Goal: Information Seeking & Learning: Check status

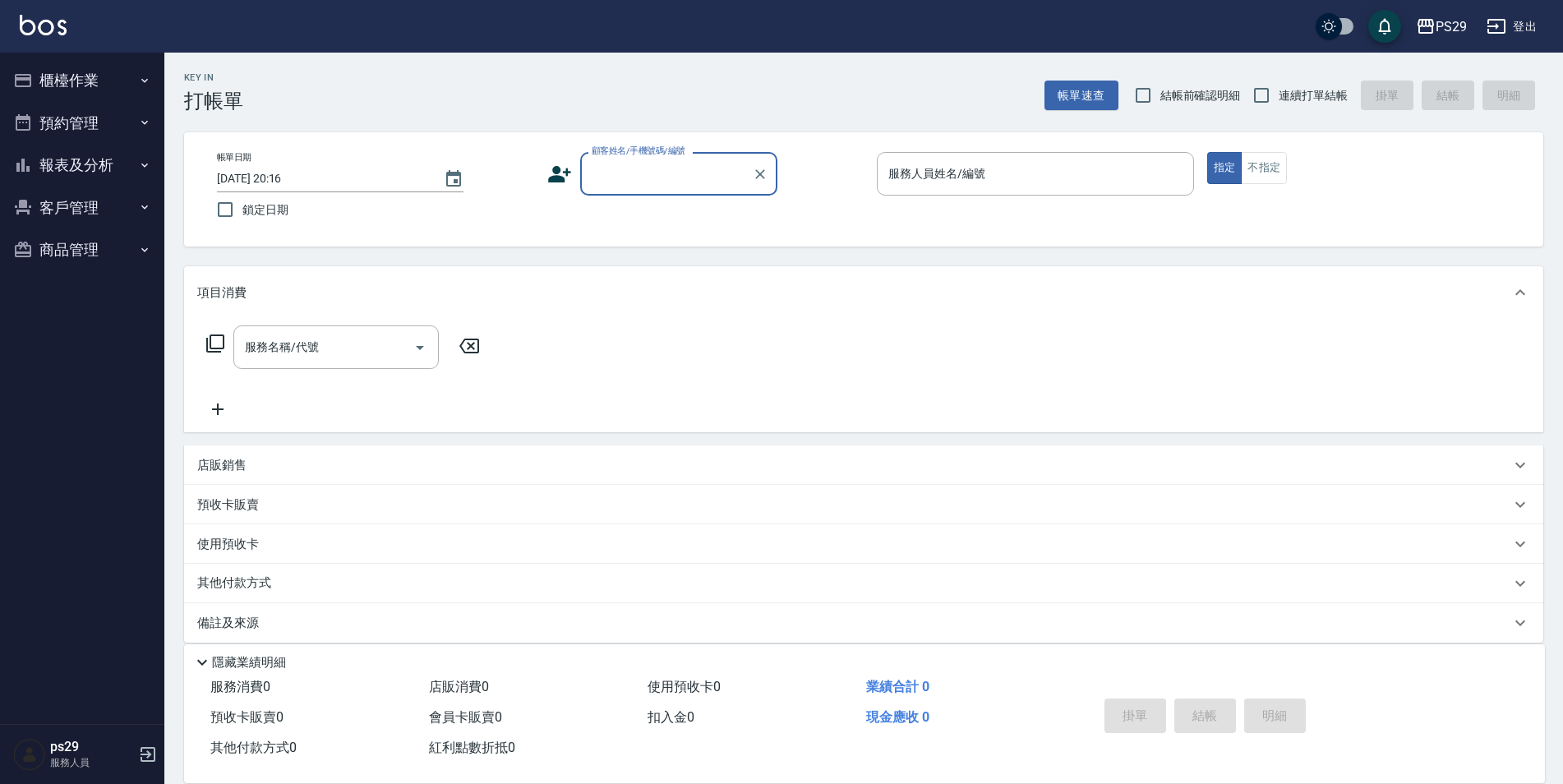
click at [24, 30] on img at bounding box center [43, 25] width 47 height 21
click at [21, 38] on link at bounding box center [43, 27] width 47 height 24
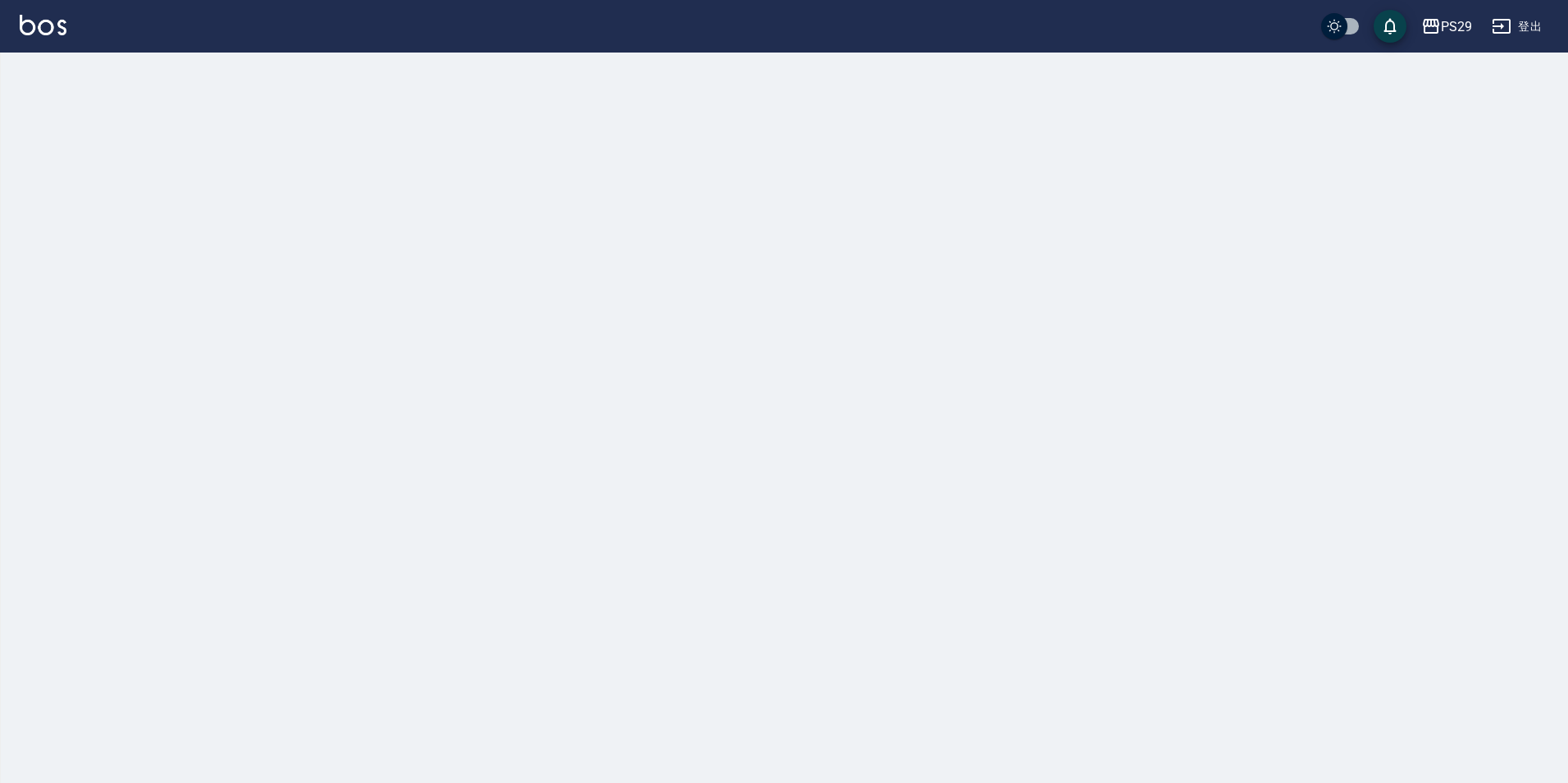
click at [41, 8] on div "PS29 登出" at bounding box center [784, 26] width 1568 height 53
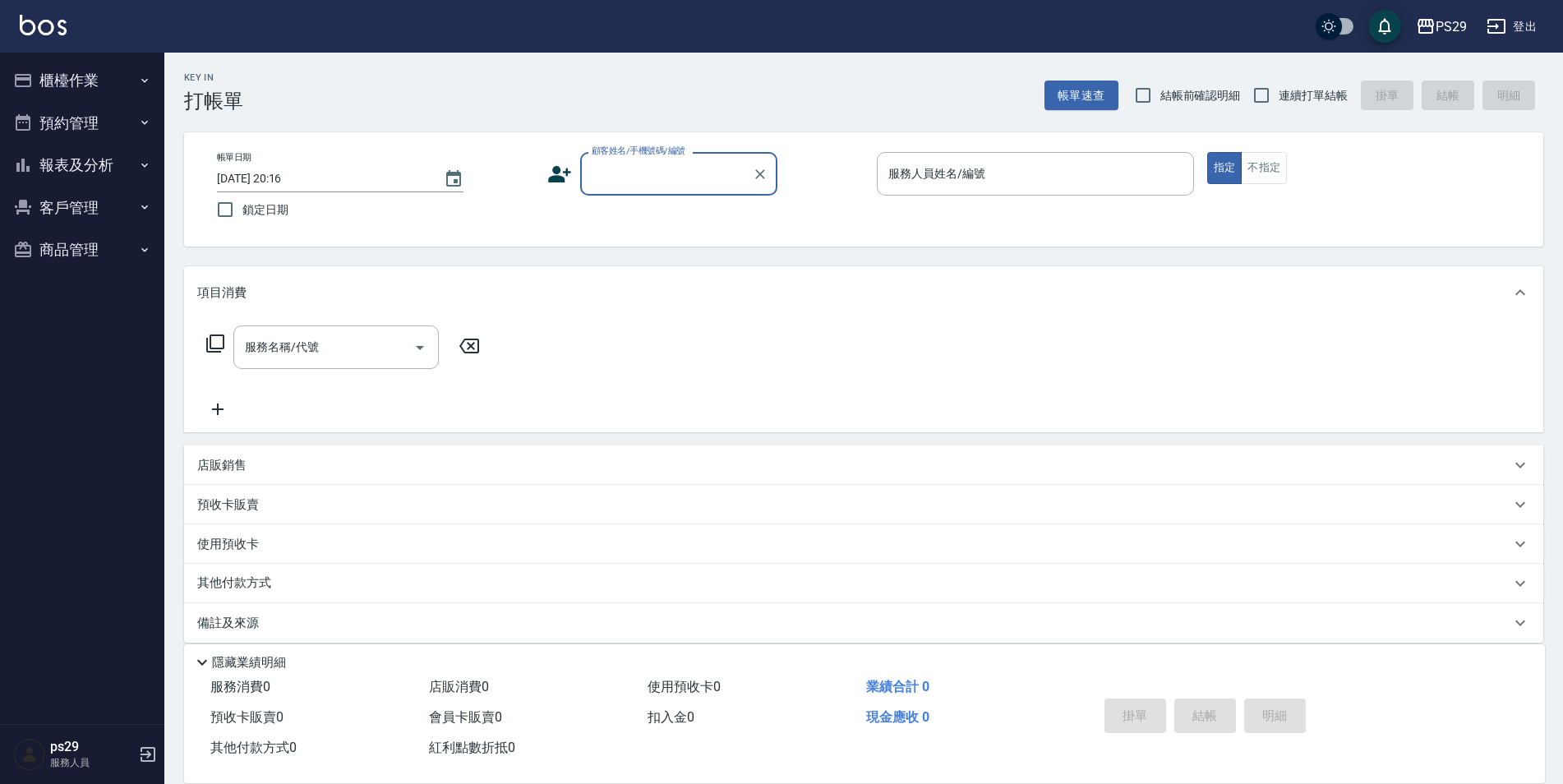
click at [50, 20] on img at bounding box center [43, 25] width 47 height 21
click at [70, 19] on div "PS29 登出" at bounding box center [782, 26] width 1563 height 53
click at [45, 33] on img at bounding box center [43, 25] width 47 height 21
click at [113, 167] on button "報表及分析" at bounding box center [82, 164] width 151 height 42
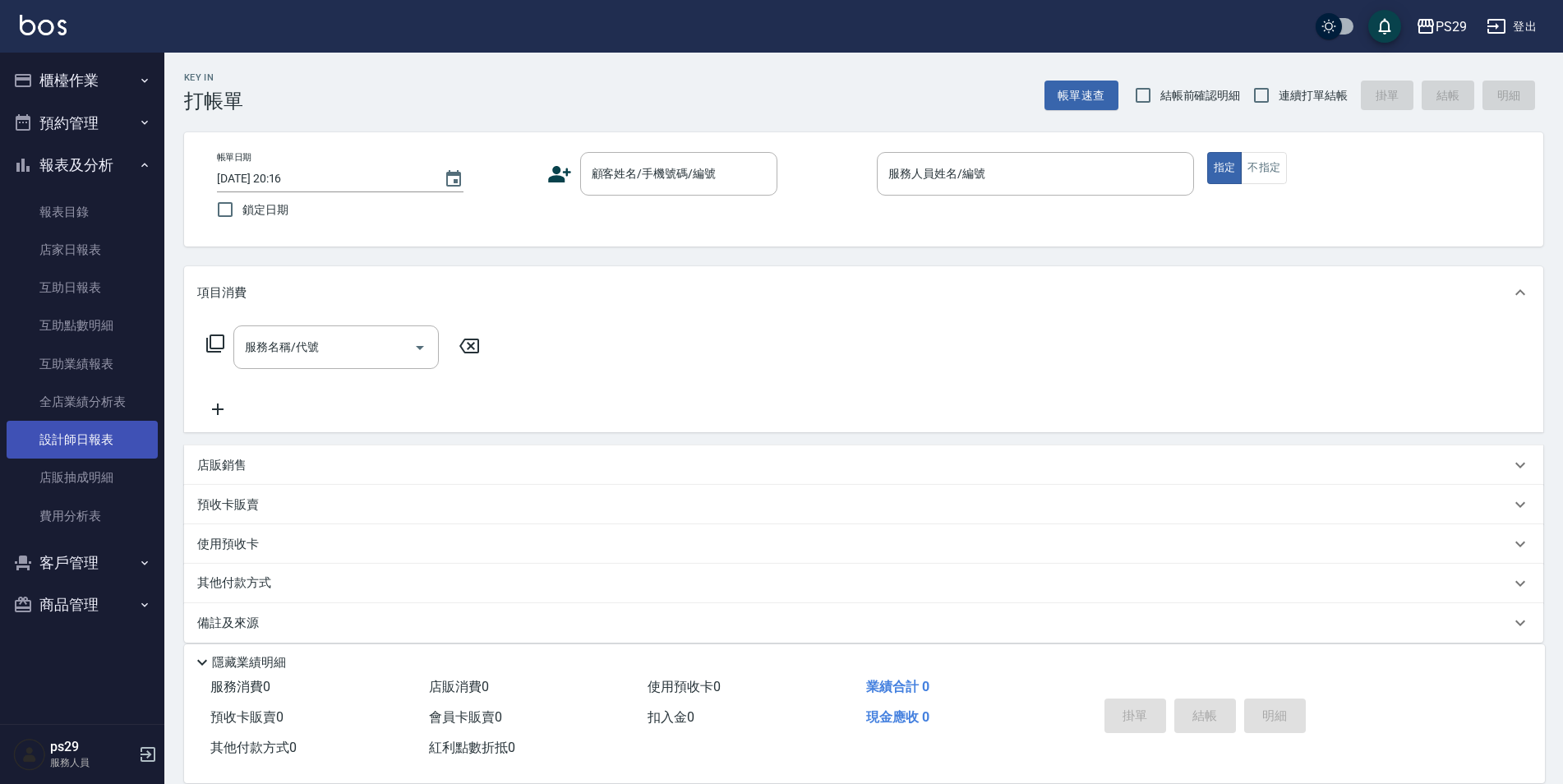
click at [103, 448] on link "設計師日報表" at bounding box center [82, 440] width 151 height 38
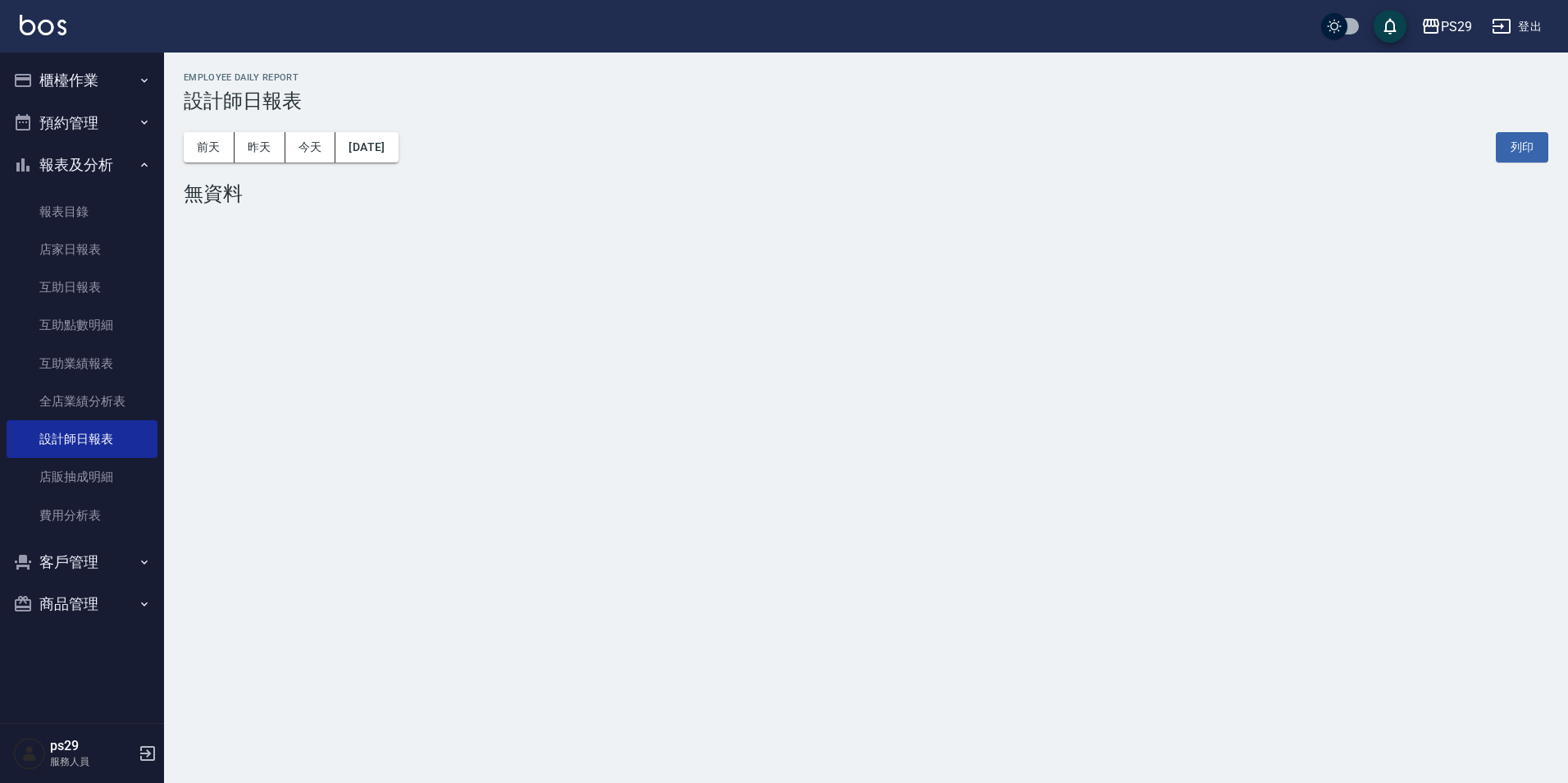
click at [27, 17] on img at bounding box center [43, 25] width 47 height 21
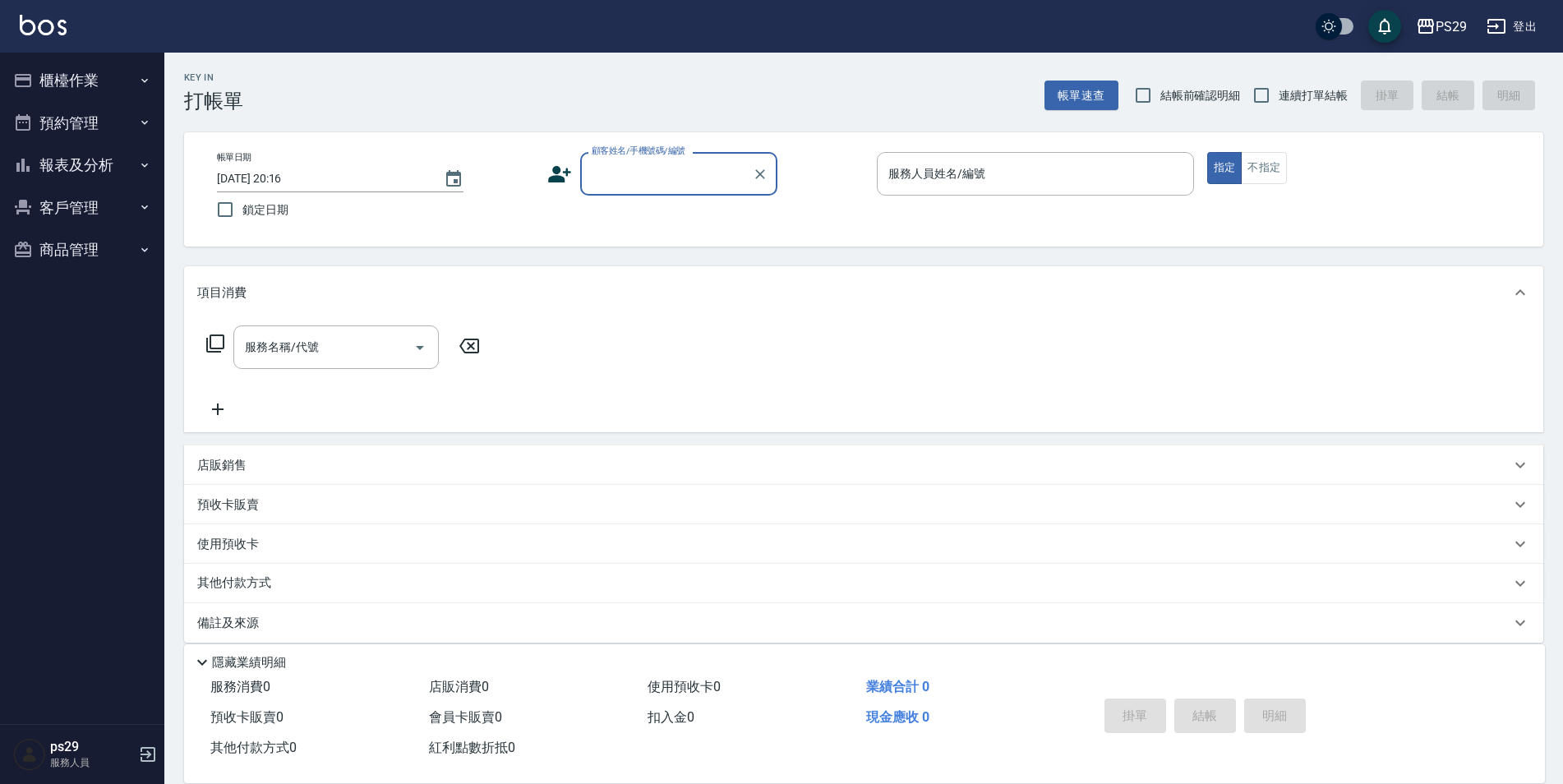
click at [55, 28] on img at bounding box center [43, 25] width 47 height 21
click at [45, 17] on img at bounding box center [43, 25] width 47 height 21
click at [18, 38] on div "PS29 登出" at bounding box center [782, 26] width 1563 height 53
click at [38, 24] on img at bounding box center [43, 25] width 47 height 21
click at [51, 18] on img at bounding box center [43, 25] width 47 height 21
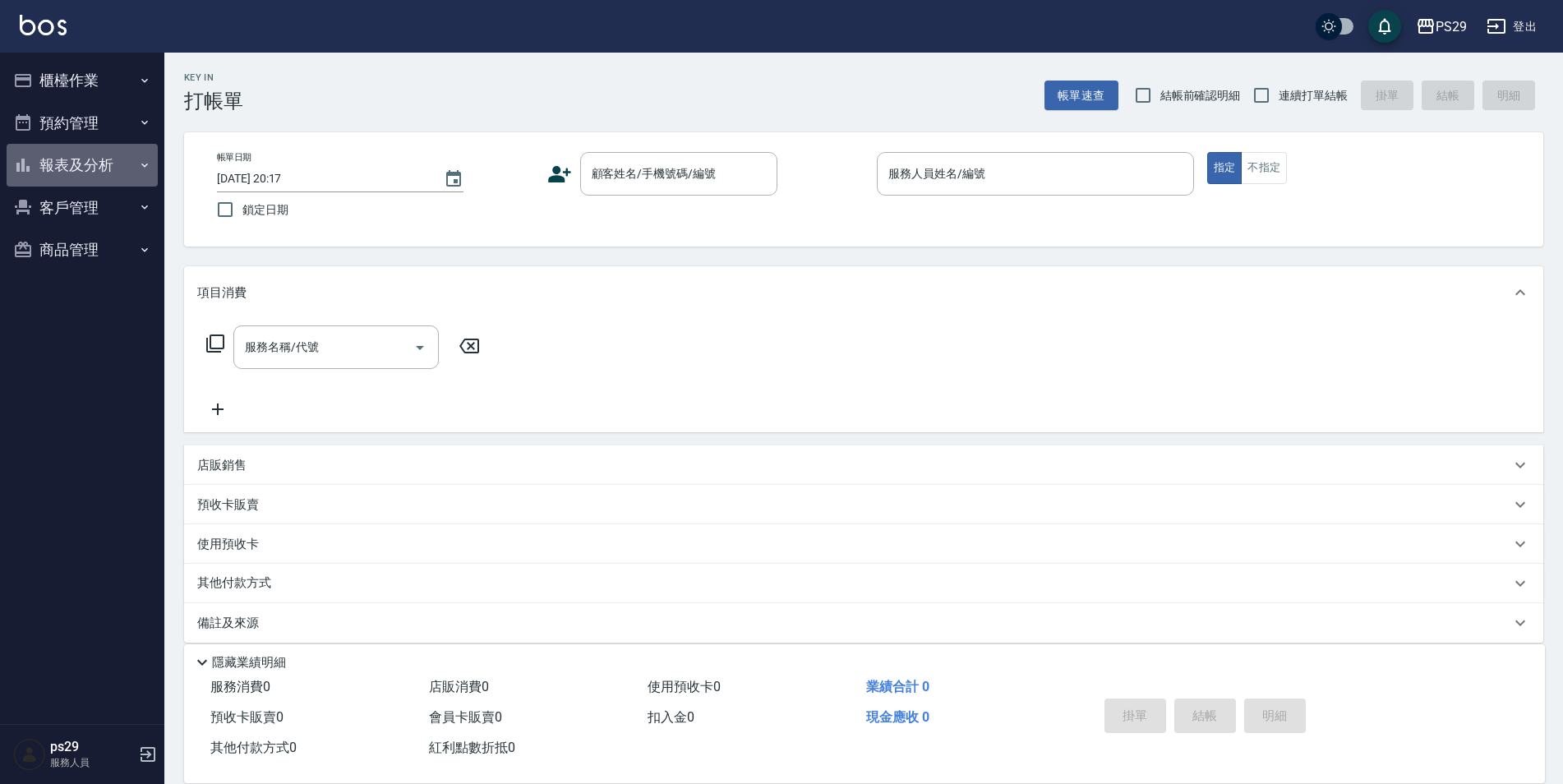
click at [96, 169] on button "報表及分析" at bounding box center [82, 164] width 151 height 42
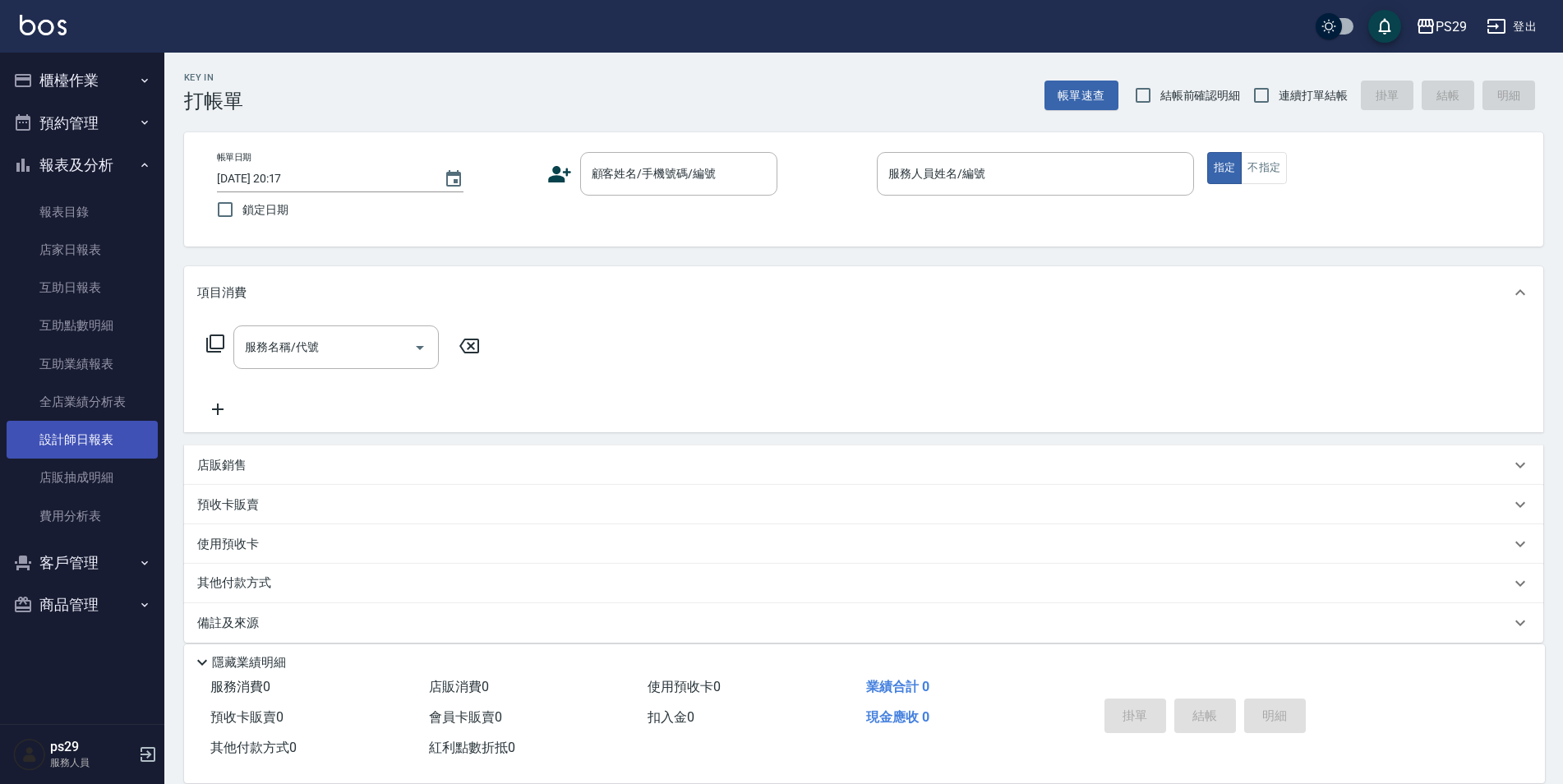
click at [95, 430] on link "設計師日報表" at bounding box center [82, 440] width 151 height 38
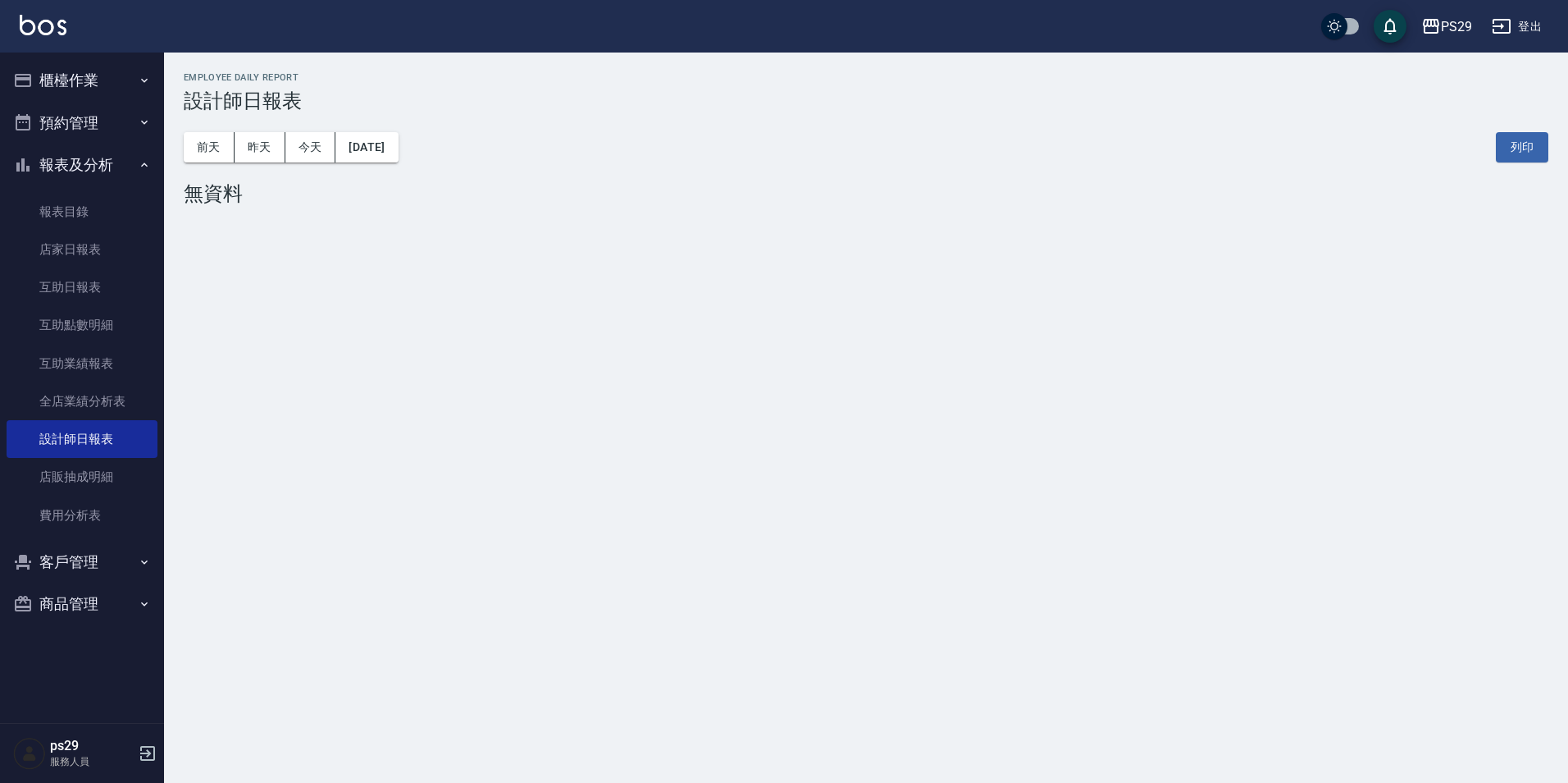
click at [67, 13] on div "PS29 登出" at bounding box center [784, 26] width 1568 height 53
click at [45, 16] on img at bounding box center [43, 25] width 47 height 21
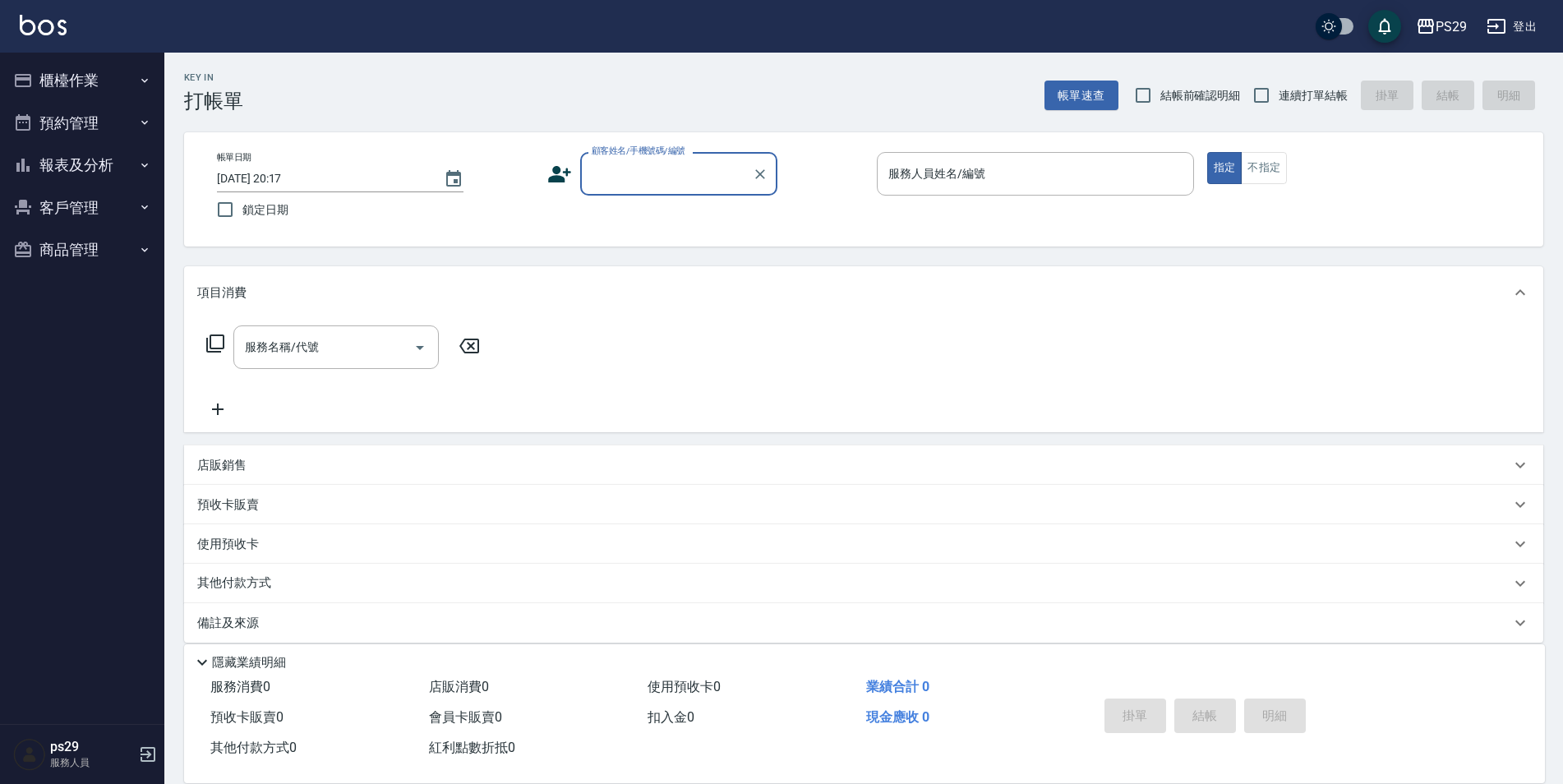
scroll to position [16, 0]
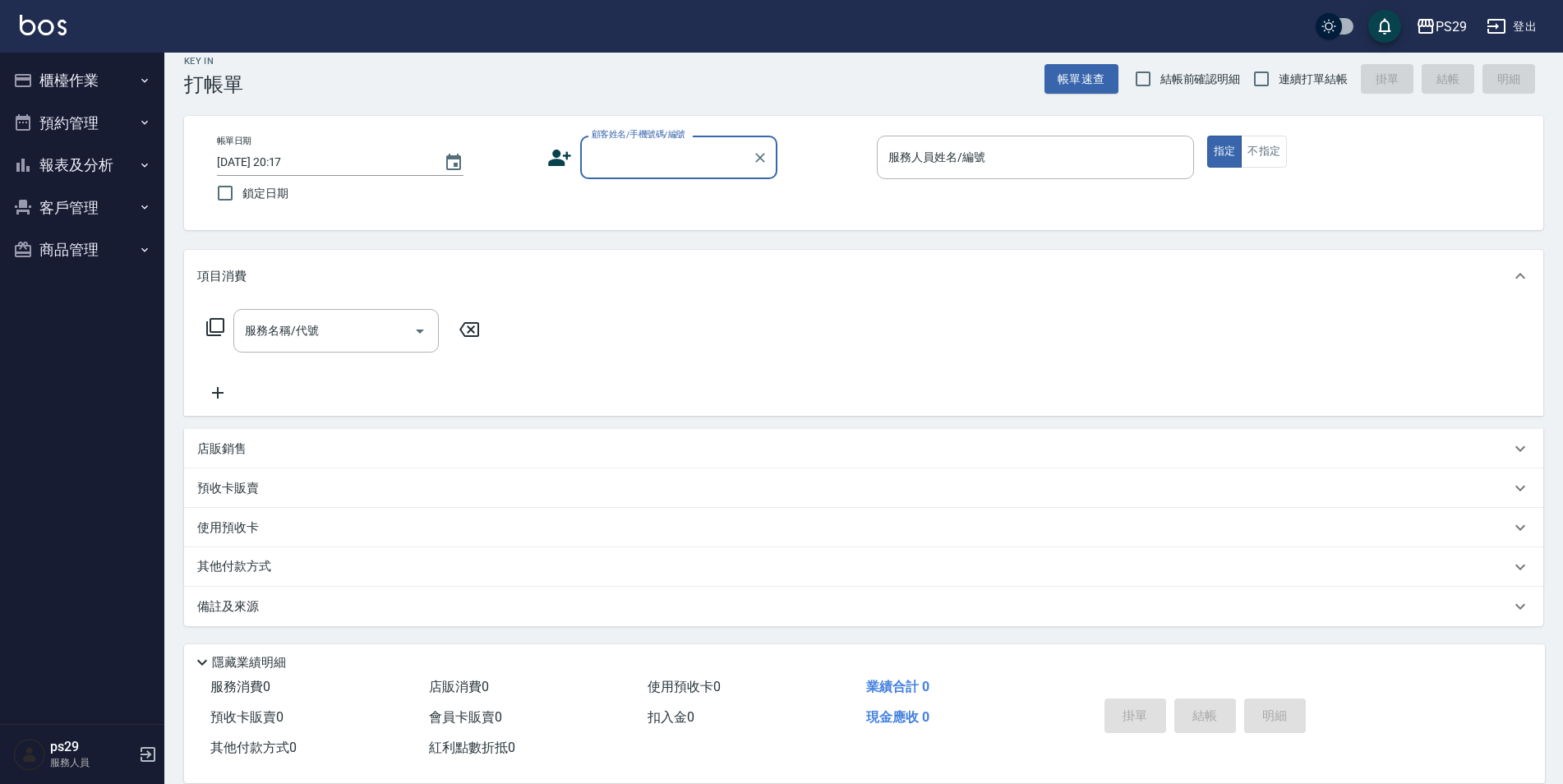
click at [102, 184] on button "報表及分析" at bounding box center [82, 164] width 151 height 42
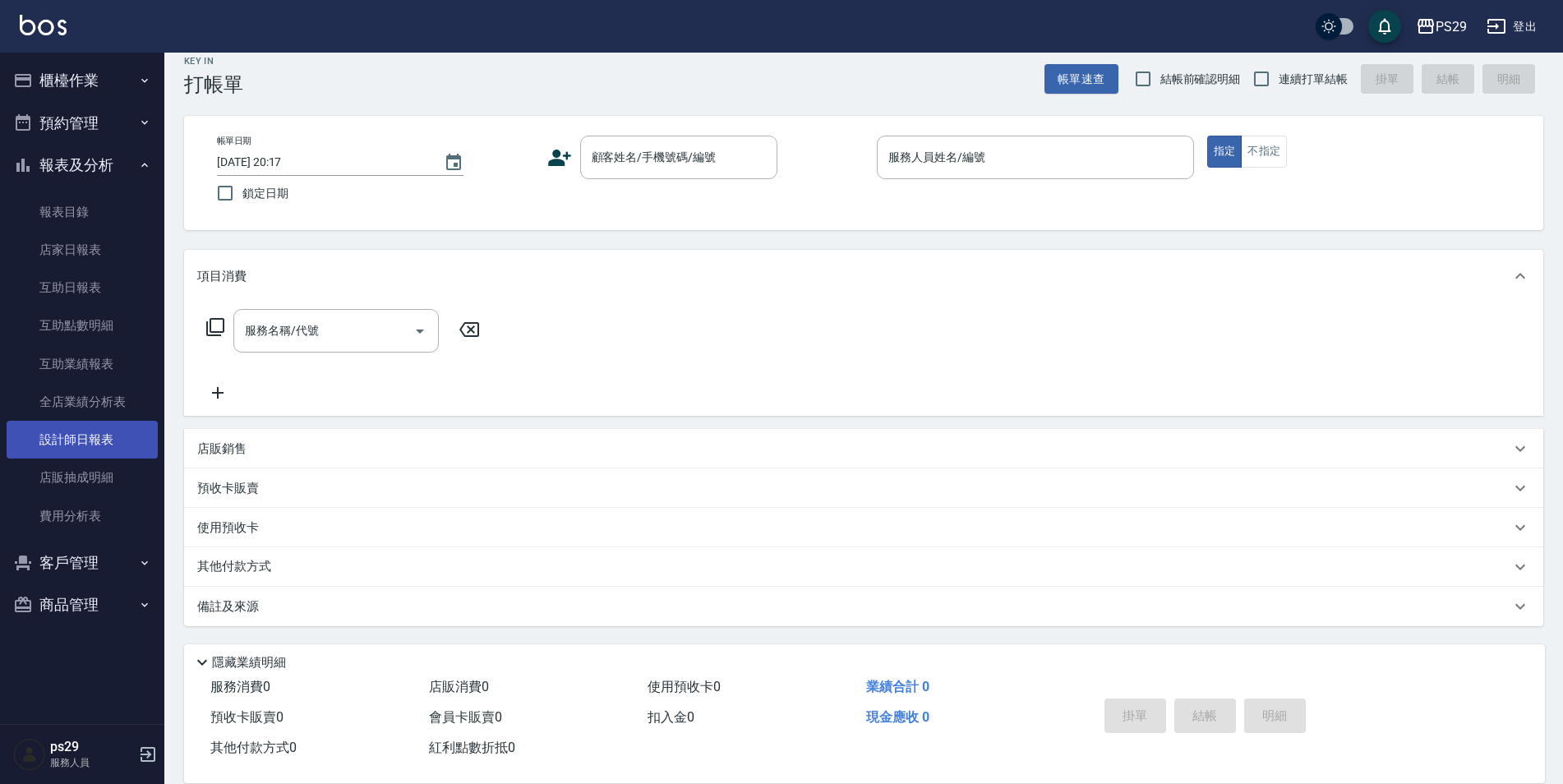
click at [63, 434] on link "設計師日報表" at bounding box center [82, 440] width 151 height 38
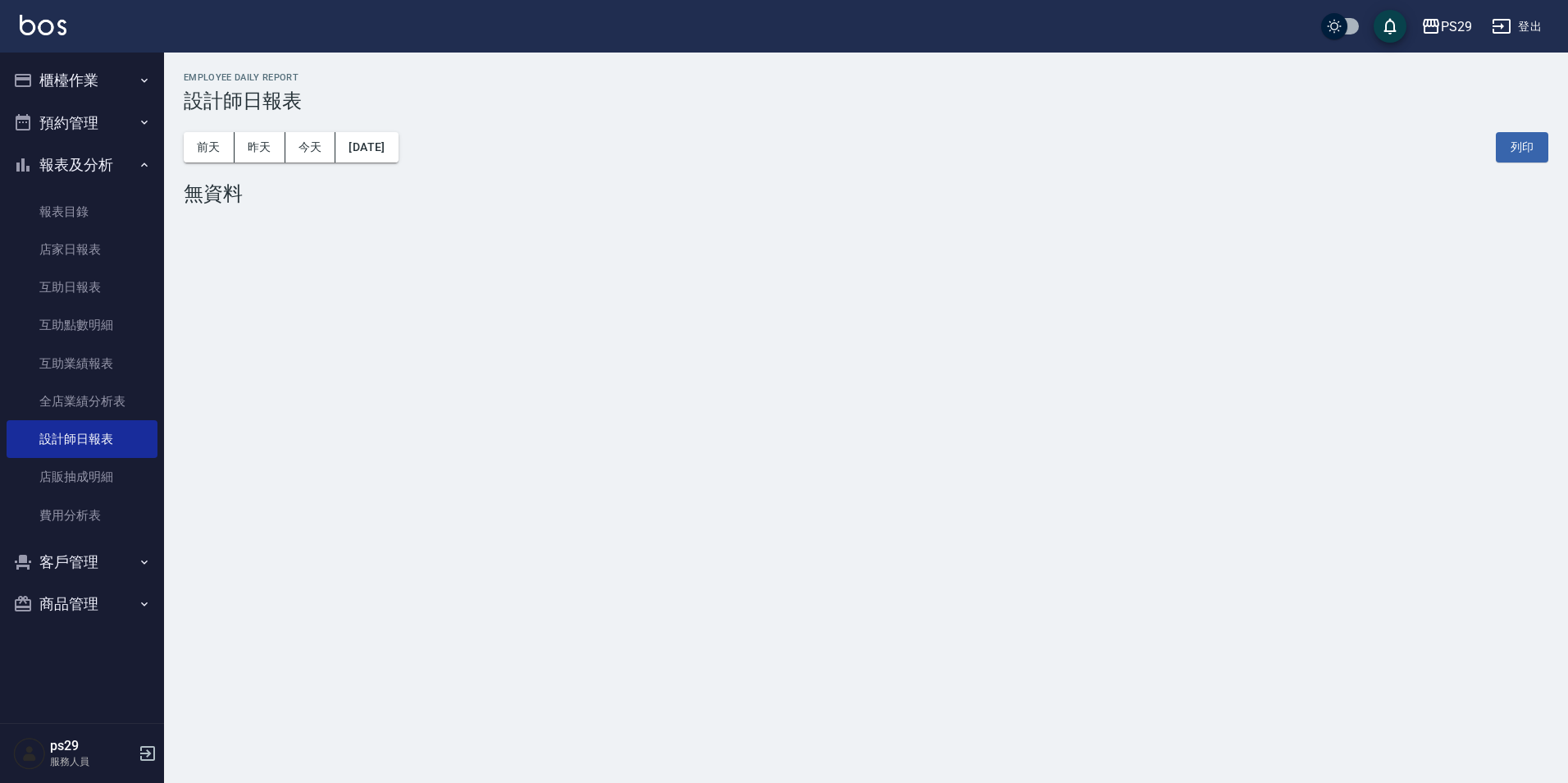
click at [293, 162] on div "[DATE] [DATE] [DATE] [DATE] 列印" at bounding box center [867, 147] width 1365 height 70
click at [308, 154] on button "今天" at bounding box center [310, 147] width 51 height 30
click at [32, 18] on img at bounding box center [43, 25] width 47 height 21
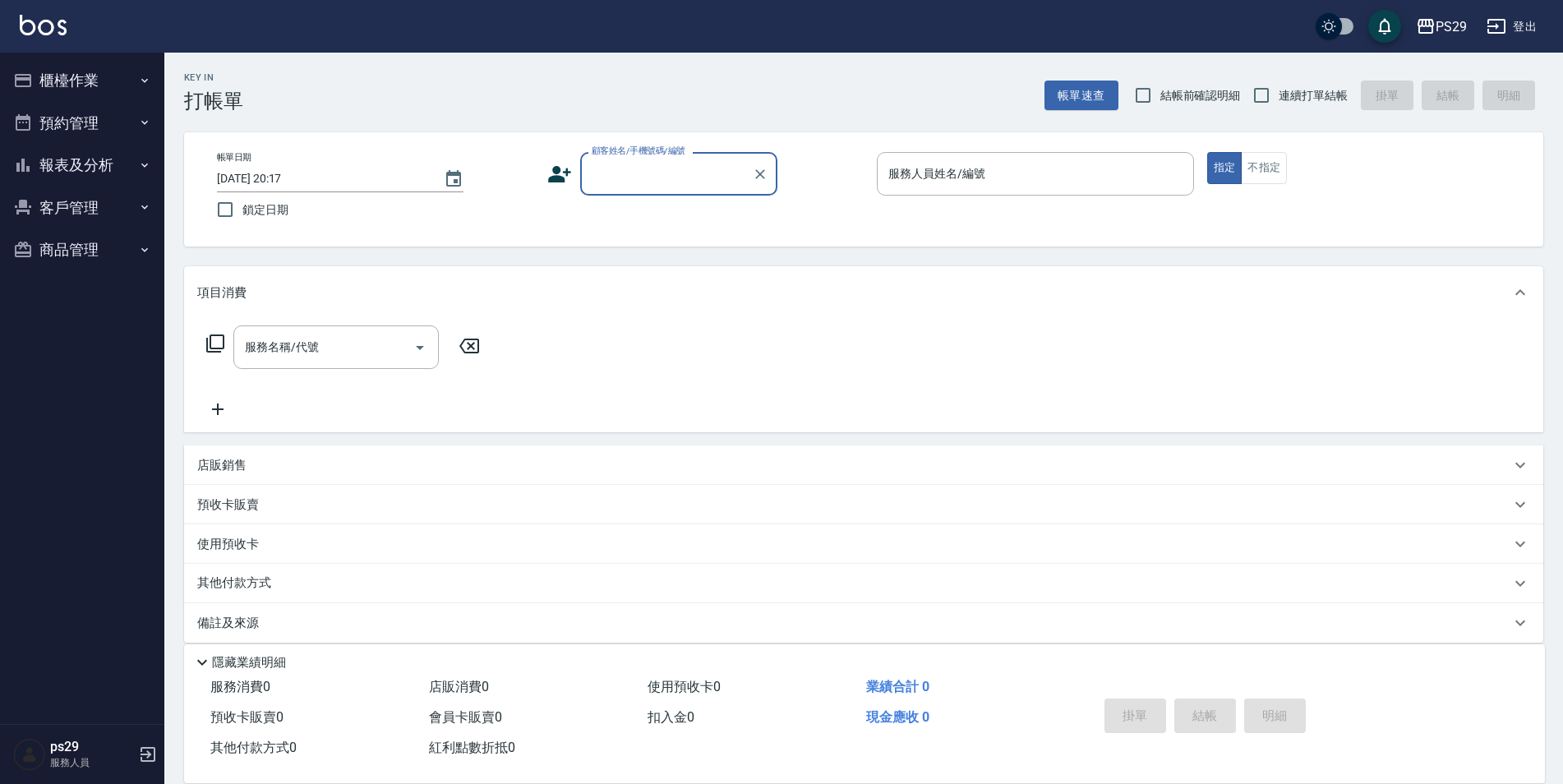
click at [61, 28] on img at bounding box center [43, 25] width 47 height 21
click at [147, 158] on icon "button" at bounding box center [144, 164] width 13 height 13
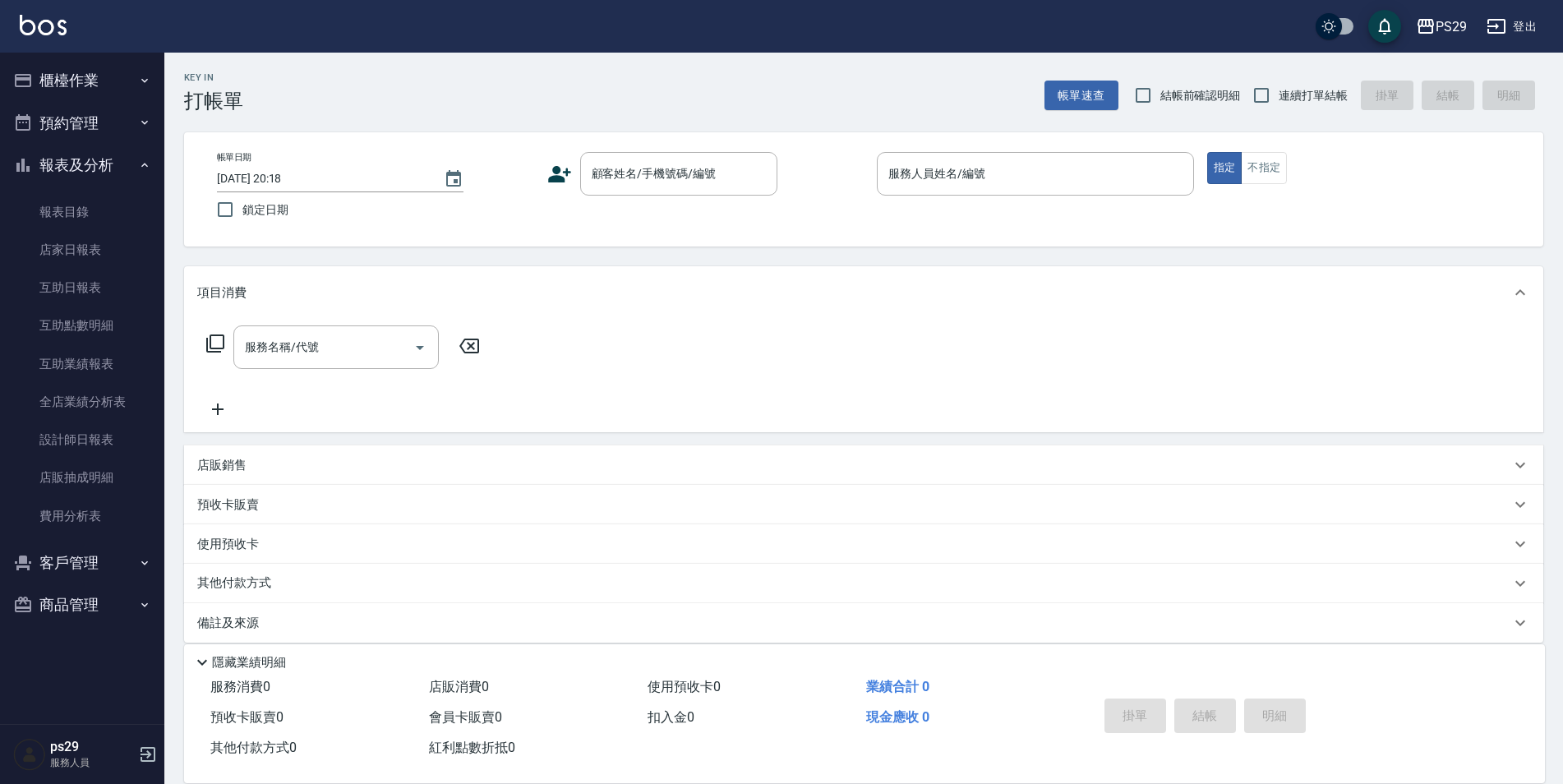
click at [134, 180] on button "報表及分析" at bounding box center [82, 164] width 151 height 42
click at [138, 178] on button "報表及分析" at bounding box center [82, 164] width 151 height 42
click at [105, 430] on link "設計師日報表" at bounding box center [82, 440] width 151 height 38
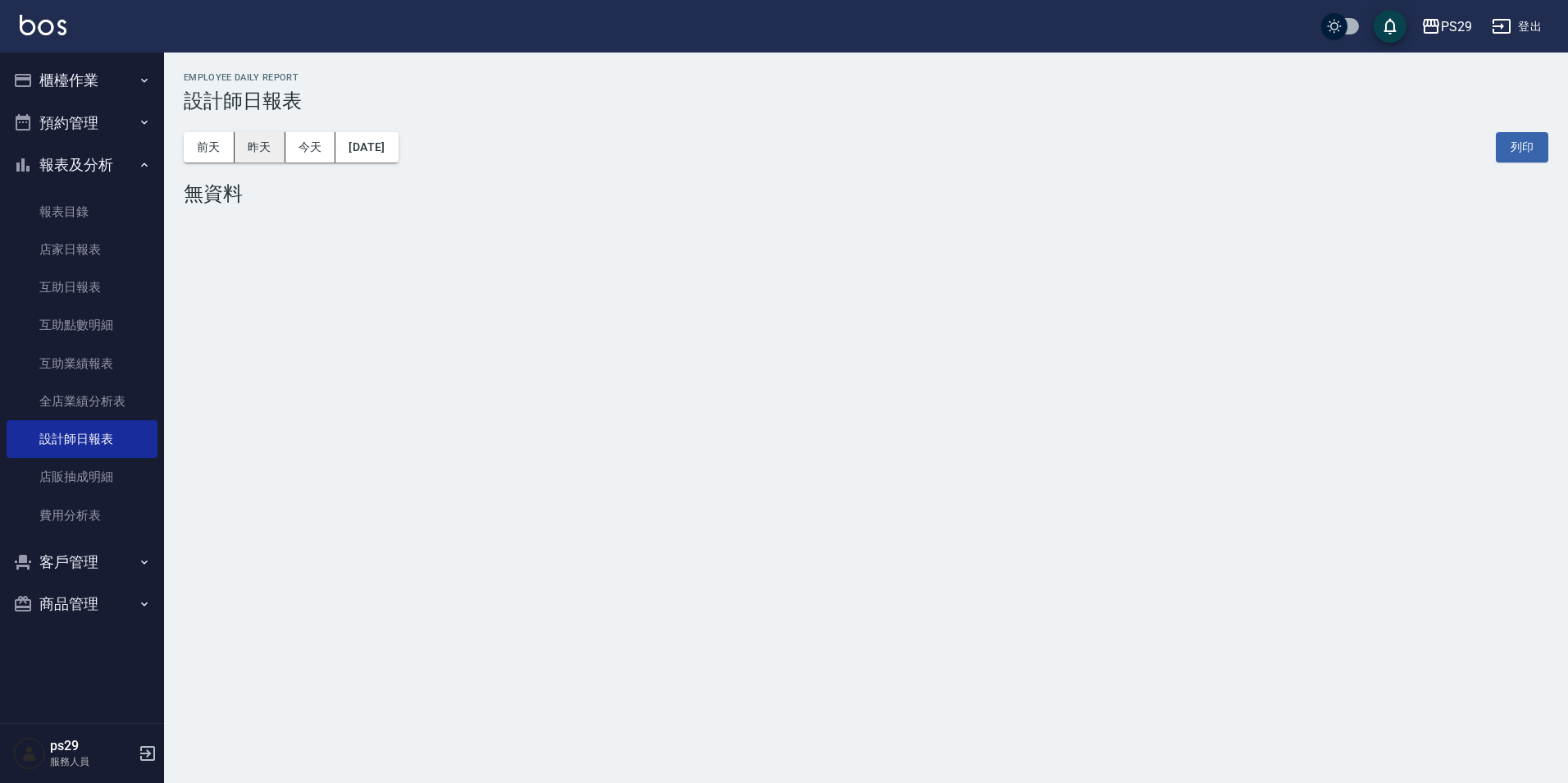
click at [239, 135] on button "昨天" at bounding box center [260, 147] width 51 height 30
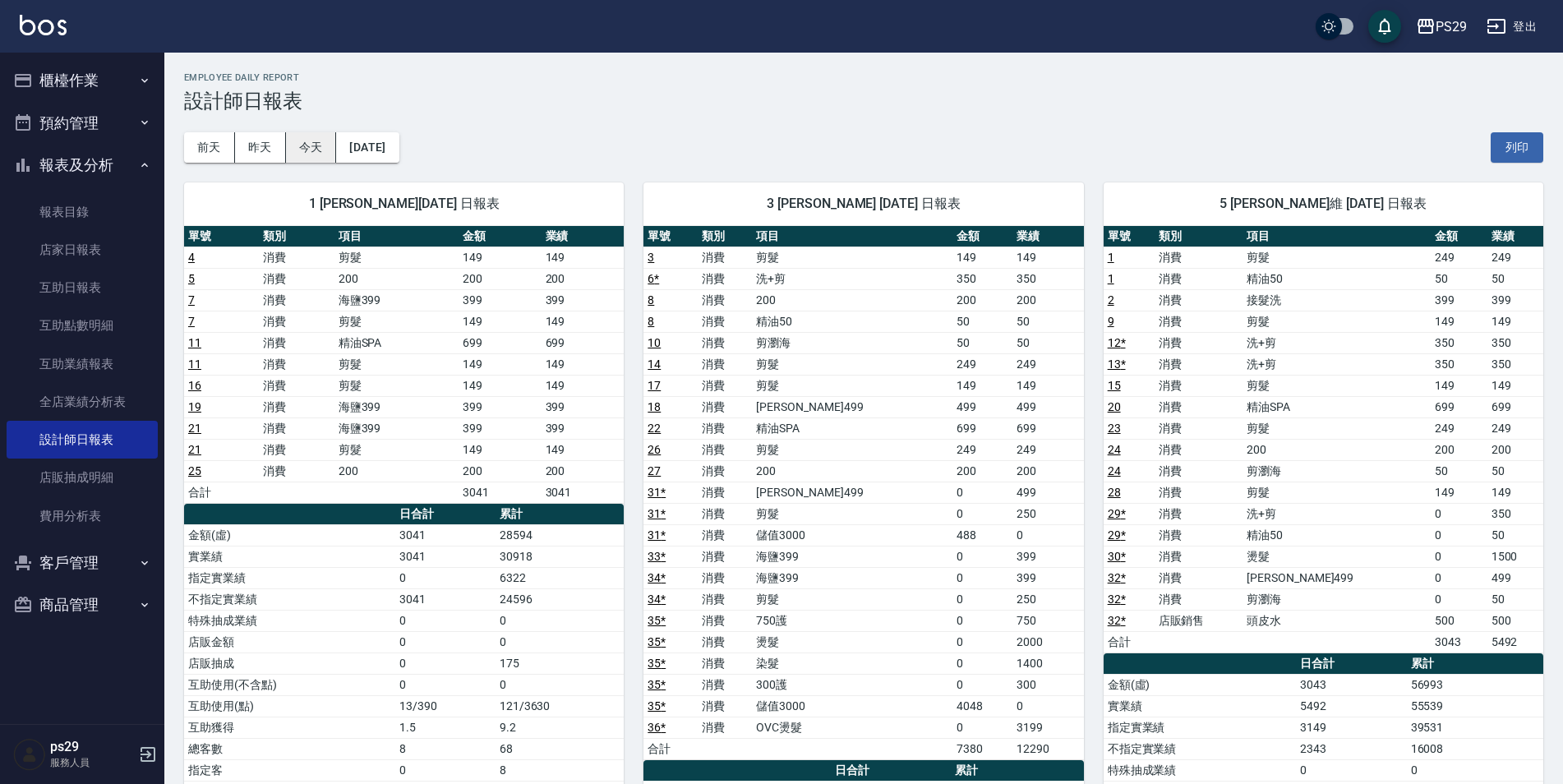
click at [317, 135] on button "今天" at bounding box center [311, 147] width 51 height 30
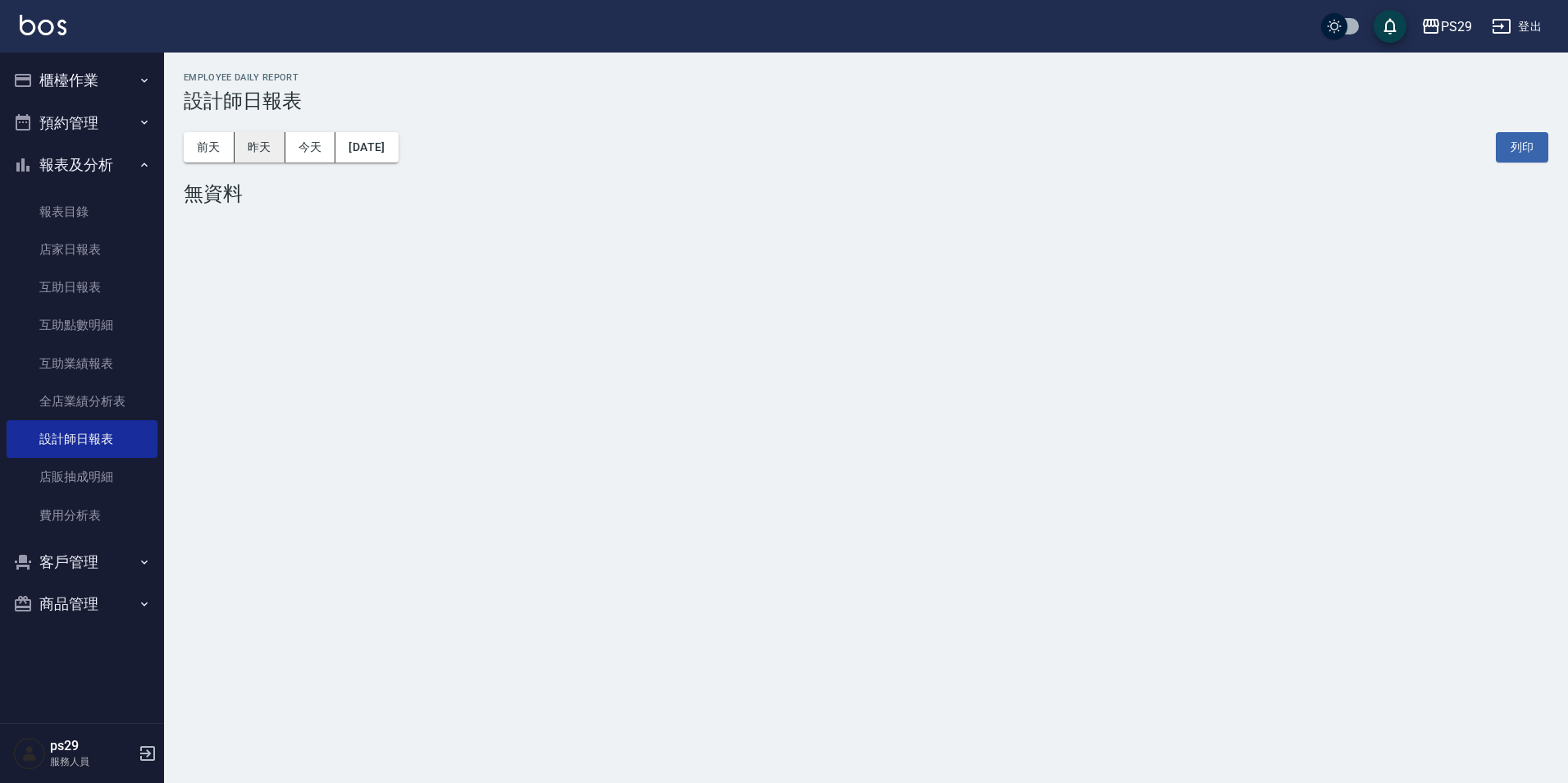
click at [278, 150] on button "昨天" at bounding box center [260, 147] width 51 height 30
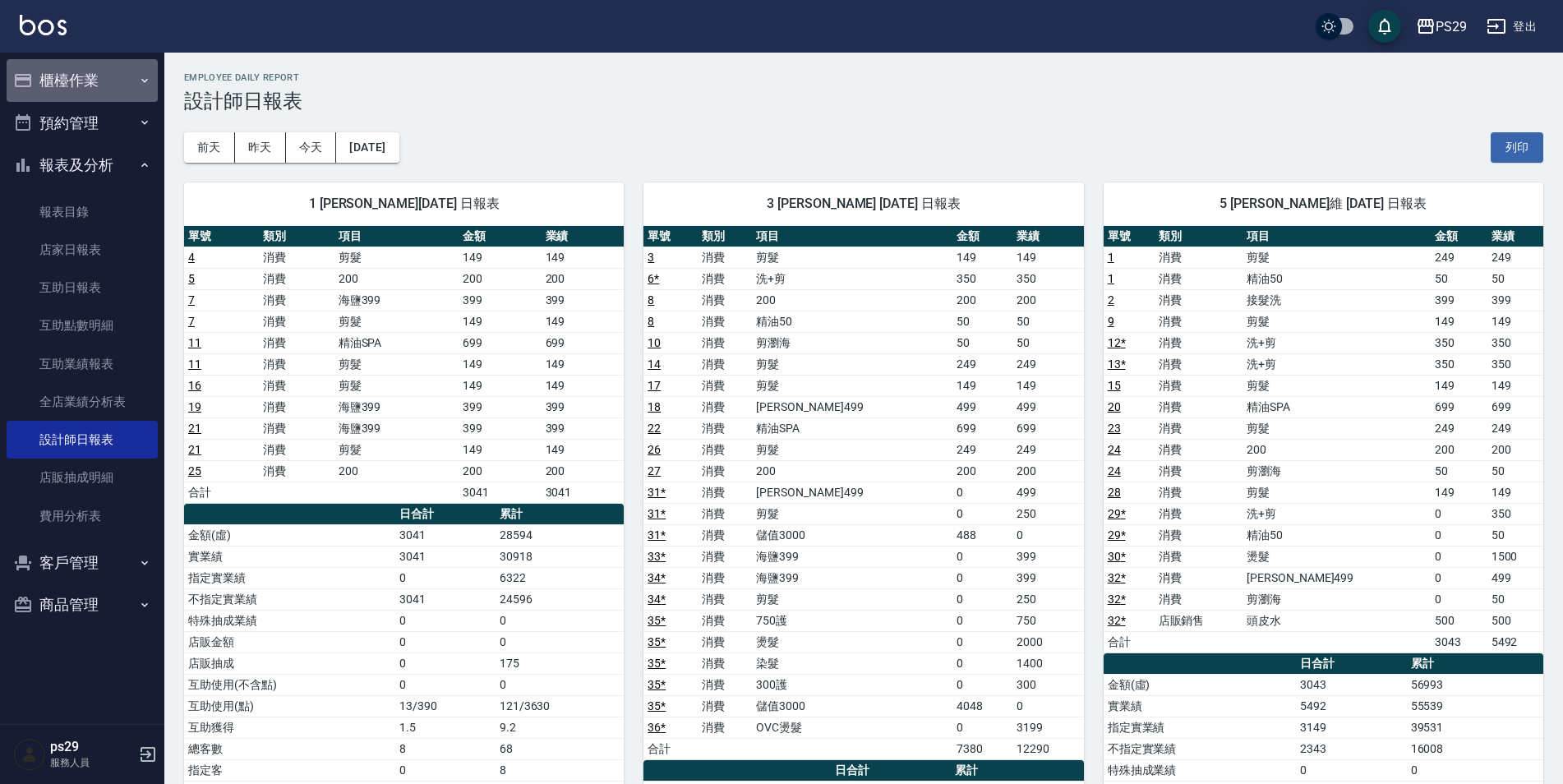
click at [93, 76] on button "櫃檯作業" at bounding box center [82, 80] width 151 height 42
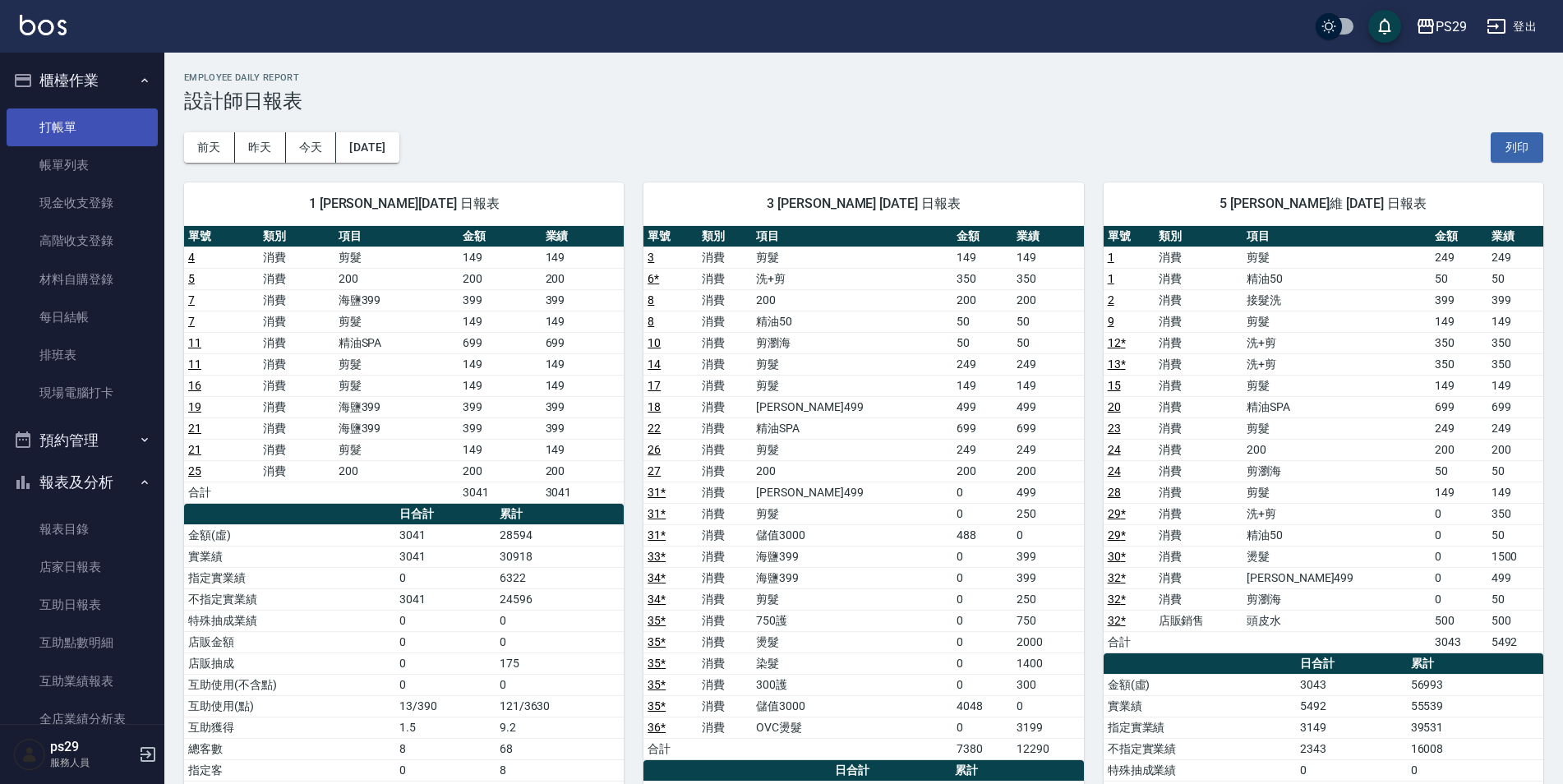
click at [75, 122] on link "打帳單" at bounding box center [82, 127] width 151 height 38
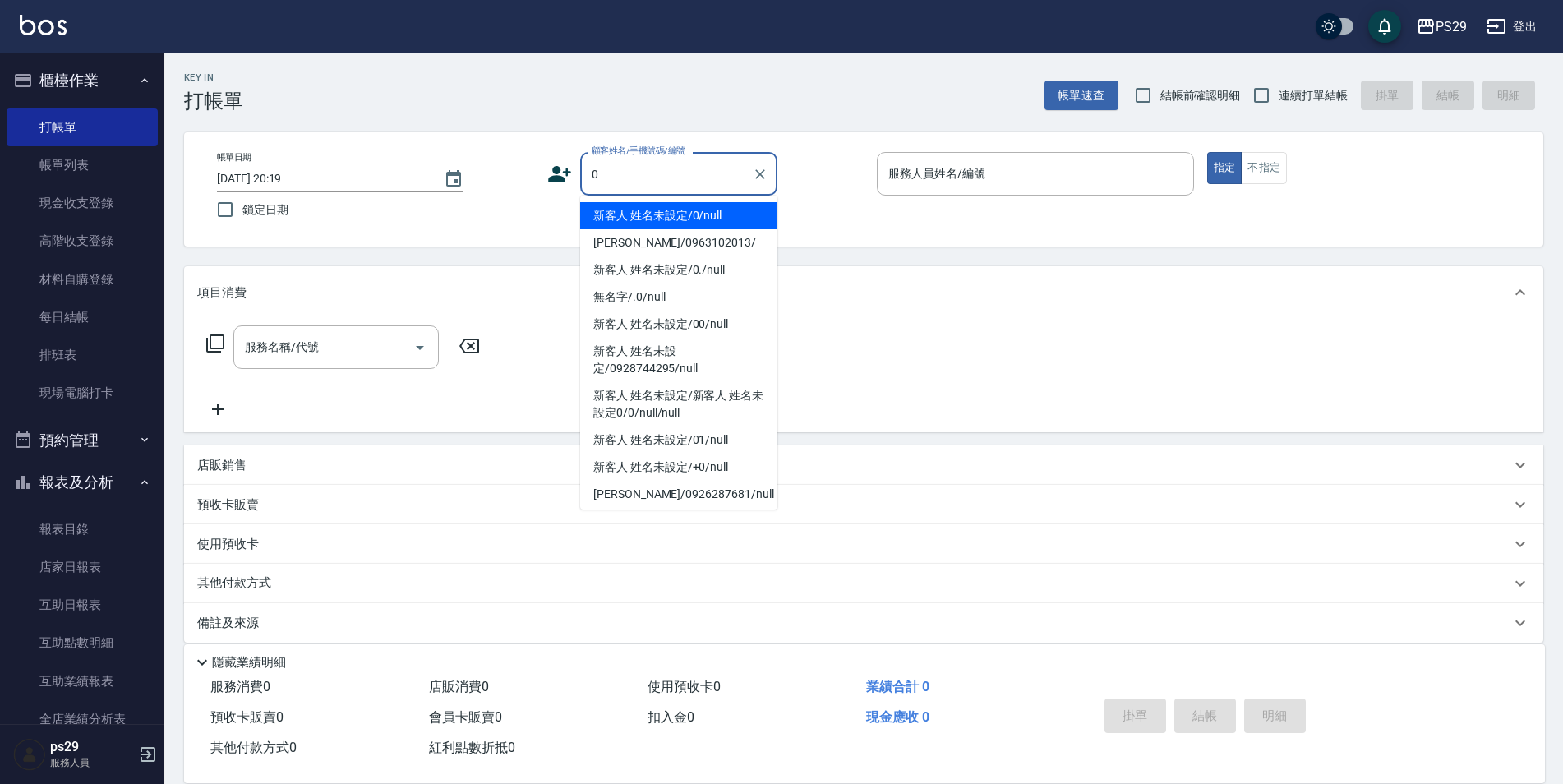
type input "新客人 姓名未設定/0/null"
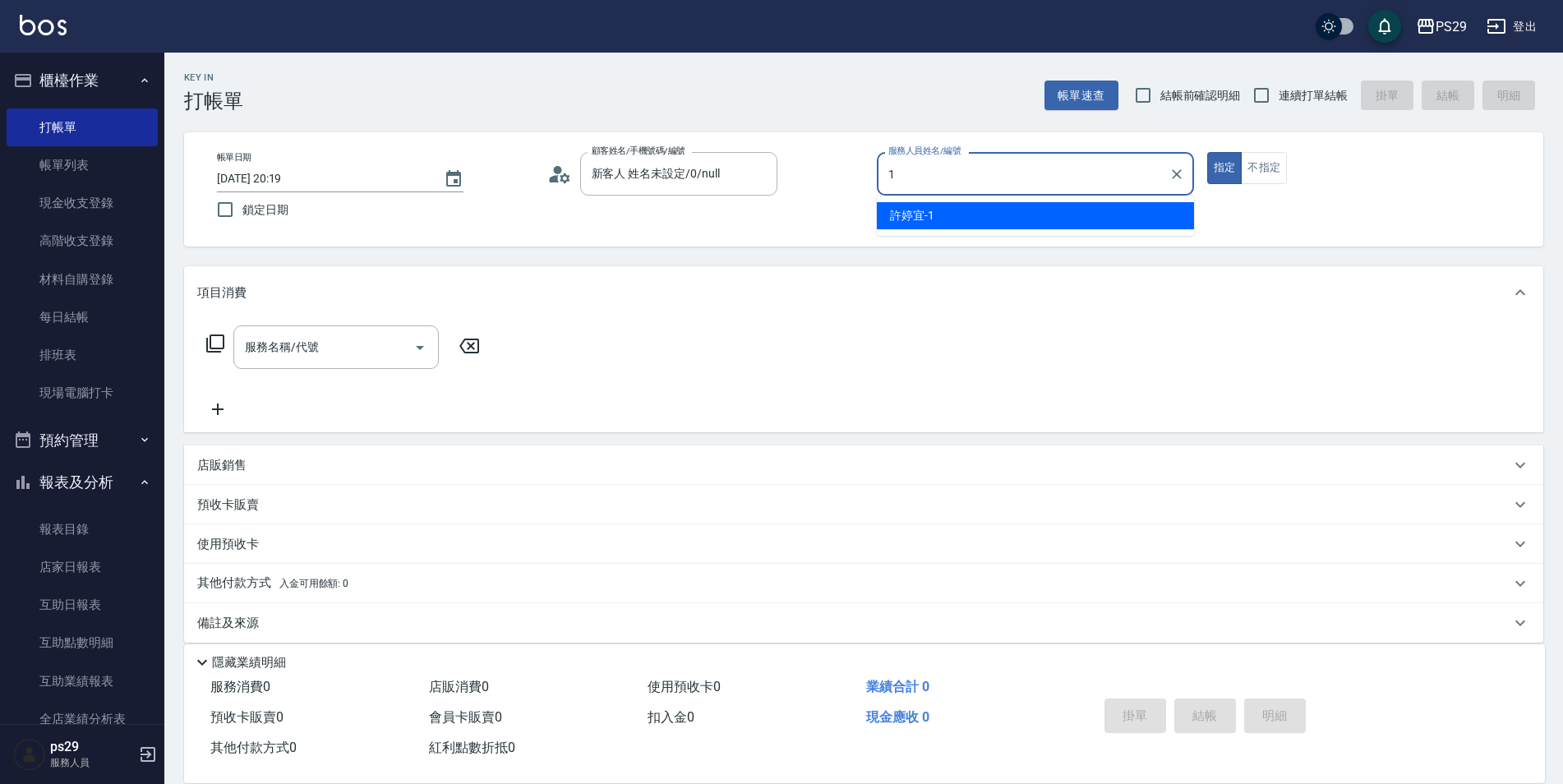
type input "[PERSON_NAME]-1"
type button "true"
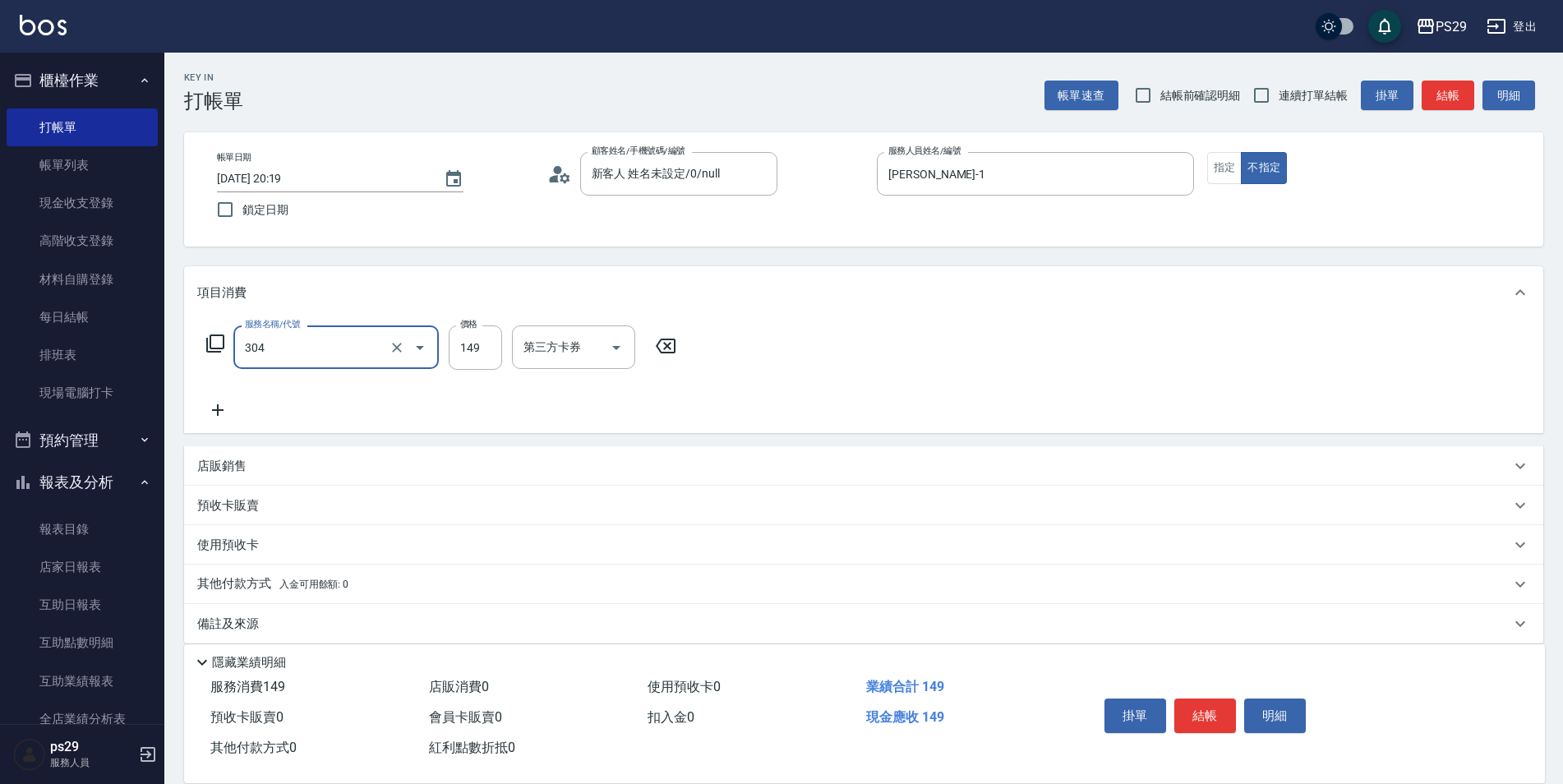
type input "剪髮(304)"
click at [215, 189] on div "帳單日期 [DATE] 20:19 鎖定日期 顧客姓名/手機號碼/編號 新客人 姓名未設定/0/null 顧客姓名/手機號碼/編號 服務人員姓名/編號 [PE…" at bounding box center [863, 190] width 1320 height 74
click at [223, 204] on input "鎖定日期" at bounding box center [225, 209] width 35 height 35
checkbox input "true"
click at [1248, 97] on input "連續打單結帳" at bounding box center [1261, 95] width 35 height 35
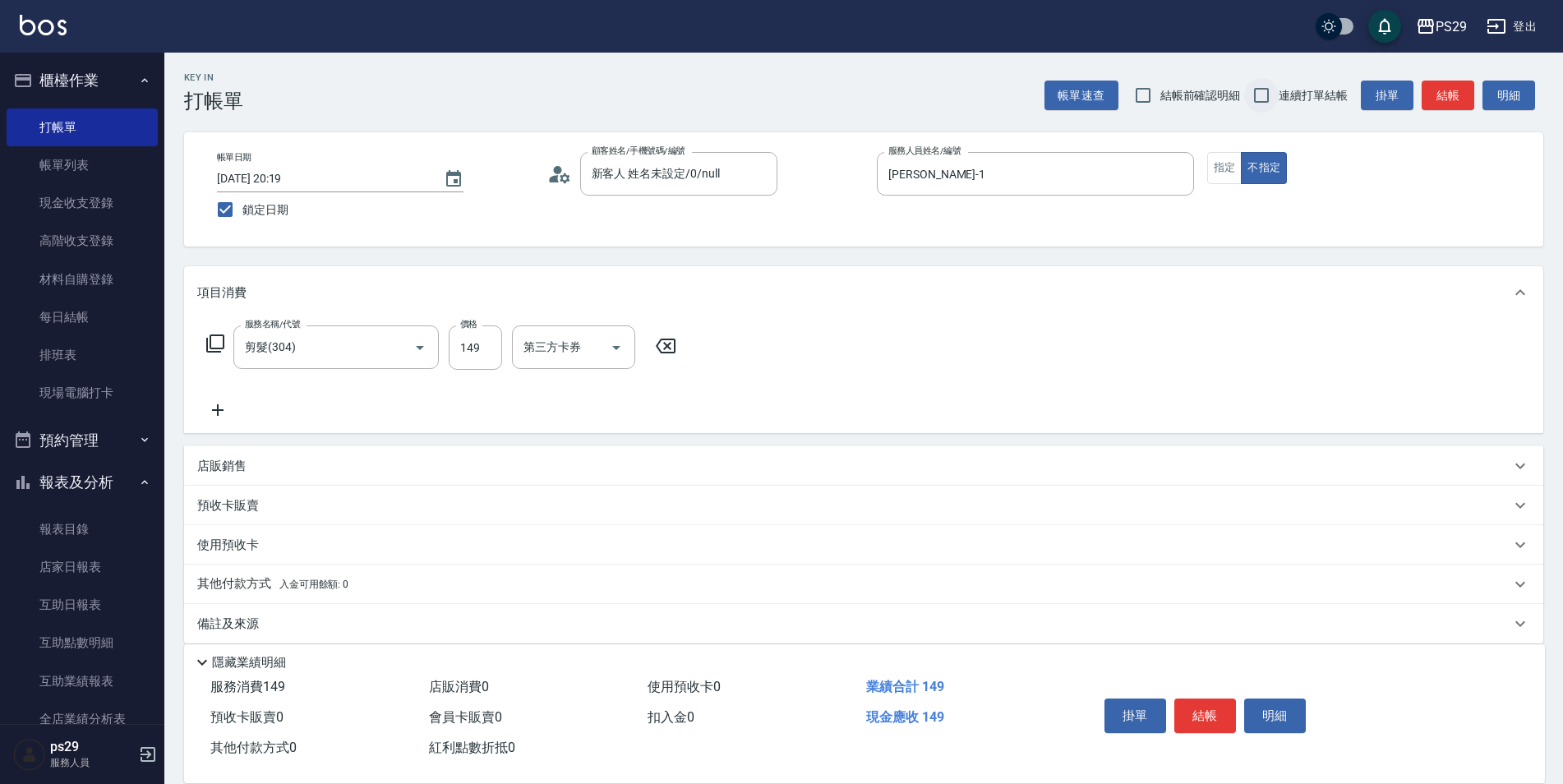
checkbox input "true"
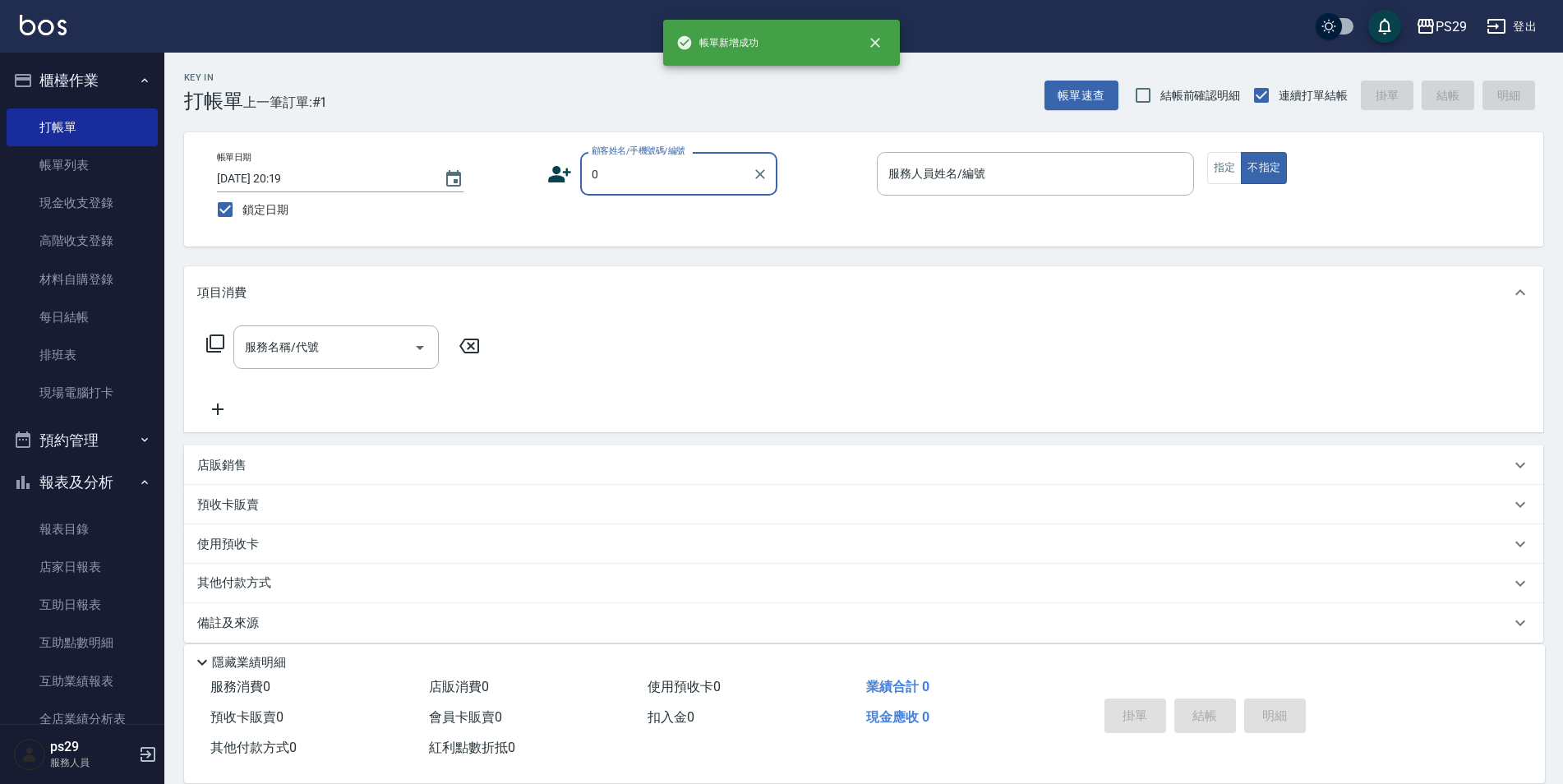
type input "新客人 姓名未設定/0/null"
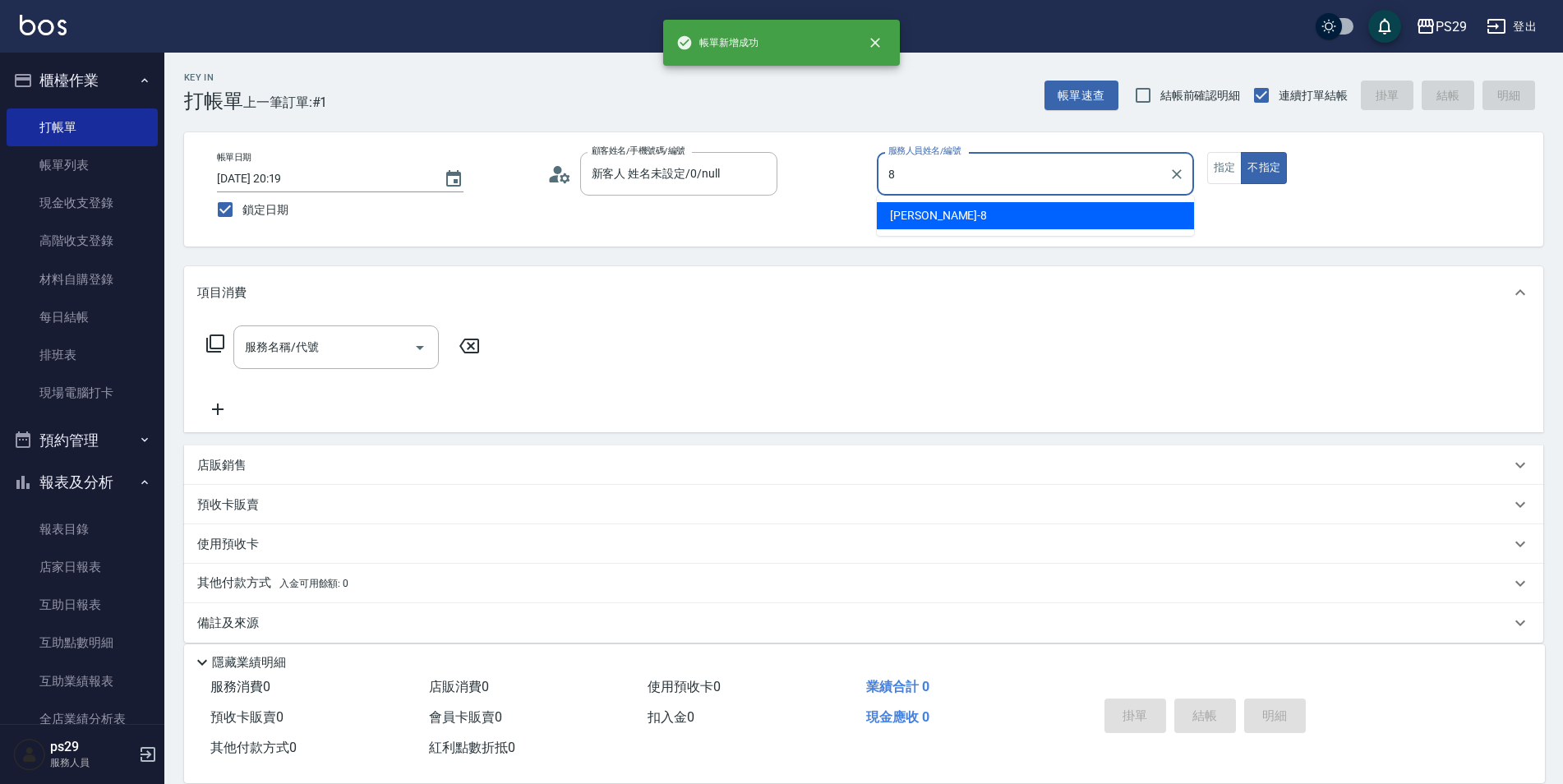
type input "[PERSON_NAME]-8"
type button "false"
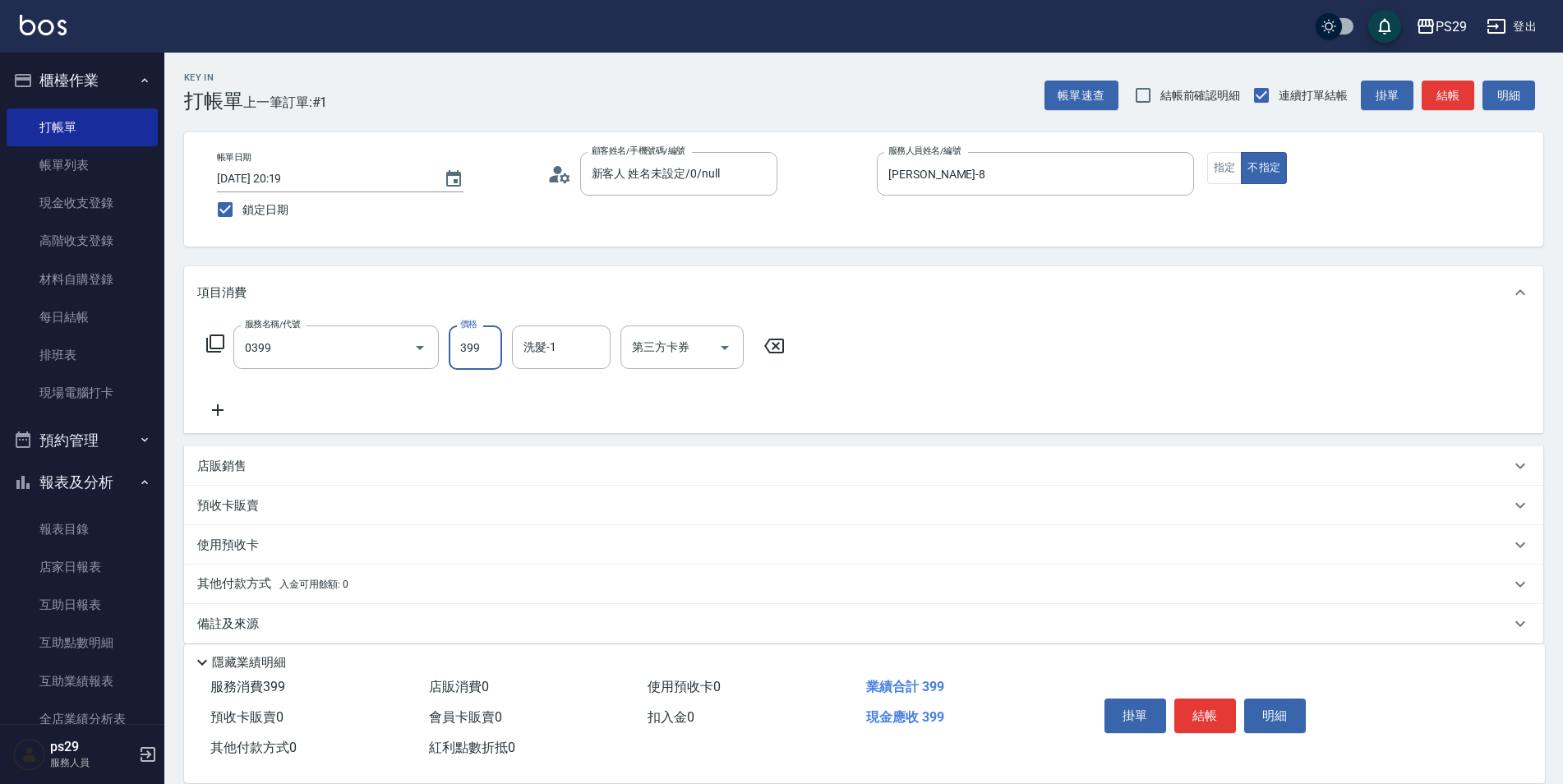
type input "海鹽399(0399)"
type input "[PERSON_NAME]-20"
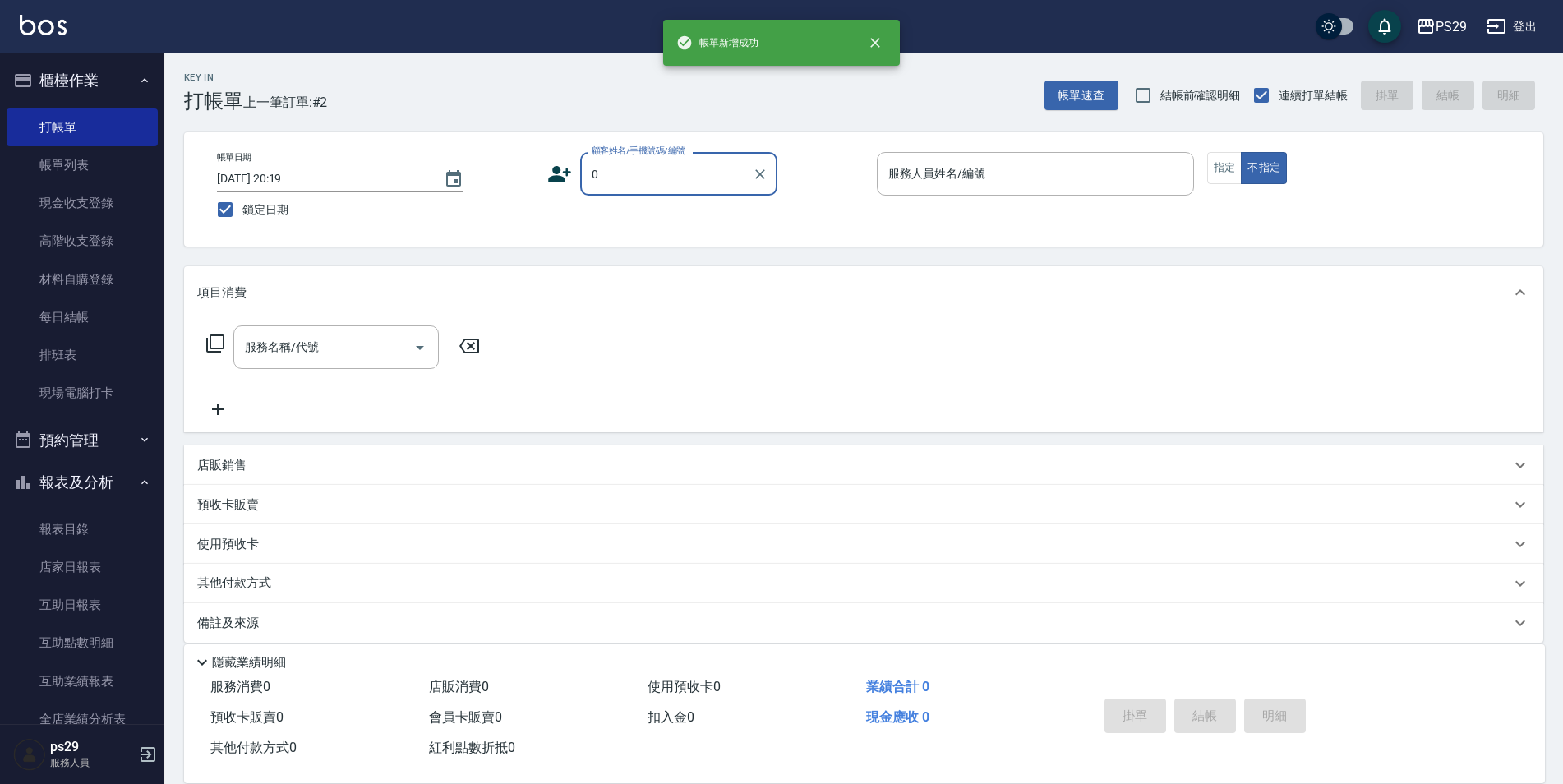
type input "新客人 姓名未設定/0/null"
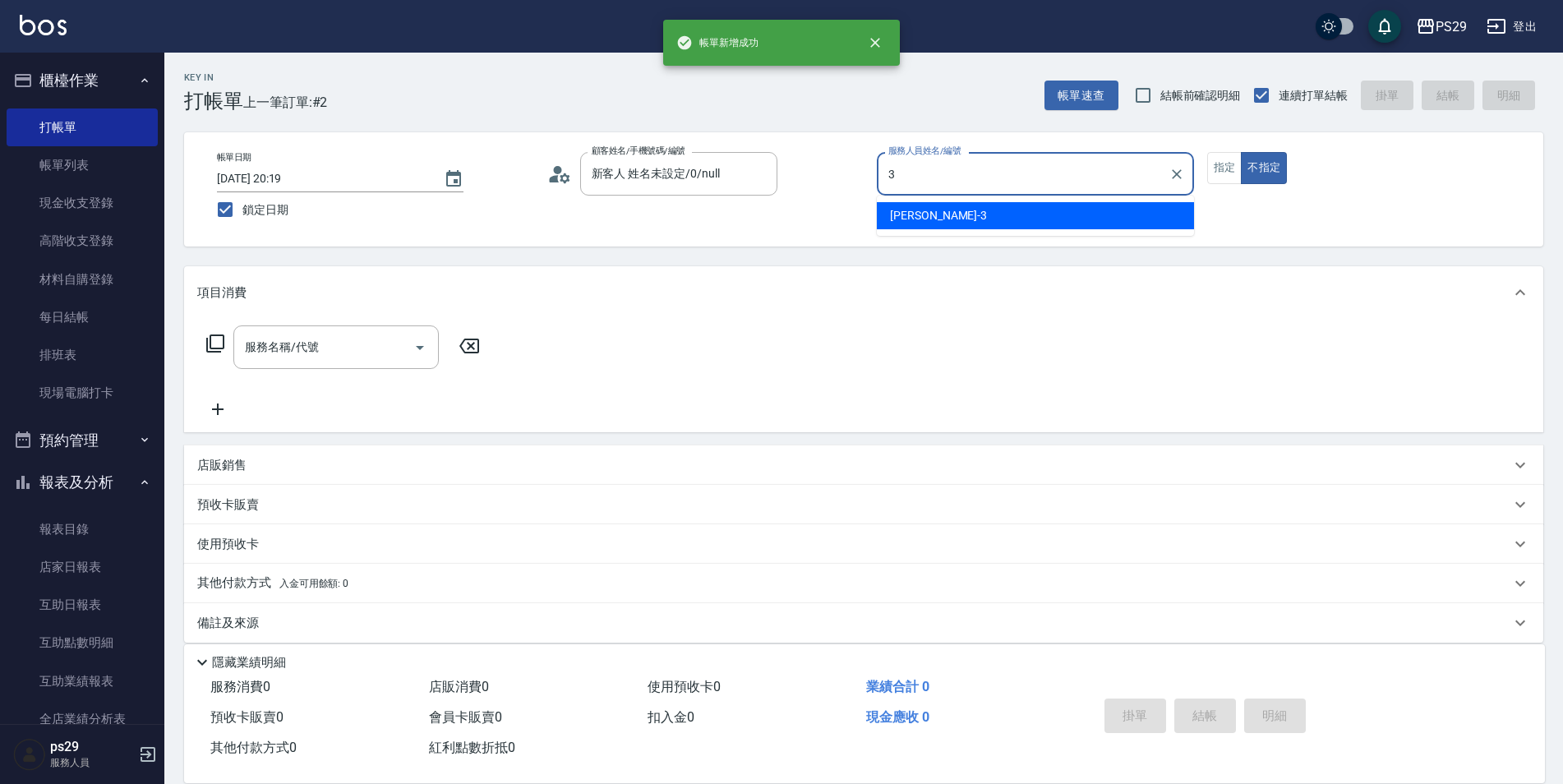
type input "[PERSON_NAME]-3"
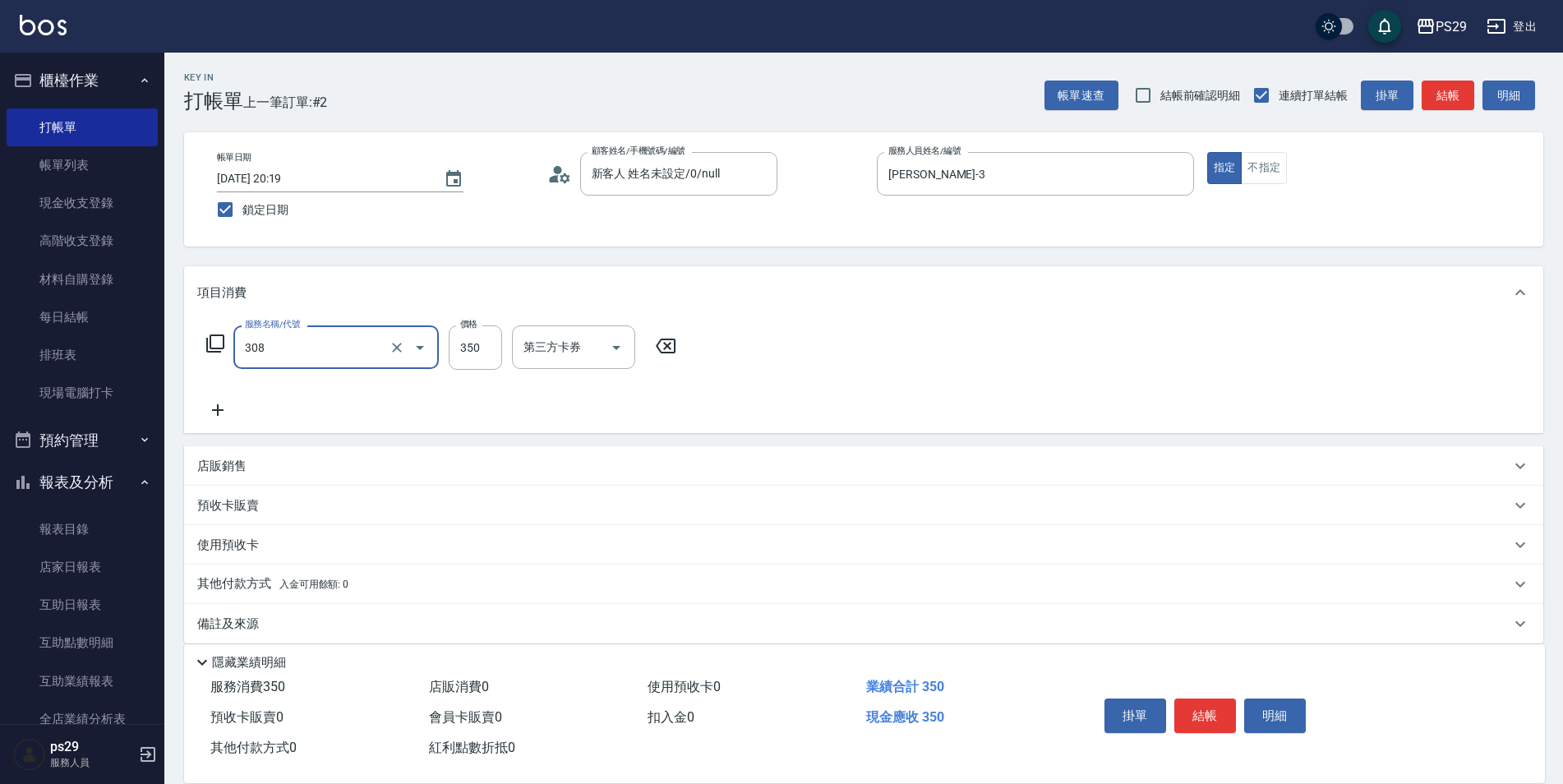
type input "洗+剪(308)"
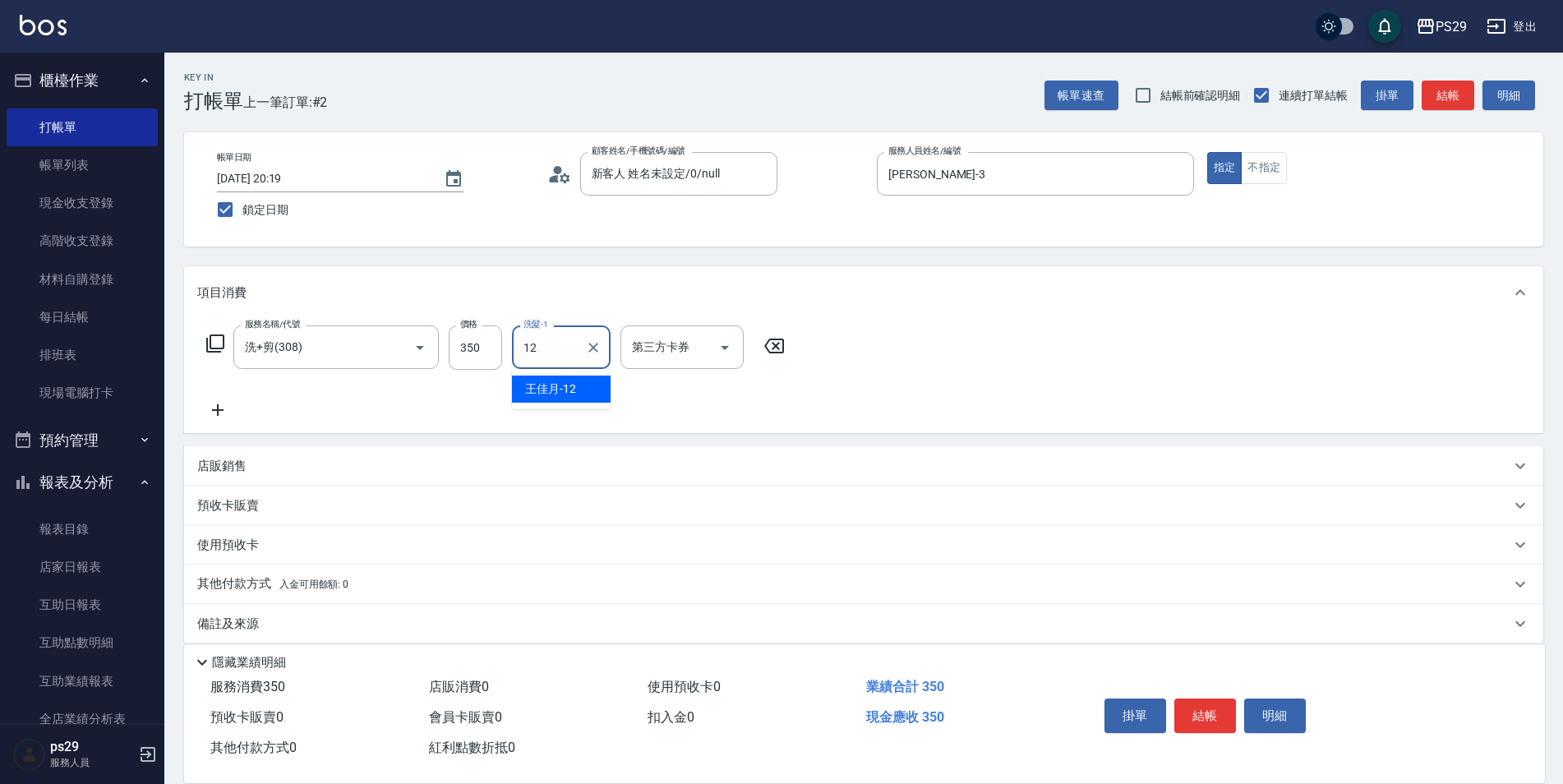
type input "[PERSON_NAME]-12"
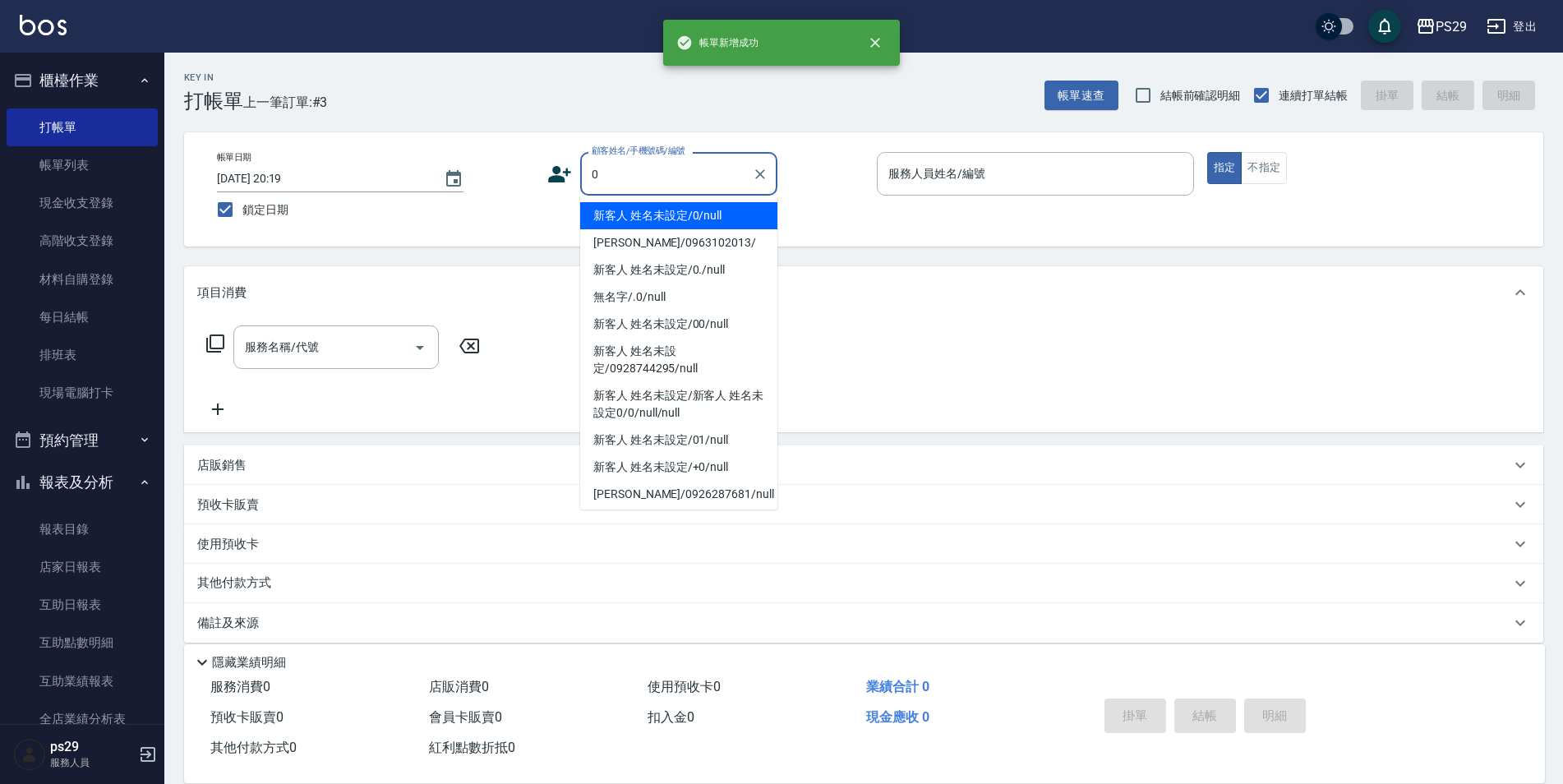
type input "新客人 姓名未設定/0/null"
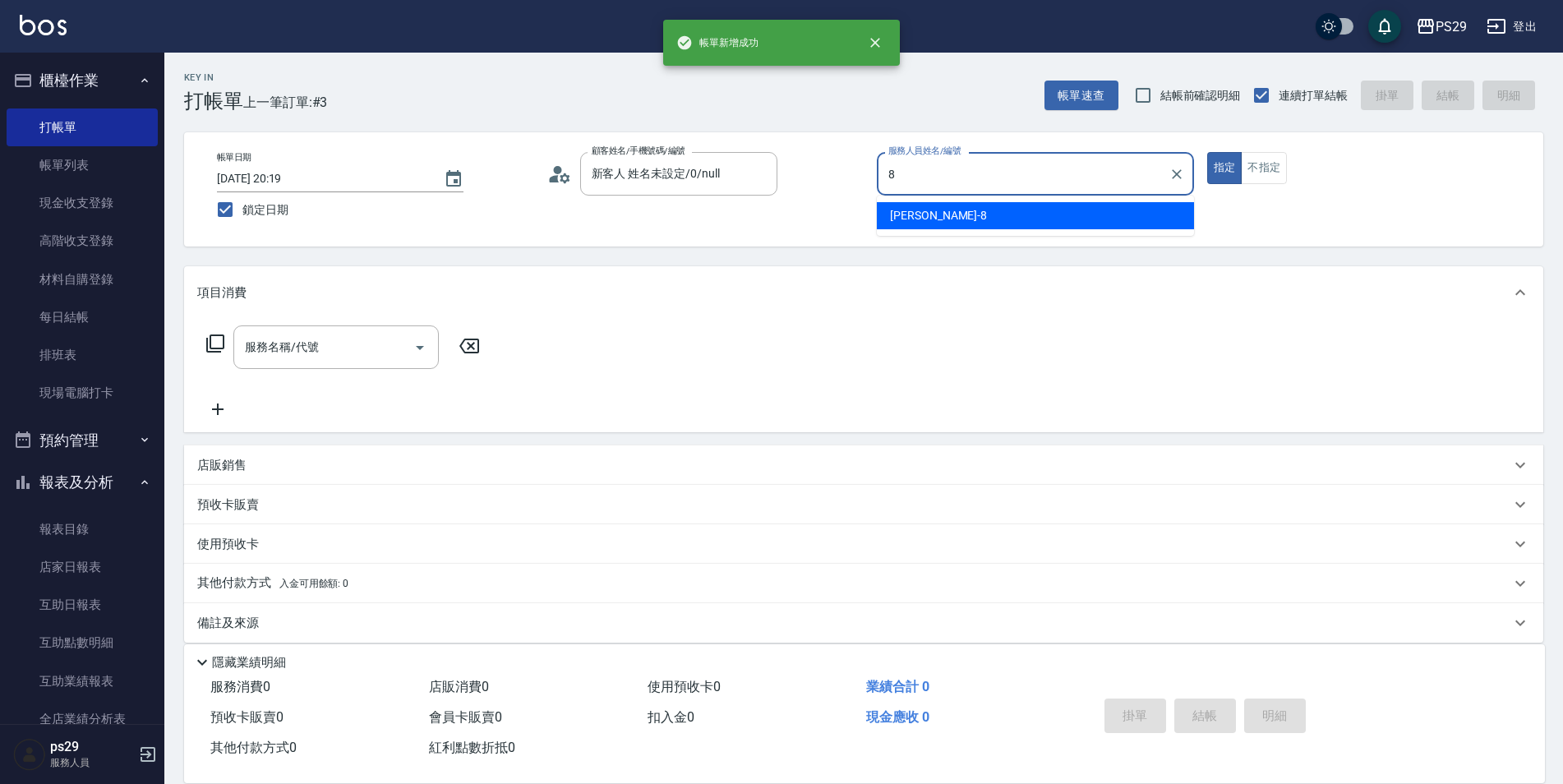
type input "[PERSON_NAME]-8"
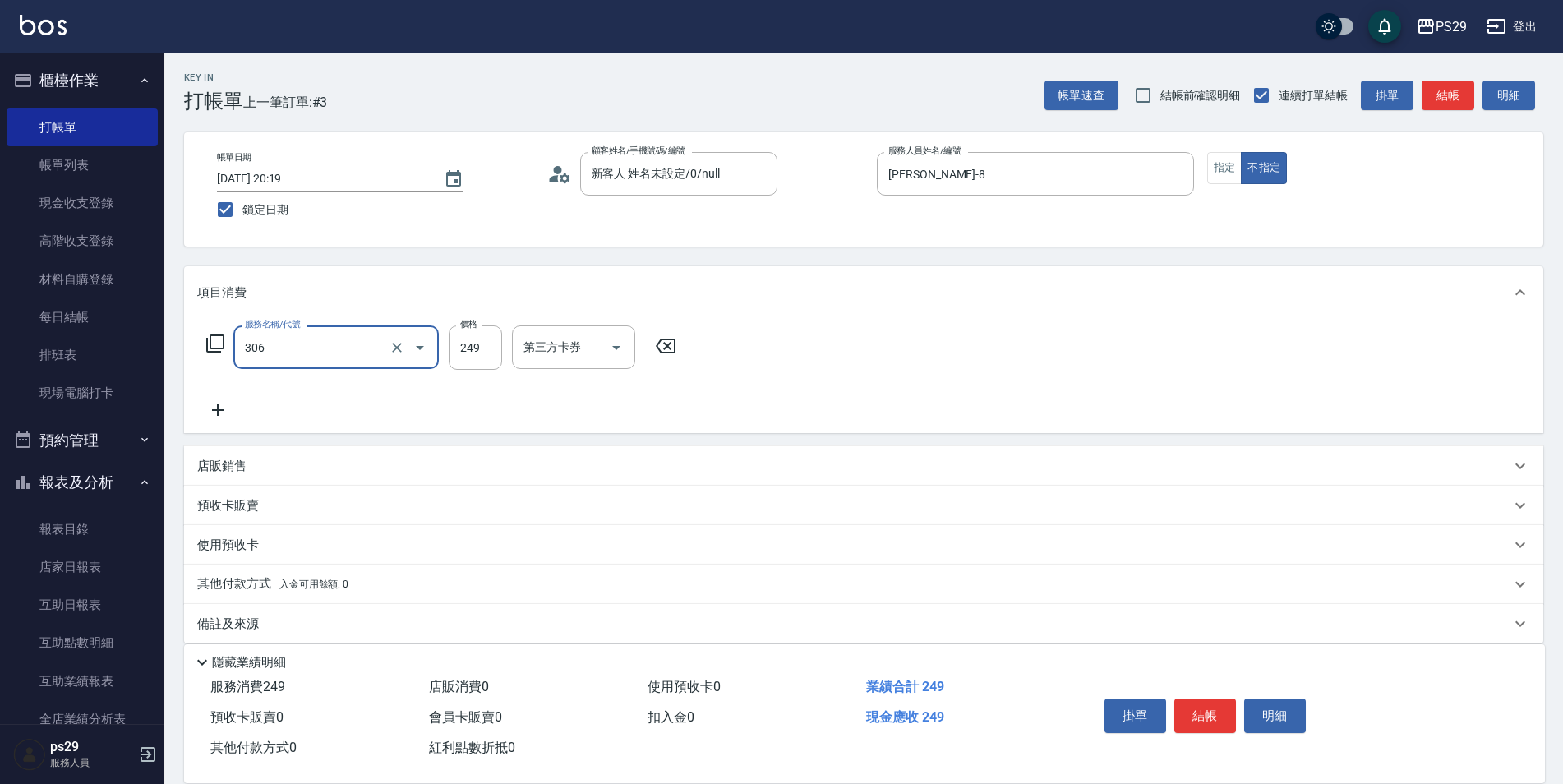
type input "剪髮(306)"
type input "[PERSON_NAME]-20"
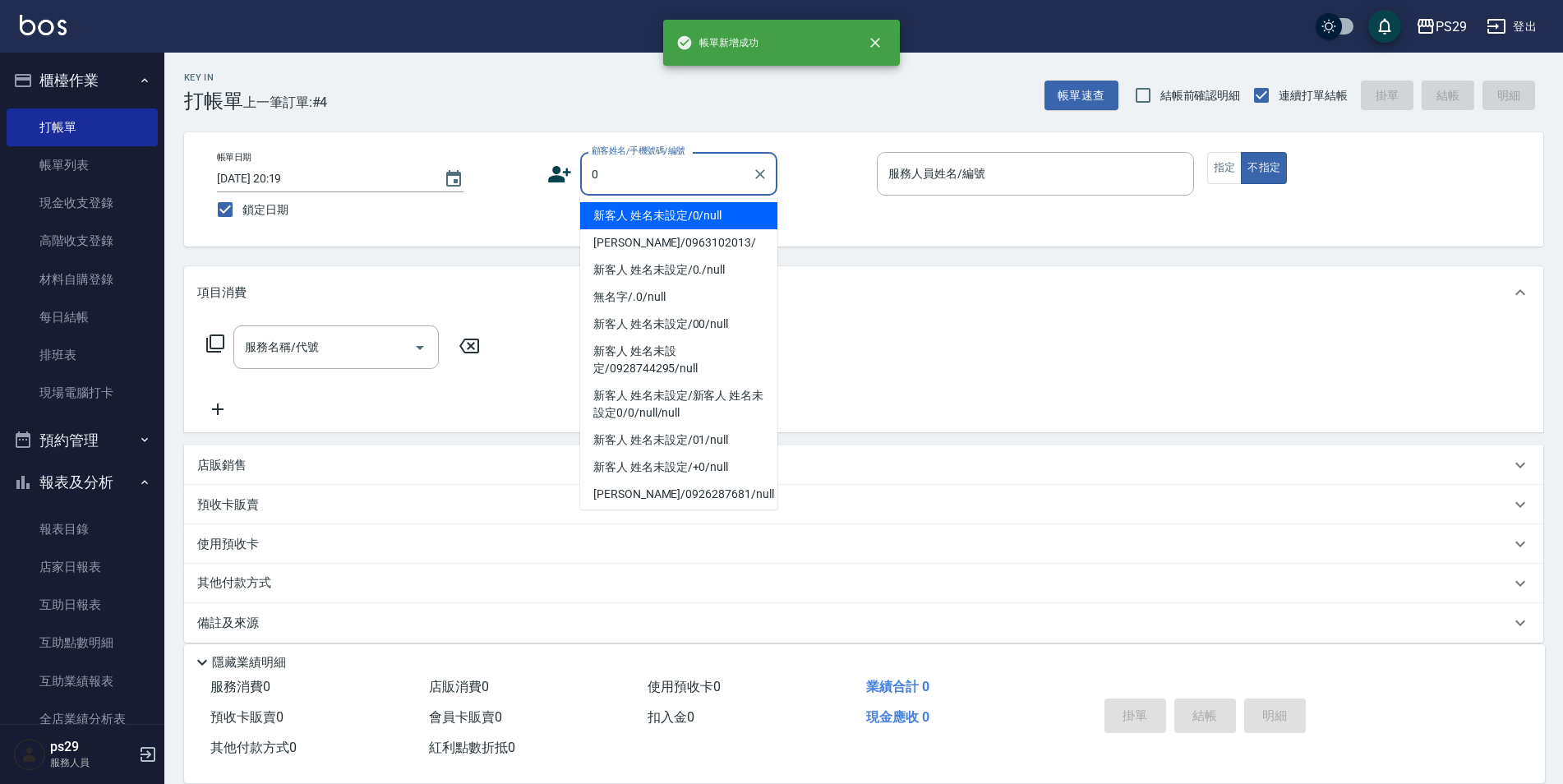
type input "新客人 姓名未設定/0/null"
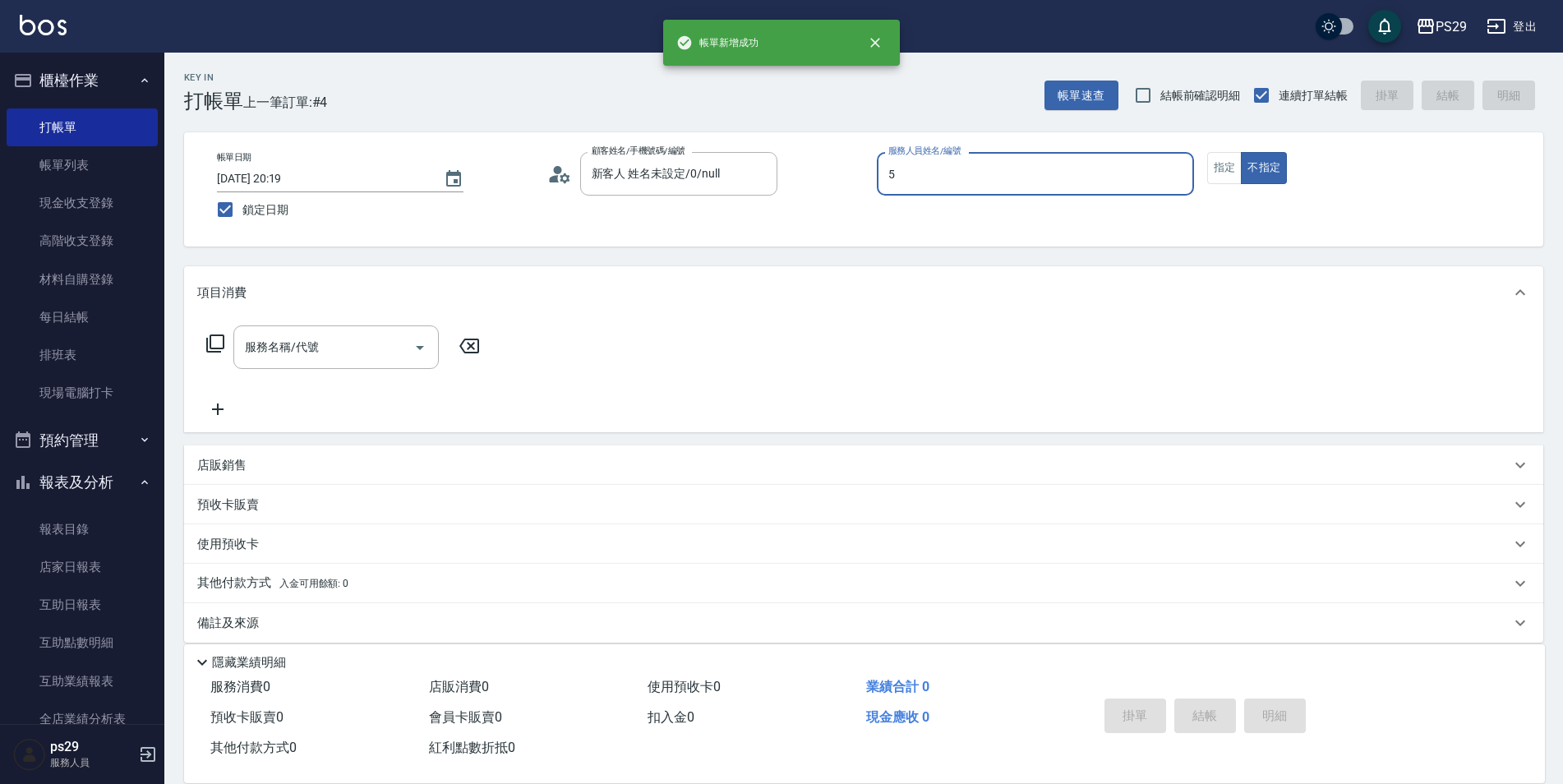
type input "[PERSON_NAME]維-5"
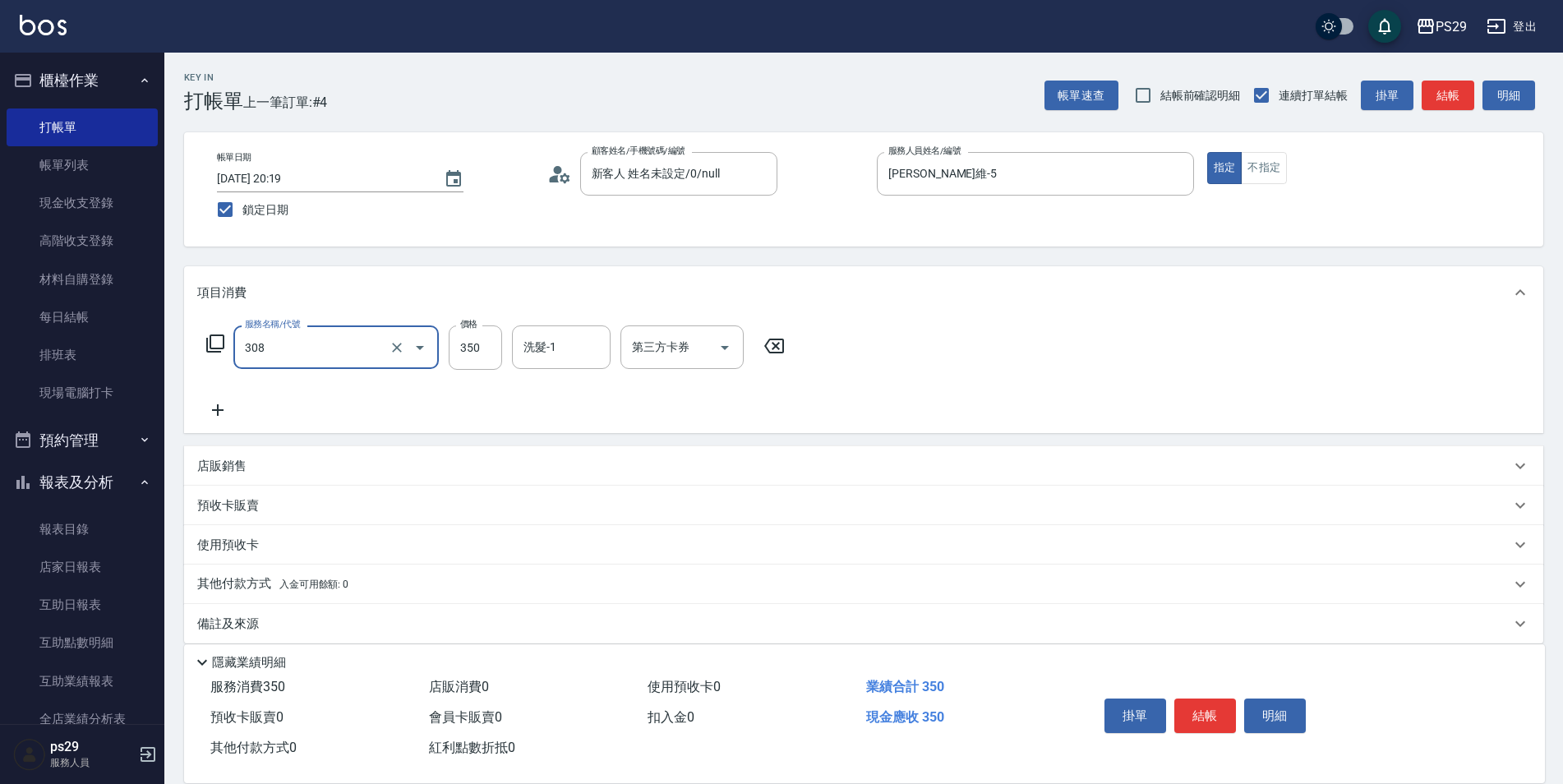
type input "洗+剪(308)"
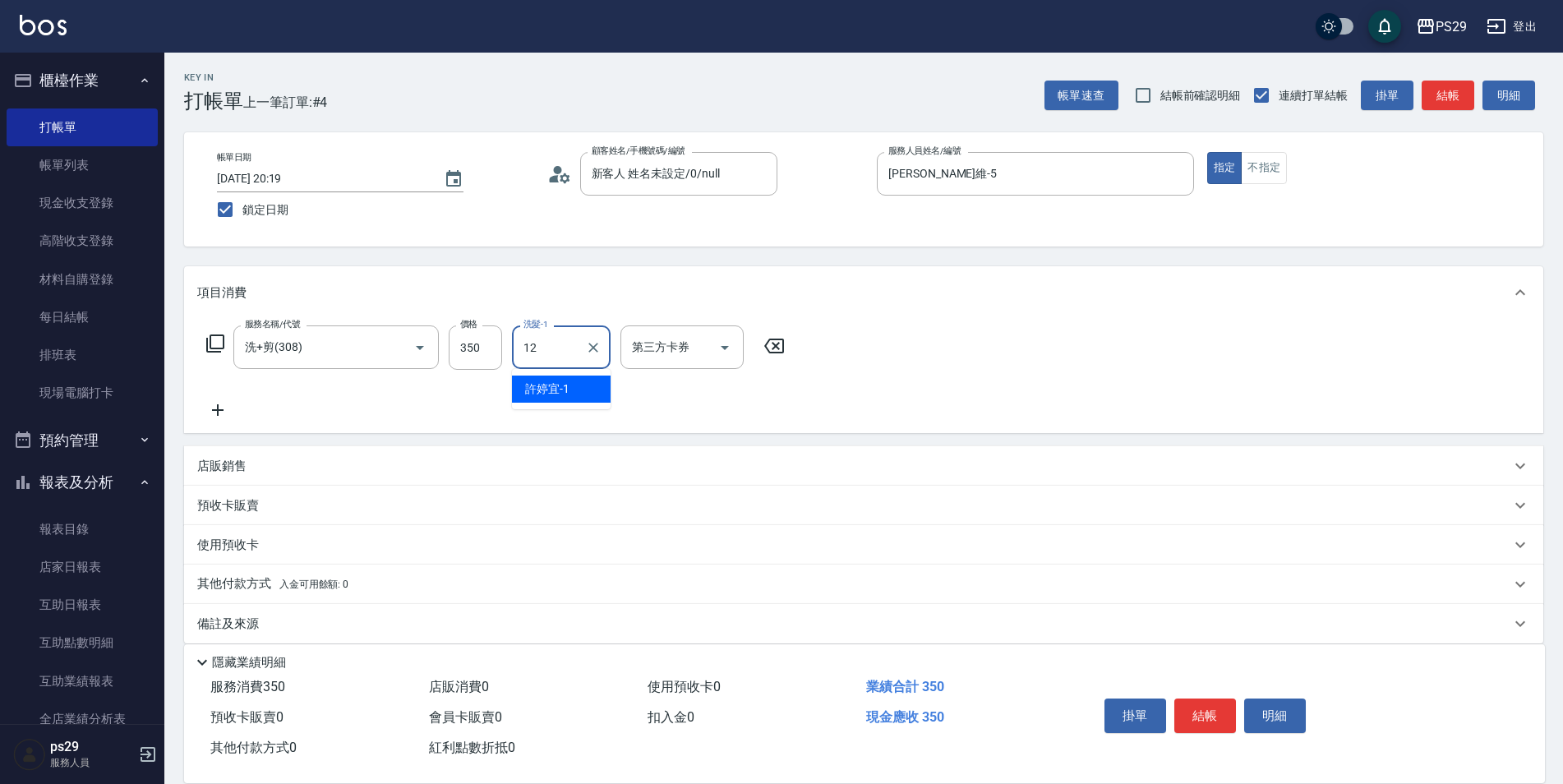
type input "[PERSON_NAME]-12"
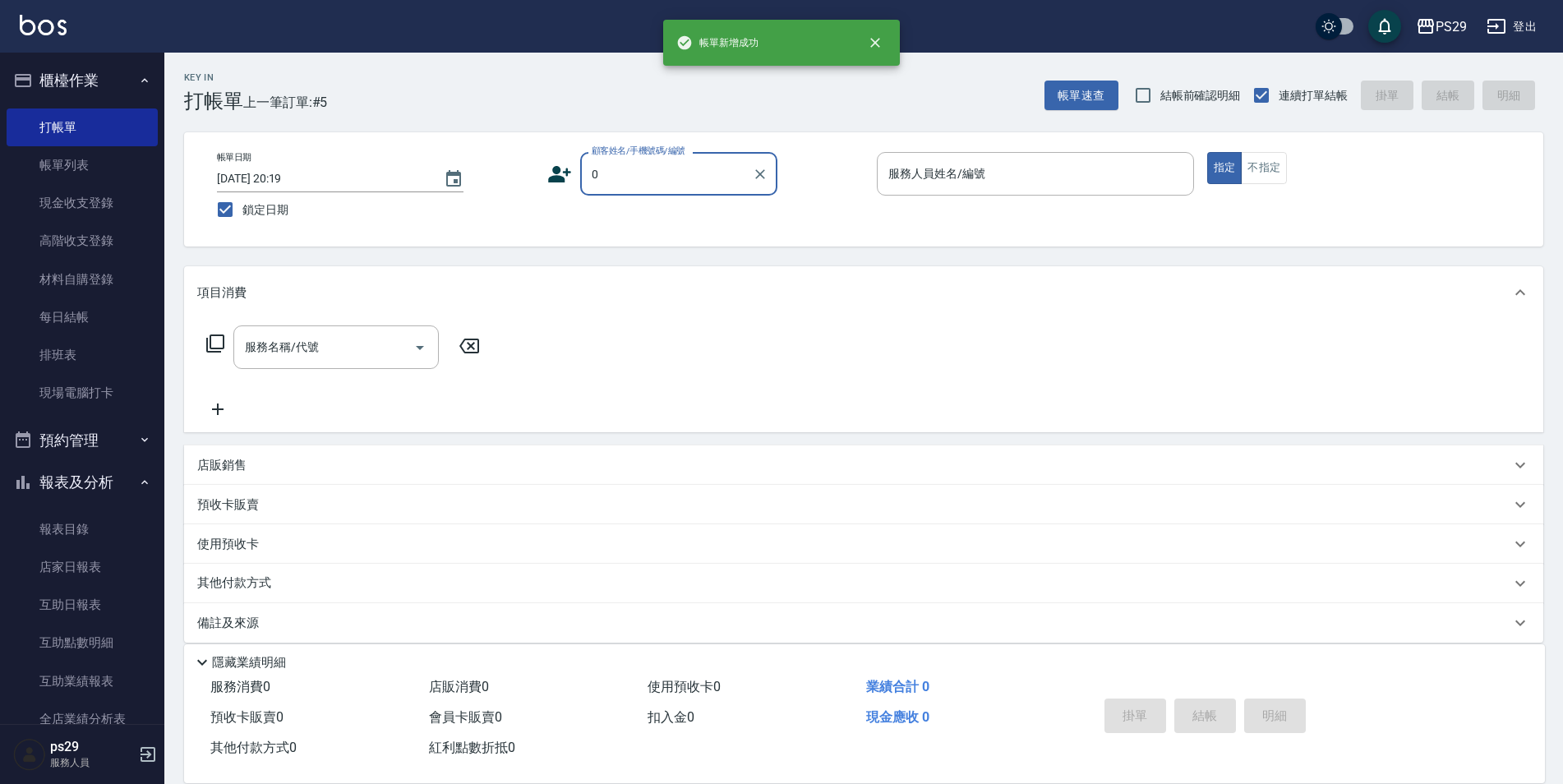
type input "新客人 姓名未設定/0/null"
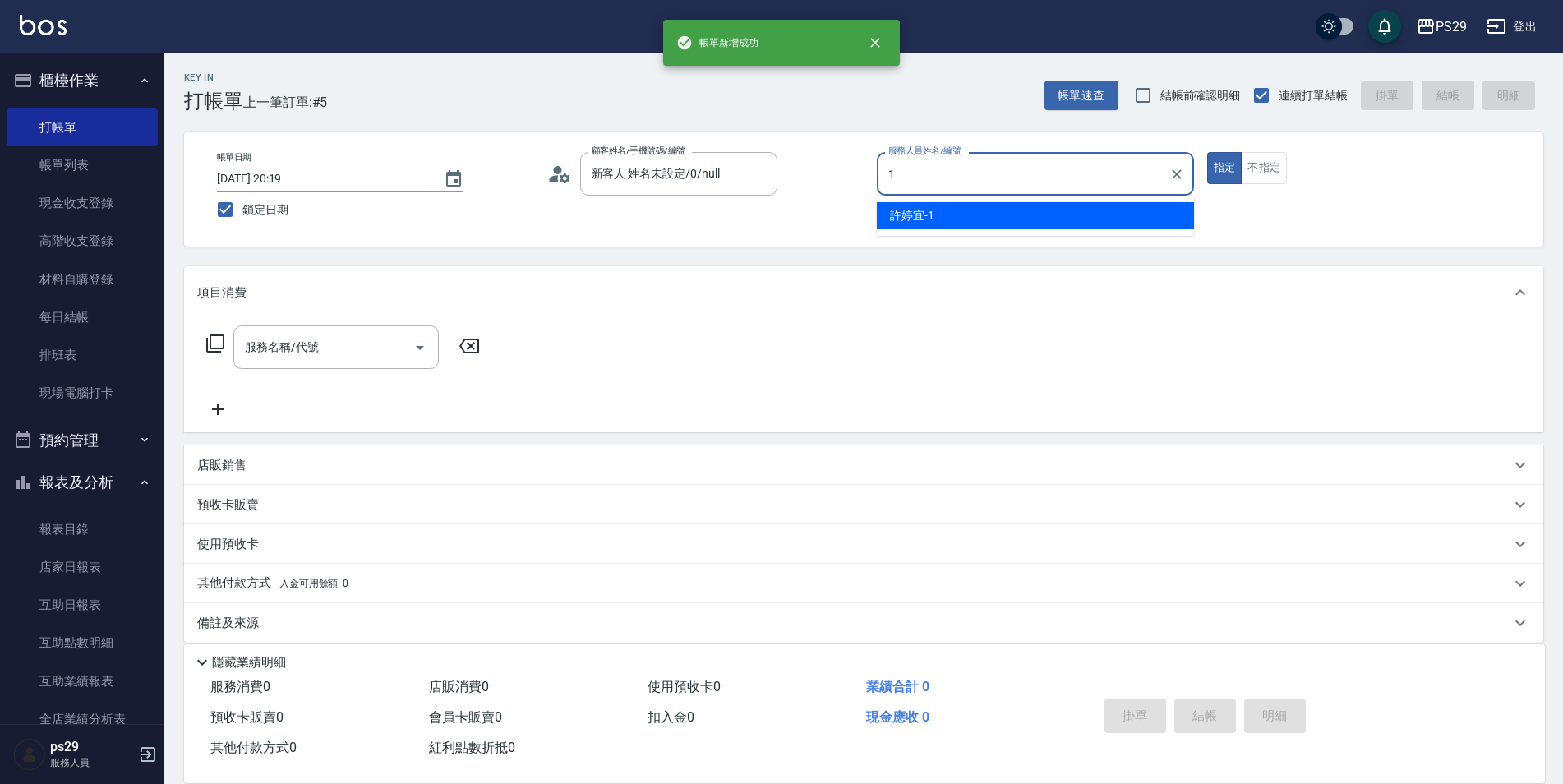
type input "[PERSON_NAME]-1"
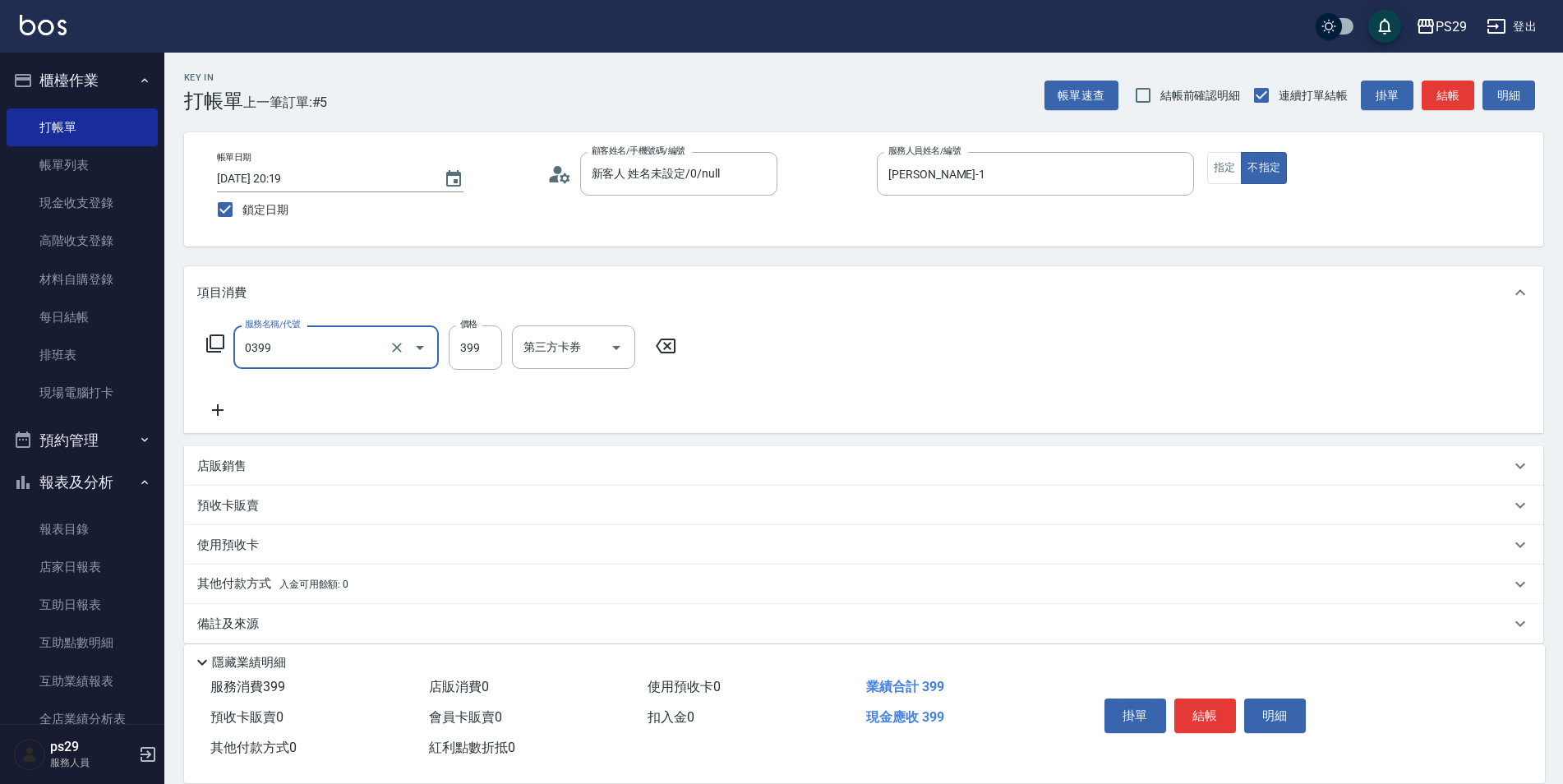
type input "海鹽399(0399)"
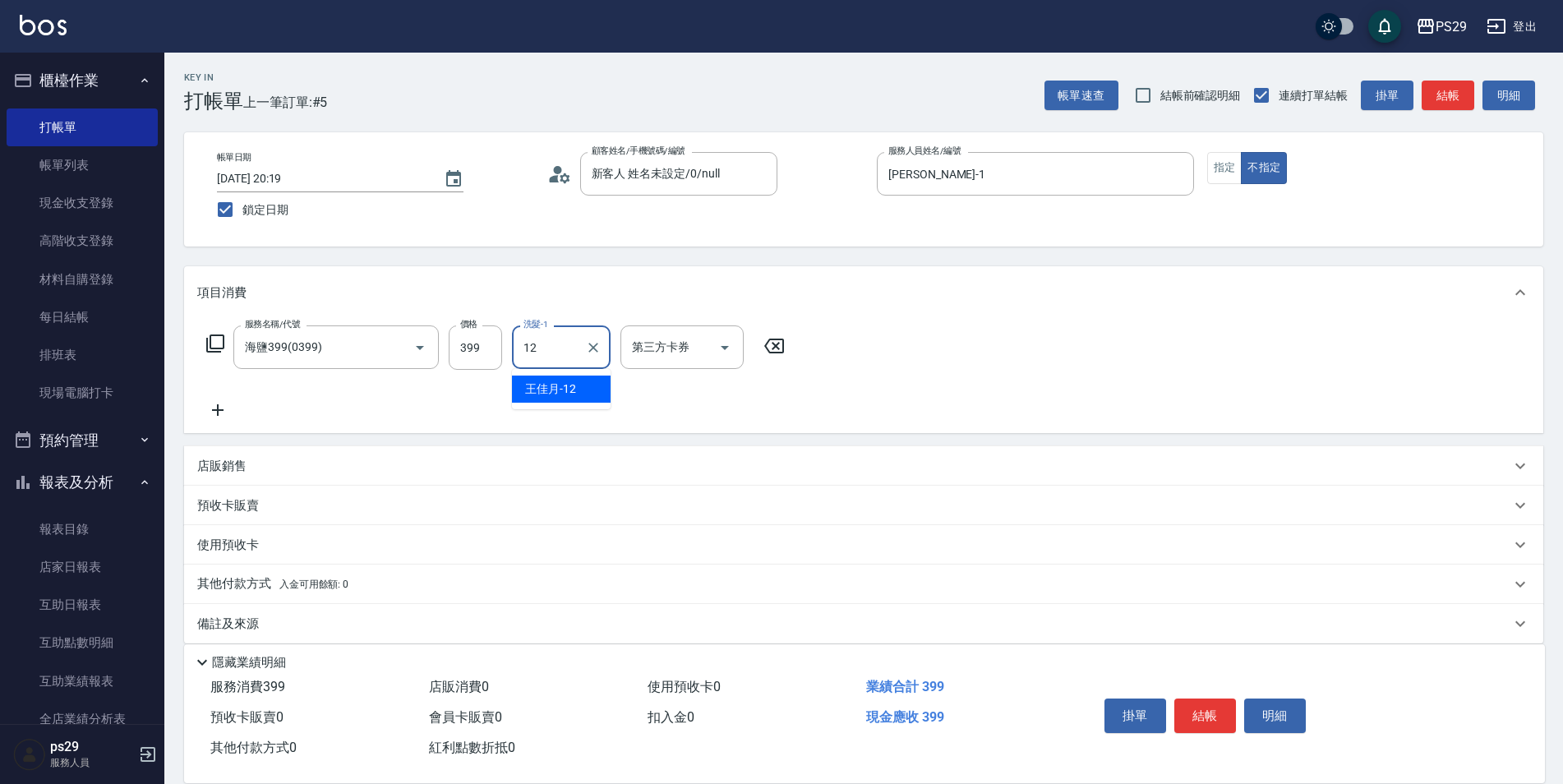
type input "[PERSON_NAME]-12"
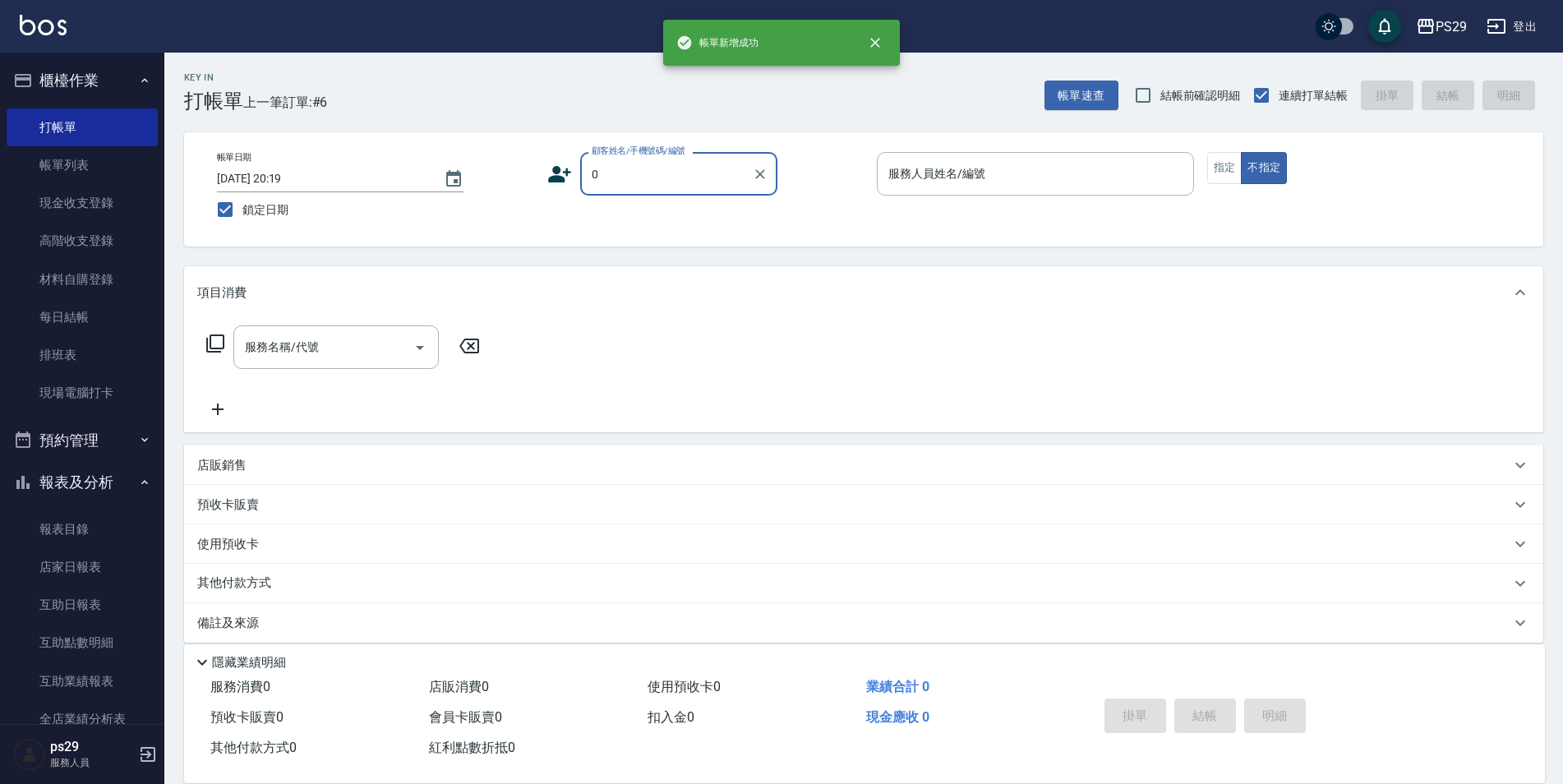
type input "新客人 姓名未設定/0/null"
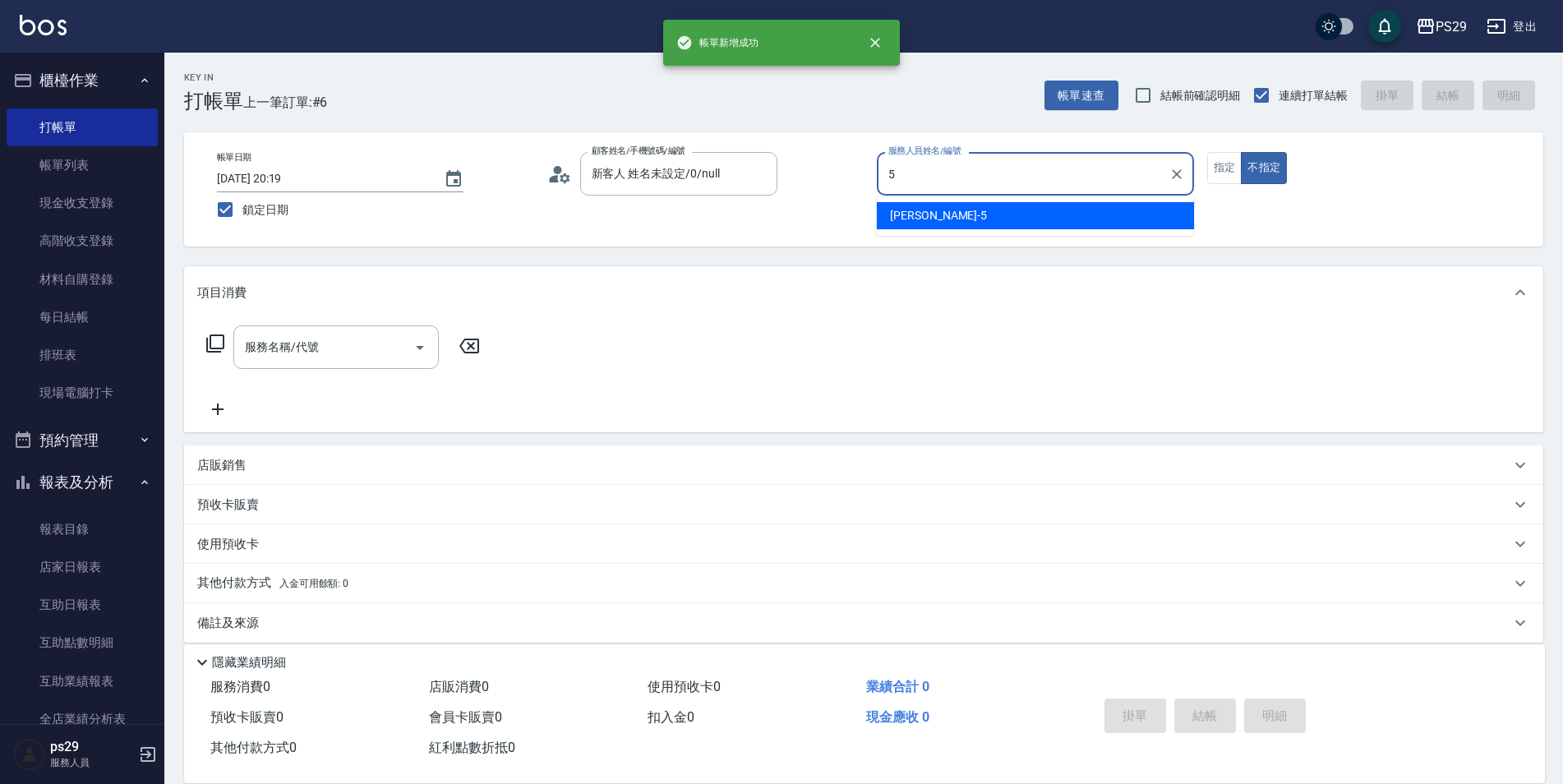
type input "[PERSON_NAME]維-5"
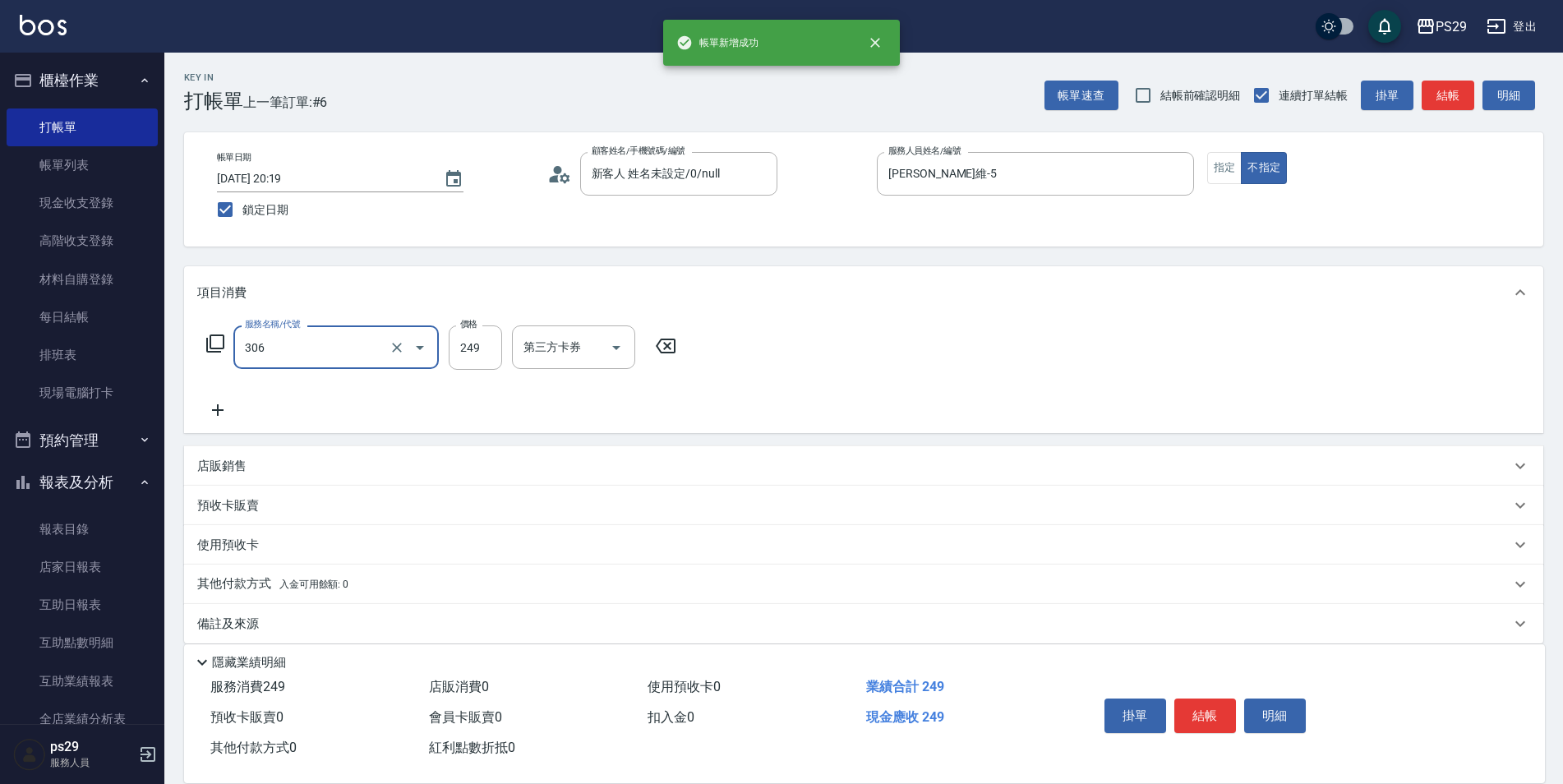
type input "剪髮(306)"
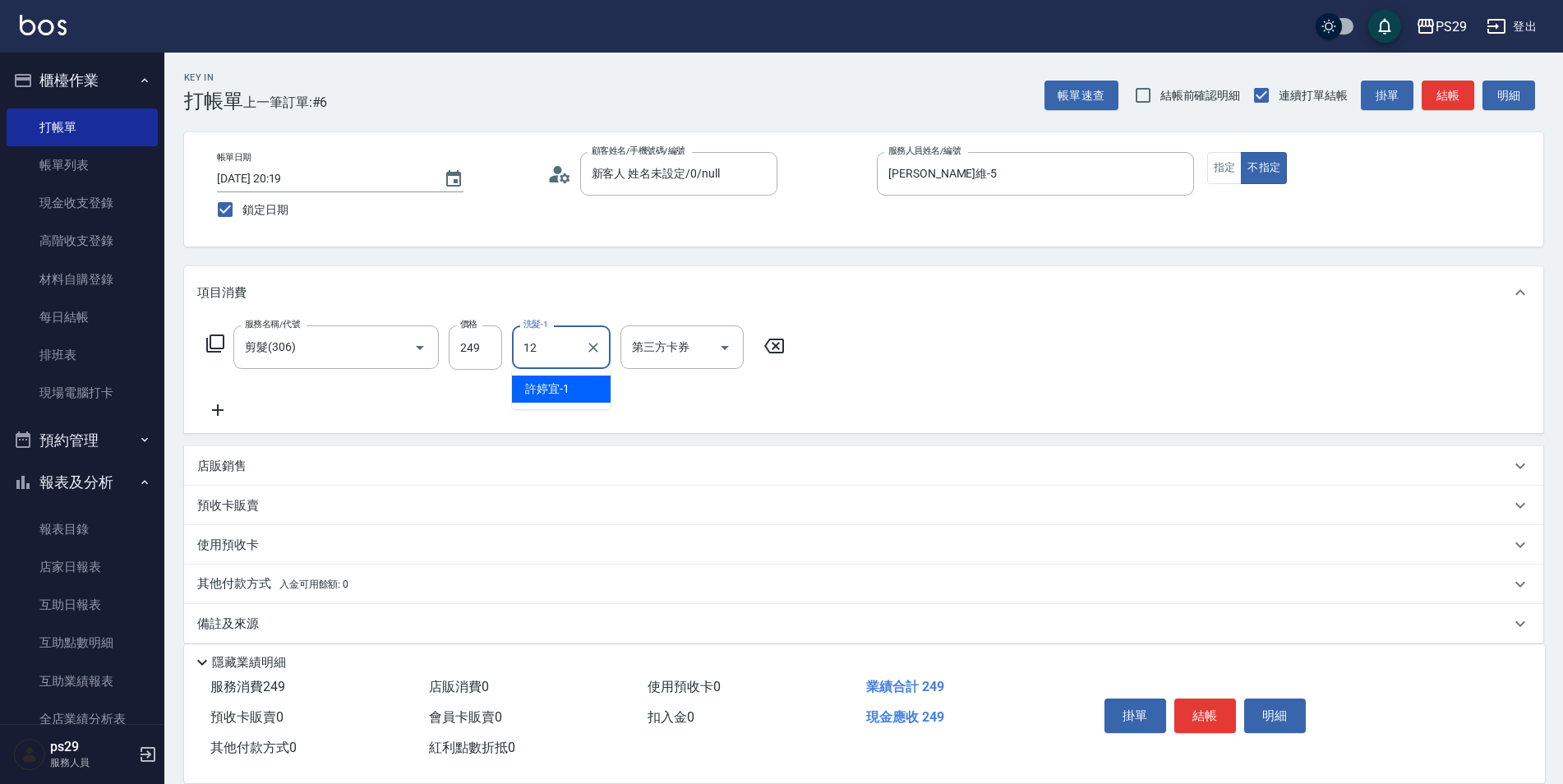
type input "[PERSON_NAME]-12"
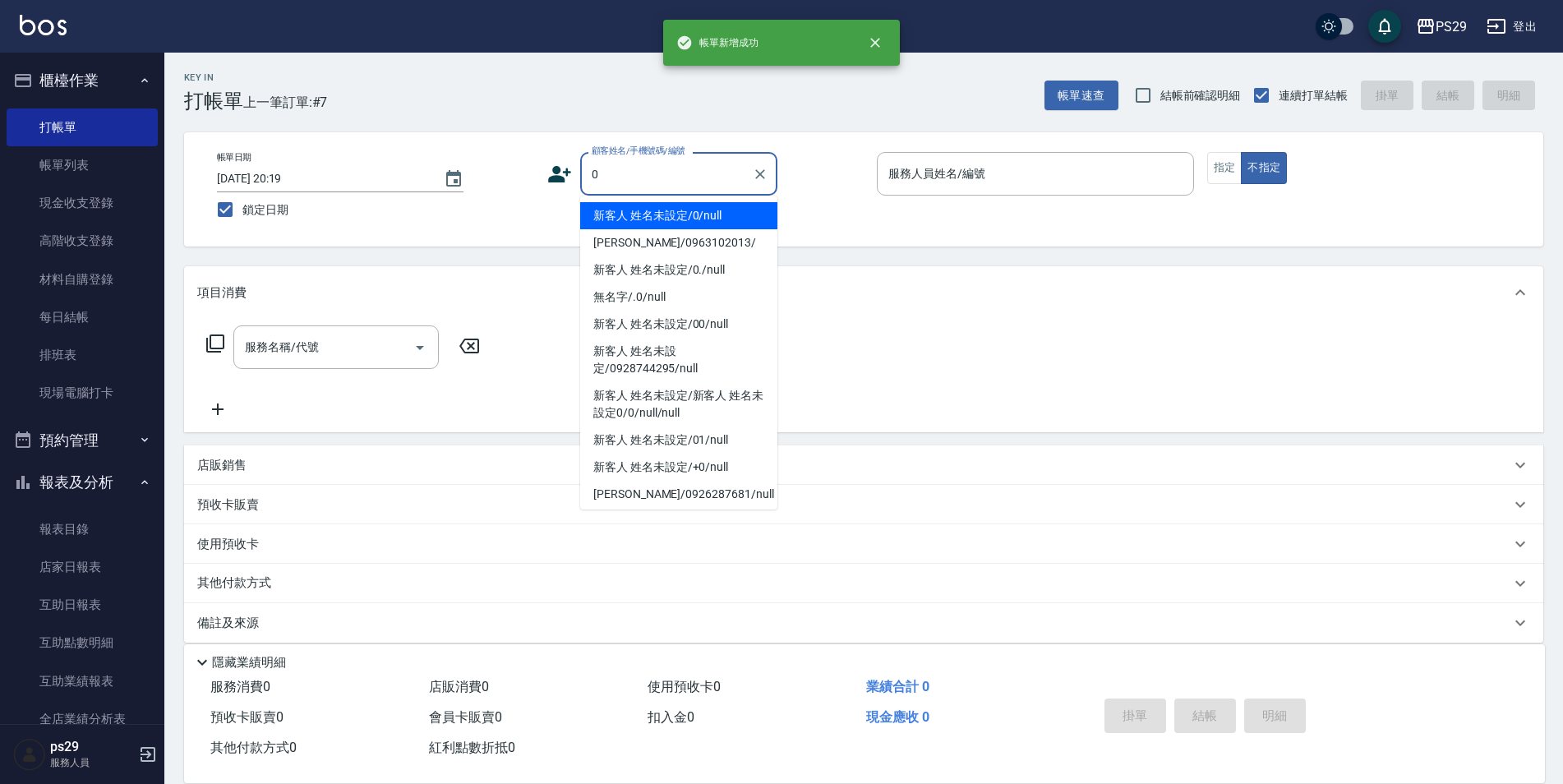
type input "新客人 姓名未設定/0/null"
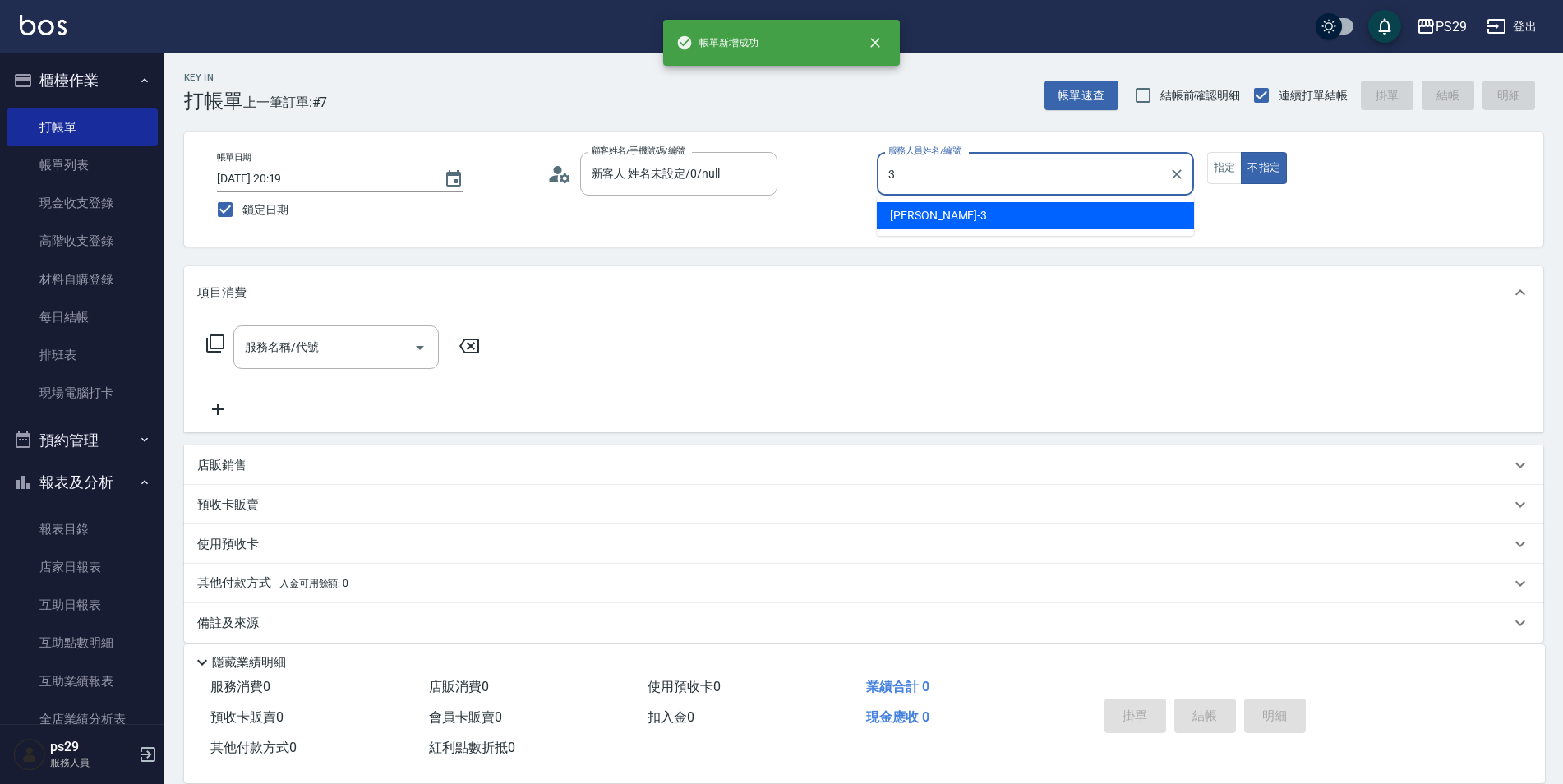
type input "[PERSON_NAME]-3"
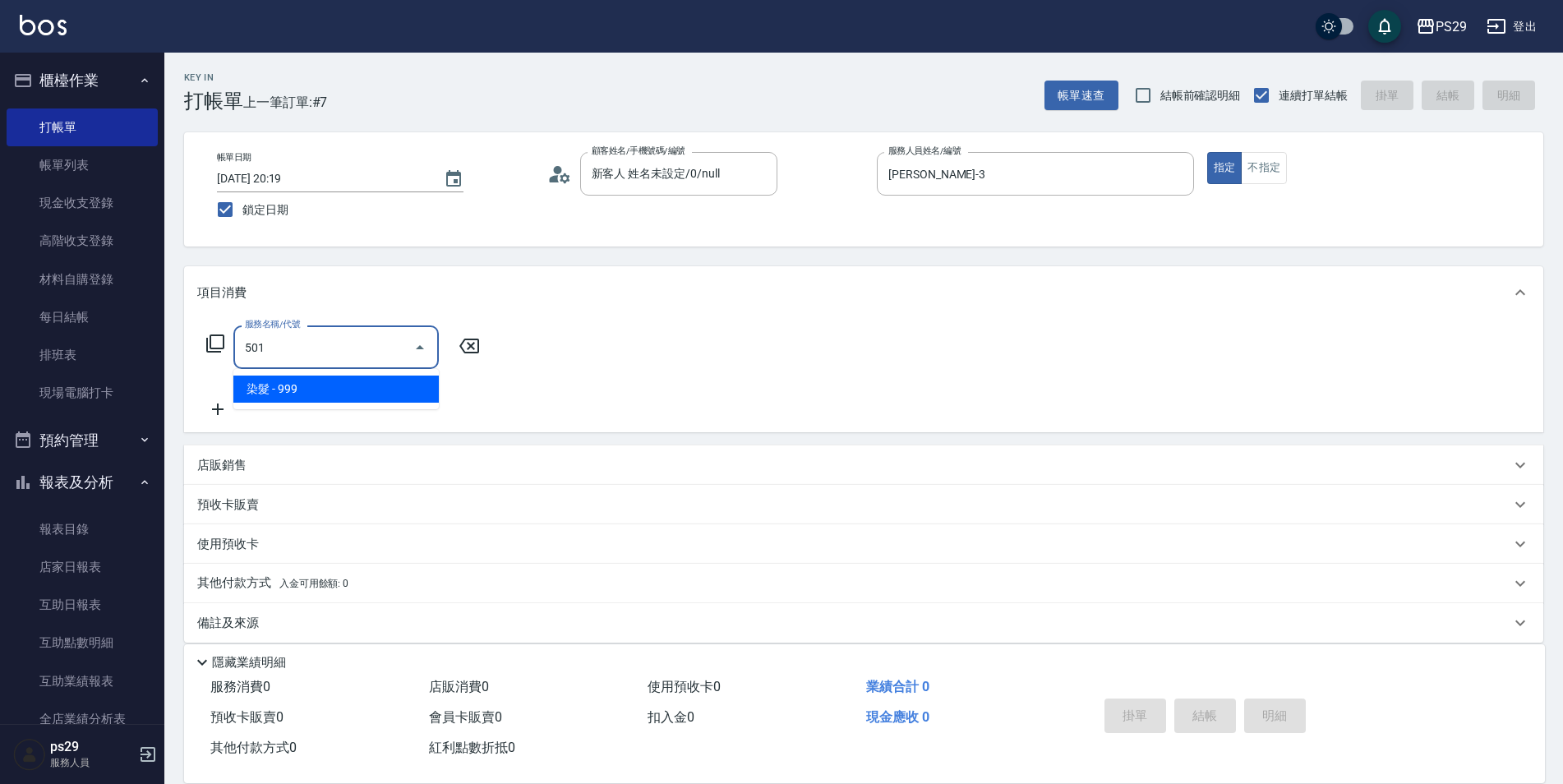
type input "染髮(501)"
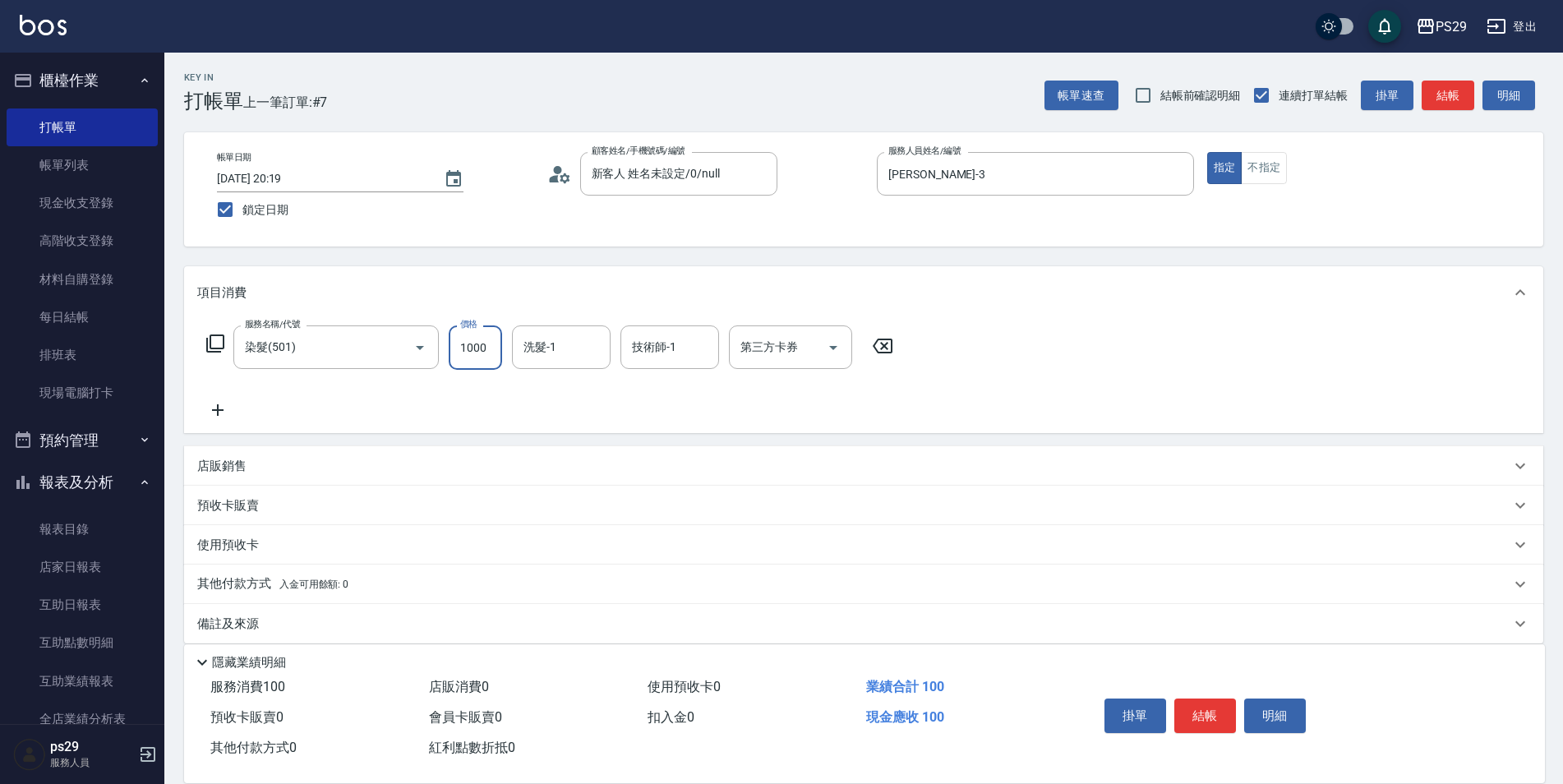
type input "1000"
type input "[PERSON_NAME]-12"
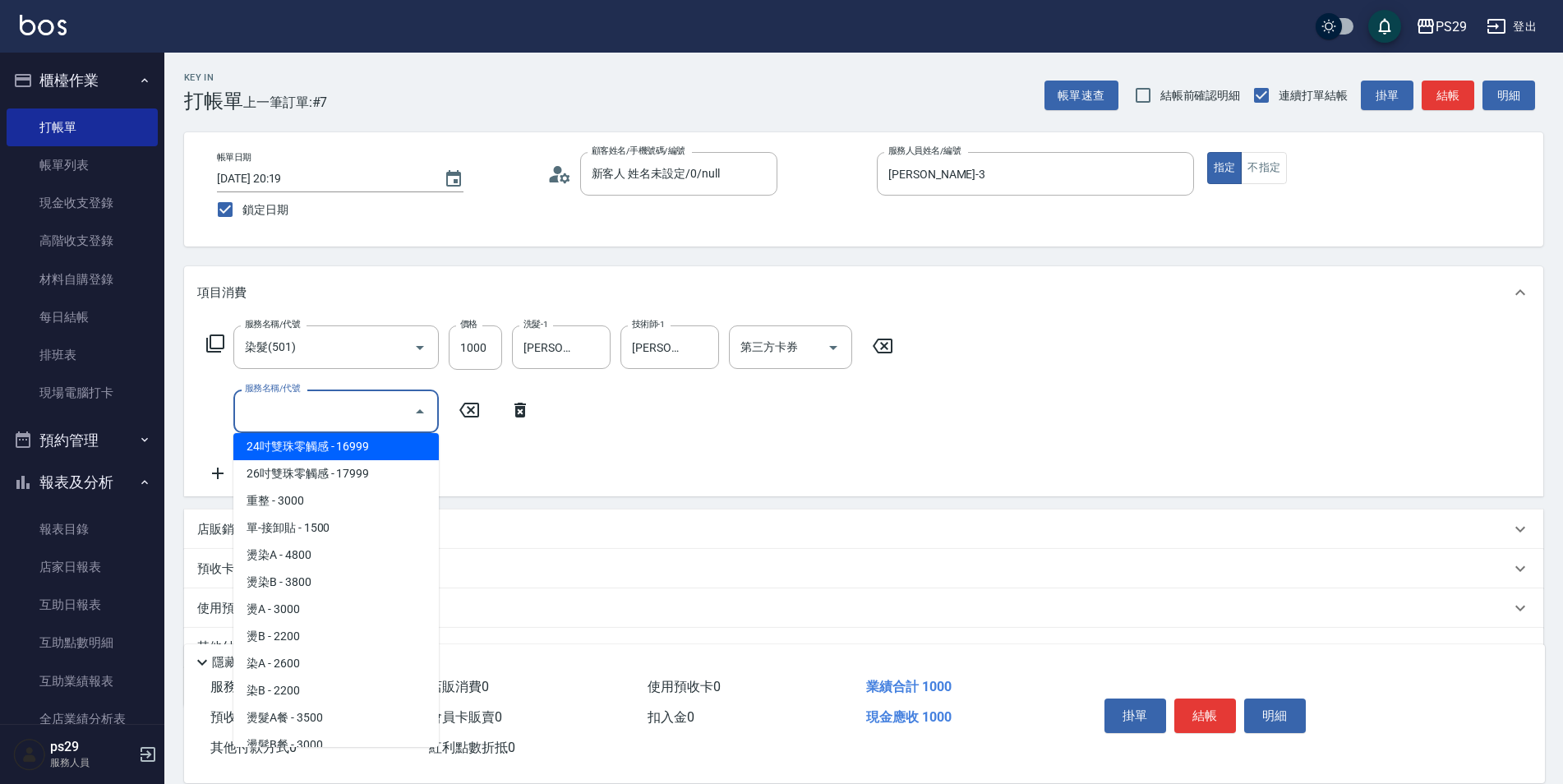
scroll to position [1281, 0]
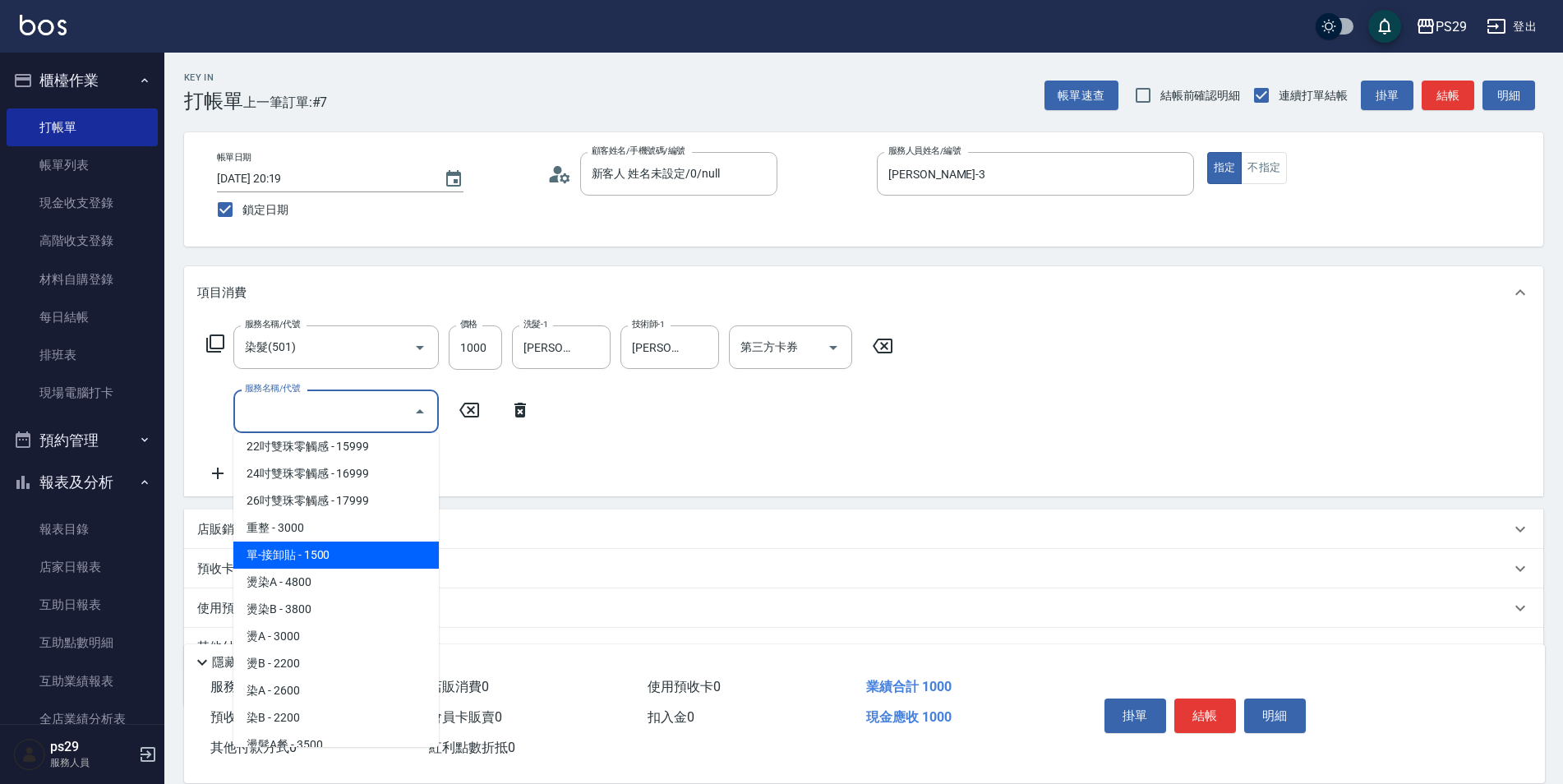
type input "單-接卸貼(715)"
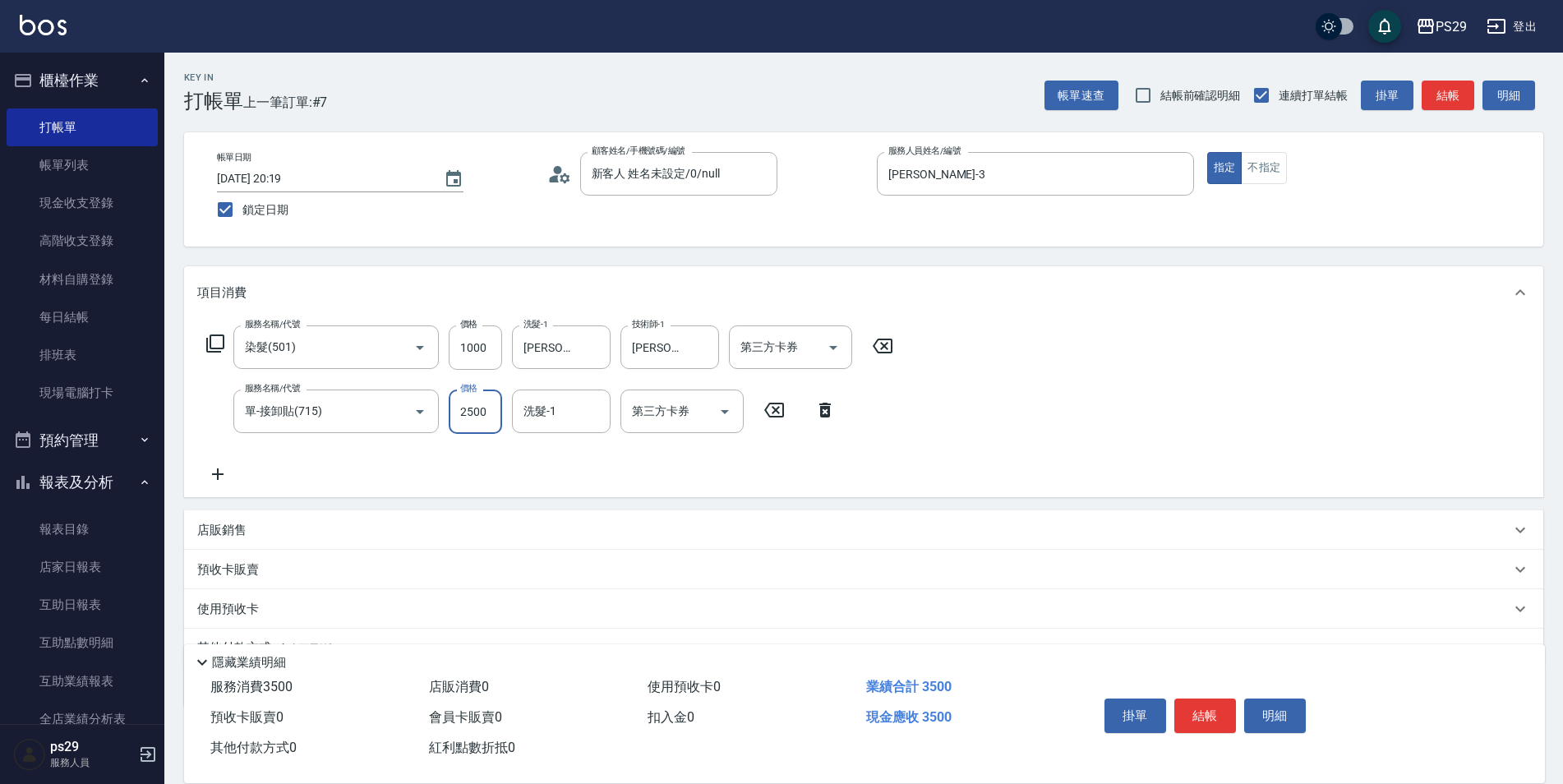
type input "2500"
type input "[PERSON_NAME]-12"
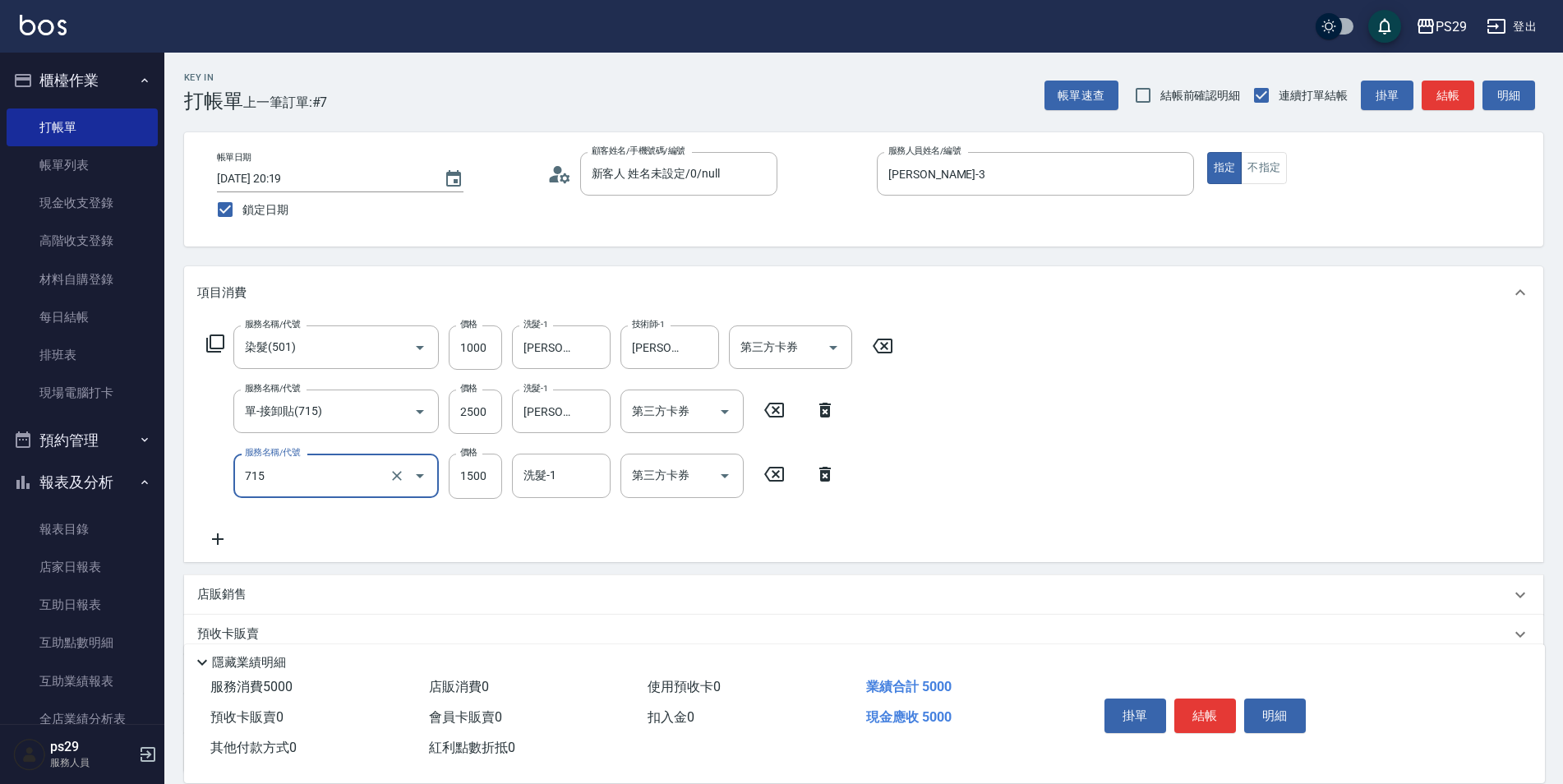
type input "單-接卸貼(715)"
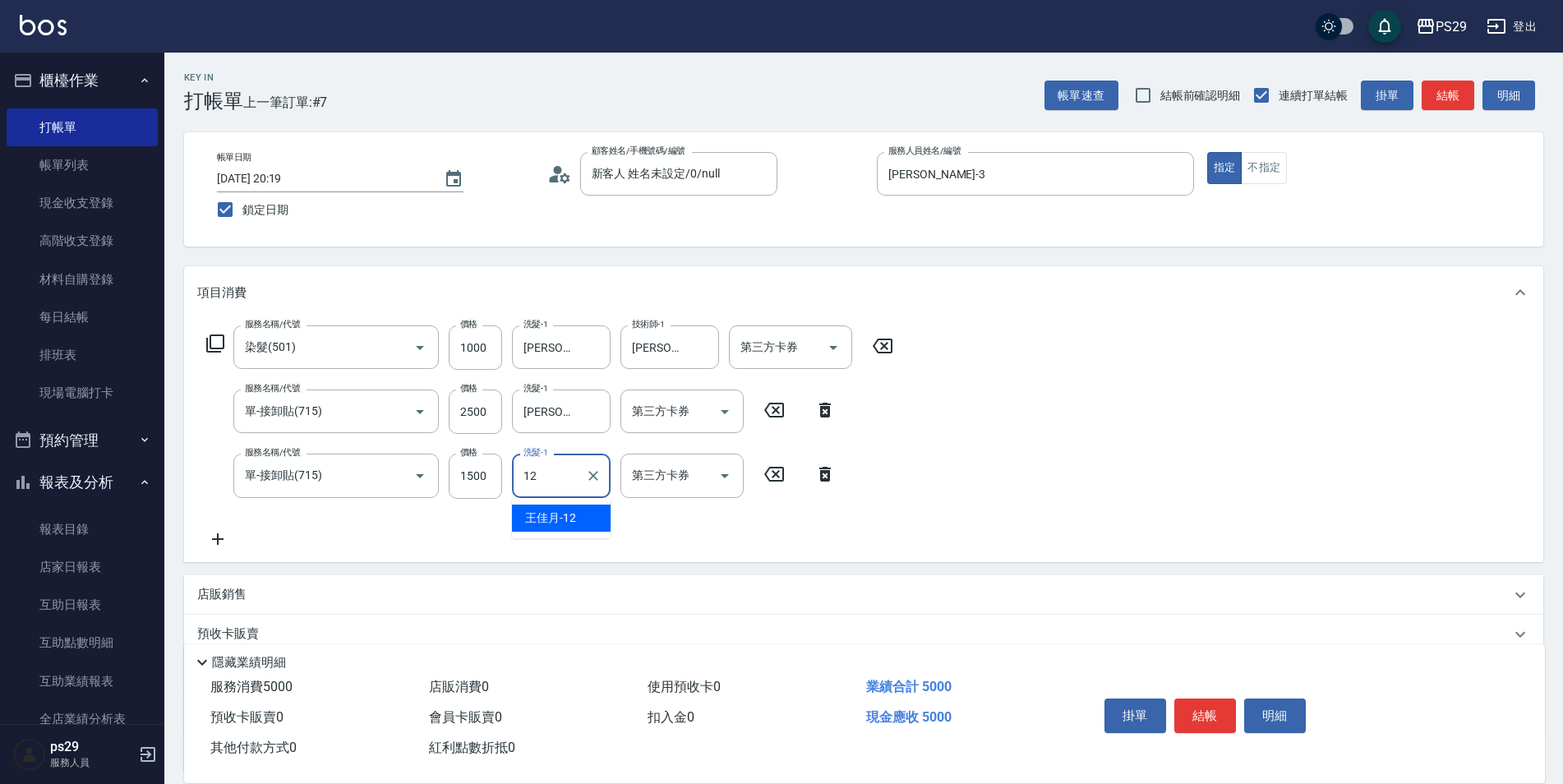
type input "[PERSON_NAME]-12"
click at [482, 500] on div "服務名稱/代號 染髮(501) 服務名稱/代號 價格 1000 價格 洗髮-1 [PERSON_NAME]-12 洗髮-1 技術師-1 [PERSON_NAM…" at bounding box center [550, 436] width 706 height 222
click at [484, 487] on input "1500" at bounding box center [475, 475] width 54 height 44
type input "2500"
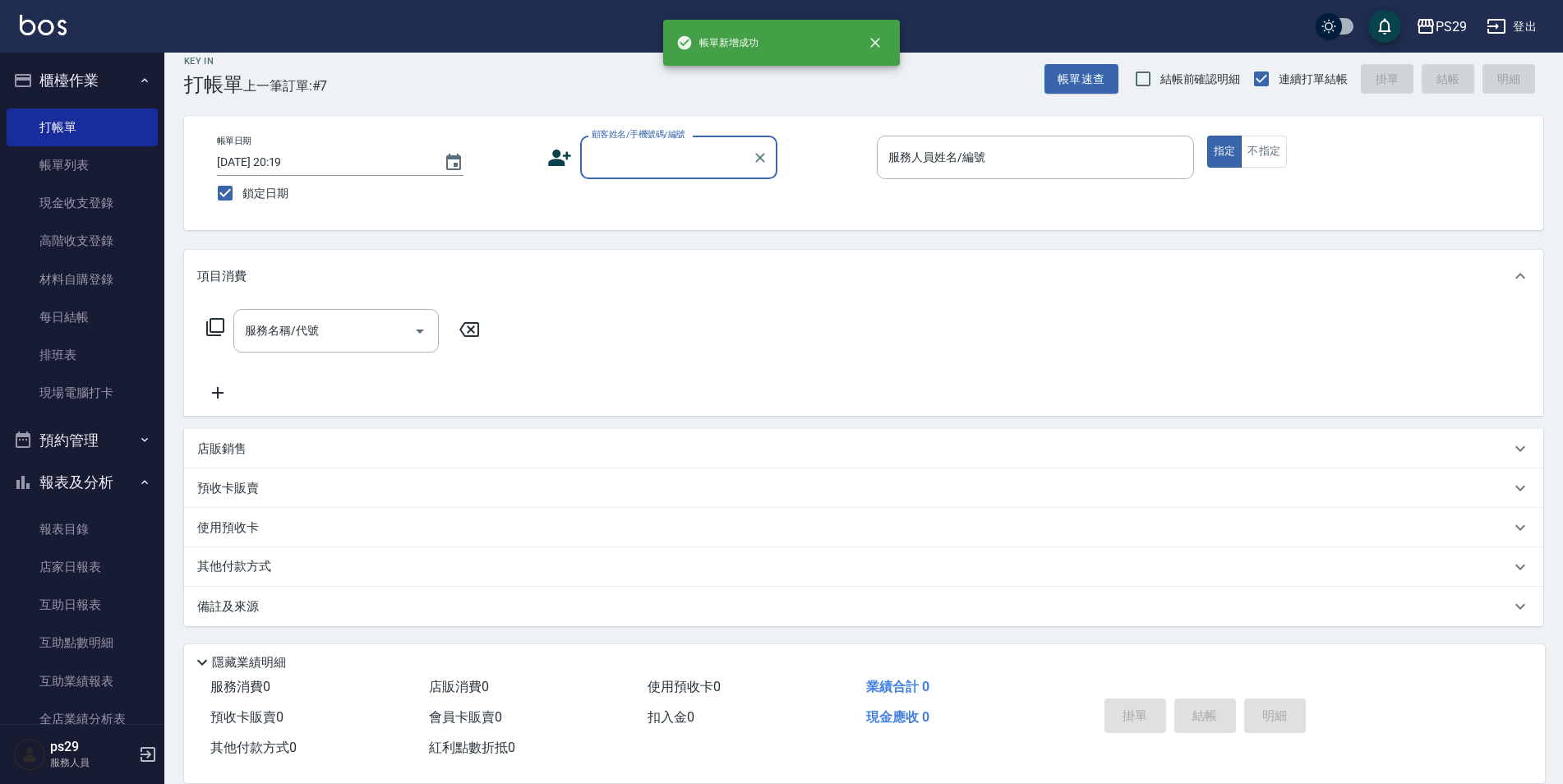
scroll to position [16, 0]
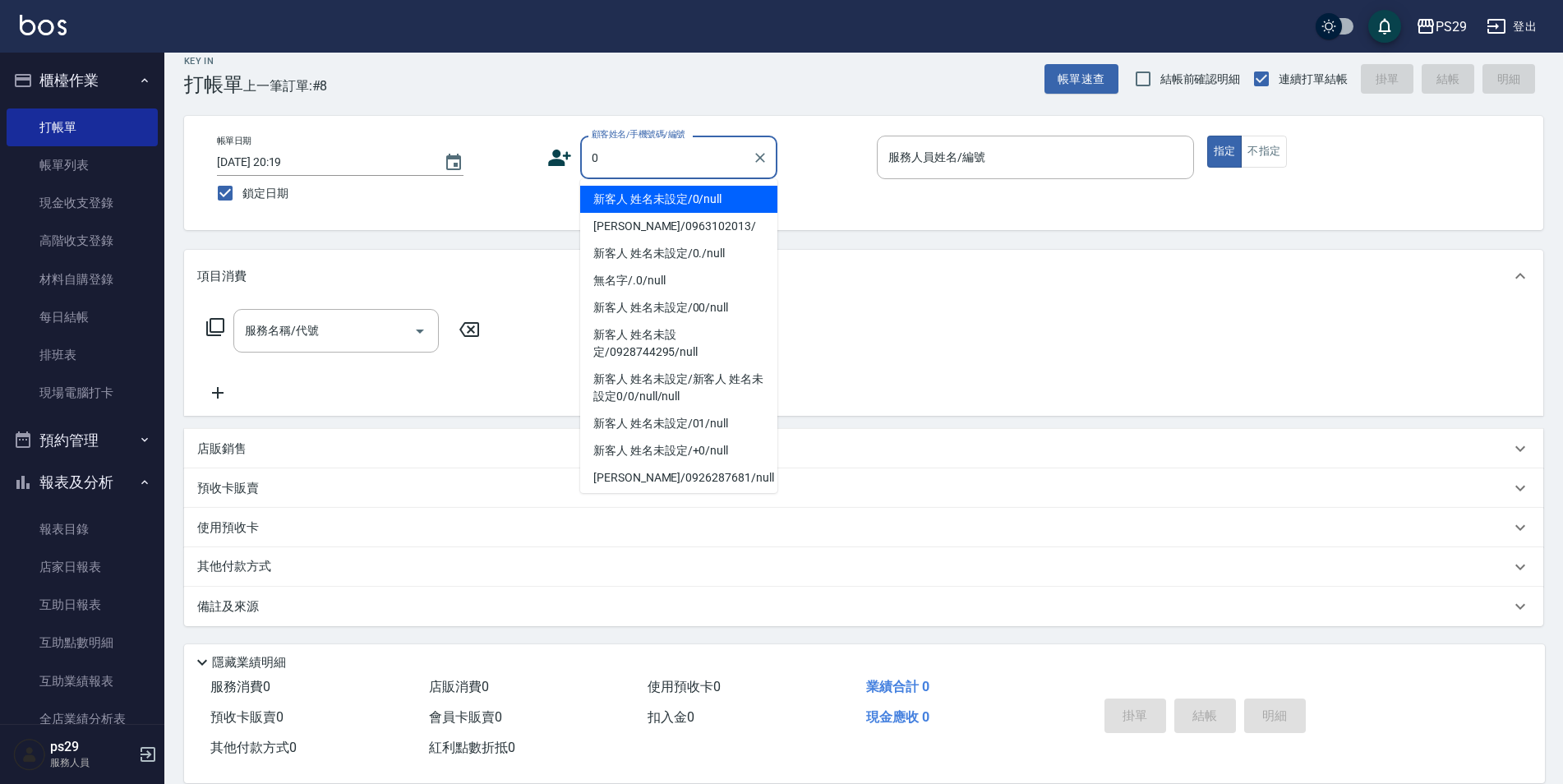
type input "新客人 姓名未設定/0/null"
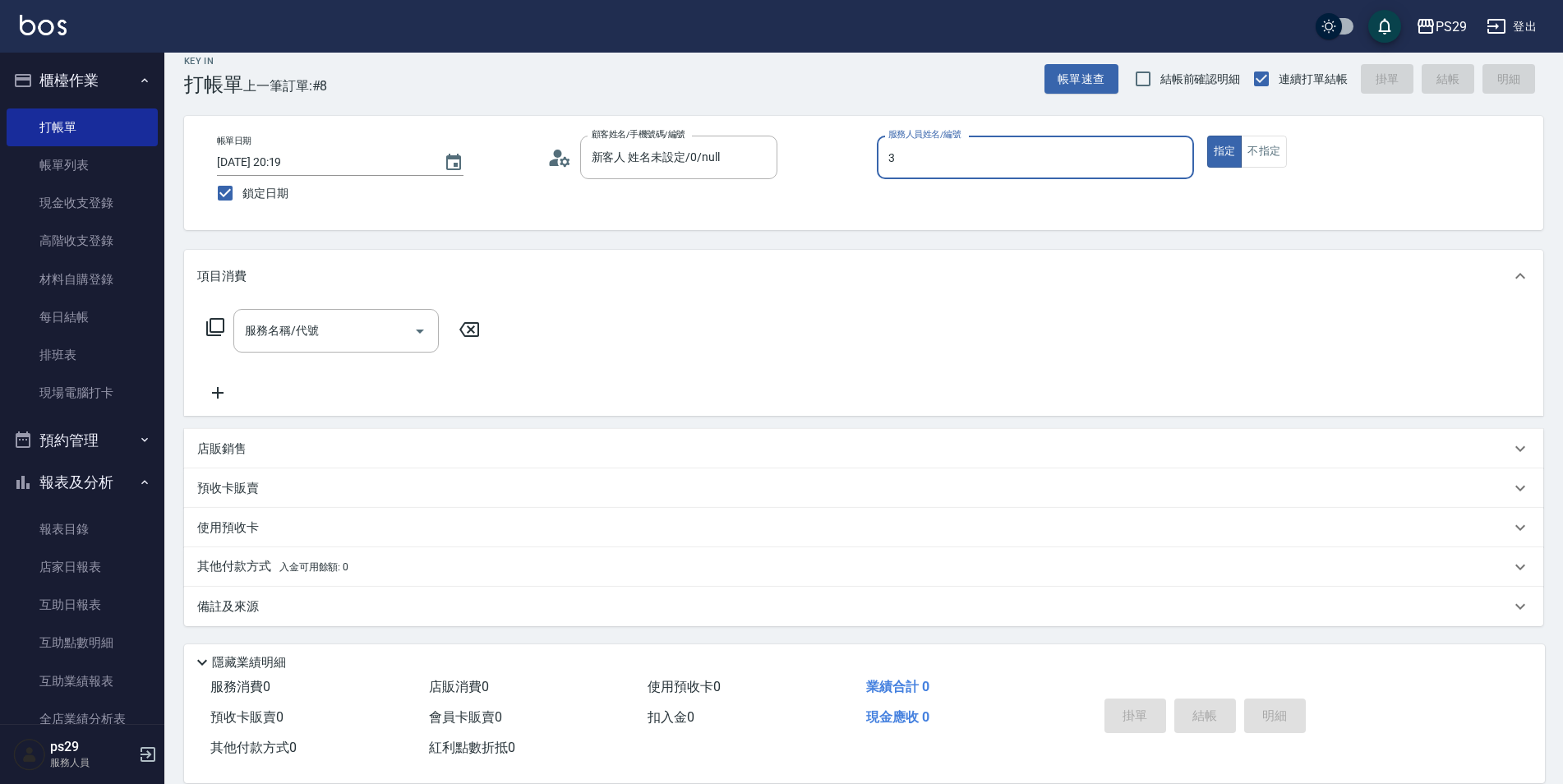
type input "[PERSON_NAME]-3"
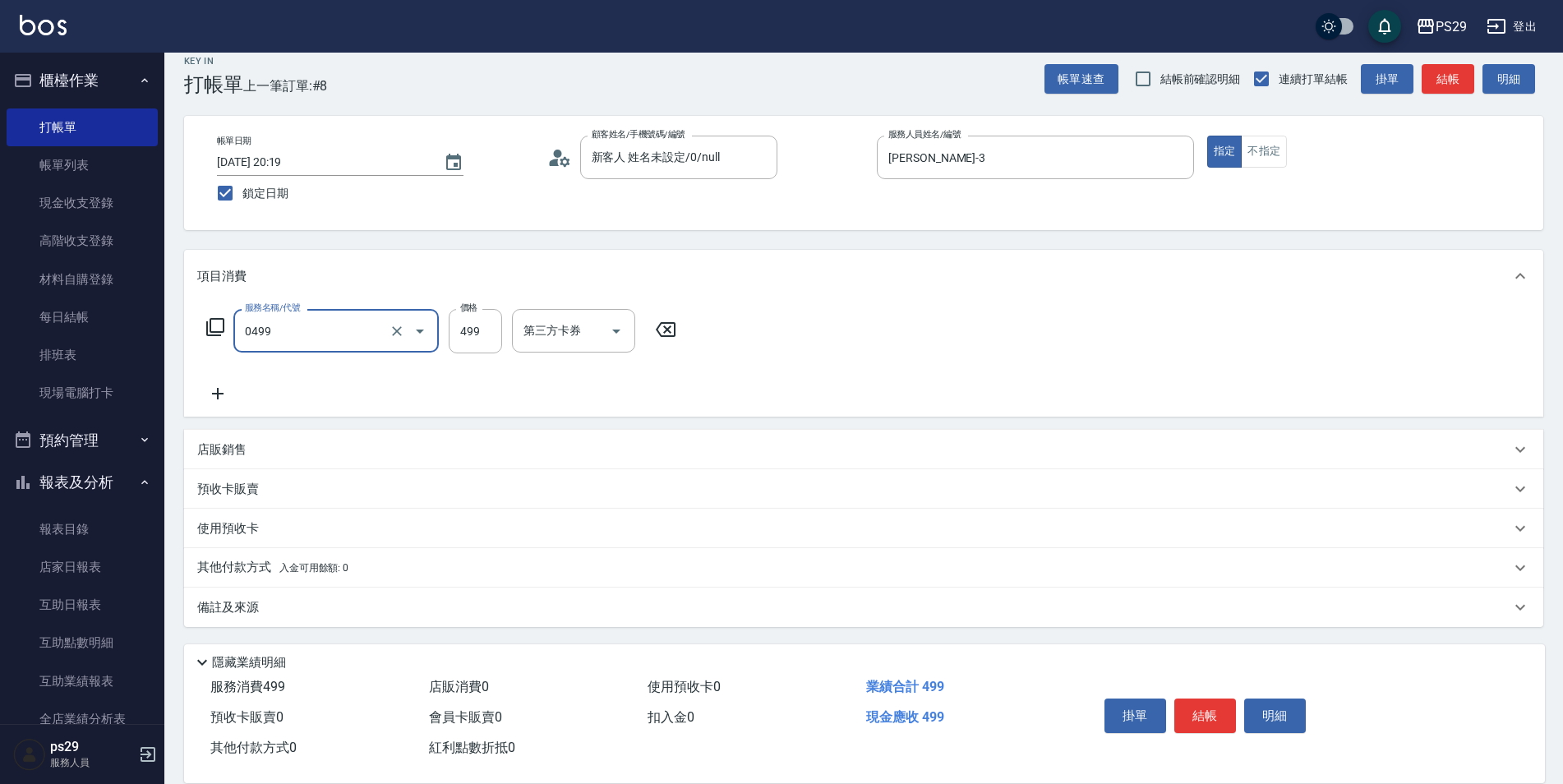
type input "[PERSON_NAME]499(0499)"
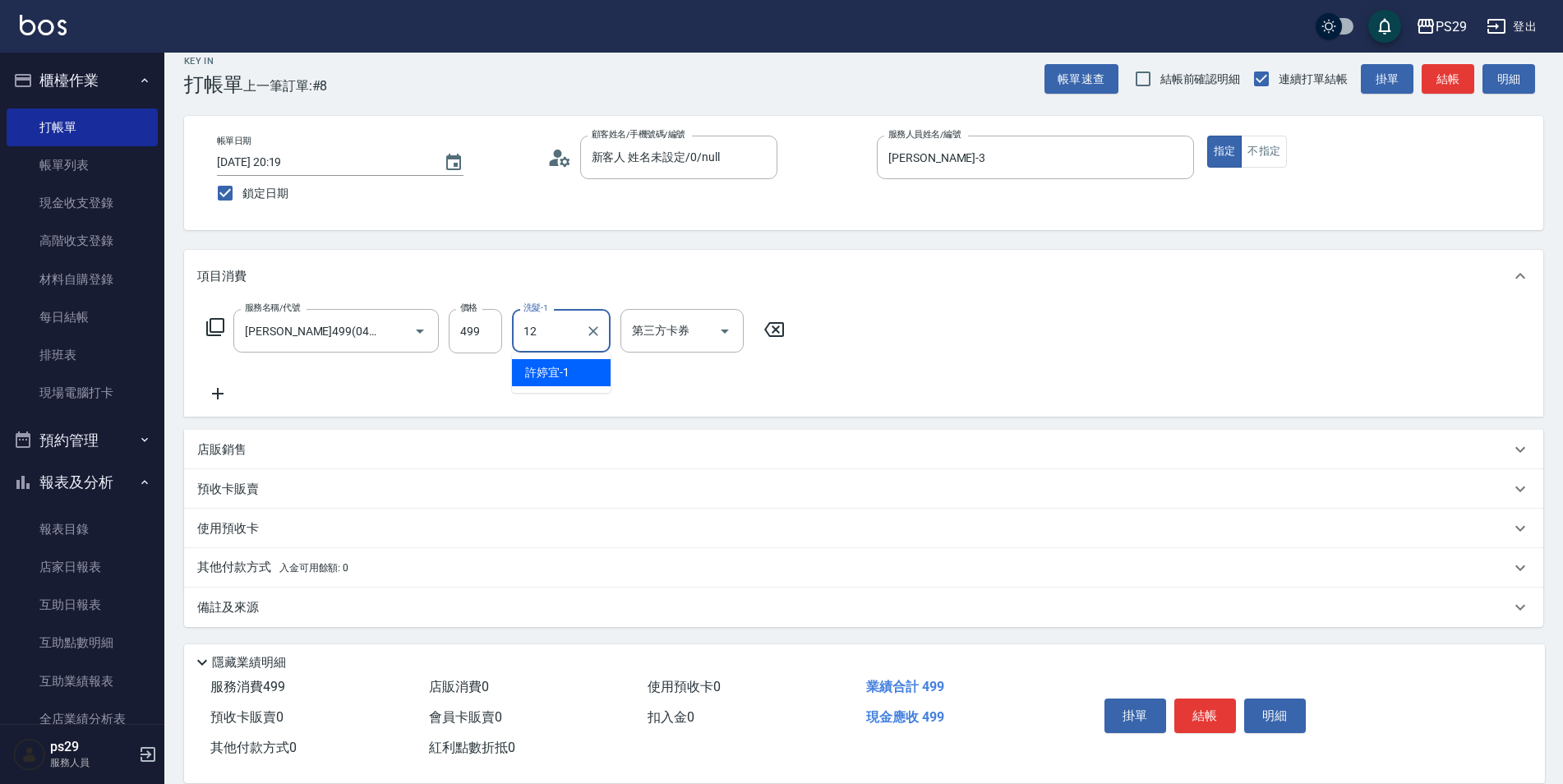
type input "[PERSON_NAME]-12"
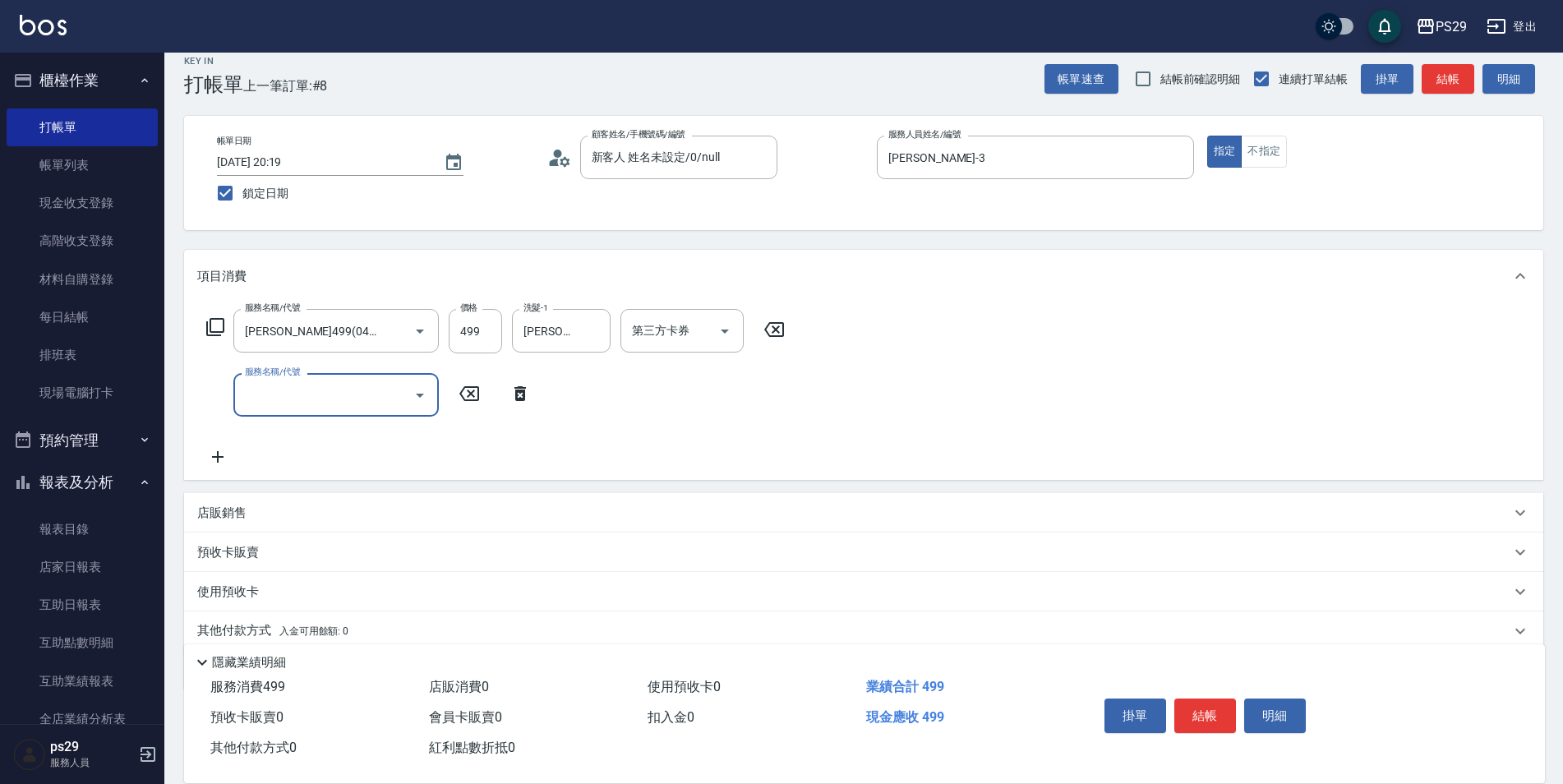
type input "4"
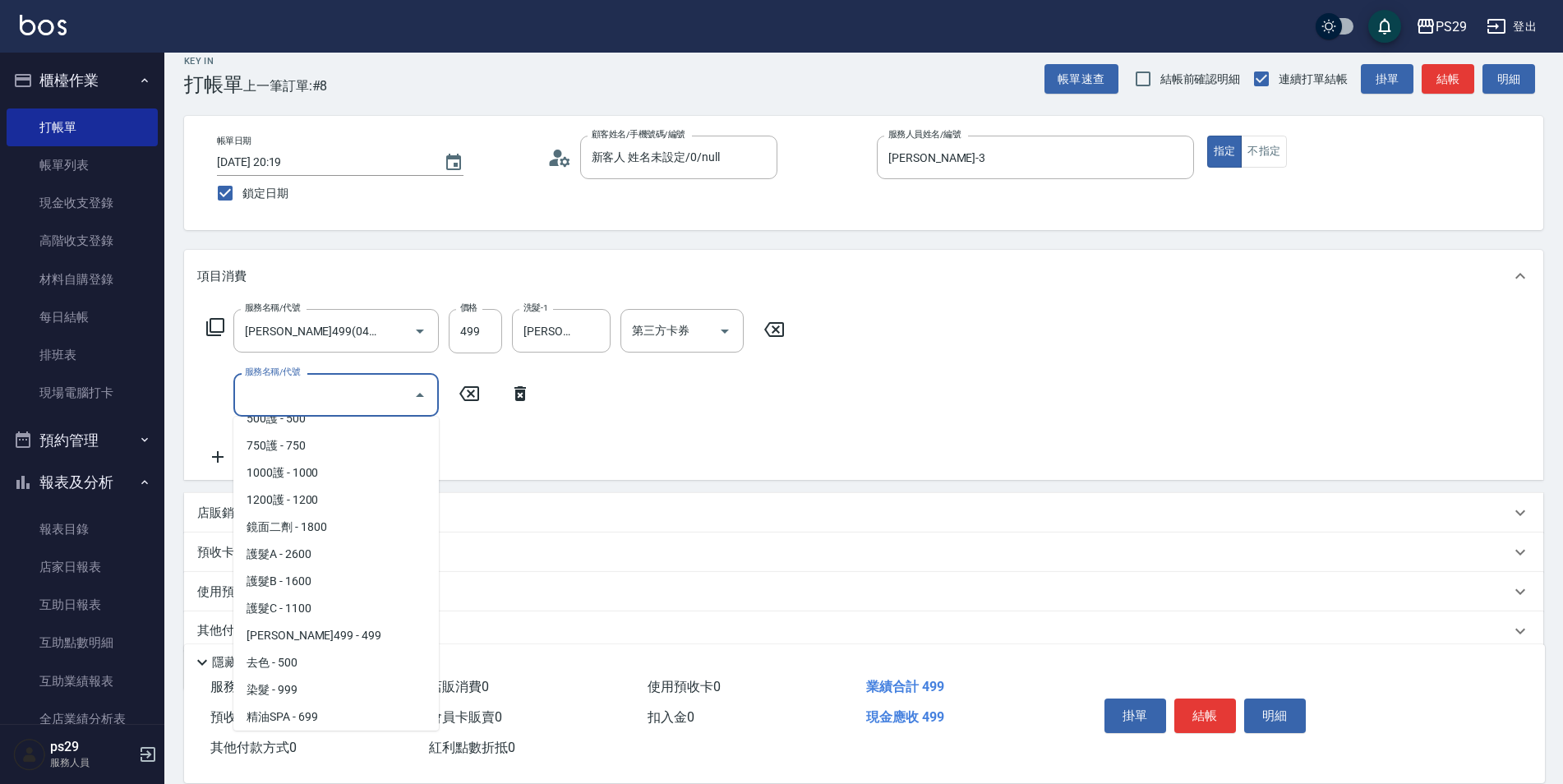
scroll to position [750, 0]
type input "染髮(501)"
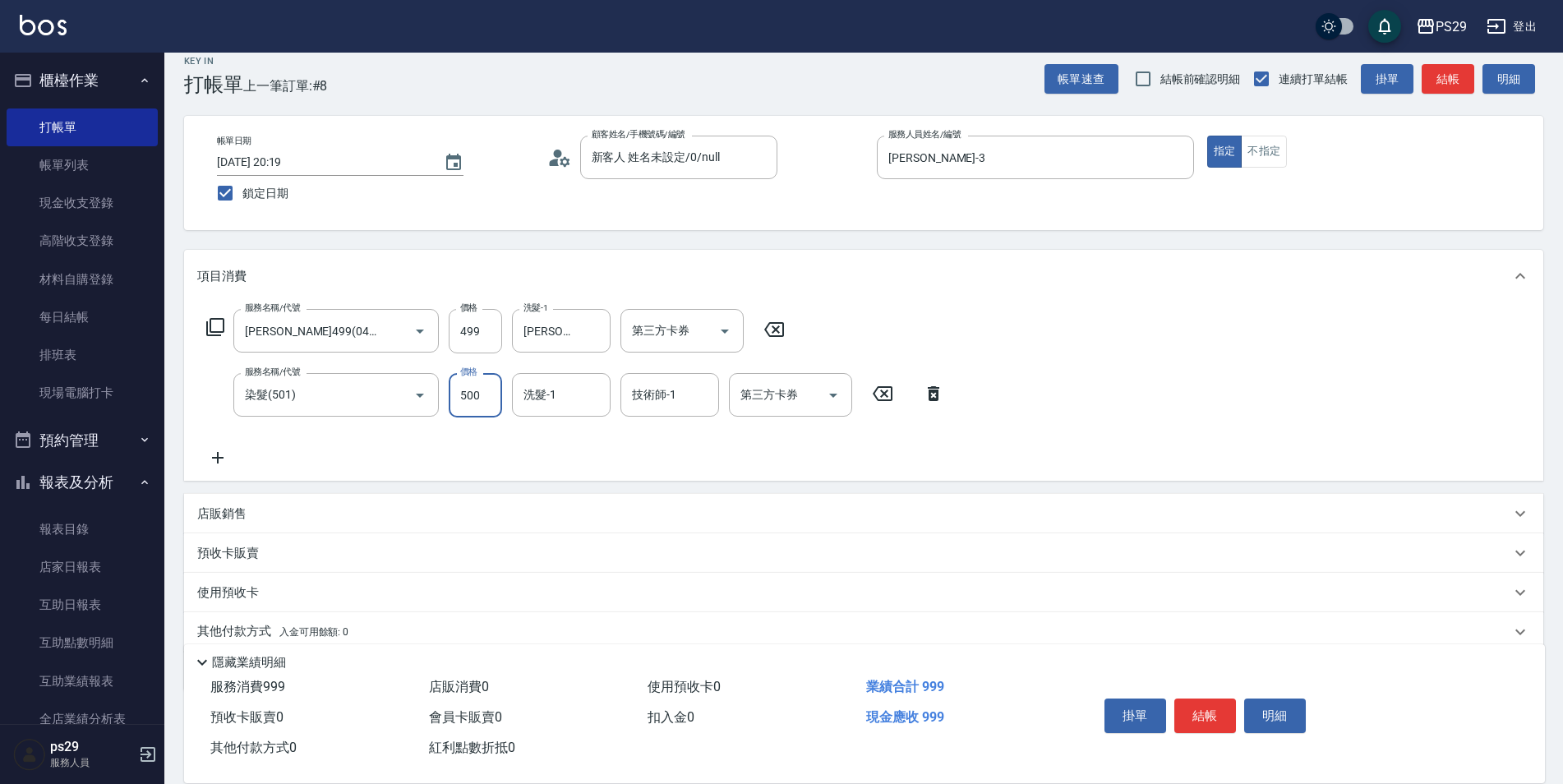
type input "500"
type input "[PERSON_NAME]-12"
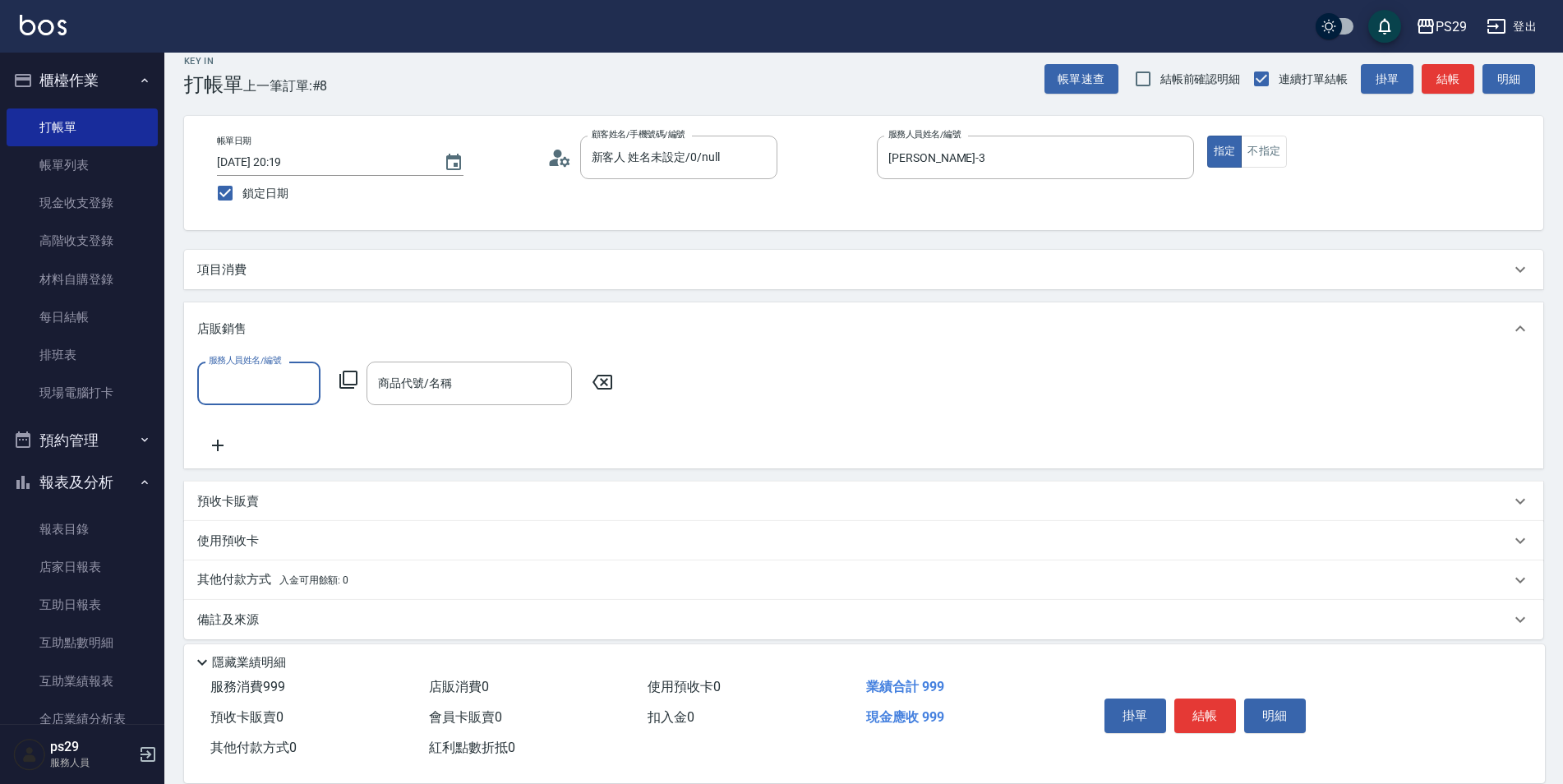
scroll to position [0, 0]
type input "[PERSON_NAME]-12"
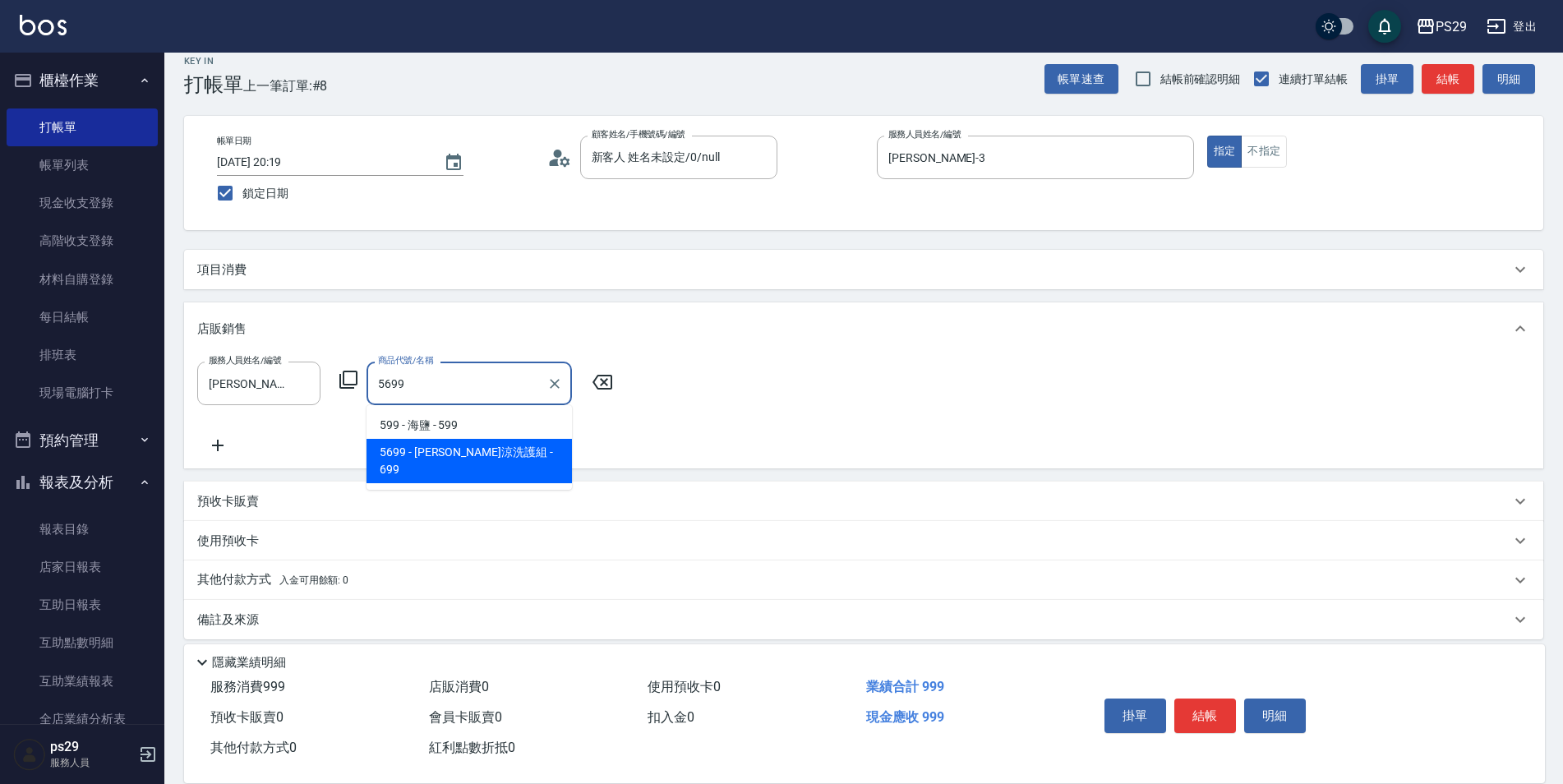
type input "[PERSON_NAME]涼洗護組"
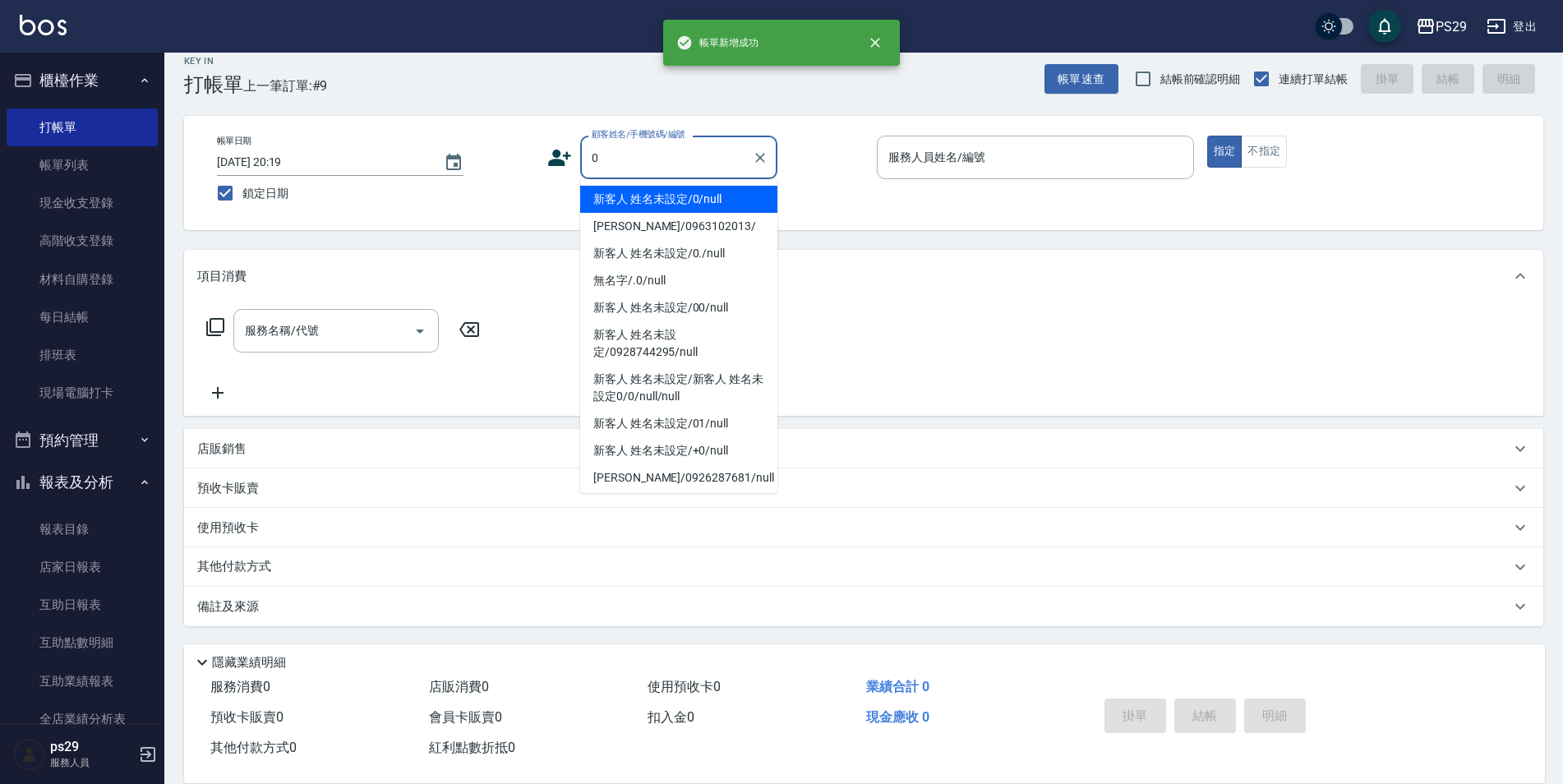
type input "新客人 姓名未設定/0/null"
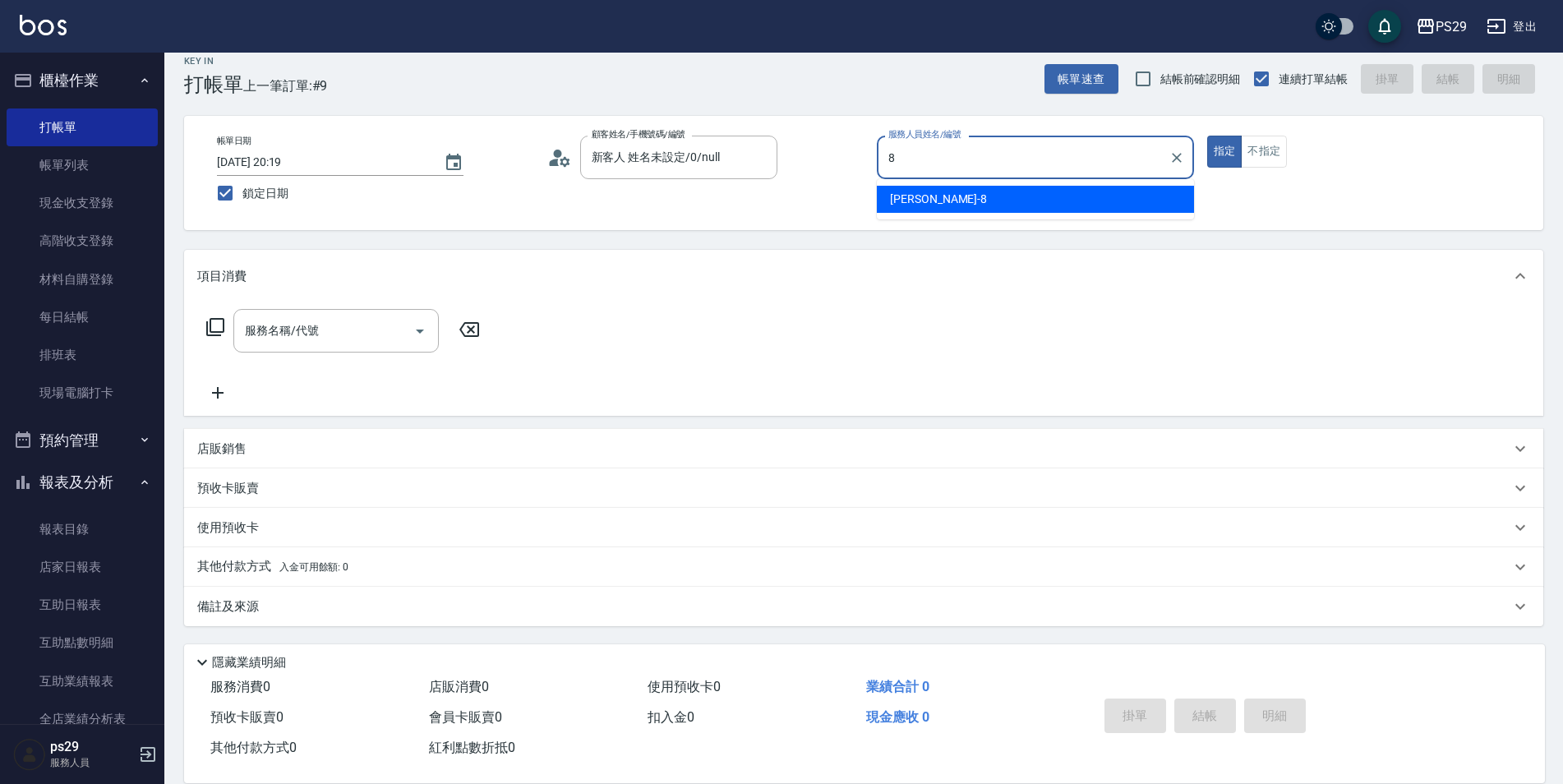
type input "[PERSON_NAME]-8"
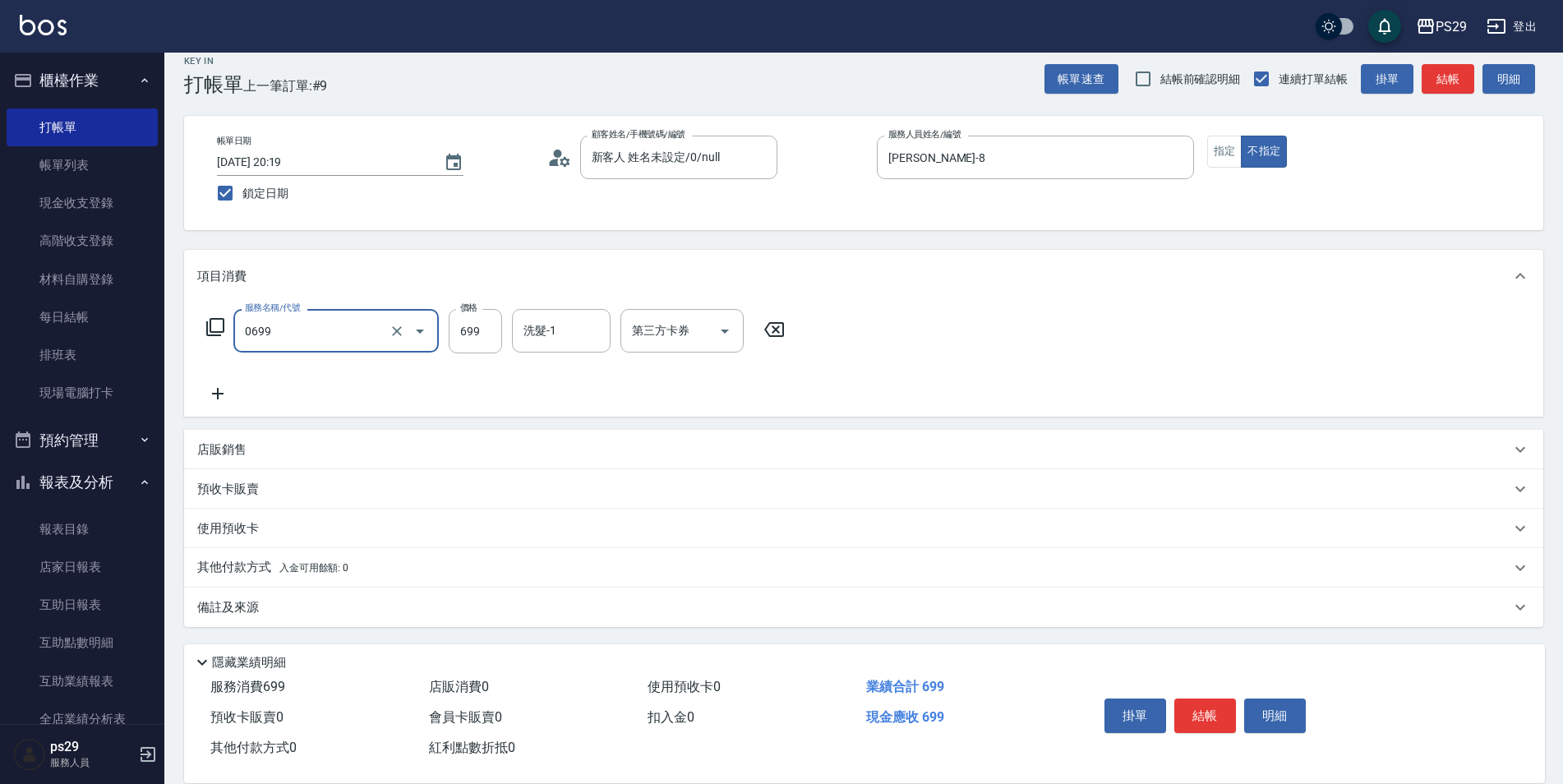
type input "精油SPA(0699)"
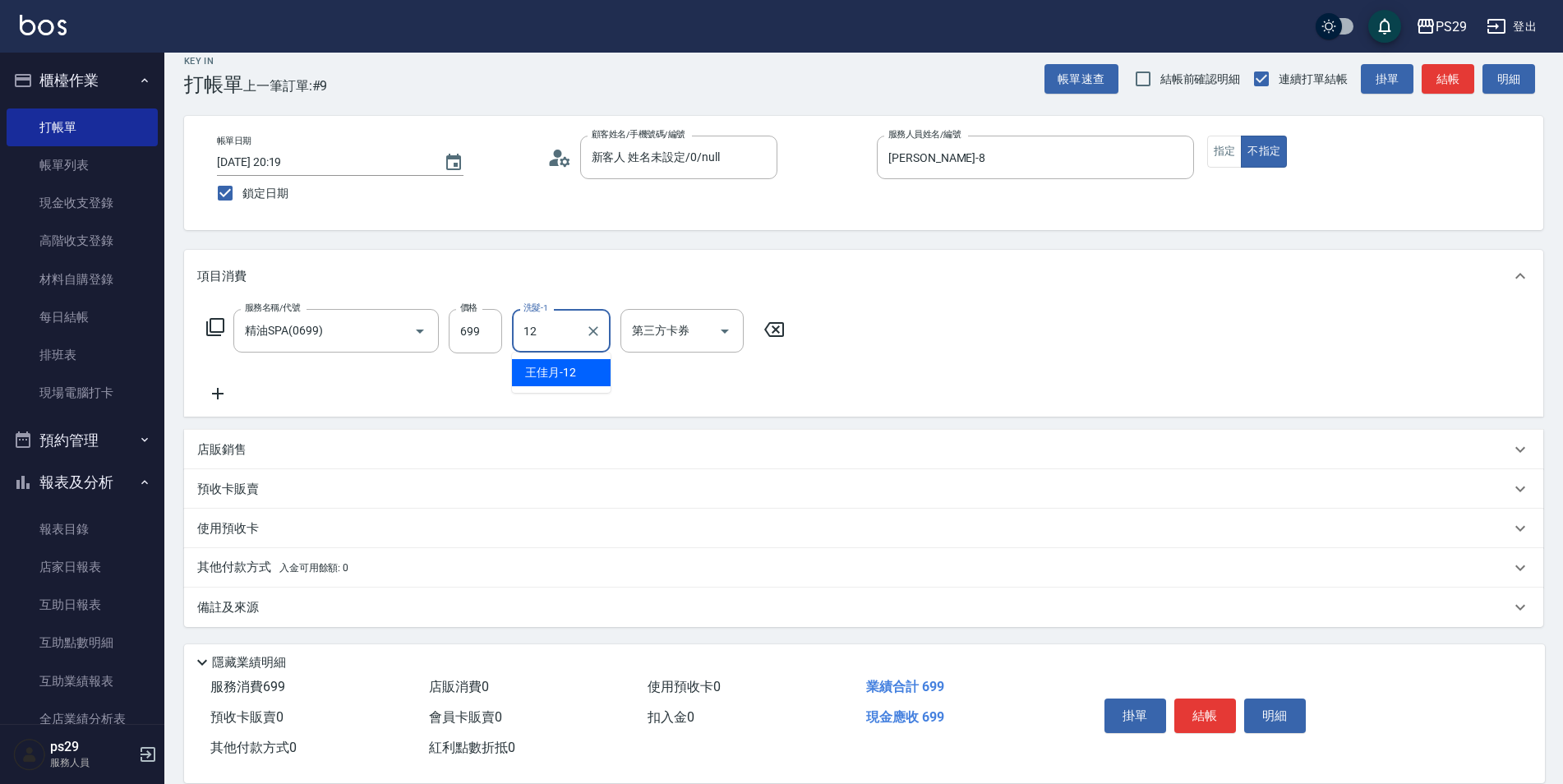
type input "[PERSON_NAME]-12"
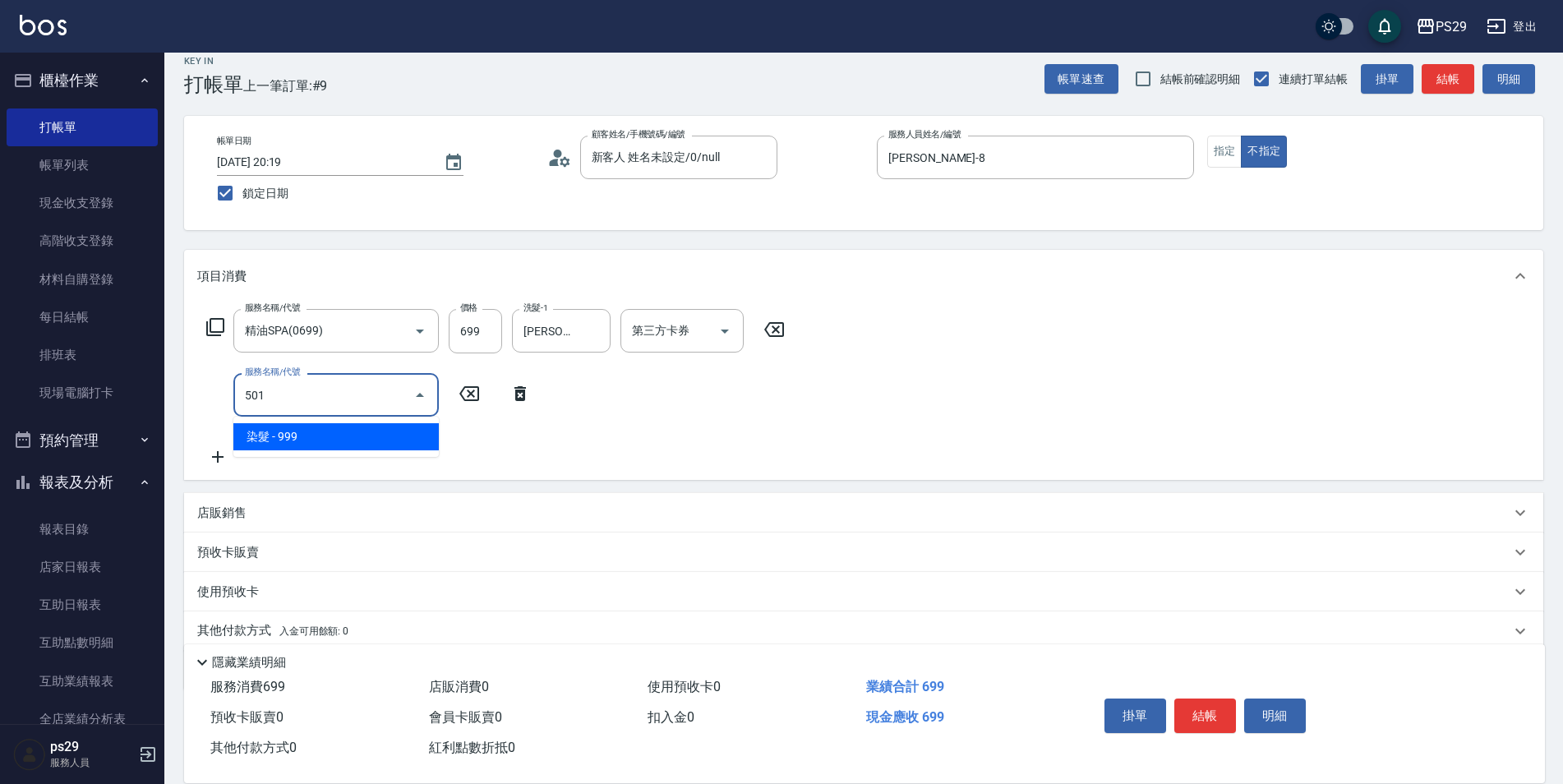
type input "染髮(501)"
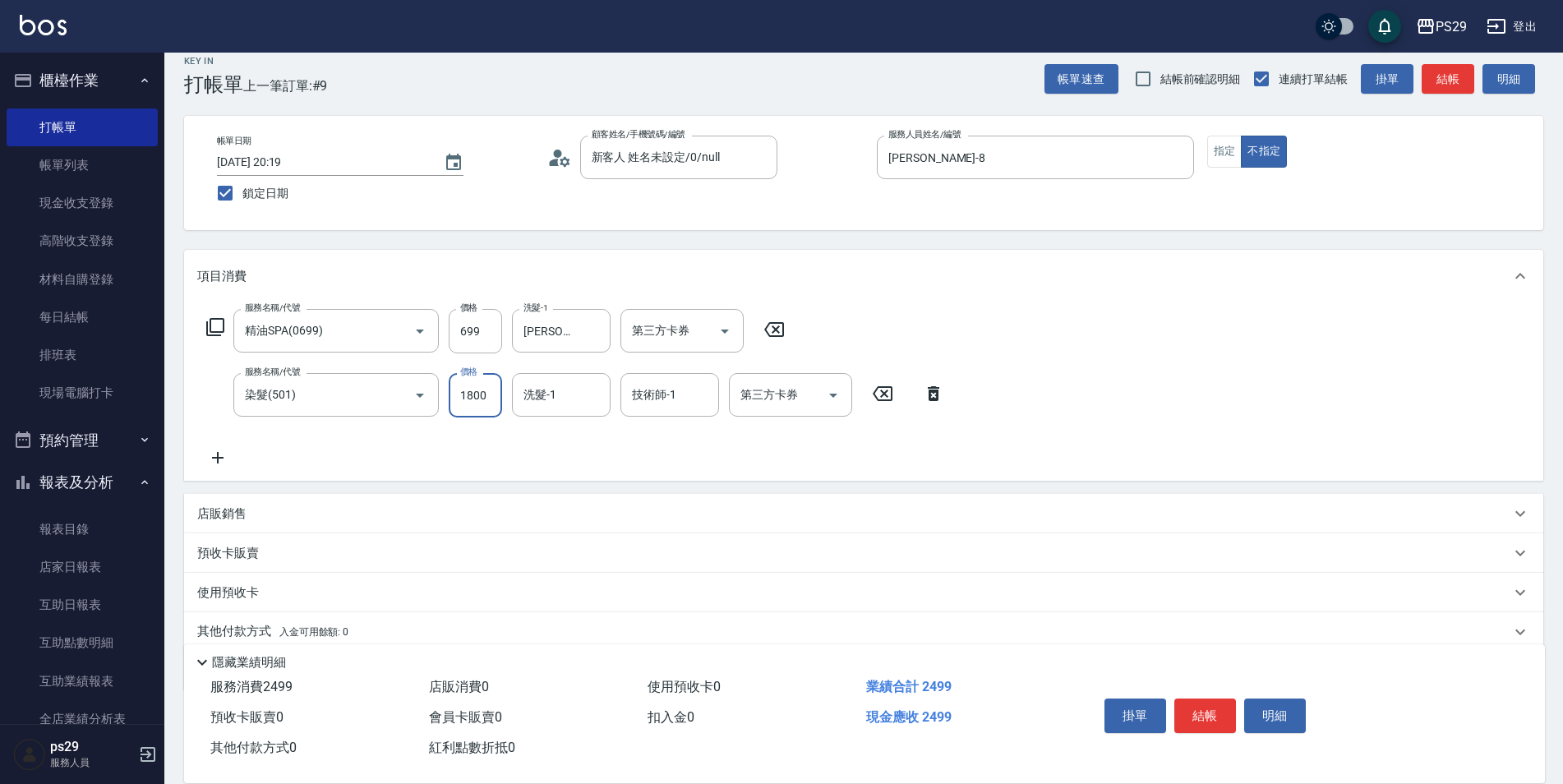
type input "1800"
type input "[PERSON_NAME]-12"
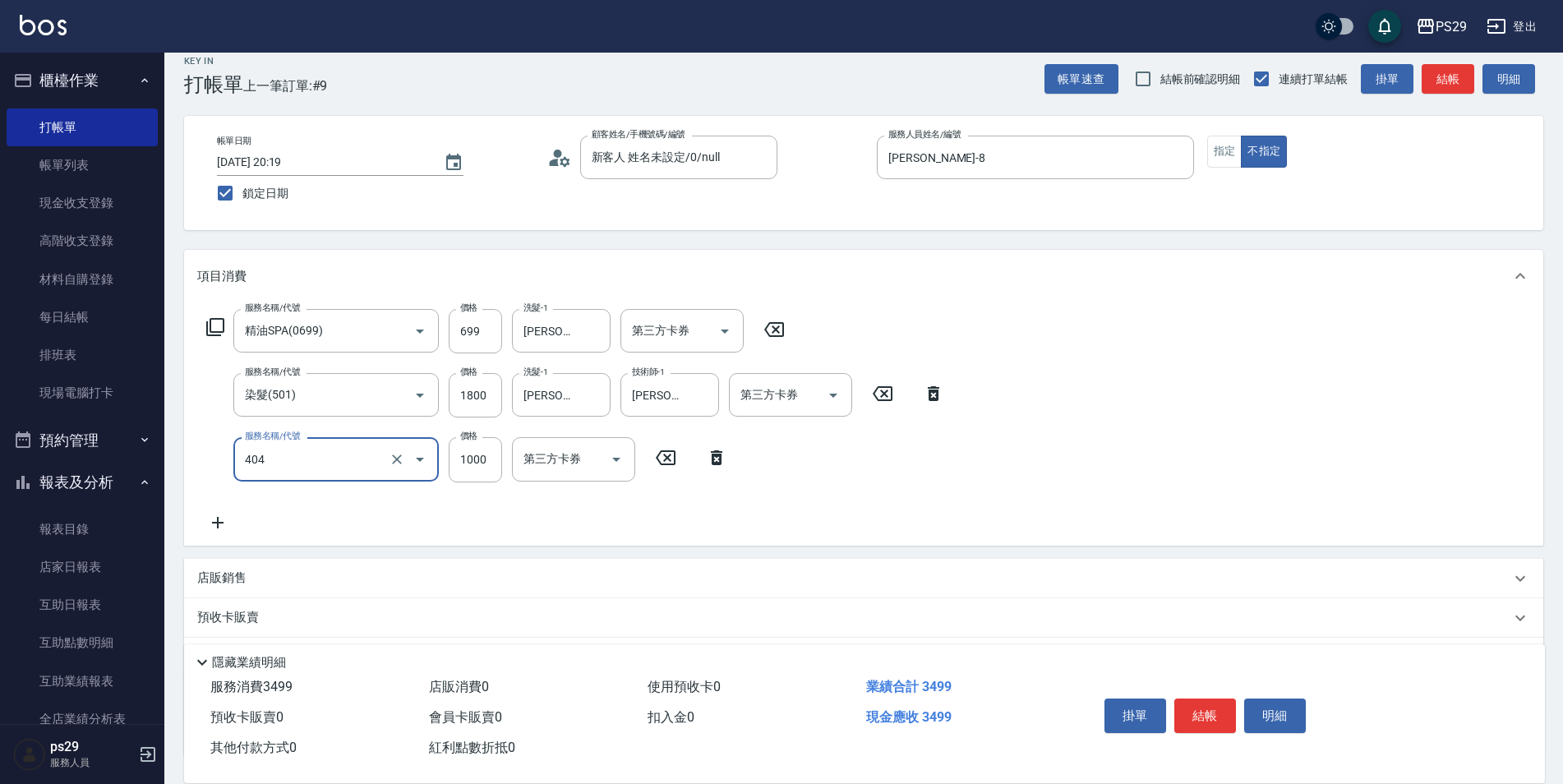
type input "1000護(404)"
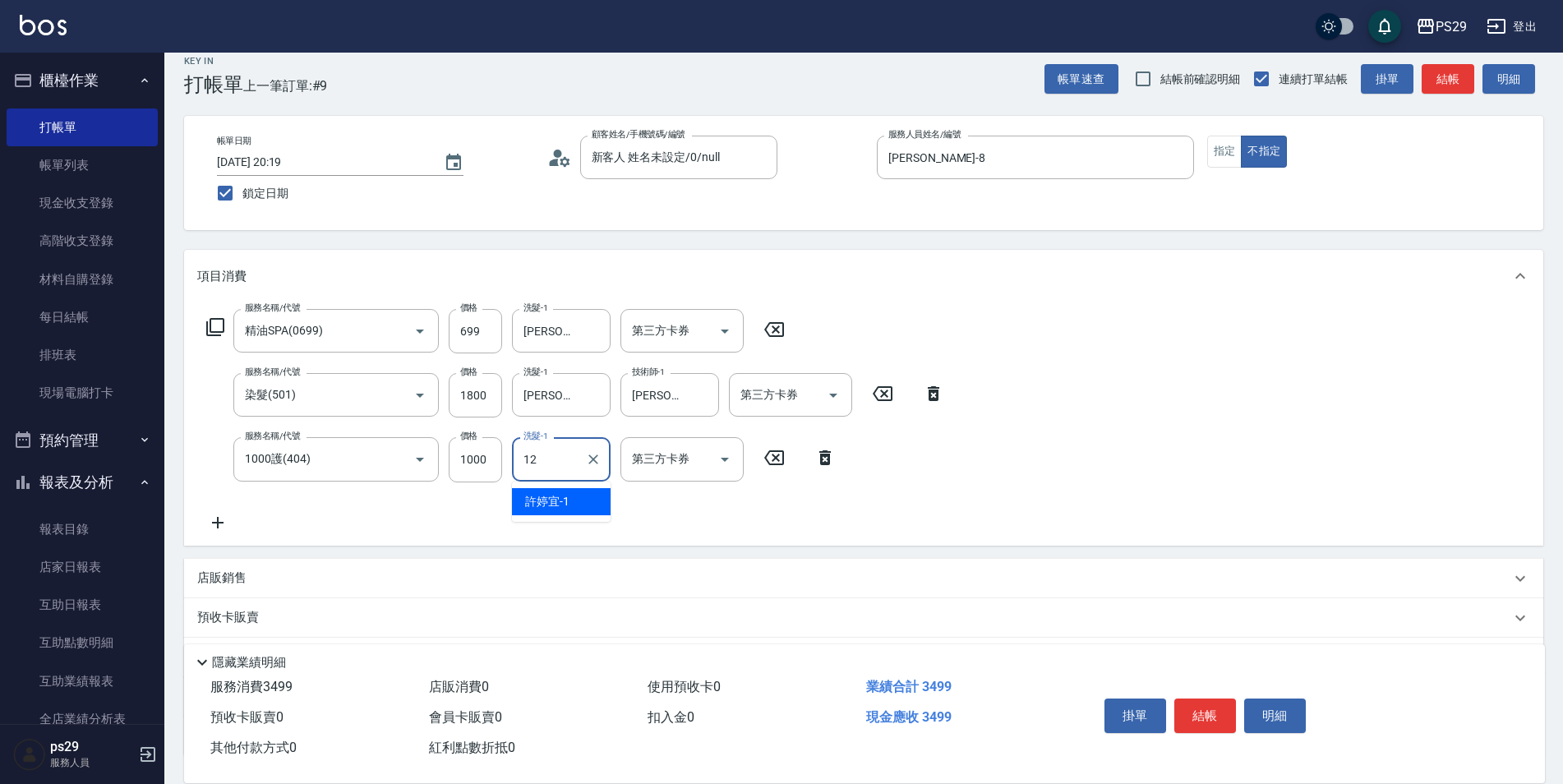
type input "[PERSON_NAME]-12"
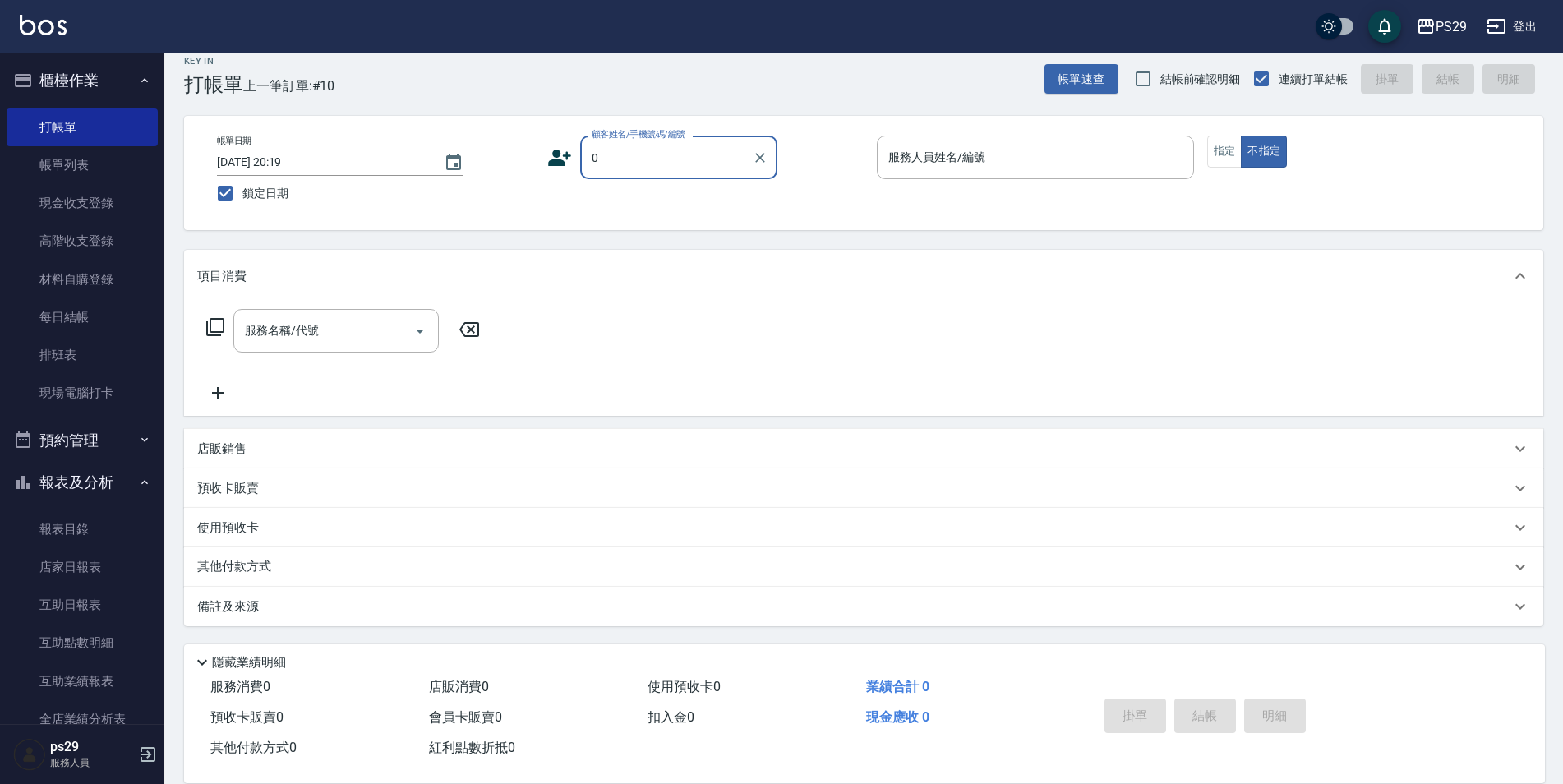
type input "新客人 姓名未設定/0/null"
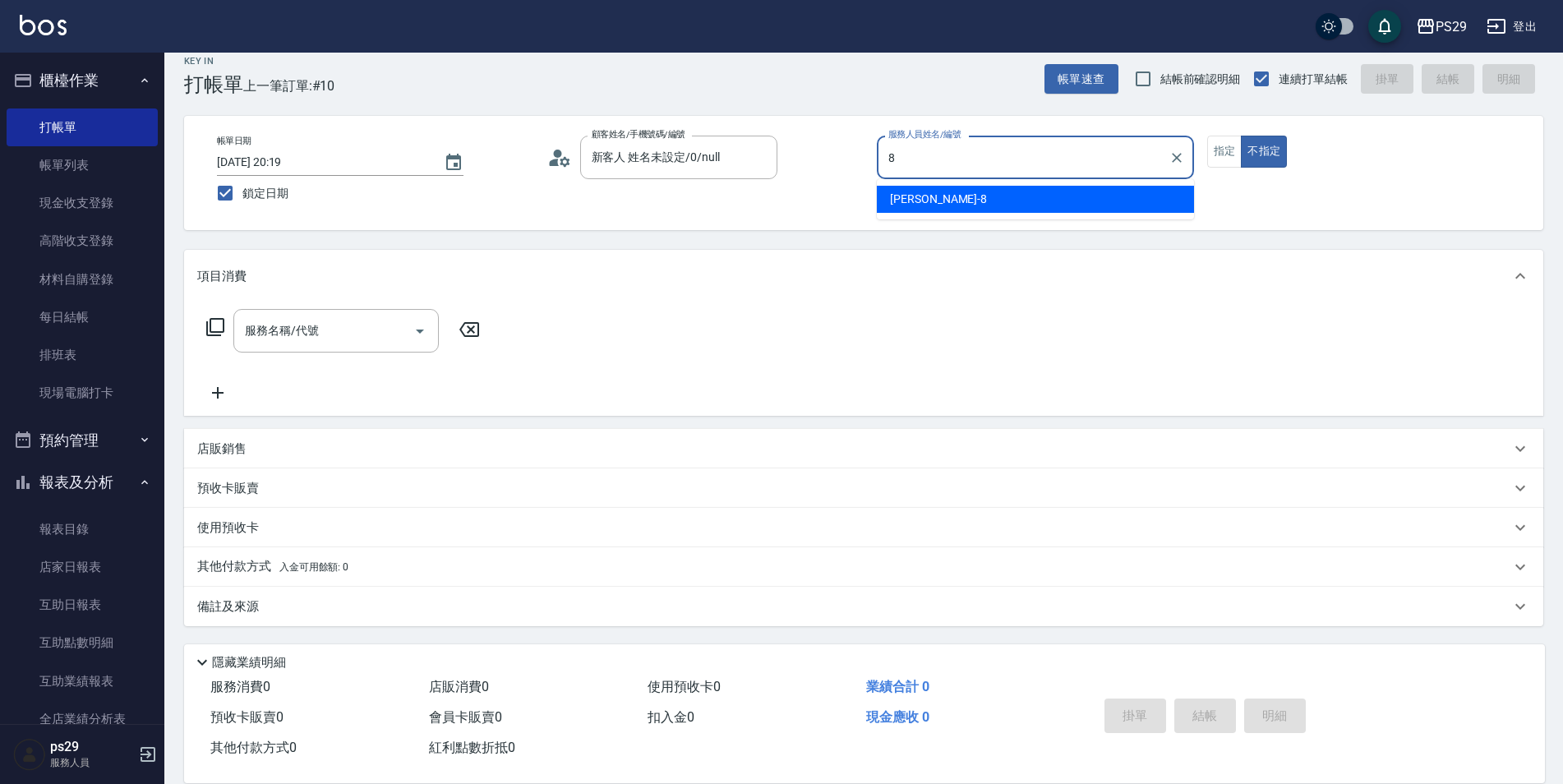
type input "[PERSON_NAME]-8"
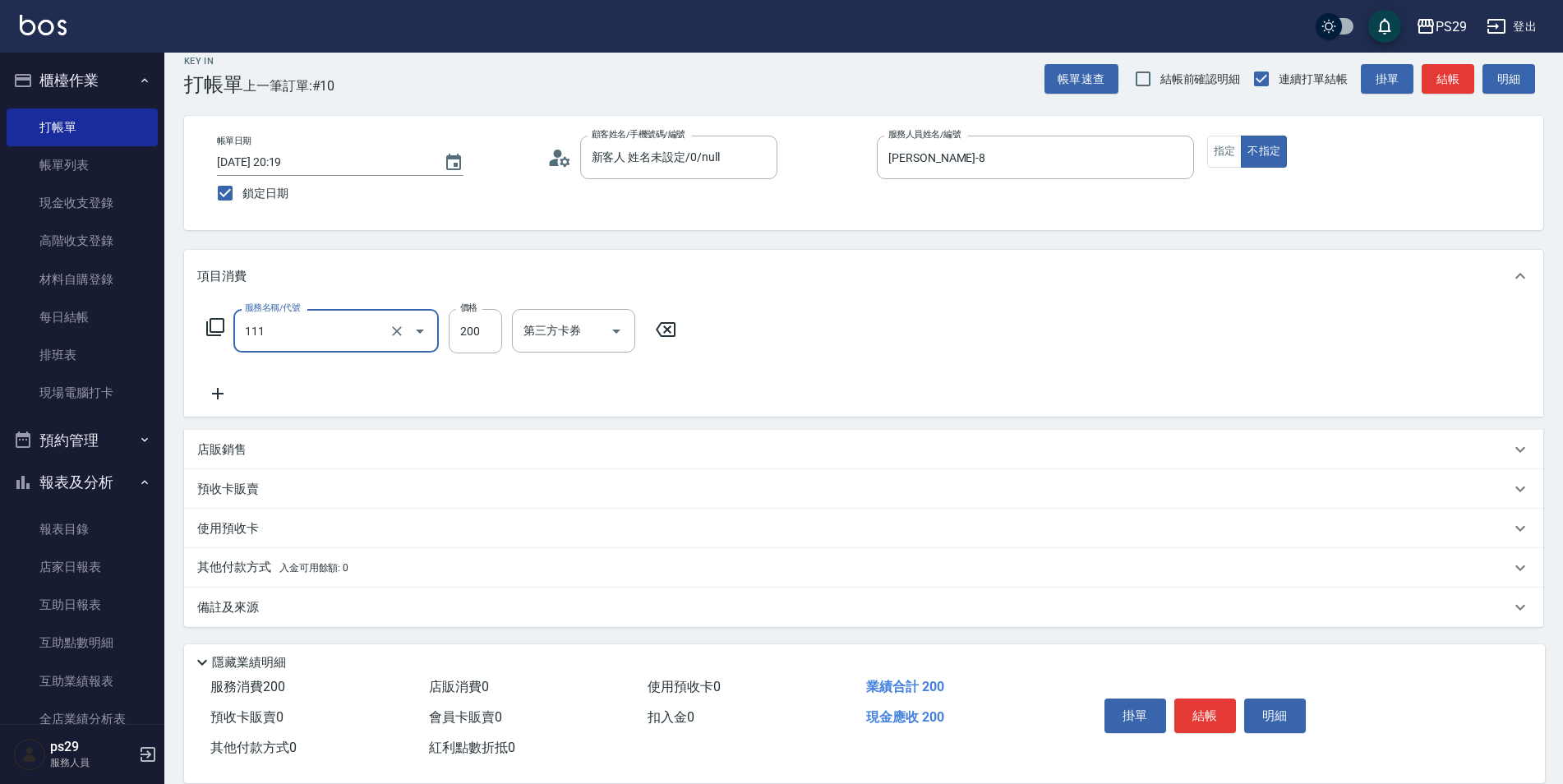
type input "200(111)"
type input "[PERSON_NAME]-20"
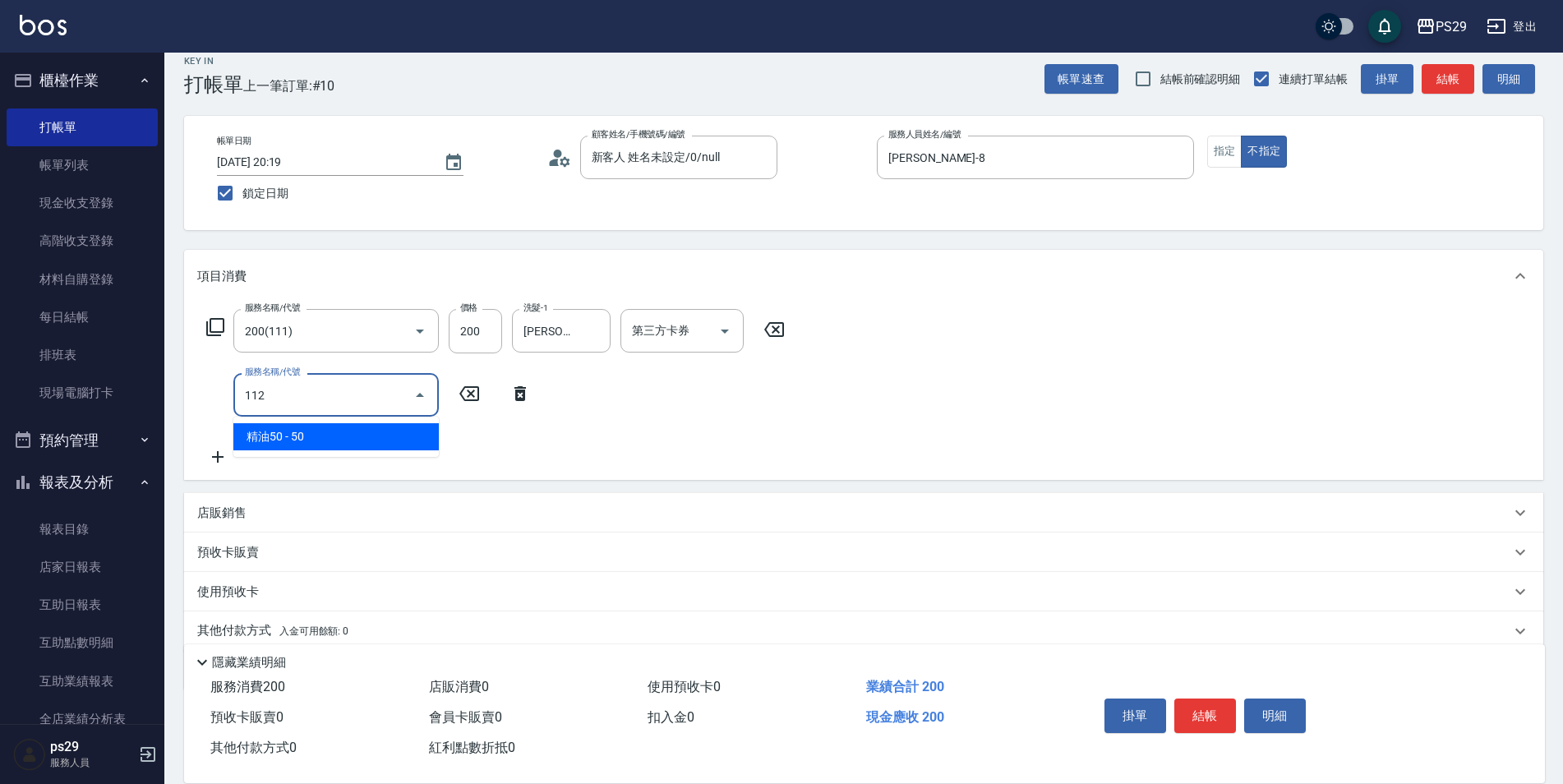
type input "精油50(112)"
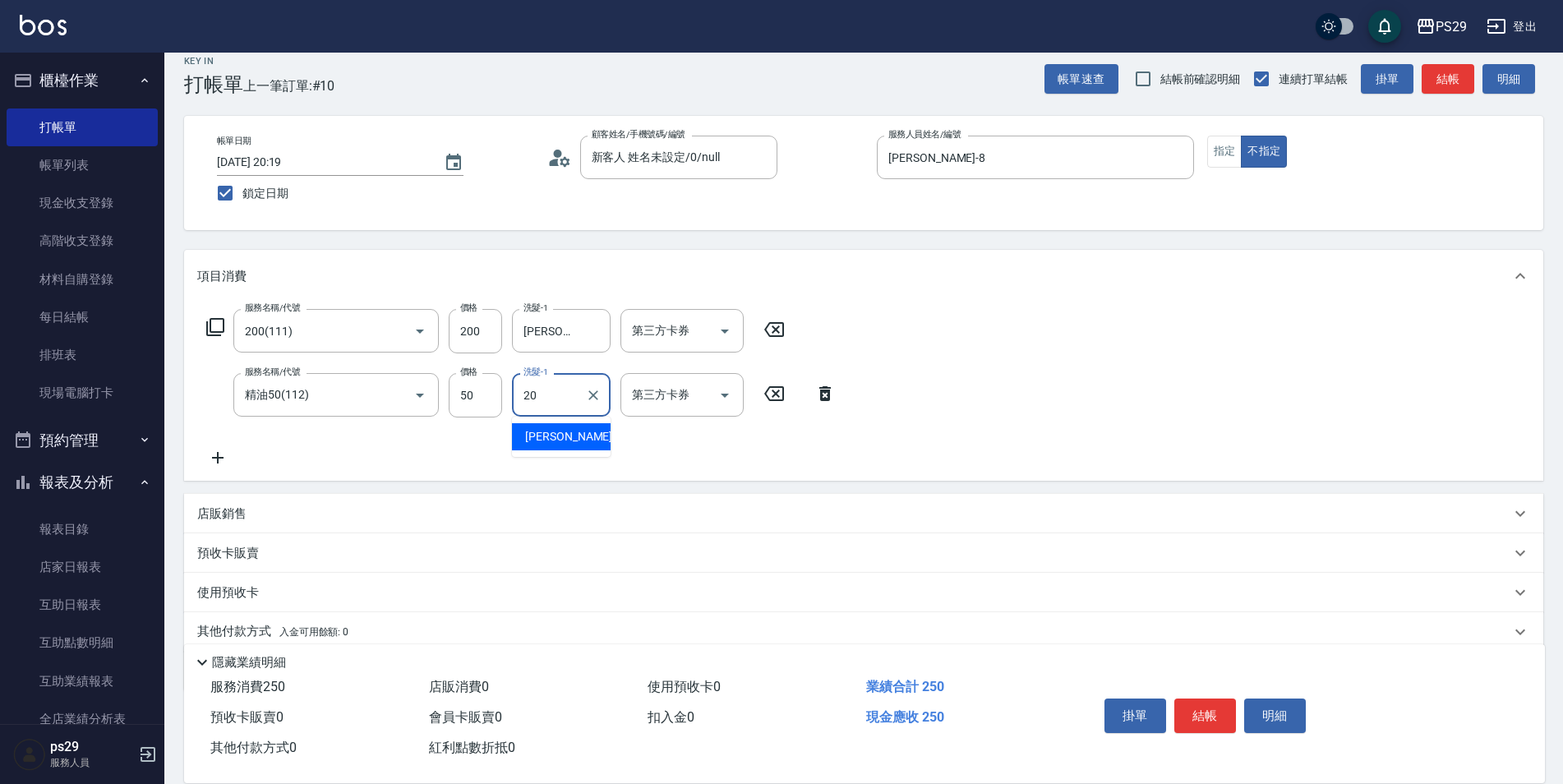
type input "[PERSON_NAME]-20"
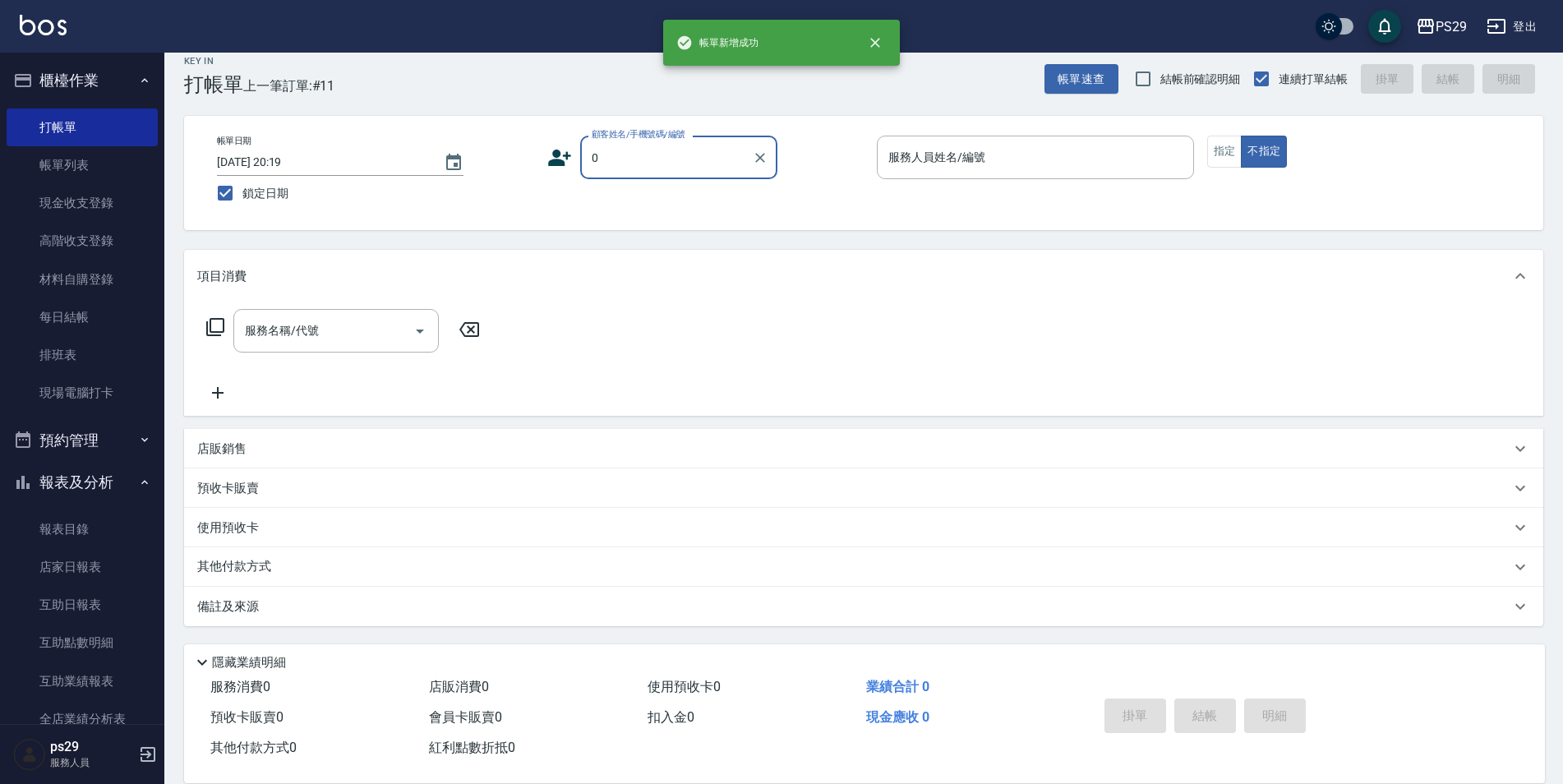
type input "新客人 姓名未設定/0/null"
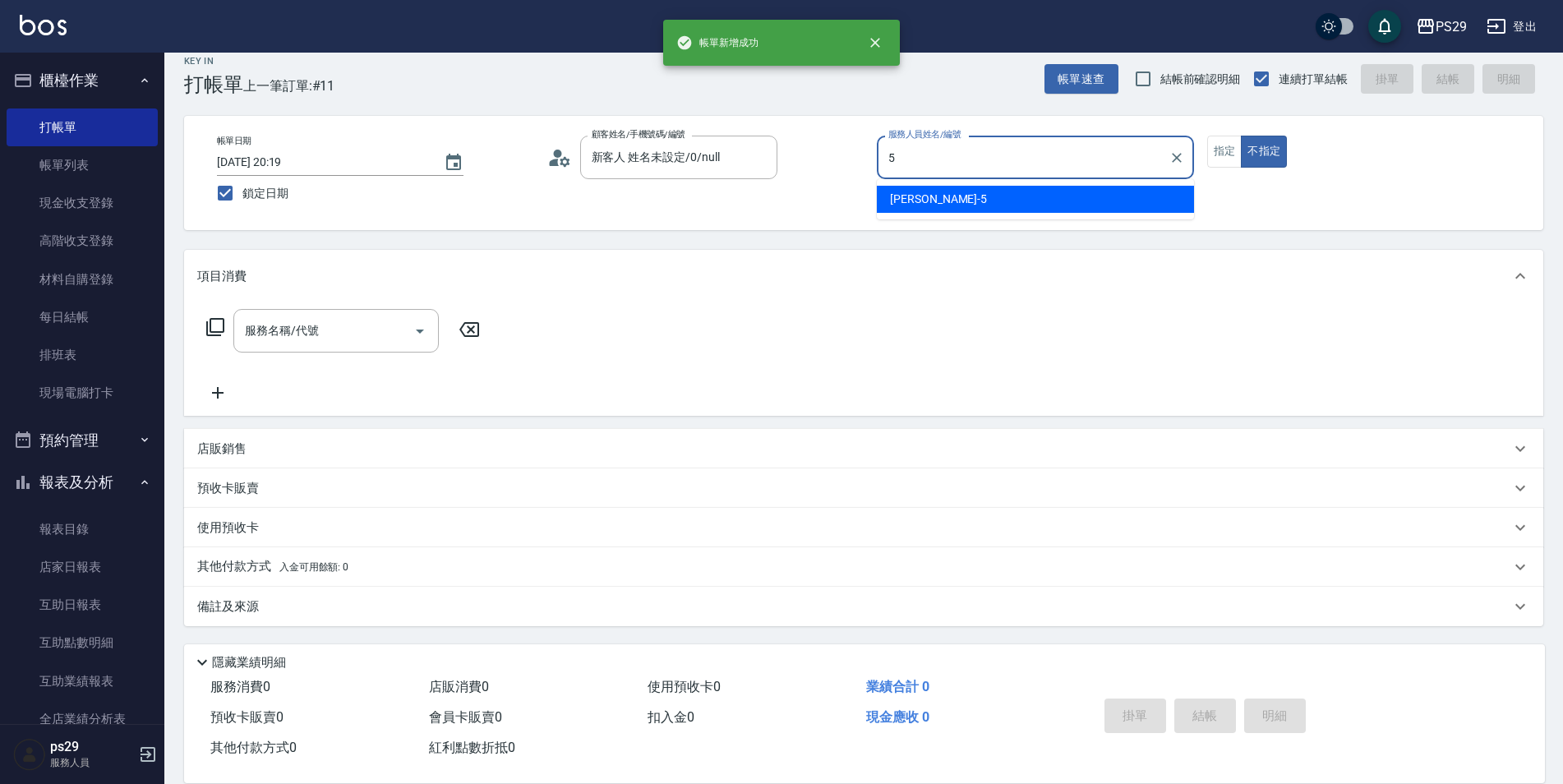
type input "[PERSON_NAME]維-5"
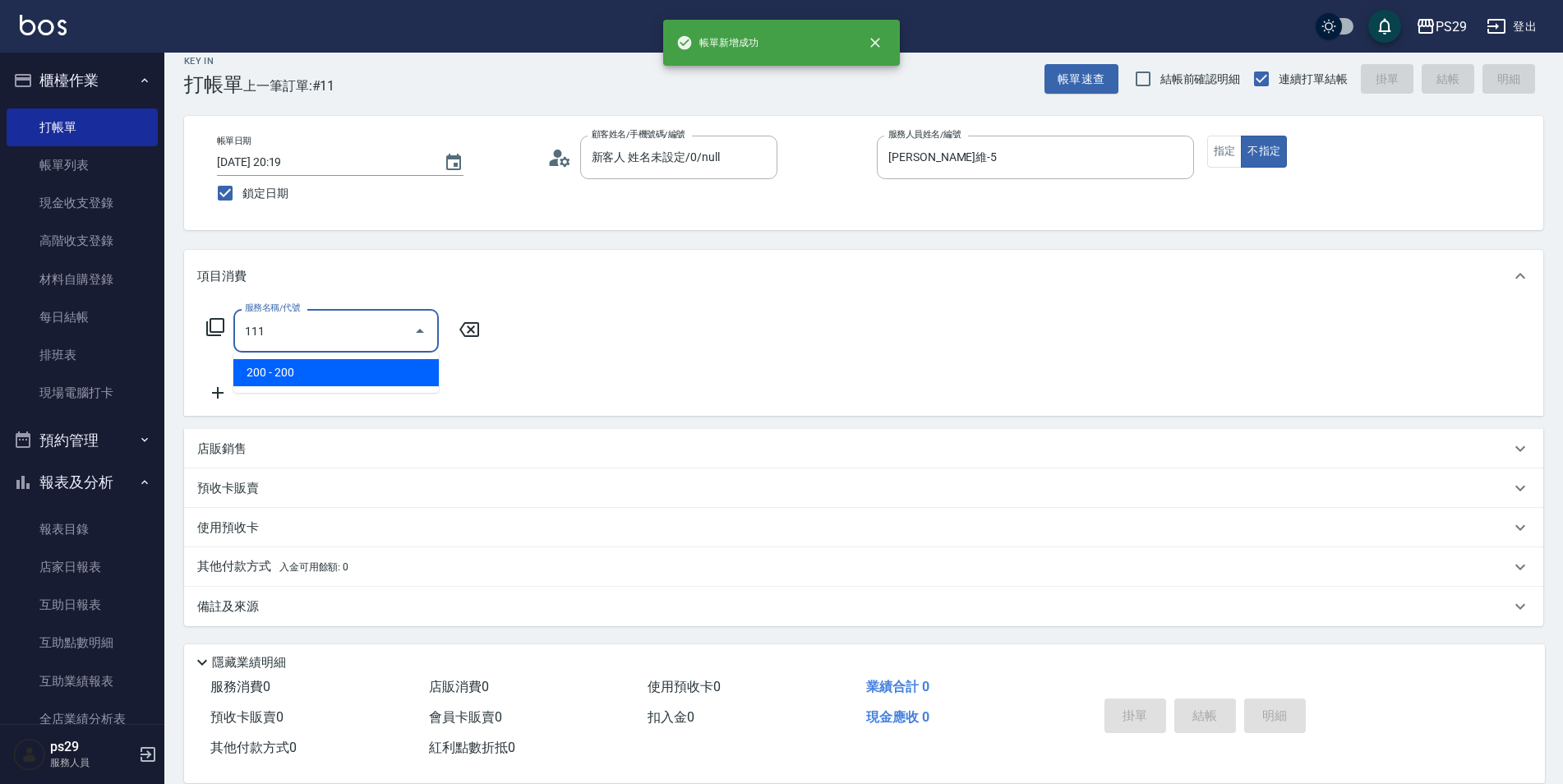
type input "200(111)"
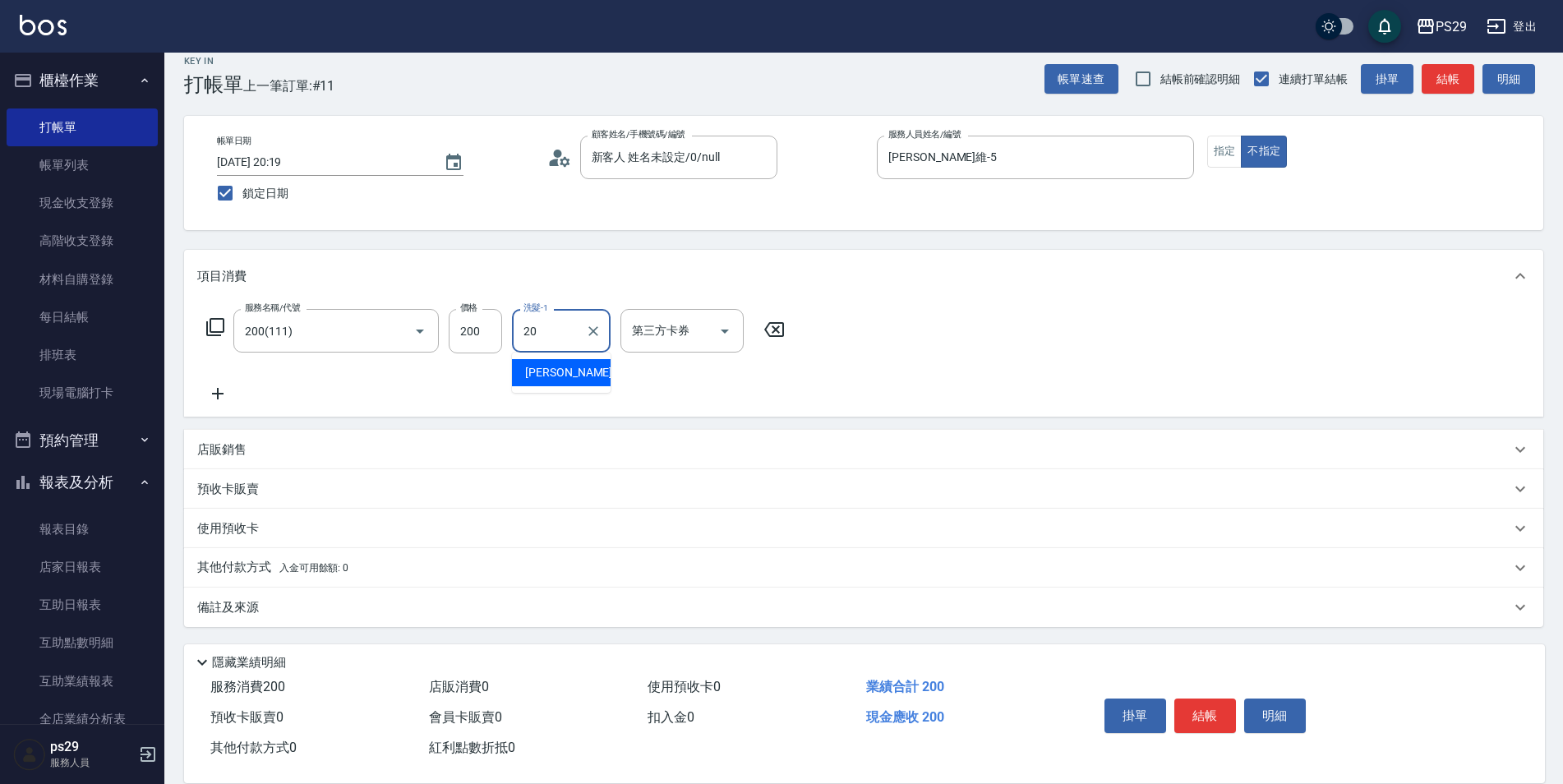
type input "[PERSON_NAME]-20"
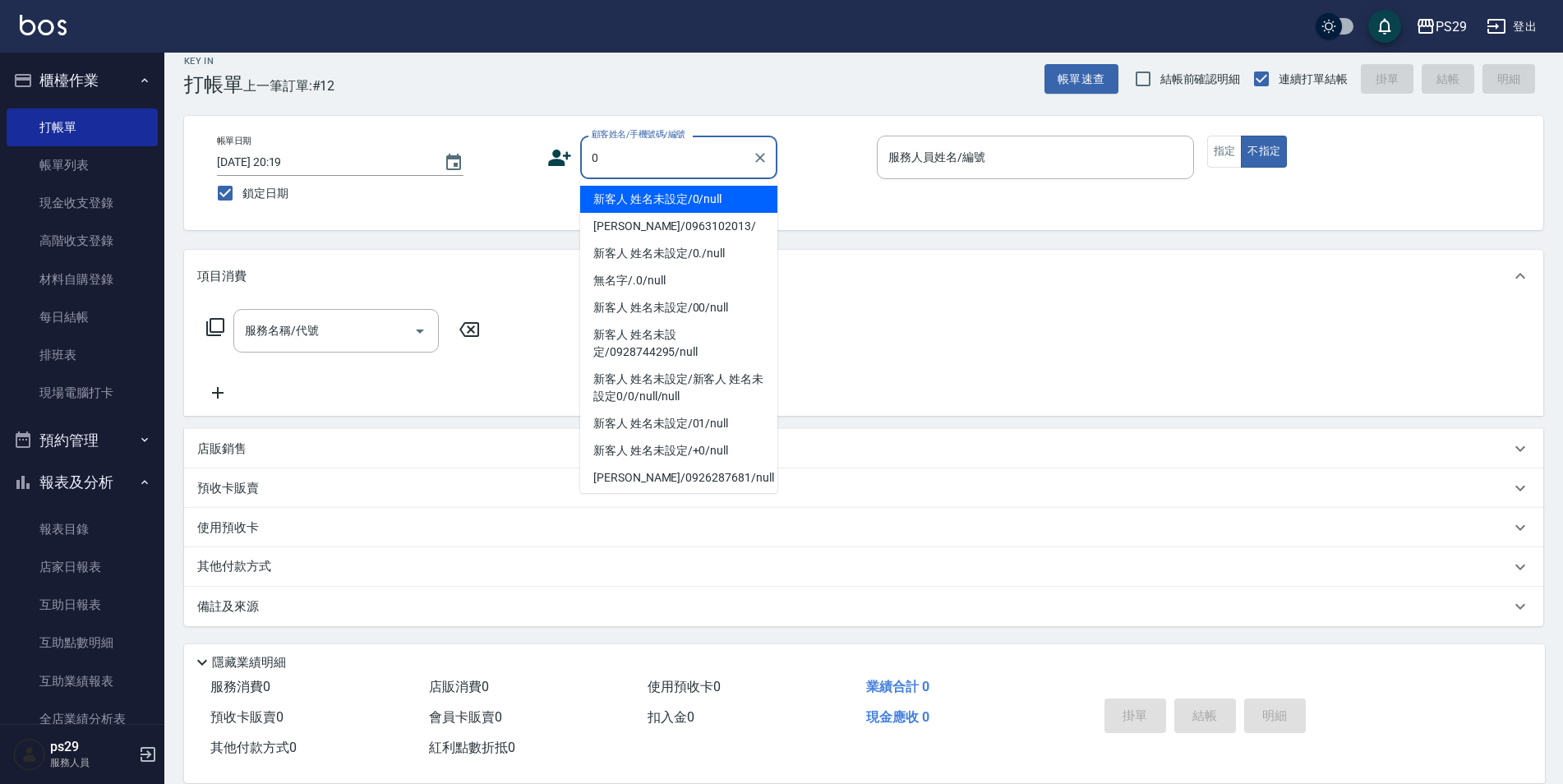
type input "新客人 姓名未設定/0/null"
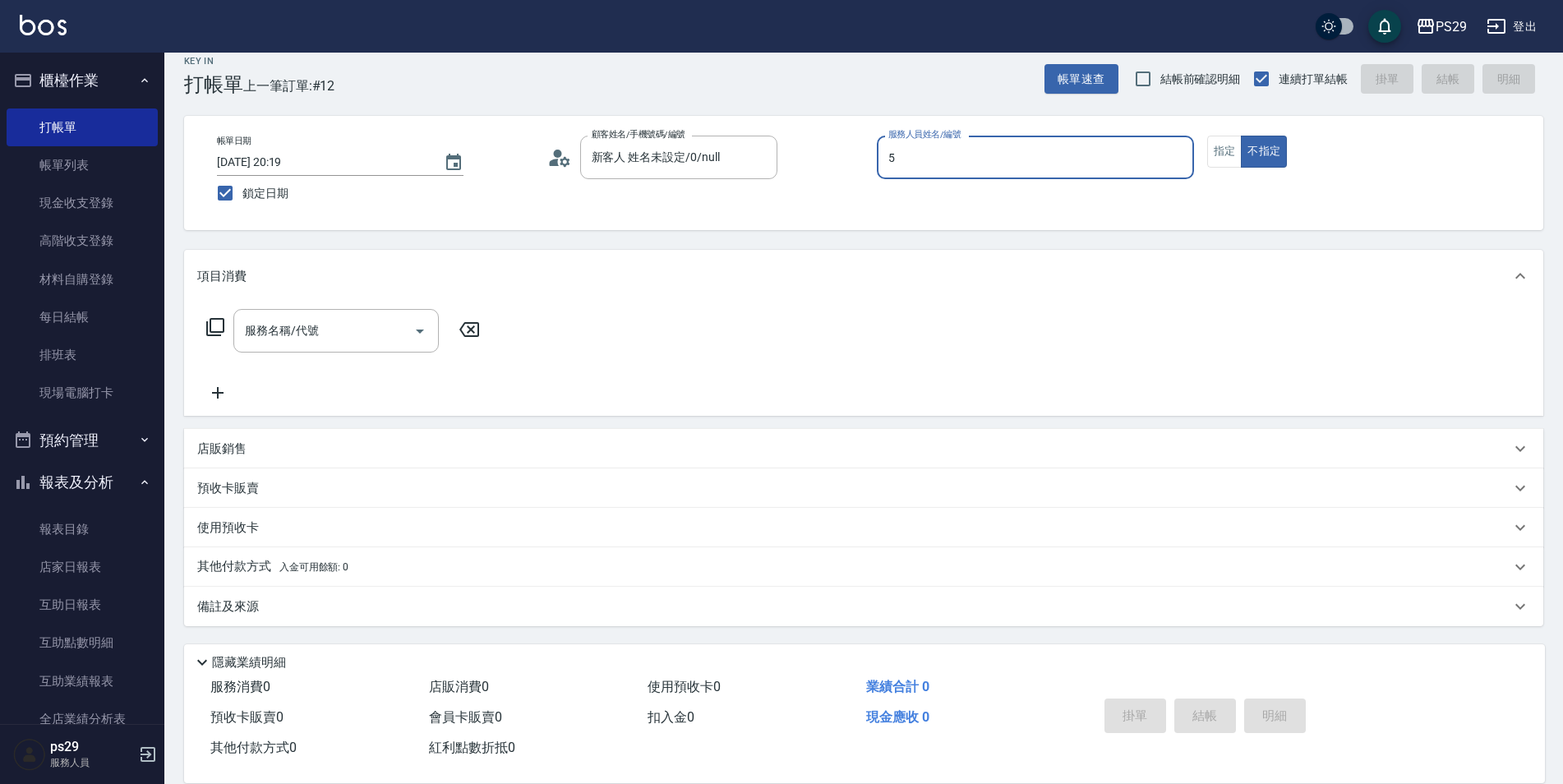
type input "[PERSON_NAME]維-5"
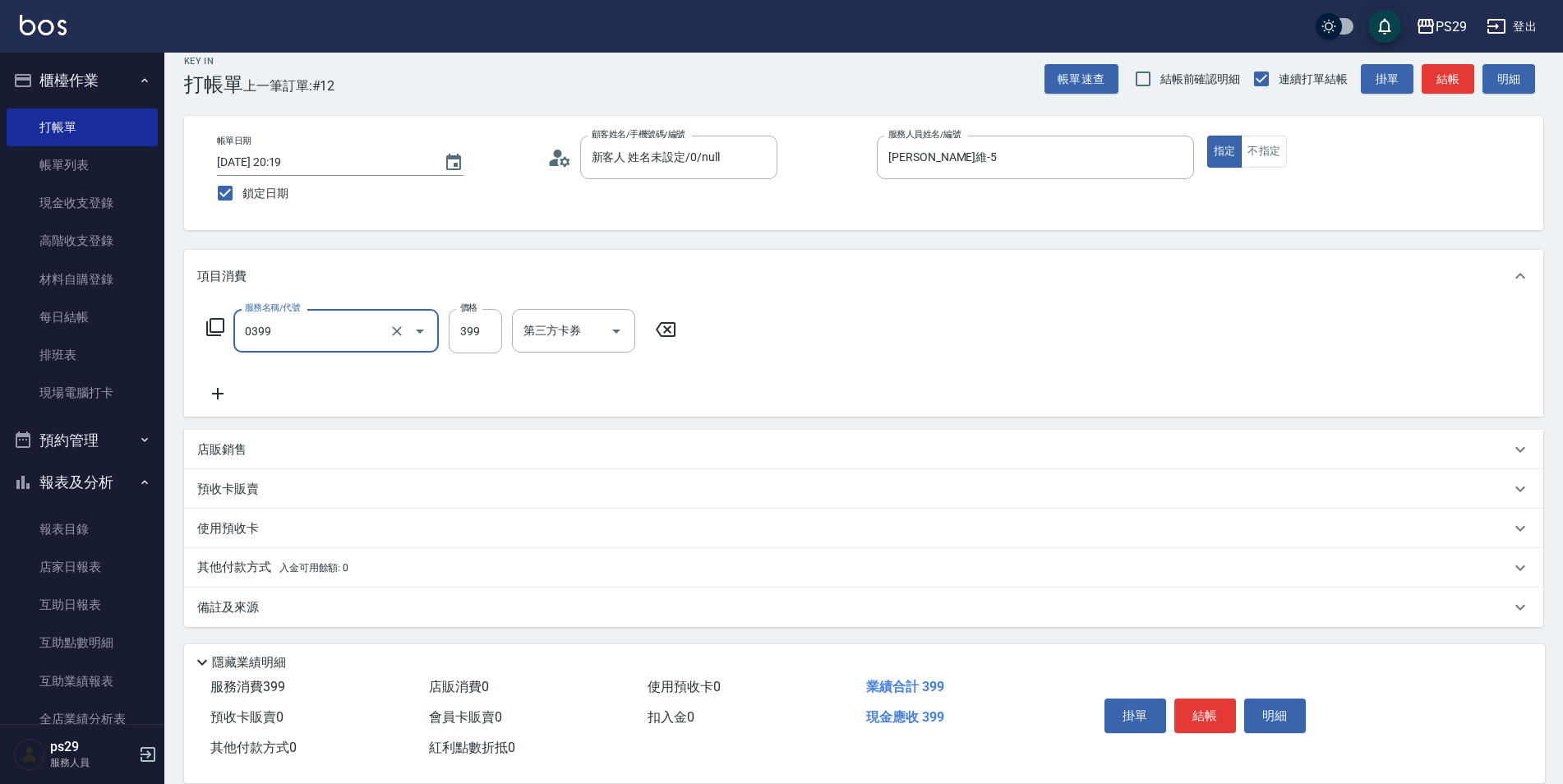
type input "海鹽399(0399)"
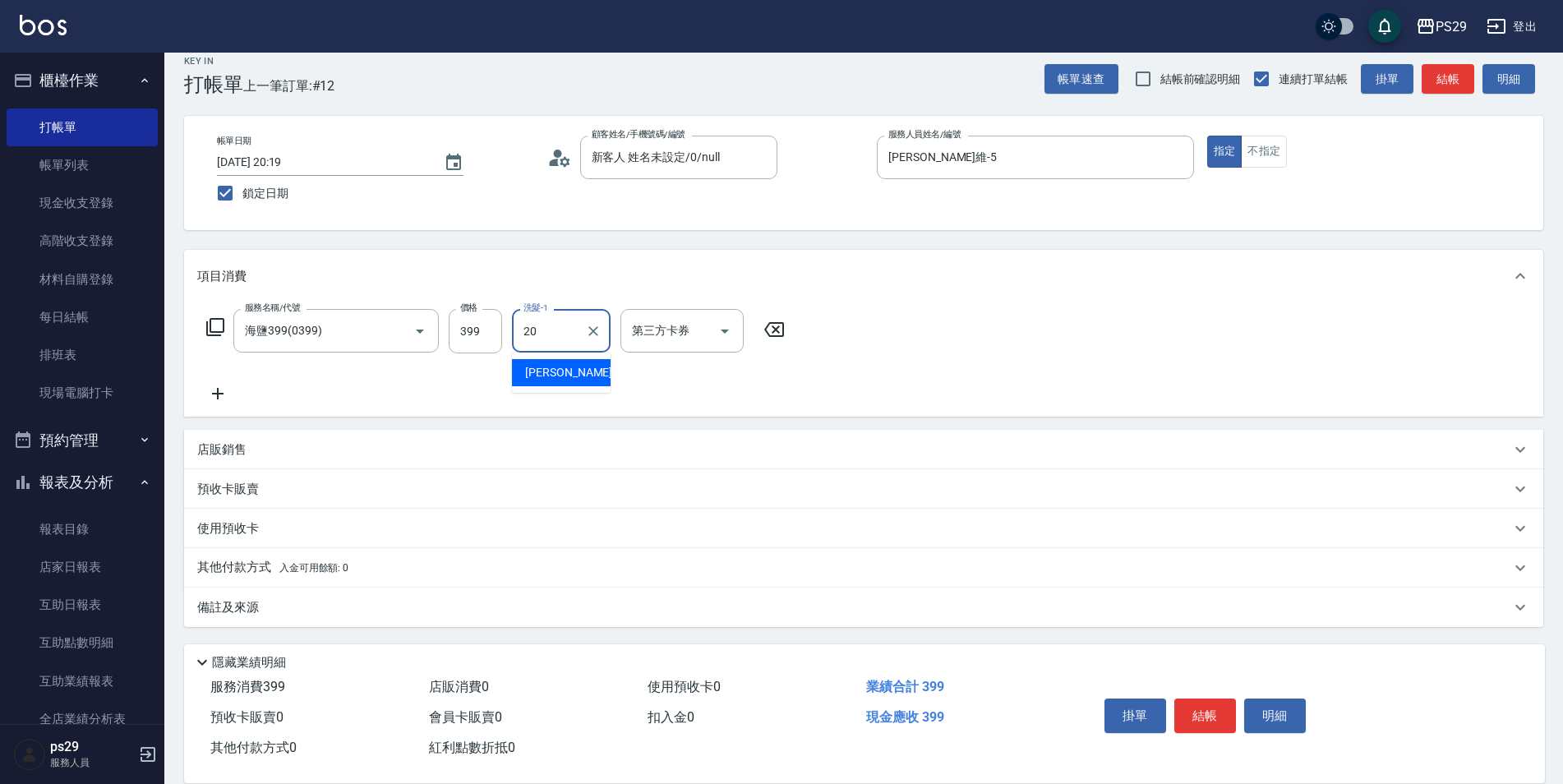
type input "[PERSON_NAME]-20"
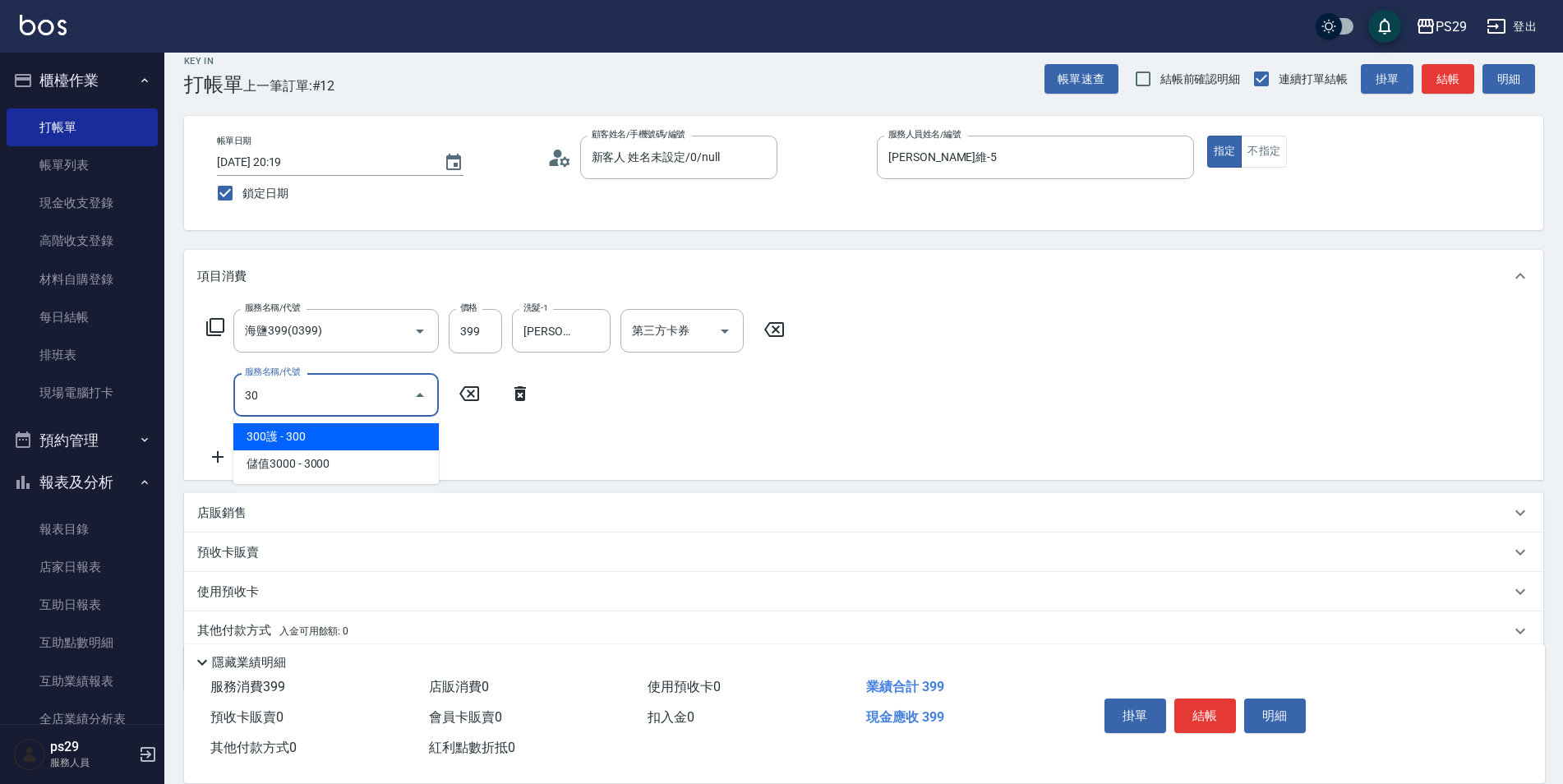
type input "303"
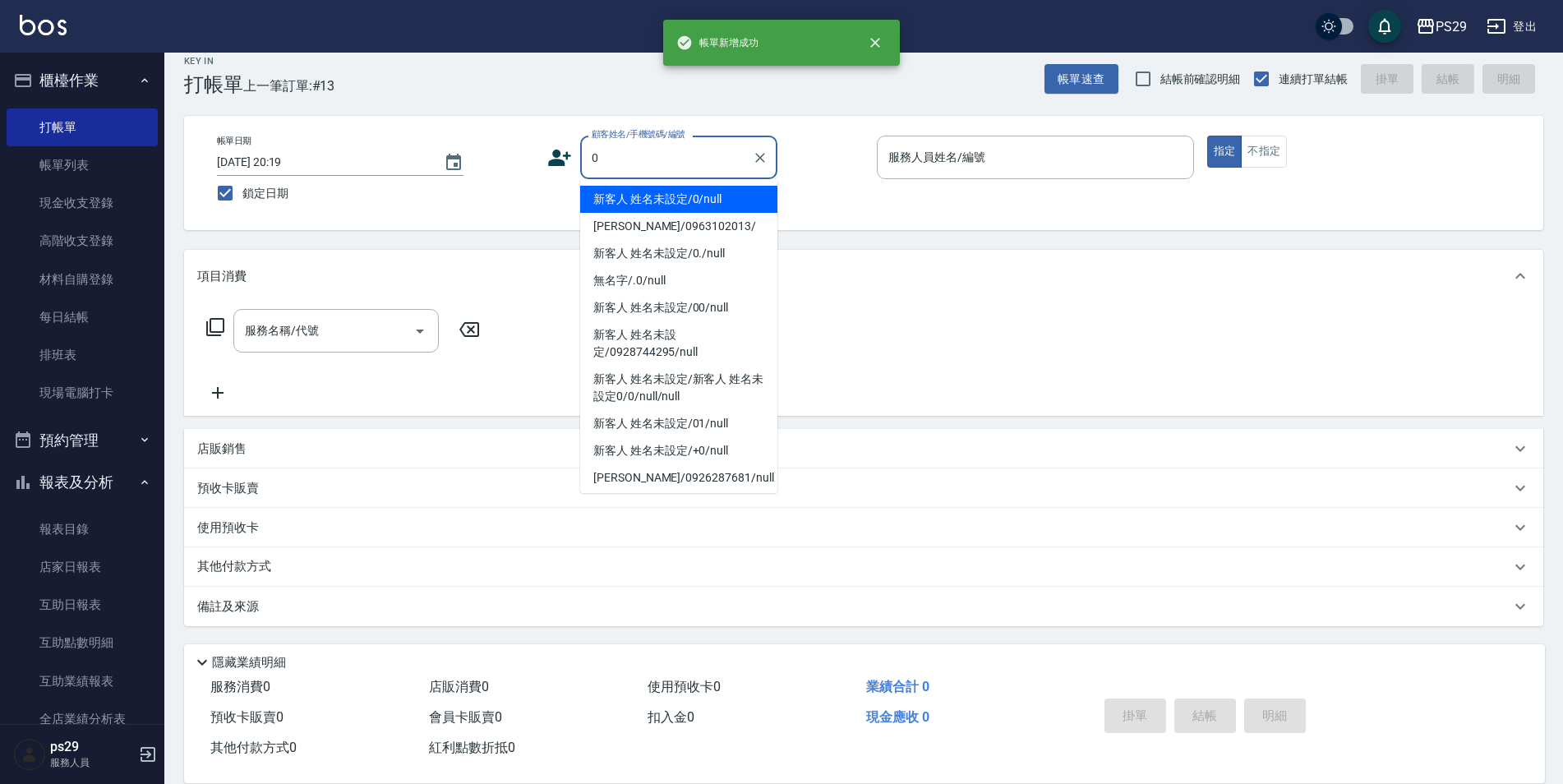
type input "新客人 姓名未設定/0/null"
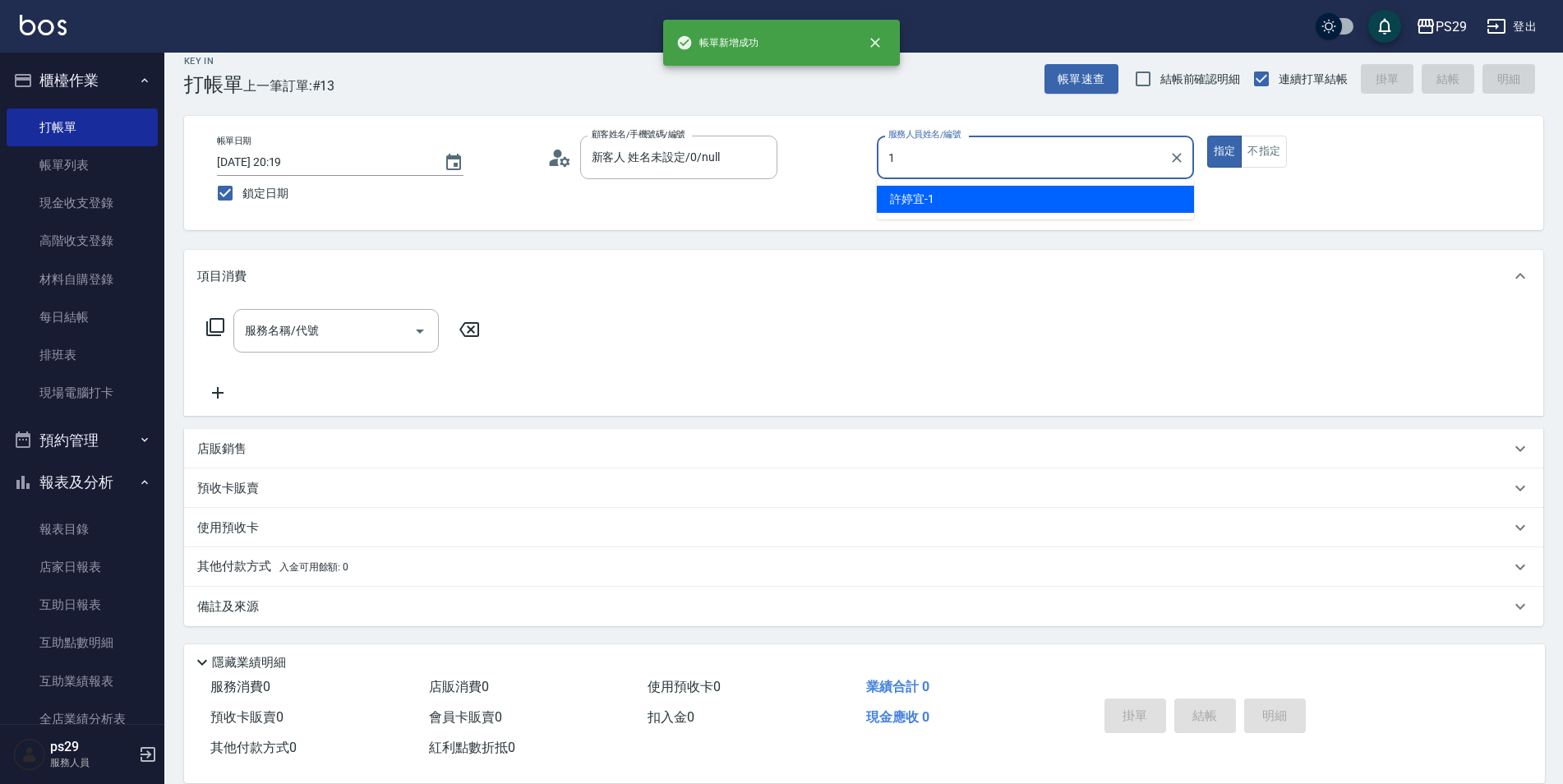
type input "[PERSON_NAME]-1"
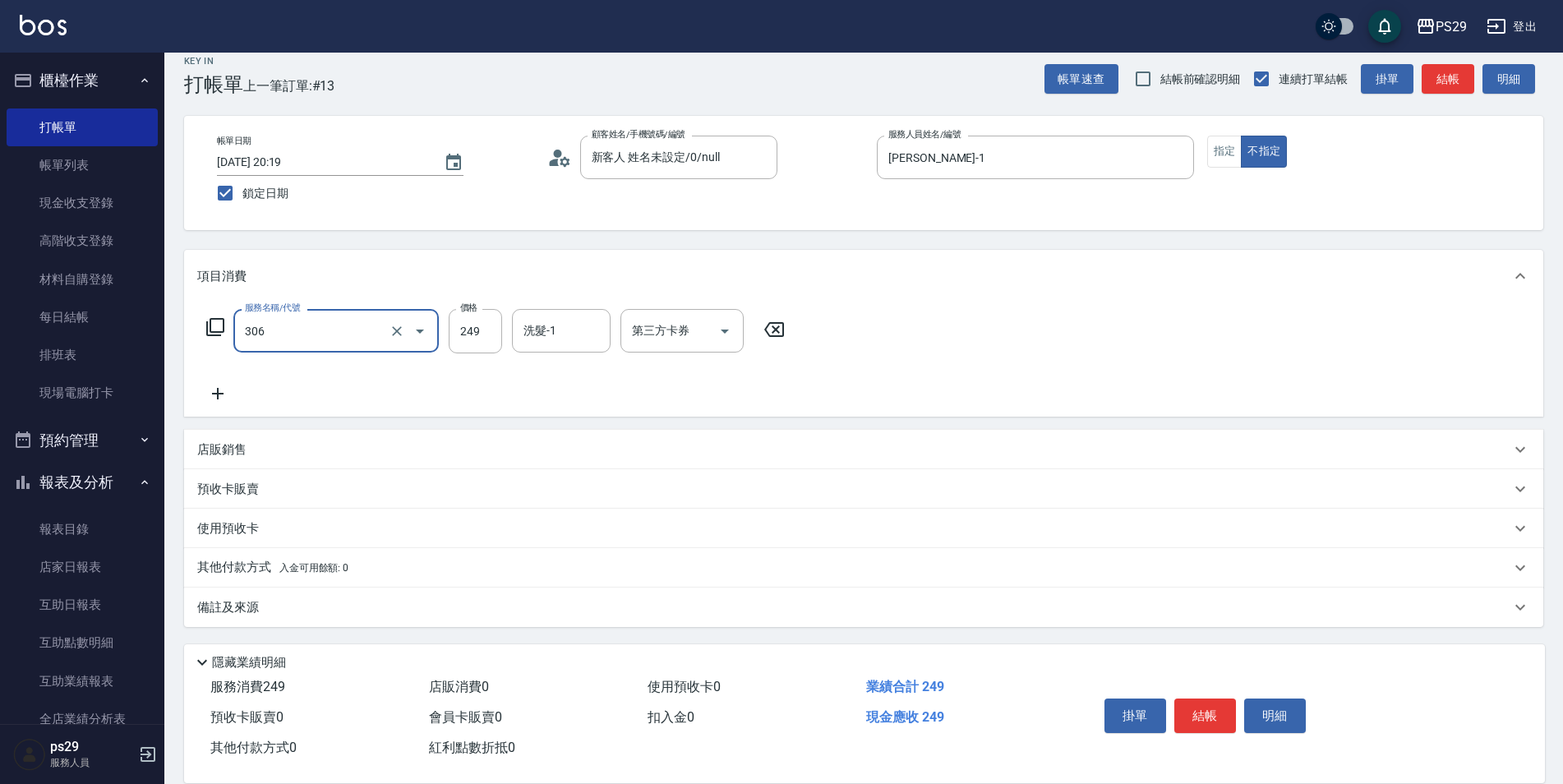
type input "剪髮(306)"
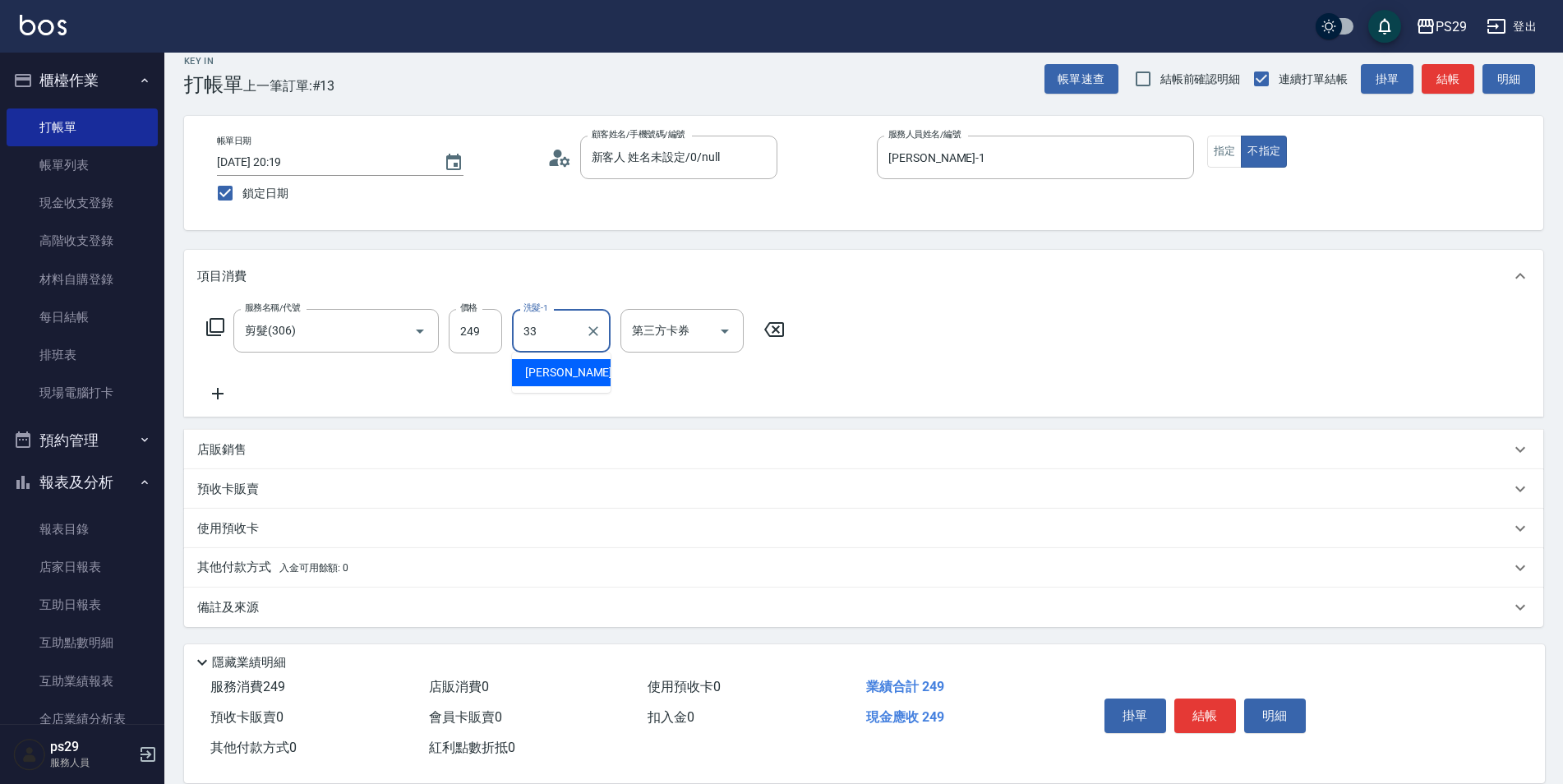
type input "黃詩予-33"
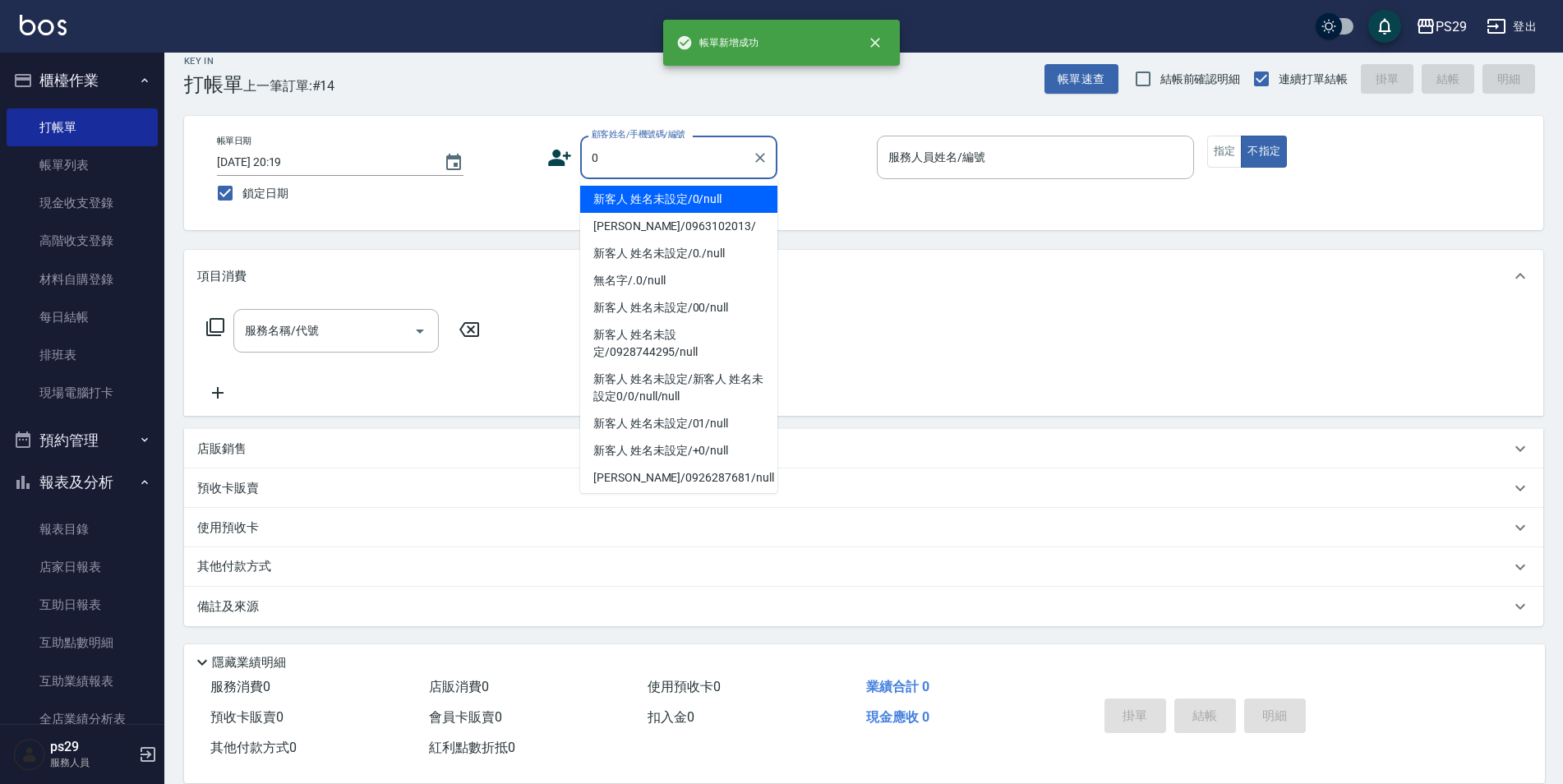
type input "新客人 姓名未設定/0/null"
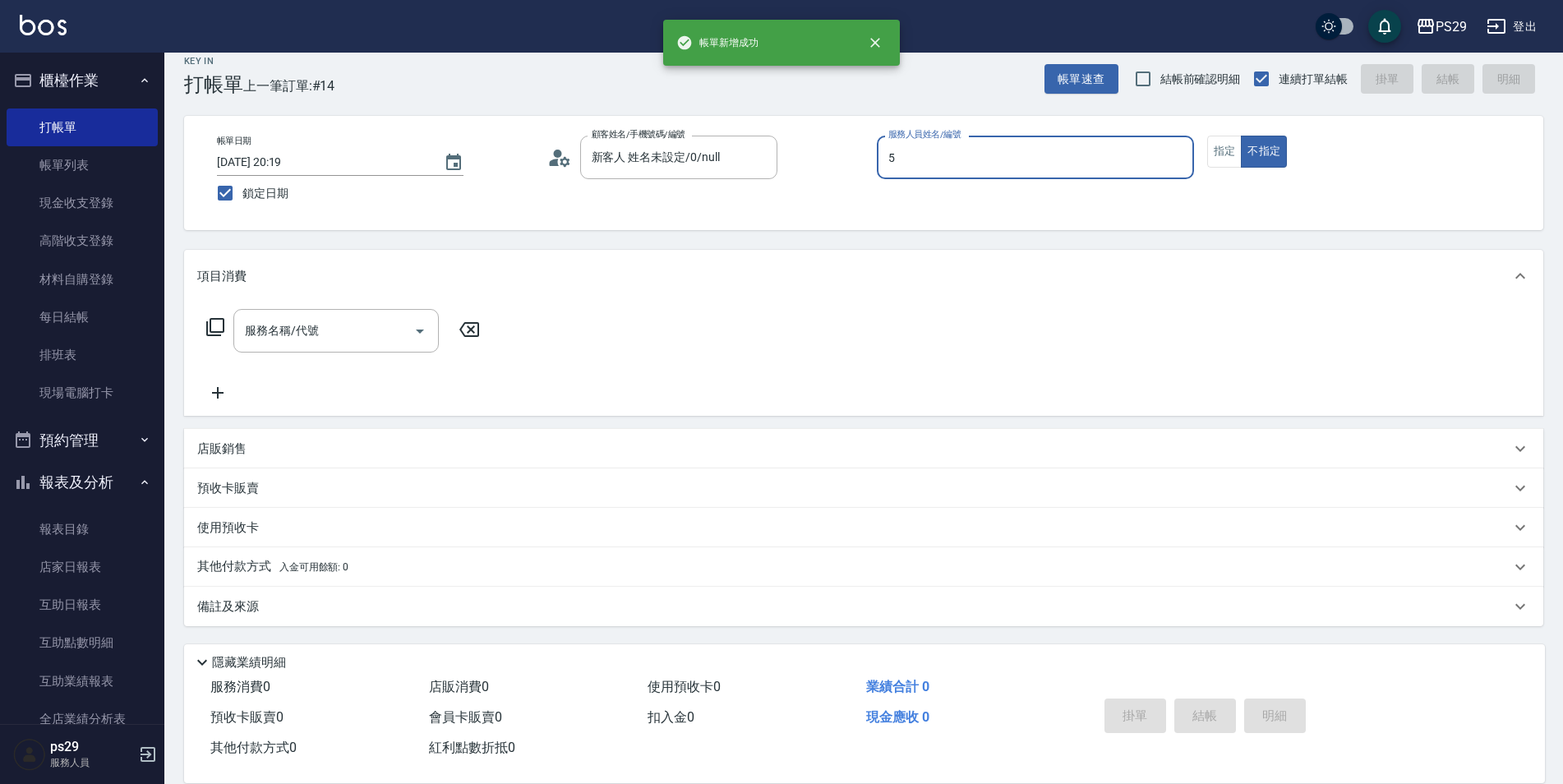
type input "[PERSON_NAME]維-5"
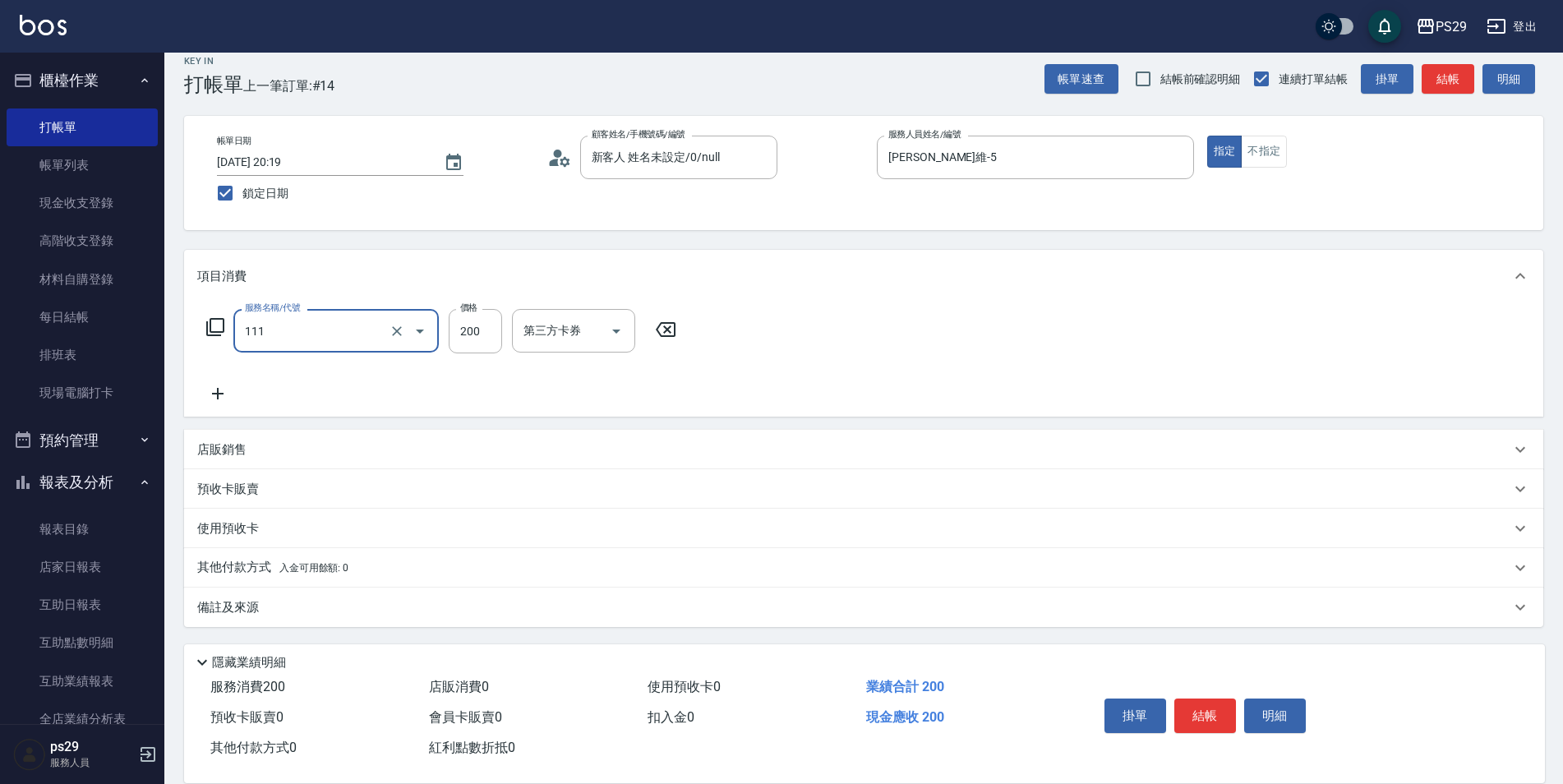
type input "200(111)"
type input "[PERSON_NAME]-20"
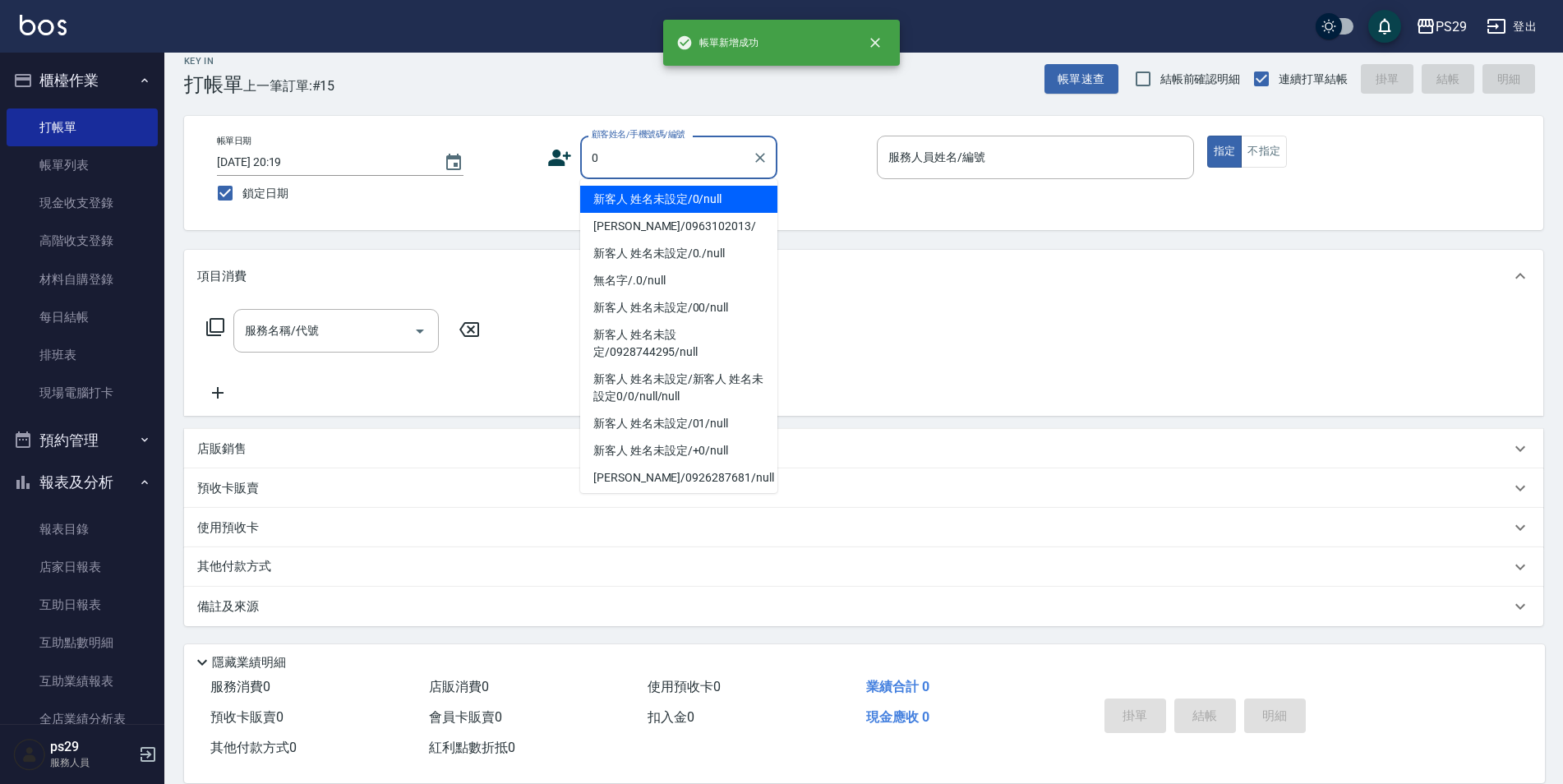
type input "新客人 姓名未設定/0/null"
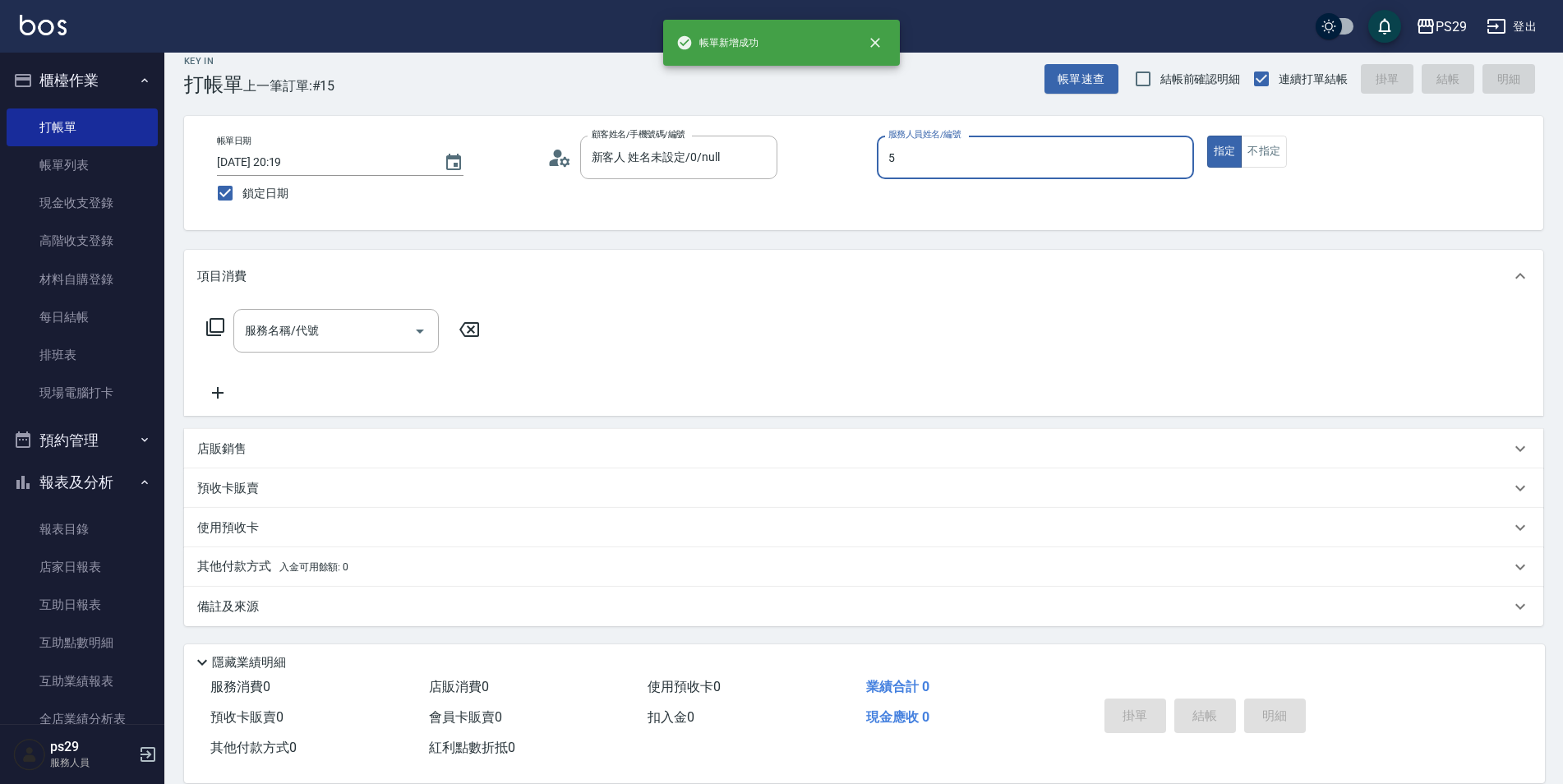
type input "[PERSON_NAME]維-5"
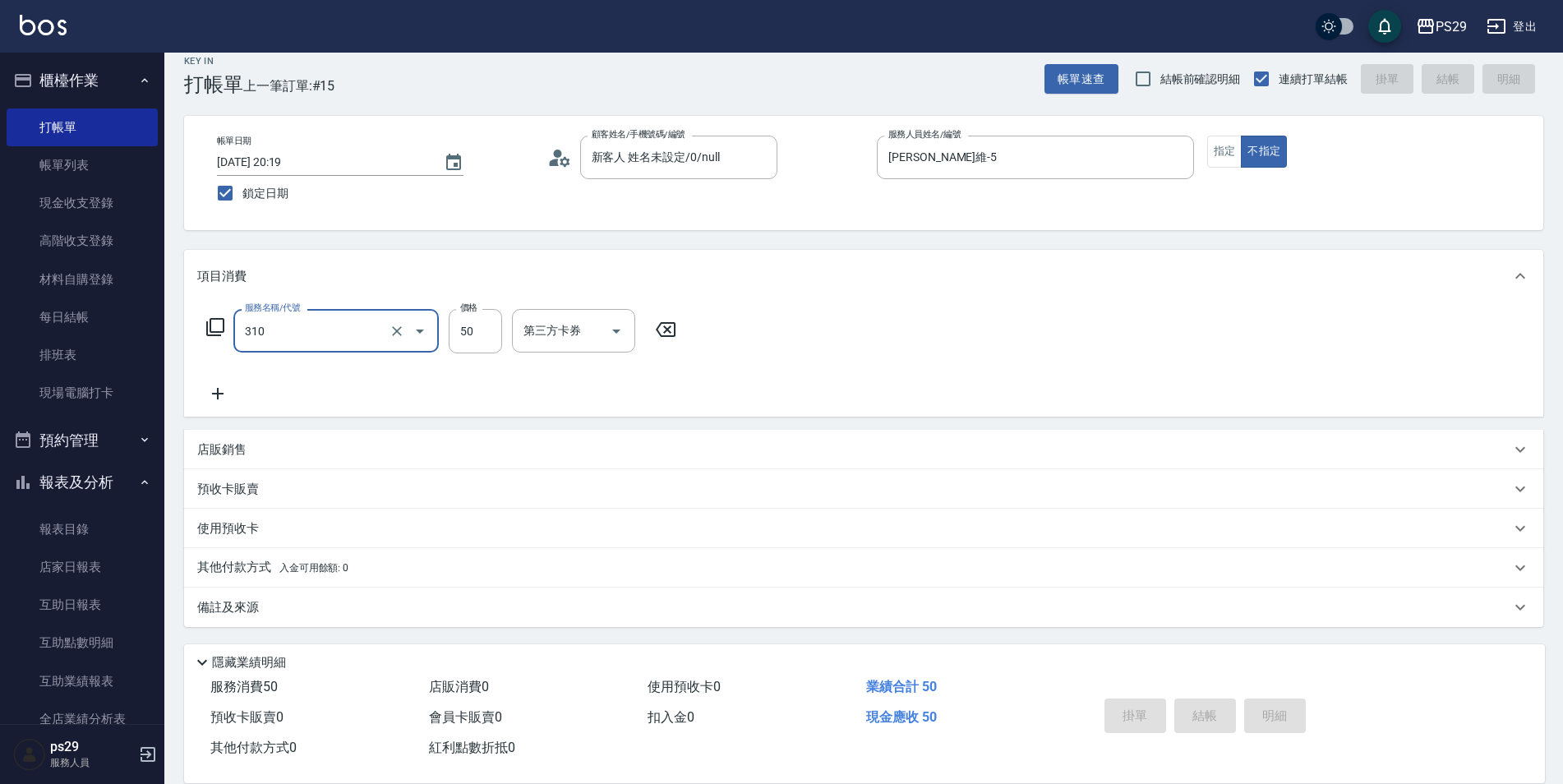
type input "310"
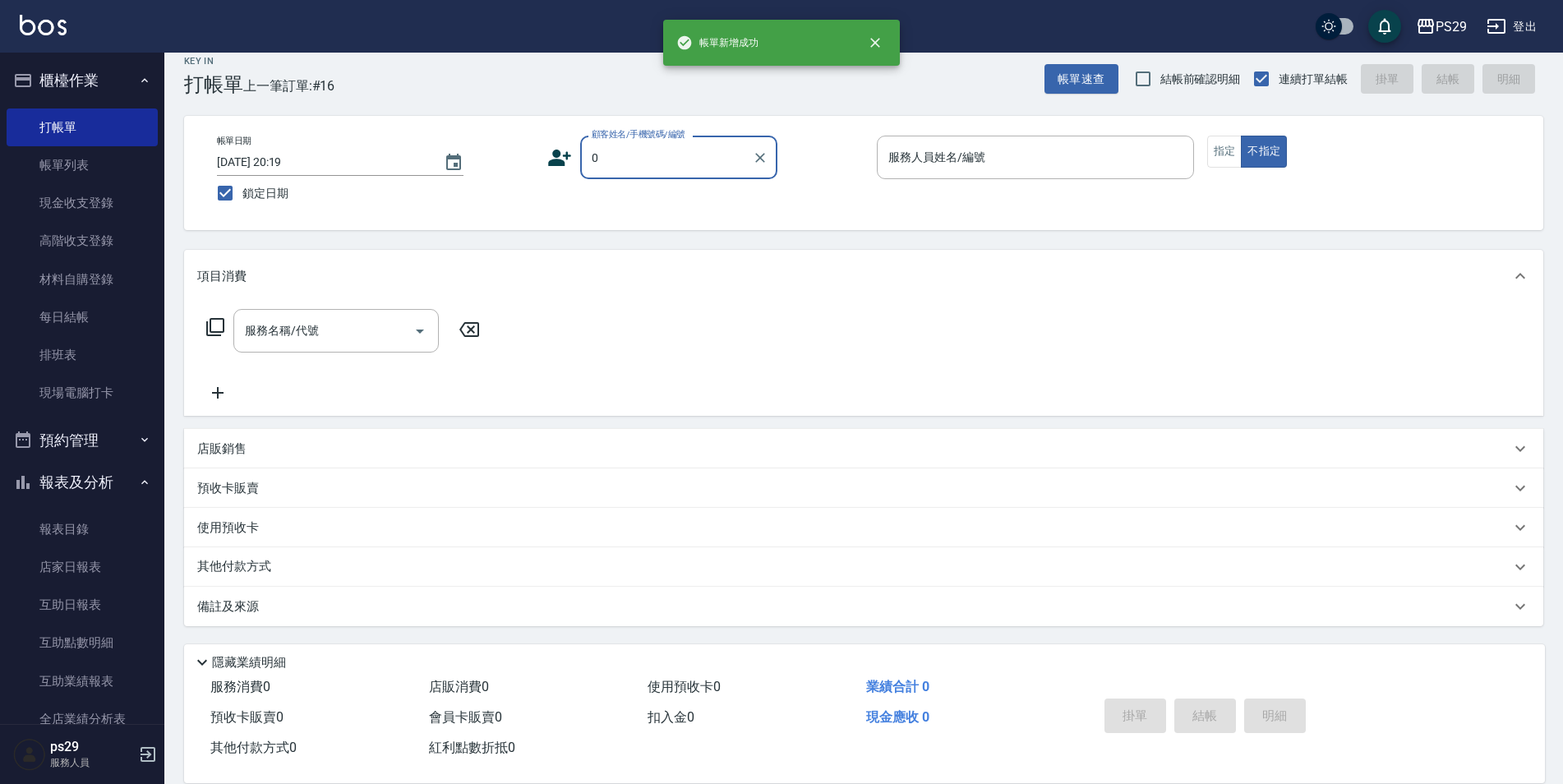
type input "新客人 姓名未設定/0/null"
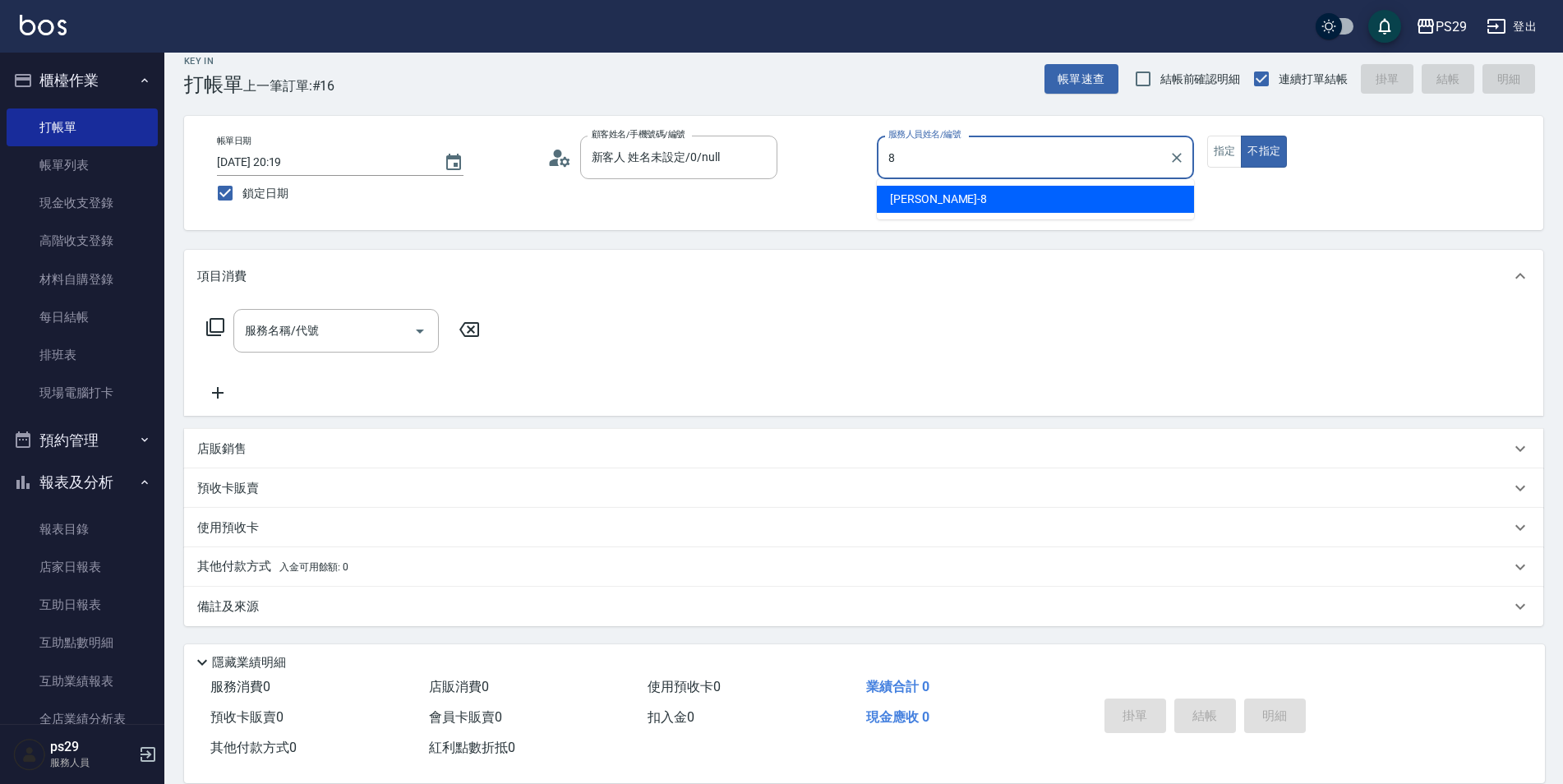
type input "[PERSON_NAME]-8"
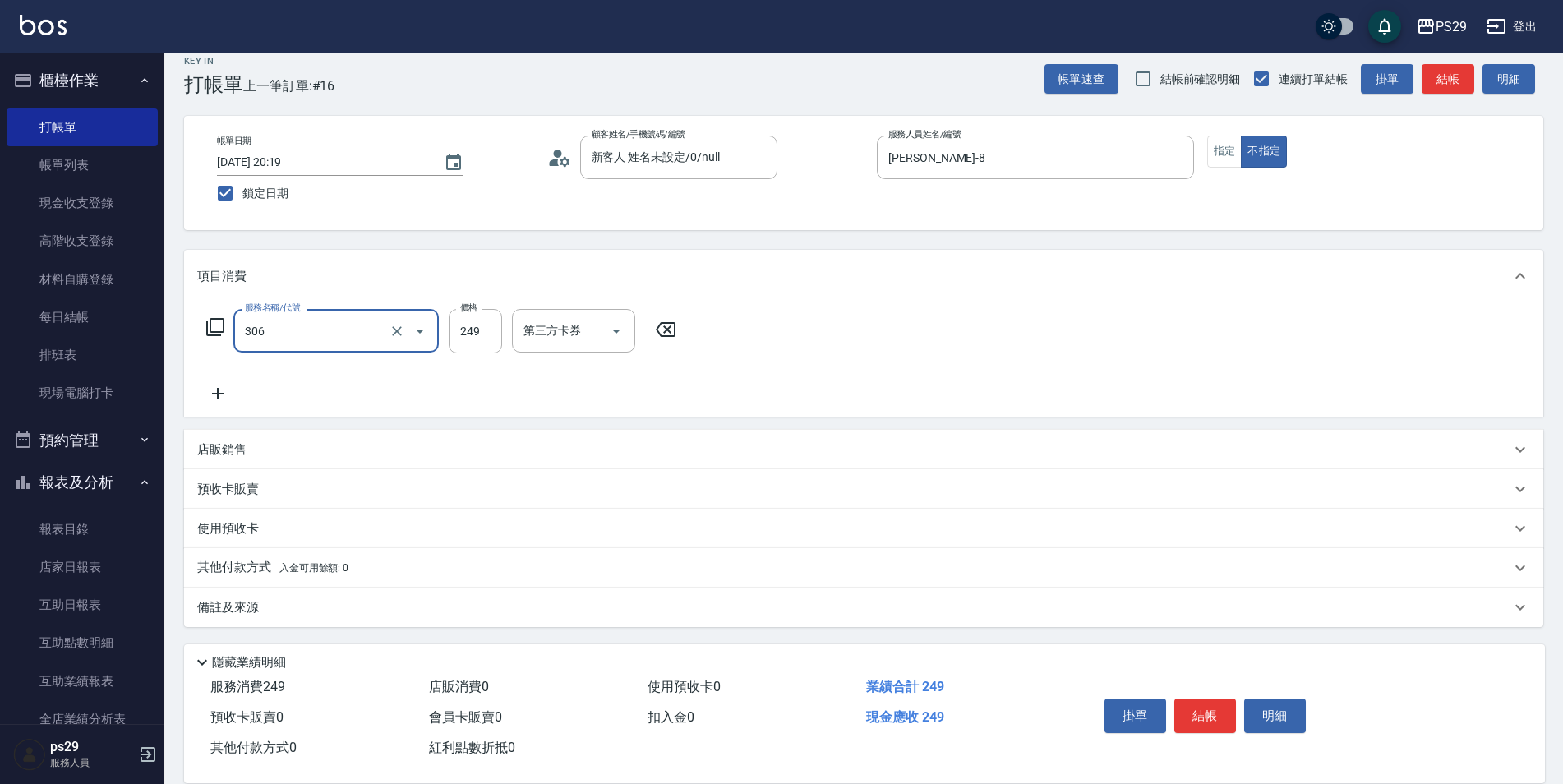
type input "剪髮(306)"
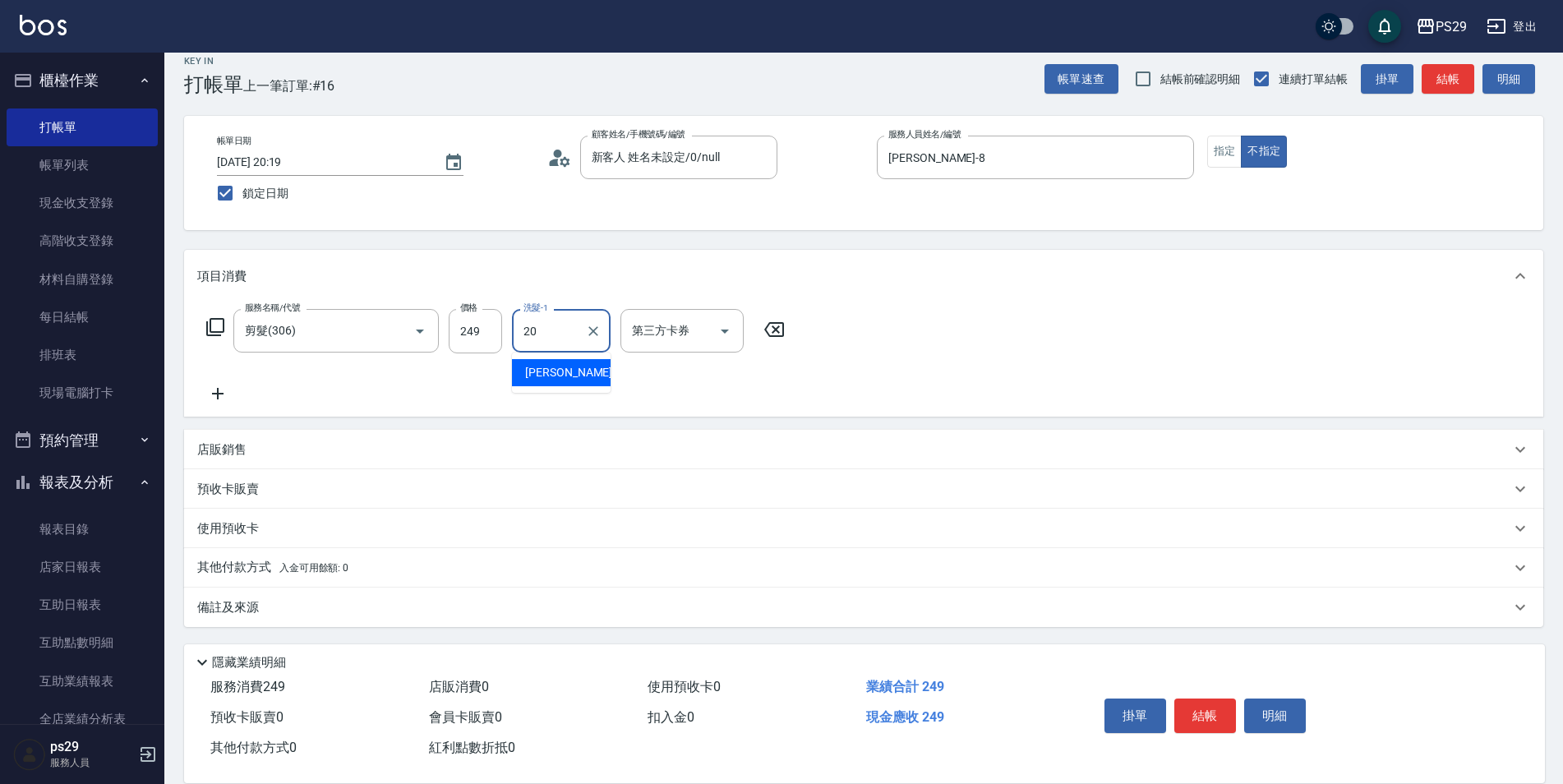
type input "[PERSON_NAME]-20"
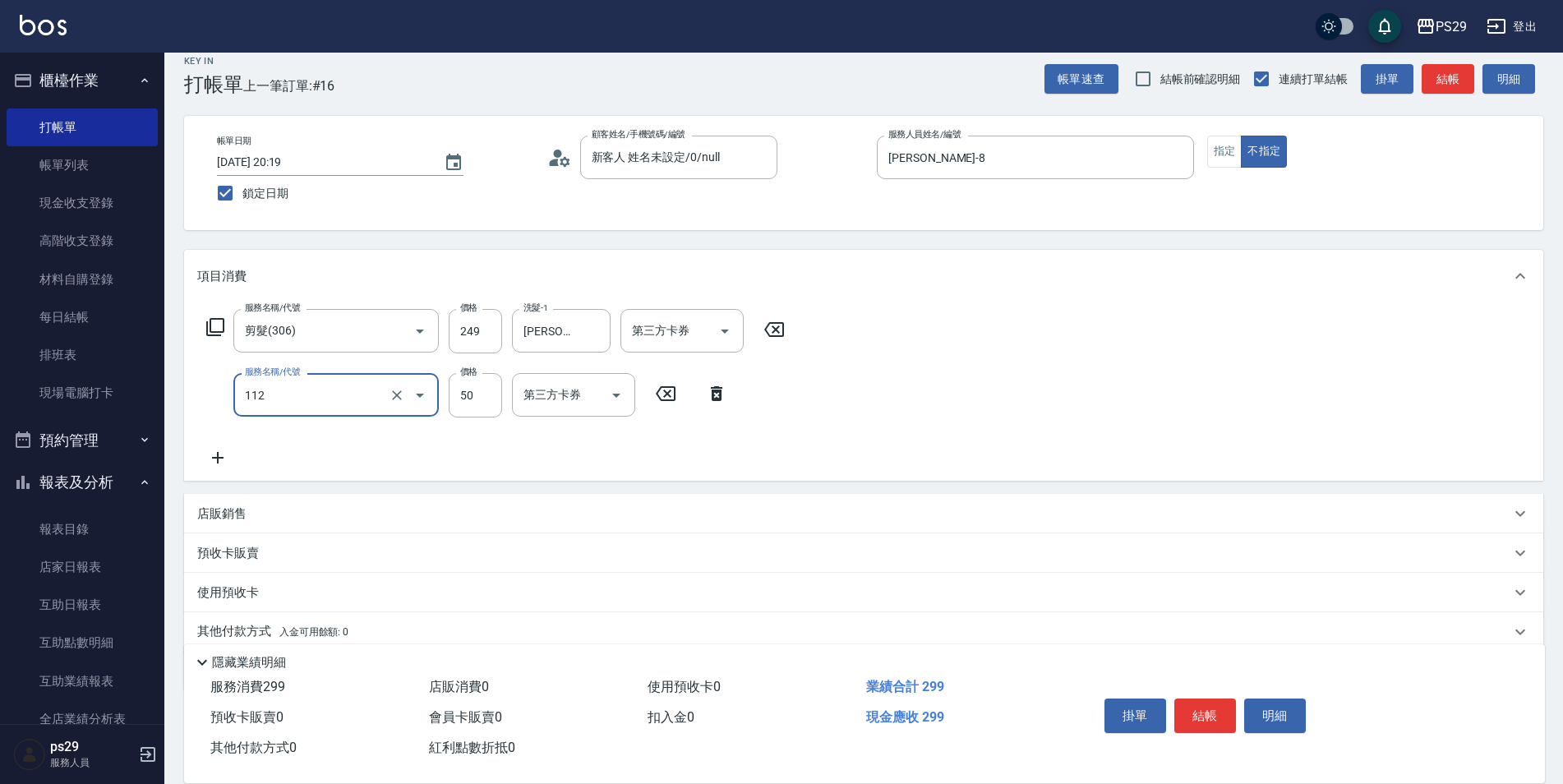
type input "精油50(112)"
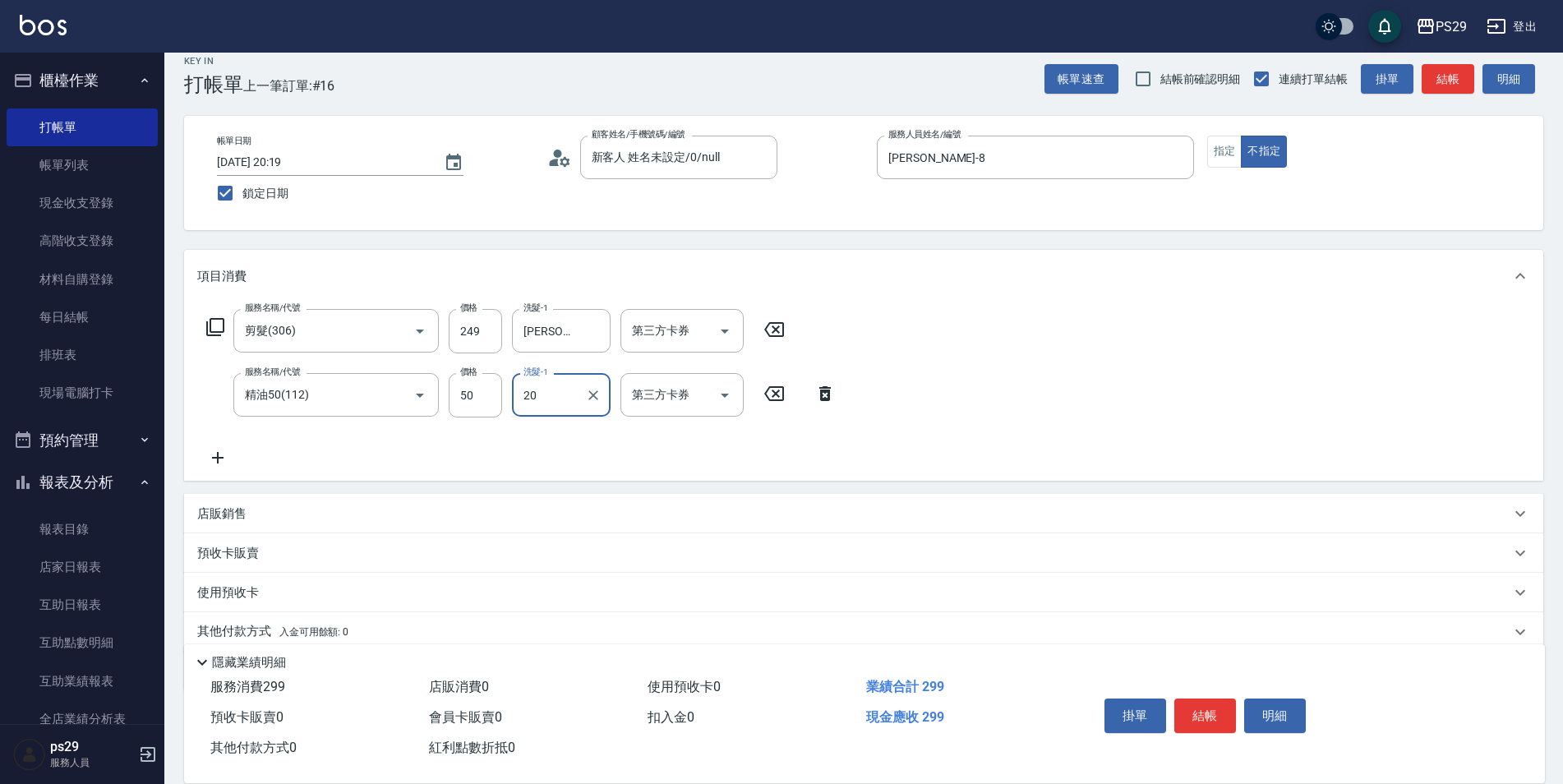
type input "[PERSON_NAME]-20"
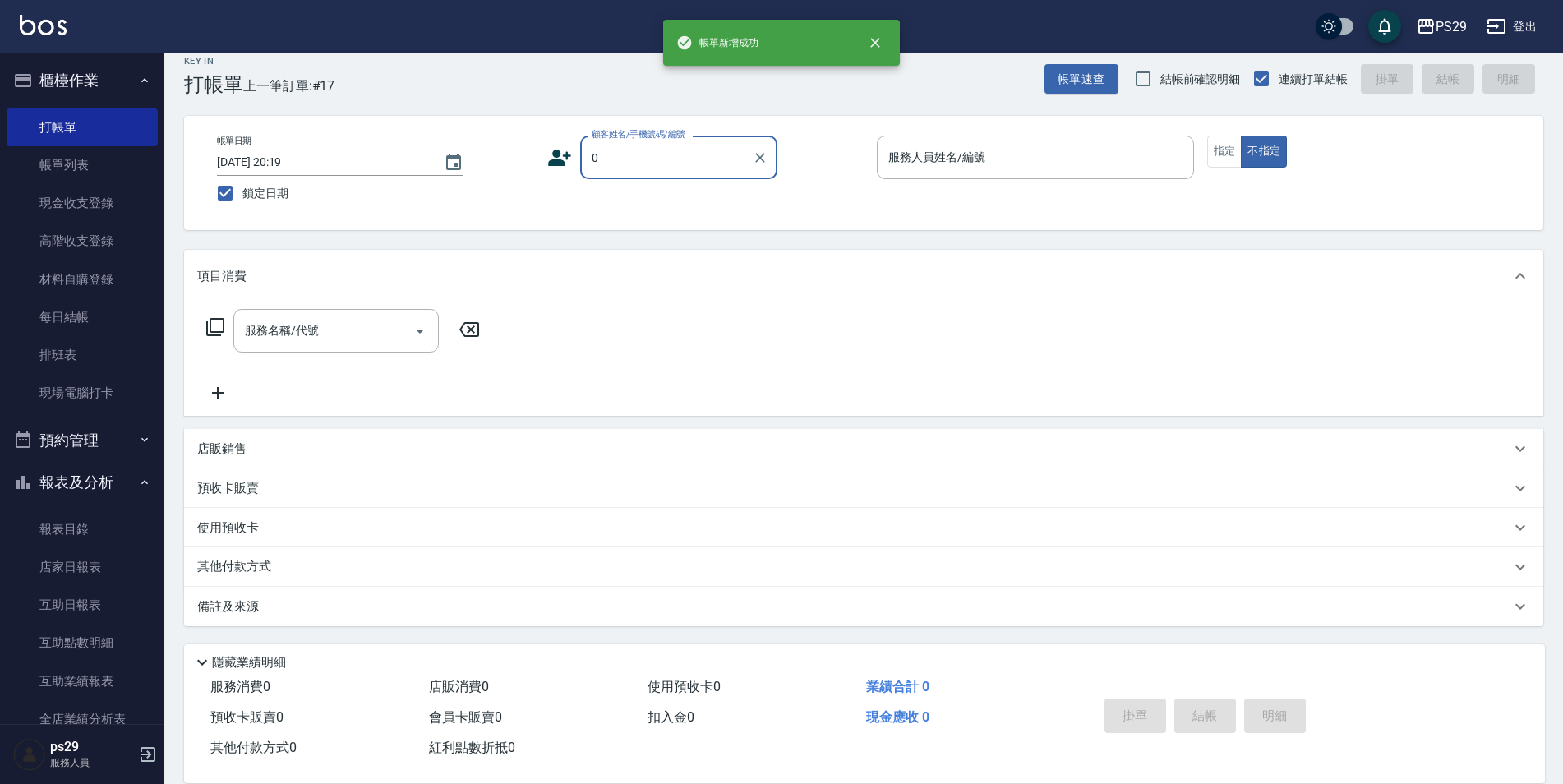
type input "新客人 姓名未設定/0/null"
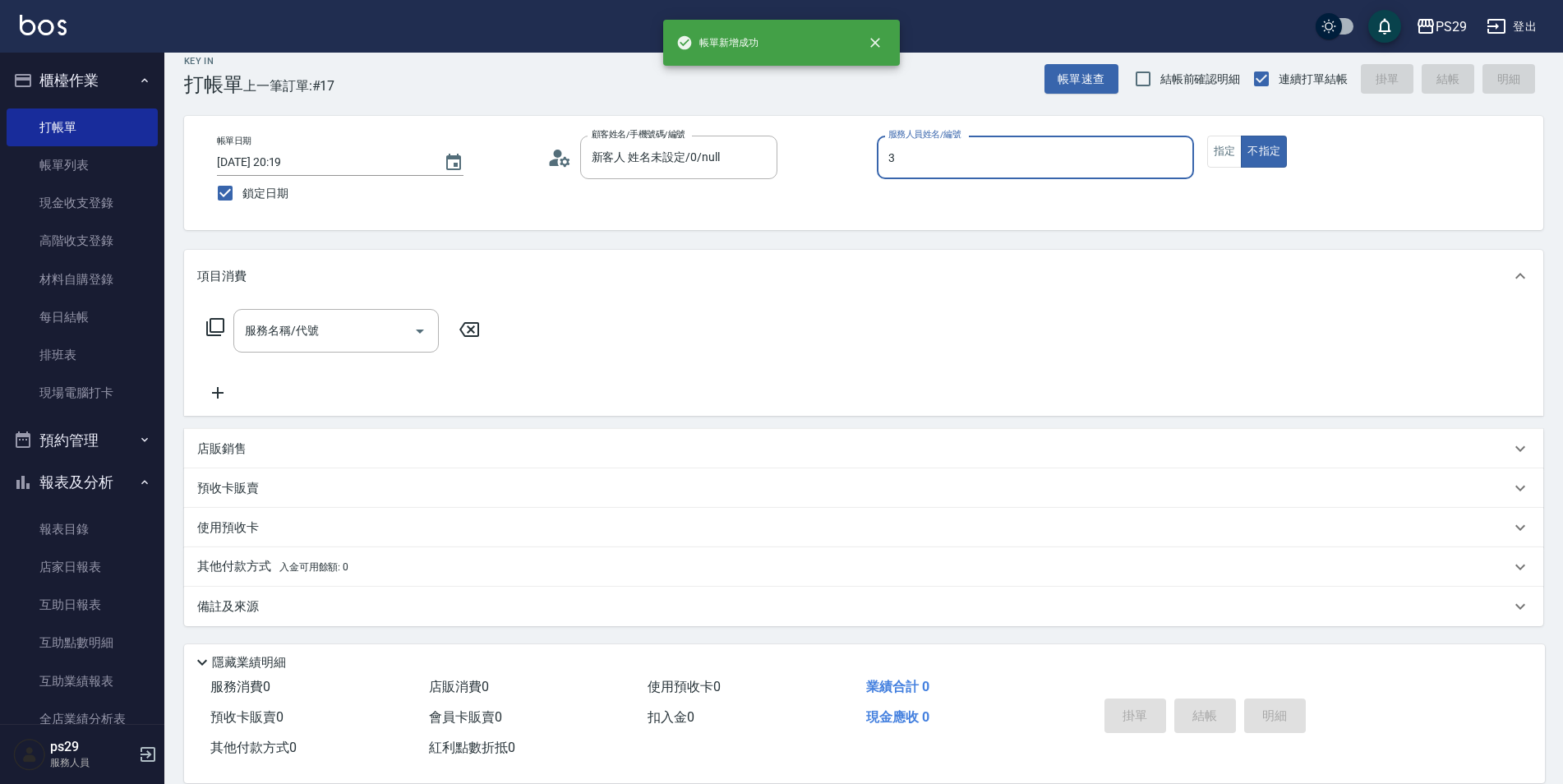
type input "[PERSON_NAME]-3"
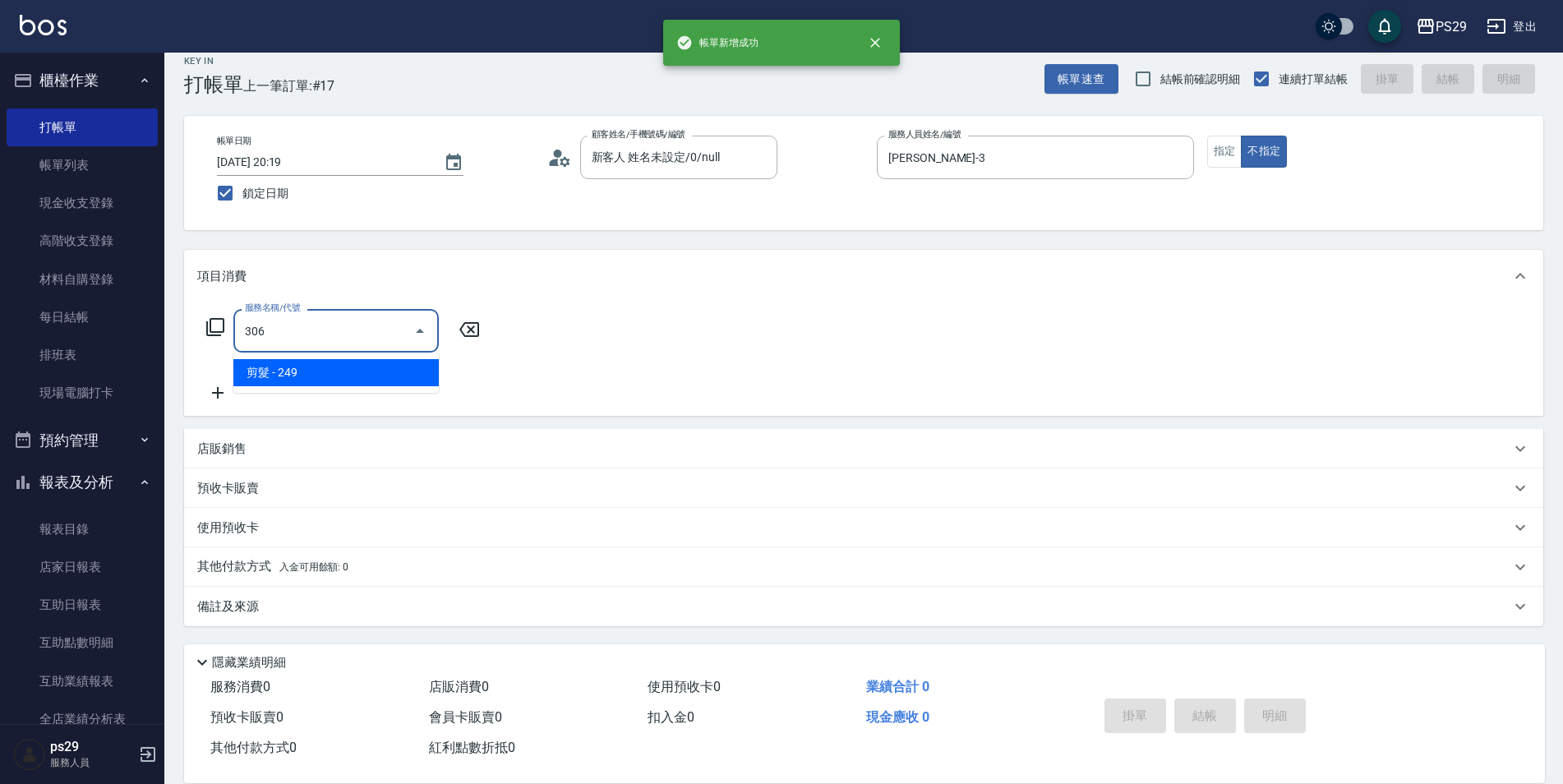
type input "剪髮(306)"
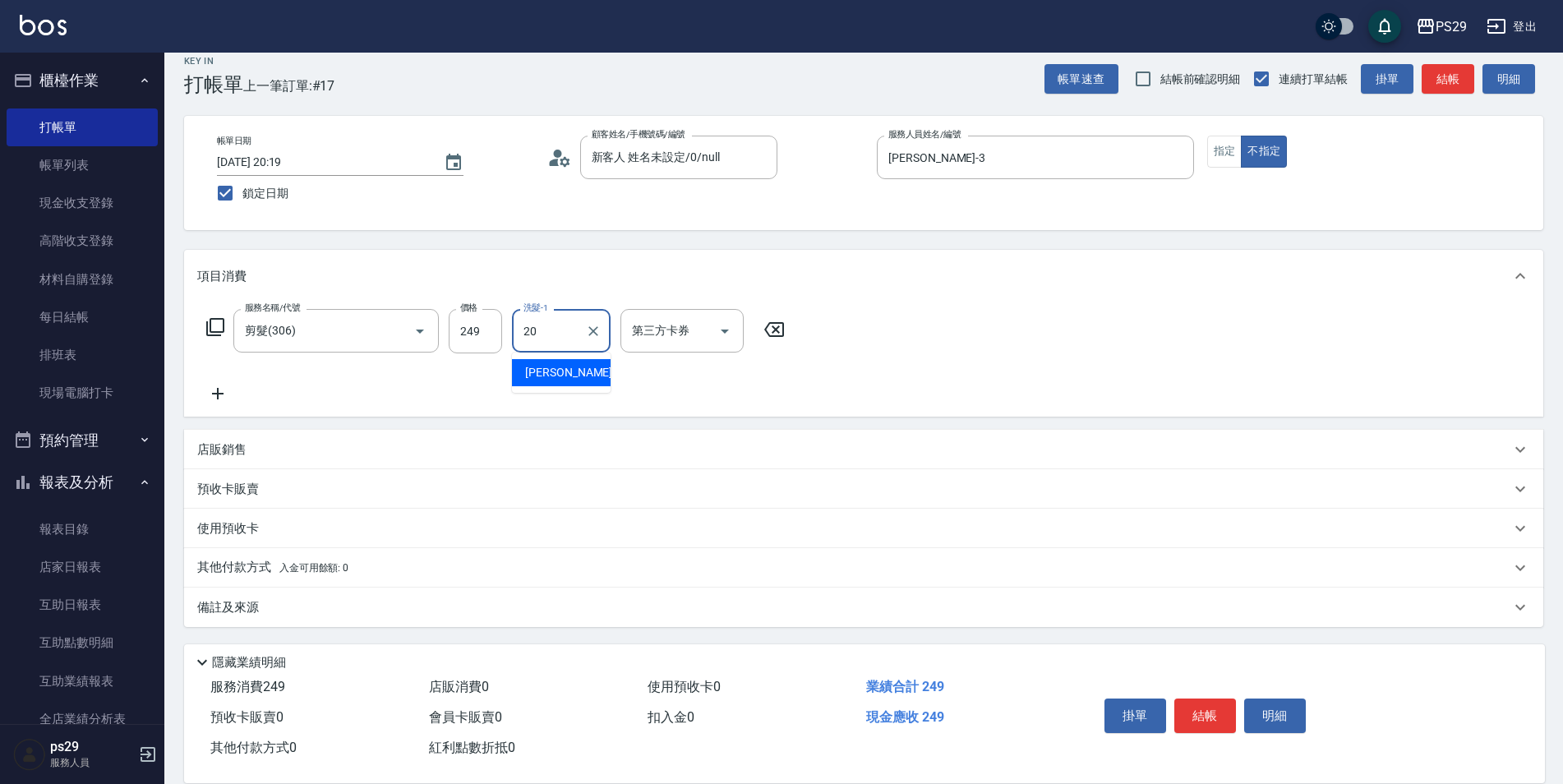
type input "[PERSON_NAME]-20"
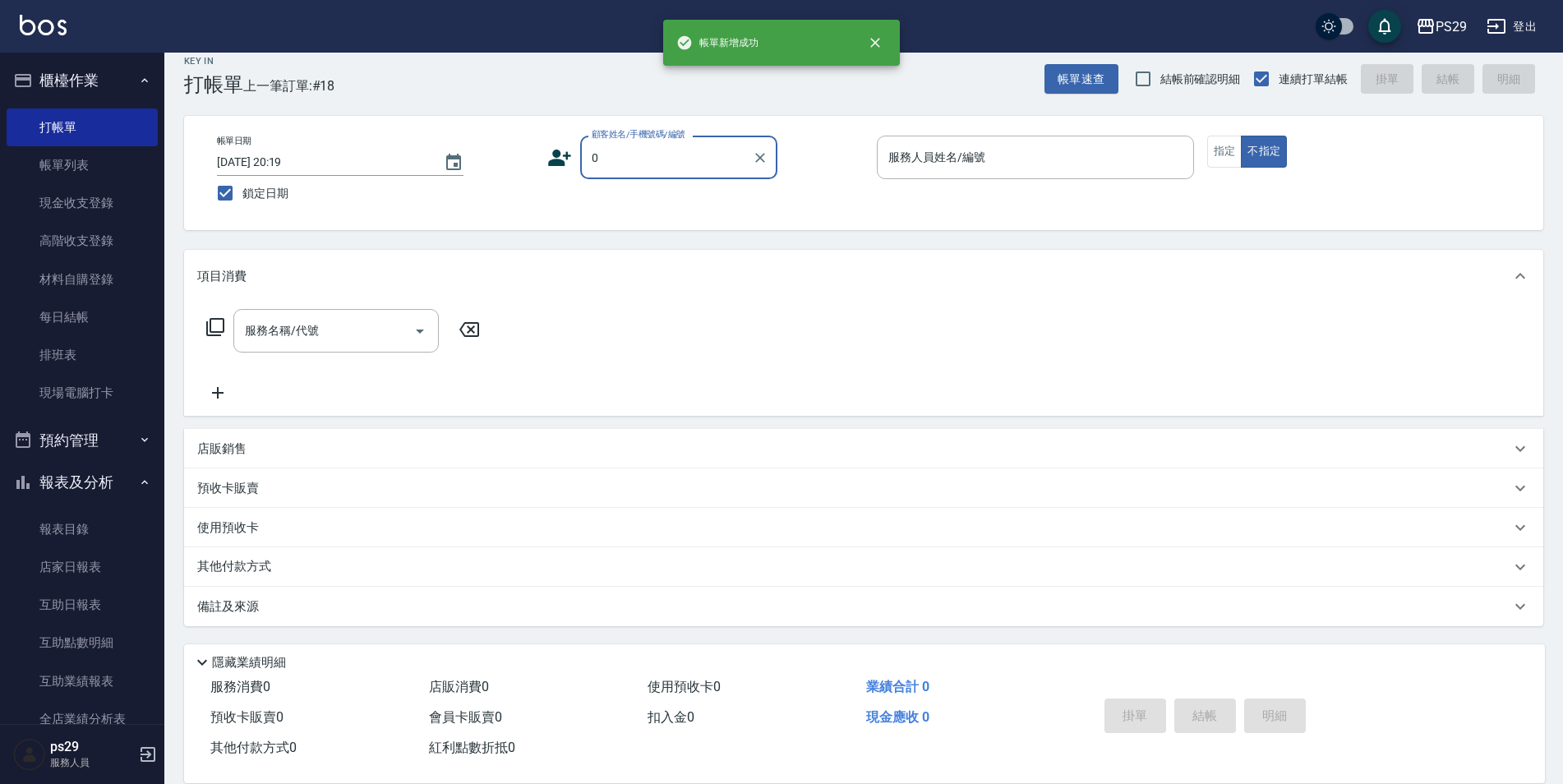
type input "新客人 姓名未設定/0/null"
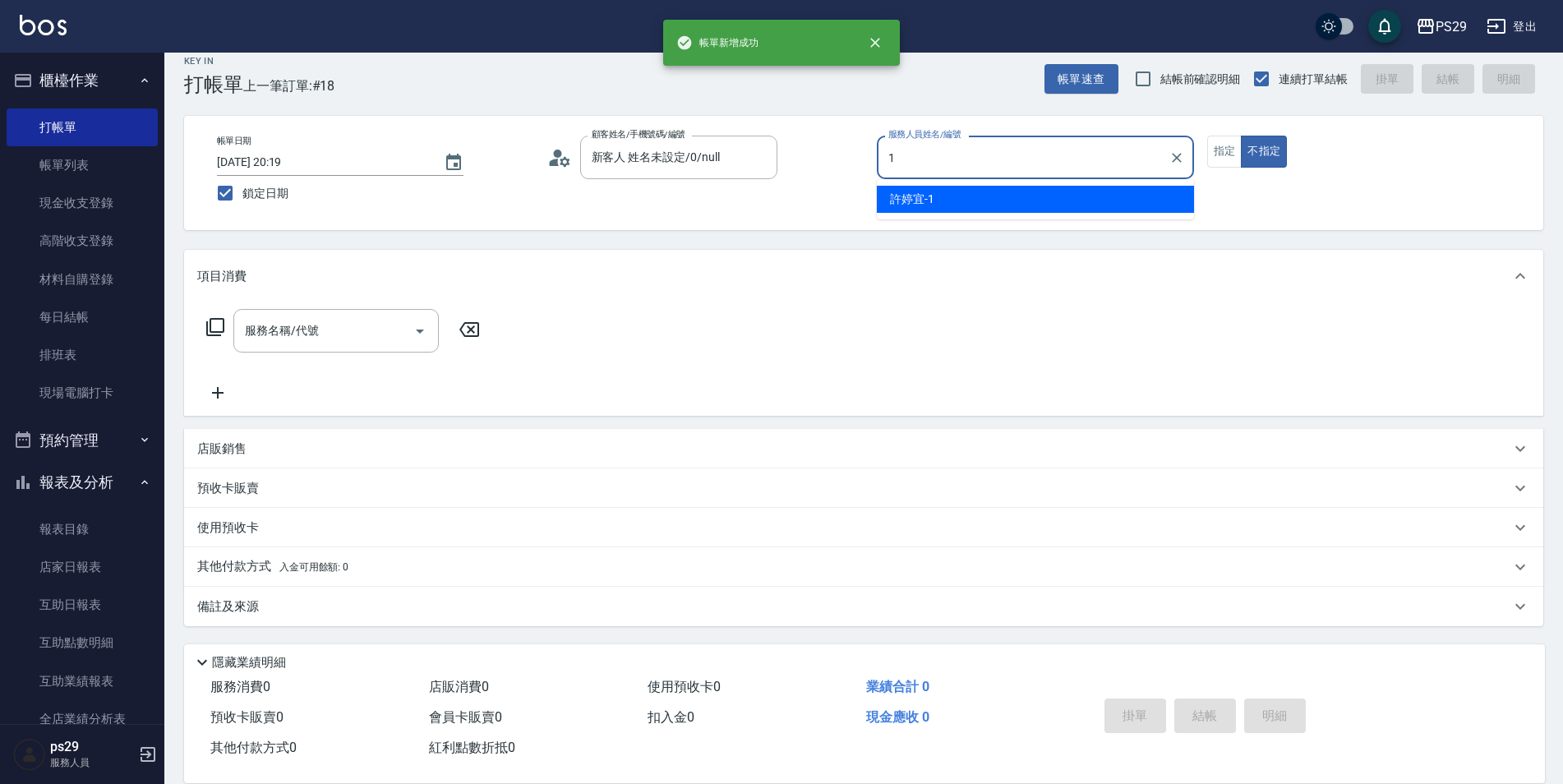
type input "[PERSON_NAME]-1"
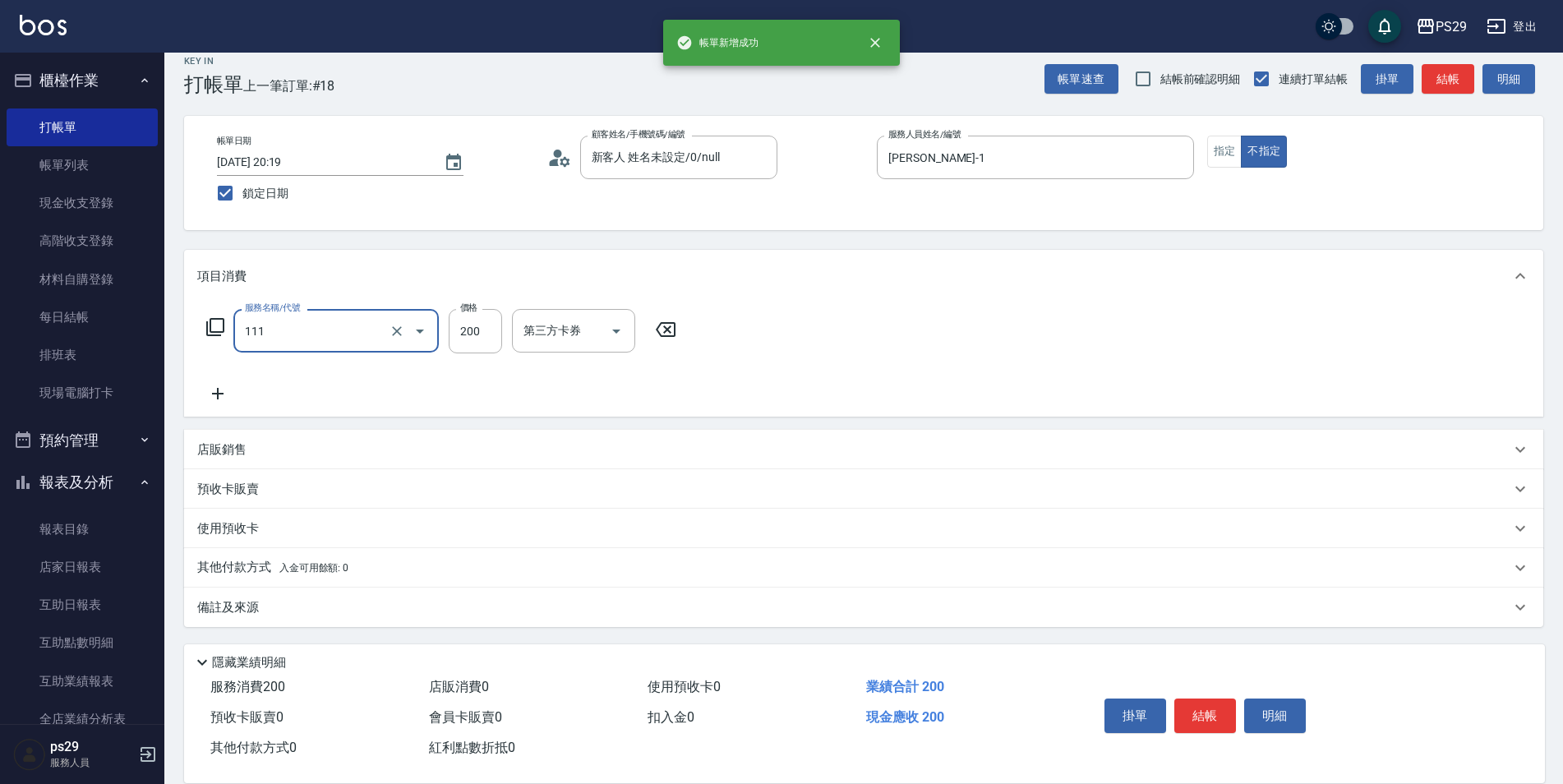
type input "200(111)"
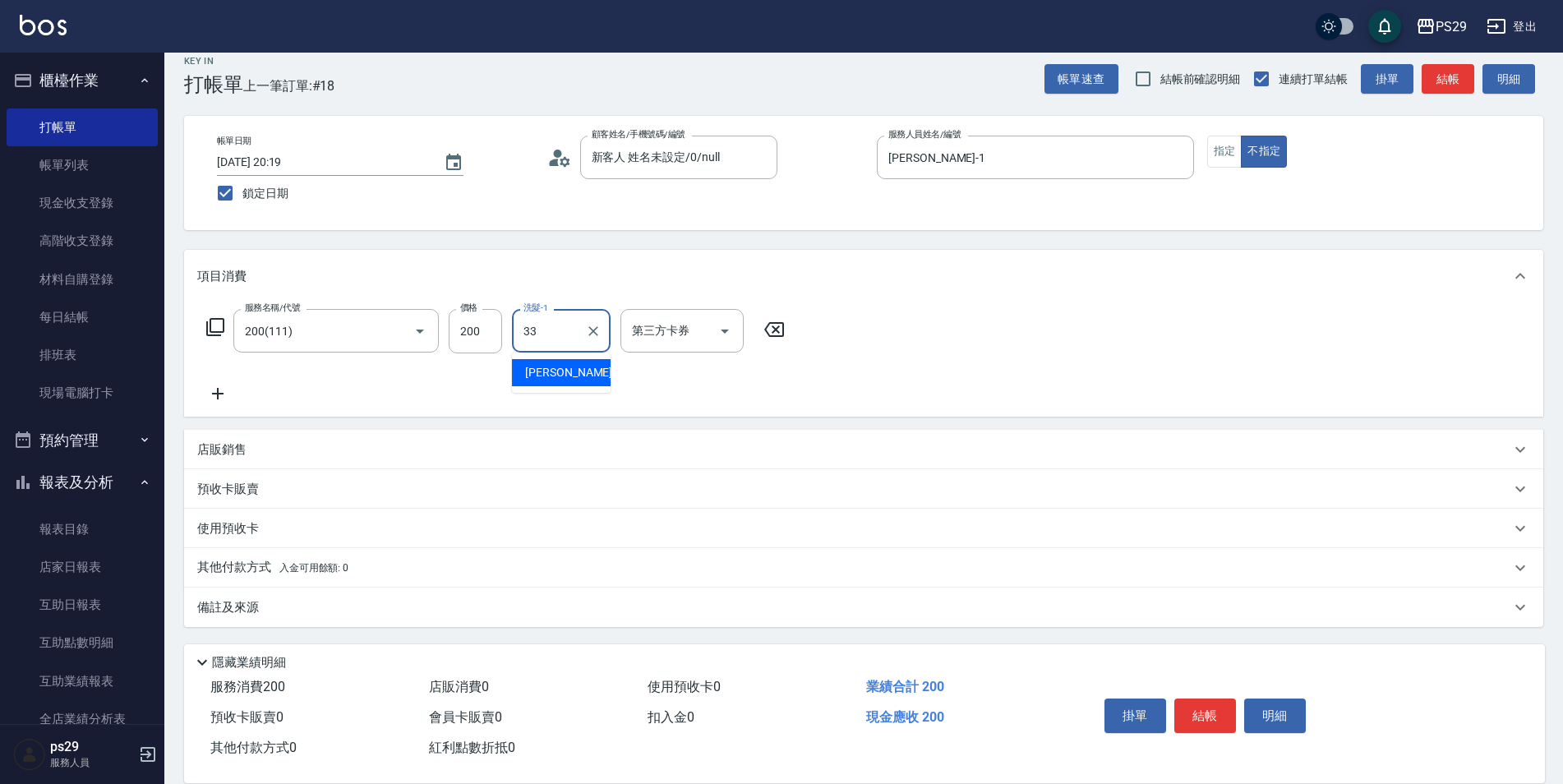
type input "黃詩予-33"
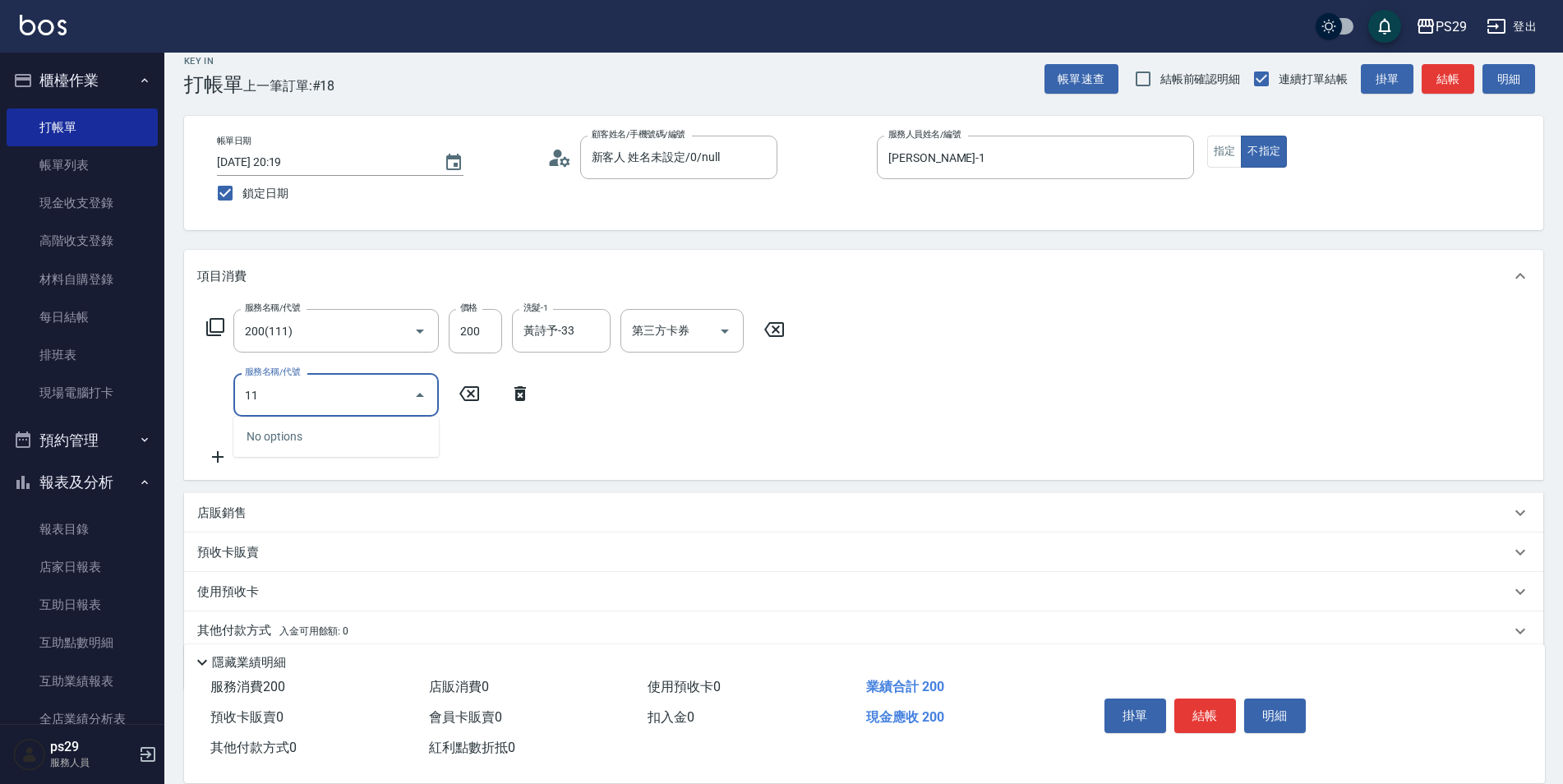
type input "1"
type input "310"
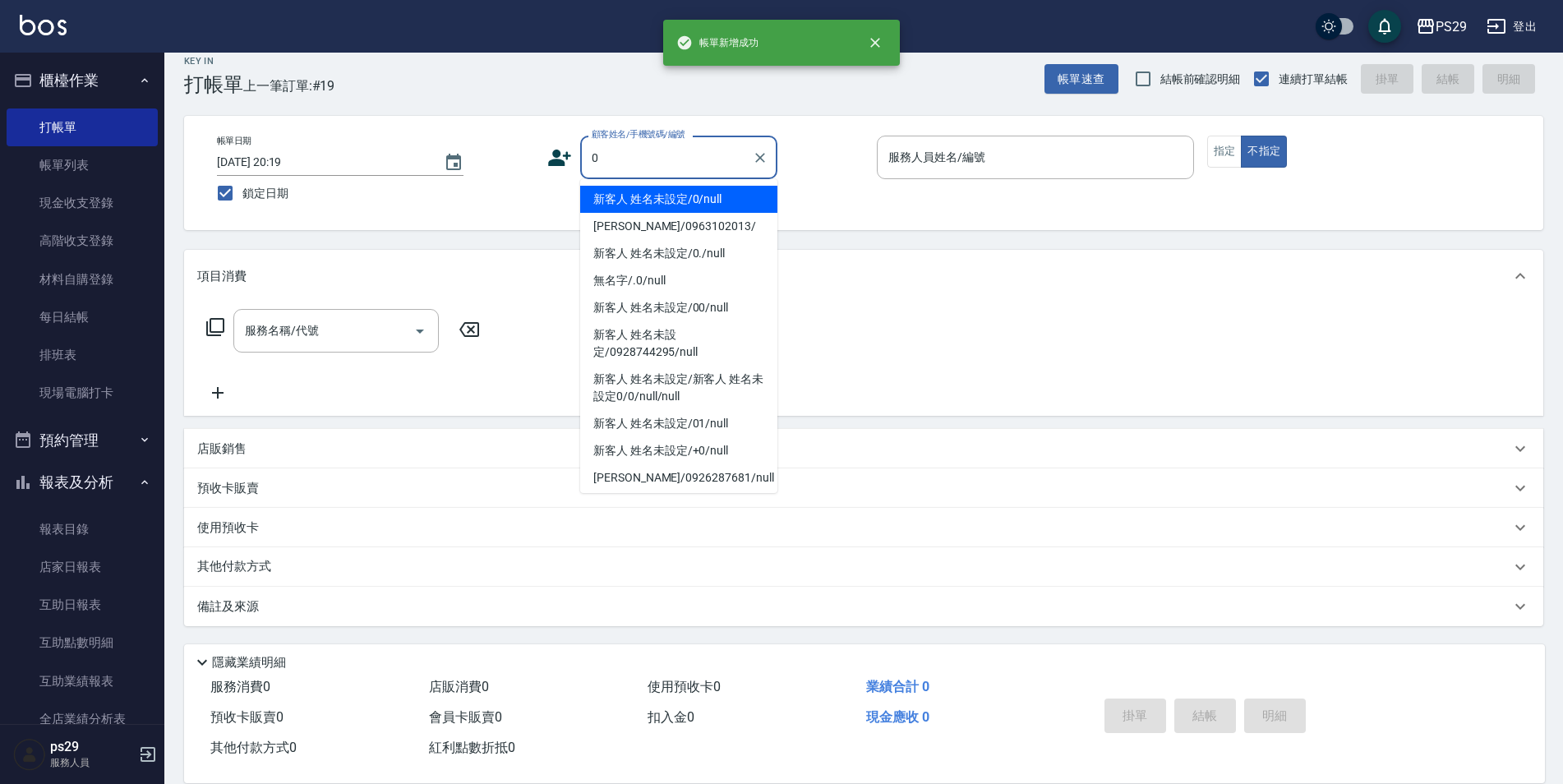
type input "新客人 姓名未設定/0/null"
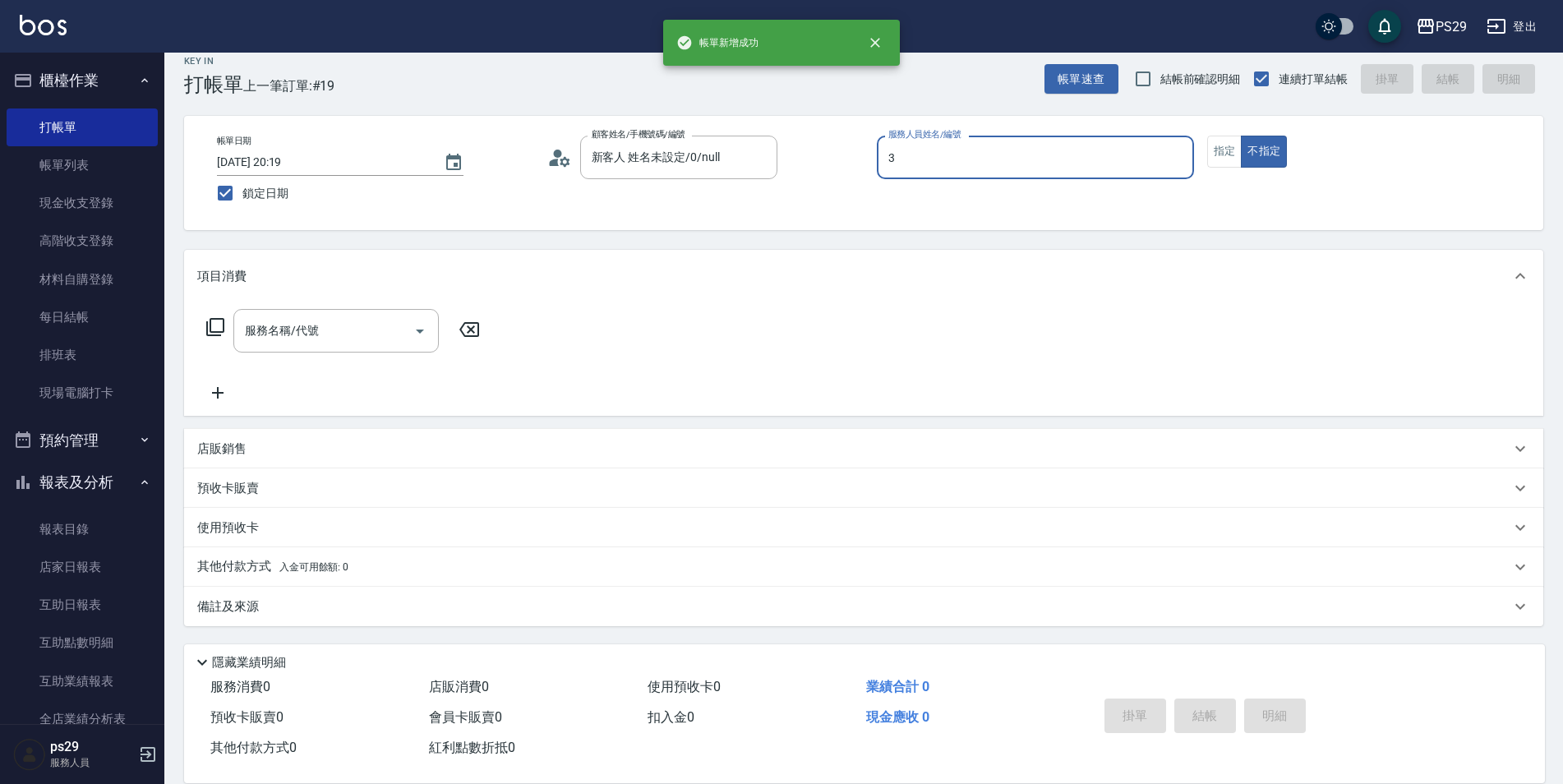
type input "[PERSON_NAME]-3"
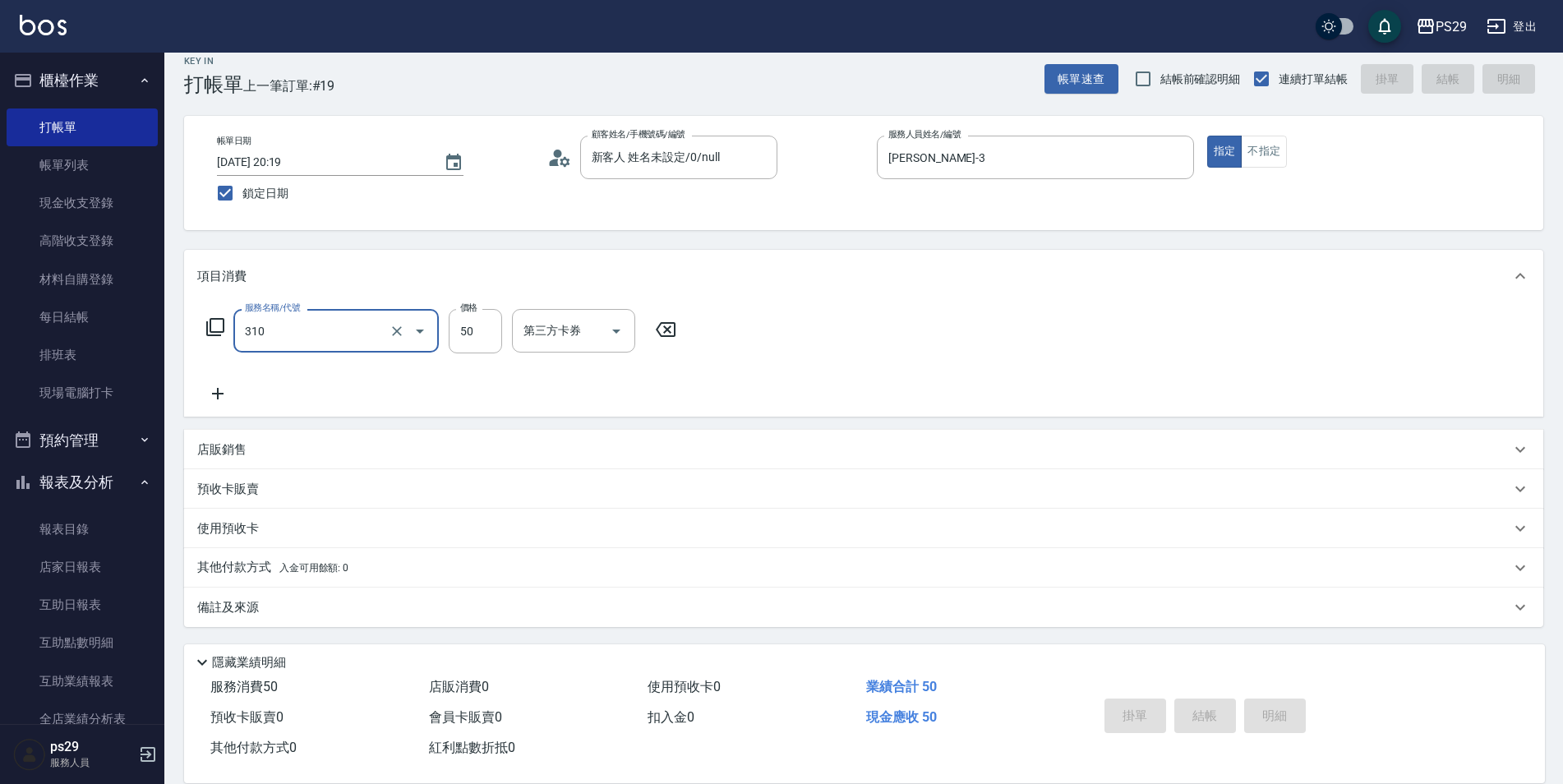
type input "310"
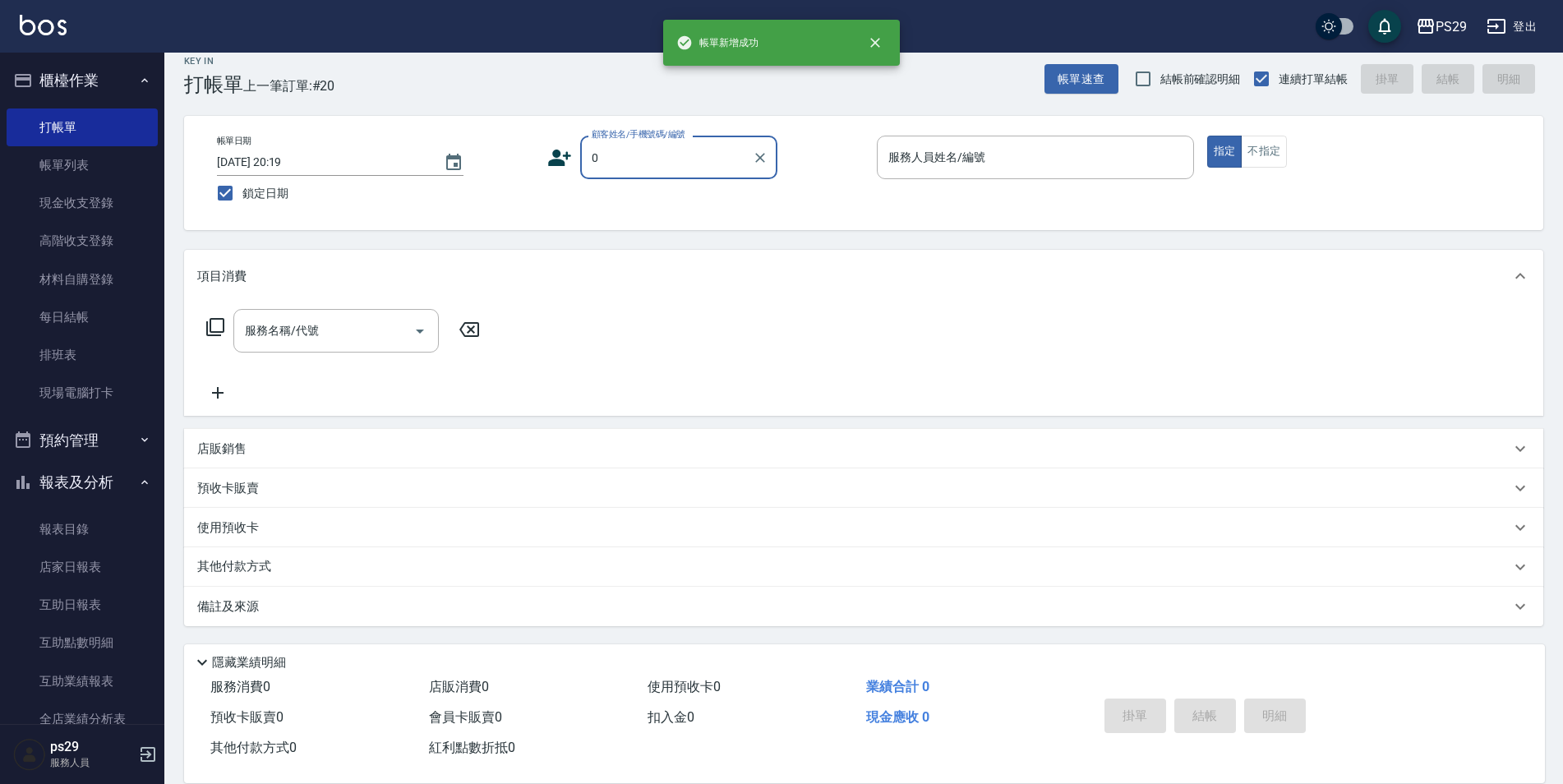
type input "新客人 姓名未設定/0/null"
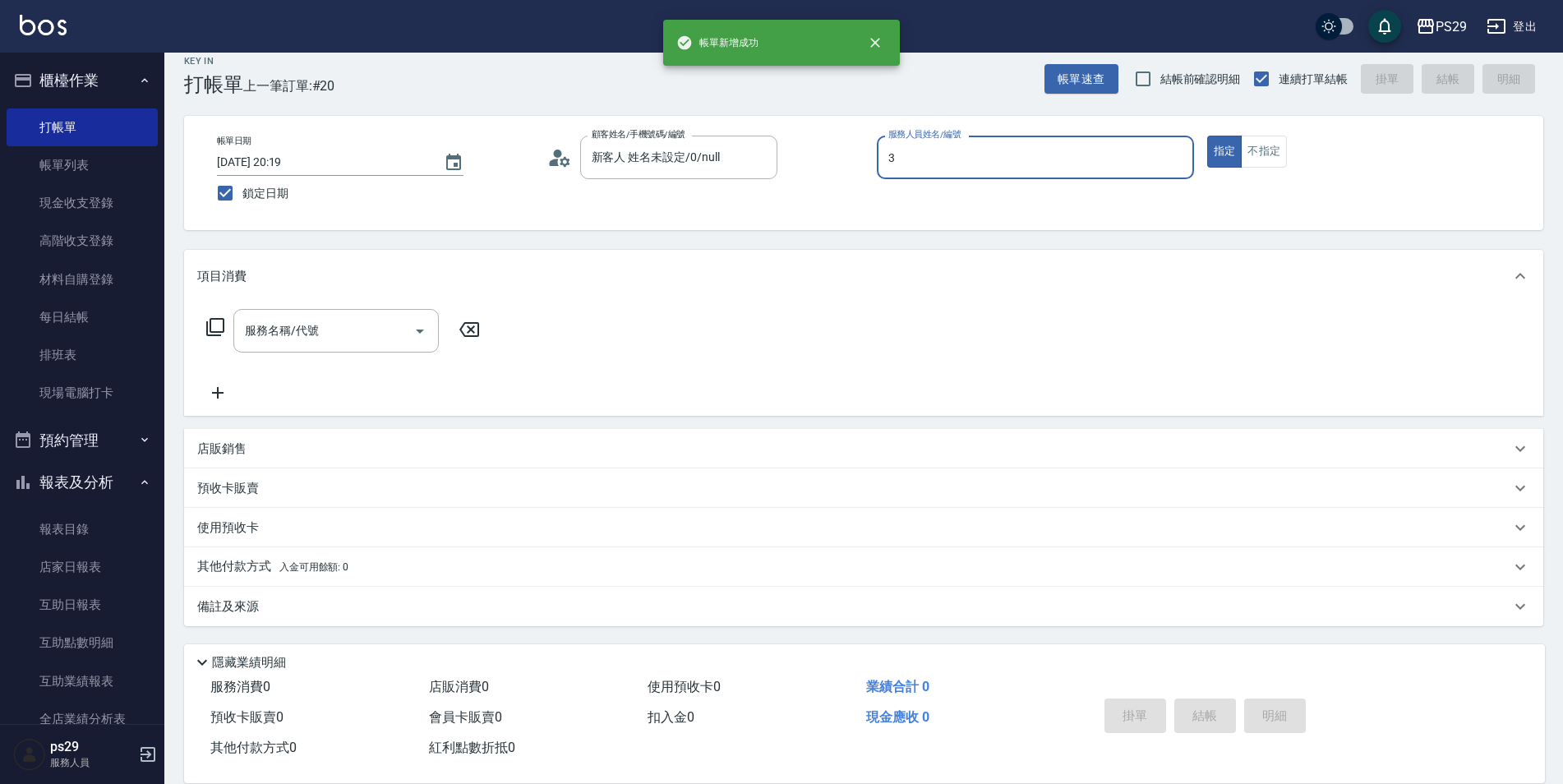
type input "[PERSON_NAME]-3"
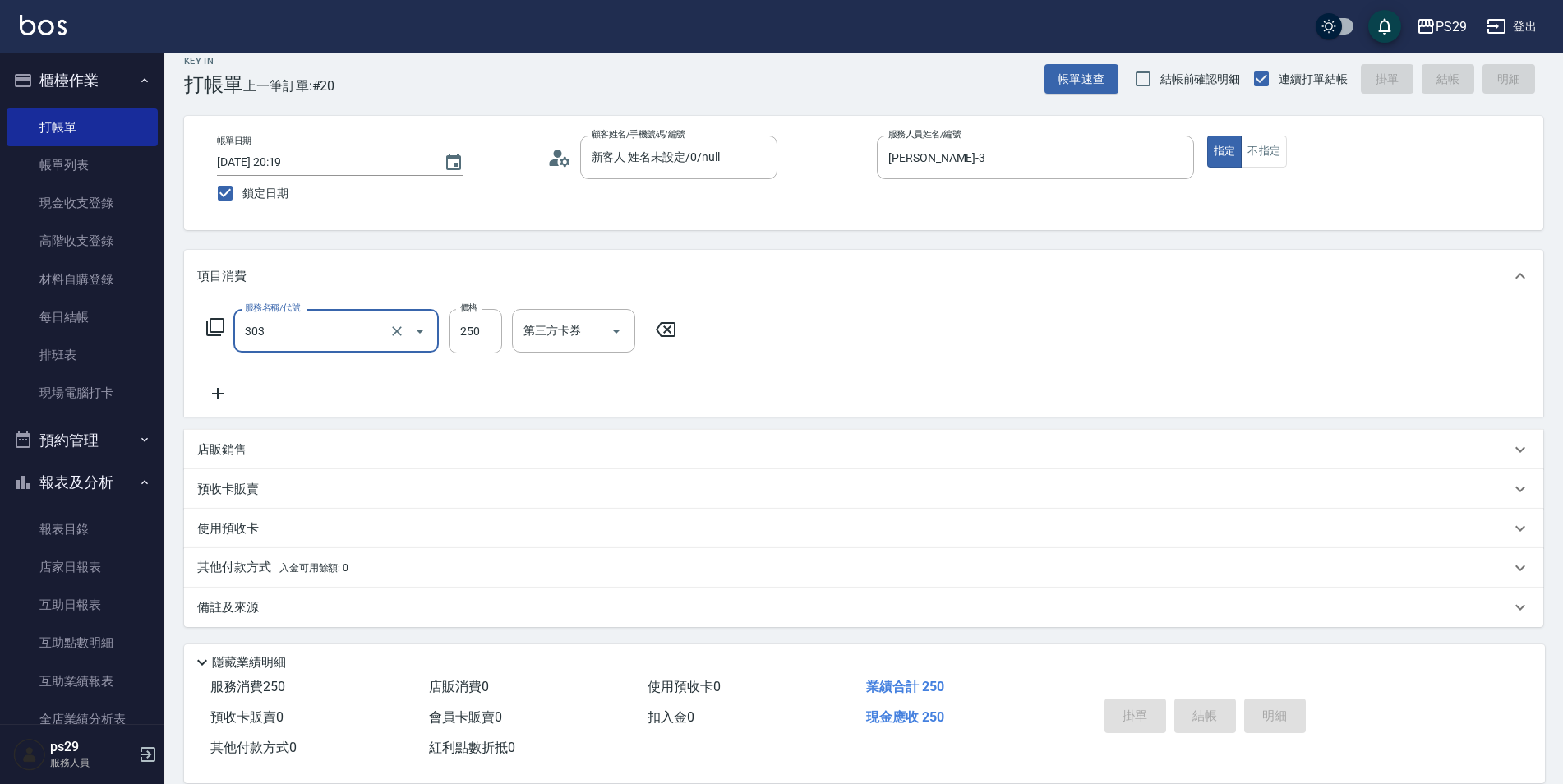
type input "303"
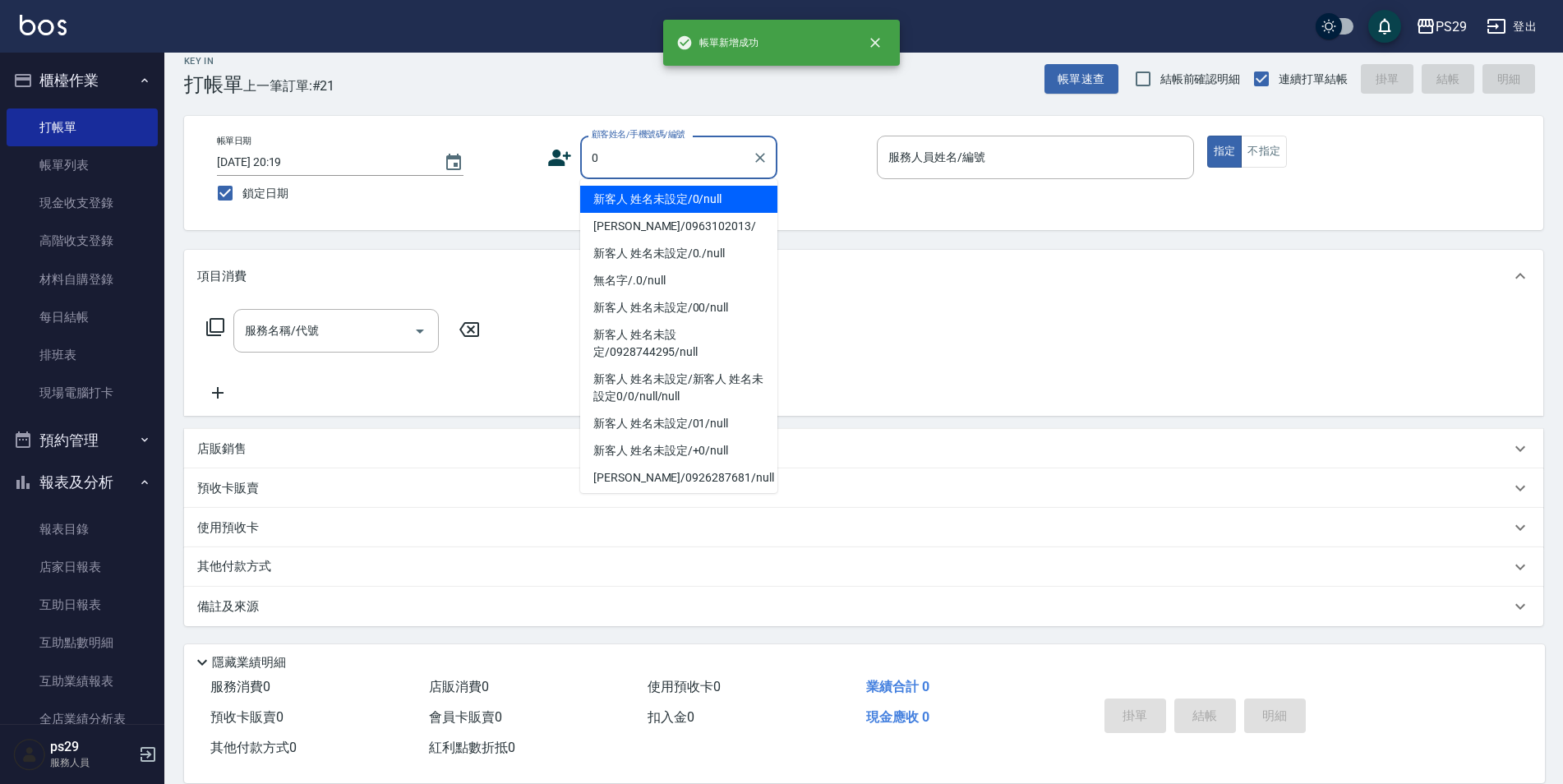
type input "新客人 姓名未設定/0/null"
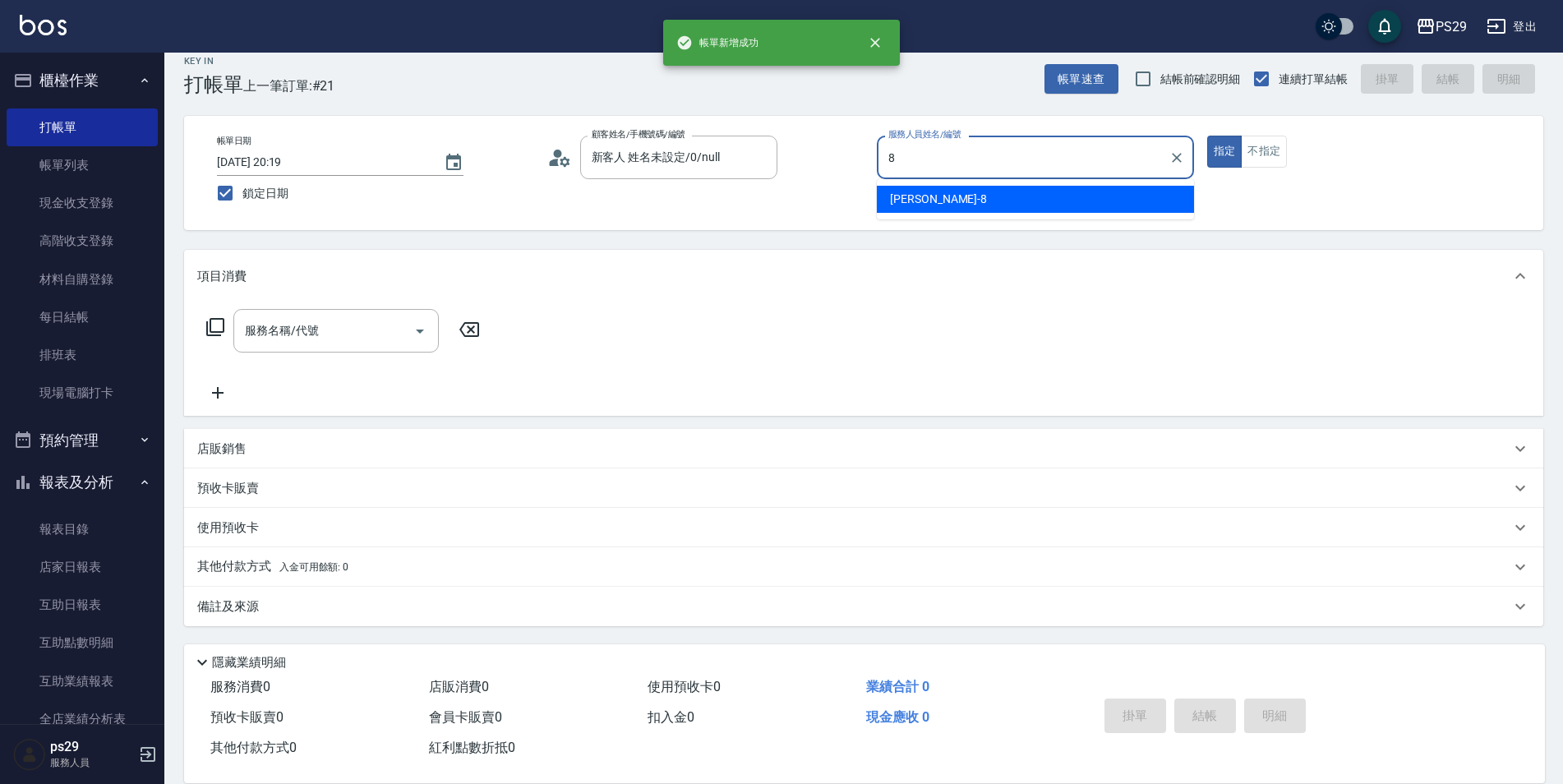
type input "[PERSON_NAME]-8"
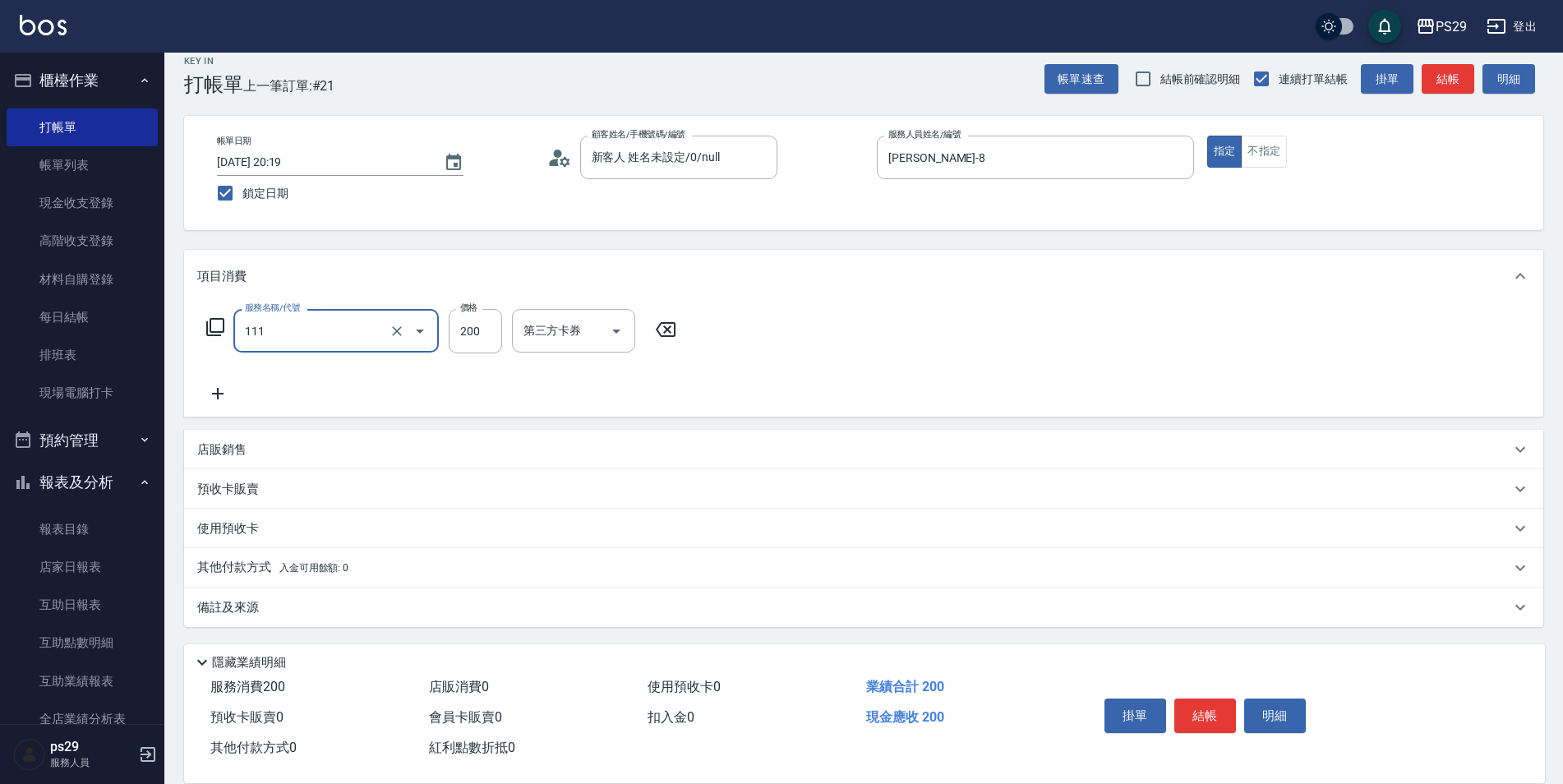
type input "200(111)"
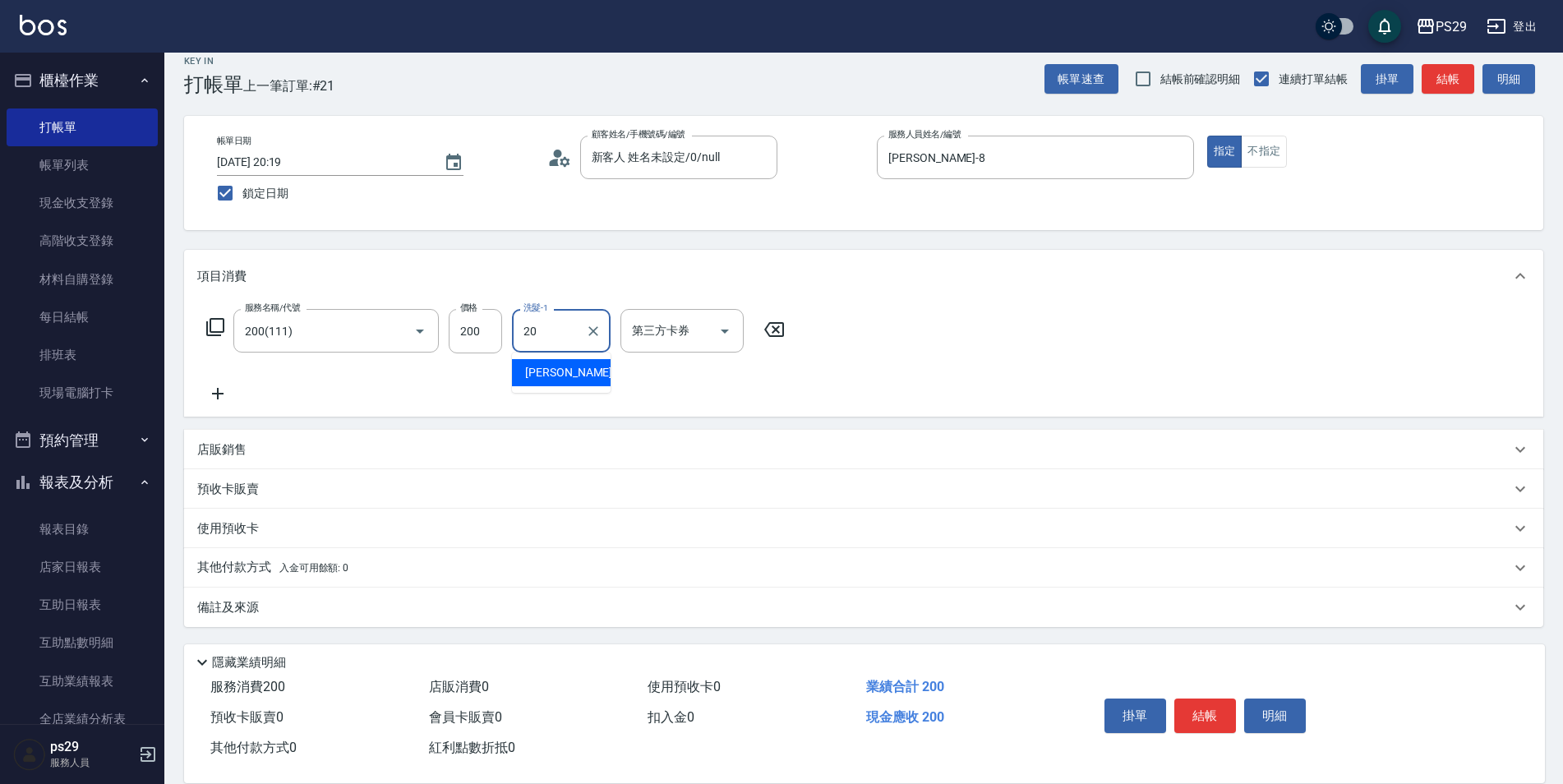
type input "[PERSON_NAME]-20"
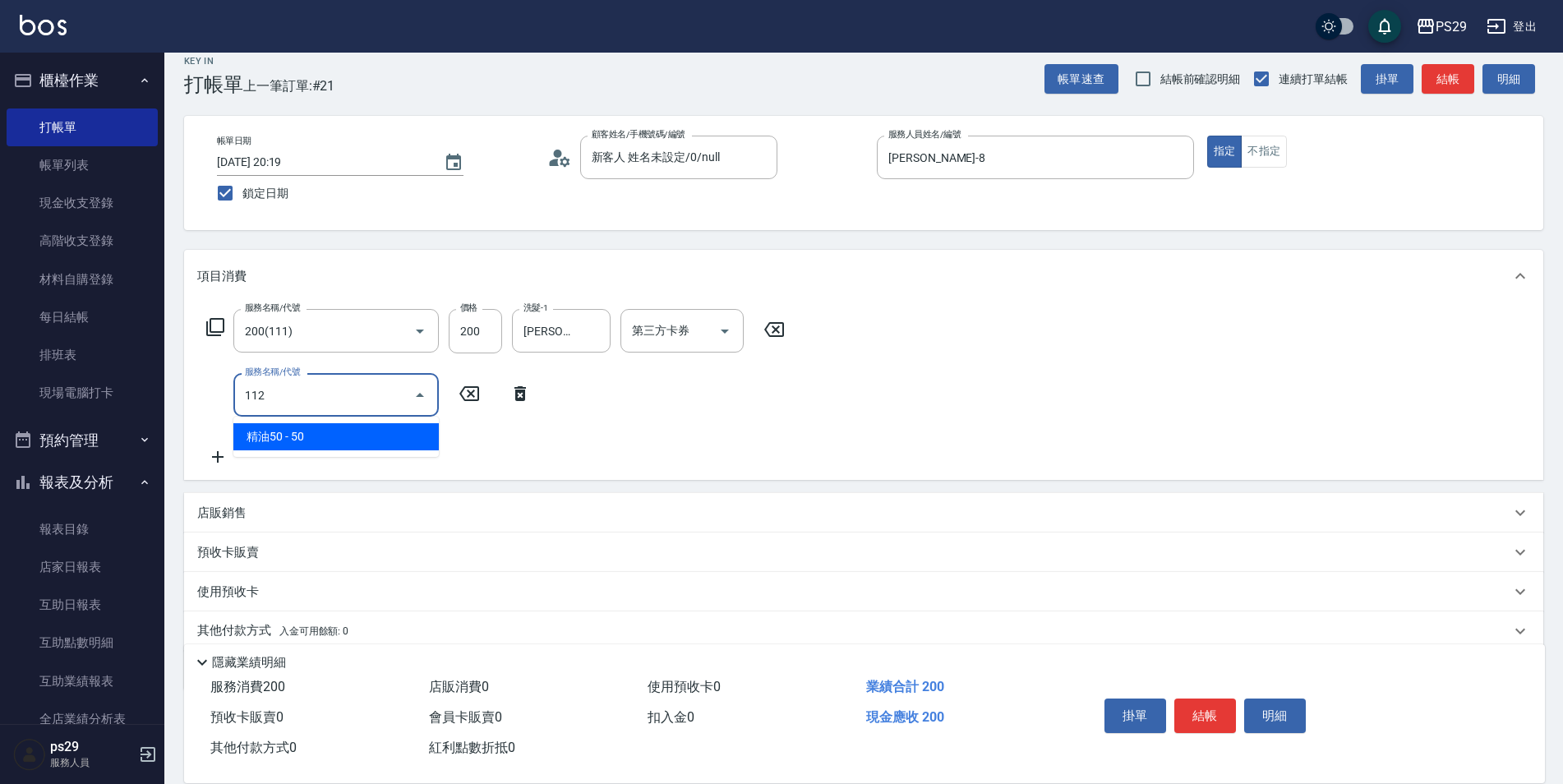
type input "精油50(112)"
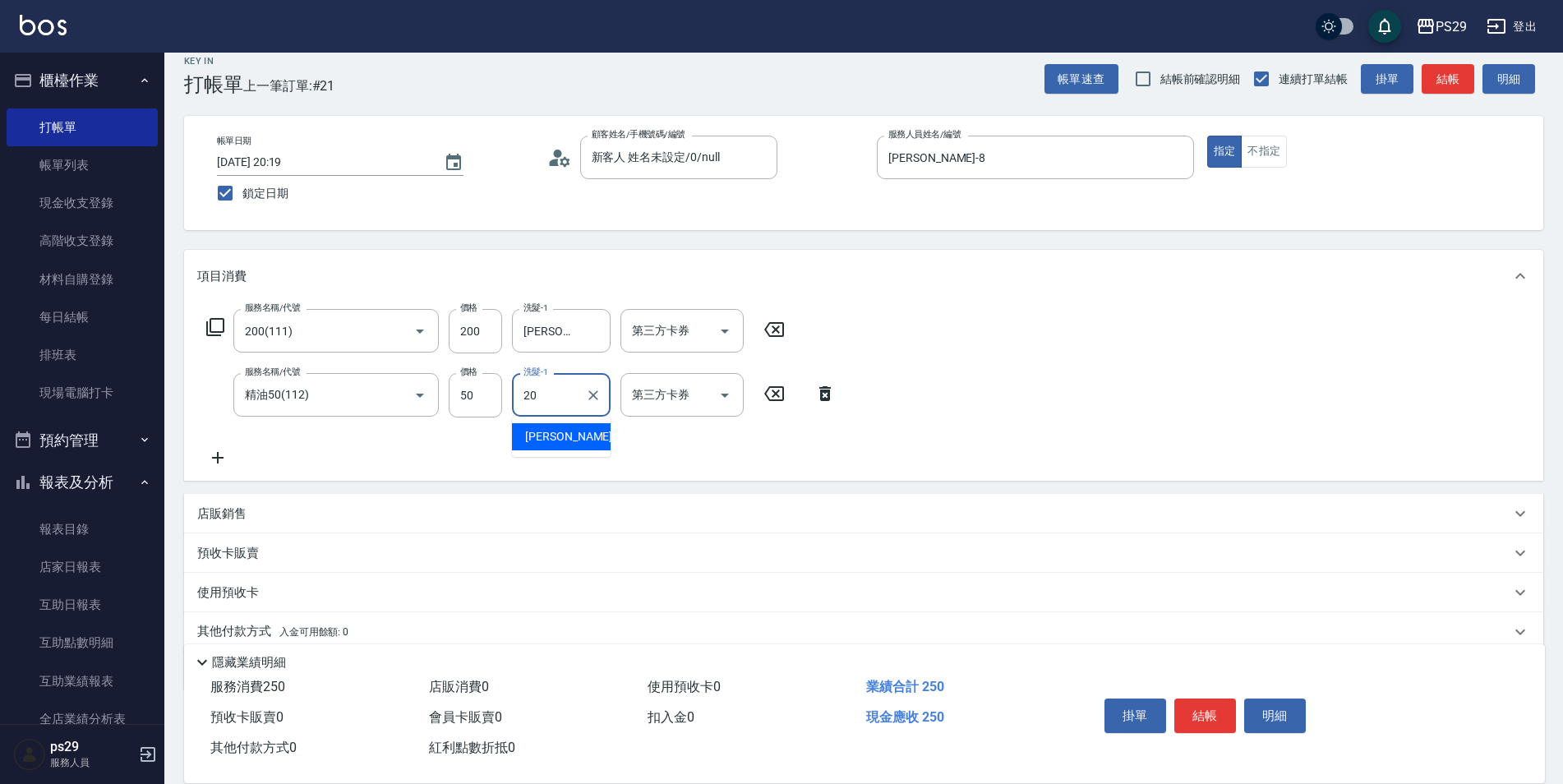
type input "[PERSON_NAME]-20"
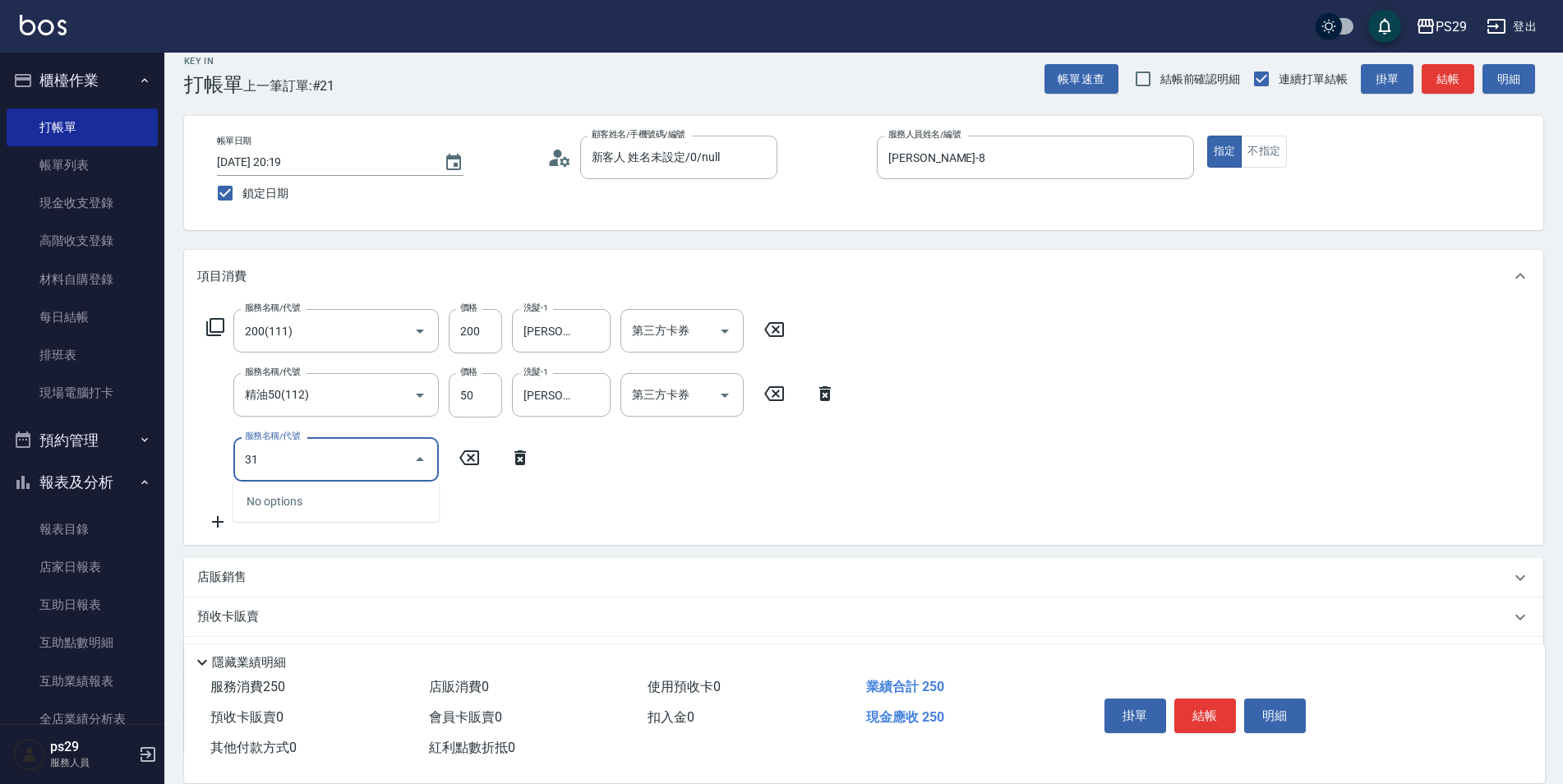
type input "310"
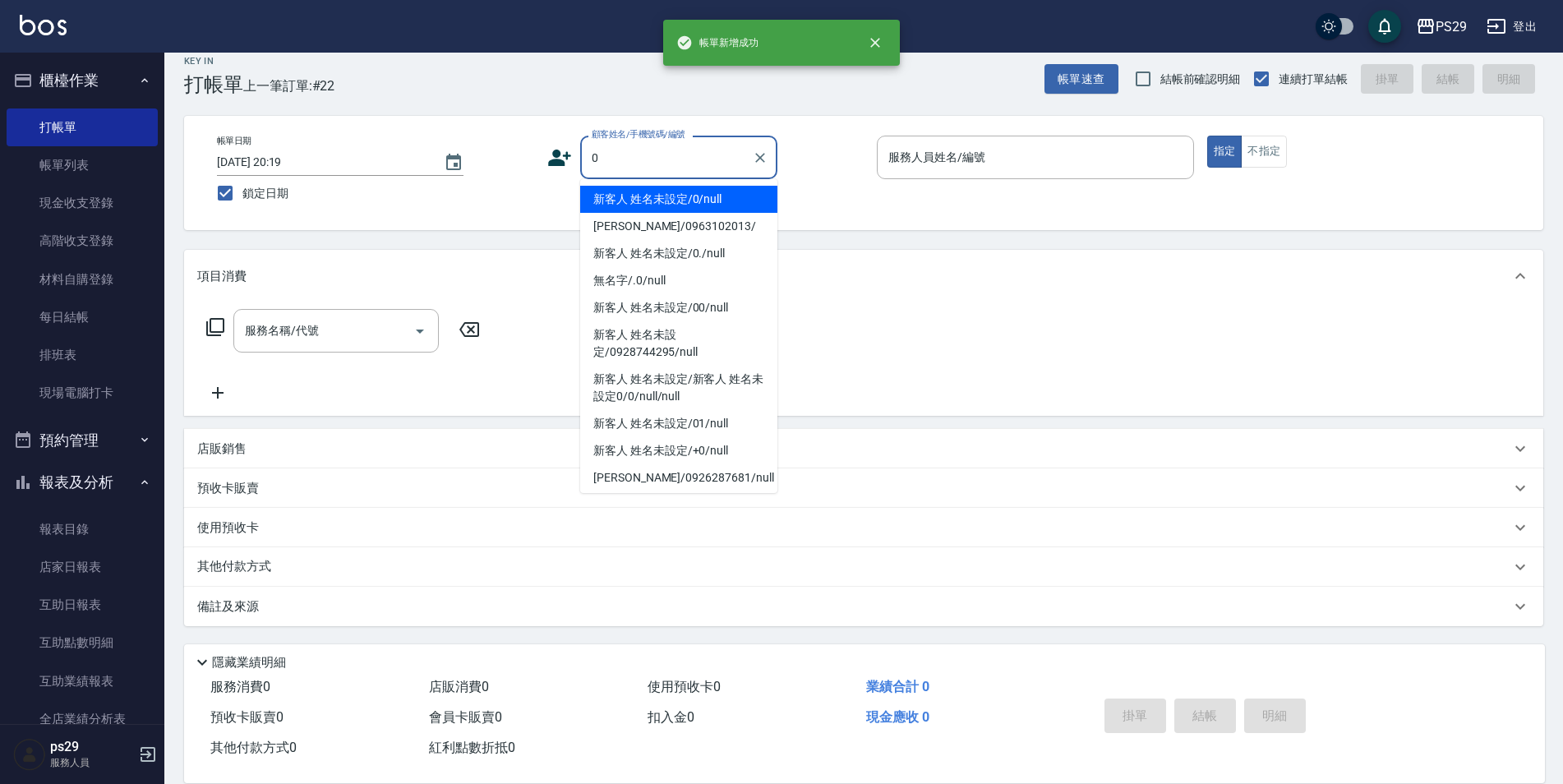
type input "新客人 姓名未設定/0/null"
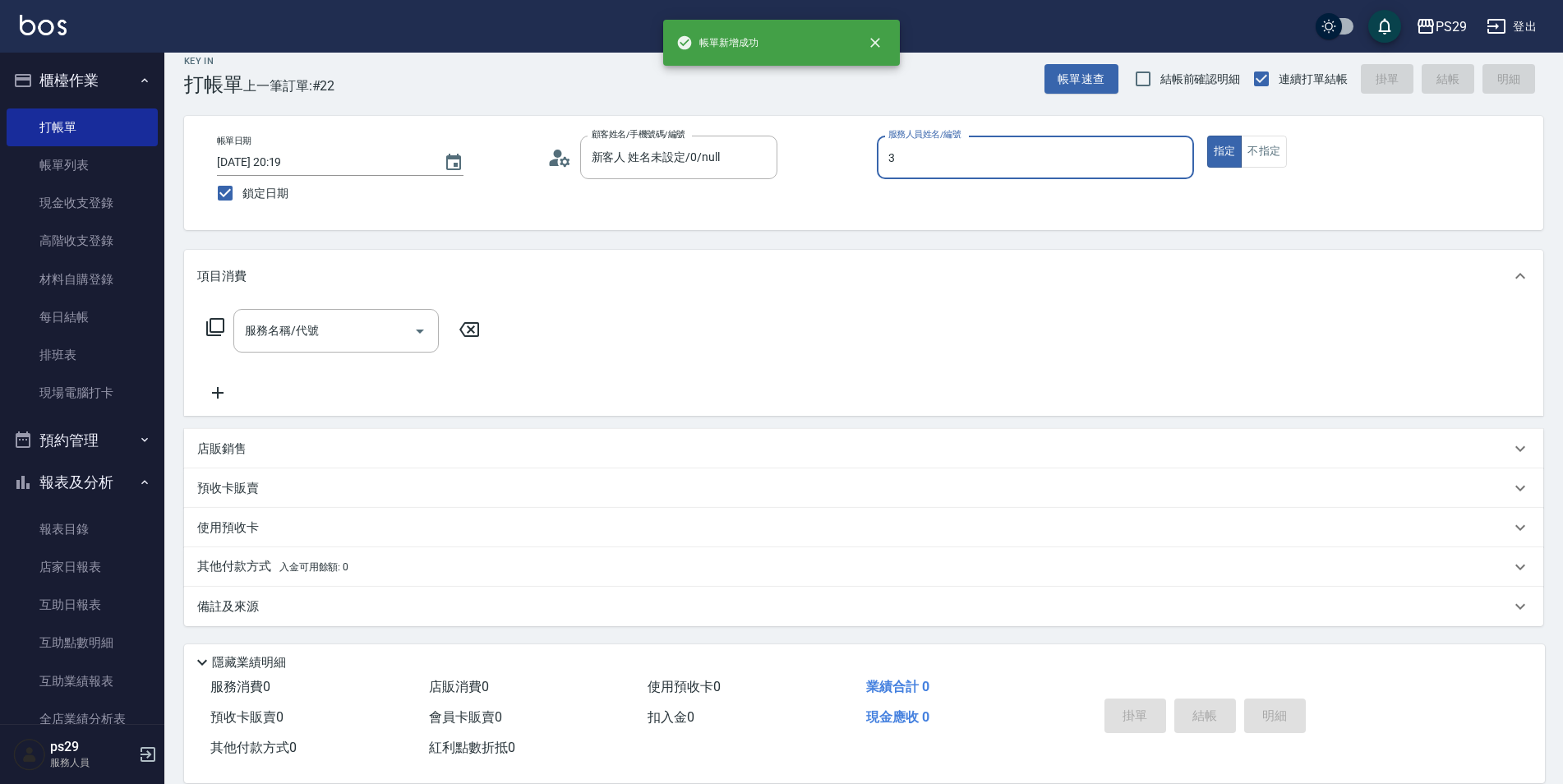
type input "[PERSON_NAME]-3"
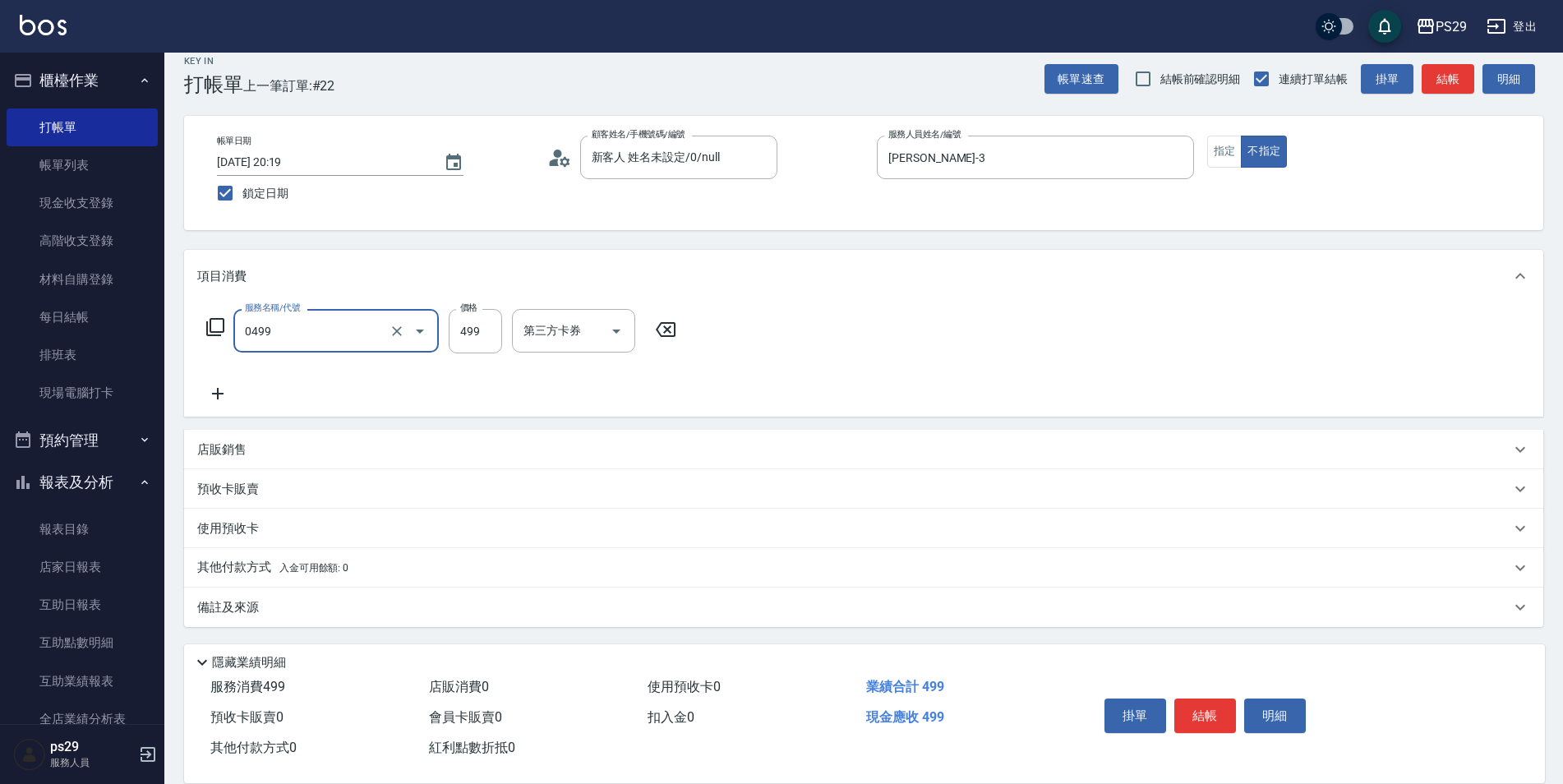
type input "[PERSON_NAME]499(0499)"
type input "[PERSON_NAME]-20"
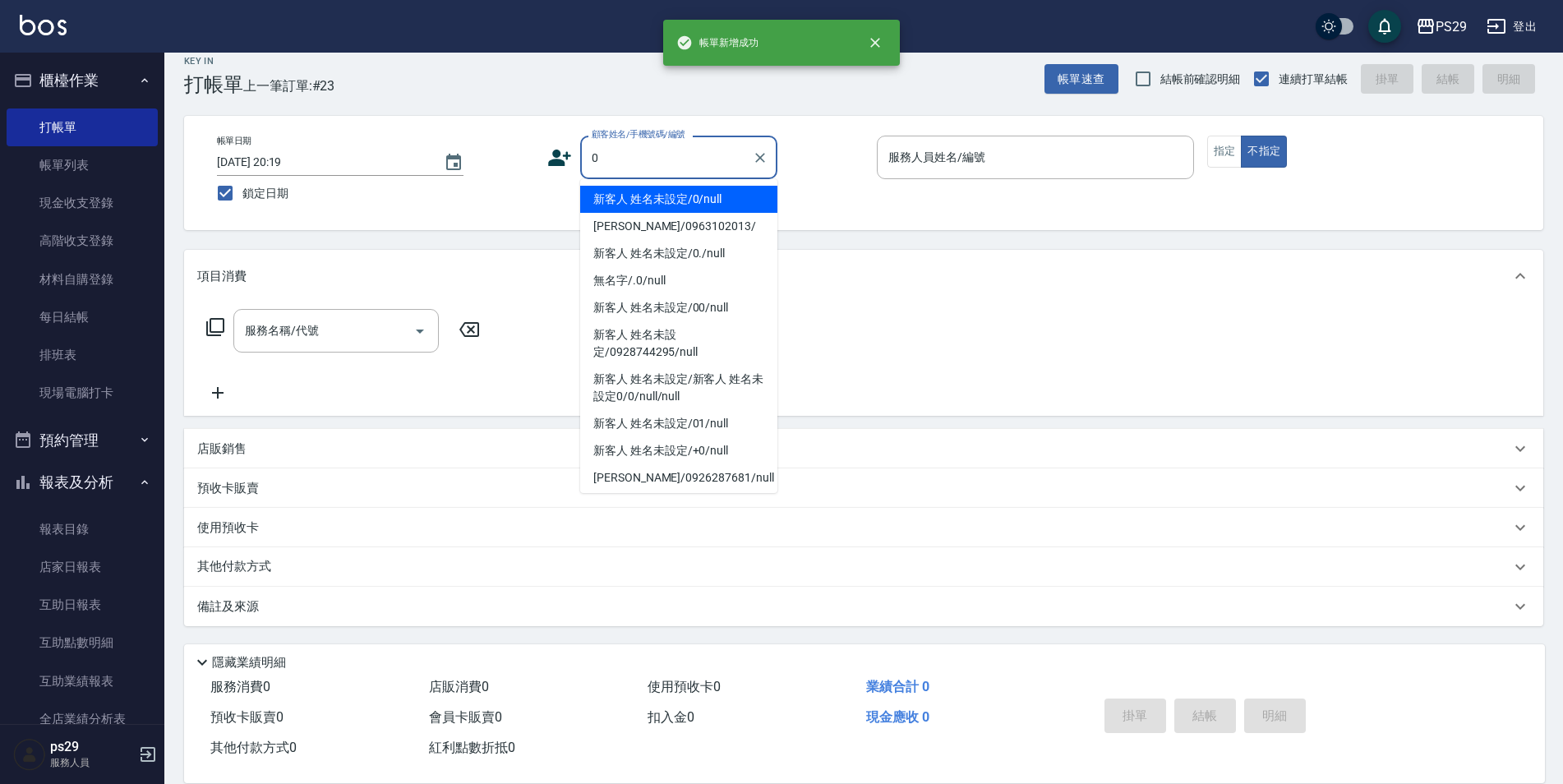
type input "新客人 姓名未設定/0/null"
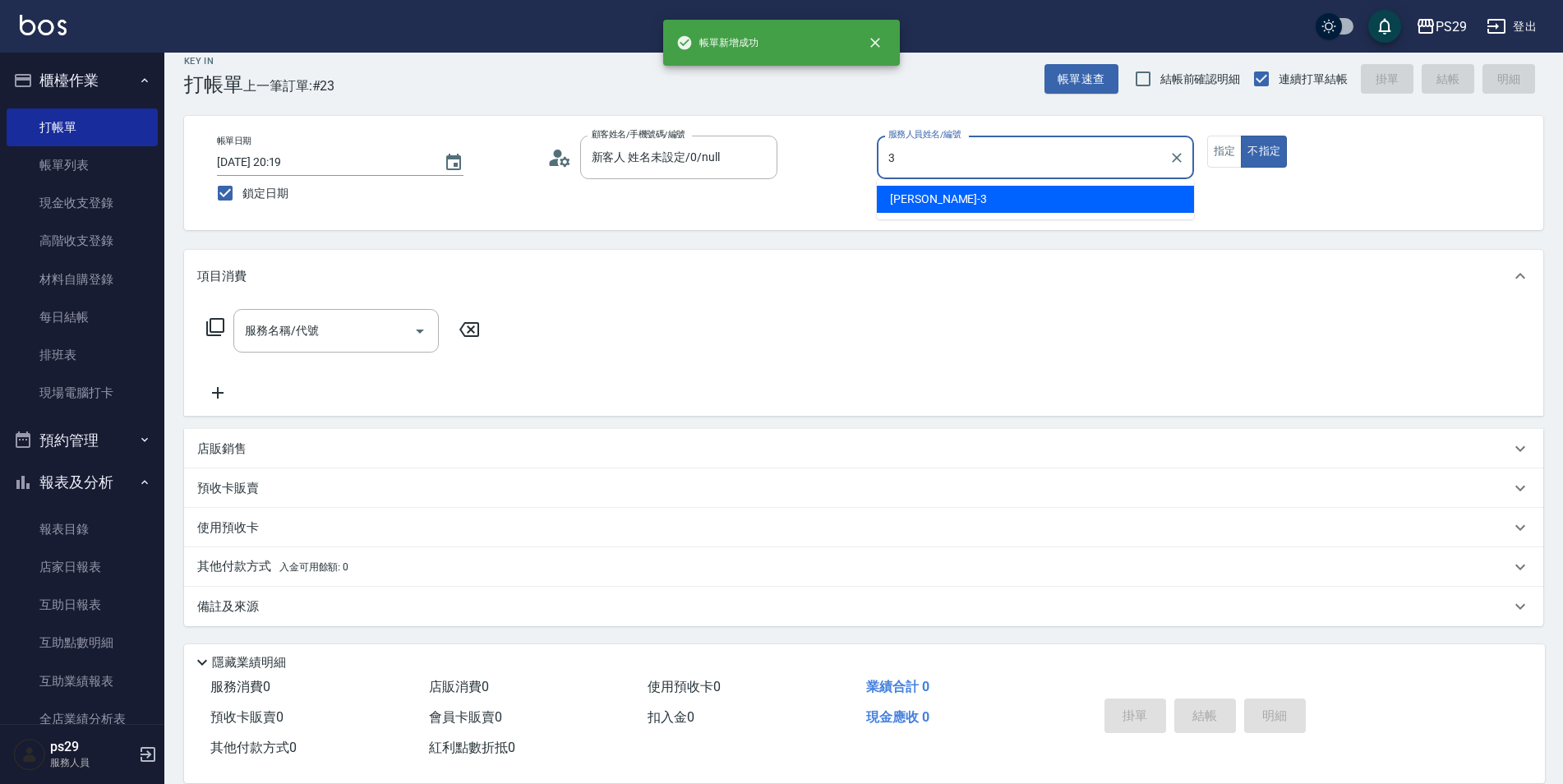
type input "[PERSON_NAME]-3"
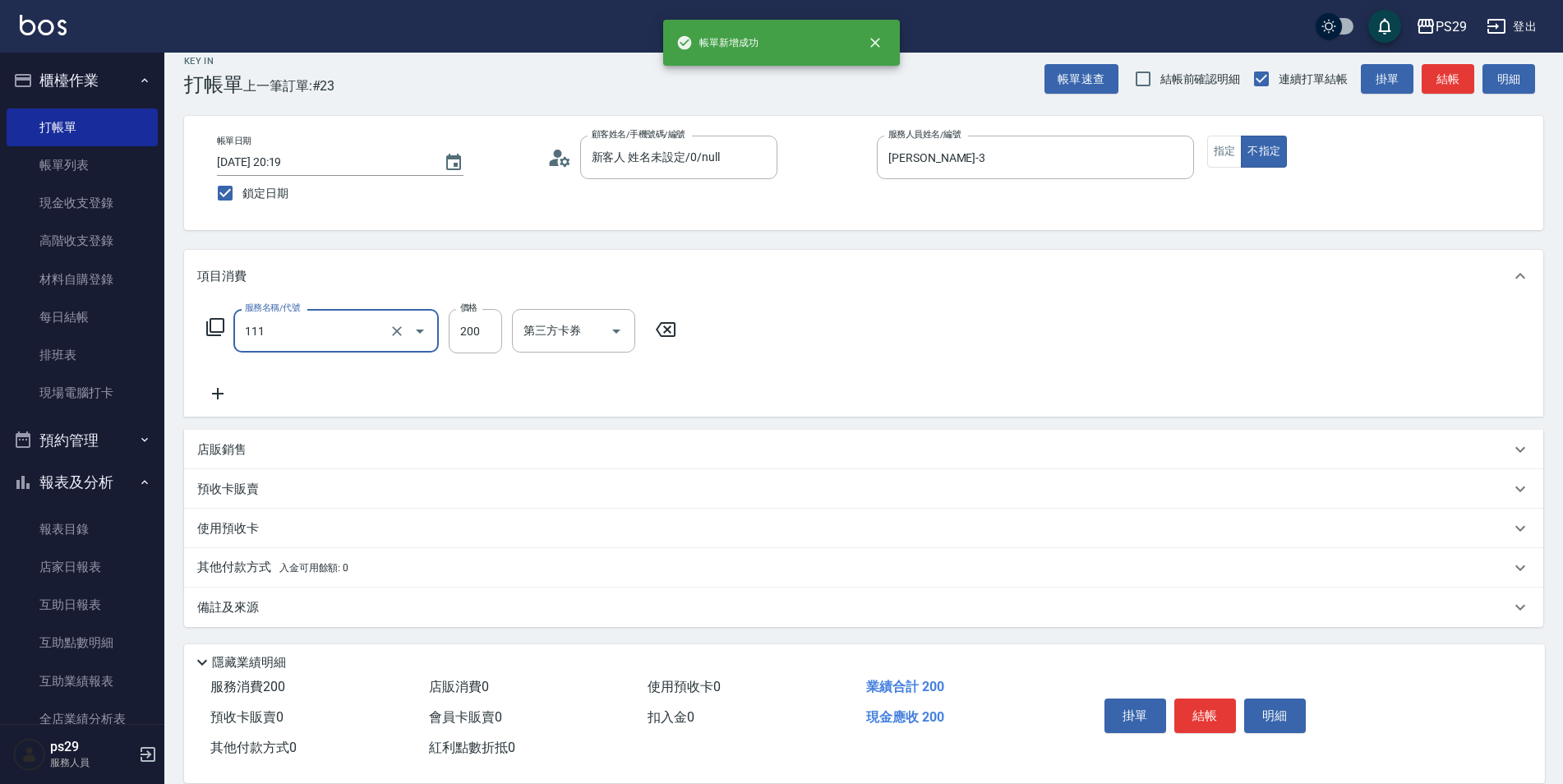
type input "200(111)"
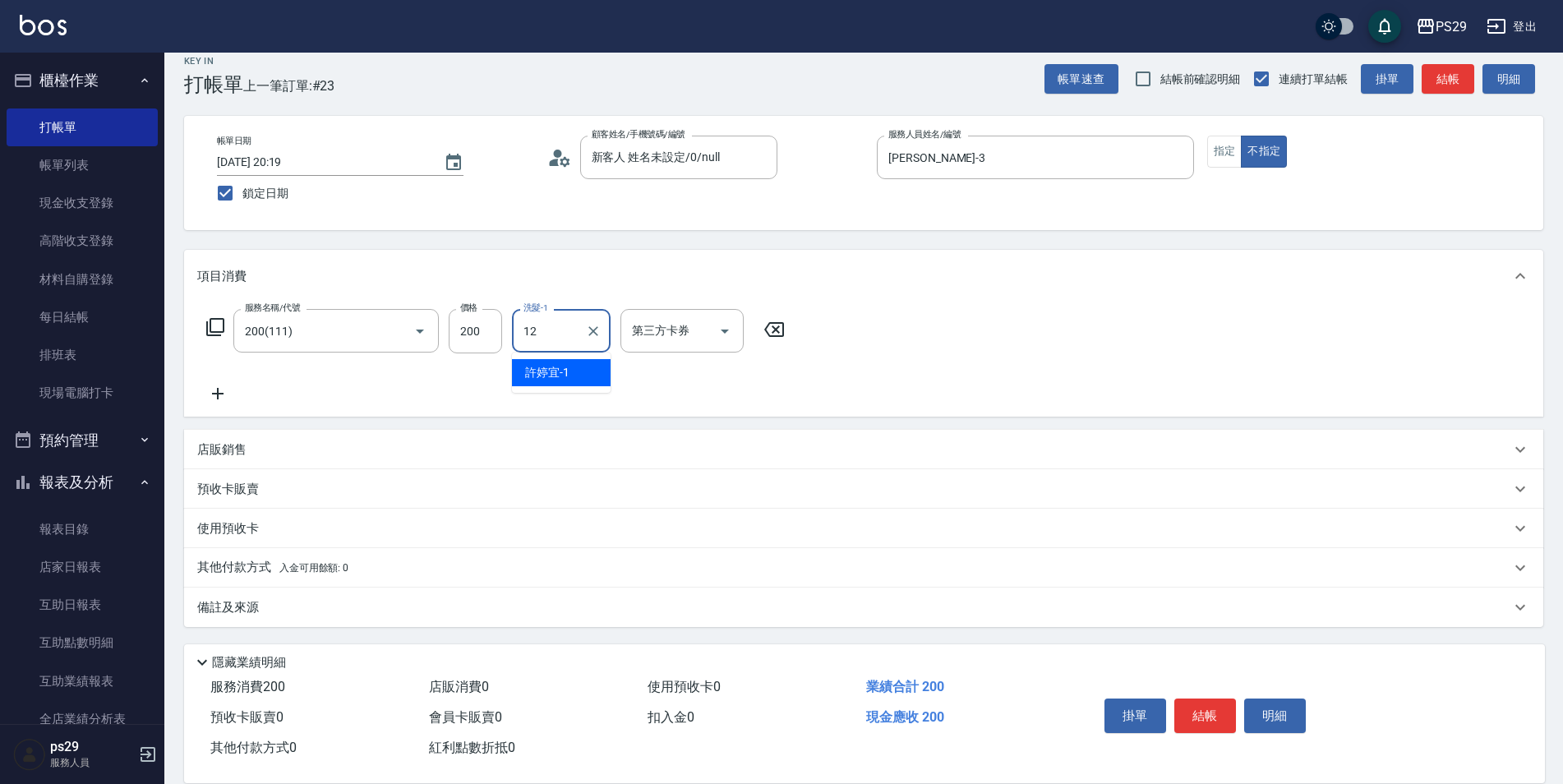
type input "[PERSON_NAME]-12"
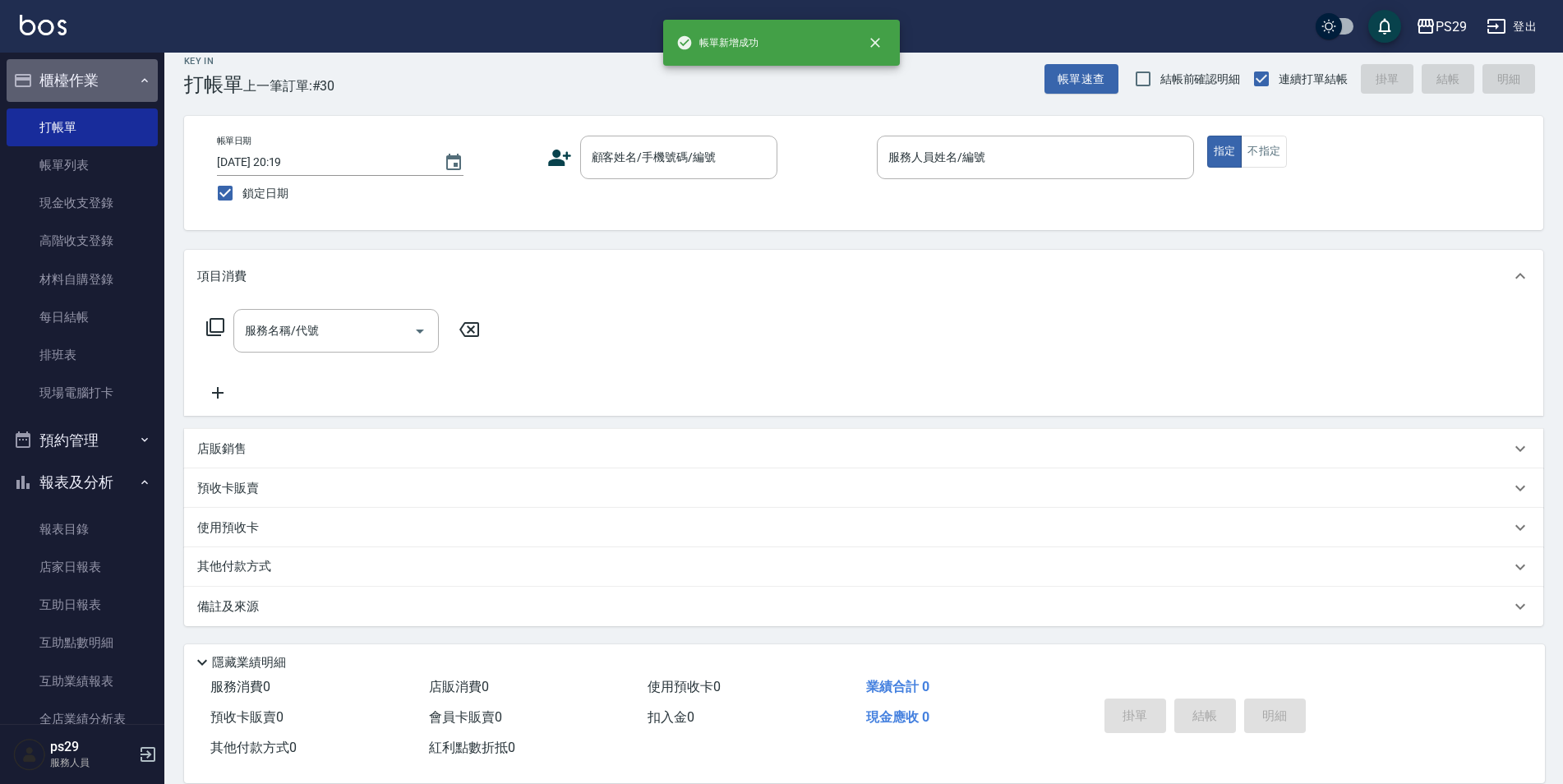
click at [94, 65] on button "櫃檯作業" at bounding box center [82, 80] width 151 height 42
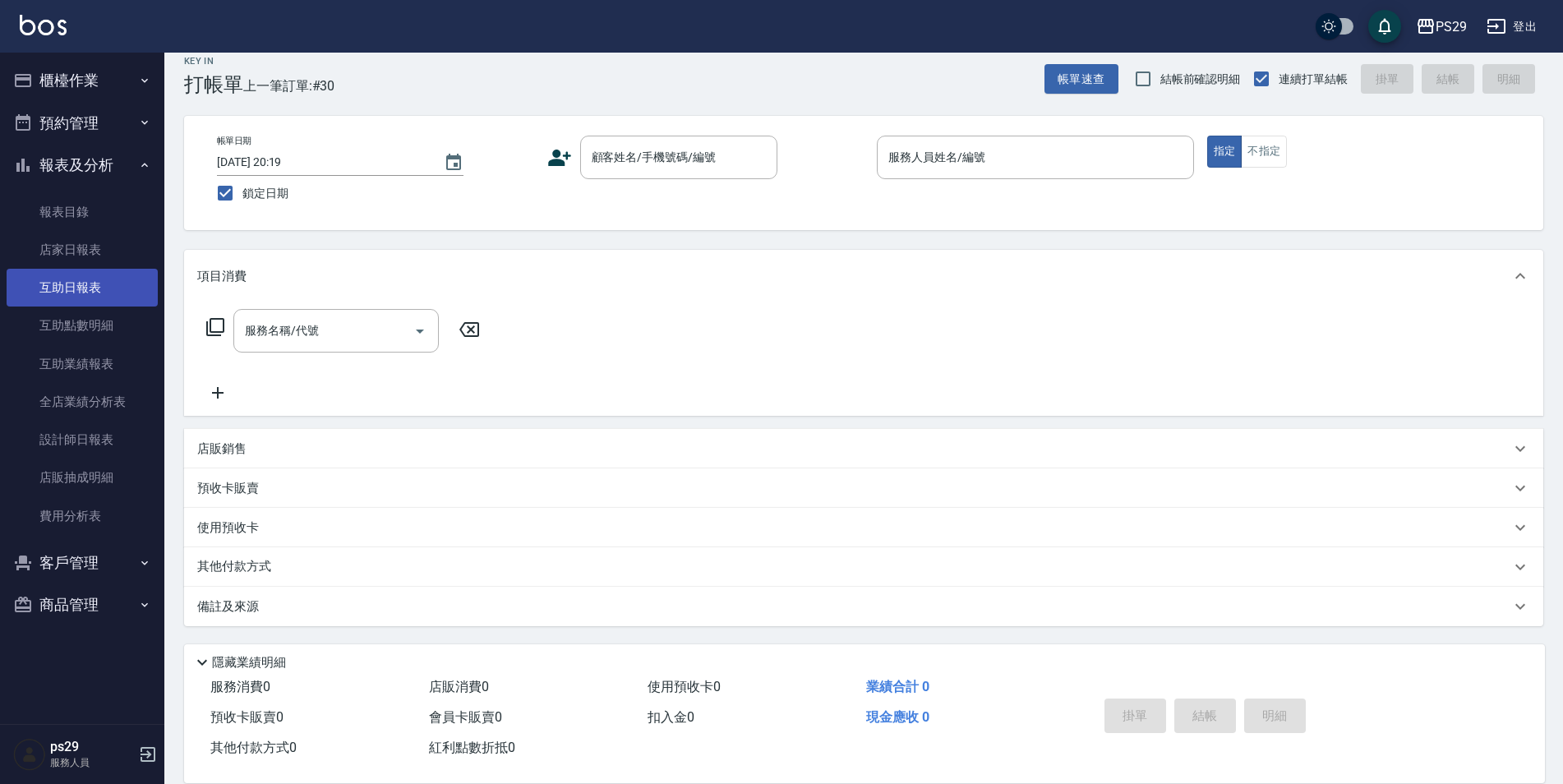
click at [71, 282] on link "互助日報表" at bounding box center [82, 287] width 151 height 38
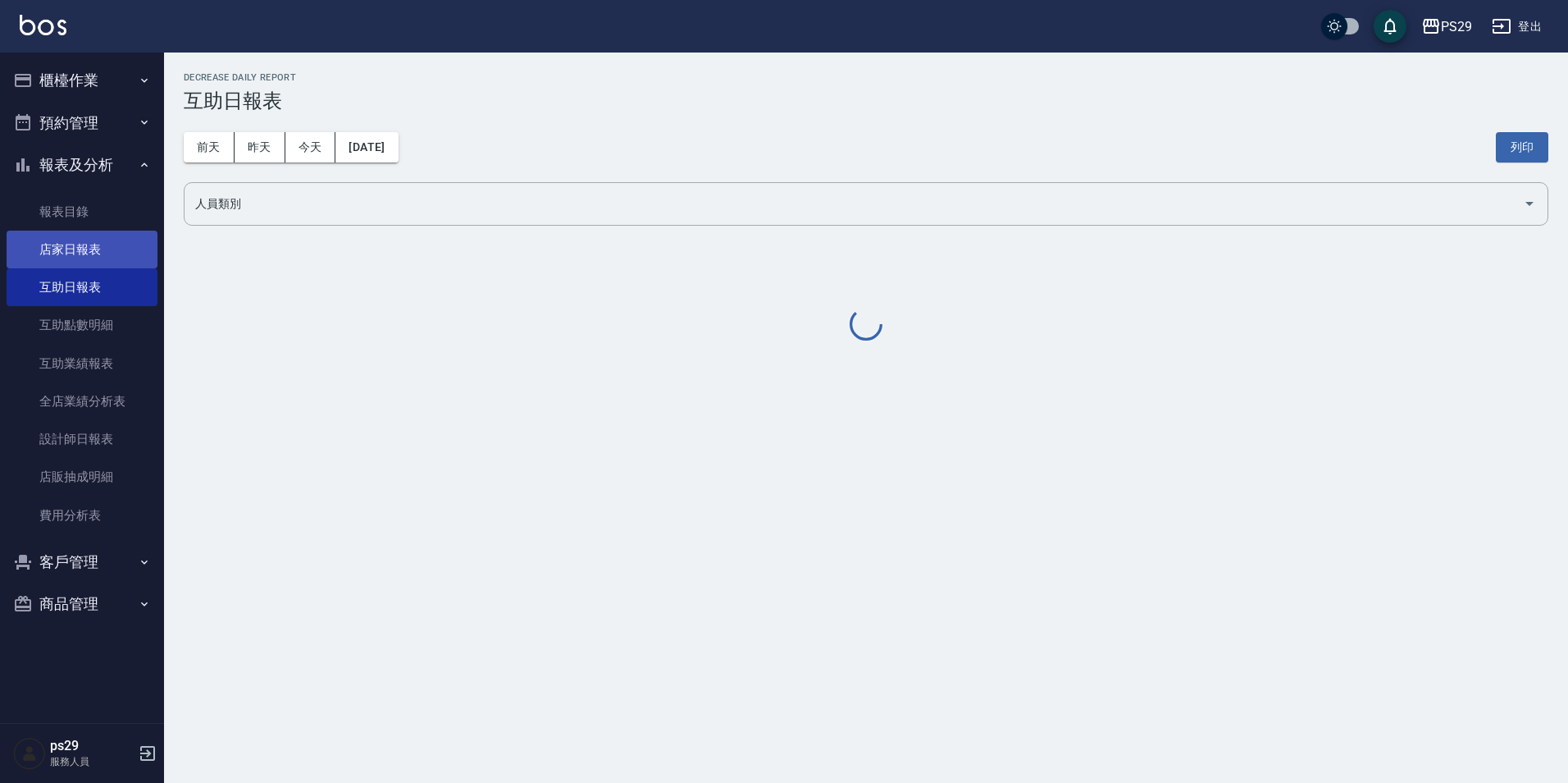
click at [79, 261] on link "店家日報表" at bounding box center [82, 250] width 151 height 38
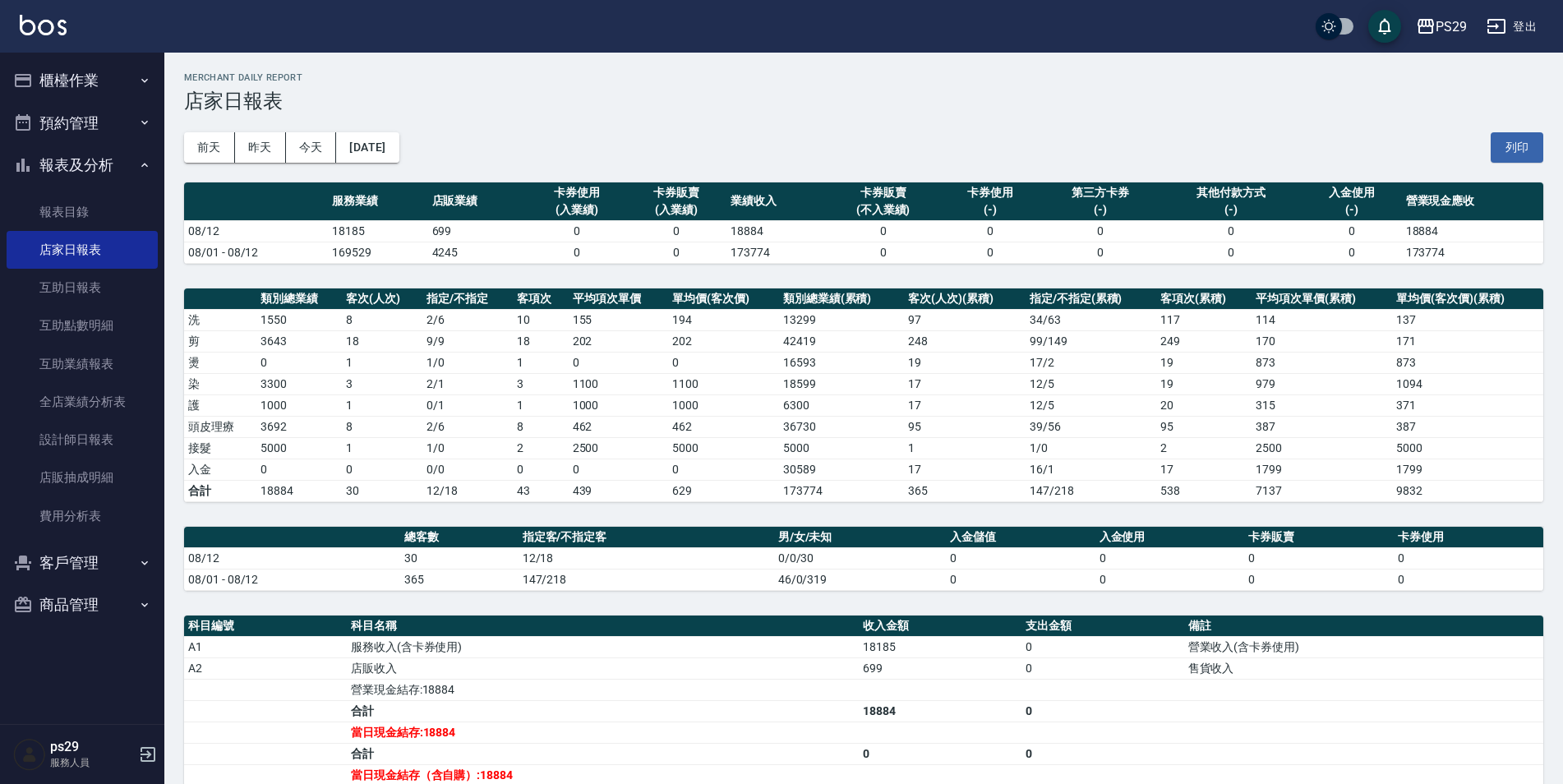
click at [42, 19] on img at bounding box center [43, 25] width 47 height 21
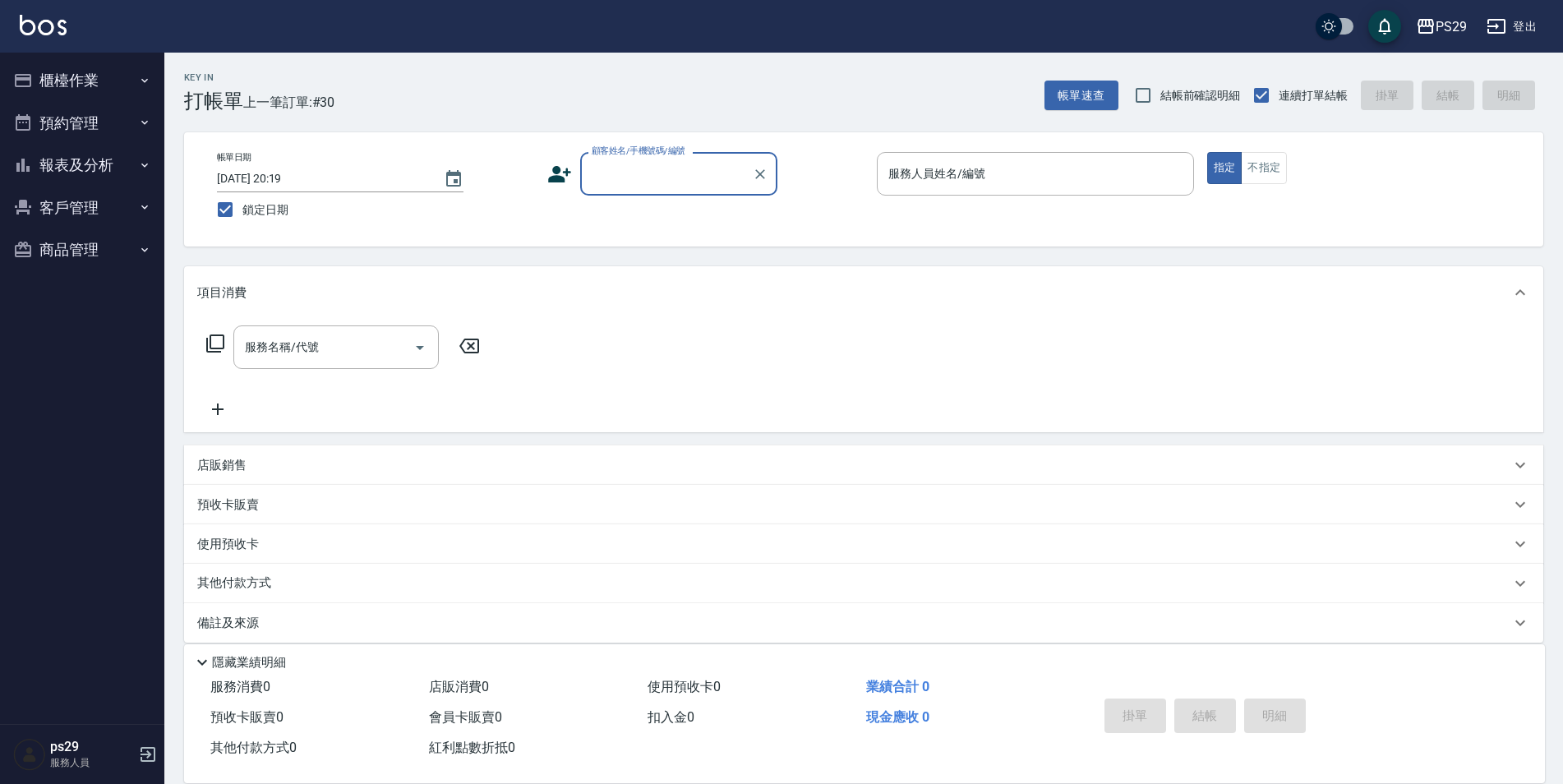
click at [114, 167] on button "報表及分析" at bounding box center [82, 164] width 151 height 42
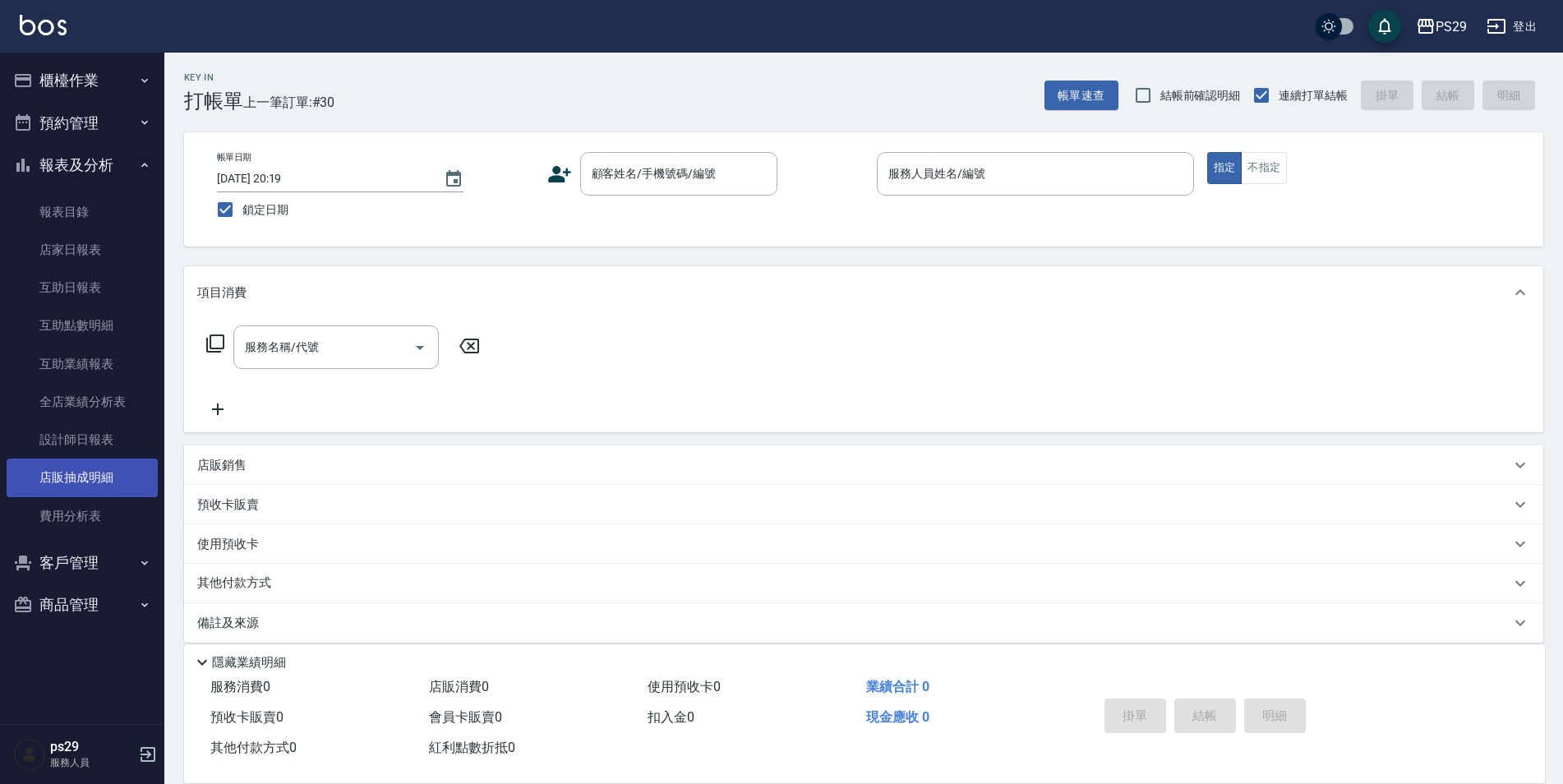
click at [114, 468] on link "店販抽成明細" at bounding box center [82, 478] width 151 height 38
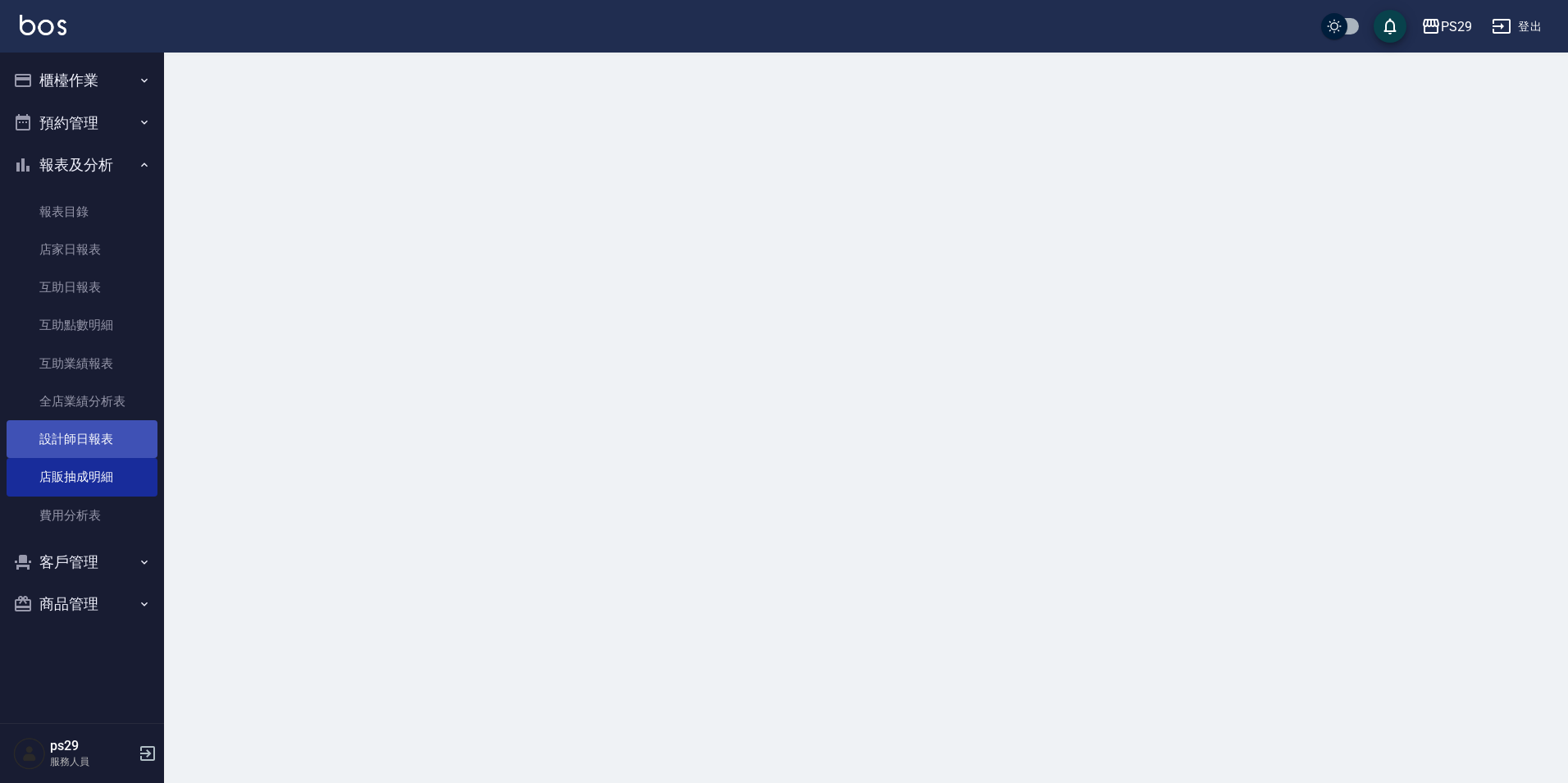
click at [108, 423] on link "設計師日報表" at bounding box center [82, 439] width 151 height 38
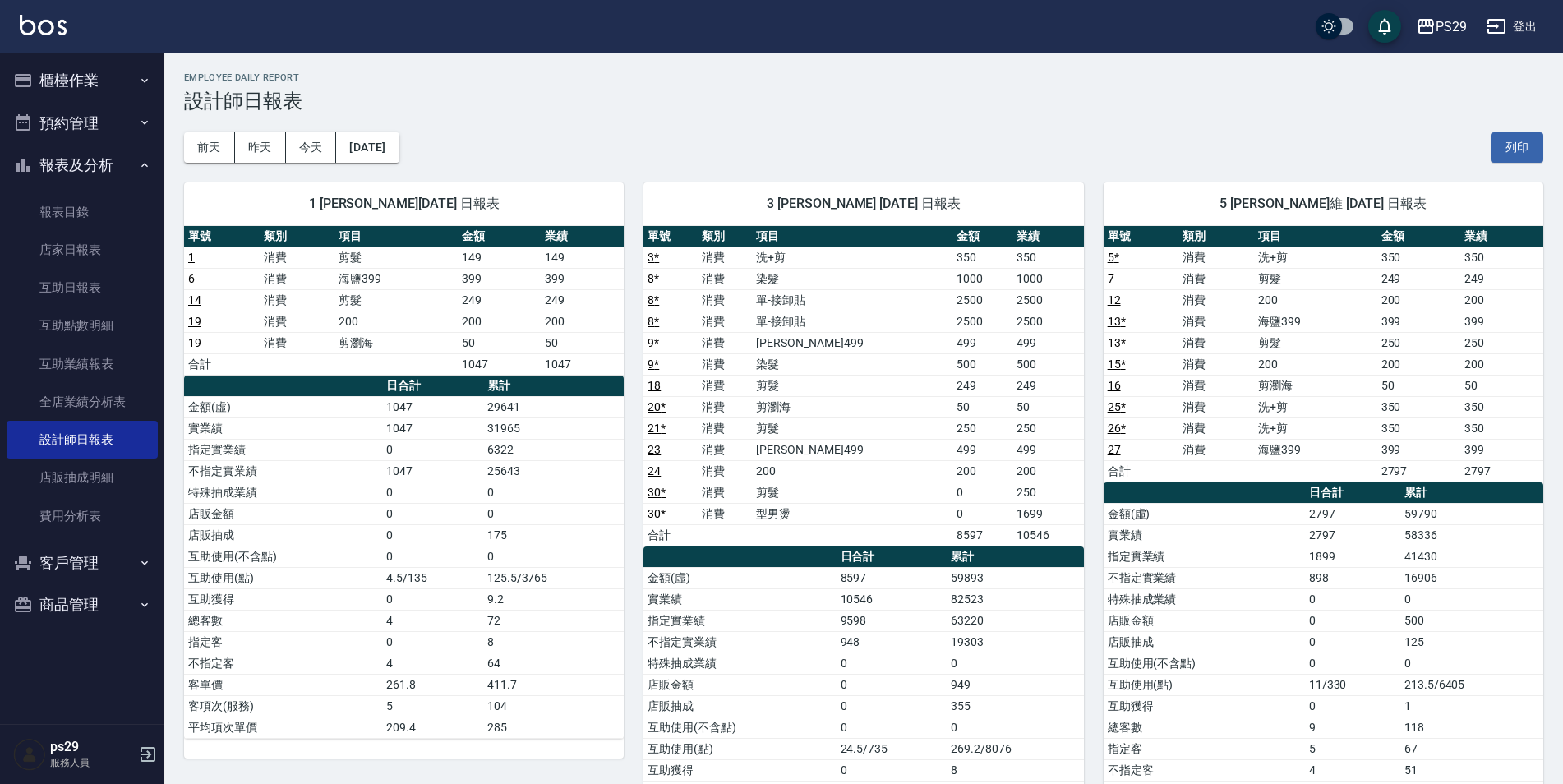
click at [54, 17] on img at bounding box center [43, 25] width 47 height 21
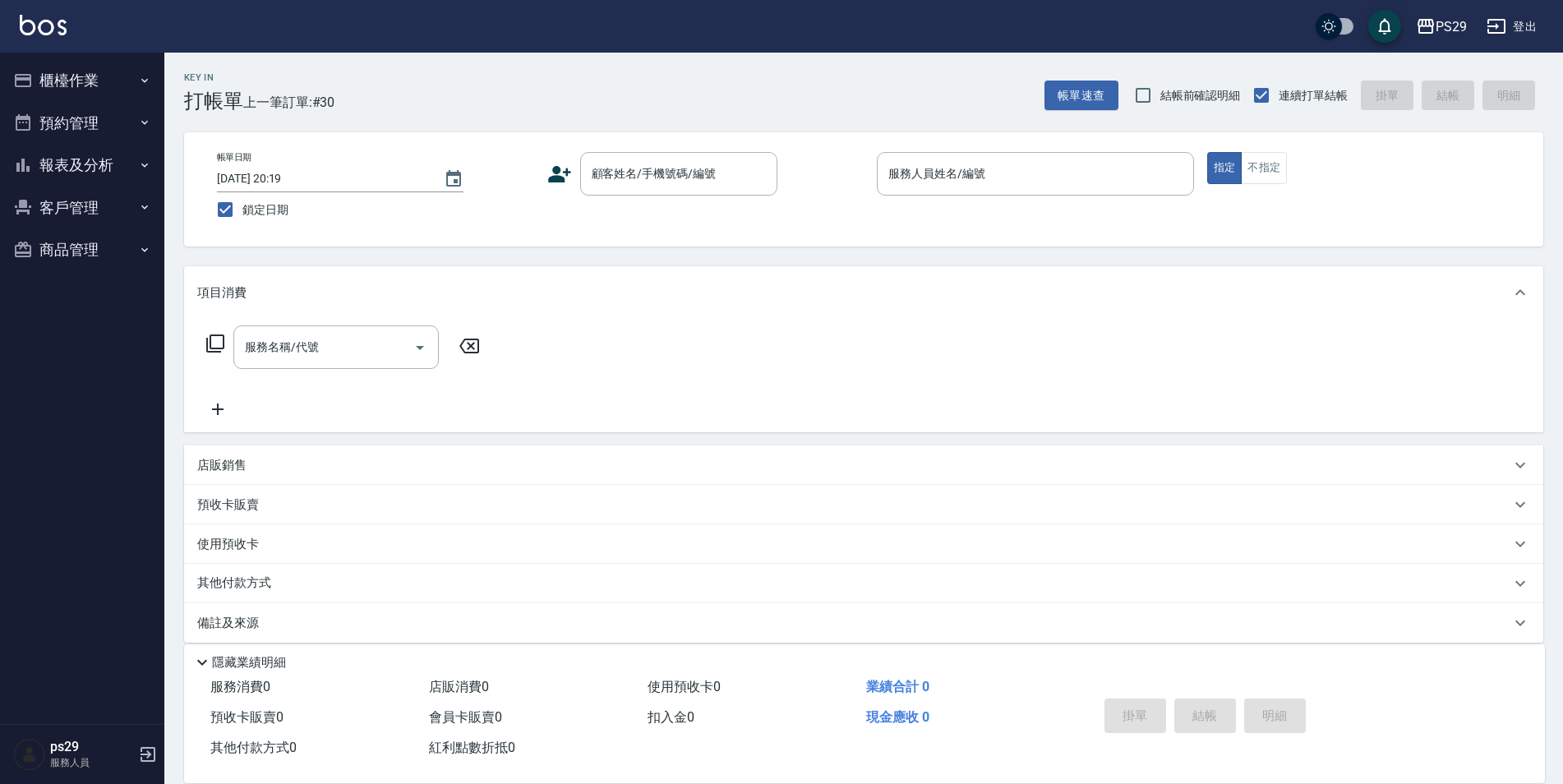
click at [84, 26] on div "PS29 登出" at bounding box center [782, 26] width 1563 height 53
click at [54, 26] on img at bounding box center [43, 25] width 47 height 21
click at [119, 168] on button "報表及分析" at bounding box center [82, 164] width 151 height 42
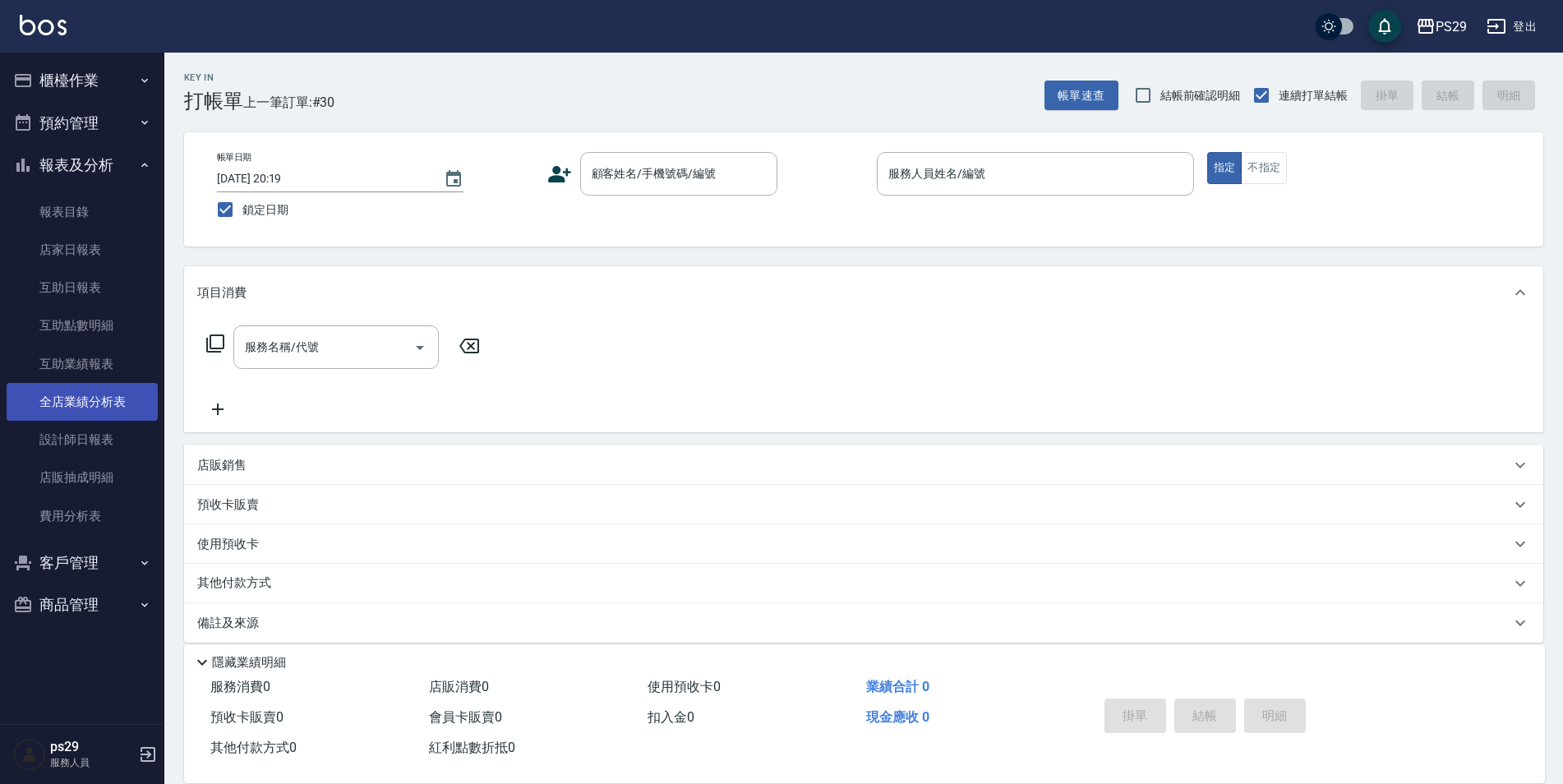
click at [98, 412] on link "全店業績分析表" at bounding box center [82, 402] width 151 height 38
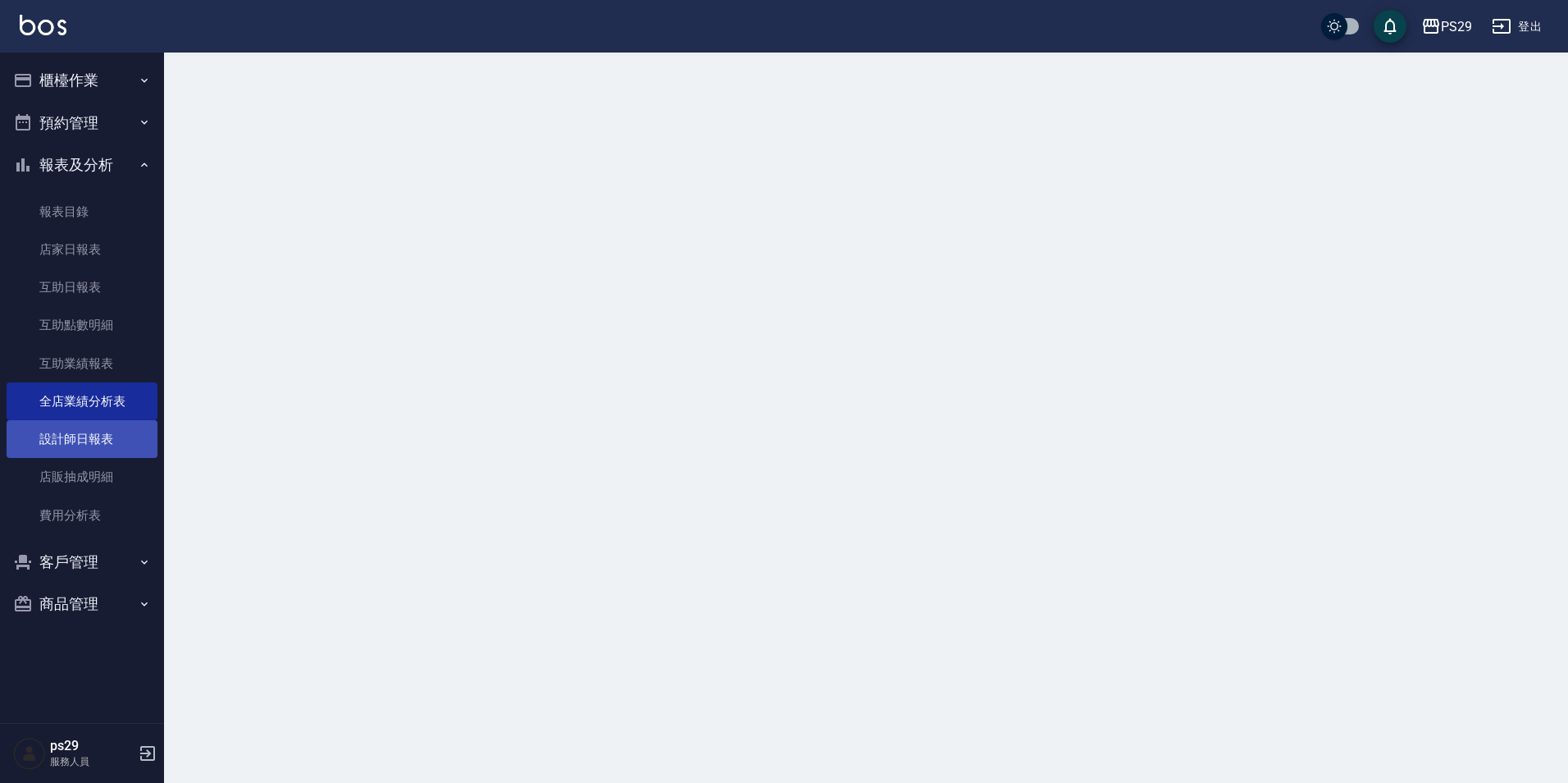
click at [84, 455] on link "設計師日報表" at bounding box center [82, 439] width 151 height 38
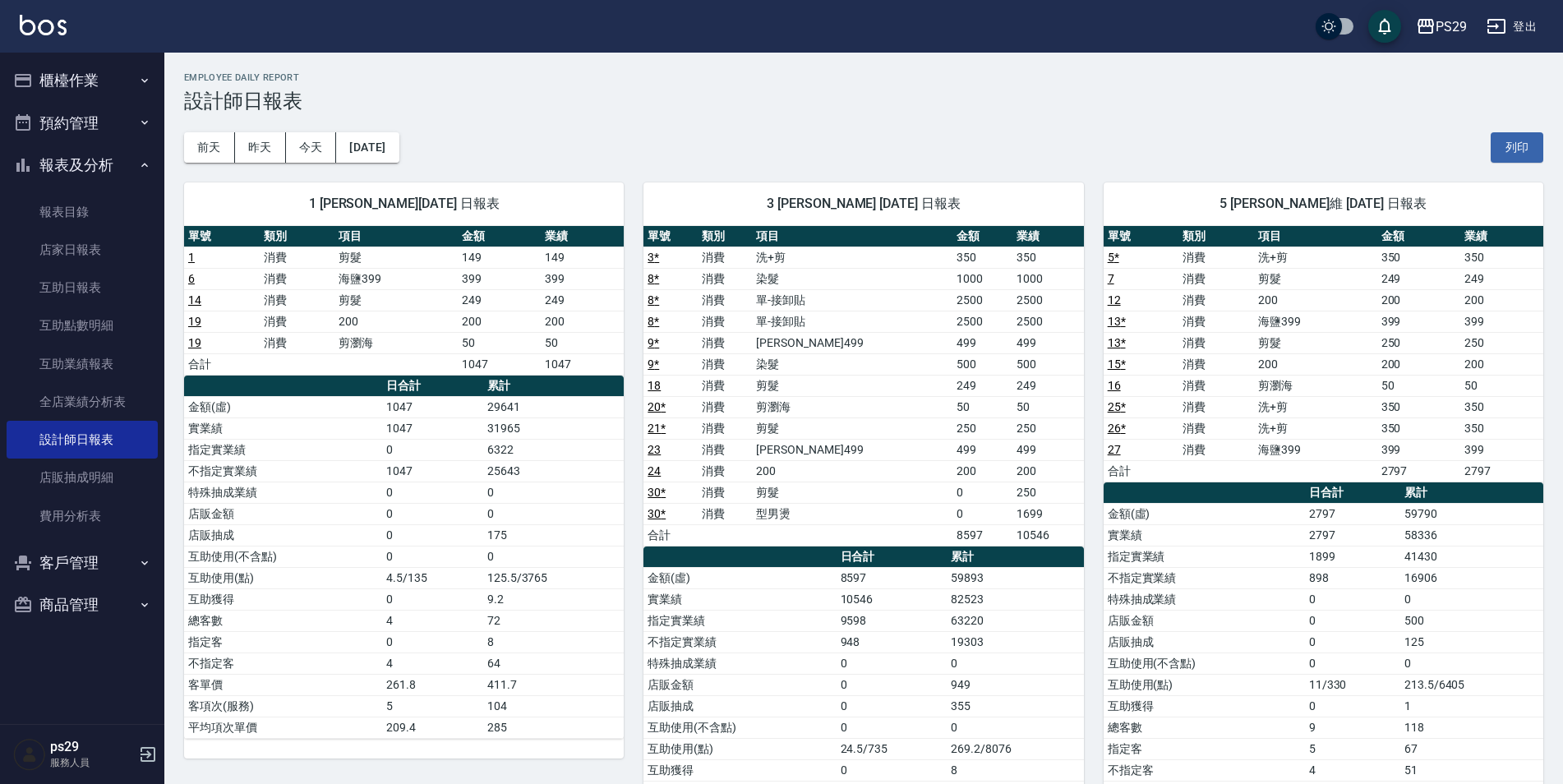
click at [326, 126] on div "[DATE] [DATE] [DATE] [DATE] 列印" at bounding box center [864, 147] width 1359 height 70
click at [391, 145] on button "[DATE]" at bounding box center [367, 147] width 62 height 30
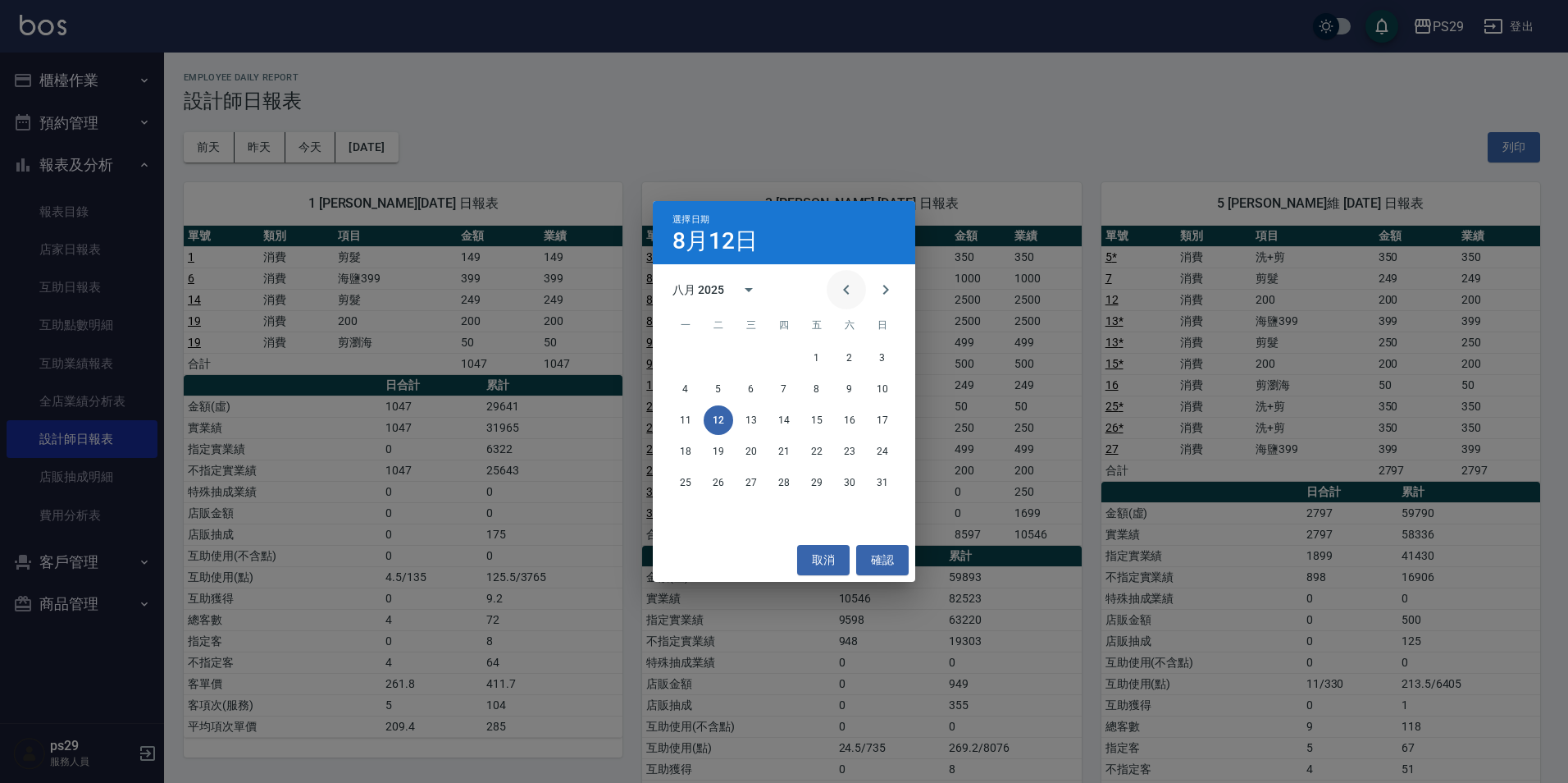
click at [828, 280] on button "Previous month" at bounding box center [847, 290] width 40 height 40
click at [851, 392] on button "12" at bounding box center [849, 389] width 29 height 29
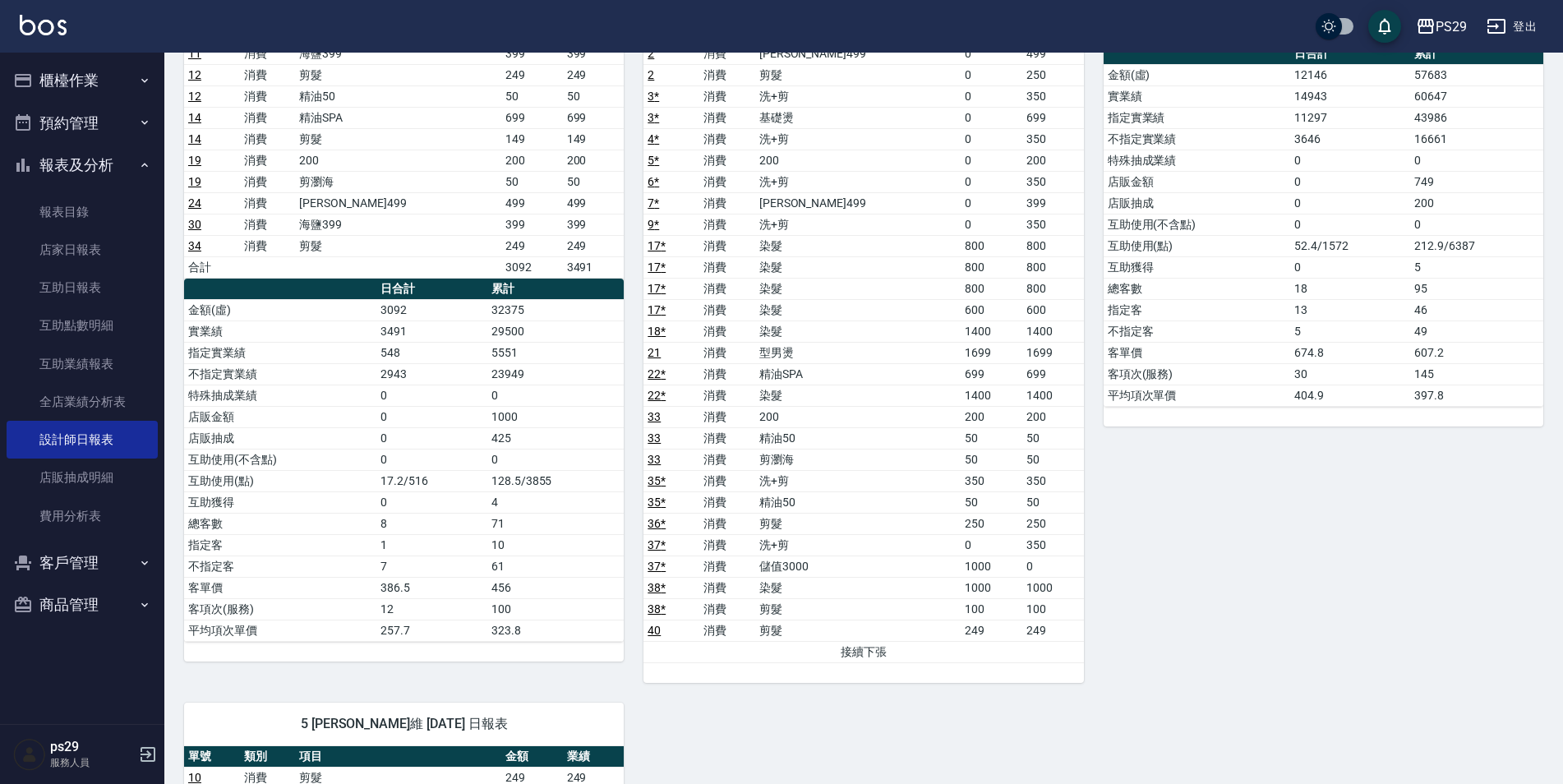
scroll to position [82, 0]
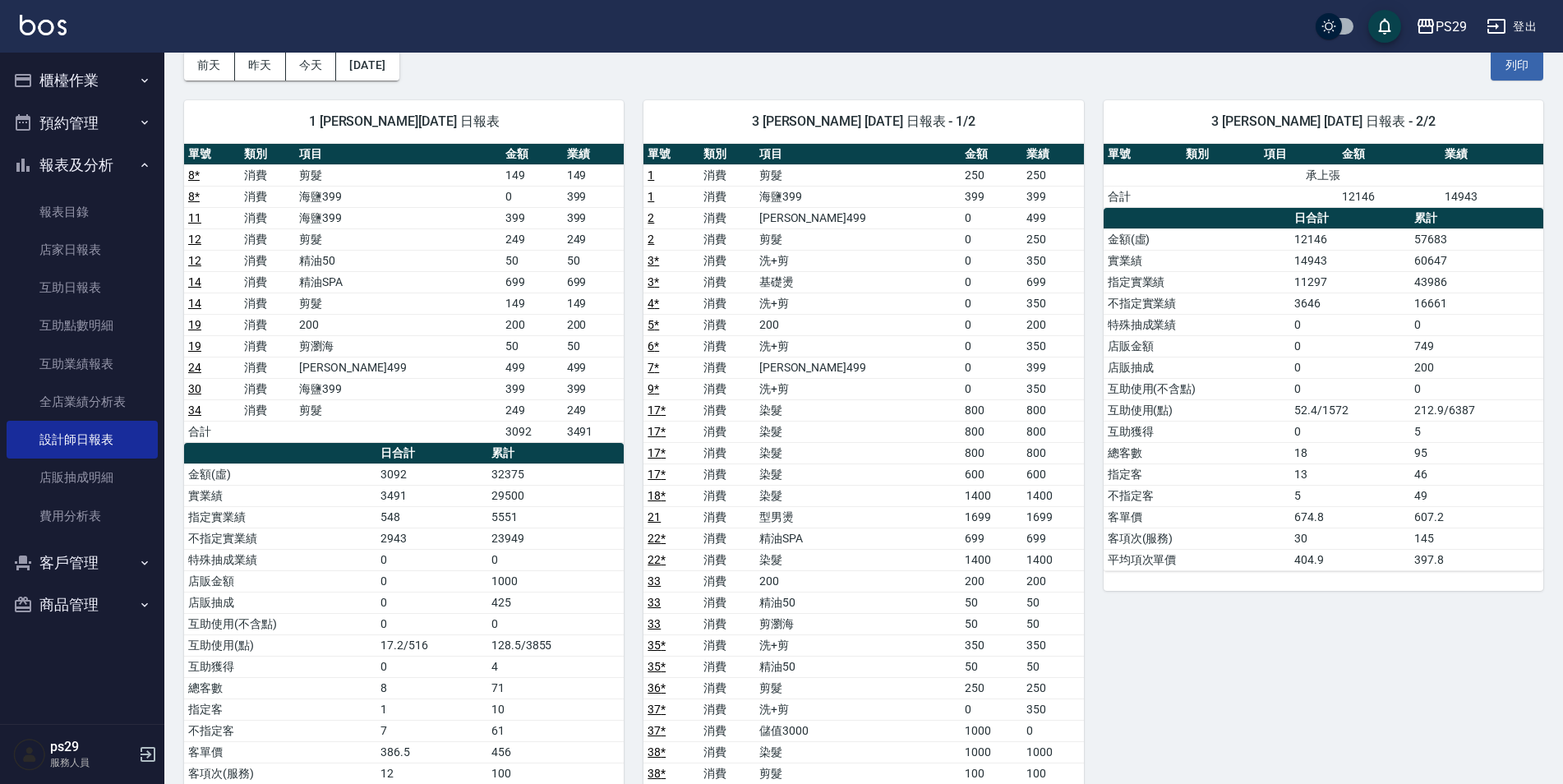
drag, startPoint x: 1377, startPoint y: 239, endPoint x: 1257, endPoint y: 416, distance: 213.8
click at [1393, 244] on td "12146" at bounding box center [1350, 239] width 120 height 22
drag, startPoint x: 1257, startPoint y: 416, endPoint x: 1302, endPoint y: 334, distance: 93.5
click at [1256, 416] on td "互助使用(點)" at bounding box center [1197, 409] width 187 height 22
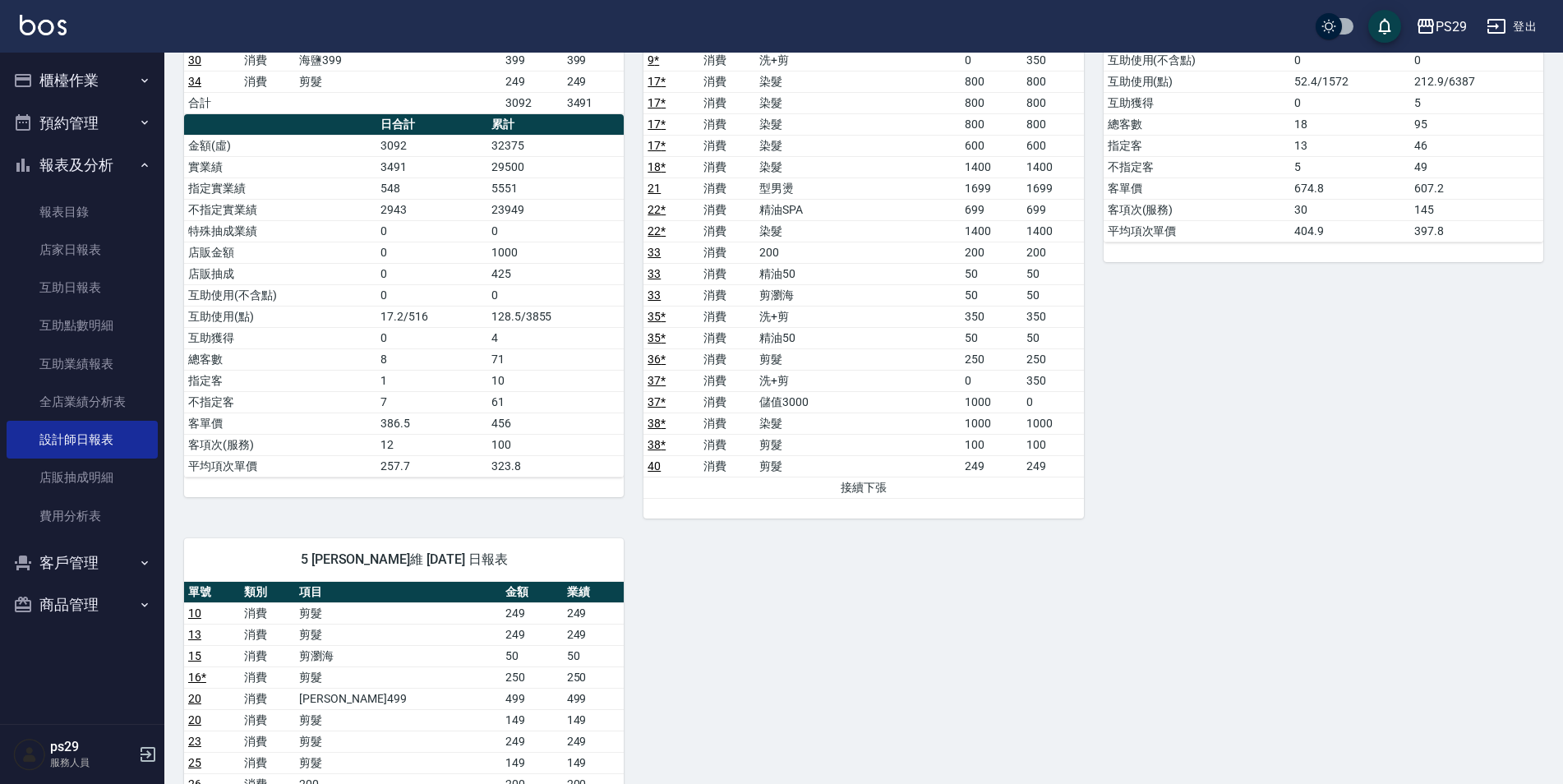
scroll to position [0, 0]
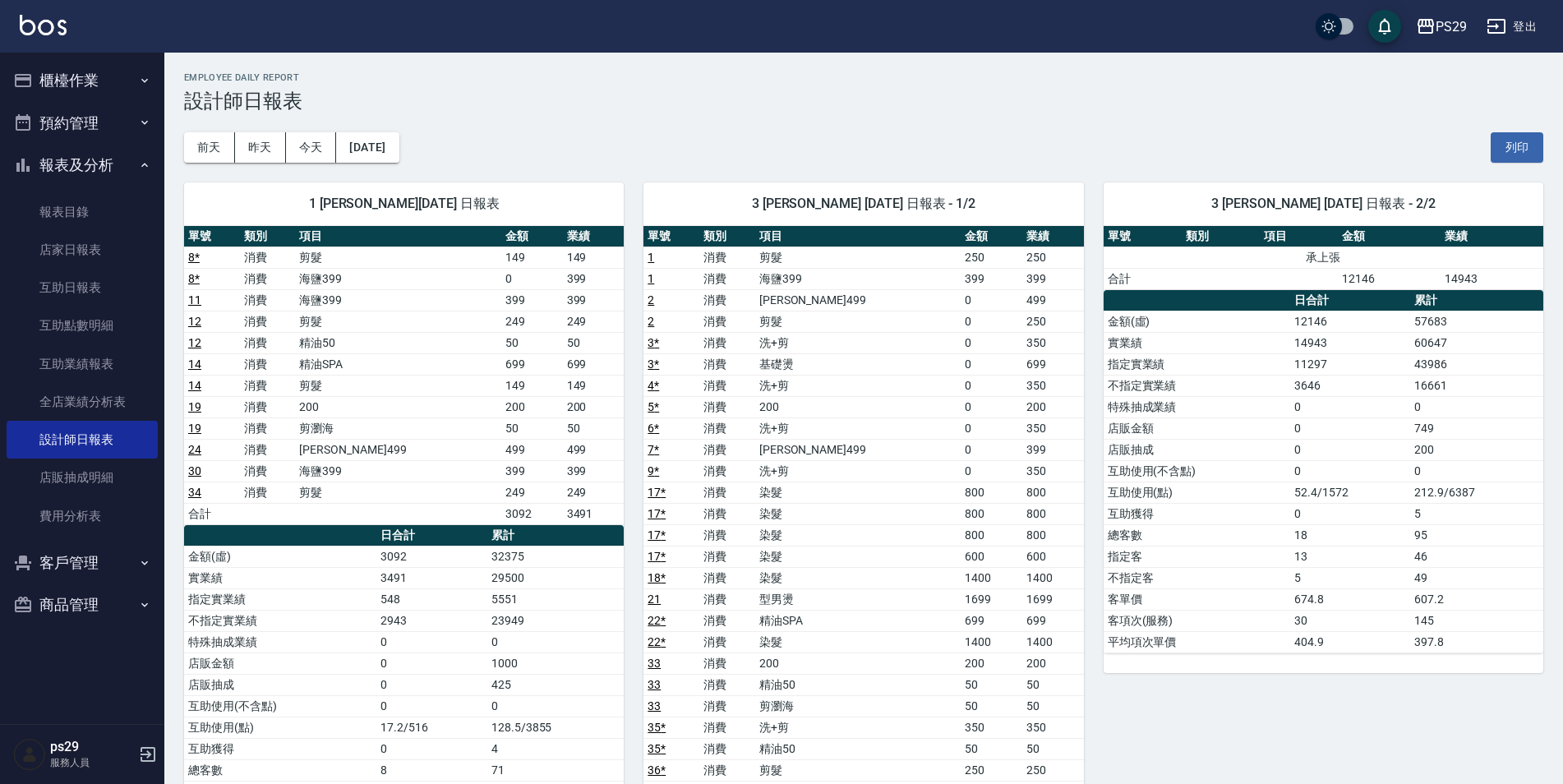
click at [371, 163] on div "1 [PERSON_NAME][DATE] 日報表 單號 類別 項目 金額 業績 8 * 消費 剪髮 149 149 8 * 消費 海鹽399 0 399 1…" at bounding box center [394, 546] width 460 height 767
click at [380, 154] on button "[DATE]" at bounding box center [367, 147] width 62 height 30
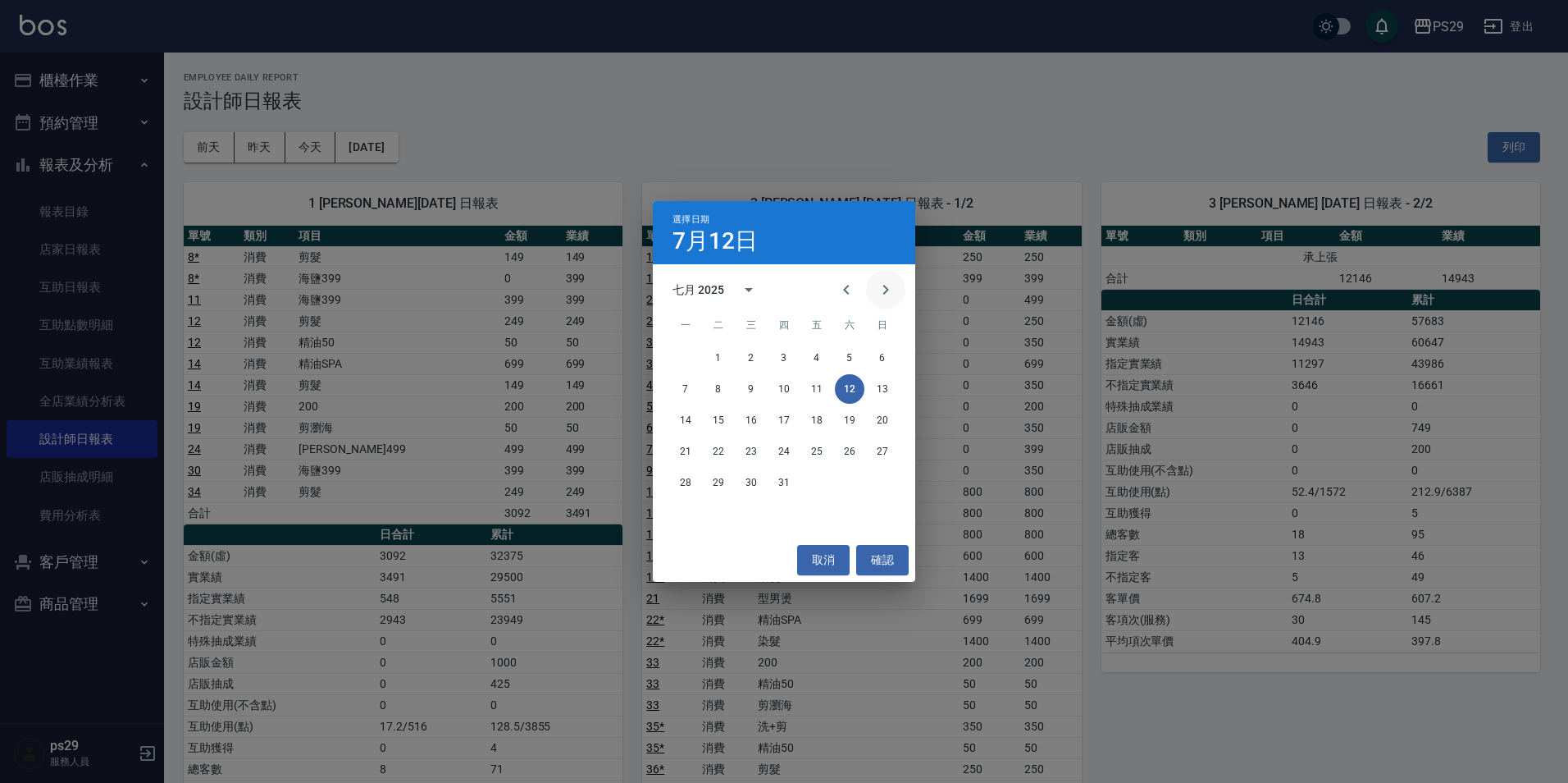
click at [891, 283] on icon "Next month" at bounding box center [886, 290] width 20 height 20
drag, startPoint x: 721, startPoint y: 424, endPoint x: 740, endPoint y: 452, distance: 33.8
click at [719, 425] on button "12" at bounding box center [719, 420] width 29 height 29
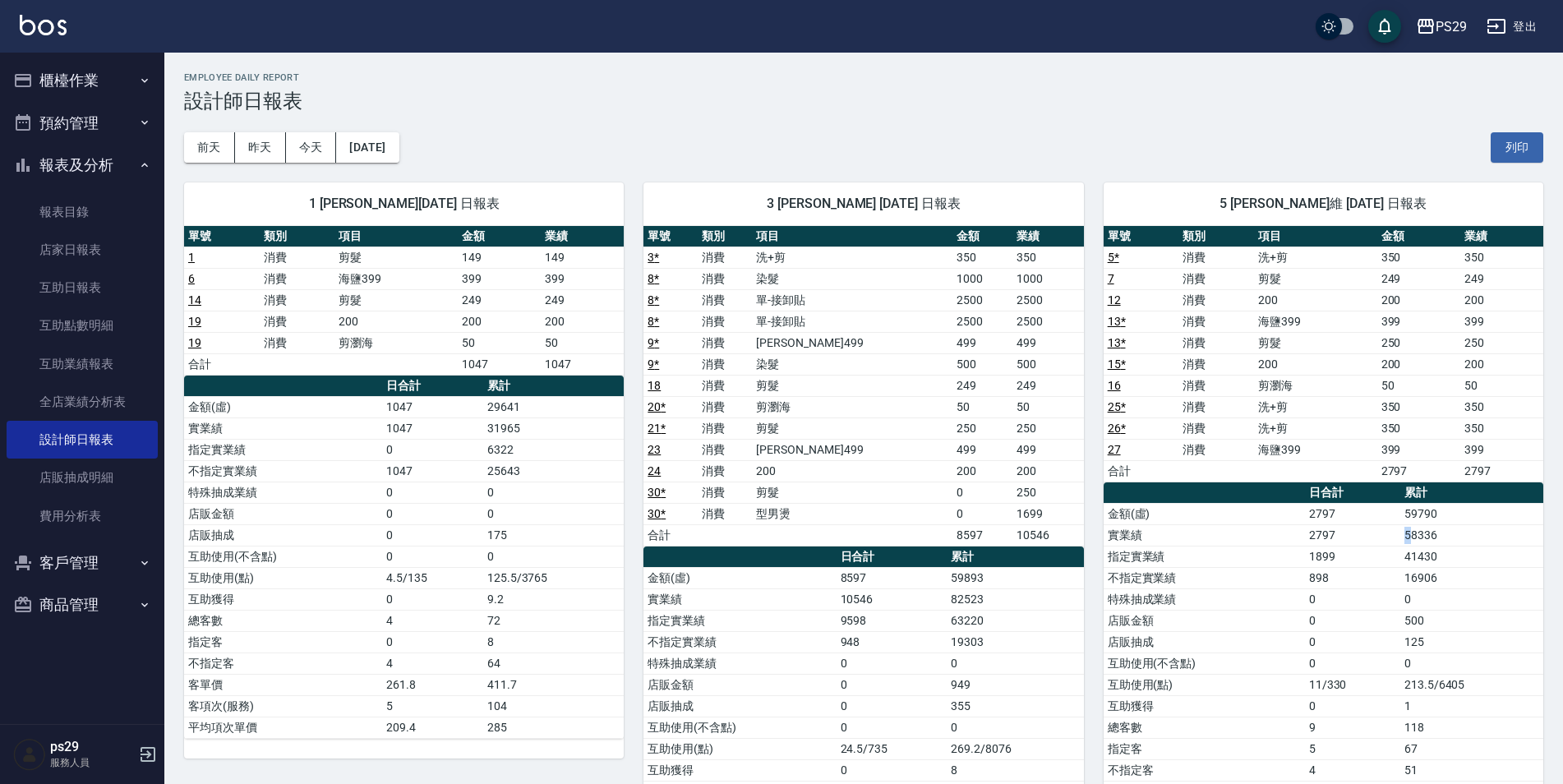
drag, startPoint x: 1380, startPoint y: 530, endPoint x: 1416, endPoint y: 543, distance: 38.3
click at [1416, 543] on tr "實業績 2797 58336" at bounding box center [1323, 535] width 440 height 22
drag, startPoint x: 1416, startPoint y: 543, endPoint x: 1429, endPoint y: 547, distance: 13.6
click at [1429, 547] on td "41430" at bounding box center [1471, 556] width 143 height 22
click at [398, 160] on button "[DATE]" at bounding box center [367, 147] width 62 height 30
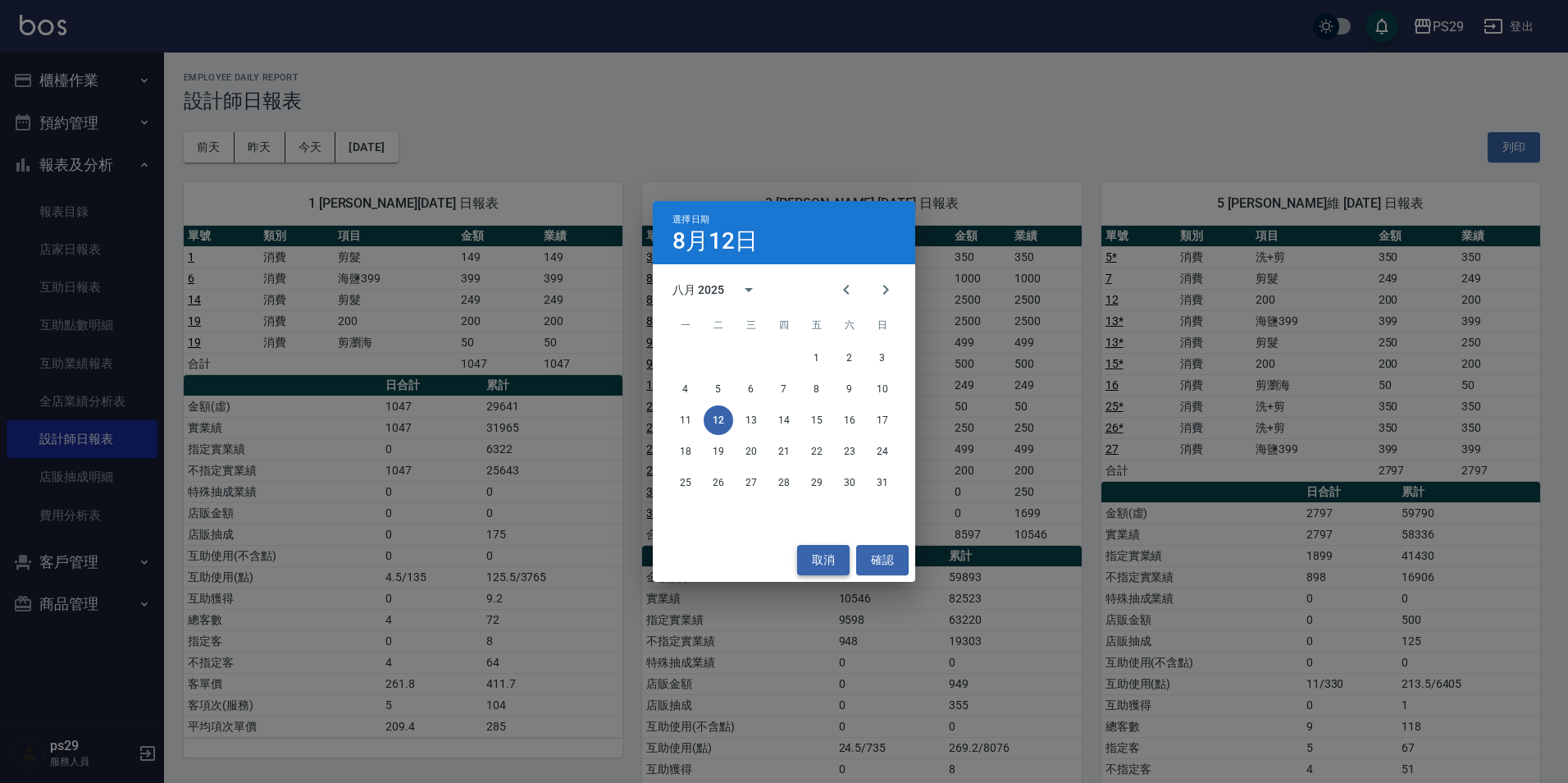
click at [840, 562] on button "取消" at bounding box center [823, 559] width 53 height 30
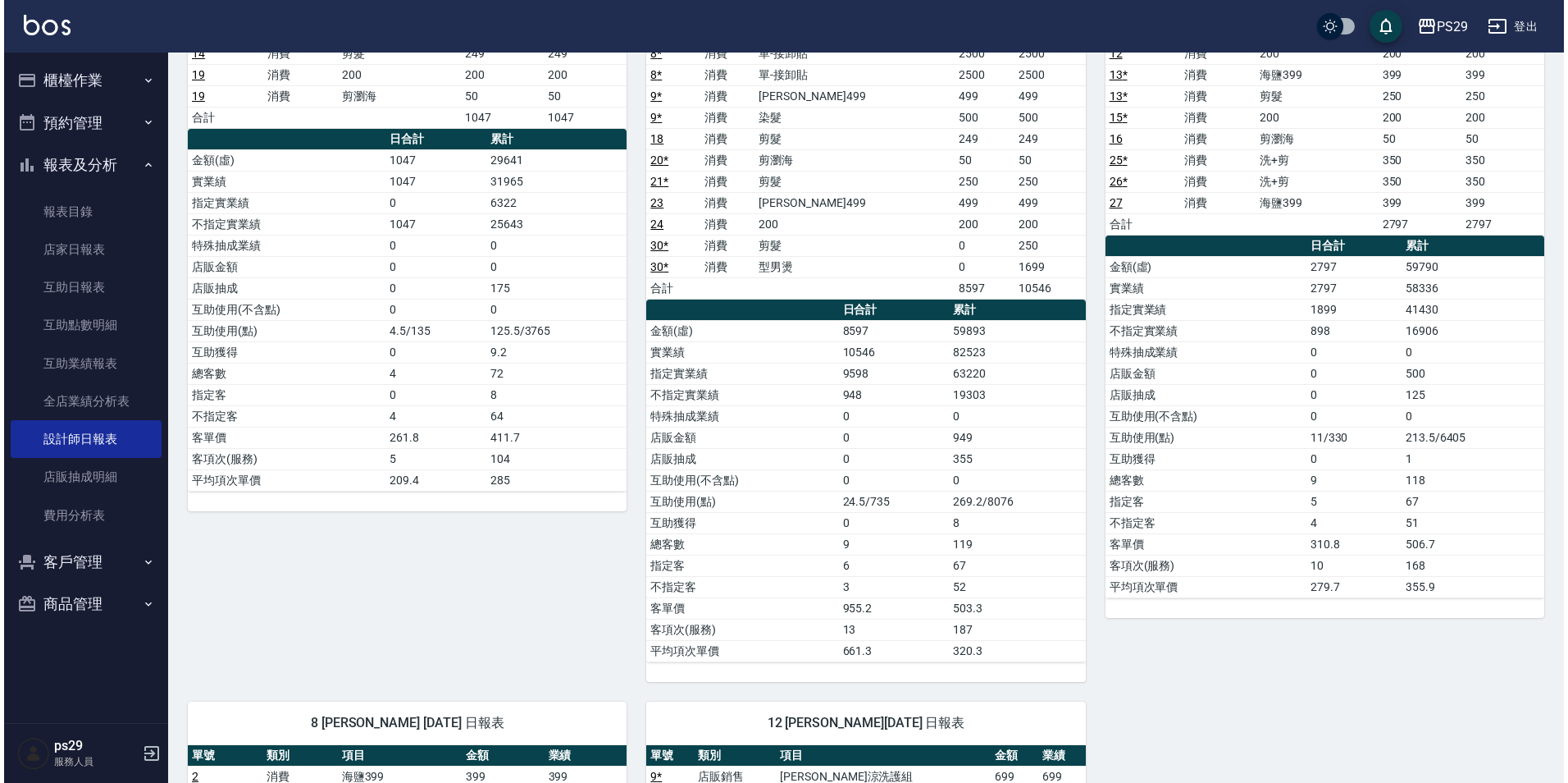
scroll to position [82, 0]
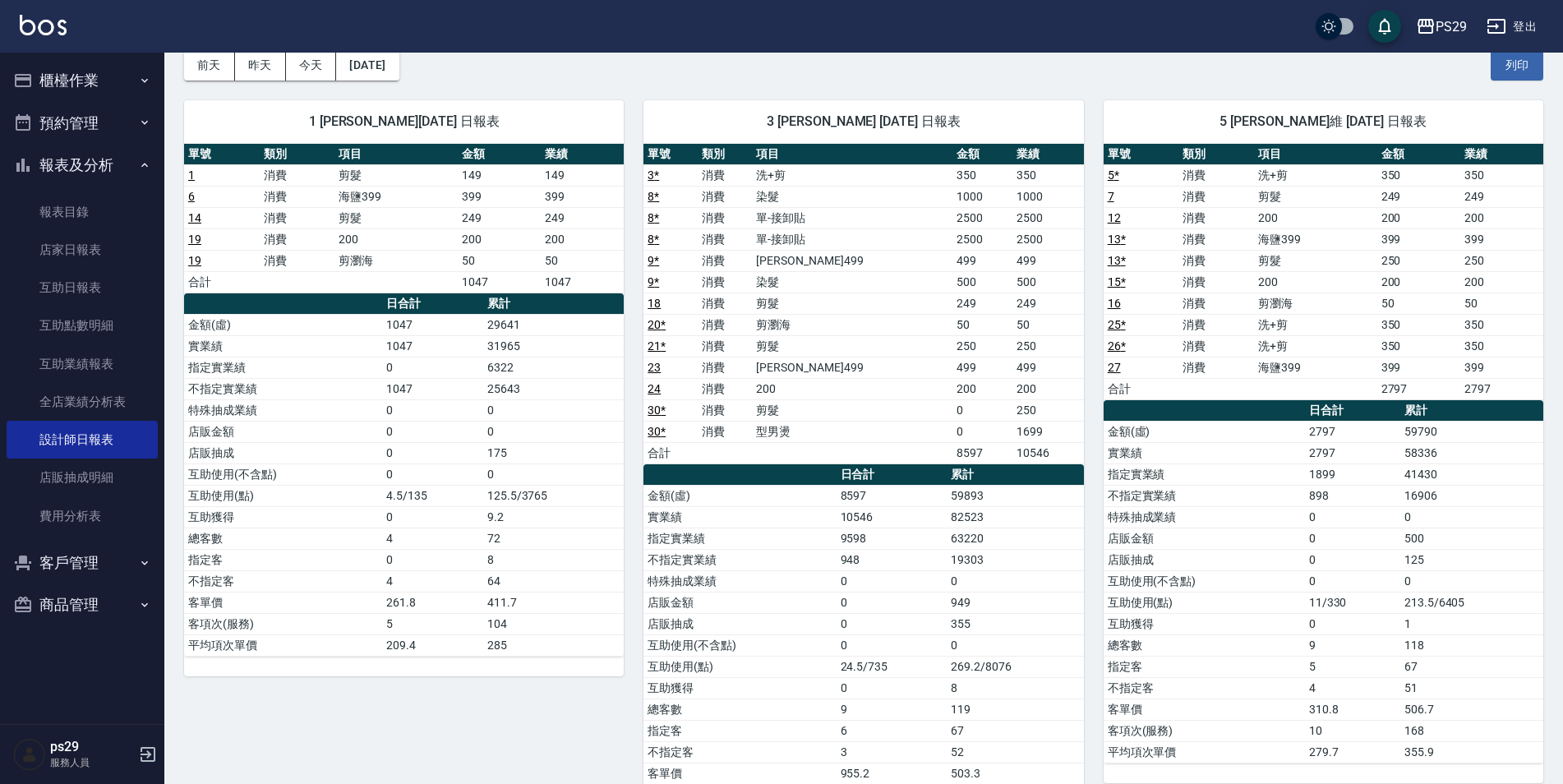
drag, startPoint x: 477, startPoint y: 337, endPoint x: 521, endPoint y: 339, distance: 44.0
click at [521, 339] on tr "實業績 1047 31965" at bounding box center [404, 345] width 440 height 22
drag, startPoint x: 521, startPoint y: 339, endPoint x: 527, endPoint y: 348, distance: 10.8
click at [528, 345] on td "31965" at bounding box center [553, 345] width 141 height 22
click at [383, 71] on button "[DATE]" at bounding box center [367, 65] width 62 height 30
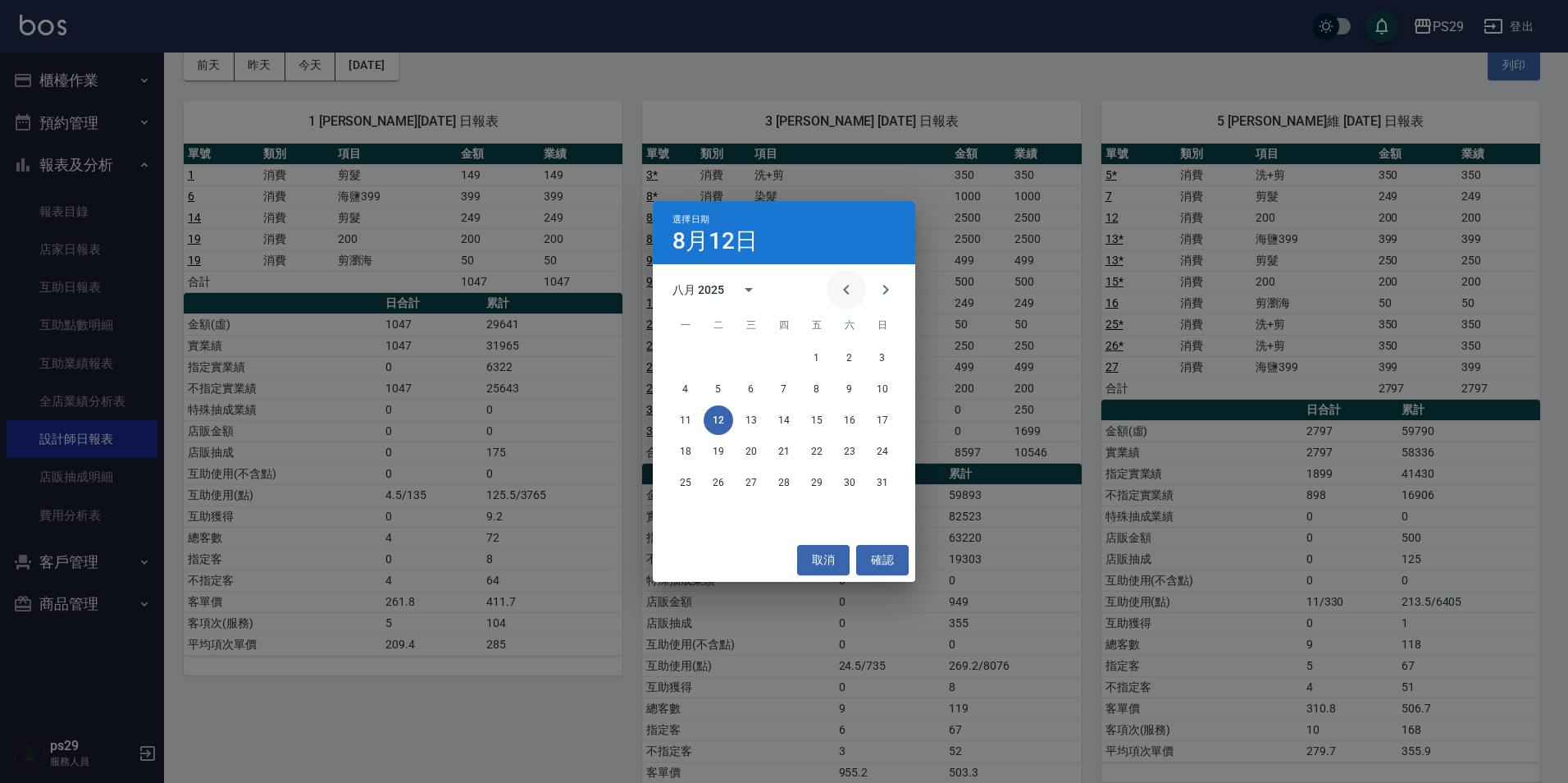
drag, startPoint x: 854, startPoint y: 295, endPoint x: 837, endPoint y: 303, distance: 18.8
click at [854, 295] on icon "Previous month" at bounding box center [846, 290] width 20 height 20
click at [854, 392] on button "12" at bounding box center [849, 389] width 29 height 29
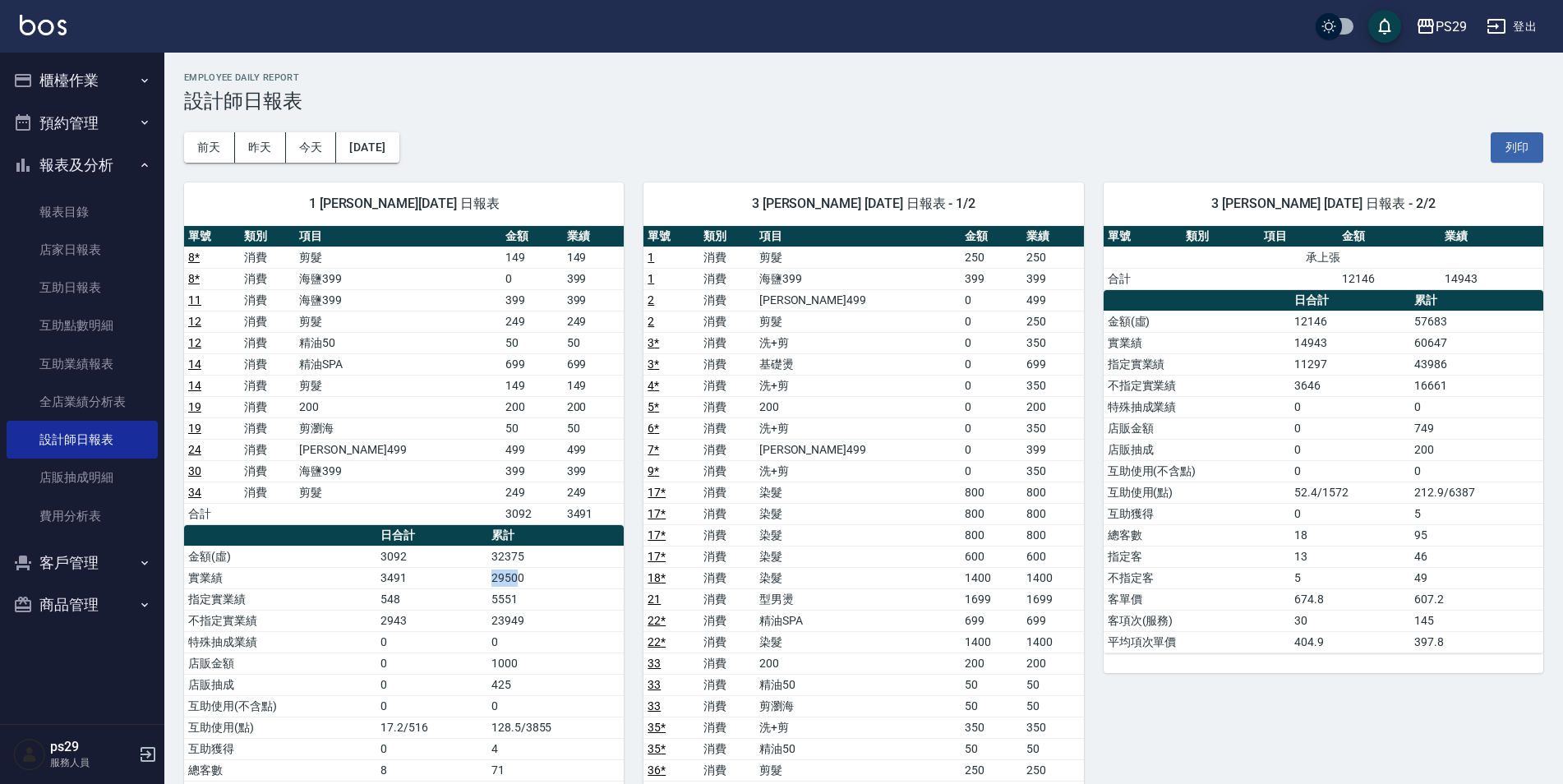
drag, startPoint x: 508, startPoint y: 581, endPoint x: 521, endPoint y: 579, distance: 13.2
click at [521, 579] on td "29500" at bounding box center [556, 577] width 137 height 22
drag, startPoint x: 521, startPoint y: 579, endPoint x: 526, endPoint y: 588, distance: 10.3
click at [526, 588] on td "29500" at bounding box center [556, 577] width 137 height 22
drag, startPoint x: 527, startPoint y: 583, endPoint x: 477, endPoint y: 581, distance: 50.0
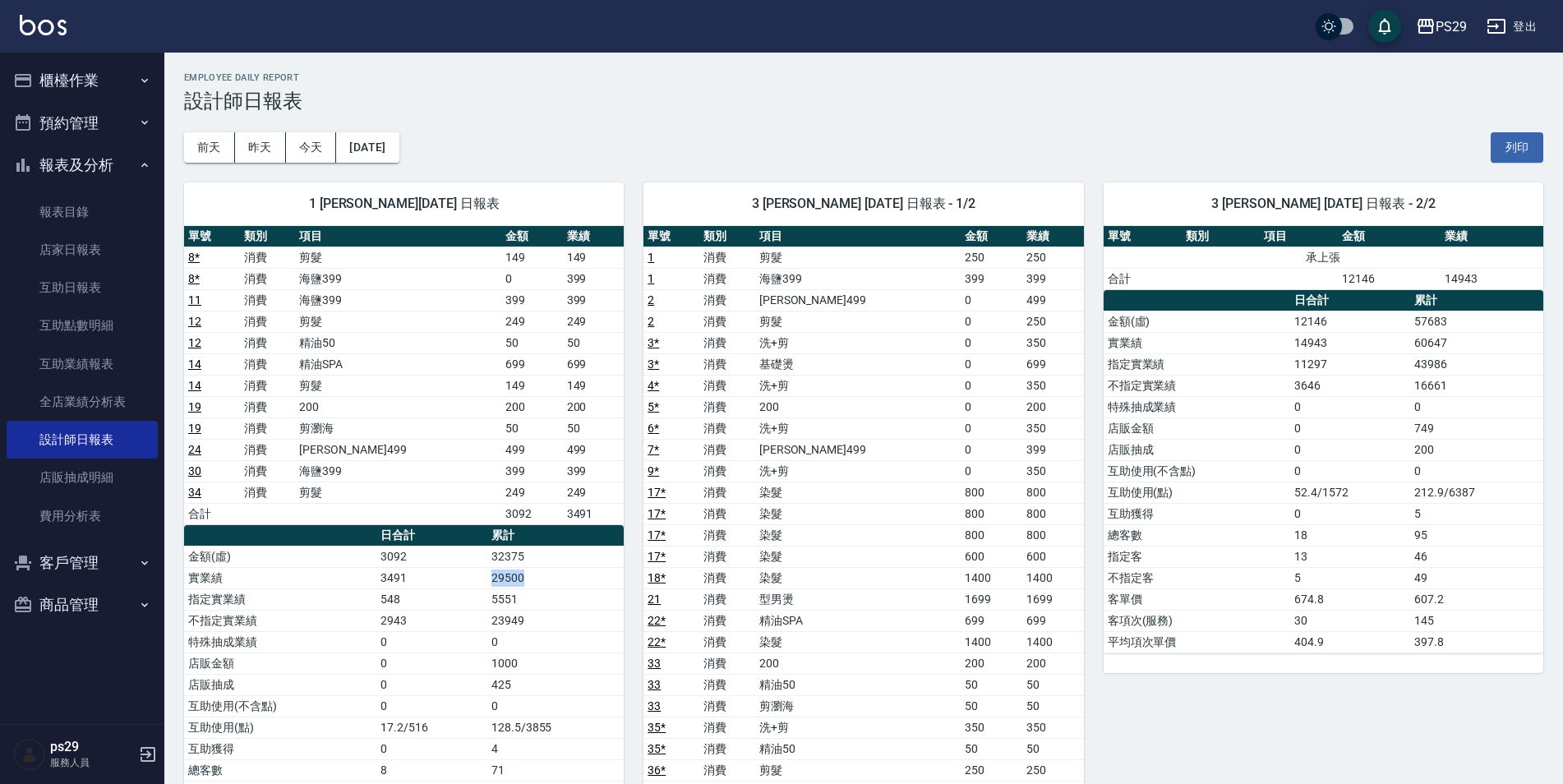
click at [477, 581] on tr "實業績 3491 29500" at bounding box center [404, 577] width 440 height 22
drag, startPoint x: 477, startPoint y: 581, endPoint x: 522, endPoint y: 582, distance: 45.0
click at [522, 582] on td "29500" at bounding box center [556, 577] width 137 height 22
click at [380, 157] on button "[DATE]" at bounding box center [367, 147] width 62 height 30
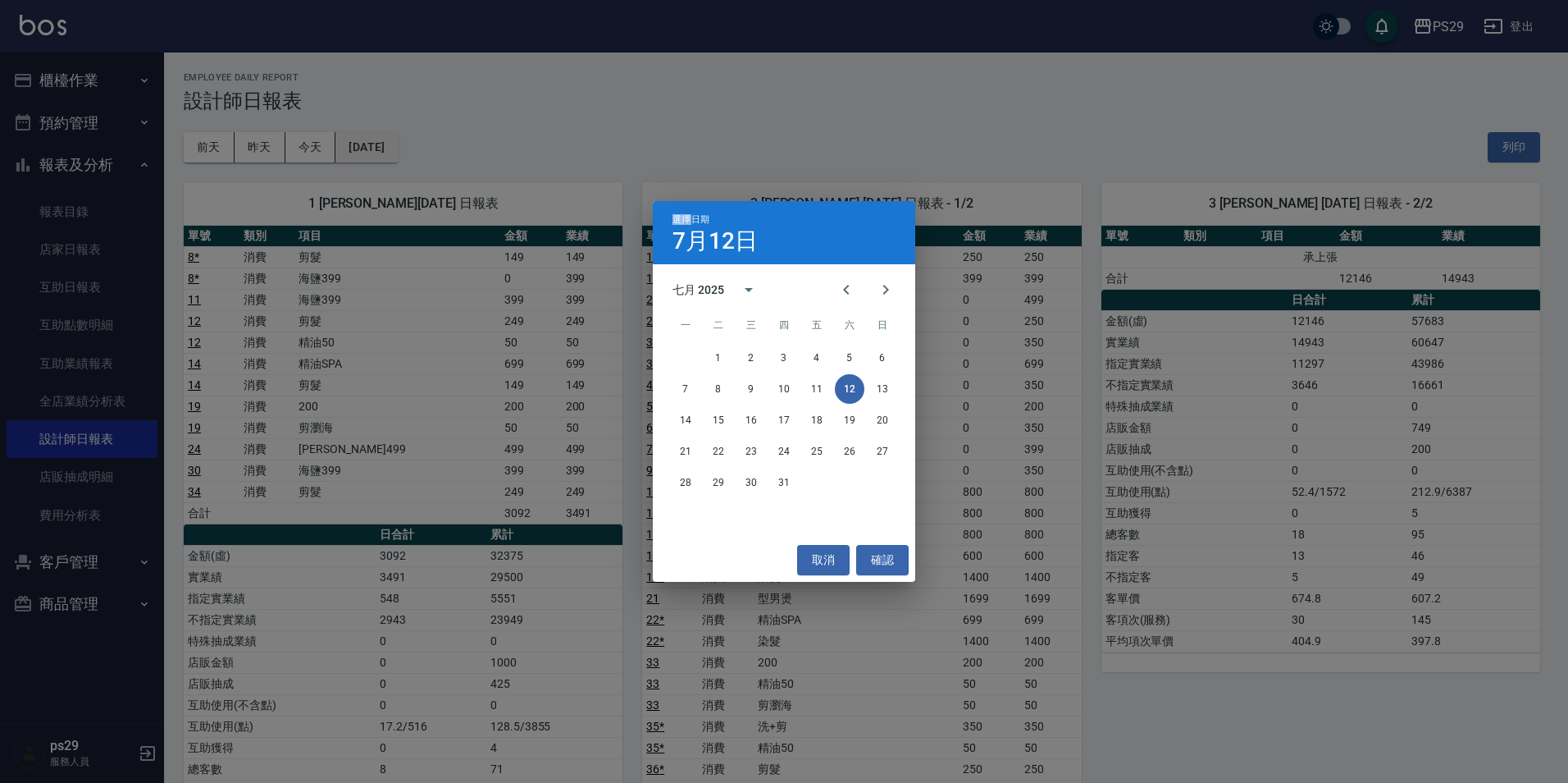
click at [379, 157] on div "選擇日期 [DATE] 七月 2025 一 二 三 四 五 六 日 1 2 3 4 5 6 7 8 9 10 11 12 13 14 15 16 17 18 …" at bounding box center [784, 392] width 1568 height 783
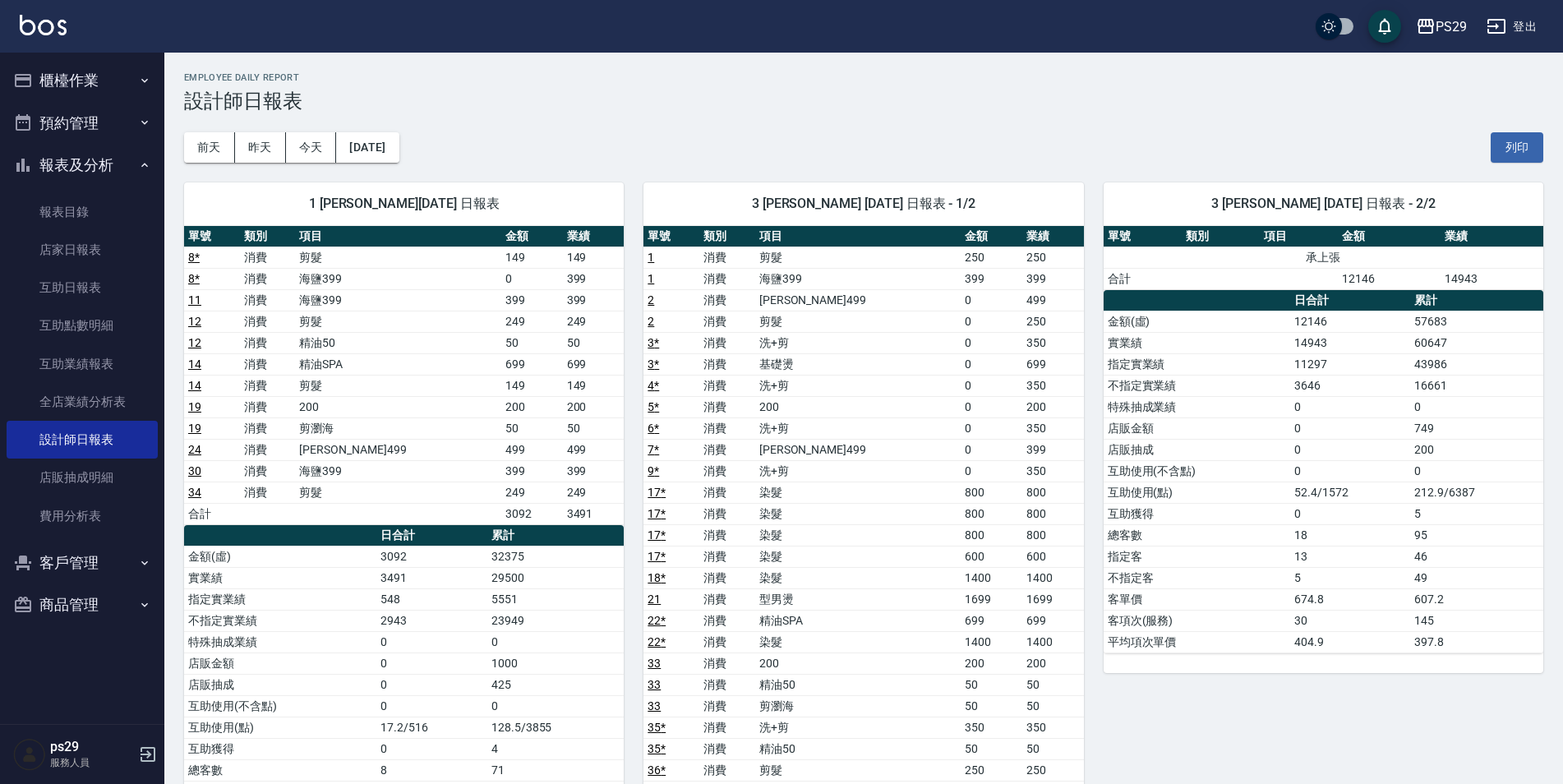
click at [577, 161] on div "[DATE] [DATE] [DATE] [DATE] 列印" at bounding box center [864, 147] width 1359 height 70
click at [398, 148] on button "[DATE]" at bounding box center [367, 147] width 62 height 30
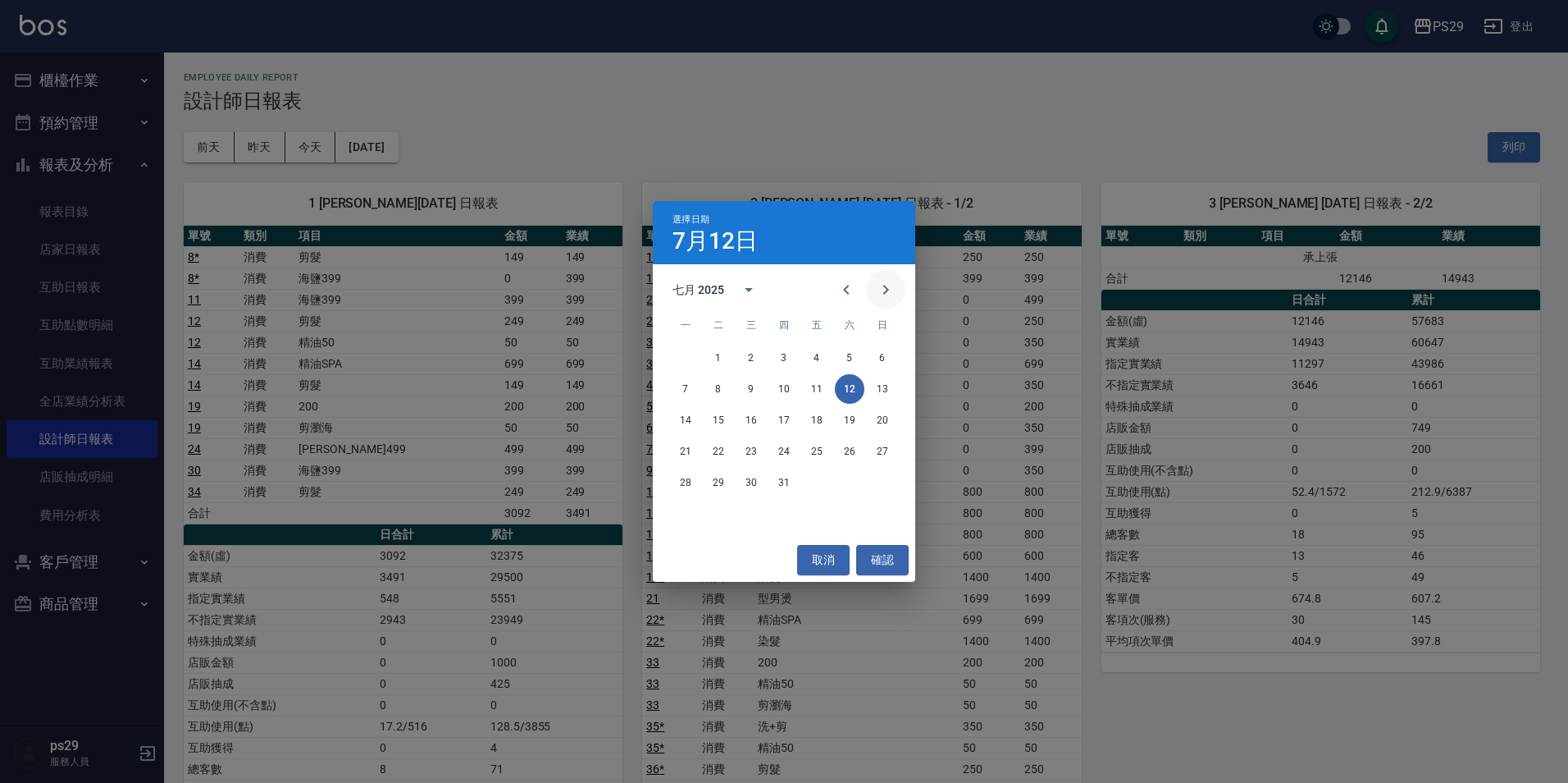
click at [885, 284] on icon "Next month" at bounding box center [886, 290] width 20 height 20
click at [721, 419] on button "12" at bounding box center [719, 420] width 29 height 29
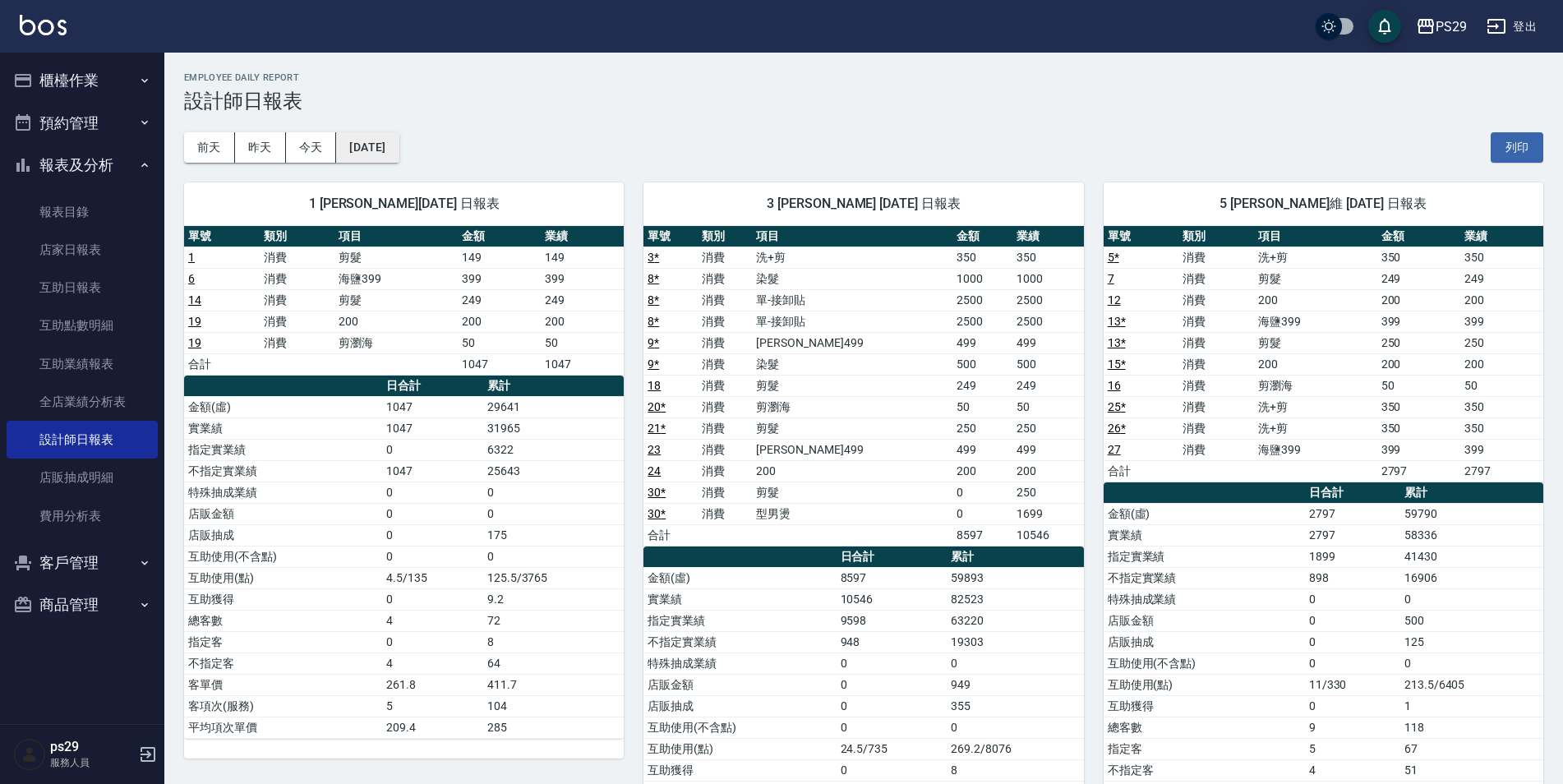
click at [386, 135] on button "[DATE]" at bounding box center [367, 147] width 62 height 30
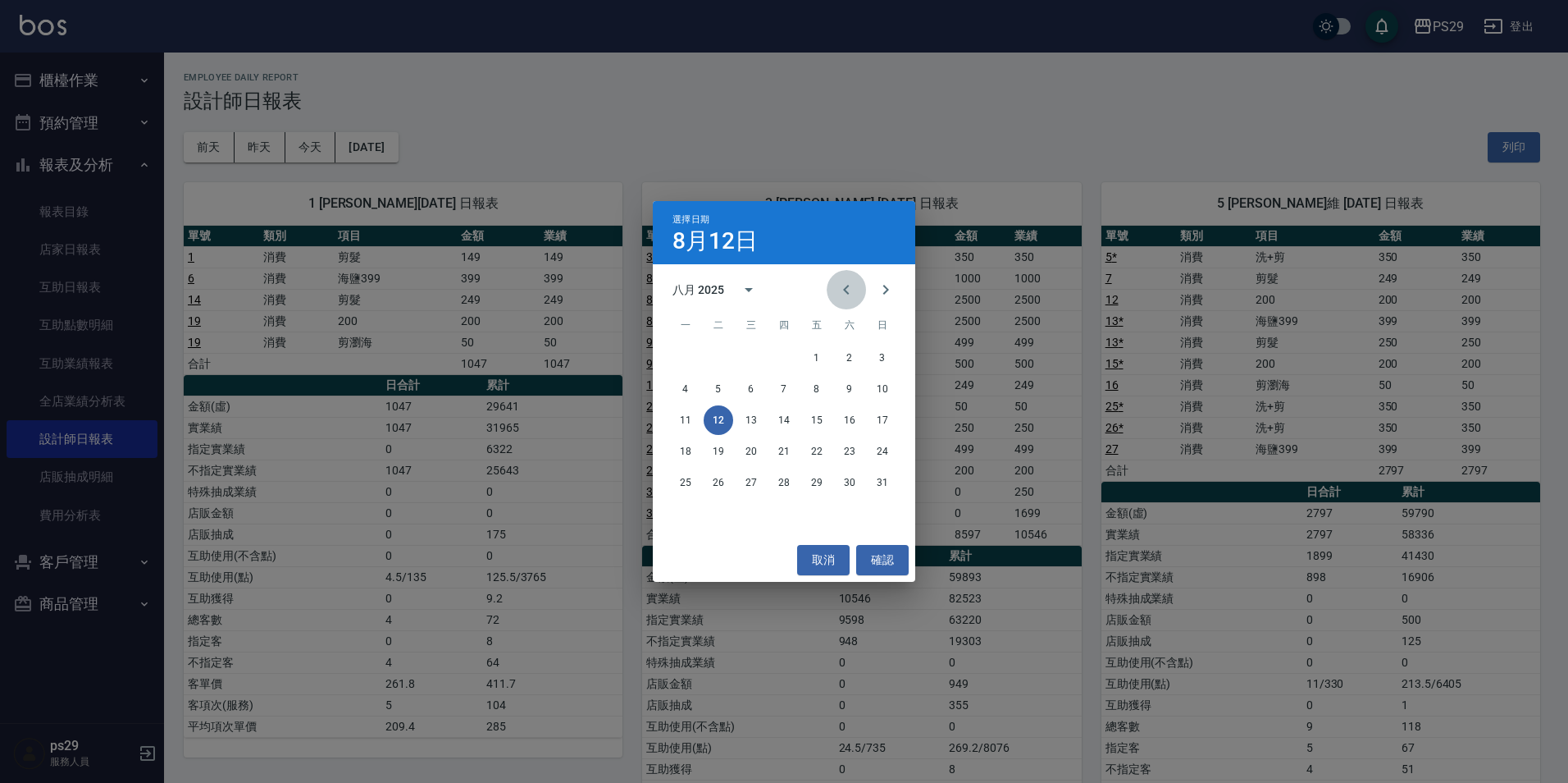
click at [859, 292] on button "Previous month" at bounding box center [847, 290] width 40 height 40
click at [852, 385] on button "12" at bounding box center [849, 389] width 29 height 29
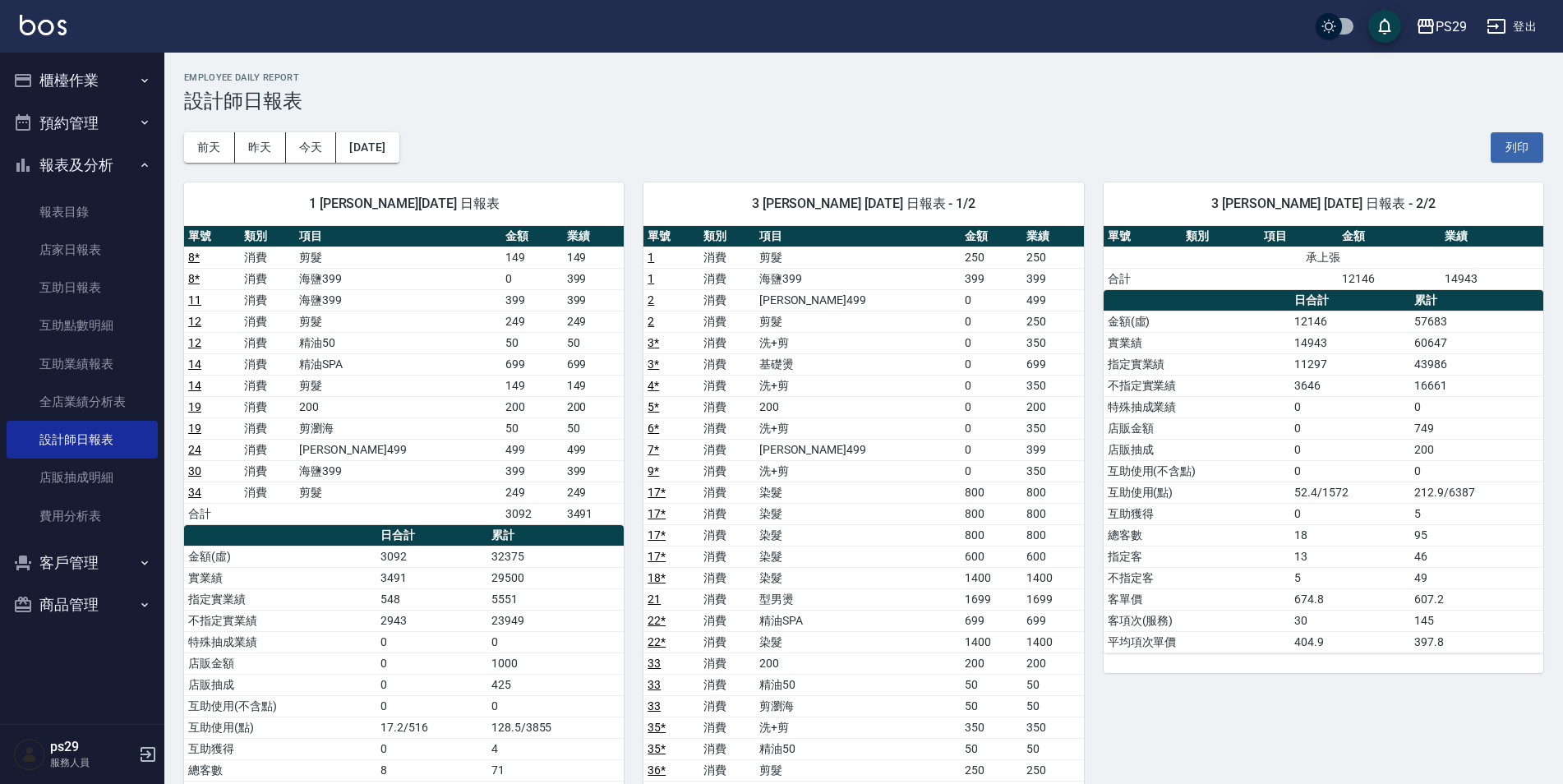
click at [399, 181] on div "1 [PERSON_NAME][DATE] 日報表 單號 類別 項目 金額 業績 8 * 消費 剪髮 149 149 8 * 消費 海鹽399 0 399 1…" at bounding box center [394, 546] width 460 height 767
click at [398, 157] on button "[DATE]" at bounding box center [367, 147] width 62 height 30
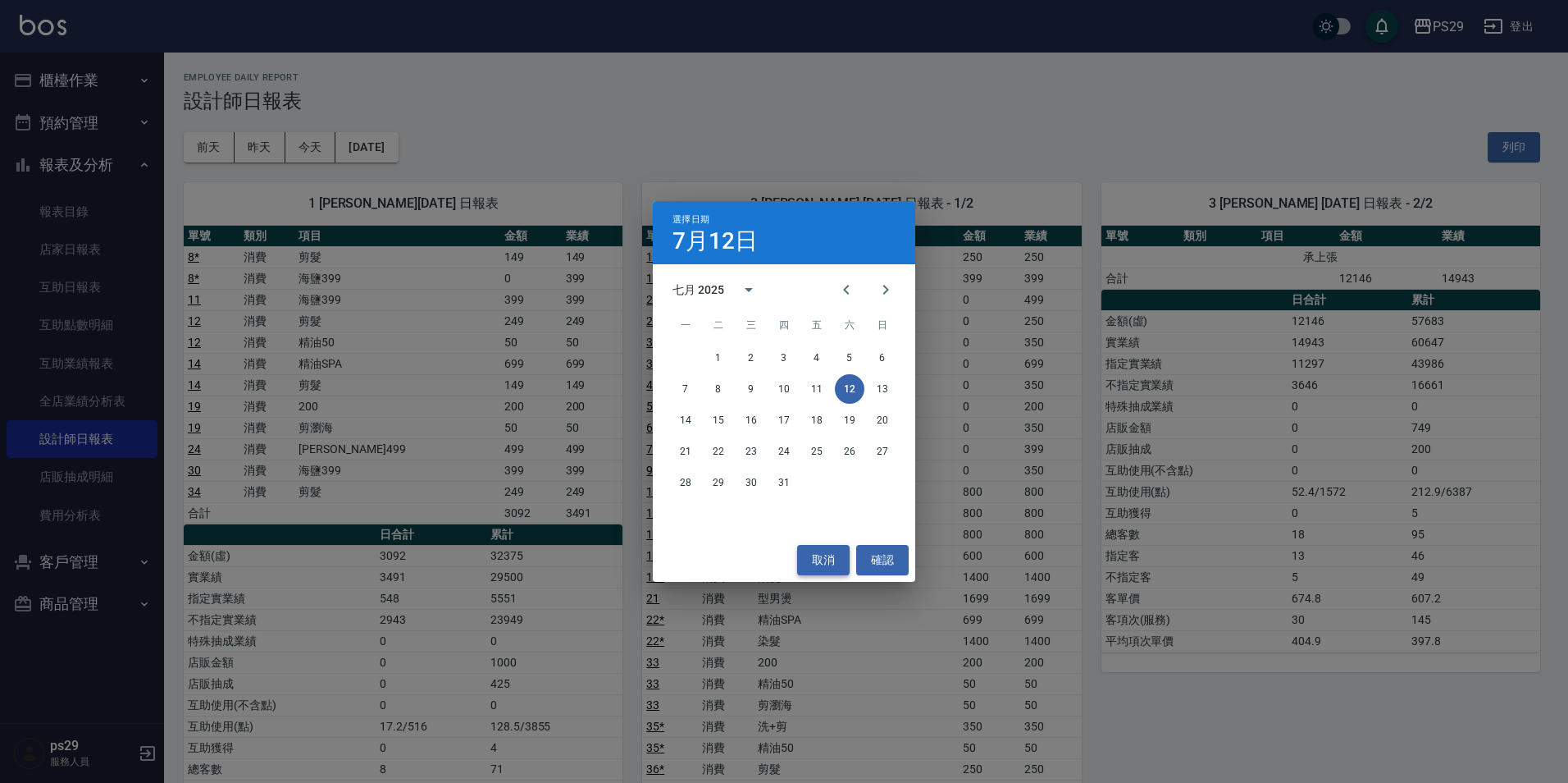
click at [805, 544] on button "取消" at bounding box center [823, 559] width 53 height 30
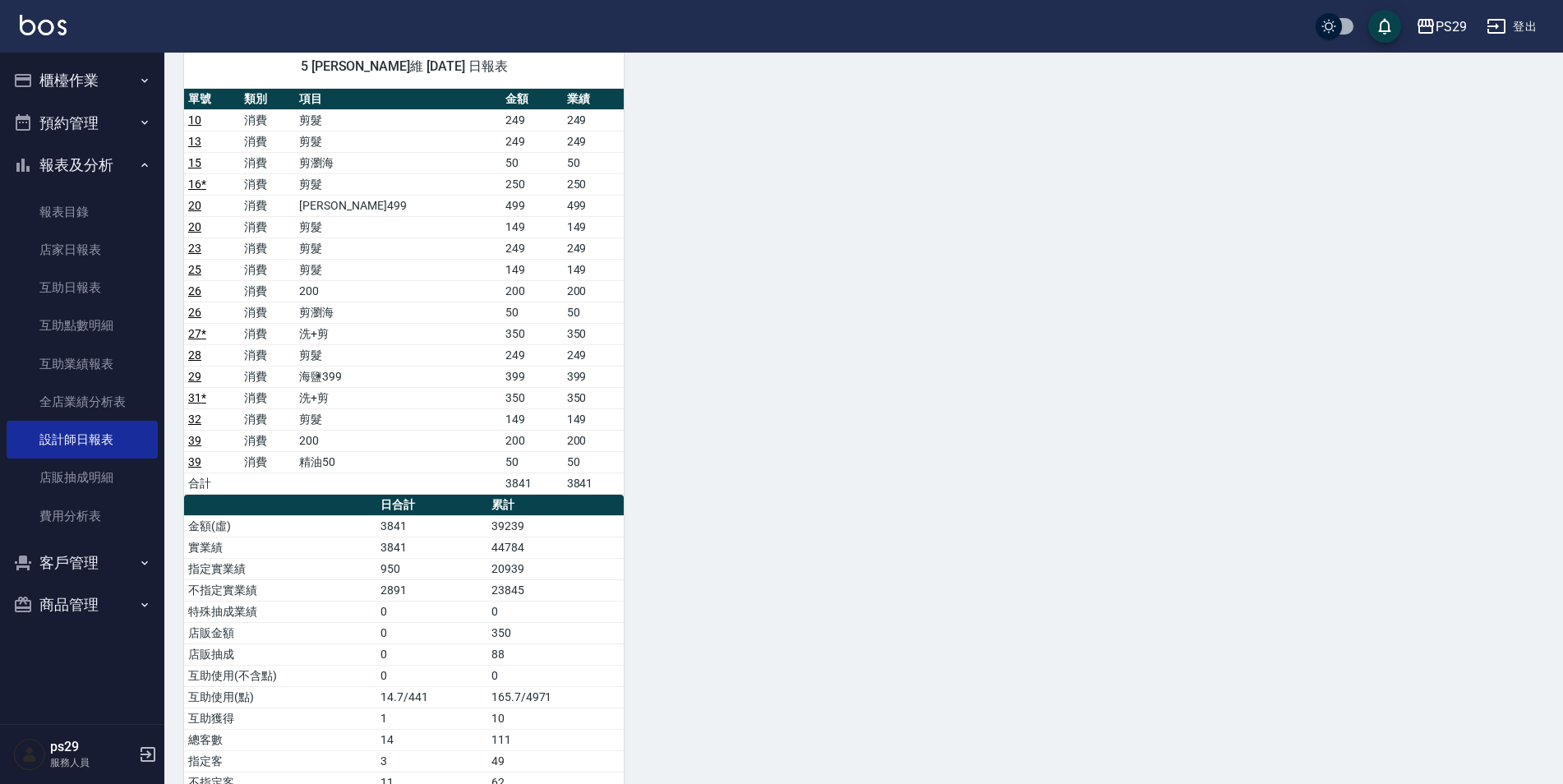
scroll to position [821, 0]
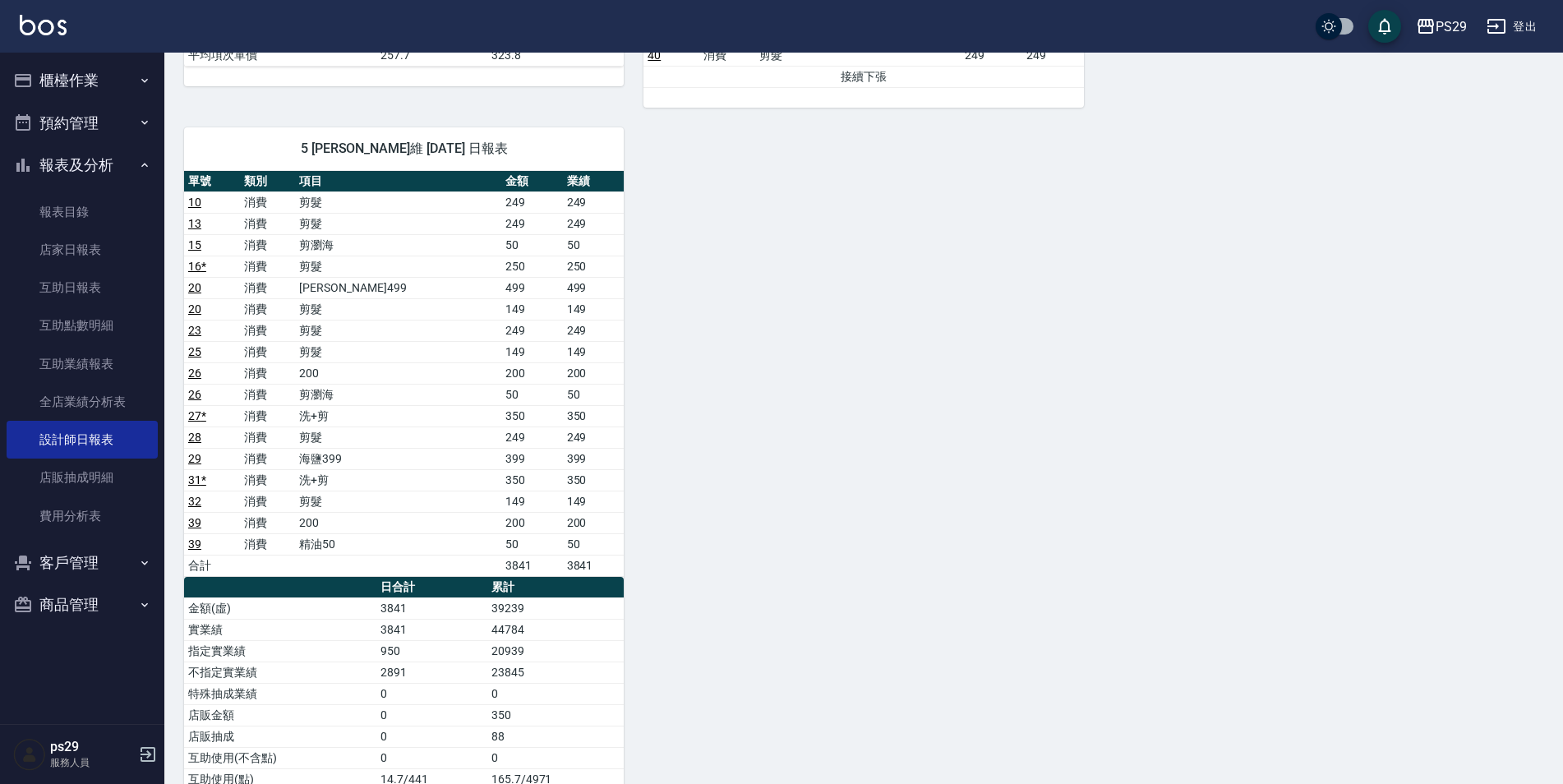
drag, startPoint x: 767, startPoint y: 362, endPoint x: 775, endPoint y: 369, distance: 10.6
click at [775, 369] on div "1 [PERSON_NAME][DATE] 日報表 單號 類別 項目 金額 業績 8 * 消費 剪髮 149 149 8 * 消費 海鹽399 0 399 1…" at bounding box center [853, 151] width 1379 height 1618
drag, startPoint x: 775, startPoint y: 362, endPoint x: 794, endPoint y: 369, distance: 20.2
click at [794, 369] on div "1 [PERSON_NAME][DATE] 日報表 單號 類別 項目 金額 業績 8 * 消費 剪髮 149 149 8 * 消費 海鹽399 0 399 1…" at bounding box center [853, 151] width 1379 height 1618
drag, startPoint x: 779, startPoint y: 355, endPoint x: 796, endPoint y: 367, distance: 20.8
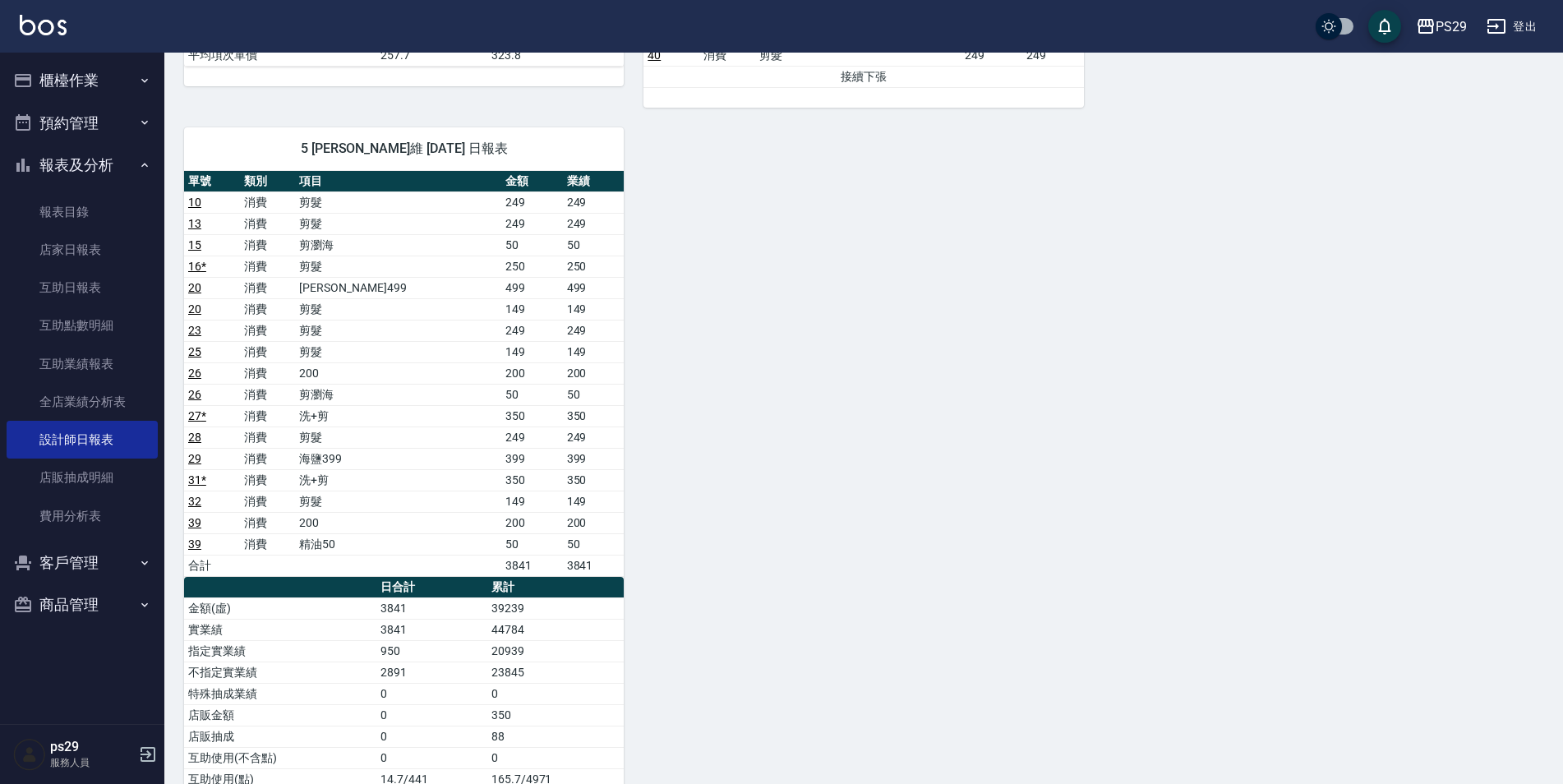
click at [796, 367] on div "1 [PERSON_NAME][DATE] 日報表 單號 類別 項目 金額 業績 8 * 消費 剪髮 149 149 8 * 消費 海鹽399 0 399 1…" at bounding box center [853, 151] width 1379 height 1618
drag, startPoint x: 788, startPoint y: 358, endPoint x: 797, endPoint y: 370, distance: 15.0
click at [797, 370] on div "1 [PERSON_NAME][DATE] 日報表 單號 類別 項目 金額 業績 8 * 消費 剪髮 149 149 8 * 消費 海鹽399 0 399 1…" at bounding box center [853, 151] width 1379 height 1618
drag, startPoint x: 794, startPoint y: 361, endPoint x: 814, endPoint y: 371, distance: 22.4
click at [814, 373] on div "1 [PERSON_NAME][DATE] 日報表 單號 類別 項目 金額 業績 8 * 消費 剪髮 149 149 8 * 消費 海鹽399 0 399 1…" at bounding box center [853, 151] width 1379 height 1618
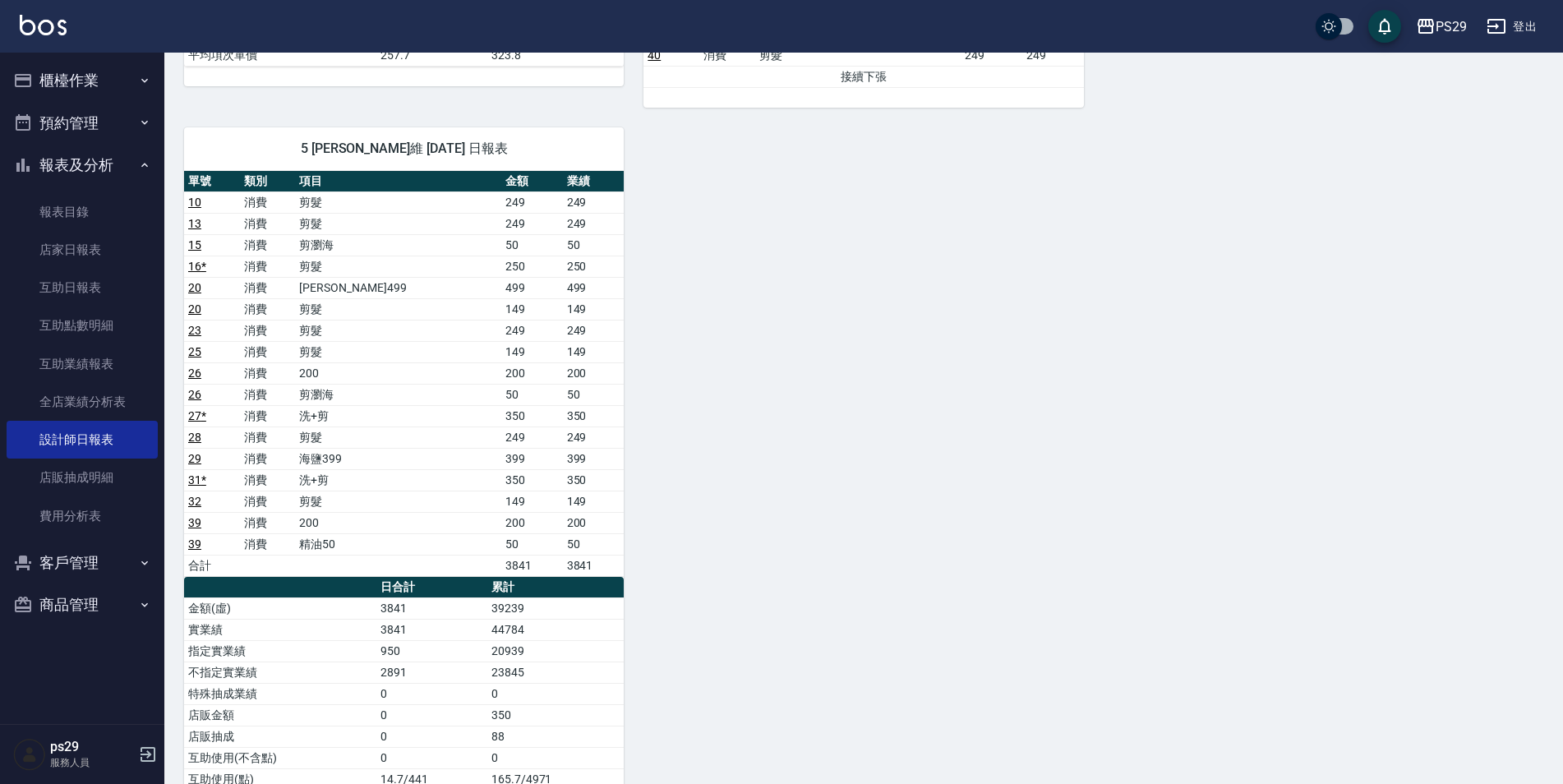
drag, startPoint x: 771, startPoint y: 363, endPoint x: 785, endPoint y: 374, distance: 17.8
click at [785, 374] on div "1 [PERSON_NAME][DATE] 日報表 單號 類別 項目 金額 業績 8 * 消費 剪髮 149 149 8 * 消費 海鹽399 0 399 1…" at bounding box center [853, 151] width 1379 height 1618
click at [786, 374] on div "1 [PERSON_NAME][DATE] 日報表 單號 類別 項目 金額 業績 8 * 消費 剪髮 149 149 8 * 消費 海鹽399 0 399 1…" at bounding box center [853, 151] width 1379 height 1618
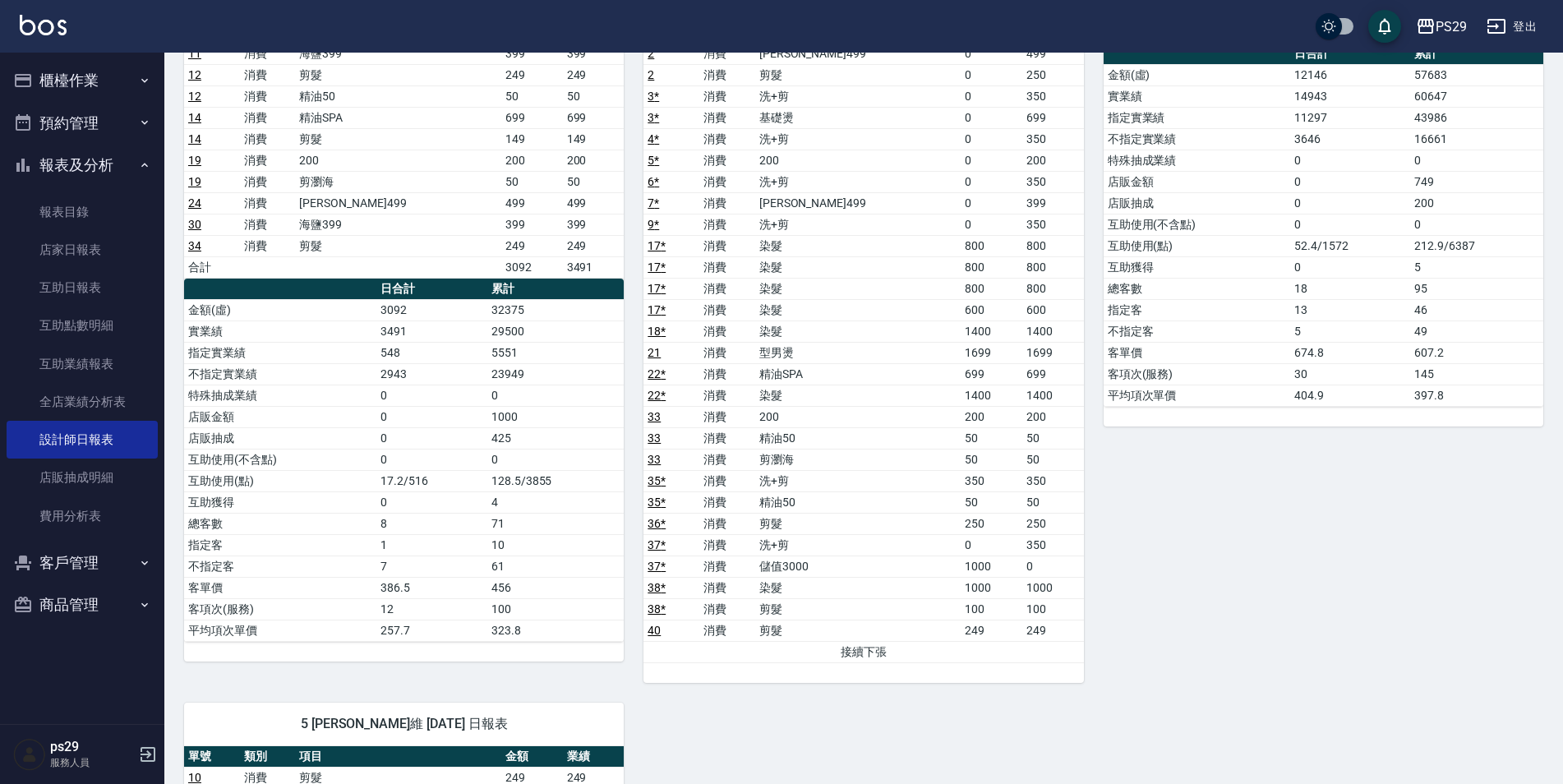
scroll to position [0, 0]
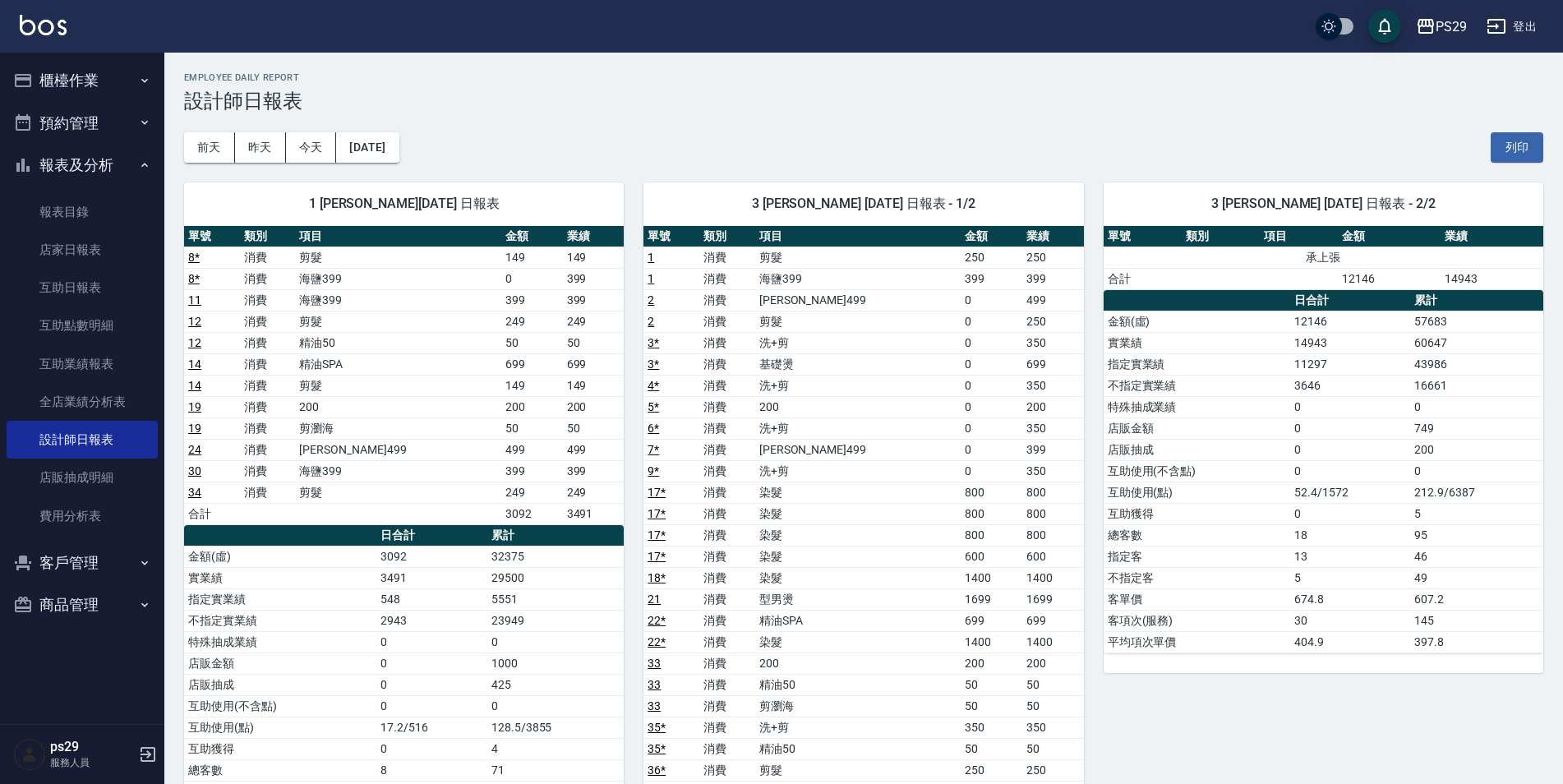
click at [65, 22] on img at bounding box center [43, 25] width 47 height 21
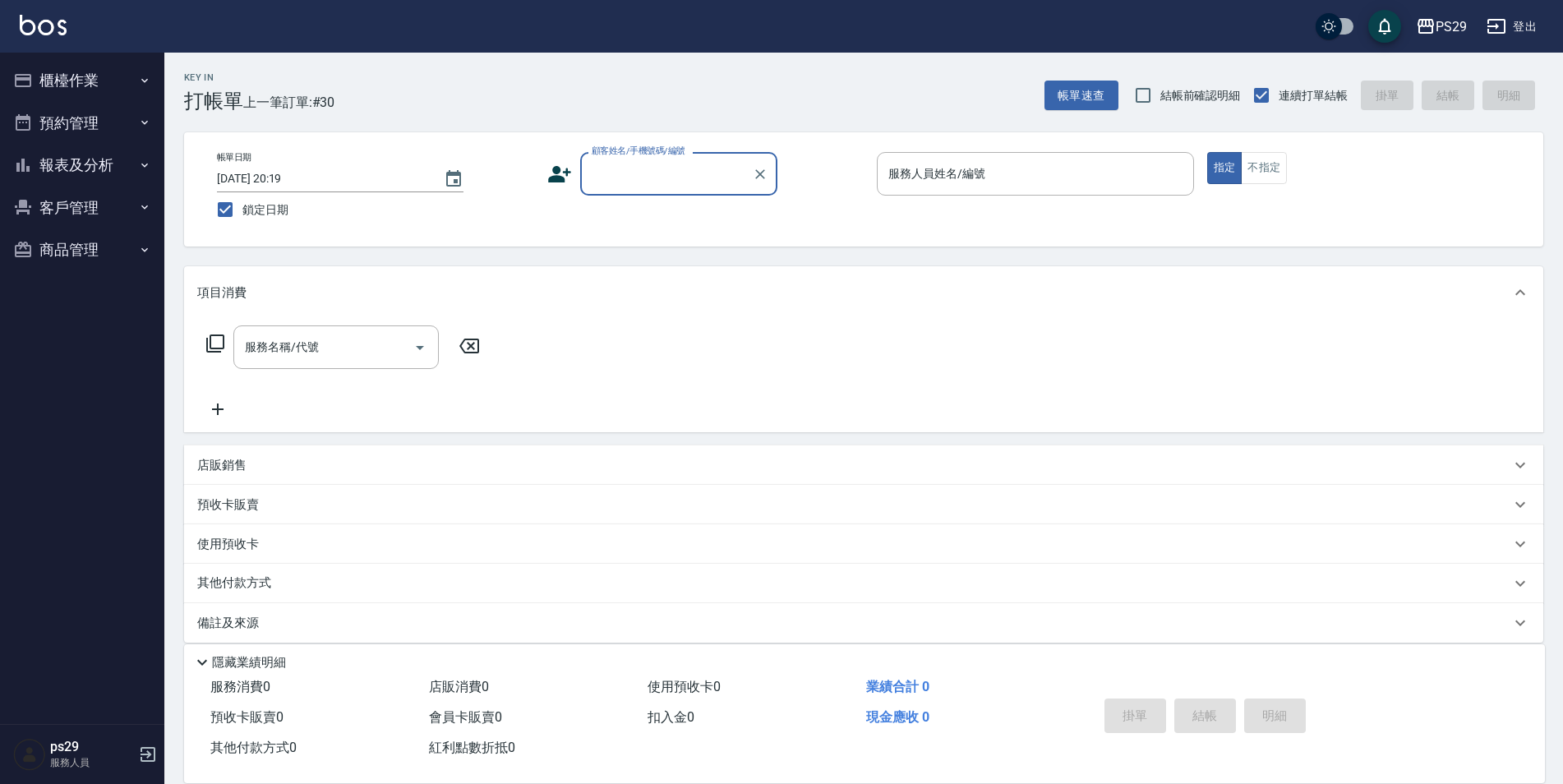
click at [154, 170] on button "報表及分析" at bounding box center [82, 164] width 151 height 42
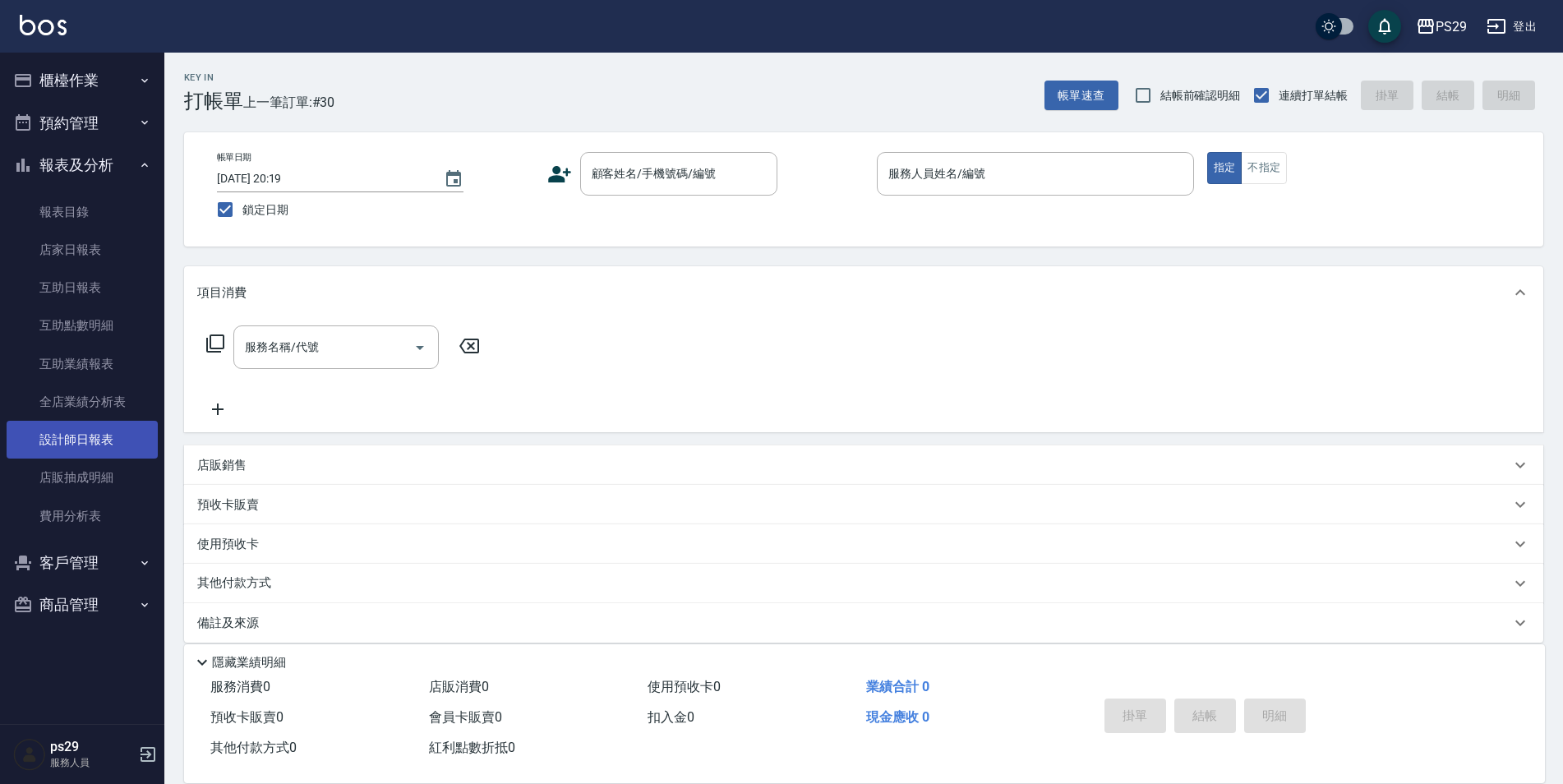
click at [99, 426] on link "設計師日報表" at bounding box center [82, 440] width 151 height 38
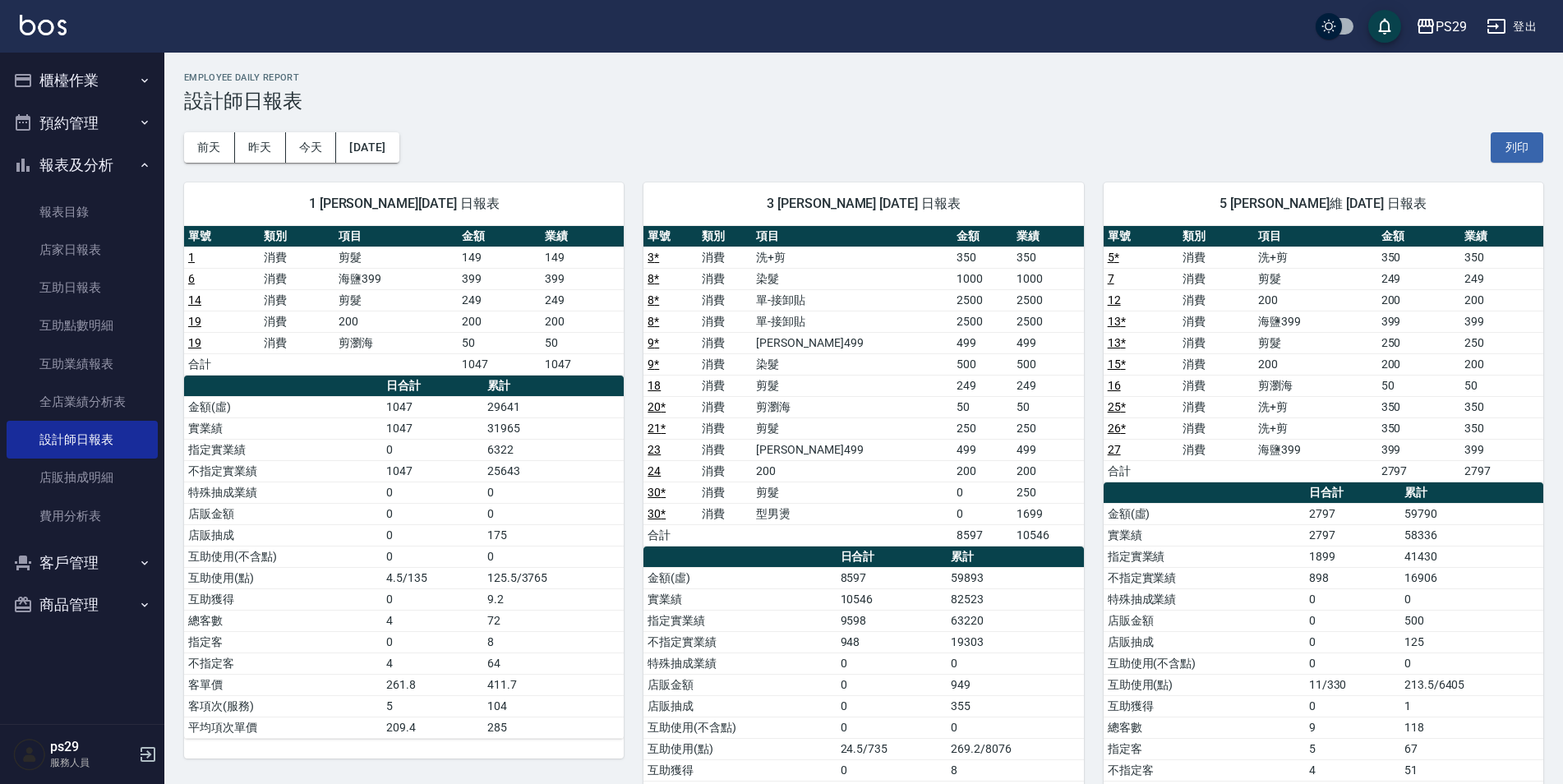
click at [23, 2] on div "PS29 登出" at bounding box center [782, 26] width 1563 height 53
click at [29, 15] on img at bounding box center [43, 25] width 47 height 21
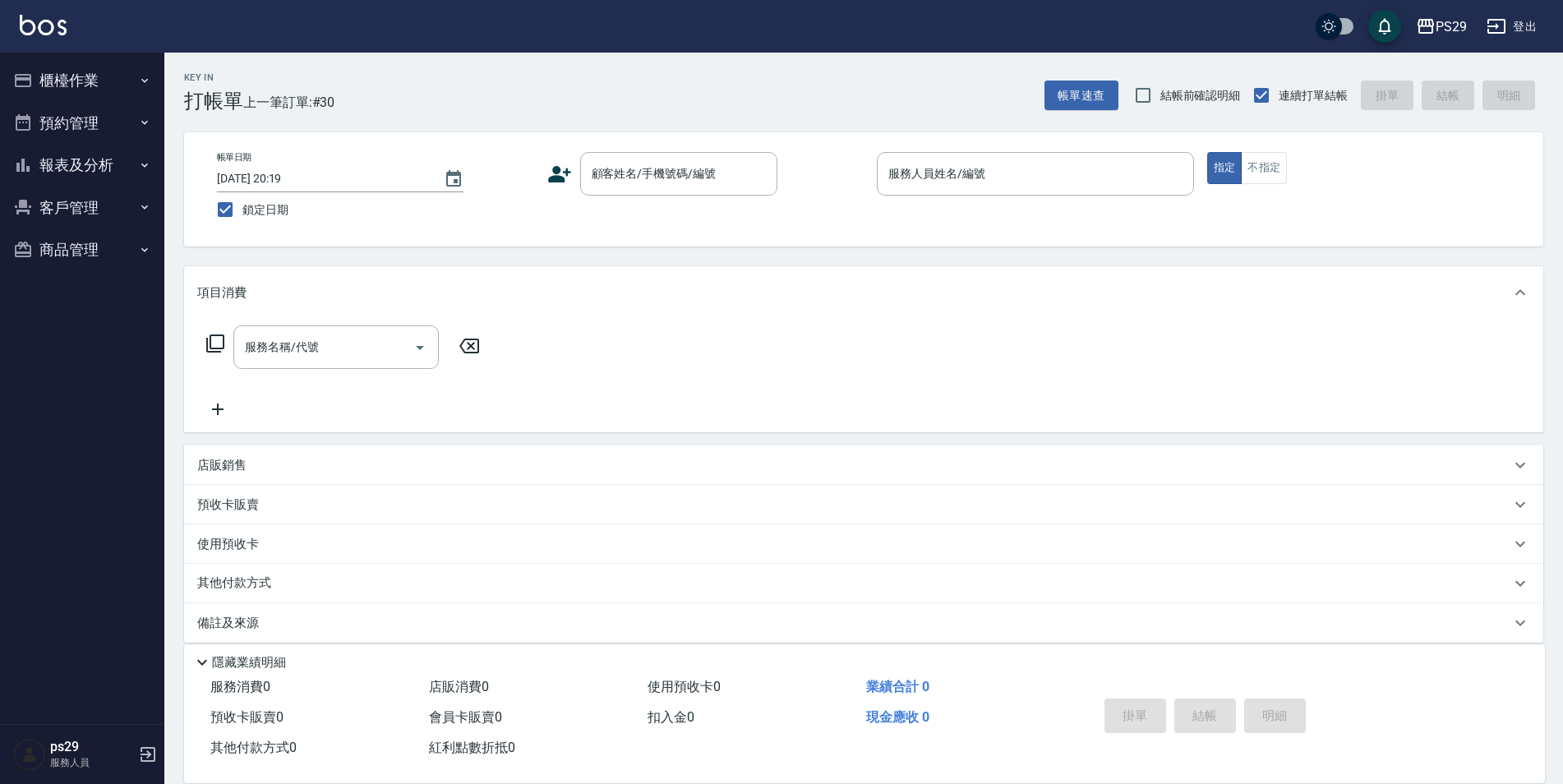
click at [41, 35] on img at bounding box center [43, 25] width 47 height 21
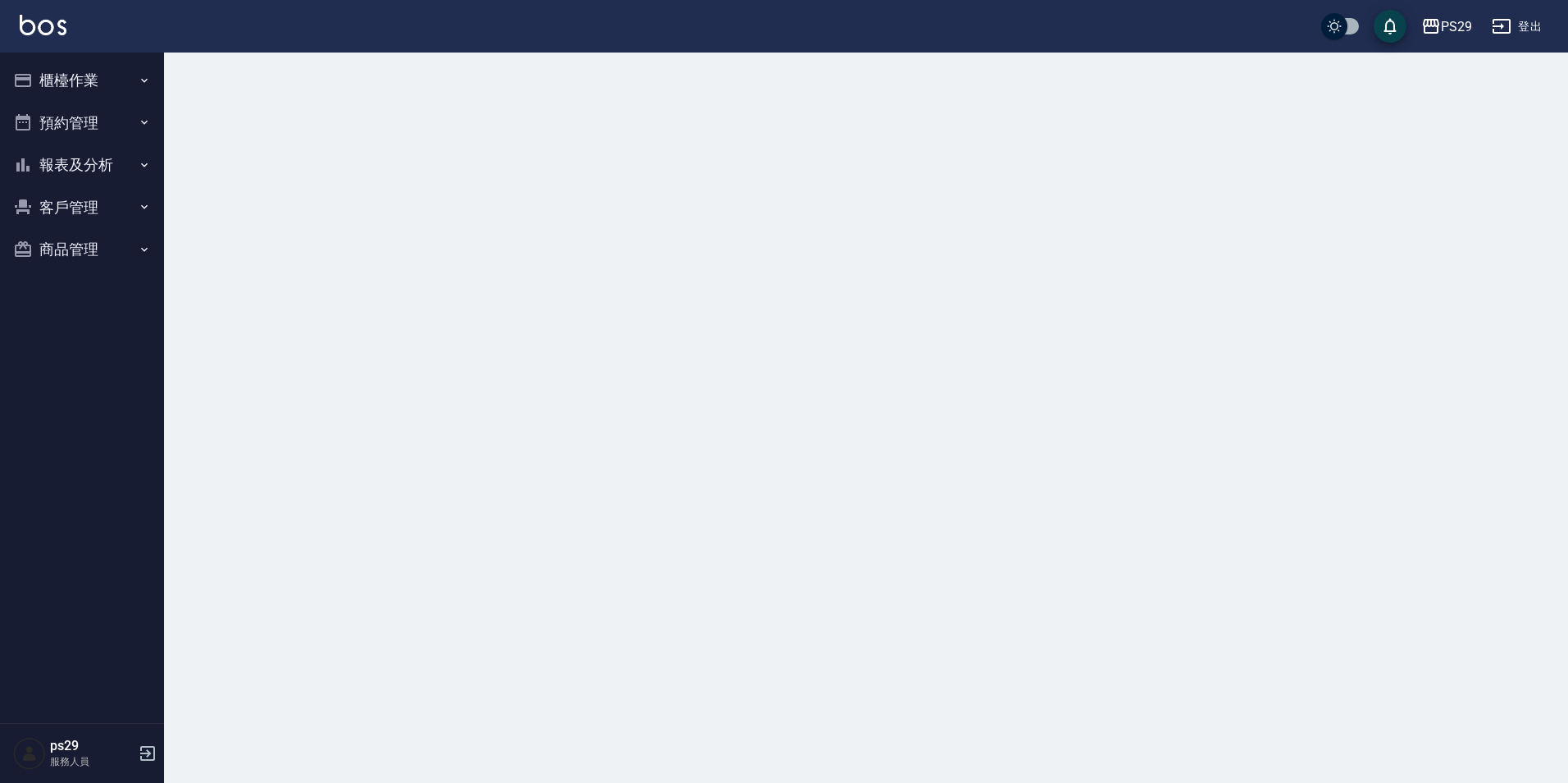
click at [116, 158] on button "報表及分析" at bounding box center [82, 164] width 151 height 42
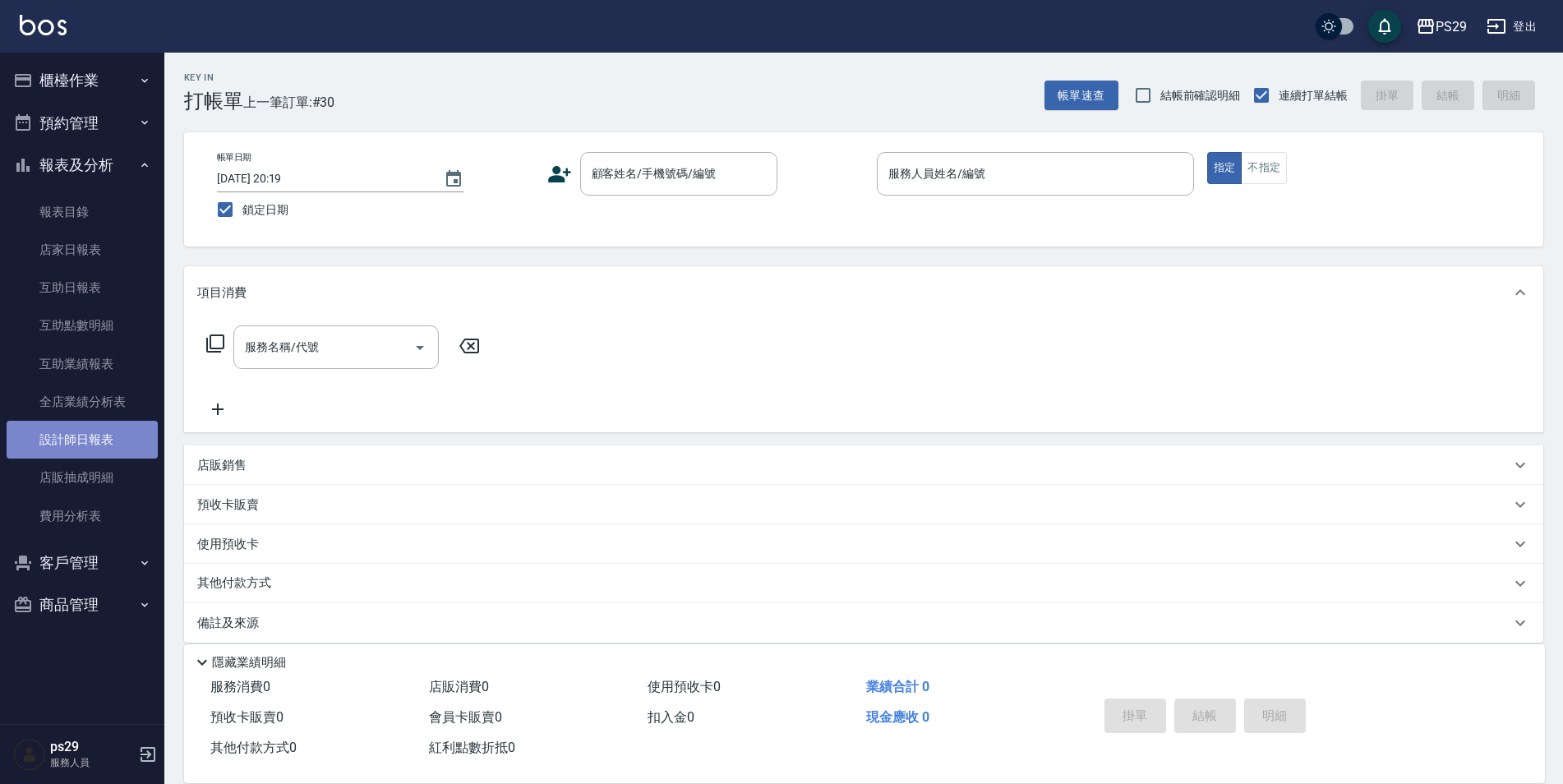
click at [96, 430] on link "設計師日報表" at bounding box center [82, 440] width 151 height 38
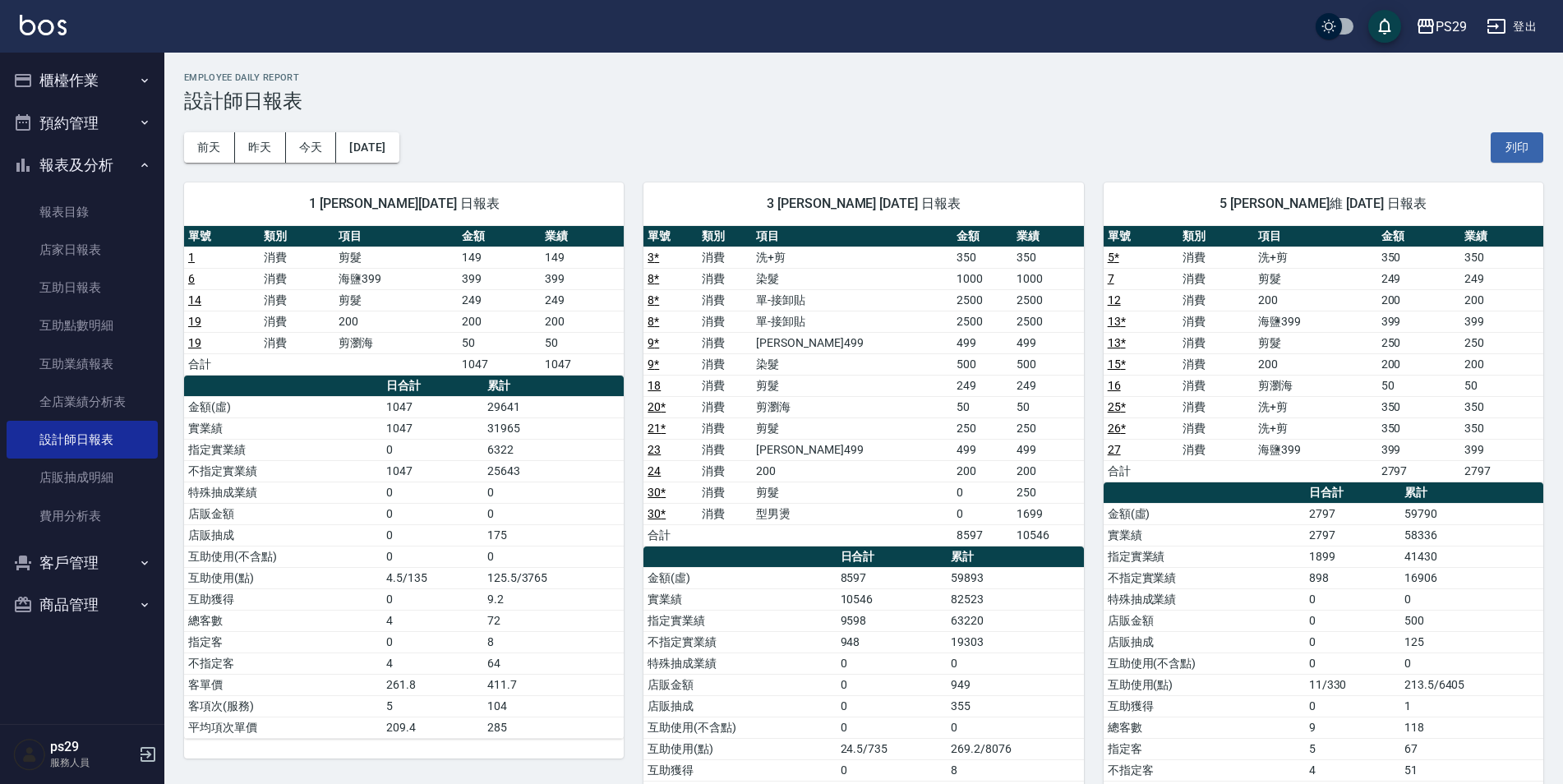
click at [38, 20] on img at bounding box center [43, 25] width 47 height 21
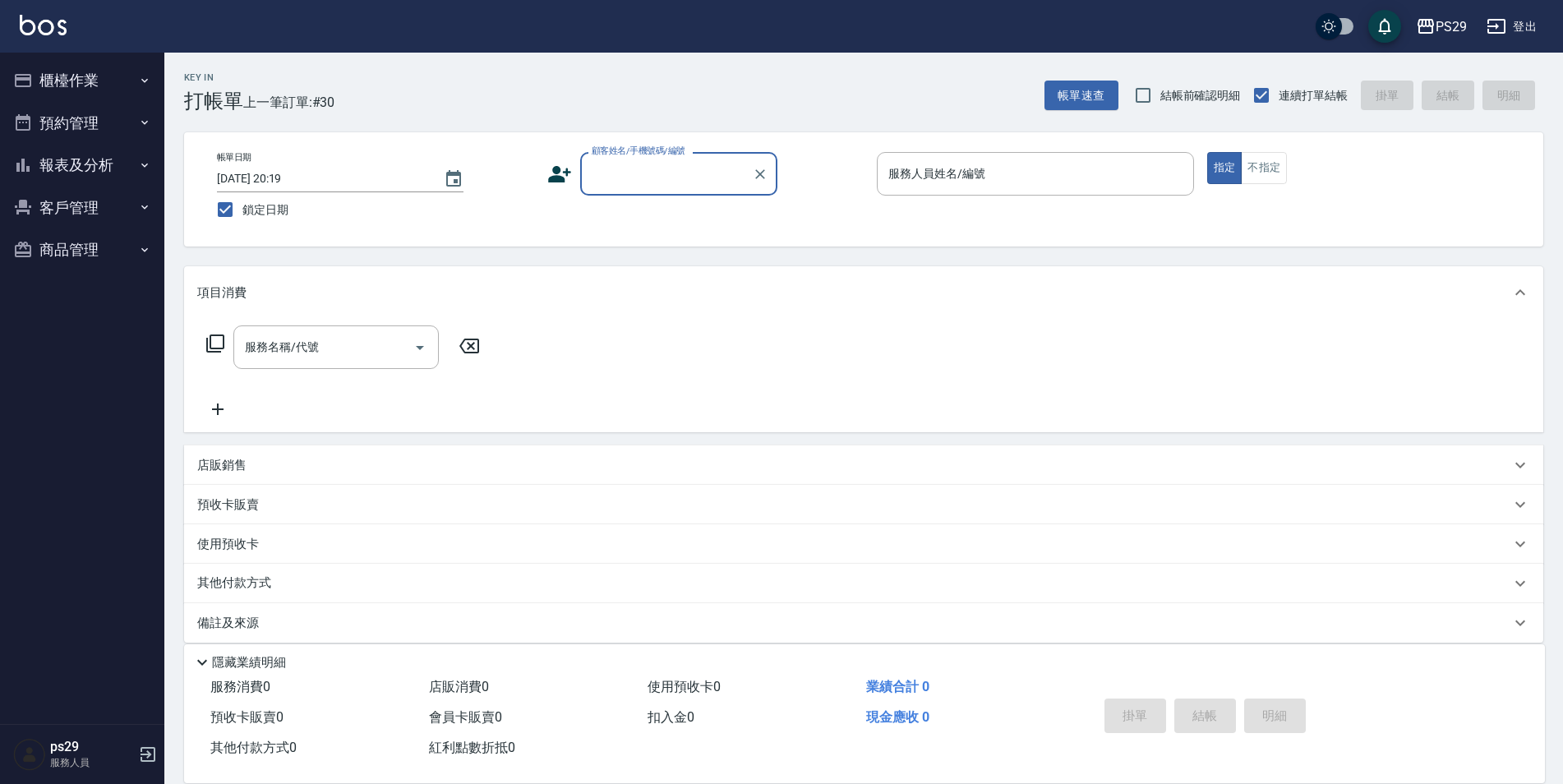
click at [122, 170] on button "報表及分析" at bounding box center [82, 164] width 151 height 42
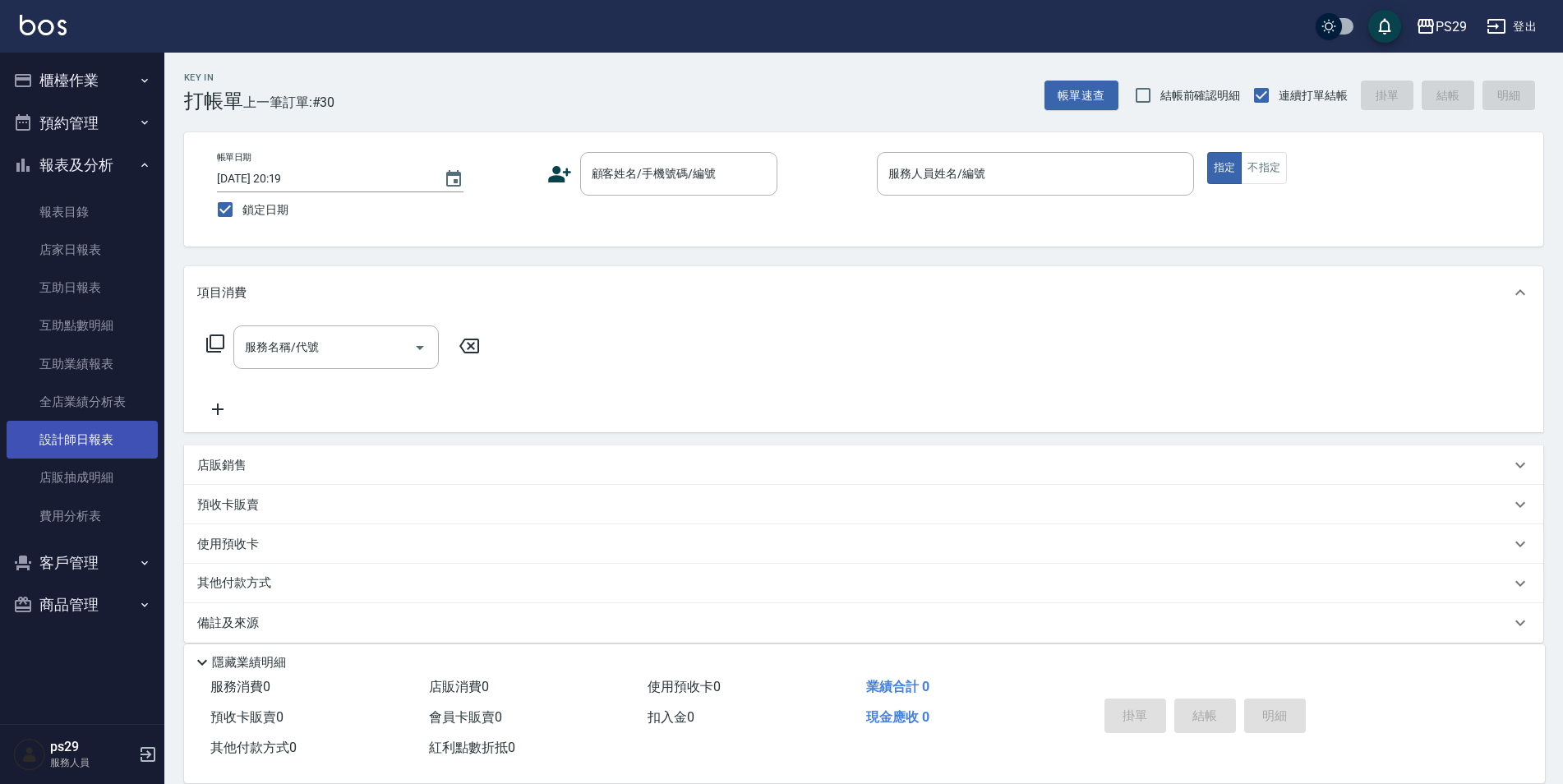
click at [64, 426] on link "設計師日報表" at bounding box center [82, 440] width 151 height 38
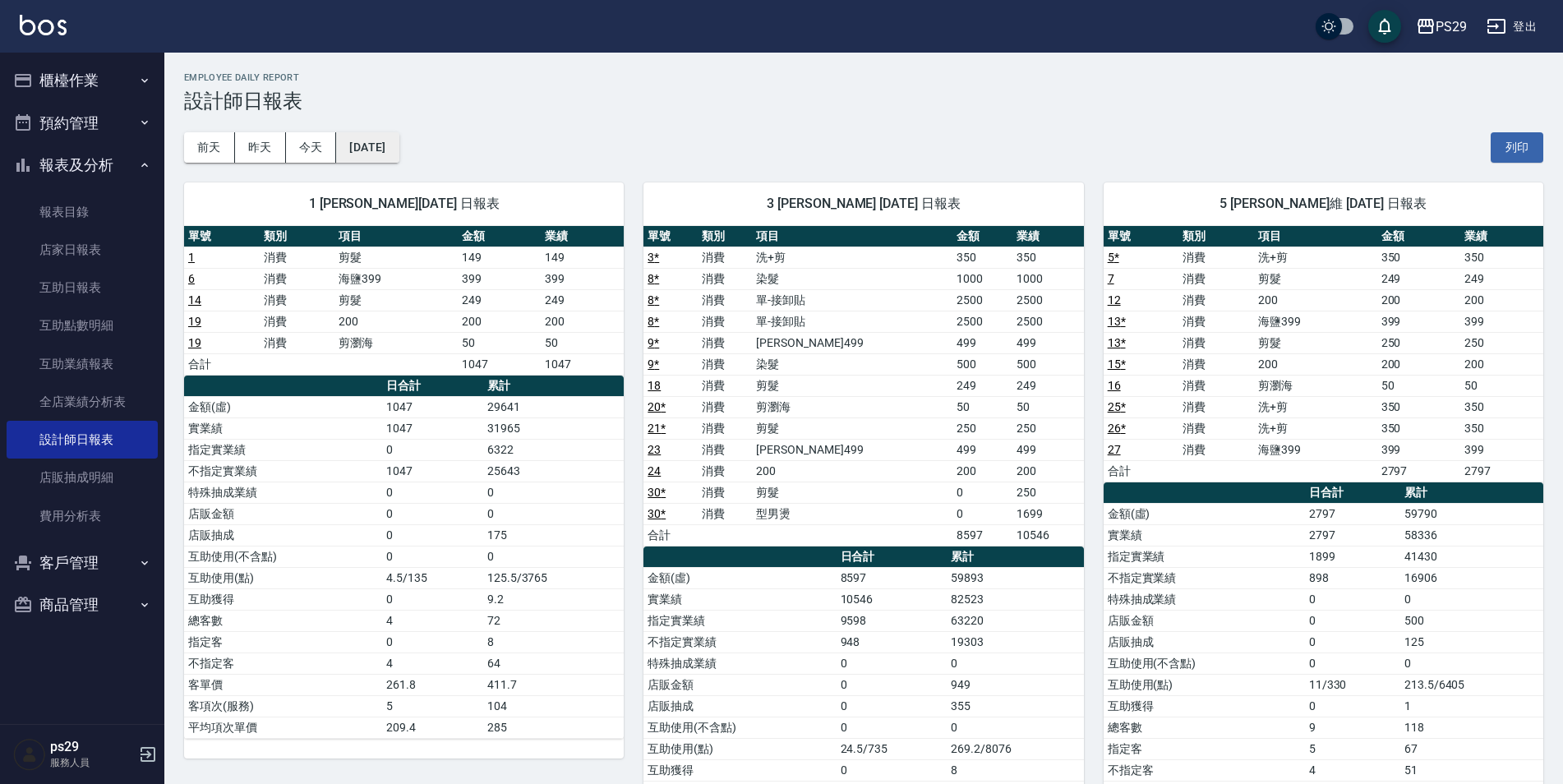
click at [370, 142] on button "[DATE]" at bounding box center [367, 147] width 62 height 30
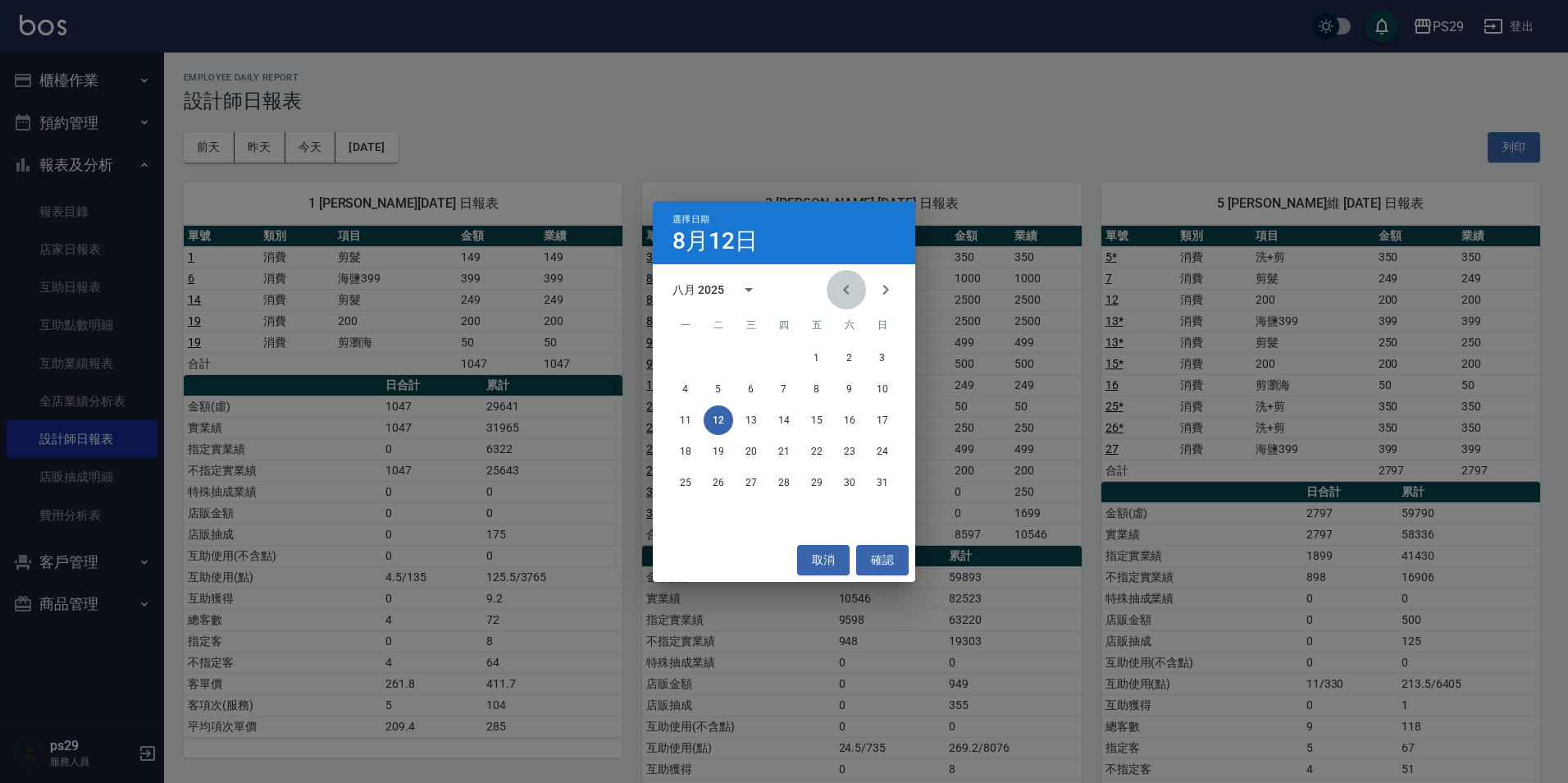
click at [838, 283] on icon "Previous month" at bounding box center [846, 290] width 20 height 20
click at [855, 290] on icon "Previous month" at bounding box center [846, 290] width 20 height 20
click at [754, 475] on button "30" at bounding box center [752, 482] width 29 height 29
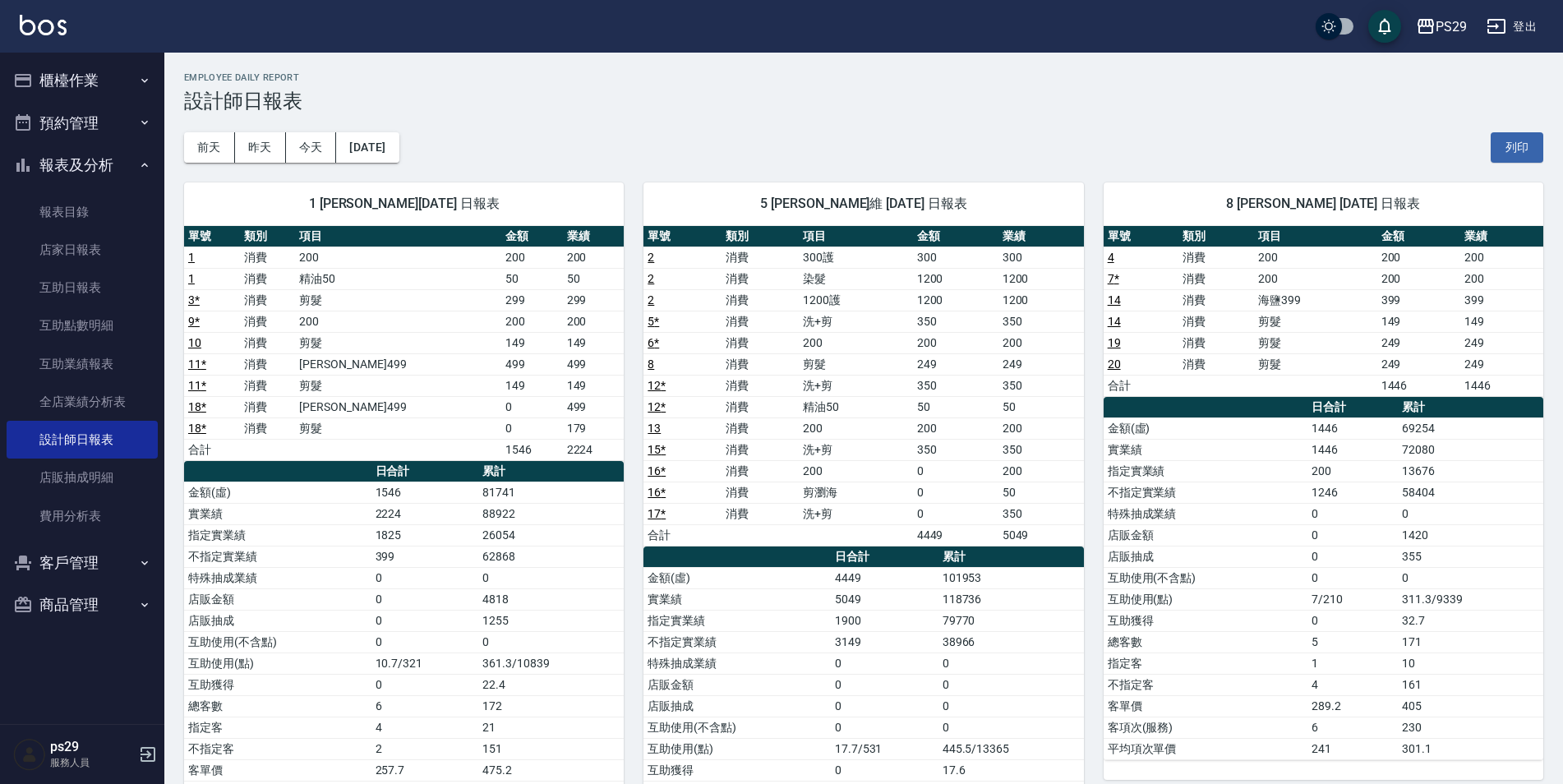
click at [394, 124] on div "[DATE] [DATE] [DATE] [DATE] 列印" at bounding box center [864, 147] width 1359 height 70
click at [396, 136] on button "[DATE]" at bounding box center [367, 147] width 62 height 30
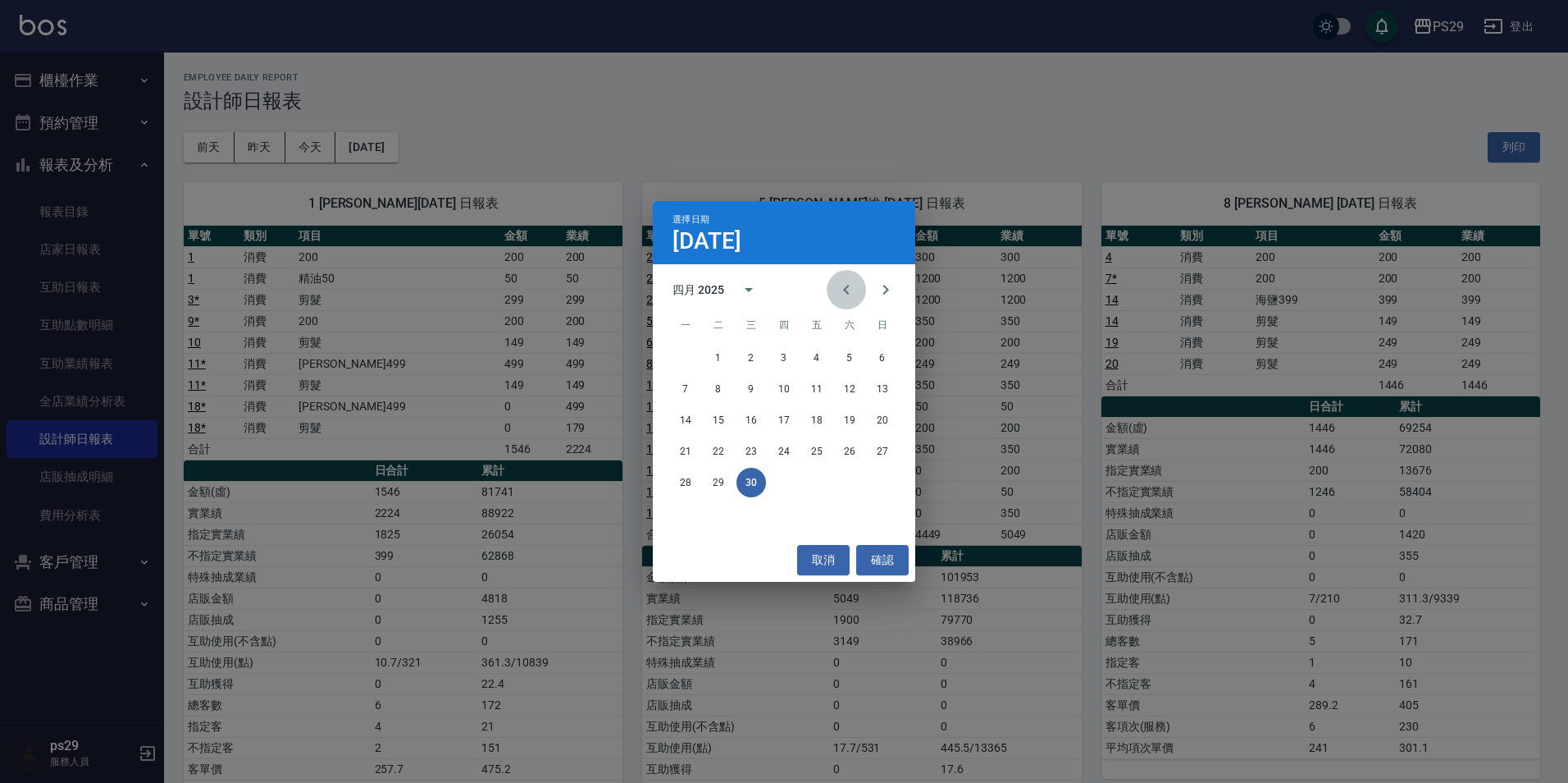
click at [833, 289] on button "Previous month" at bounding box center [847, 290] width 40 height 40
click at [682, 518] on button "31" at bounding box center [686, 513] width 29 height 29
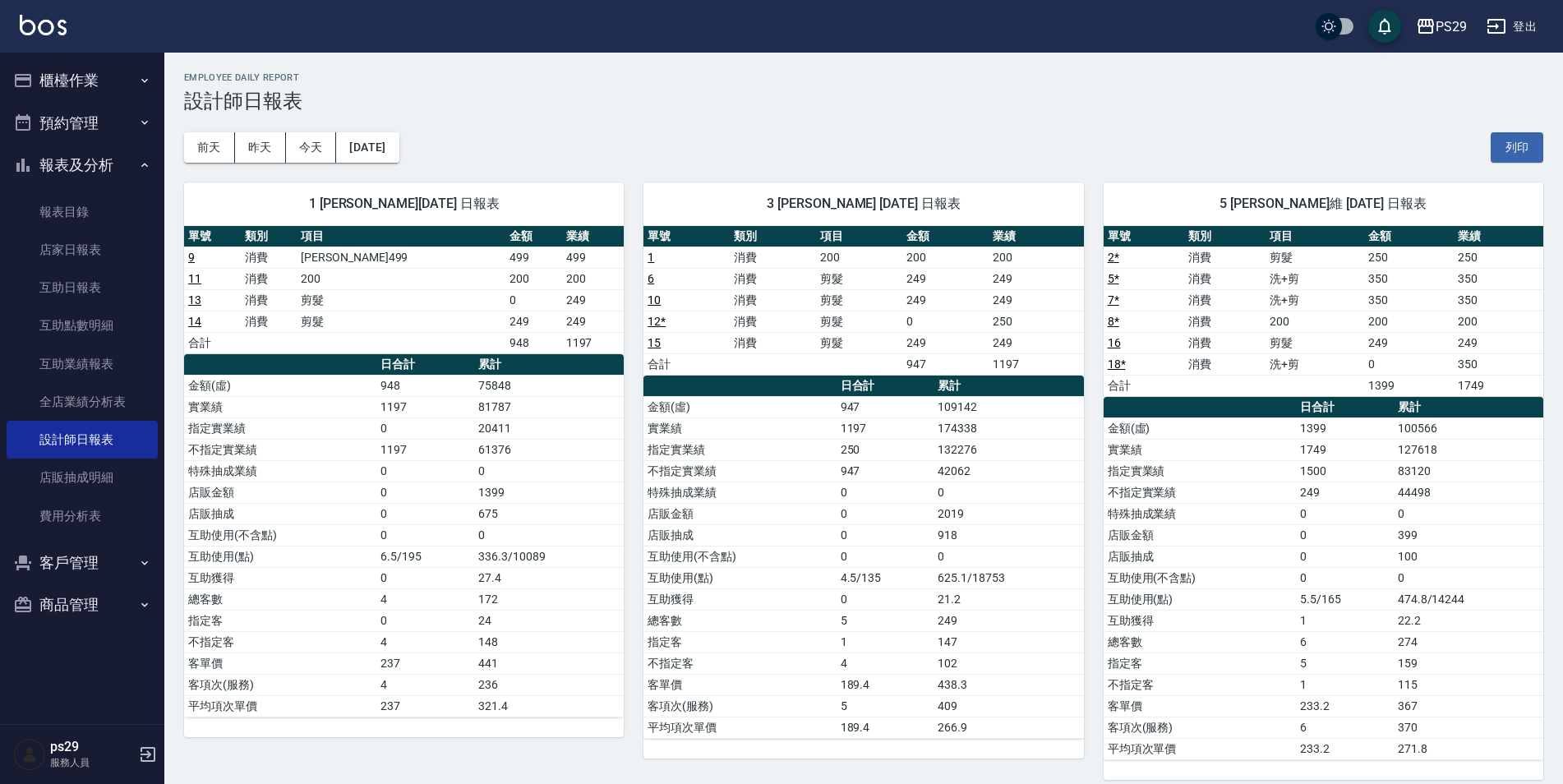
click at [389, 130] on div "[DATE] [DATE] [DATE] [DATE] 列印" at bounding box center [864, 147] width 1359 height 70
click at [389, 139] on button "[DATE]" at bounding box center [367, 147] width 62 height 30
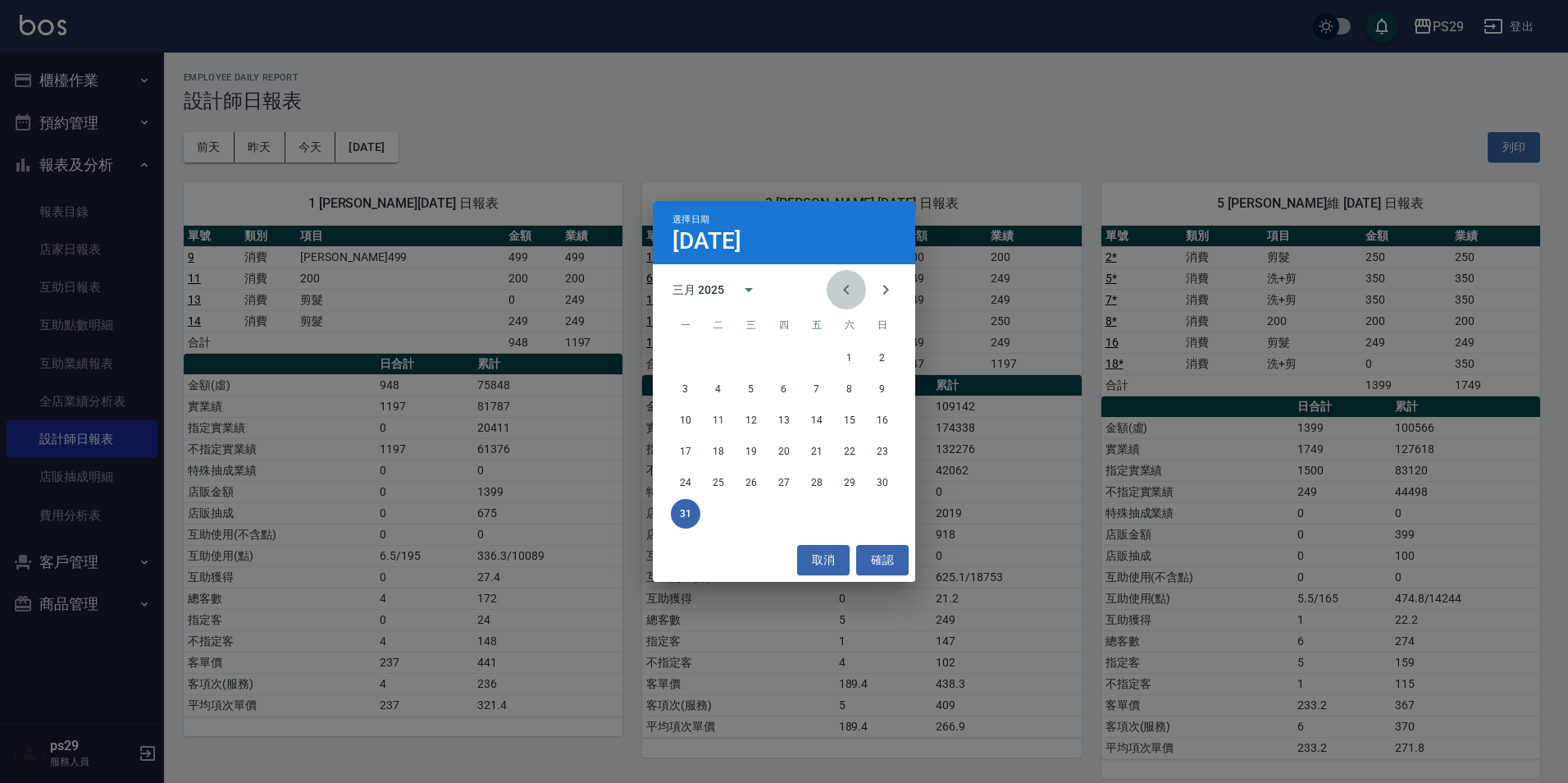
click at [828, 284] on button "Previous month" at bounding box center [847, 290] width 40 height 40
click at [809, 476] on button "28" at bounding box center [817, 482] width 29 height 29
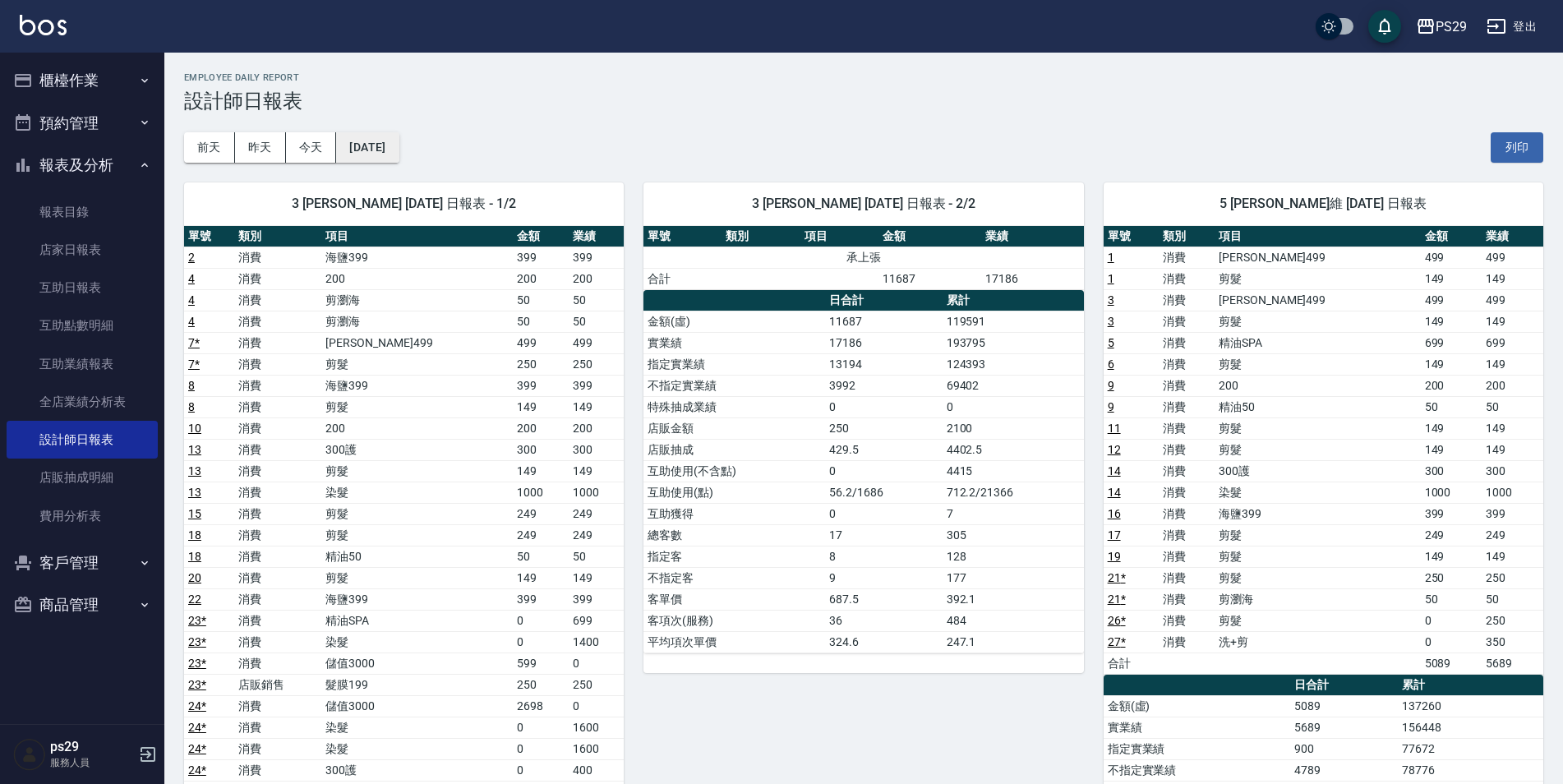
click at [395, 152] on button "[DATE]" at bounding box center [367, 147] width 62 height 30
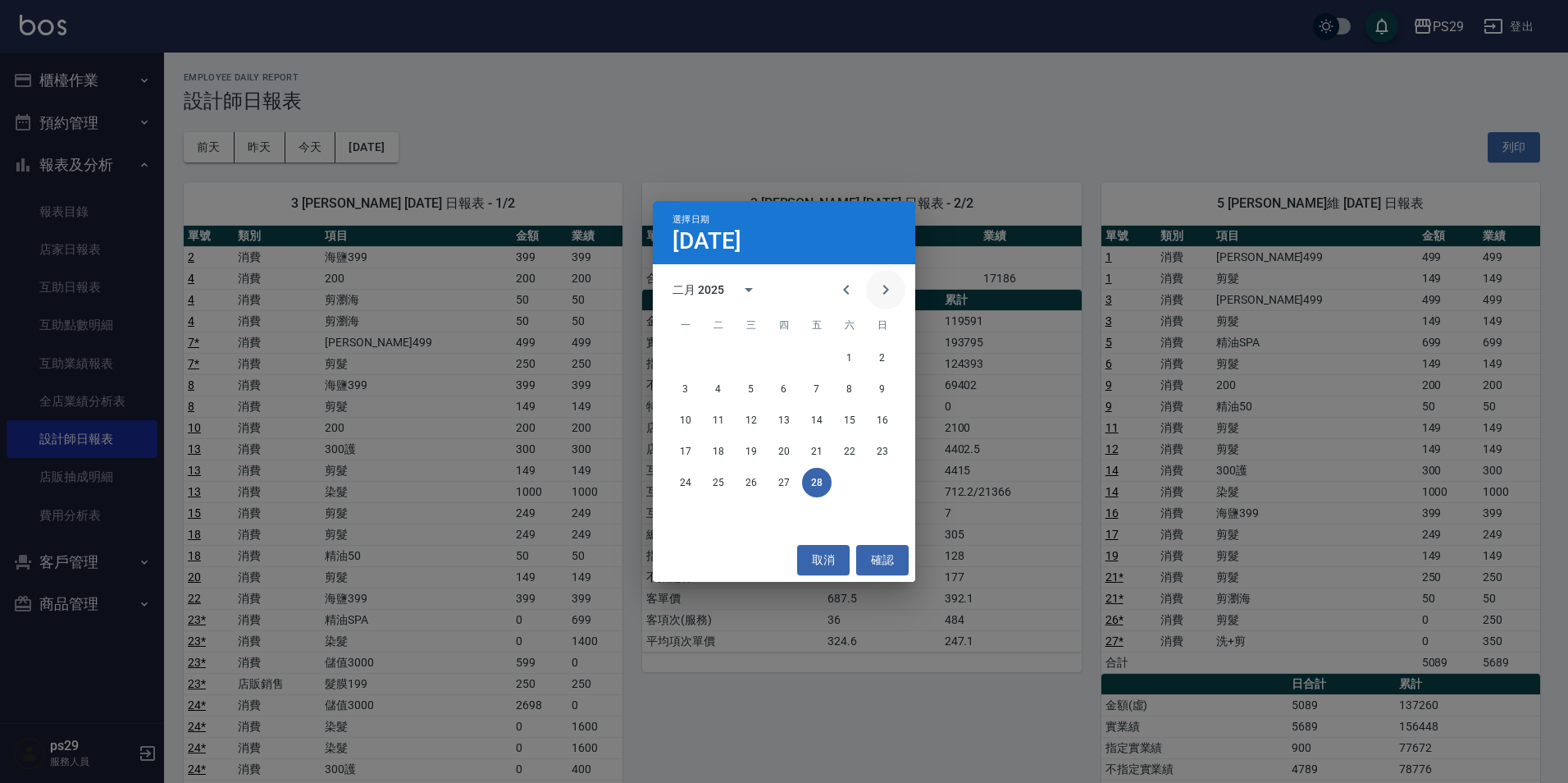
click at [891, 301] on button "Next month" at bounding box center [886, 290] width 40 height 40
click at [690, 512] on button "31" at bounding box center [686, 513] width 29 height 29
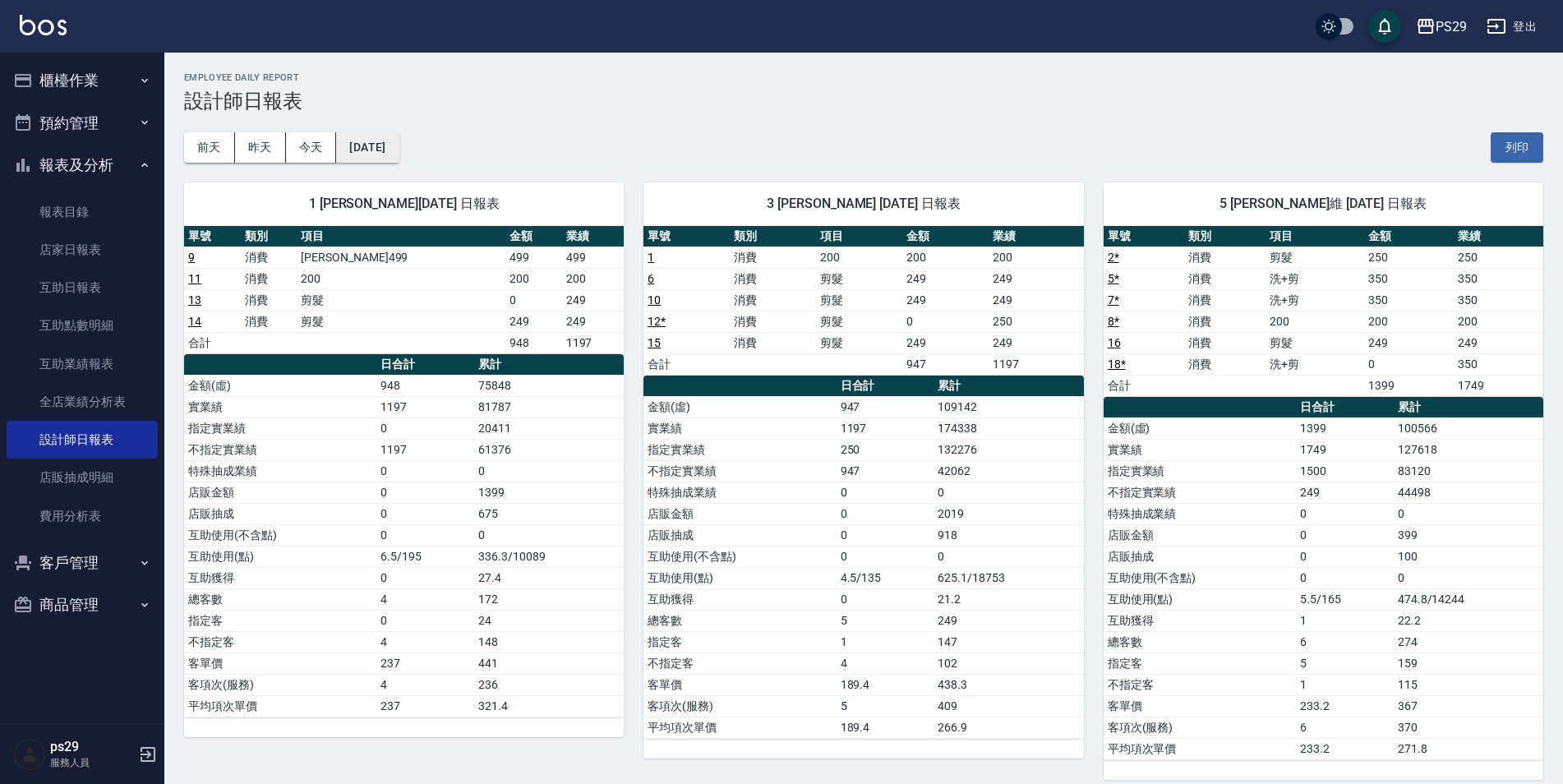
click at [388, 137] on button "[DATE]" at bounding box center [367, 147] width 62 height 30
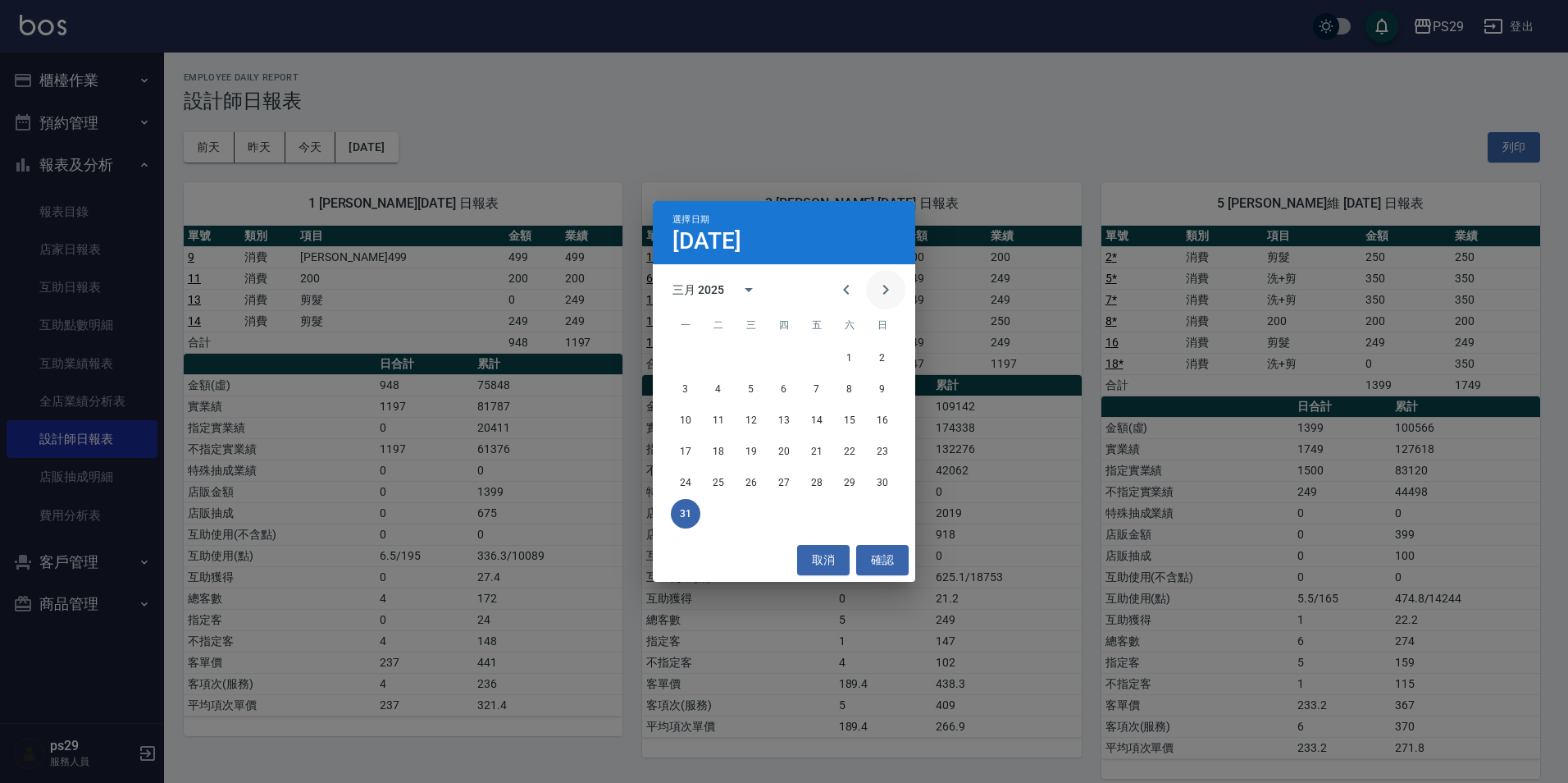
click at [893, 296] on icon "Next month" at bounding box center [886, 290] width 20 height 20
click at [741, 478] on button "30" at bounding box center [752, 482] width 29 height 29
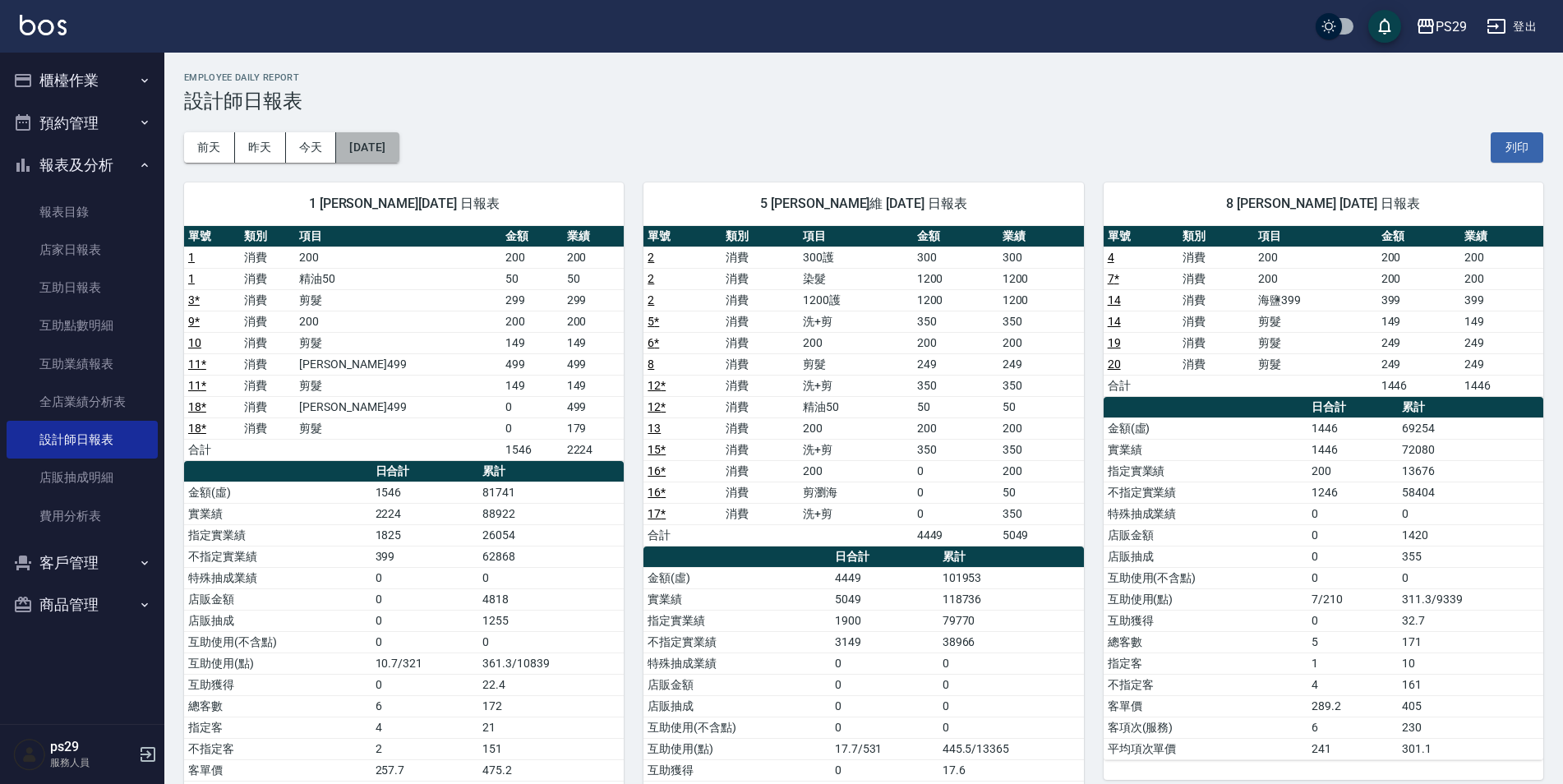
click at [350, 143] on button "[DATE]" at bounding box center [367, 147] width 62 height 30
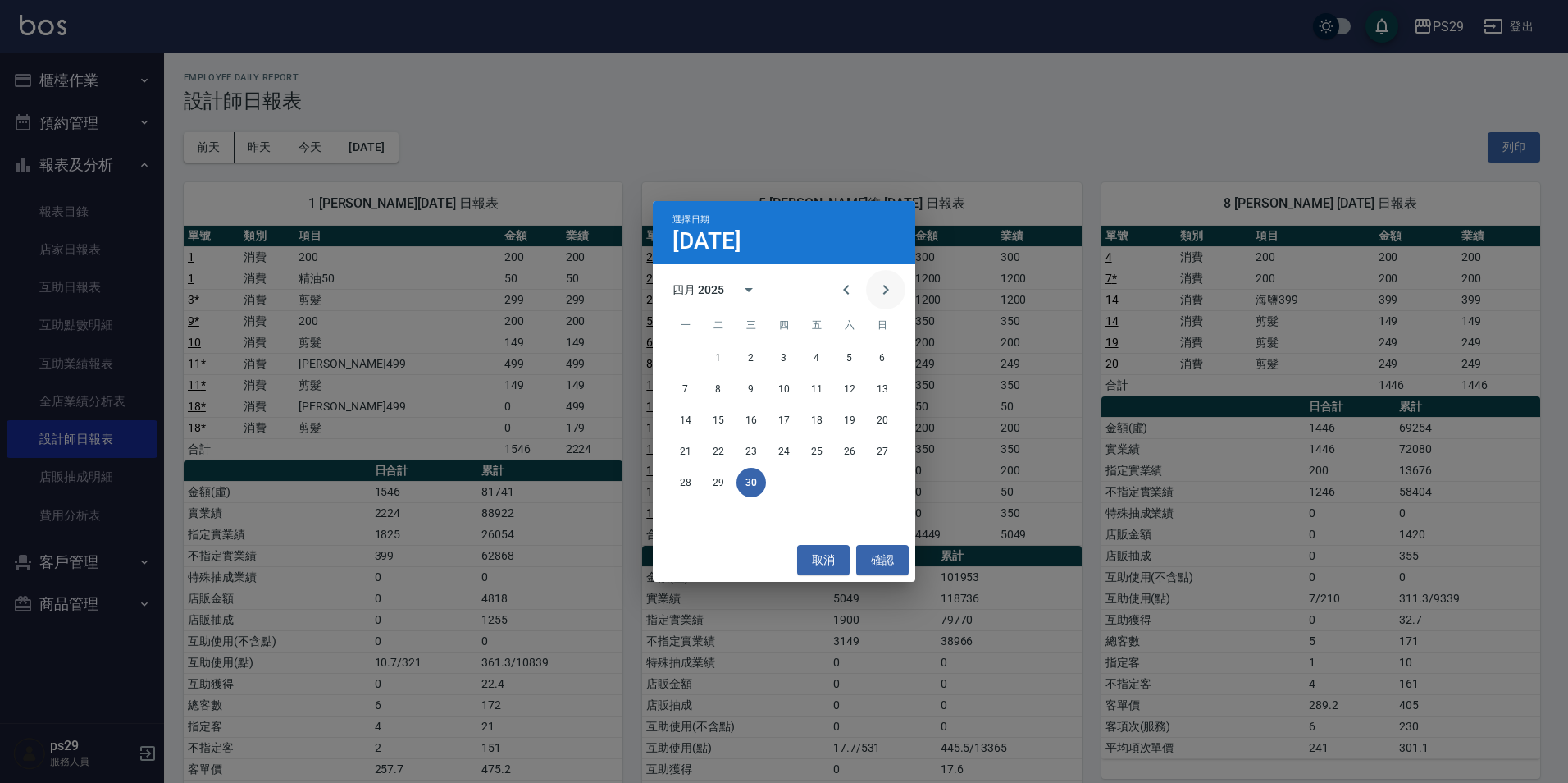
click at [868, 291] on button "Next month" at bounding box center [886, 290] width 40 height 40
click at [845, 481] on button "31" at bounding box center [849, 482] width 29 height 29
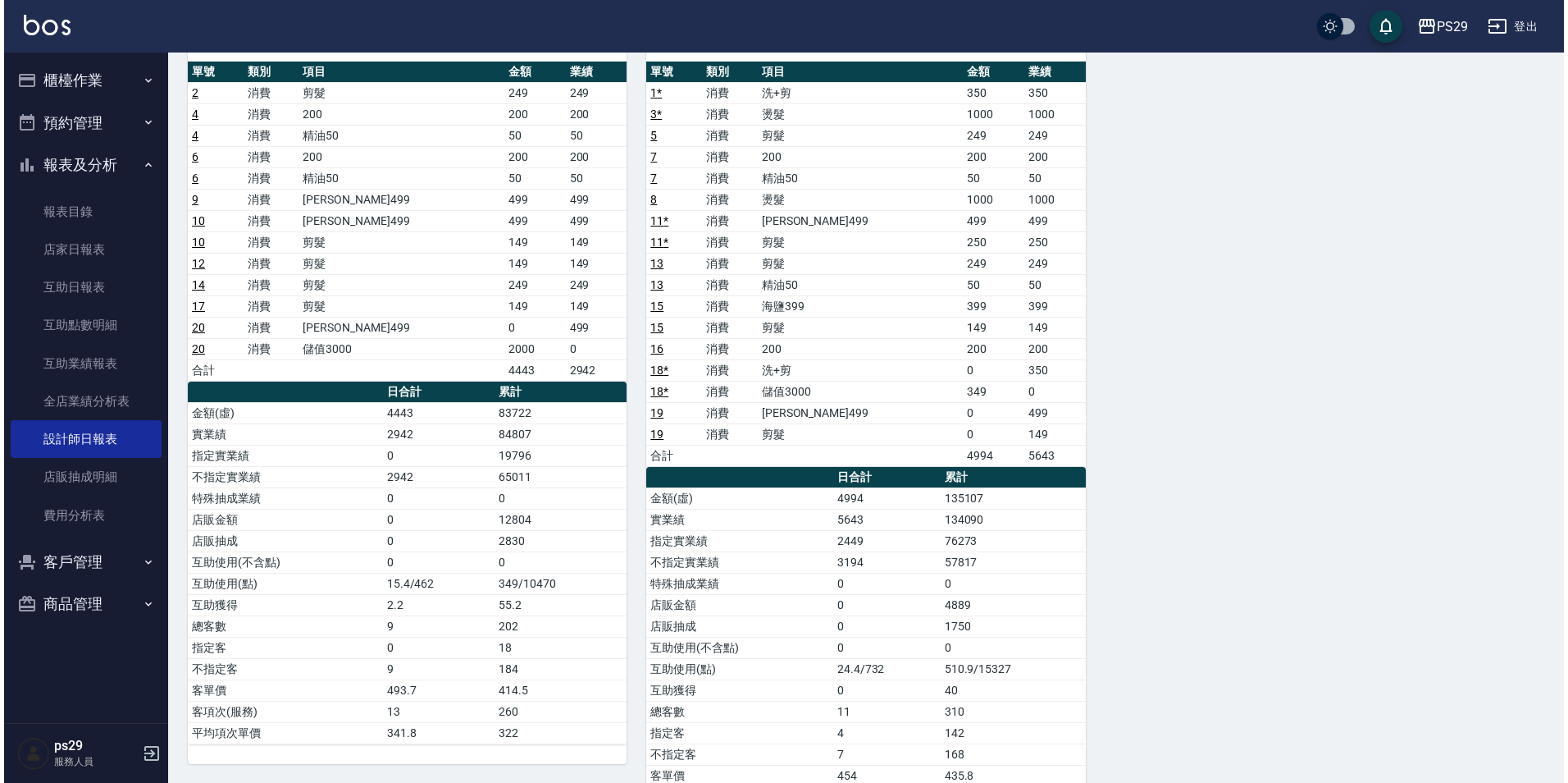
scroll to position [82, 0]
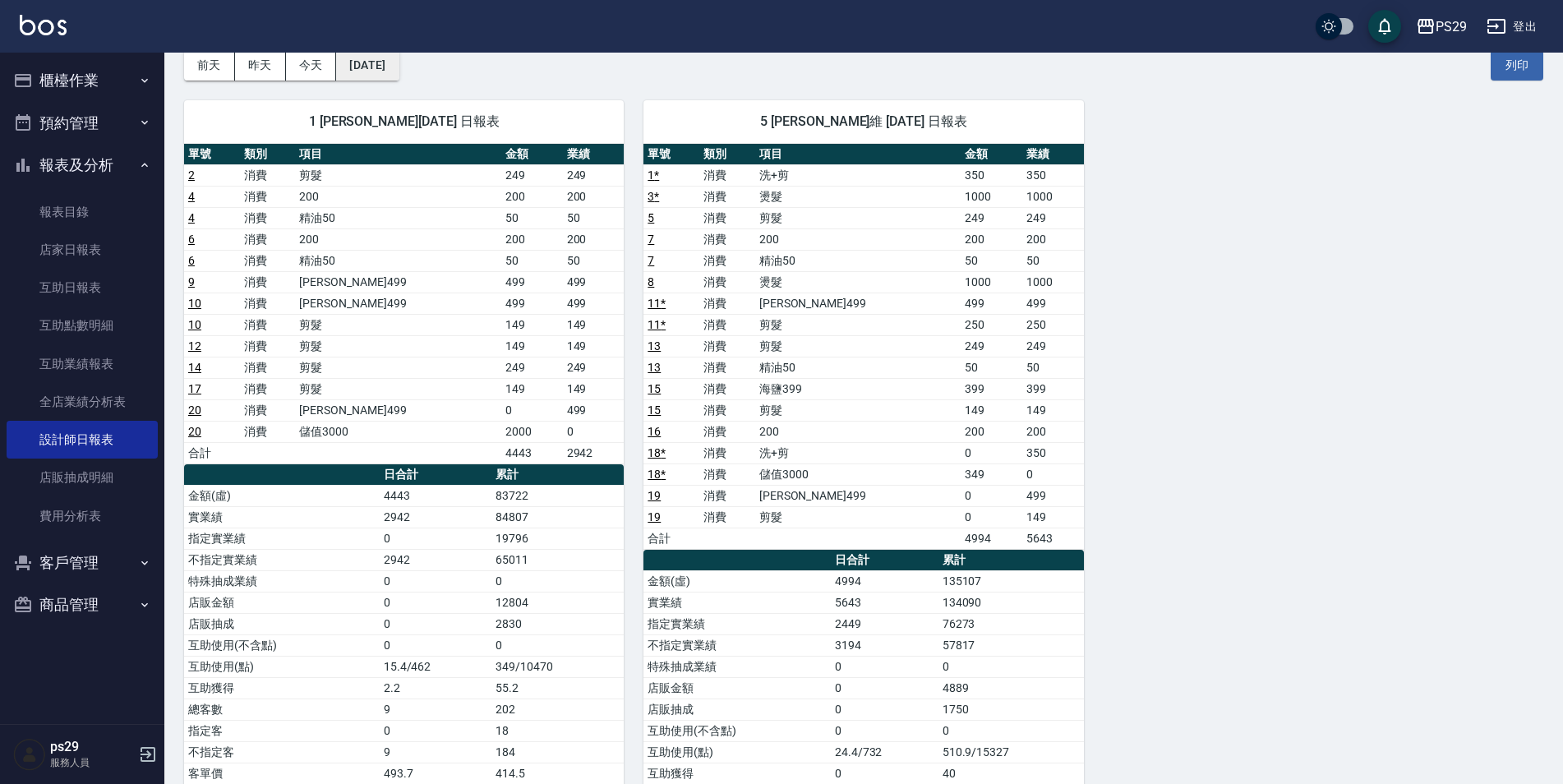
click at [382, 61] on button "[DATE]" at bounding box center [367, 65] width 62 height 30
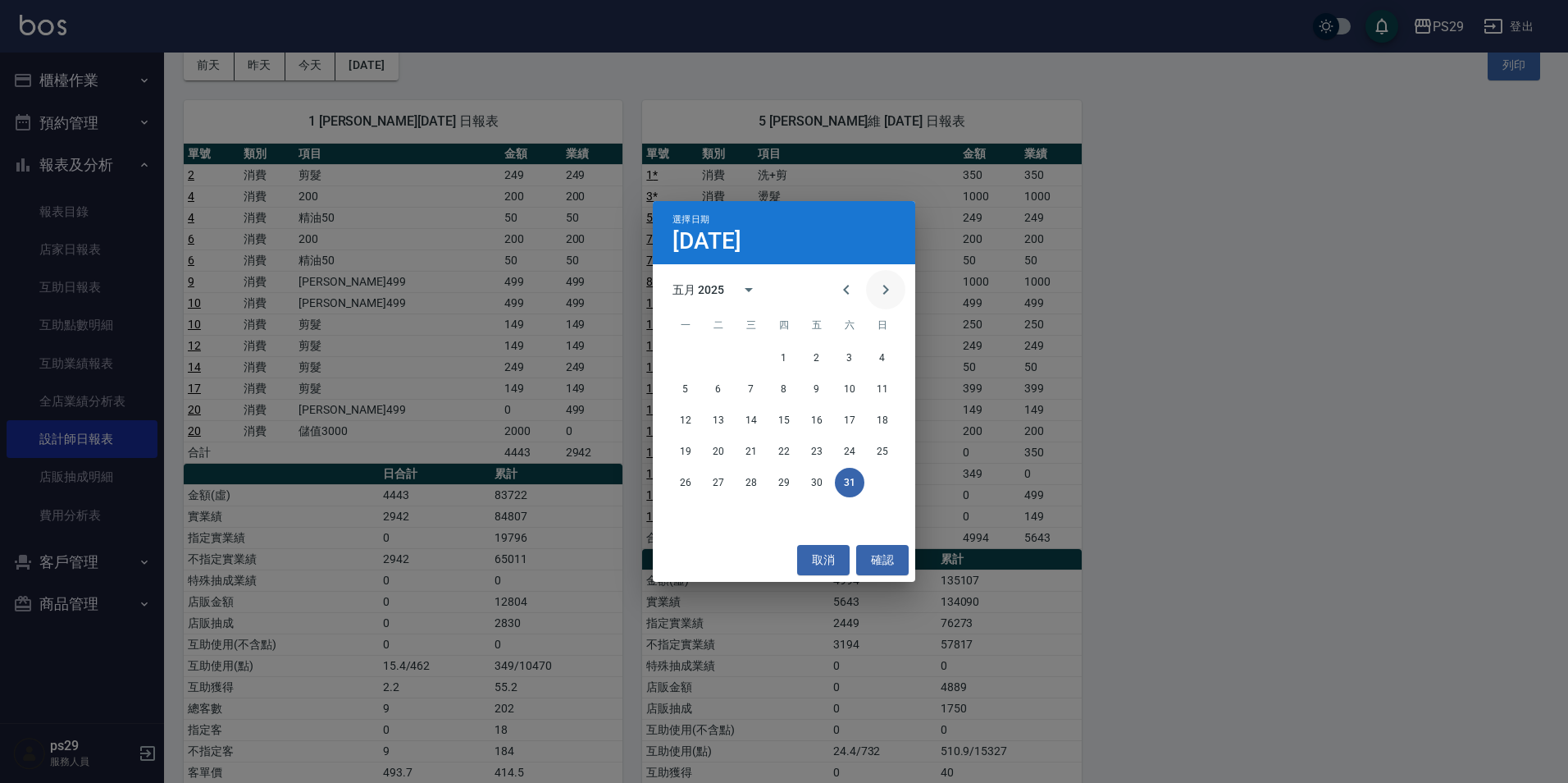
click at [877, 290] on icon "Next month" at bounding box center [886, 290] width 20 height 20
click at [693, 524] on button "30" at bounding box center [686, 513] width 29 height 29
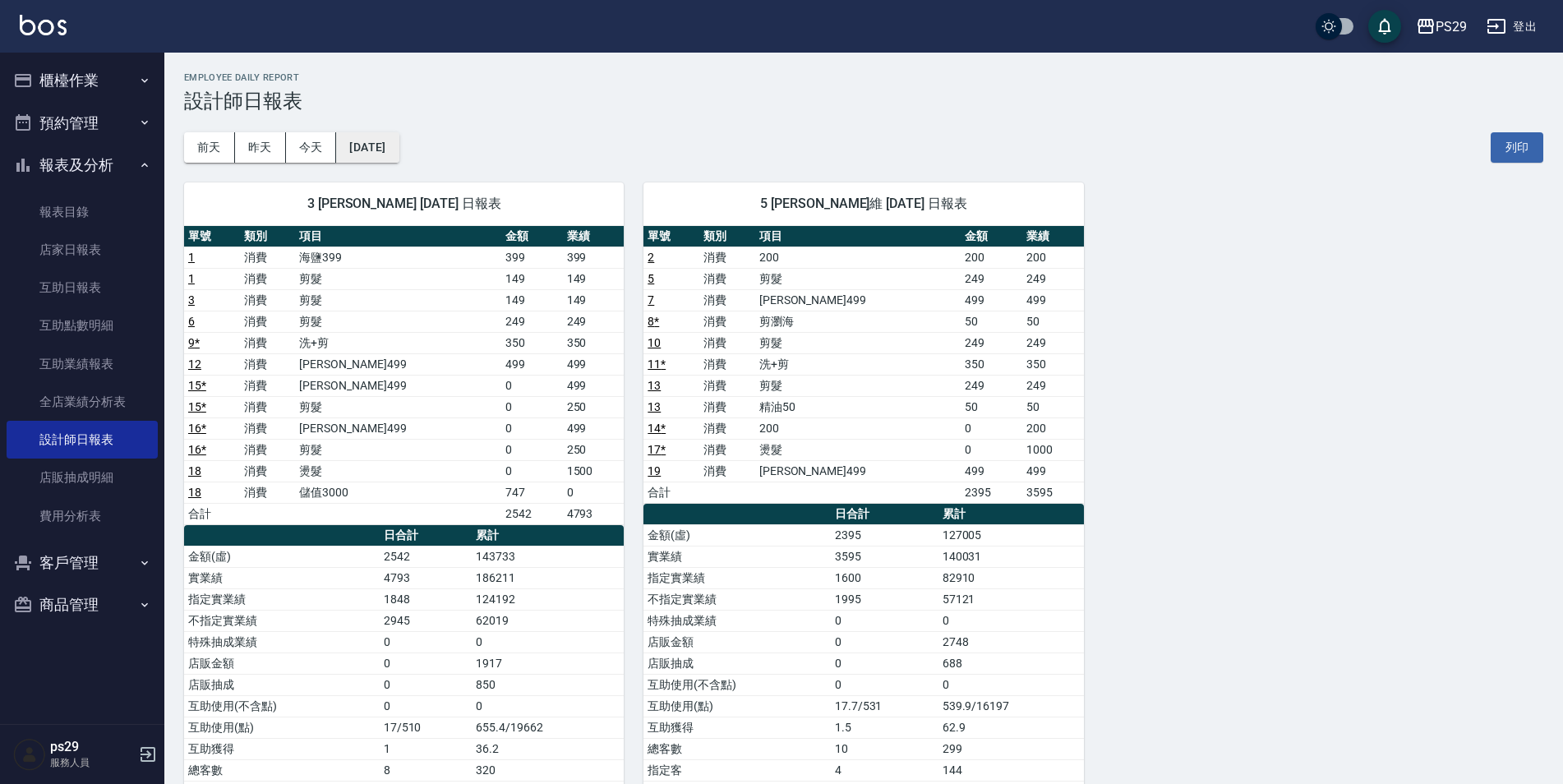
click at [363, 139] on button "[DATE]" at bounding box center [367, 147] width 62 height 30
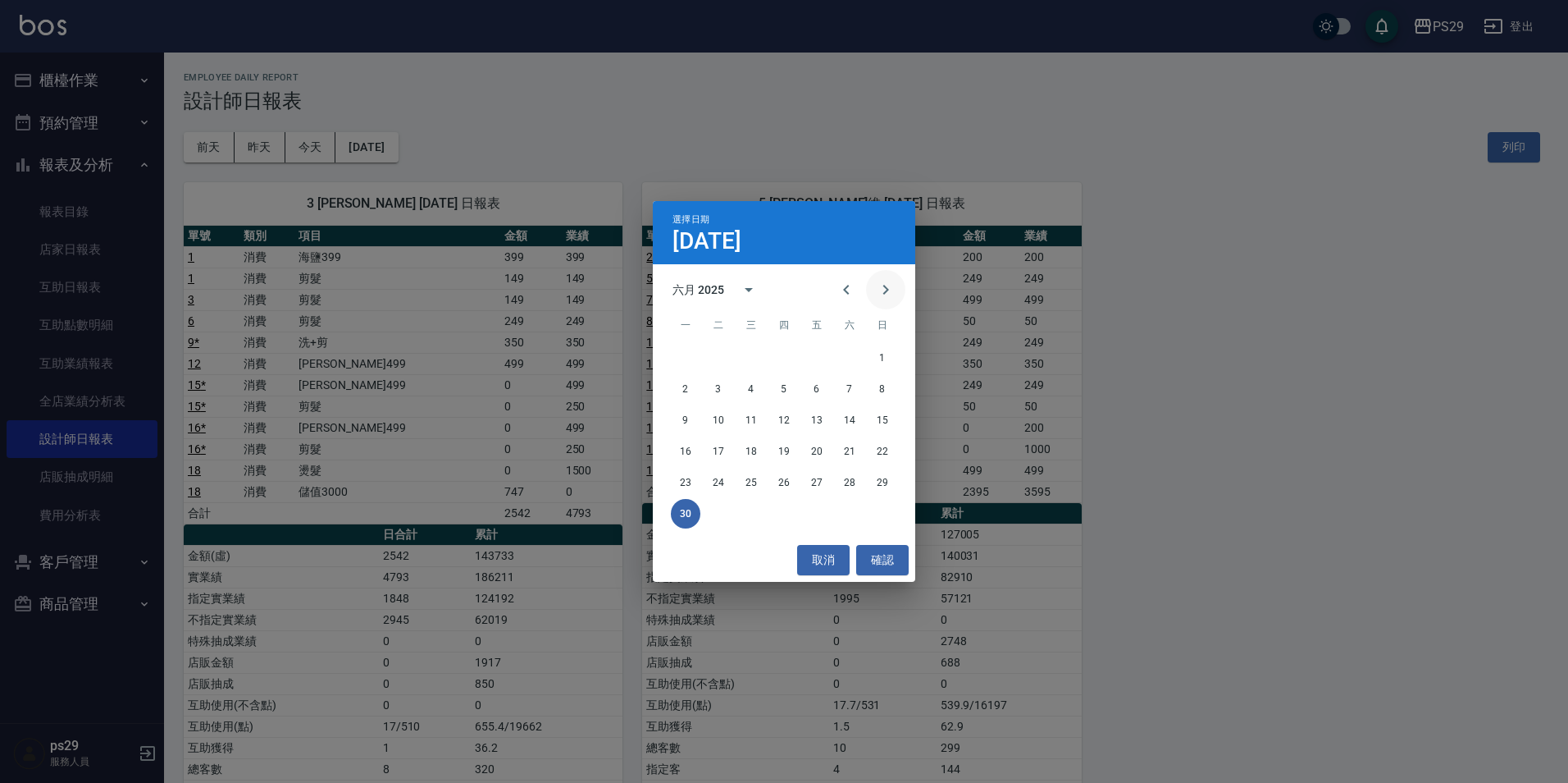
click at [882, 292] on icon "Next month" at bounding box center [886, 290] width 20 height 20
click at [778, 487] on button "31" at bounding box center [784, 482] width 29 height 29
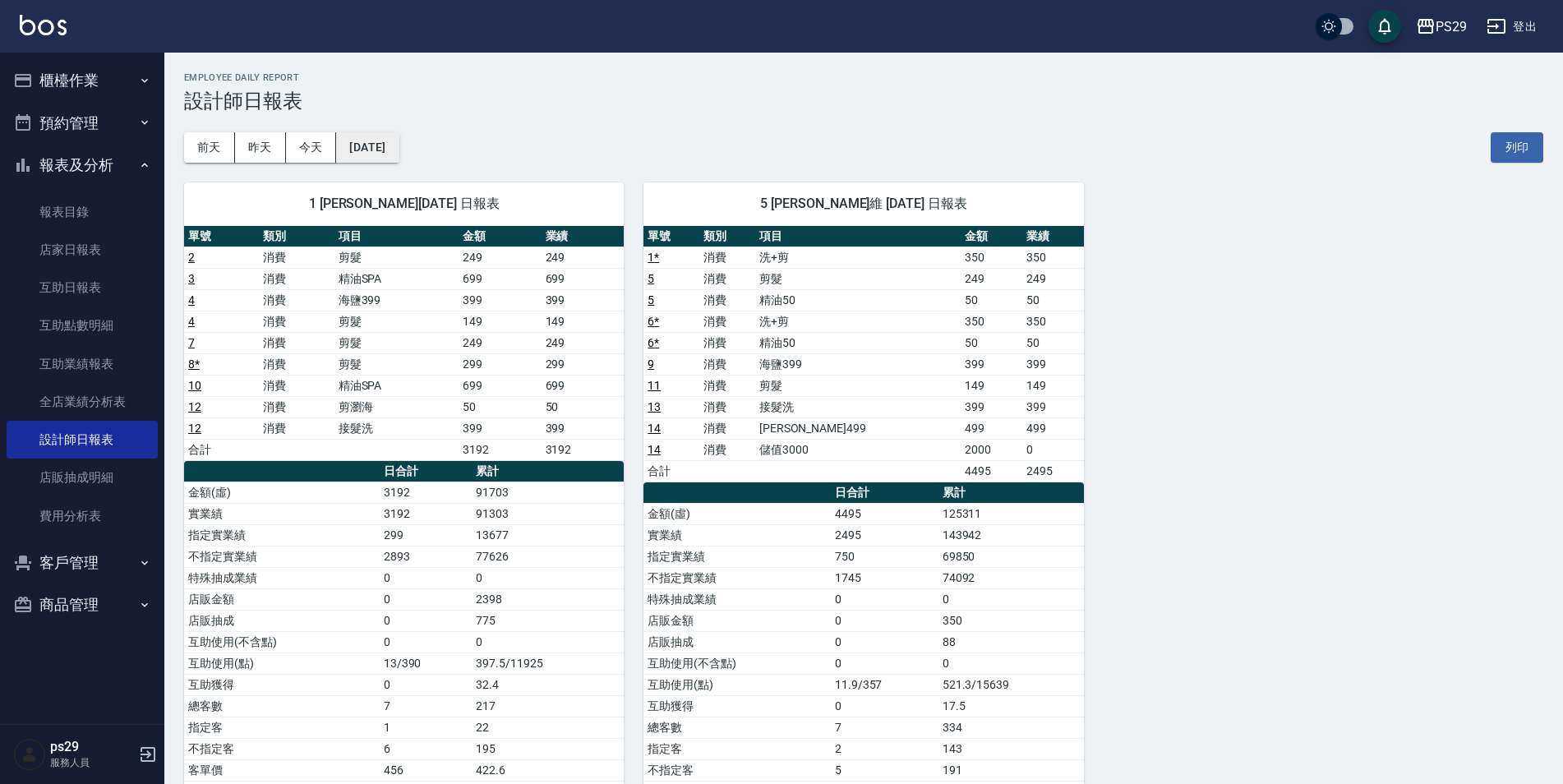
click at [377, 134] on button "[DATE]" at bounding box center [367, 147] width 62 height 30
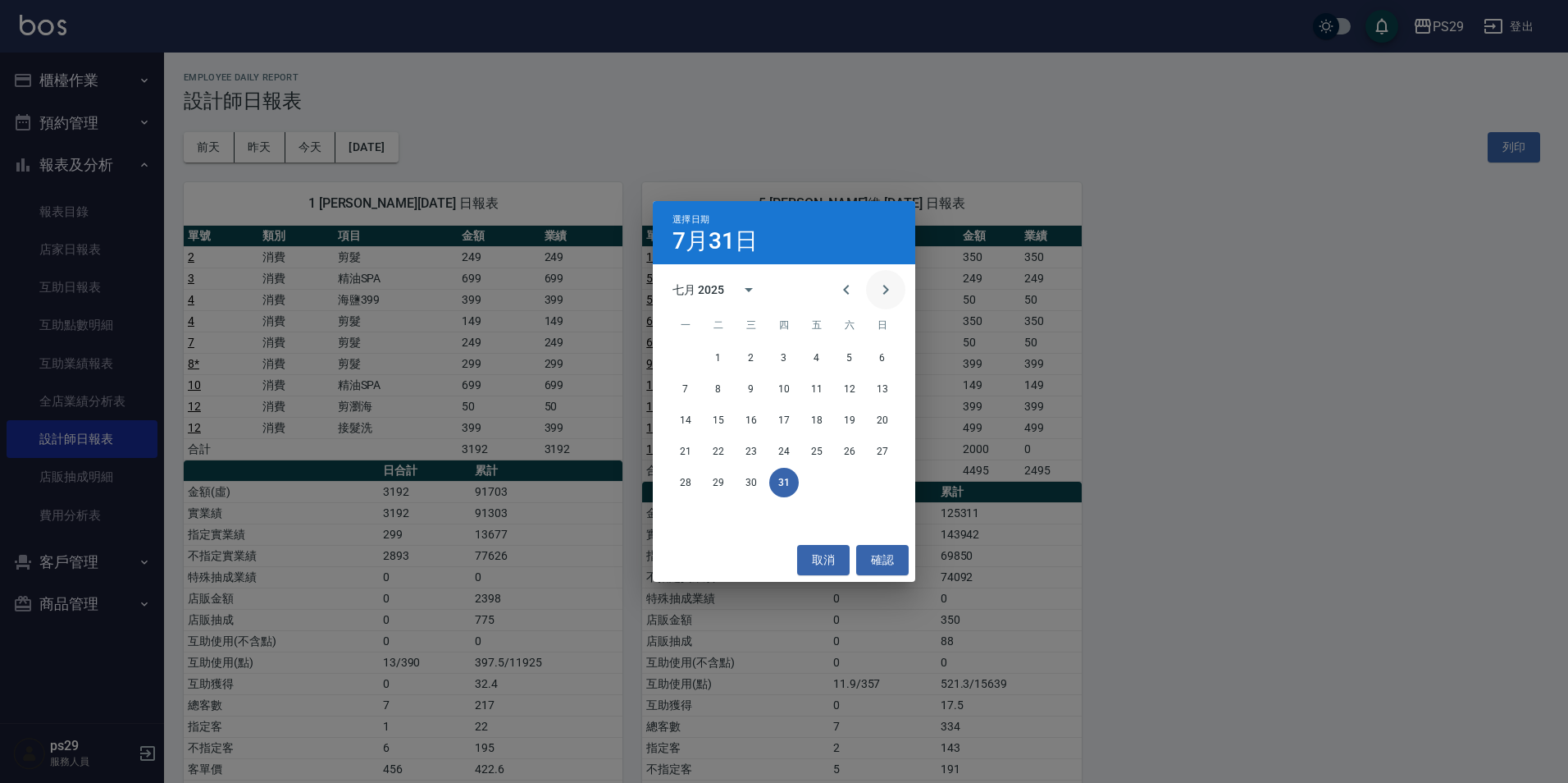
click at [902, 282] on button "Next month" at bounding box center [886, 290] width 40 height 40
click at [878, 480] on button "31" at bounding box center [882, 482] width 29 height 29
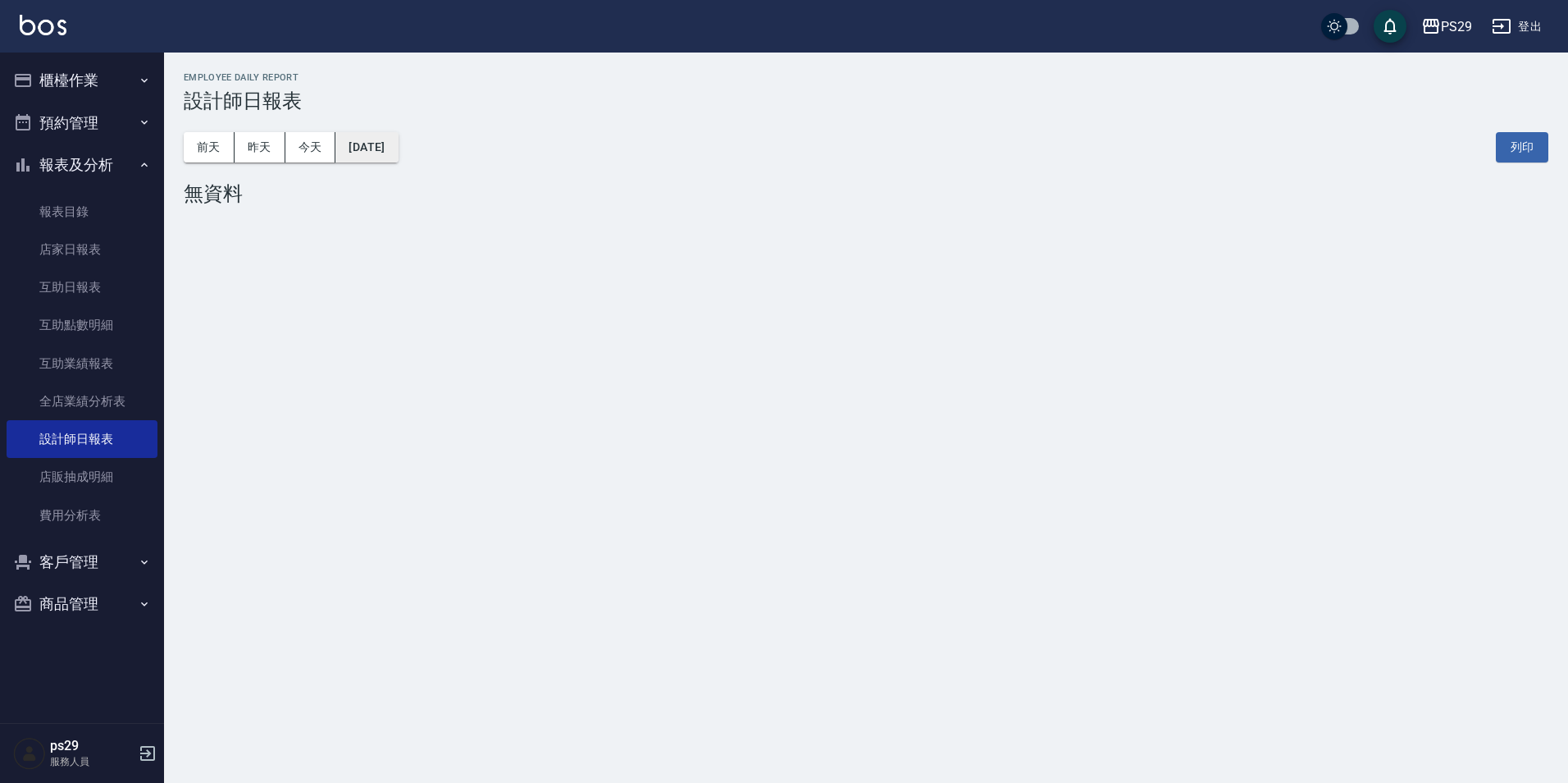
click at [371, 155] on button "[DATE]" at bounding box center [366, 147] width 62 height 30
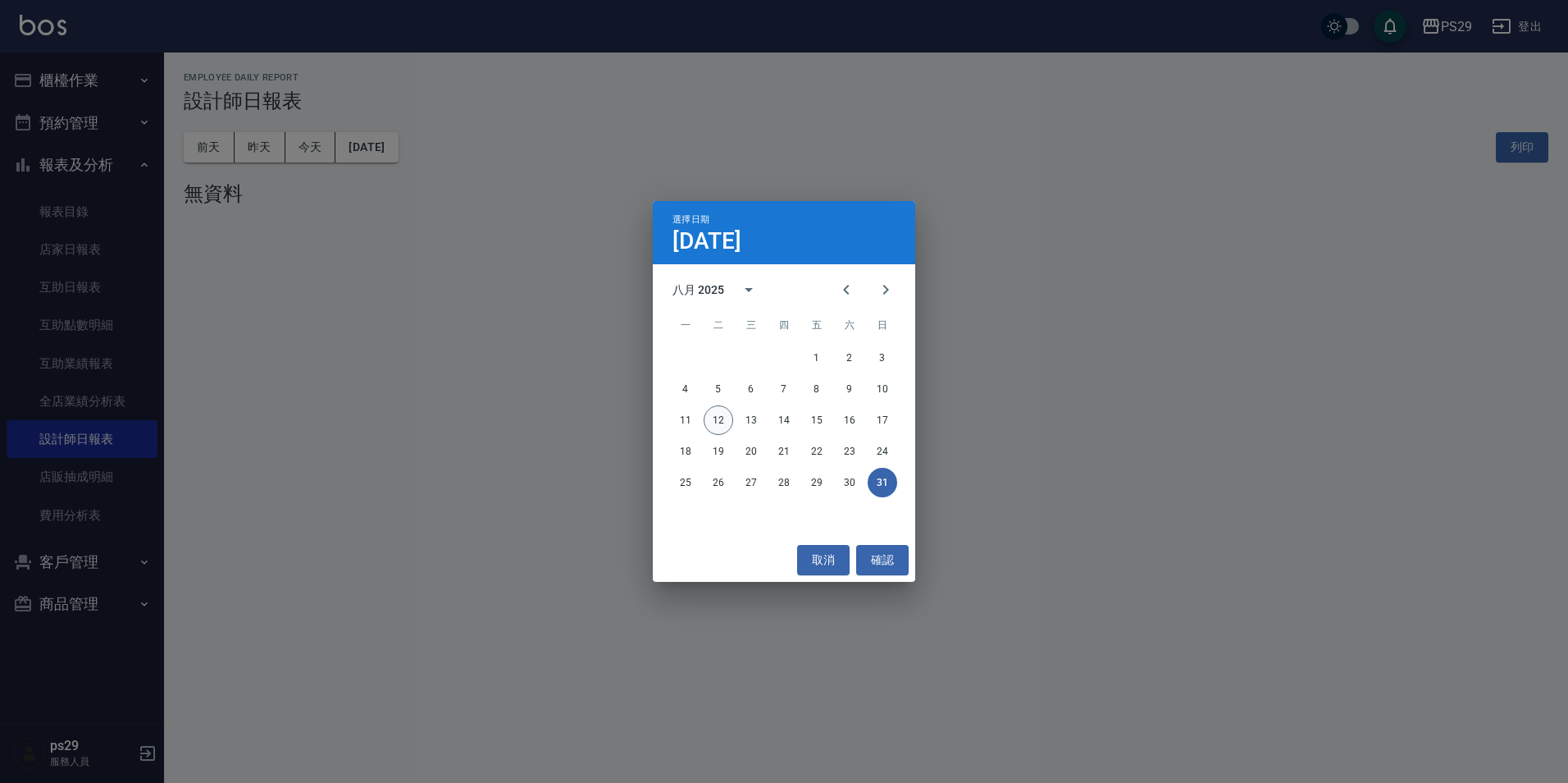
click at [731, 423] on button "12" at bounding box center [719, 420] width 29 height 29
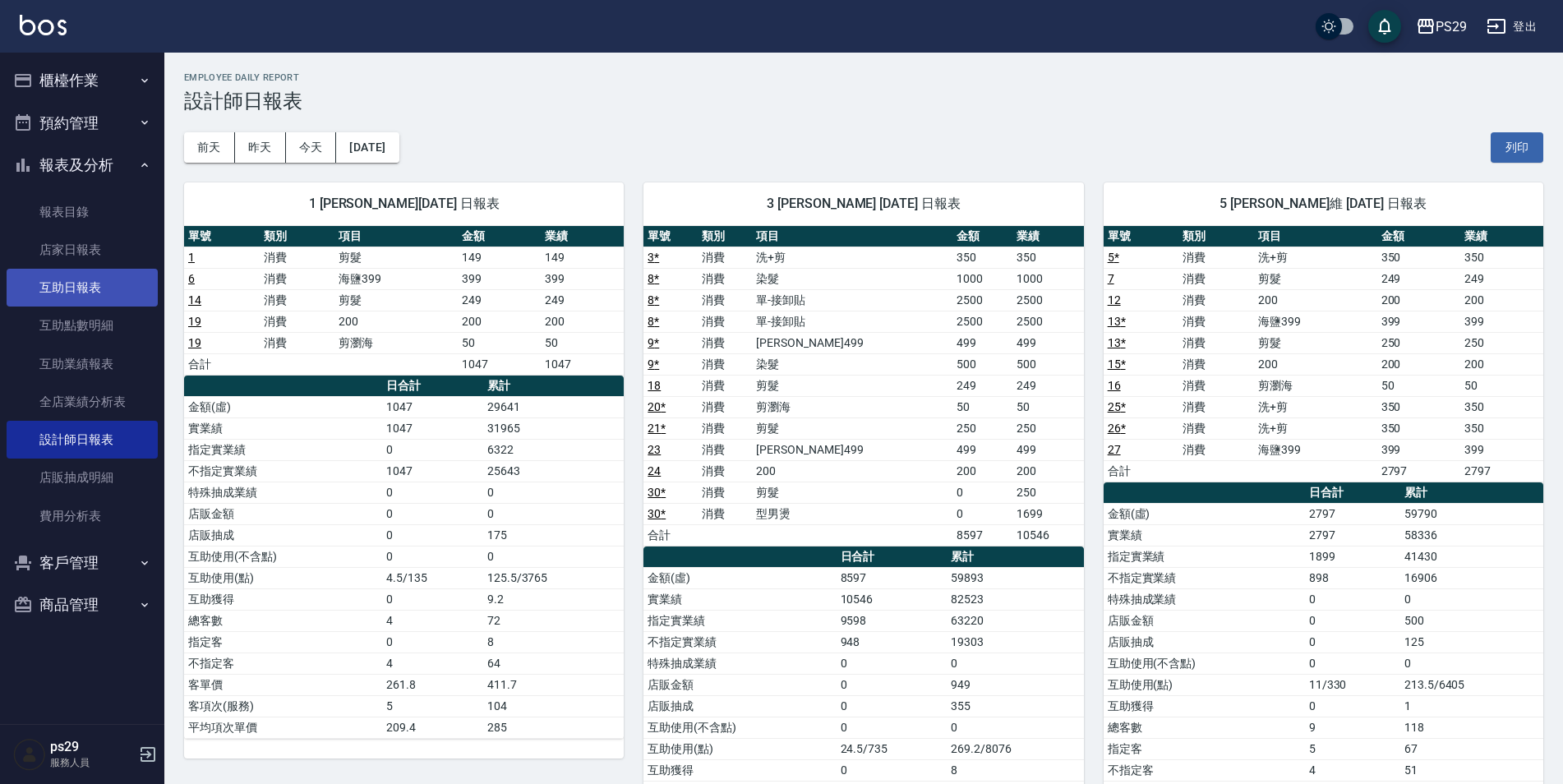
click at [44, 287] on link "互助日報表" at bounding box center [82, 287] width 151 height 38
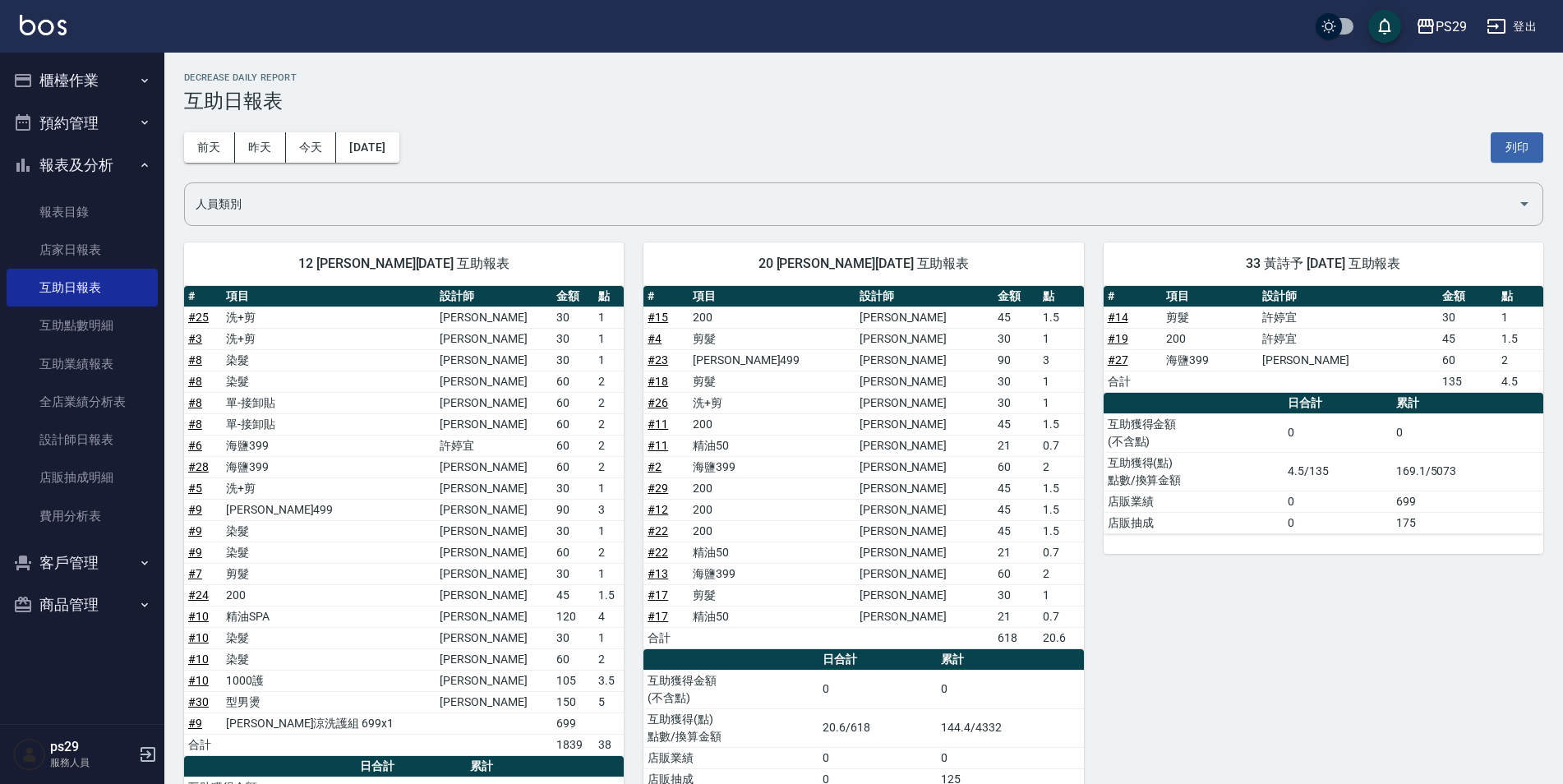
click at [361, 164] on div "[DATE] [DATE] [DATE] [DATE] 列印" at bounding box center [864, 147] width 1359 height 70
click at [111, 430] on link "設計師日報表" at bounding box center [82, 440] width 151 height 38
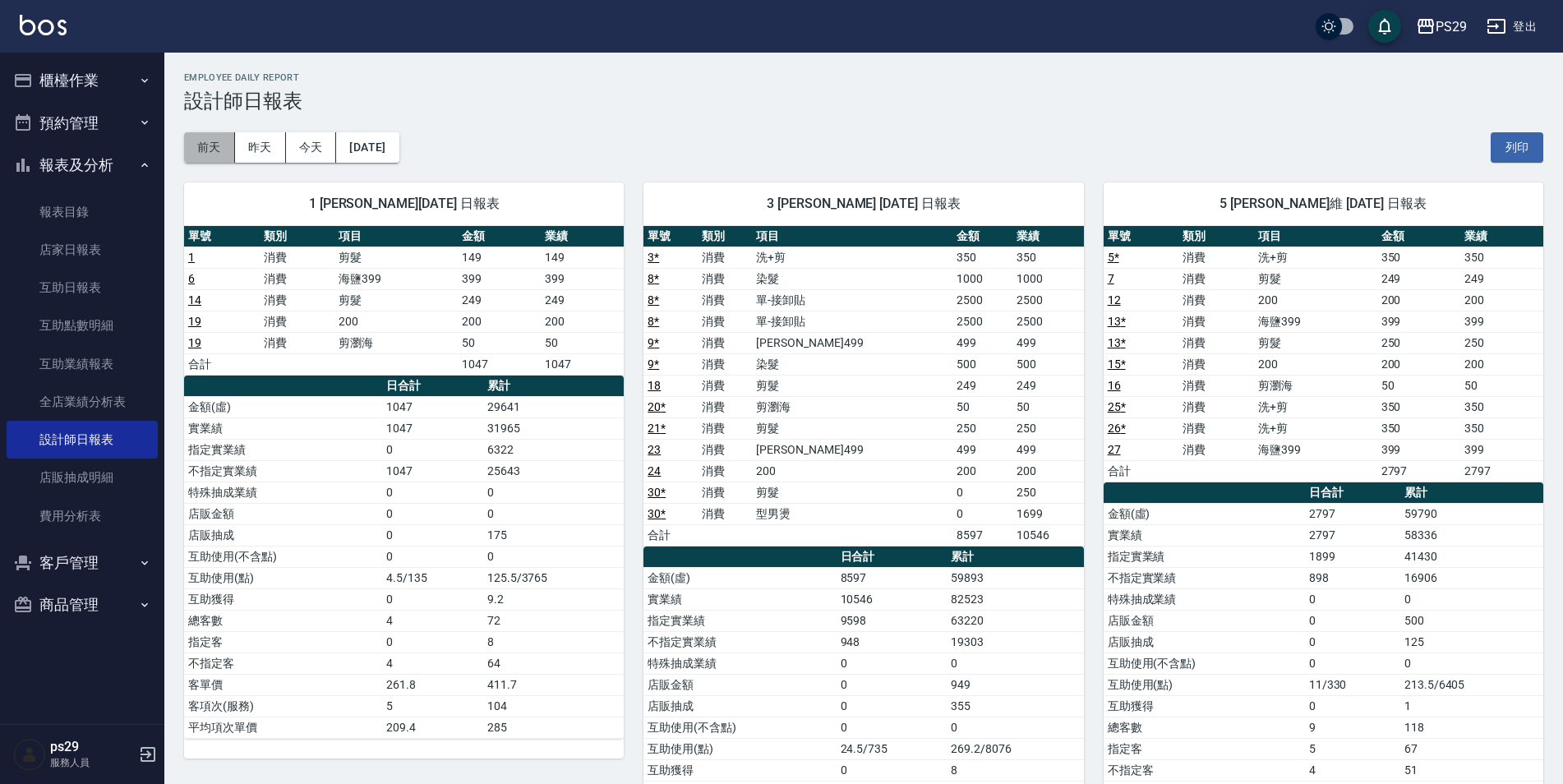
click at [220, 151] on button "前天" at bounding box center [209, 147] width 51 height 30
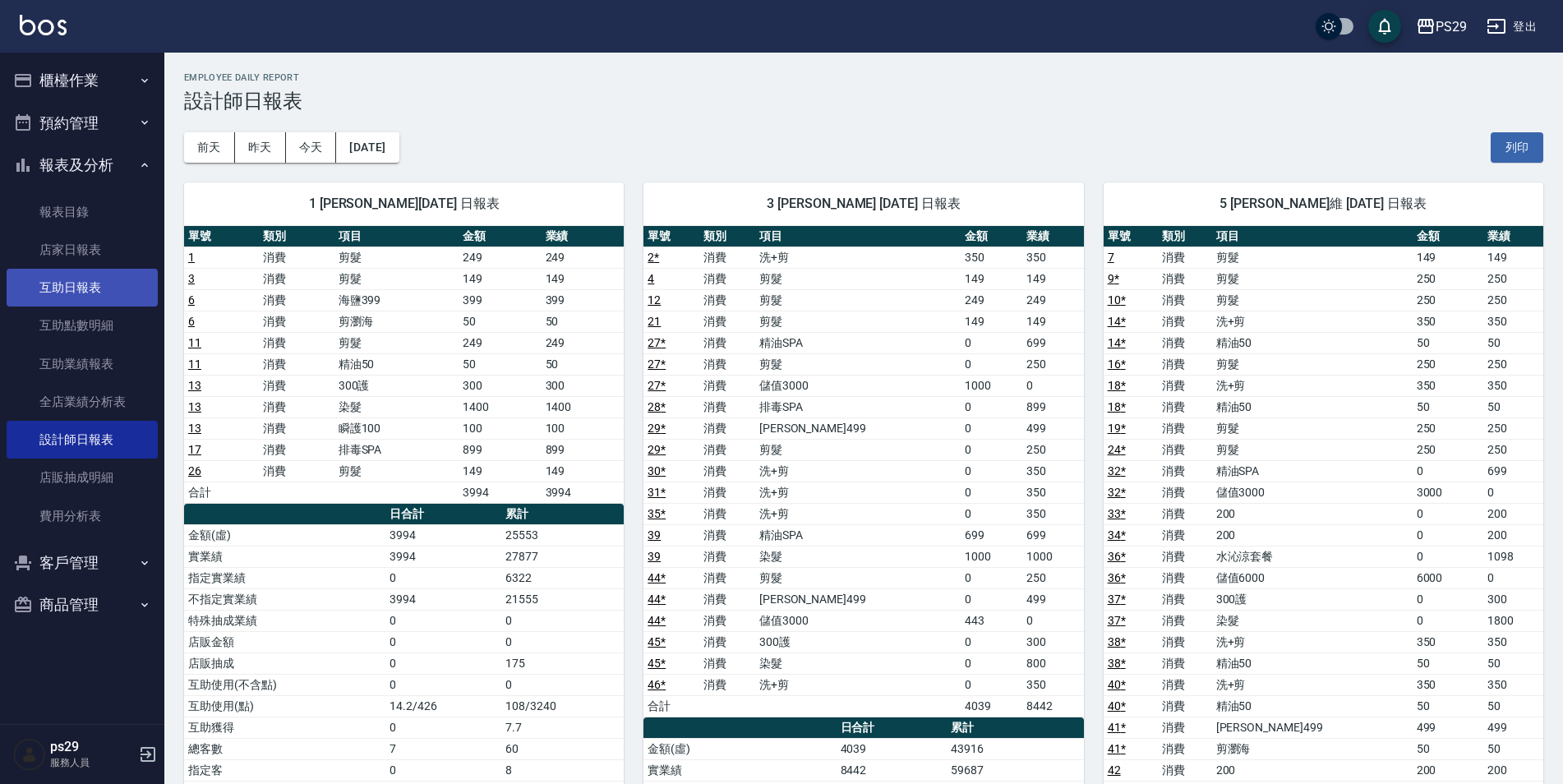
drag, startPoint x: 85, startPoint y: 281, endPoint x: 111, endPoint y: 280, distance: 26.0
click at [85, 281] on link "互助日報表" at bounding box center [82, 287] width 151 height 38
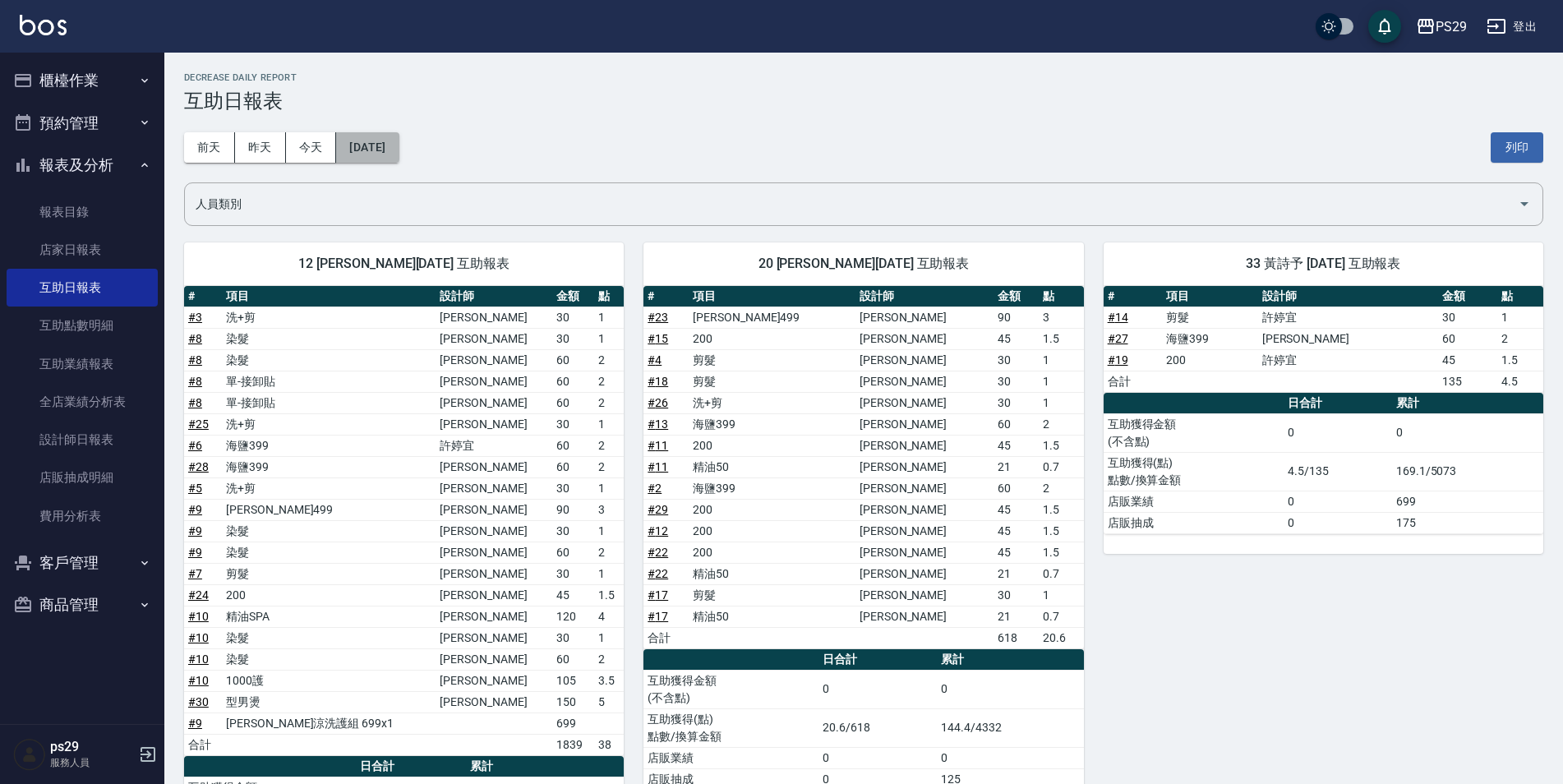
click at [385, 143] on button "[DATE]" at bounding box center [367, 147] width 62 height 30
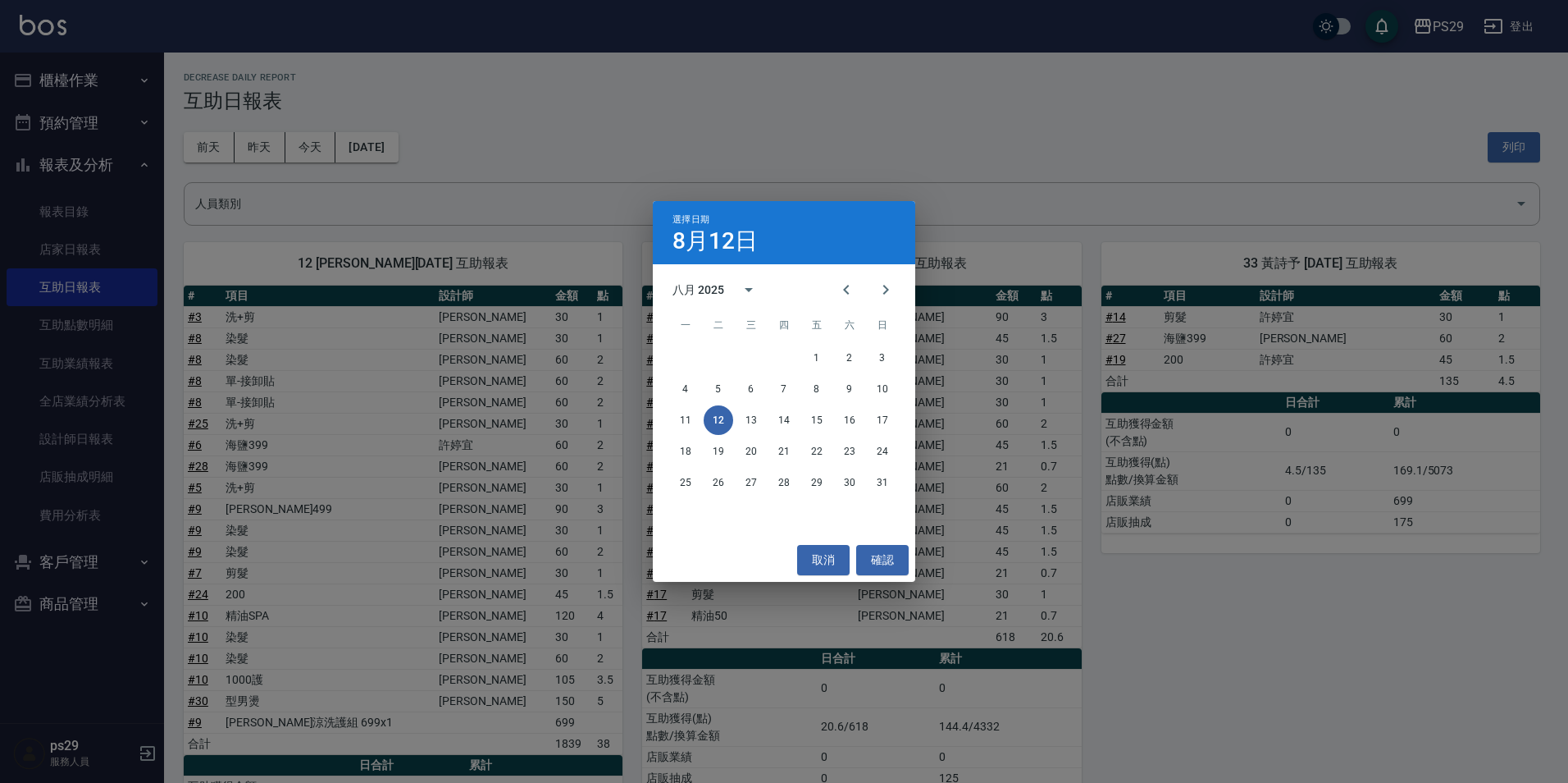
click at [801, 584] on div "選擇日期 [DATE] 八月 2025 一 二 三 四 五 六 日 1 2 3 4 5 6 7 8 9 10 11 12 13 14 15 16 17 18 …" at bounding box center [784, 392] width 1568 height 783
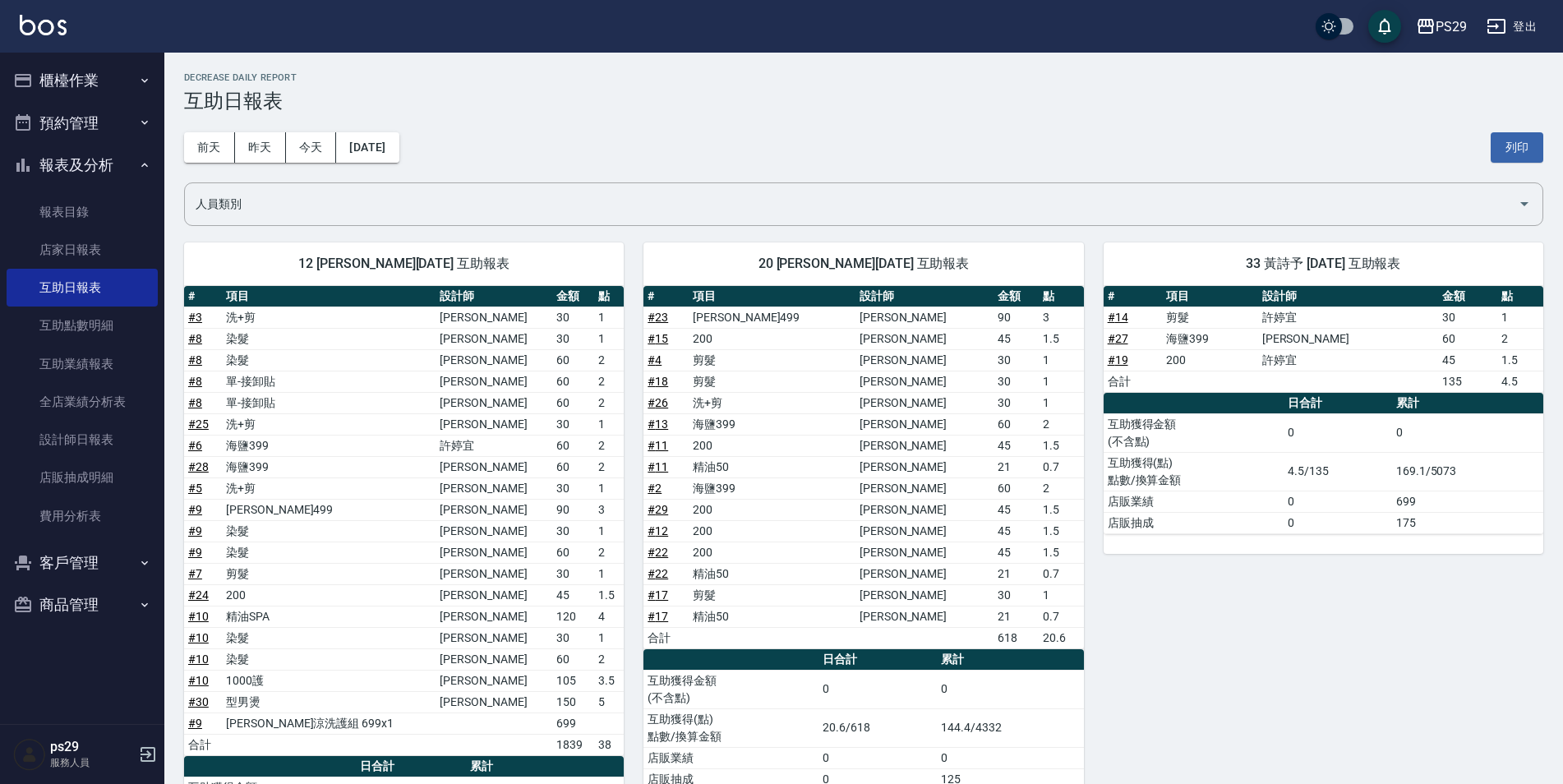
scroll to position [153, 0]
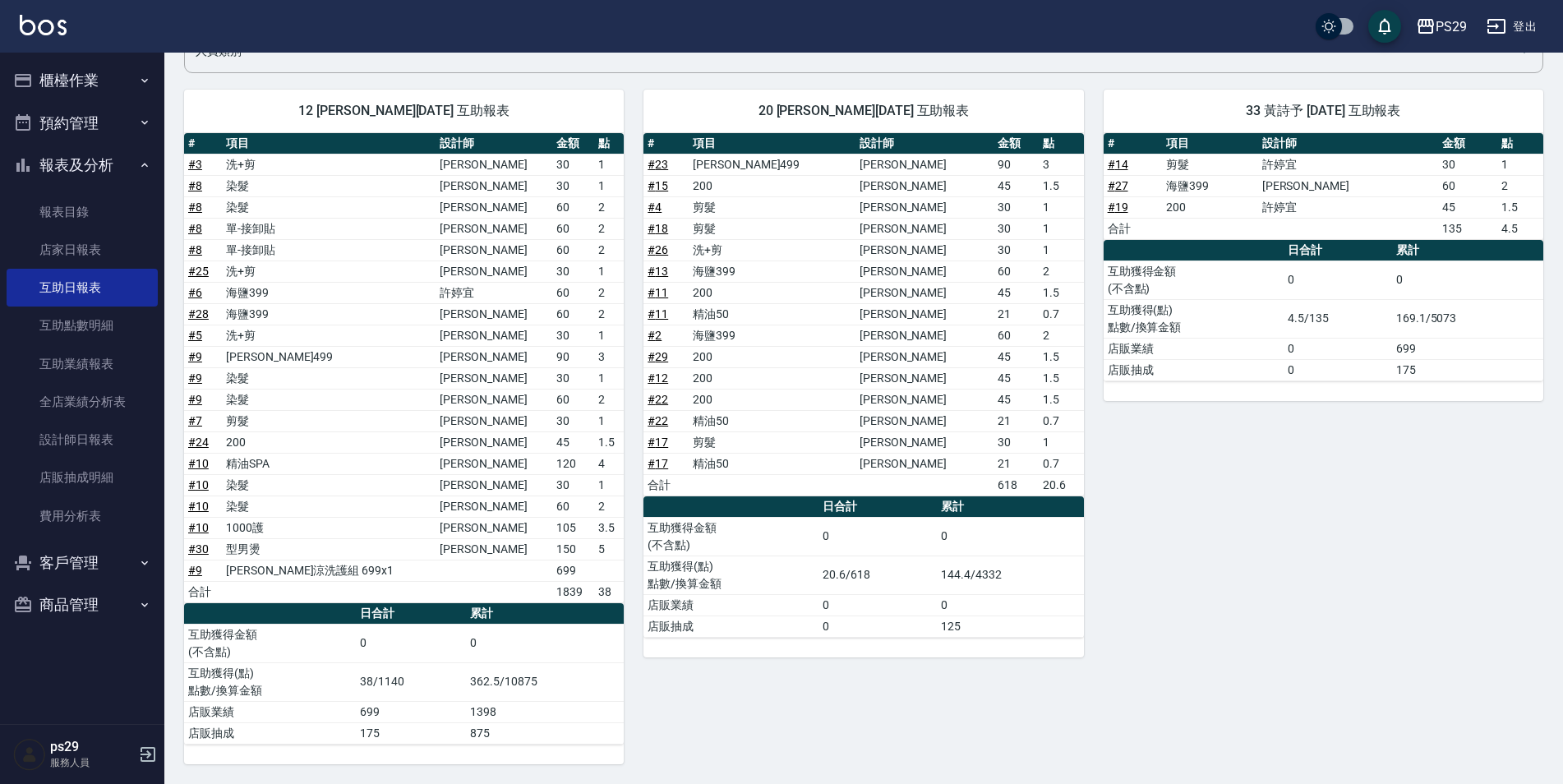
click at [1242, 527] on div "33 黃詩予 [DATE] 互助報表 # 項目 設計師 金額 點 # 14 剪髮 [PERSON_NAME] 30 1 # 27 海鹽399 [PERSON_…" at bounding box center [1313, 417] width 460 height 694
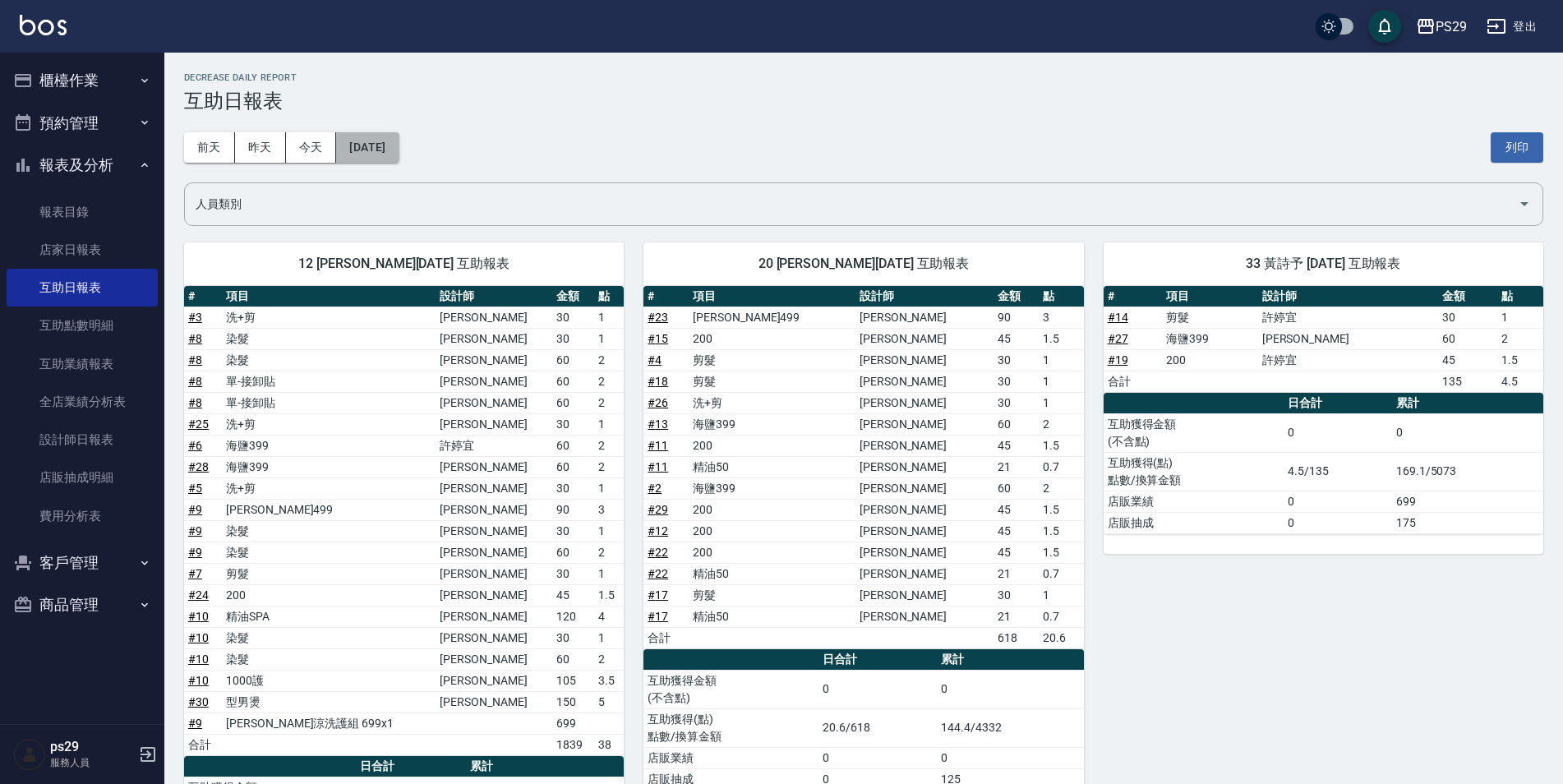
click at [361, 138] on button "[DATE]" at bounding box center [367, 147] width 62 height 30
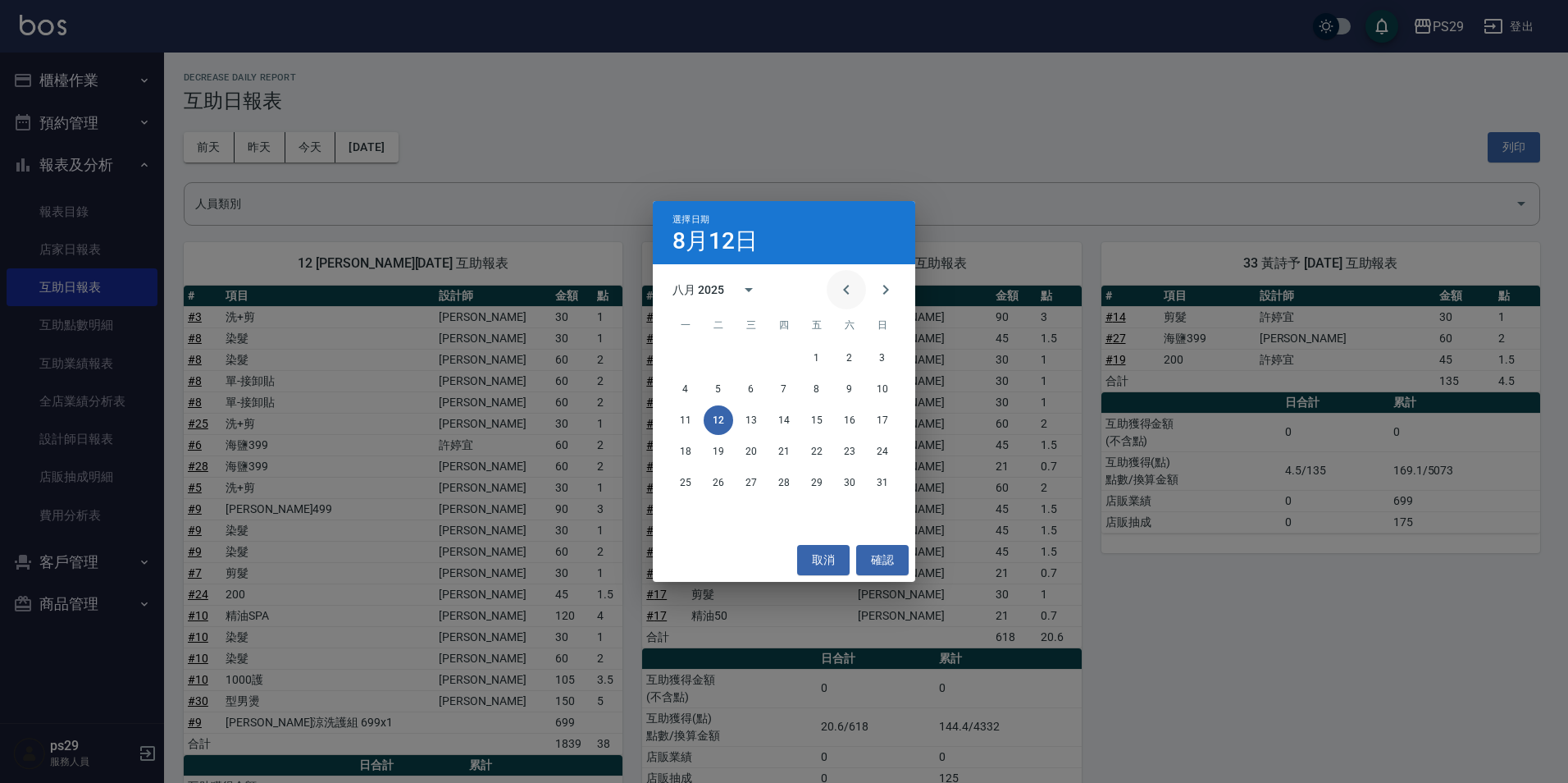
click at [864, 295] on button "Previous month" at bounding box center [847, 290] width 40 height 40
click at [848, 384] on button "12" at bounding box center [849, 389] width 29 height 29
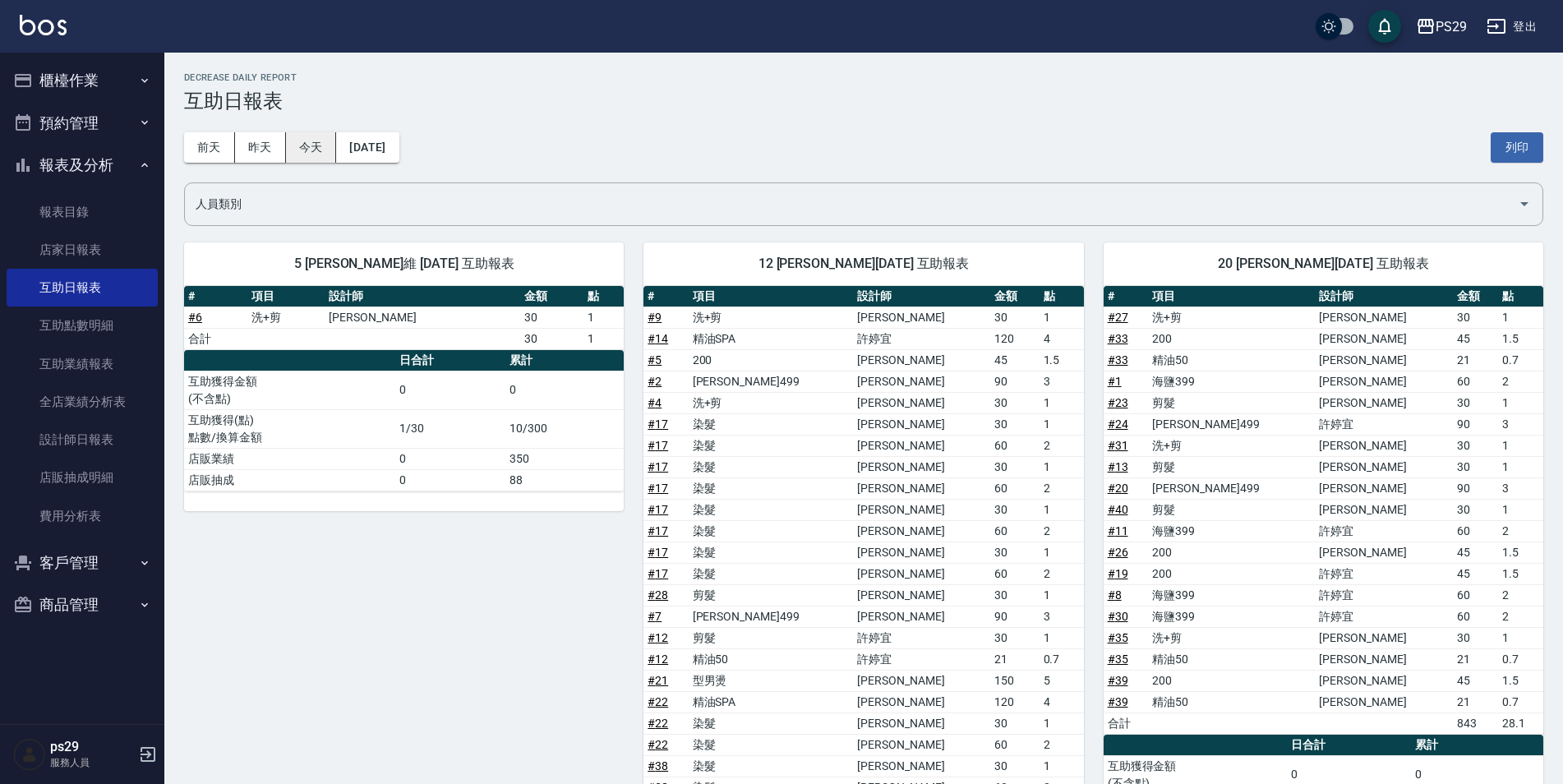
click at [312, 150] on button "今天" at bounding box center [311, 147] width 51 height 30
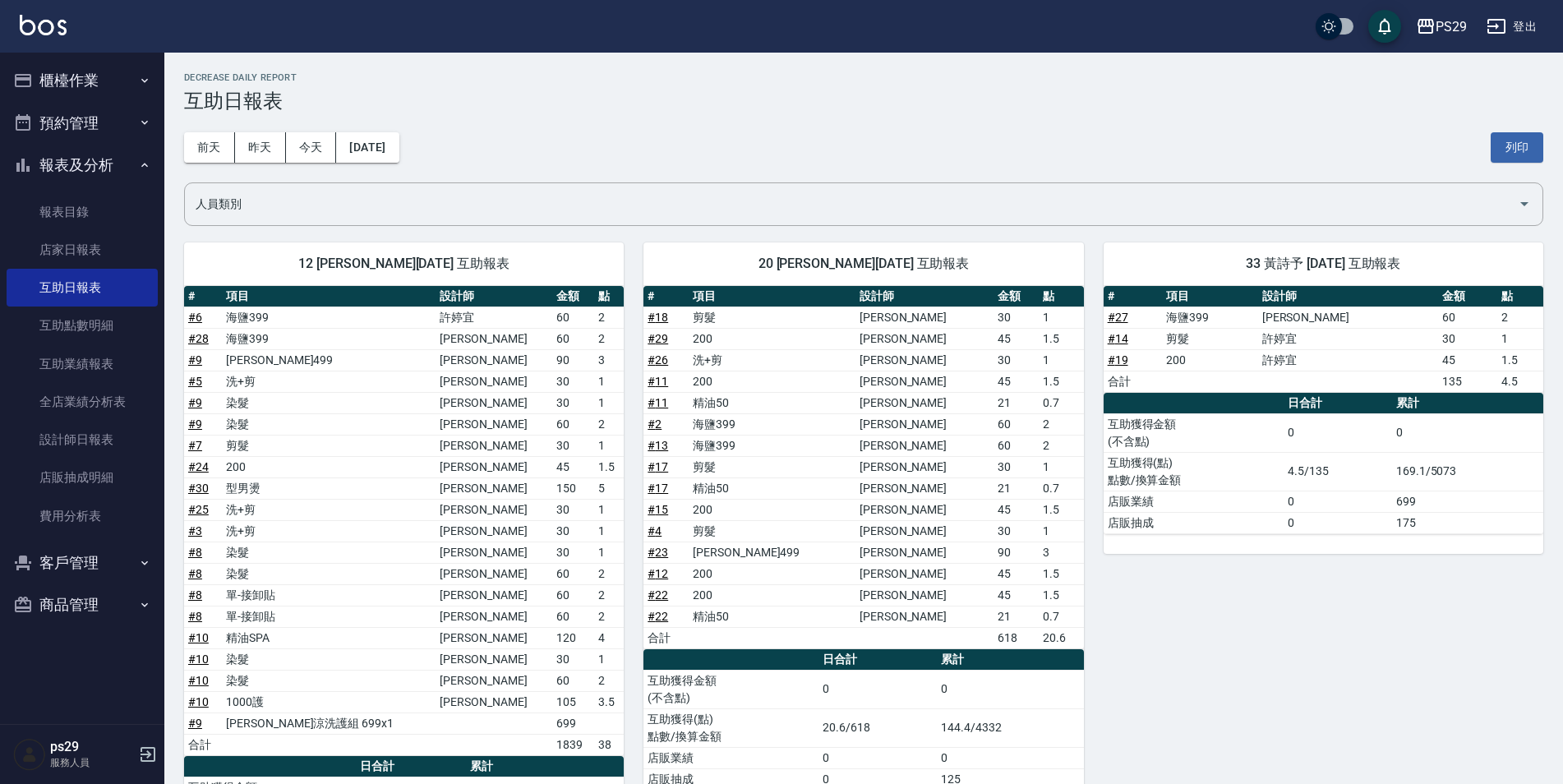
scroll to position [153, 0]
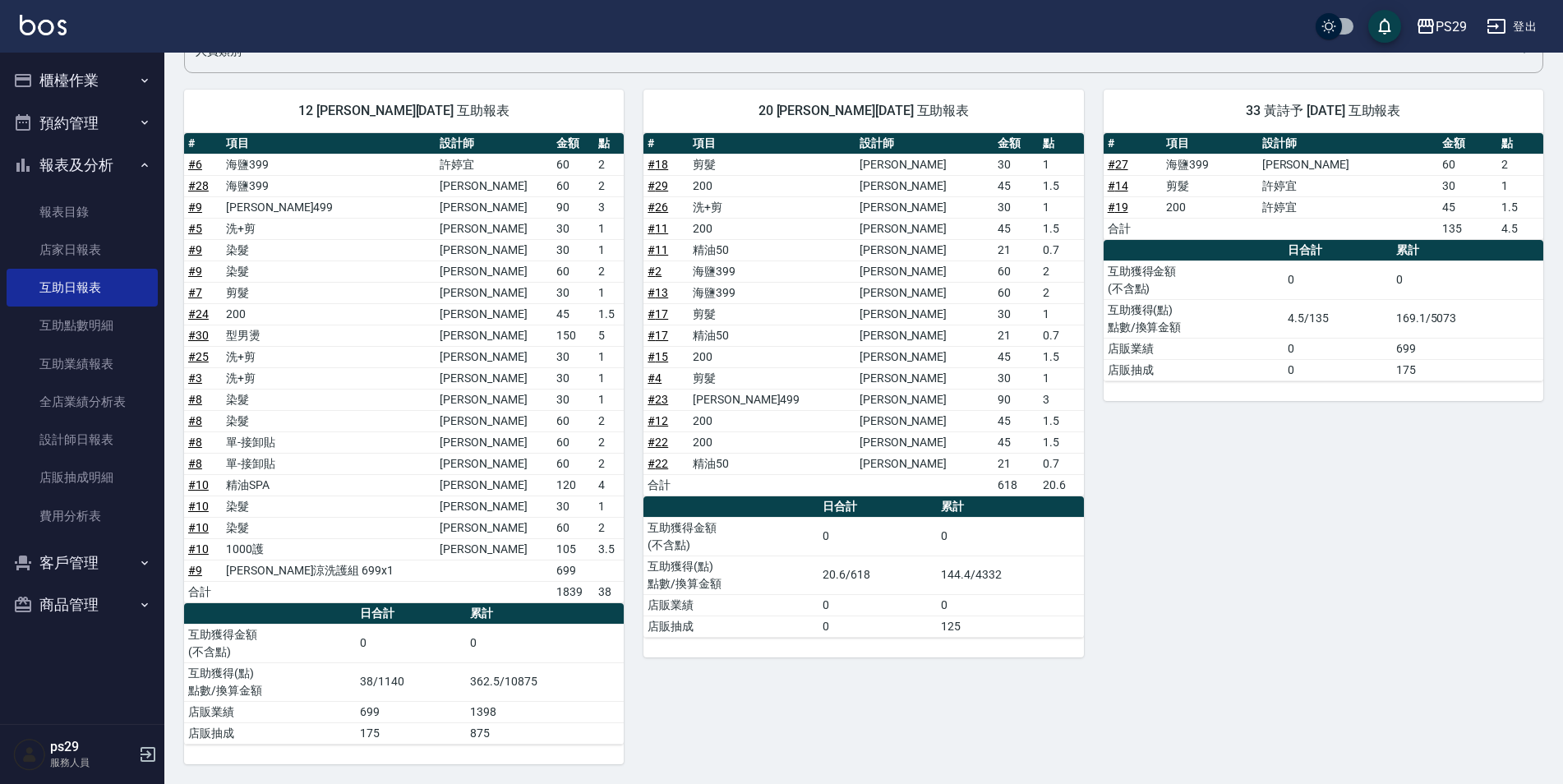
click at [48, 15] on img at bounding box center [43, 25] width 47 height 21
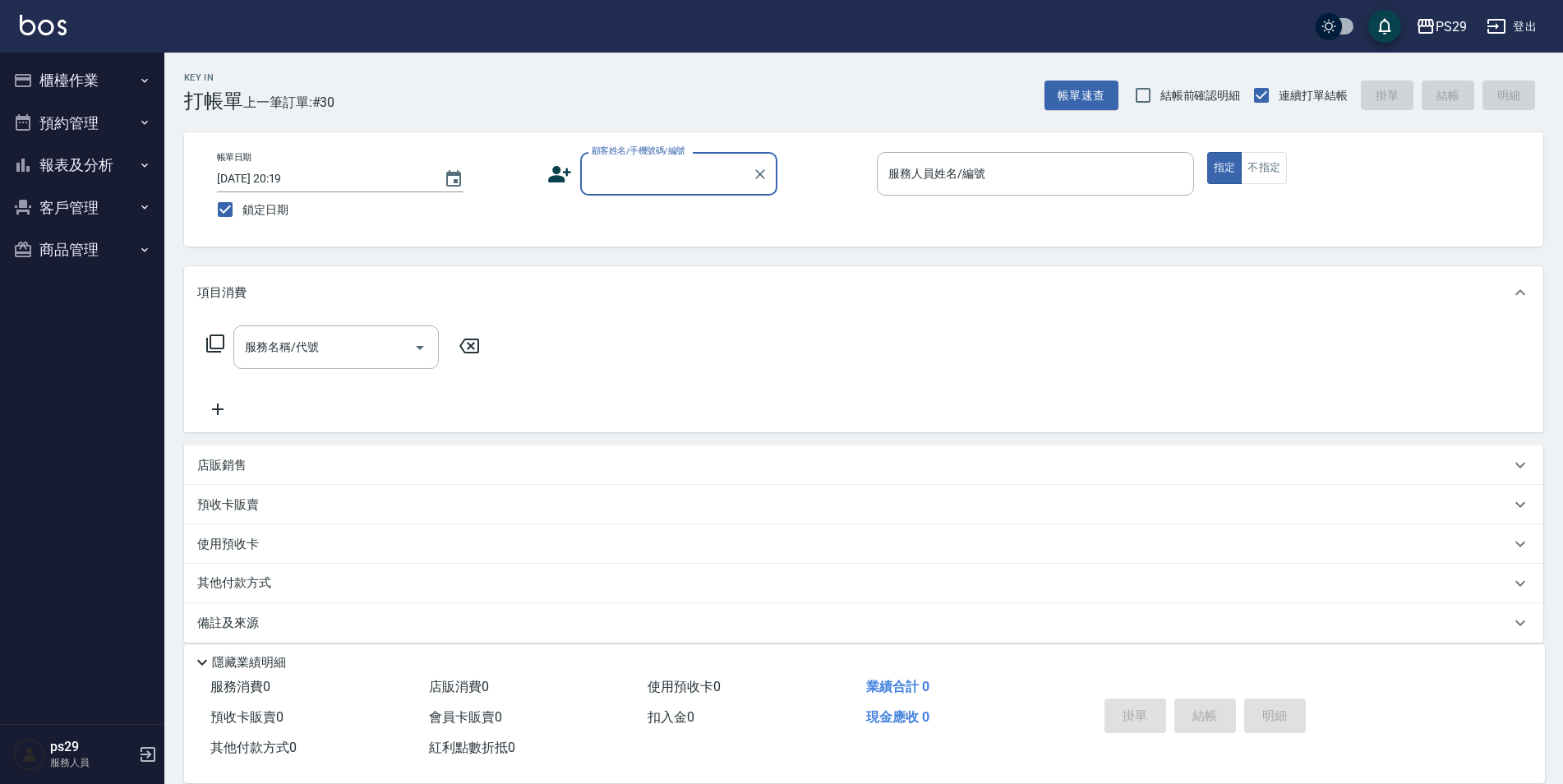
click at [25, 160] on icon "button" at bounding box center [23, 164] width 20 height 20
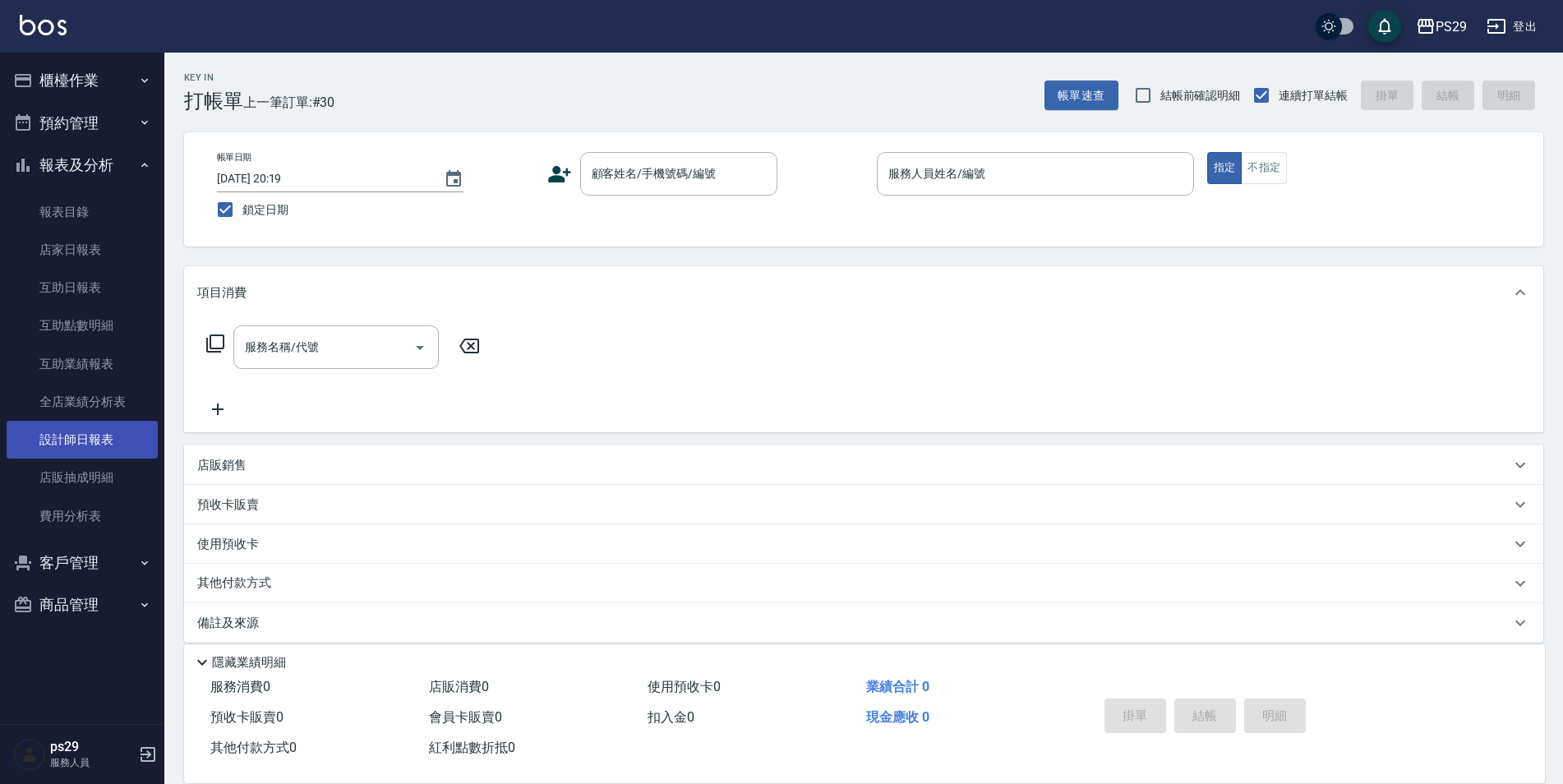
click at [100, 445] on link "設計師日報表" at bounding box center [82, 440] width 151 height 38
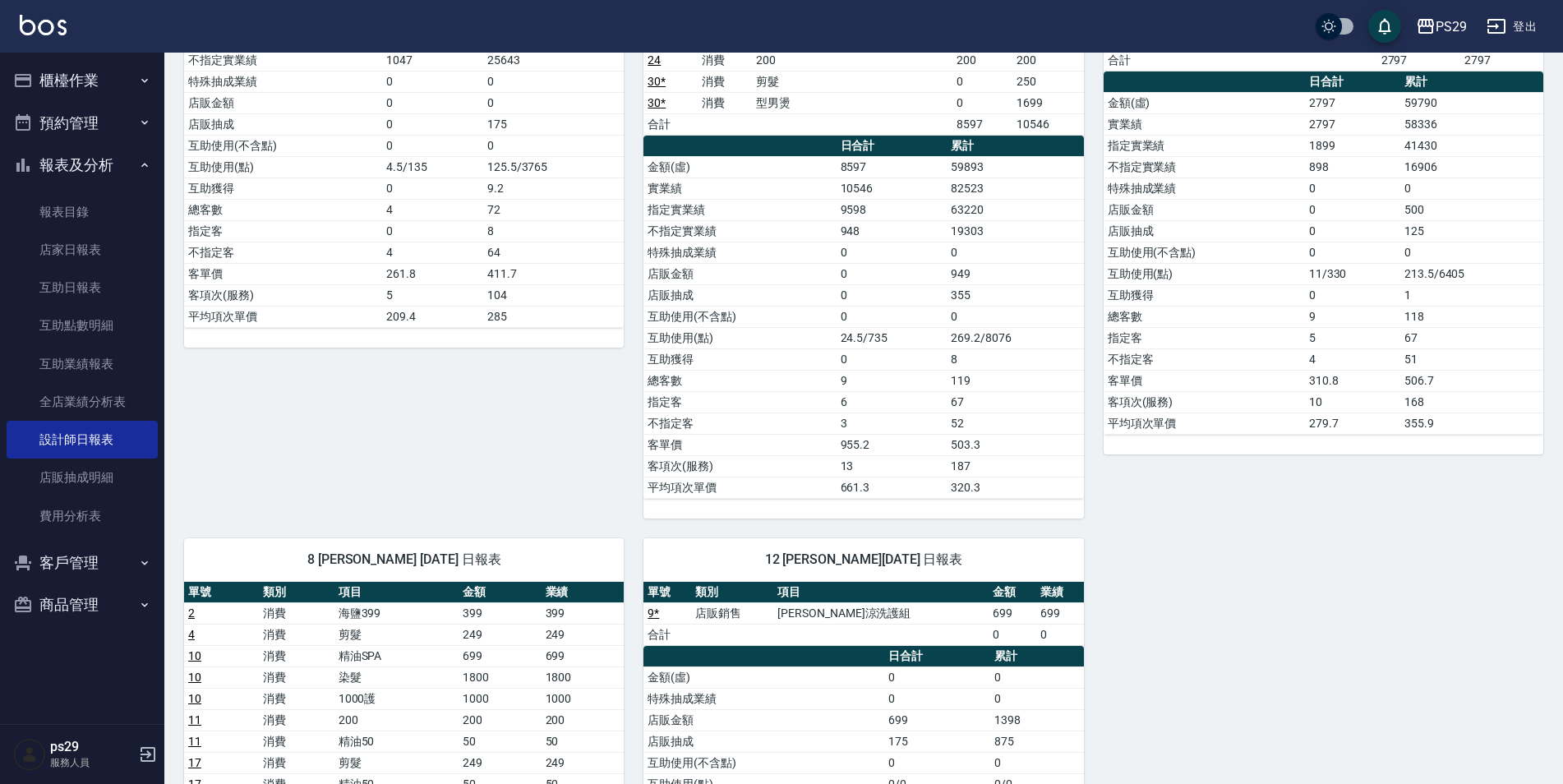
scroll to position [164, 0]
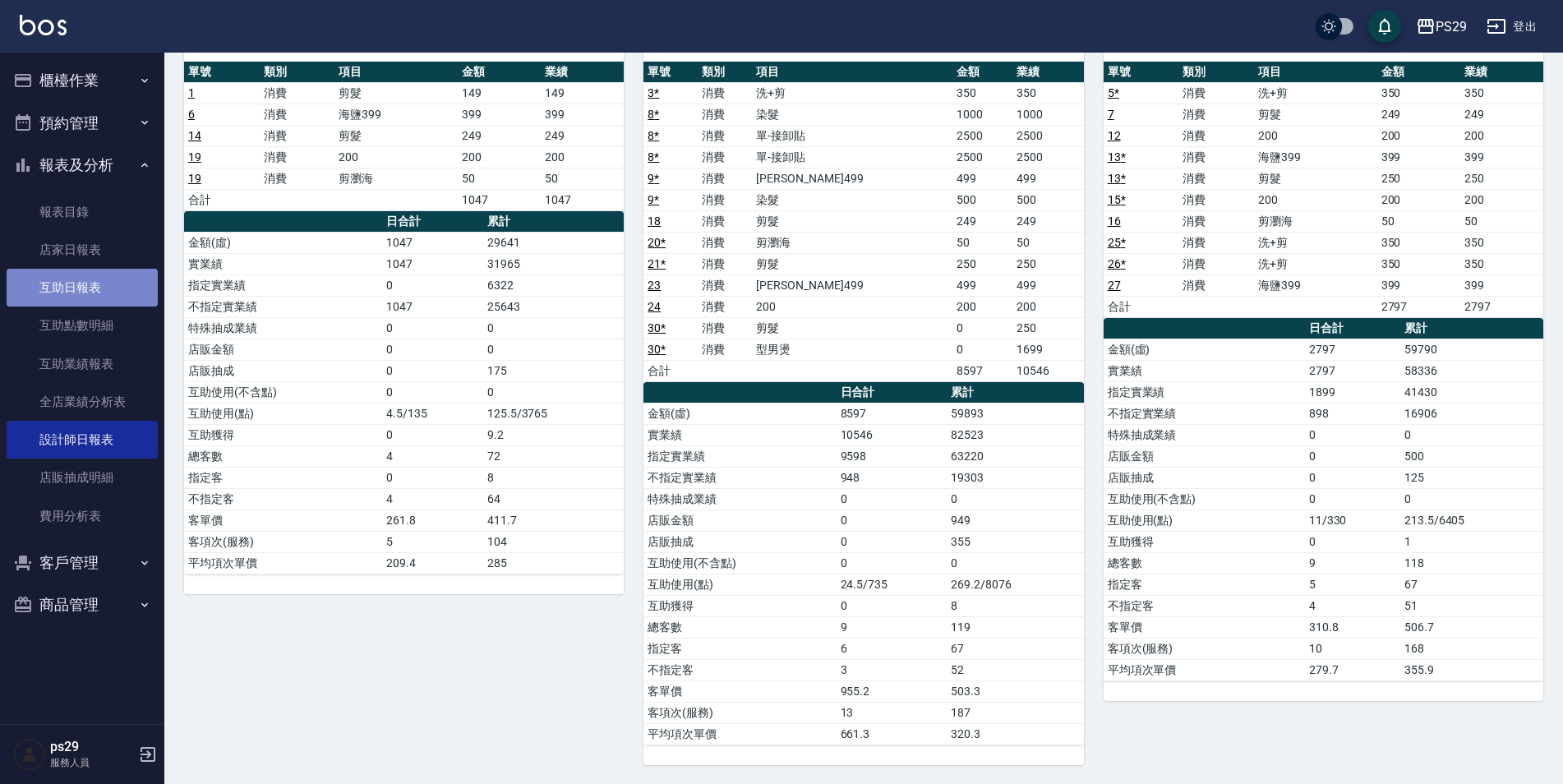
click at [93, 299] on link "互助日報表" at bounding box center [82, 287] width 151 height 38
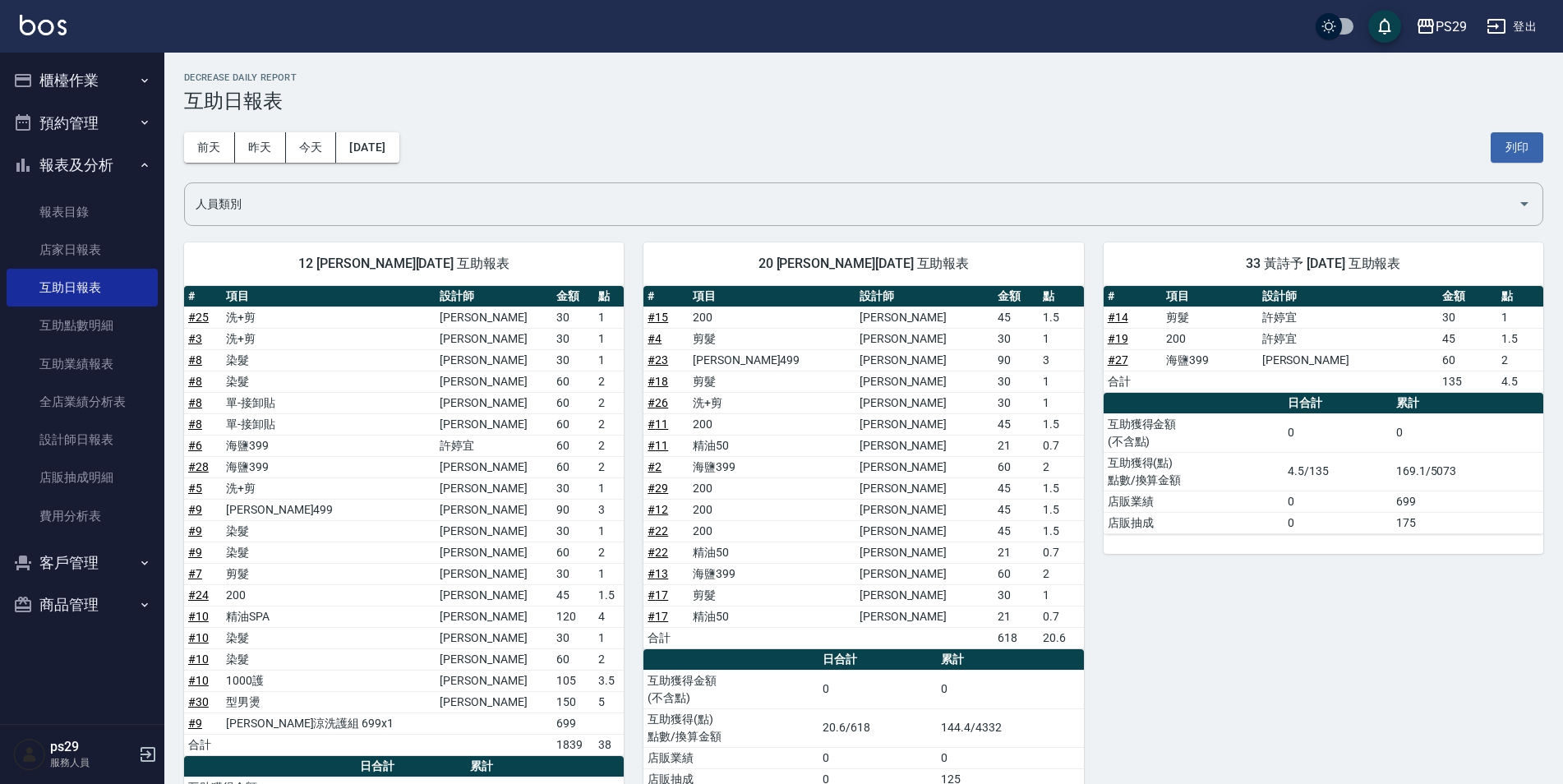
click at [39, 31] on img at bounding box center [43, 25] width 47 height 21
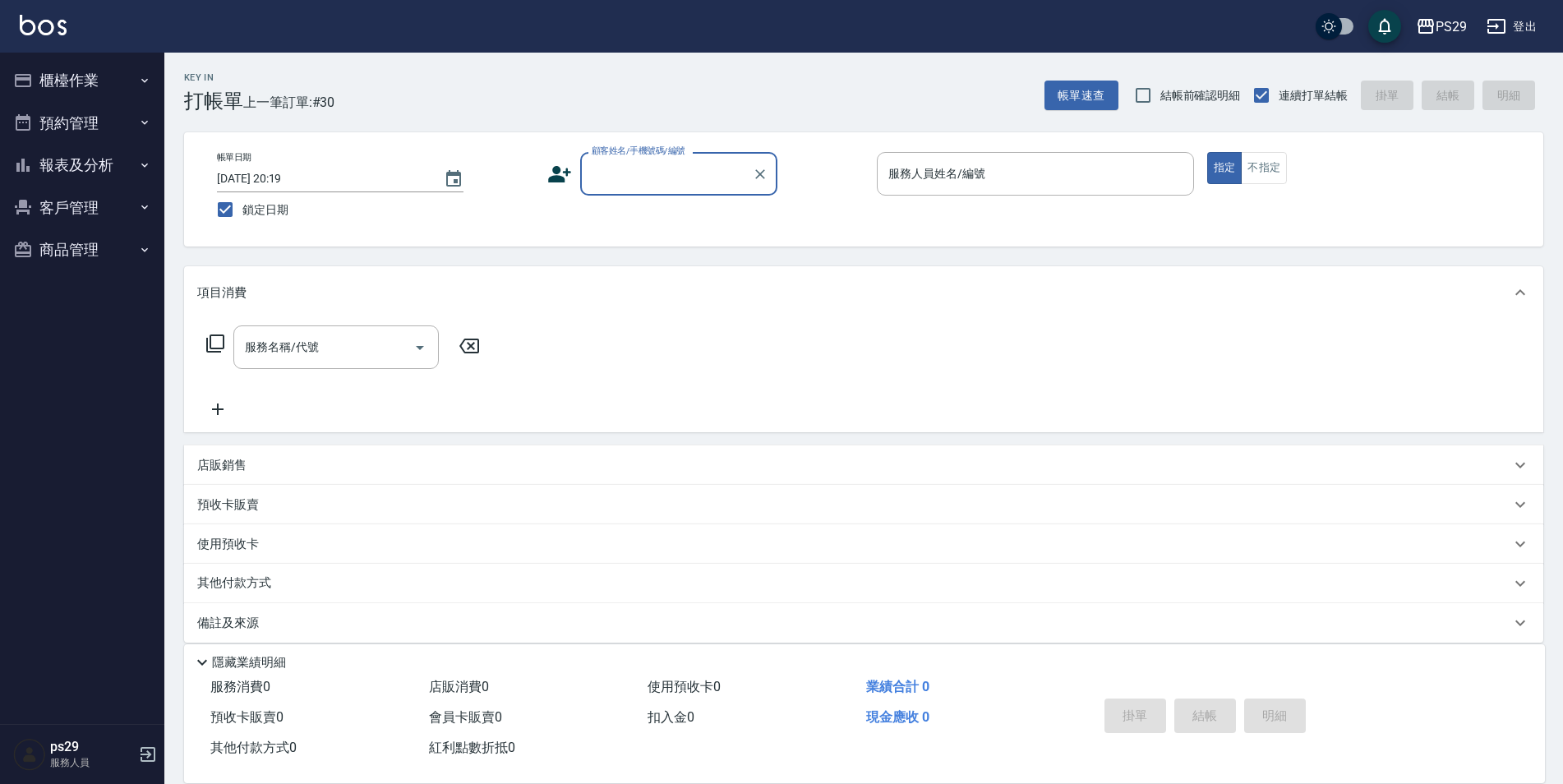
drag, startPoint x: 75, startPoint y: 148, endPoint x: 80, endPoint y: 159, distance: 12.1
click at [75, 148] on button "報表及分析" at bounding box center [82, 164] width 151 height 42
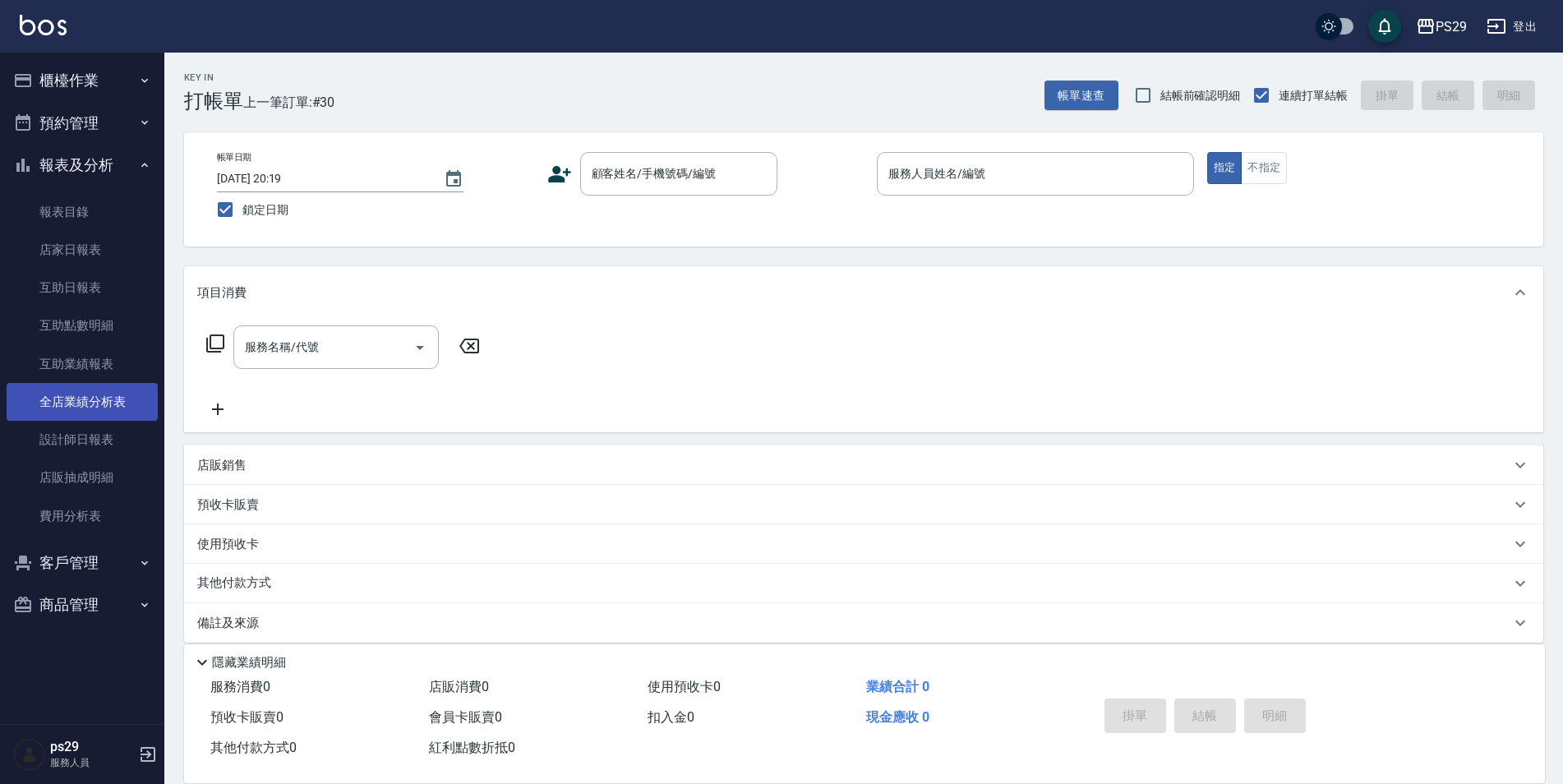
click at [95, 414] on link "全店業績分析表" at bounding box center [82, 402] width 151 height 38
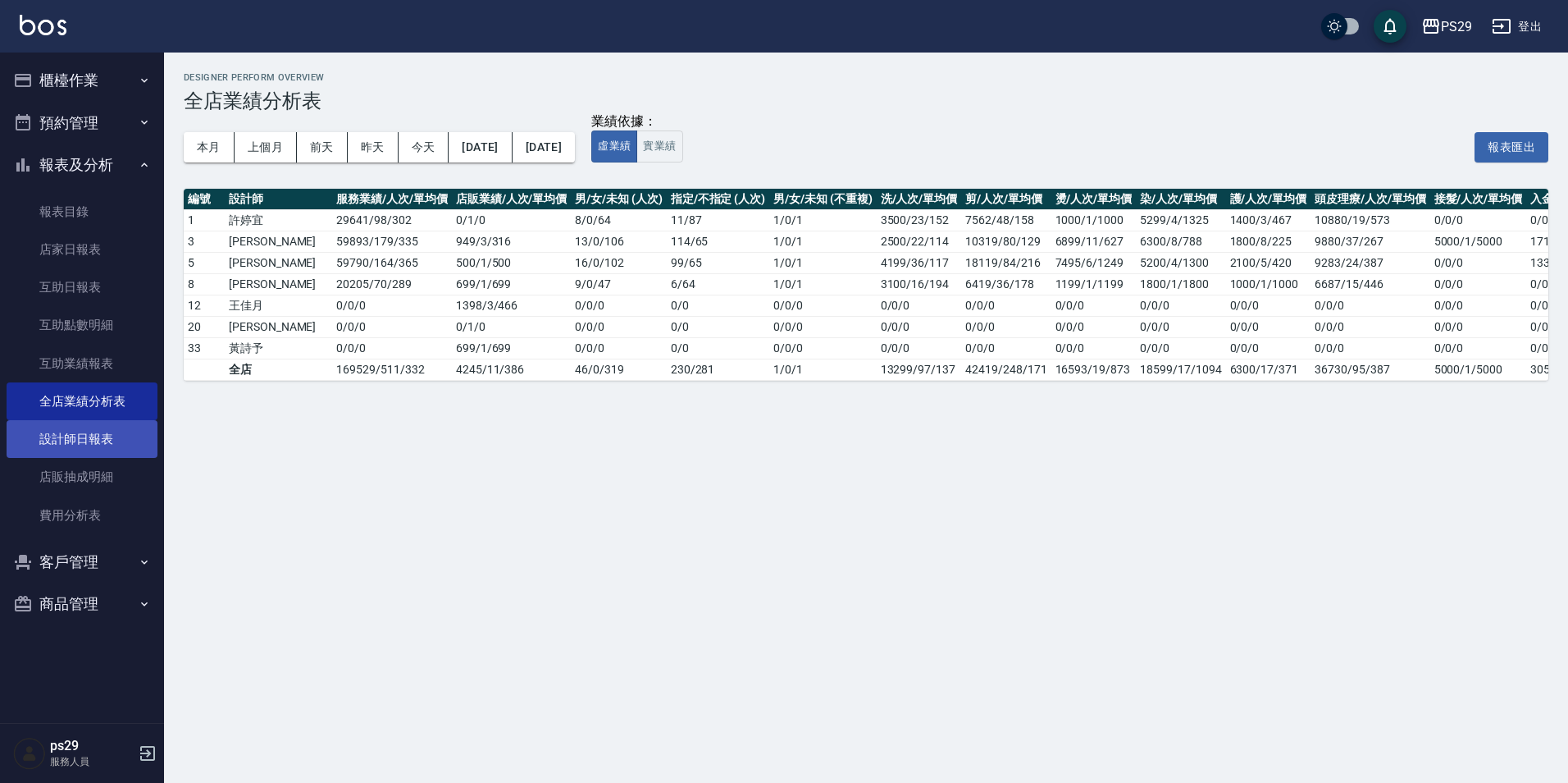
click at [95, 427] on link "設計師日報表" at bounding box center [82, 439] width 151 height 38
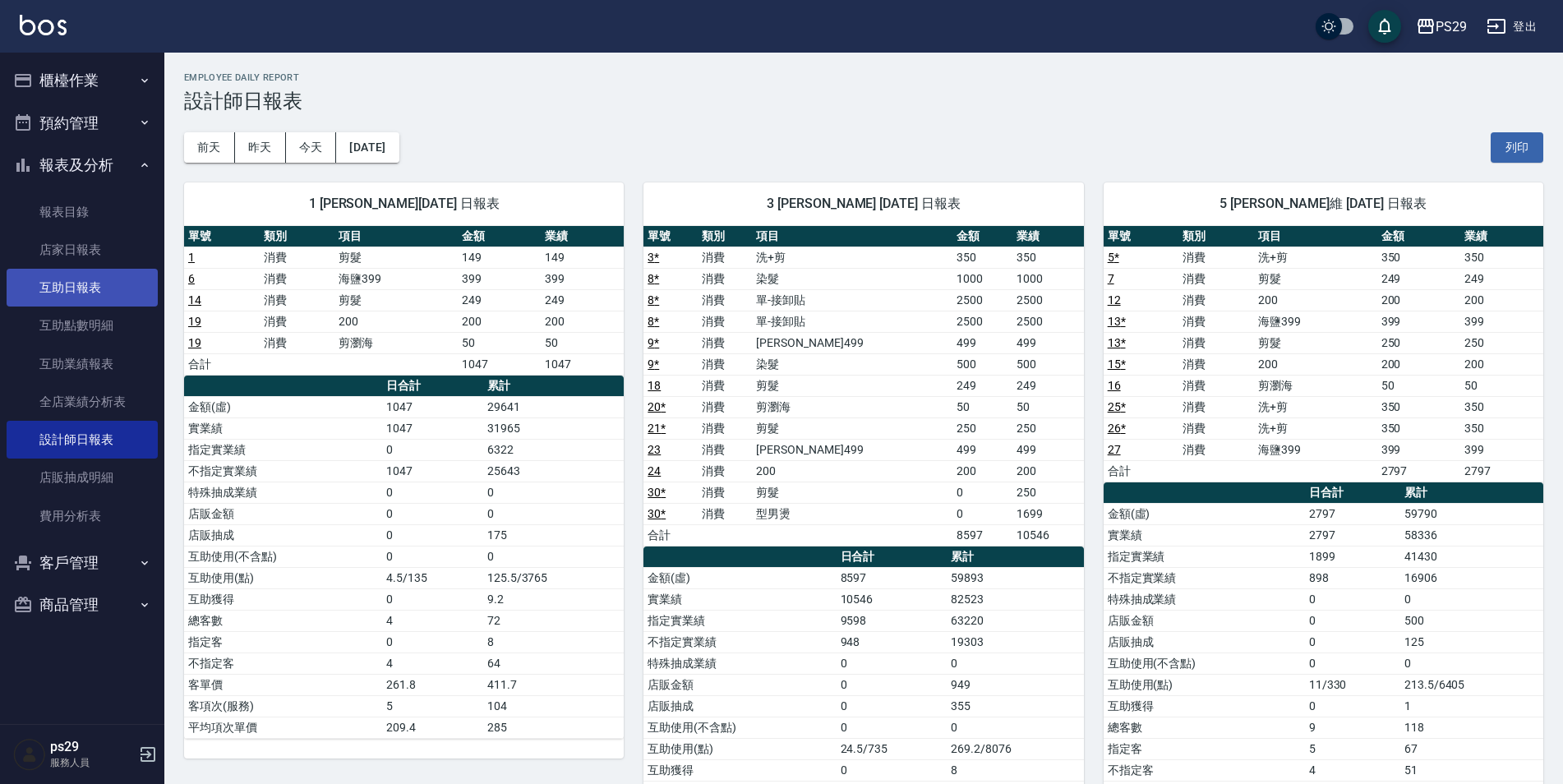
click at [61, 296] on link "互助日報表" at bounding box center [82, 287] width 151 height 38
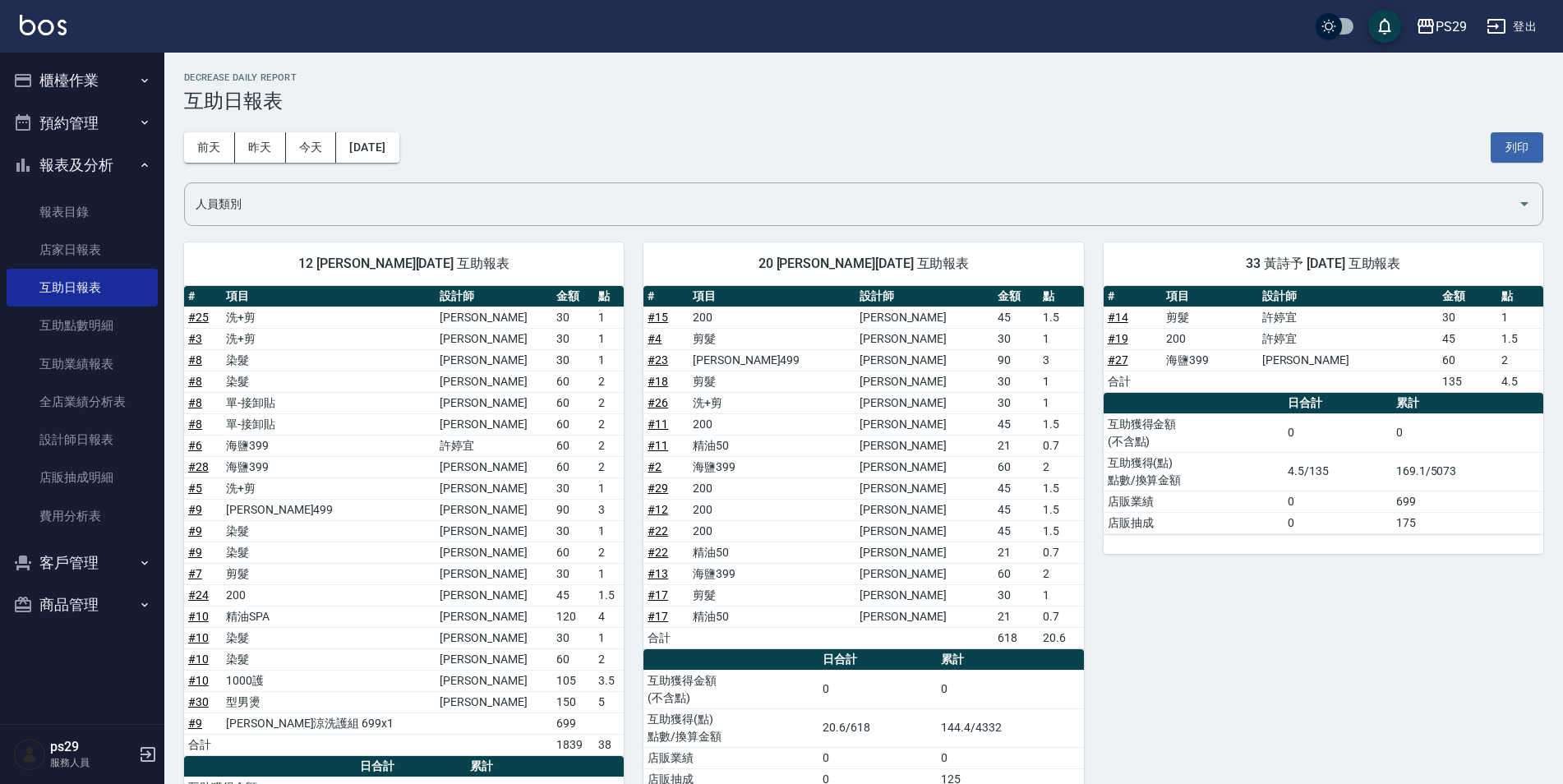
click at [43, 10] on div "PS29 登出" at bounding box center [782, 26] width 1563 height 53
click at [42, 35] on link at bounding box center [43, 27] width 47 height 24
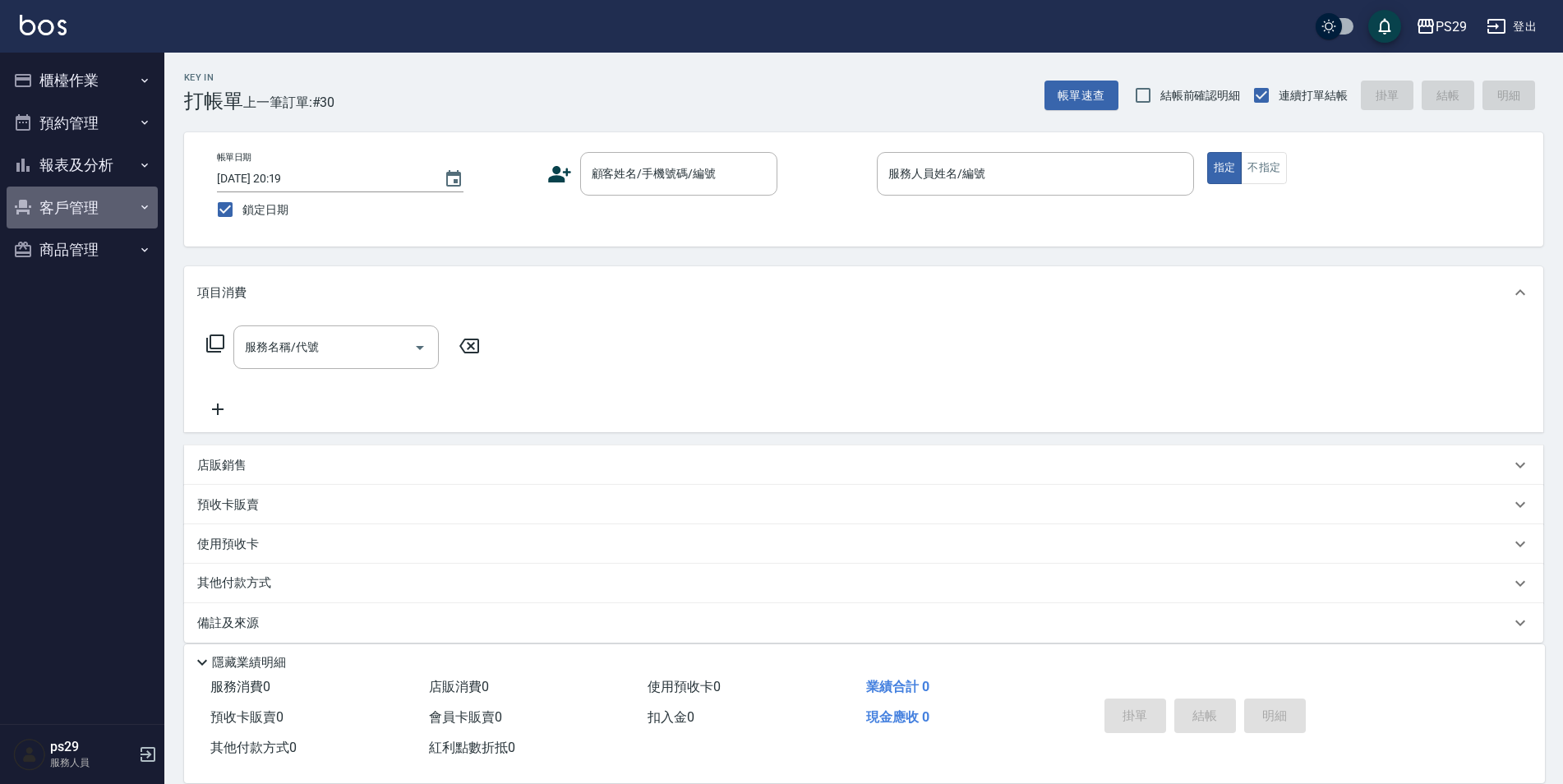
click at [143, 208] on icon "button" at bounding box center [144, 207] width 13 height 13
click at [143, 208] on icon "button" at bounding box center [145, 207] width 7 height 4
click at [62, 35] on img at bounding box center [43, 25] width 47 height 21
click at [128, 166] on button "報表及分析" at bounding box center [82, 164] width 151 height 42
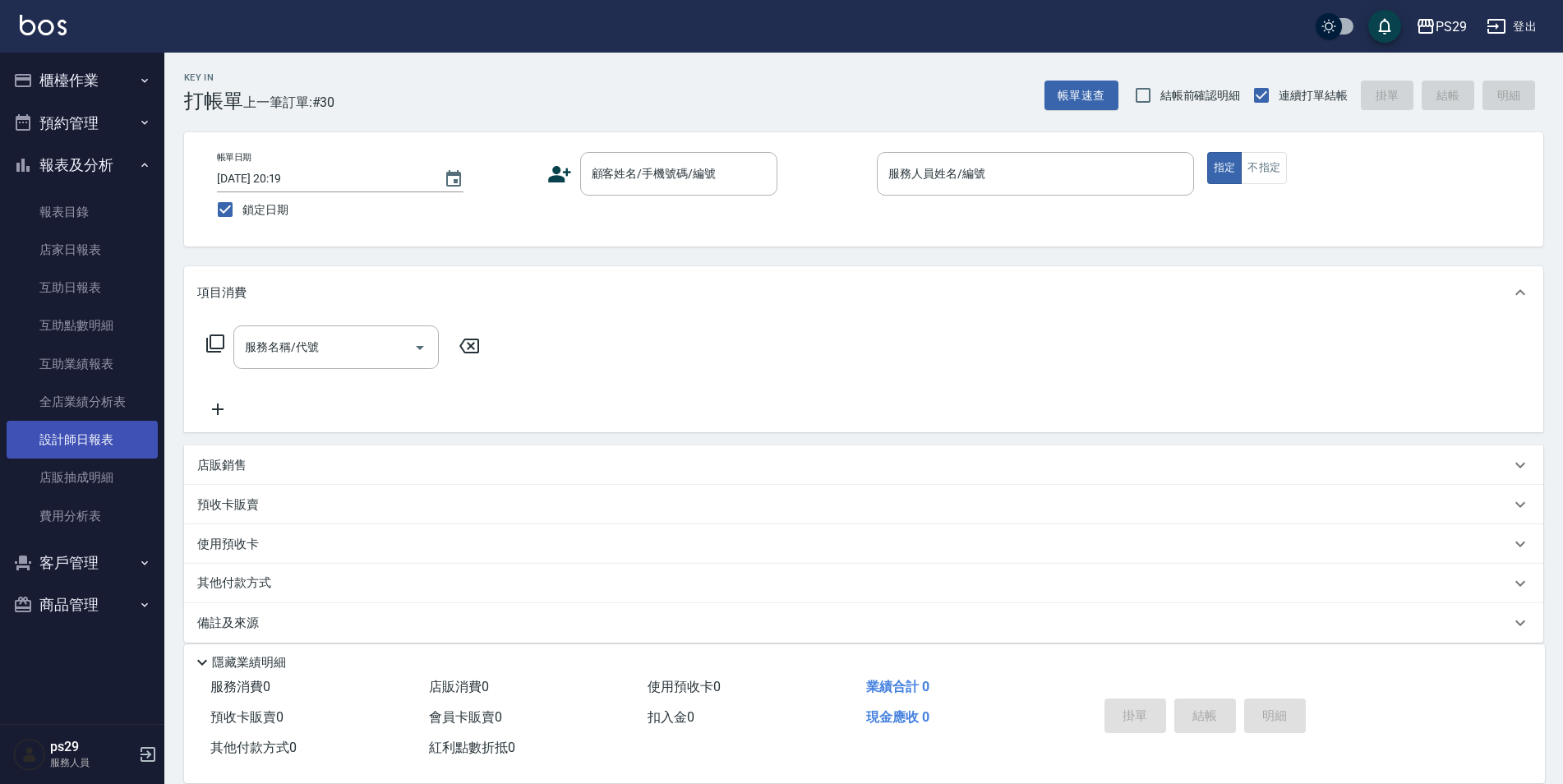
click at [113, 455] on link "設計師日報表" at bounding box center [82, 440] width 151 height 38
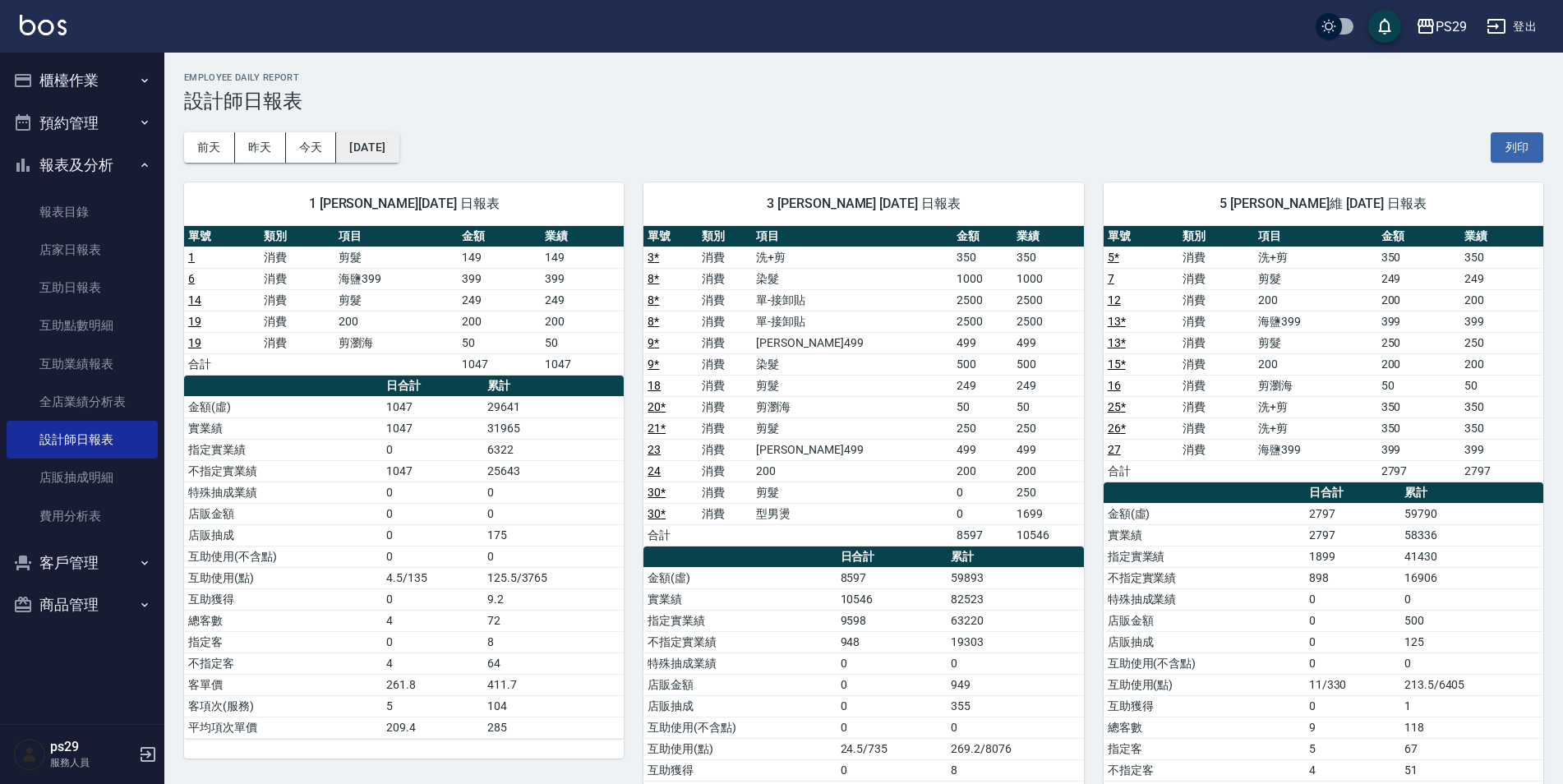
click at [374, 138] on button "[DATE]" at bounding box center [367, 147] width 62 height 30
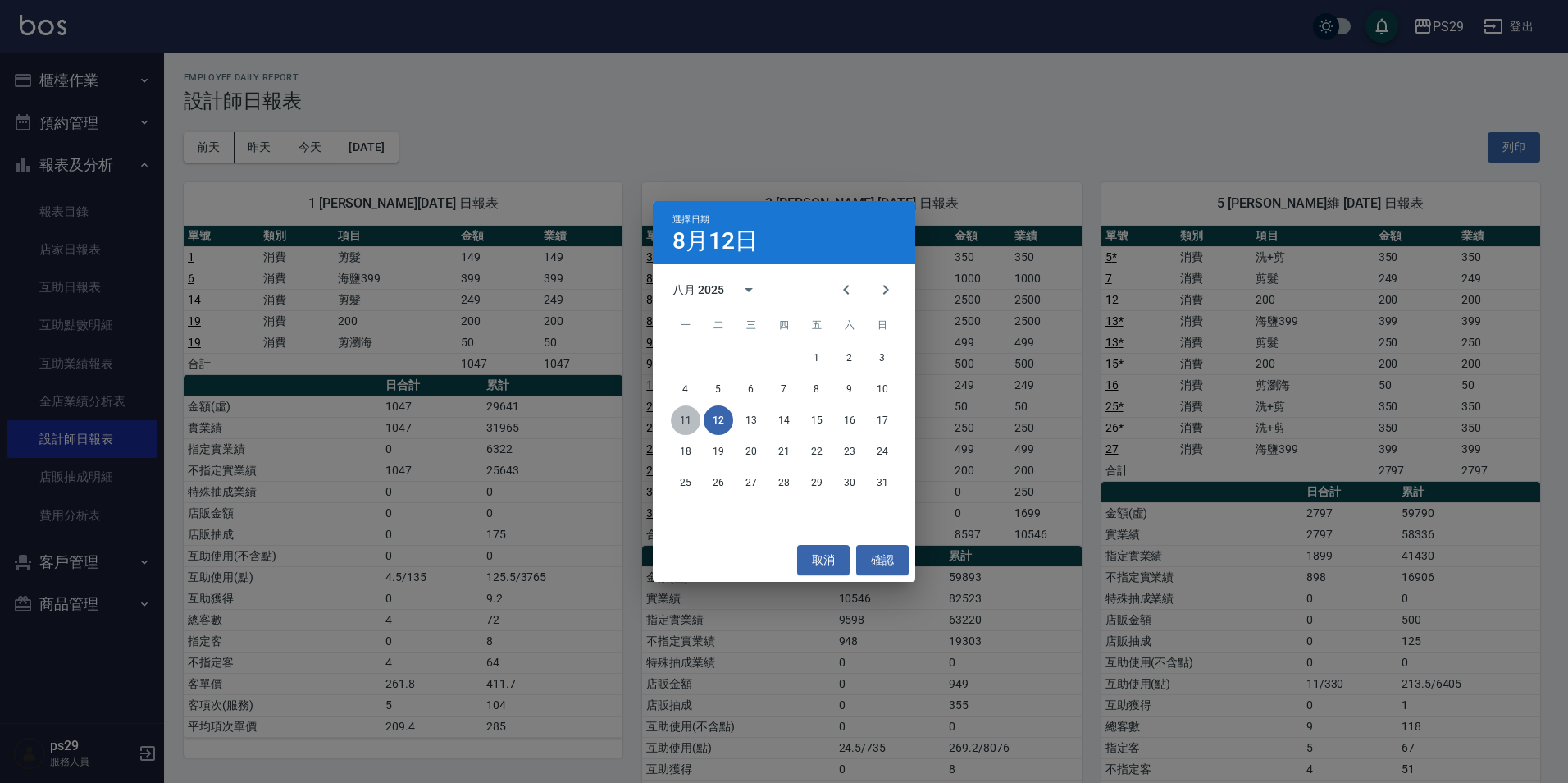
click at [678, 419] on button "11" at bounding box center [686, 420] width 29 height 29
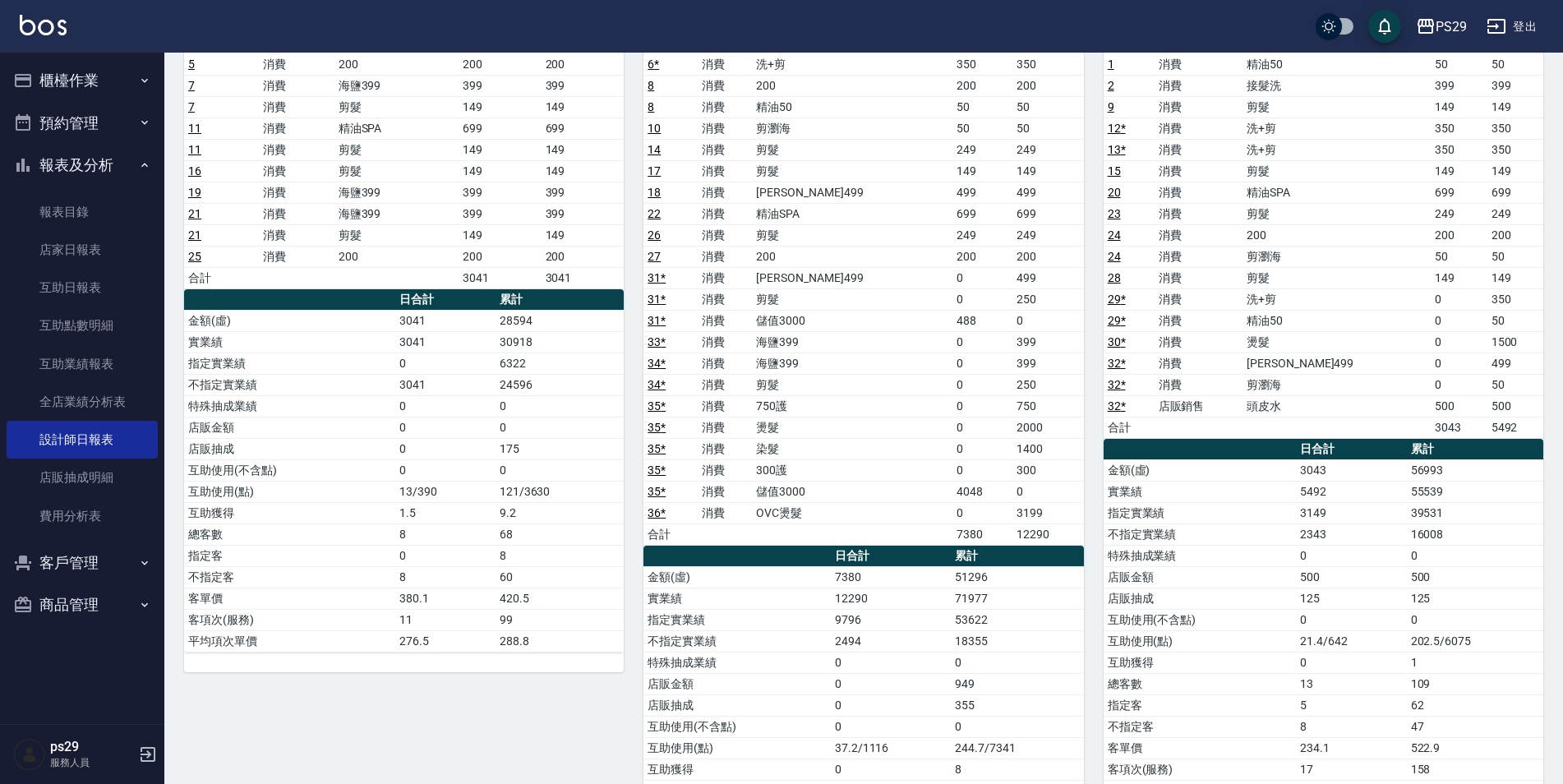
scroll to position [50, 0]
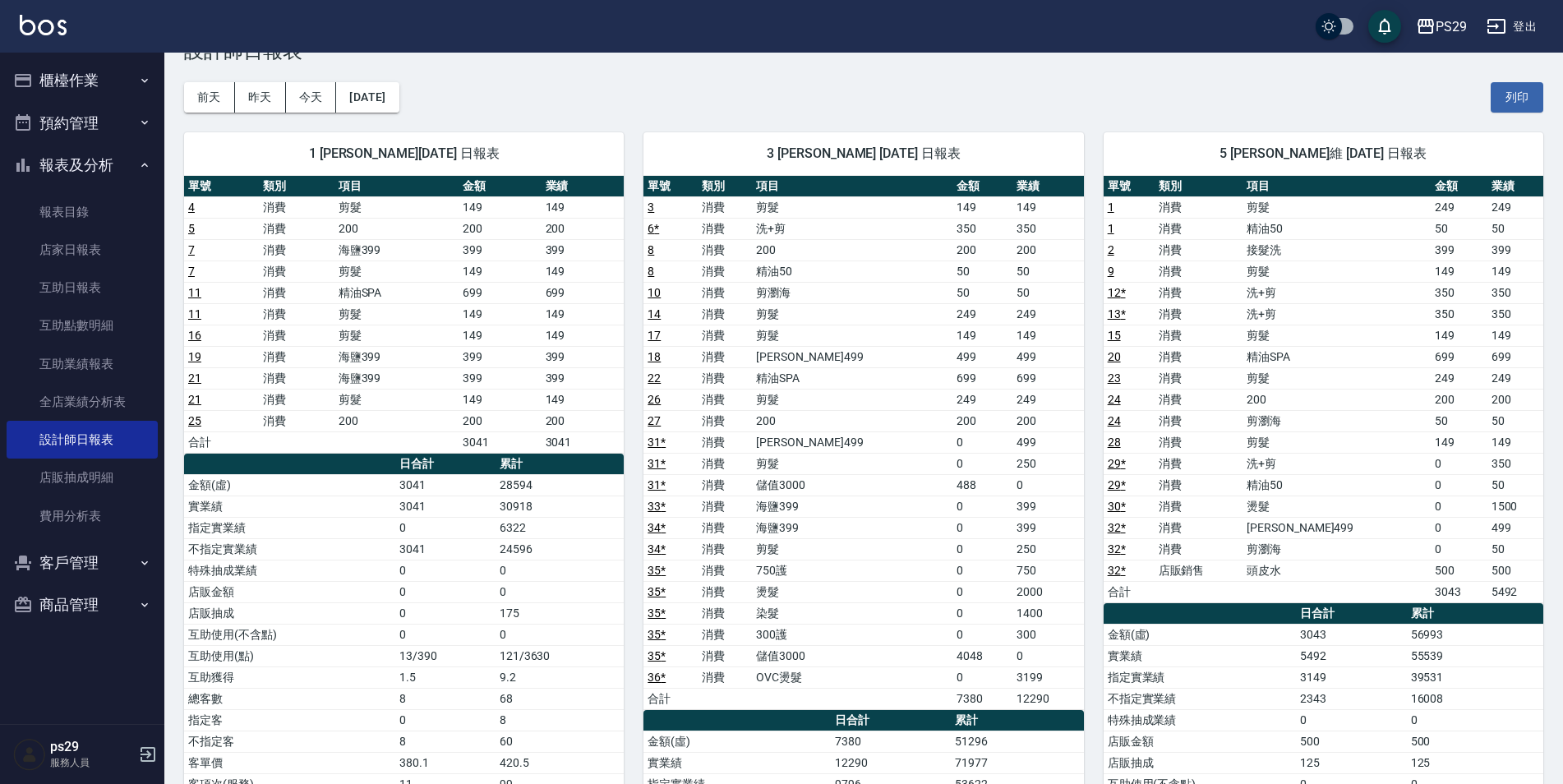
click at [110, 82] on button "櫃檯作業" at bounding box center [82, 80] width 151 height 42
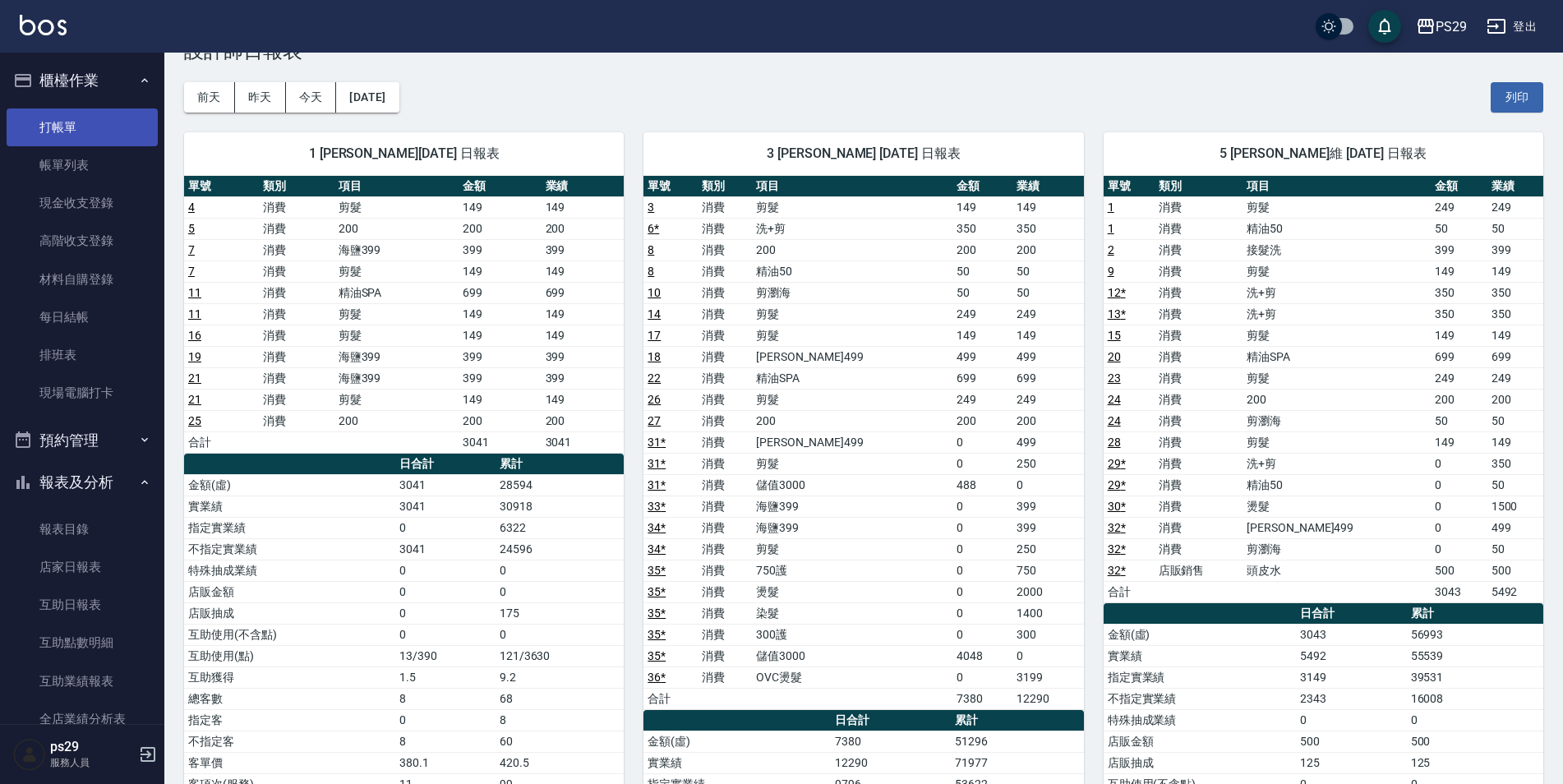
click at [94, 124] on link "打帳單" at bounding box center [82, 127] width 151 height 38
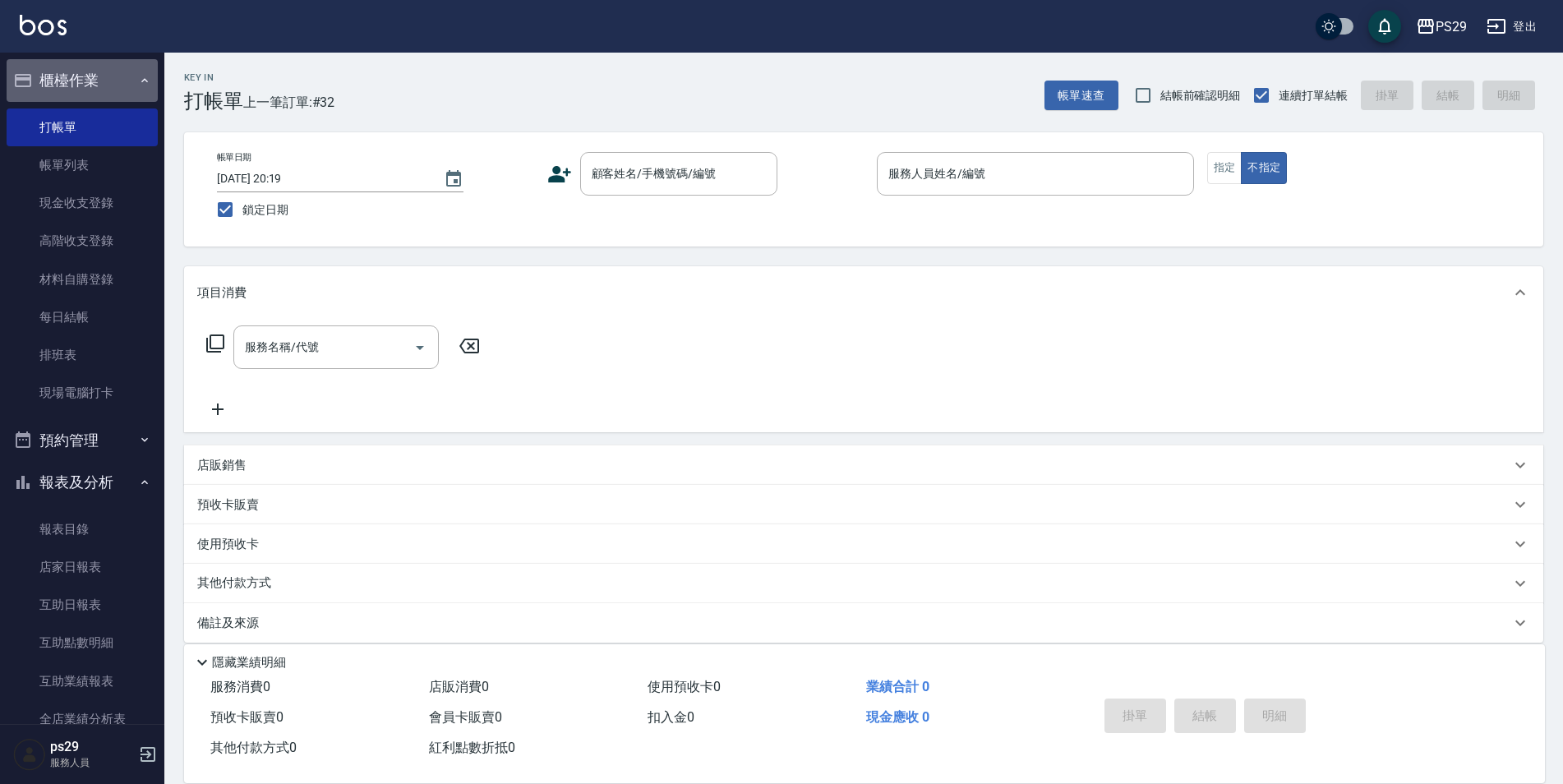
click at [112, 72] on button "櫃檯作業" at bounding box center [82, 80] width 151 height 42
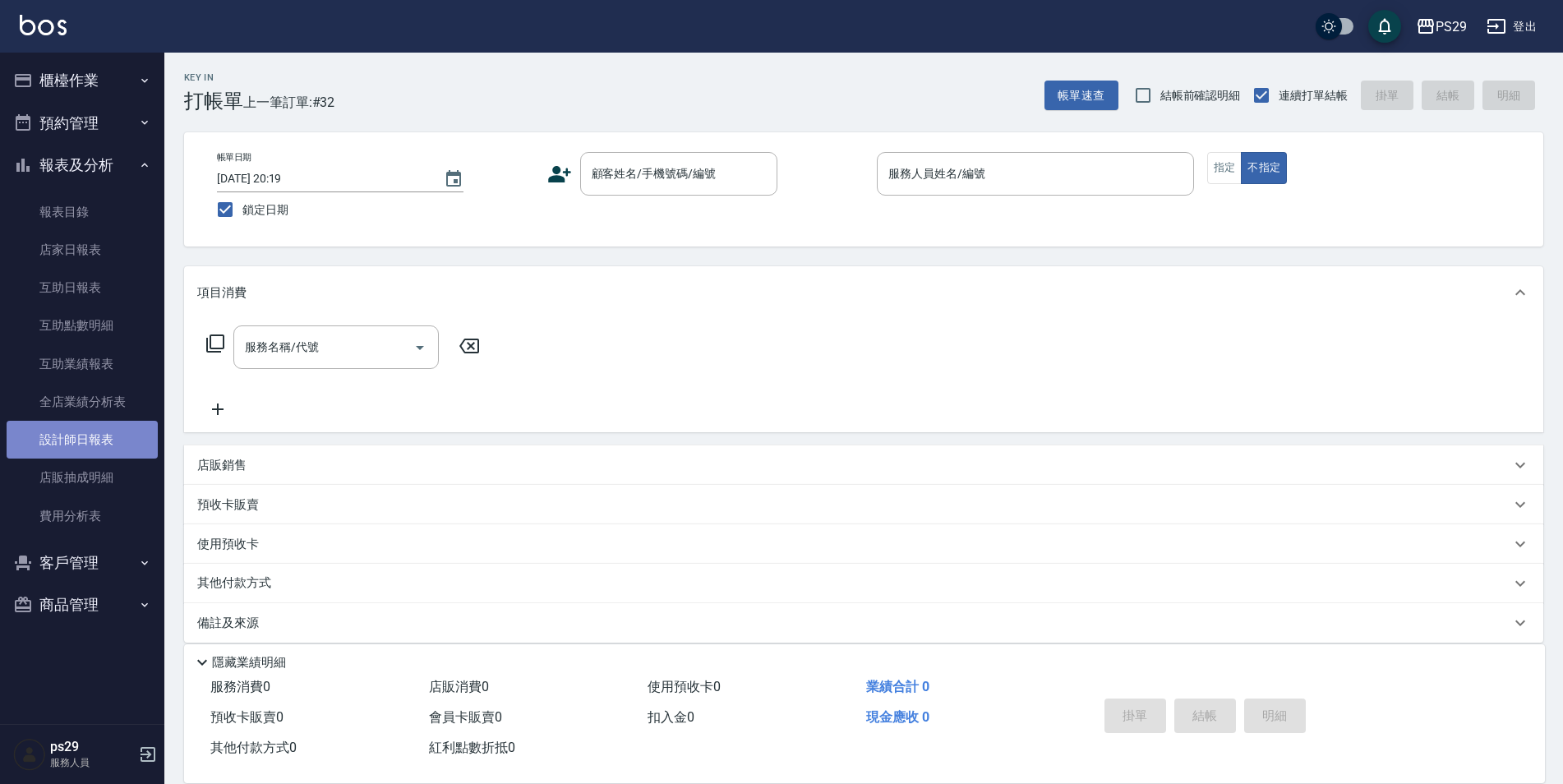
click at [78, 432] on link "設計師日報表" at bounding box center [82, 440] width 151 height 38
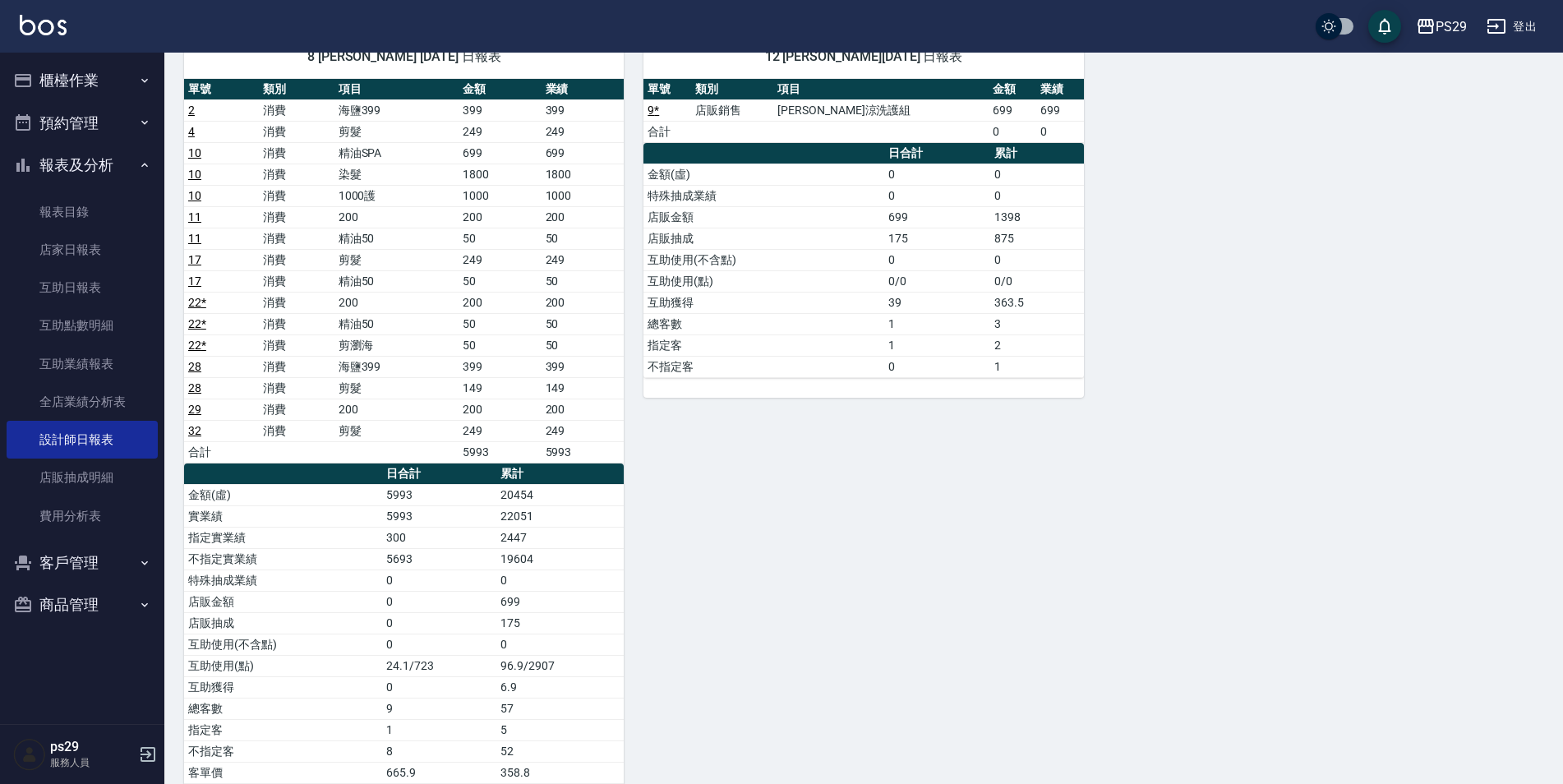
scroll to position [852, 0]
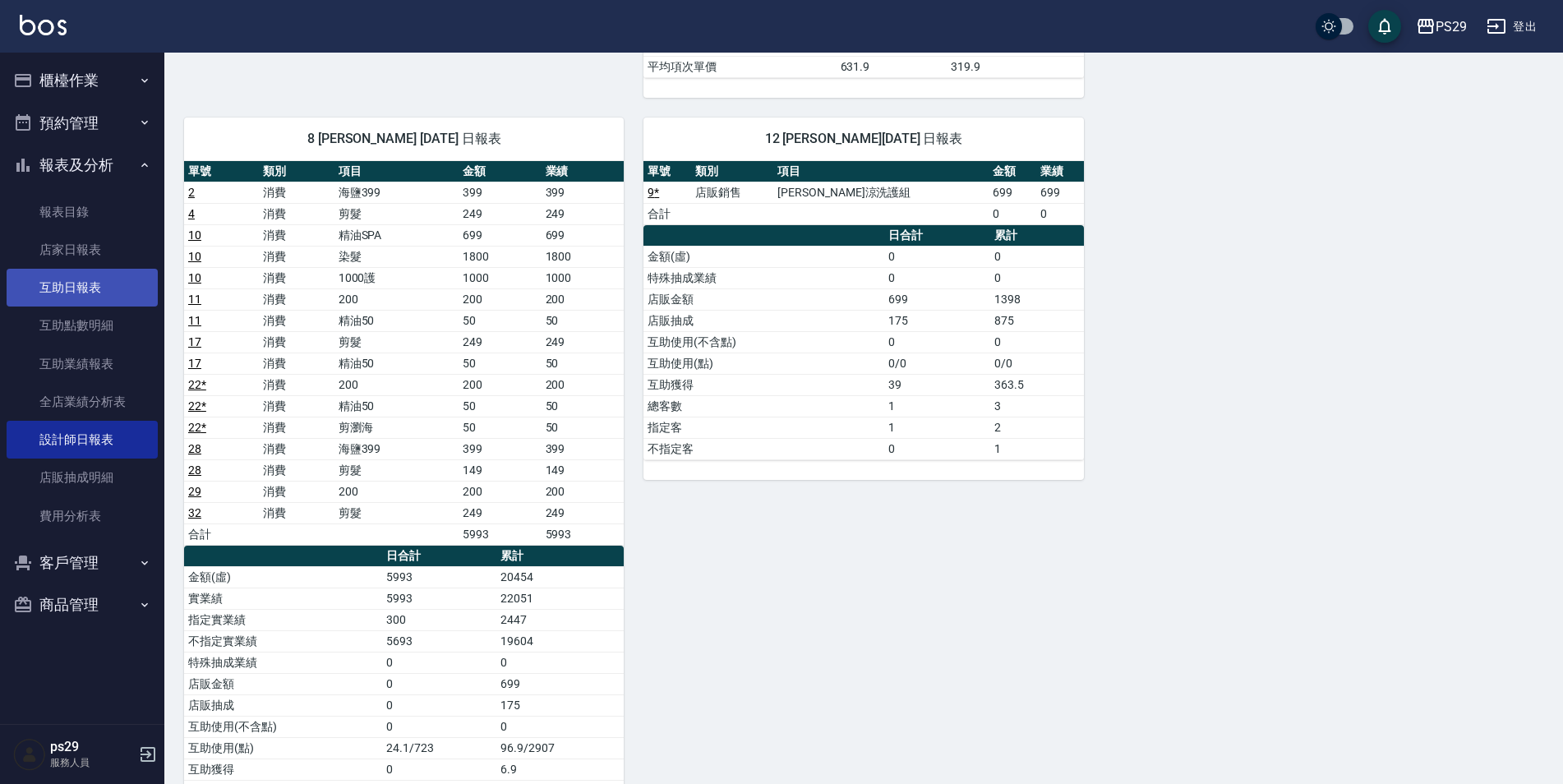
click at [63, 271] on link "互助日報表" at bounding box center [82, 287] width 151 height 38
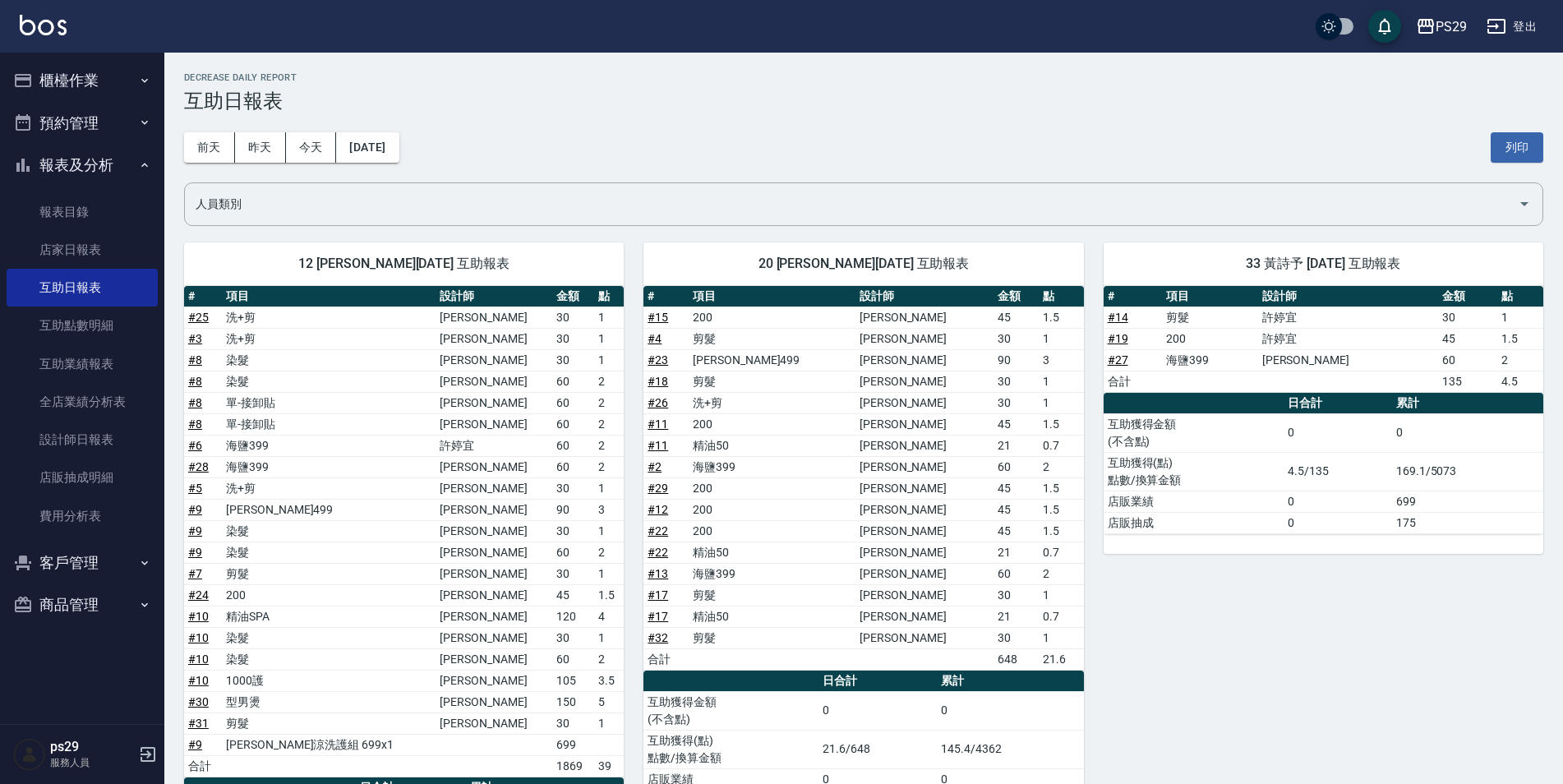
scroll to position [164, 0]
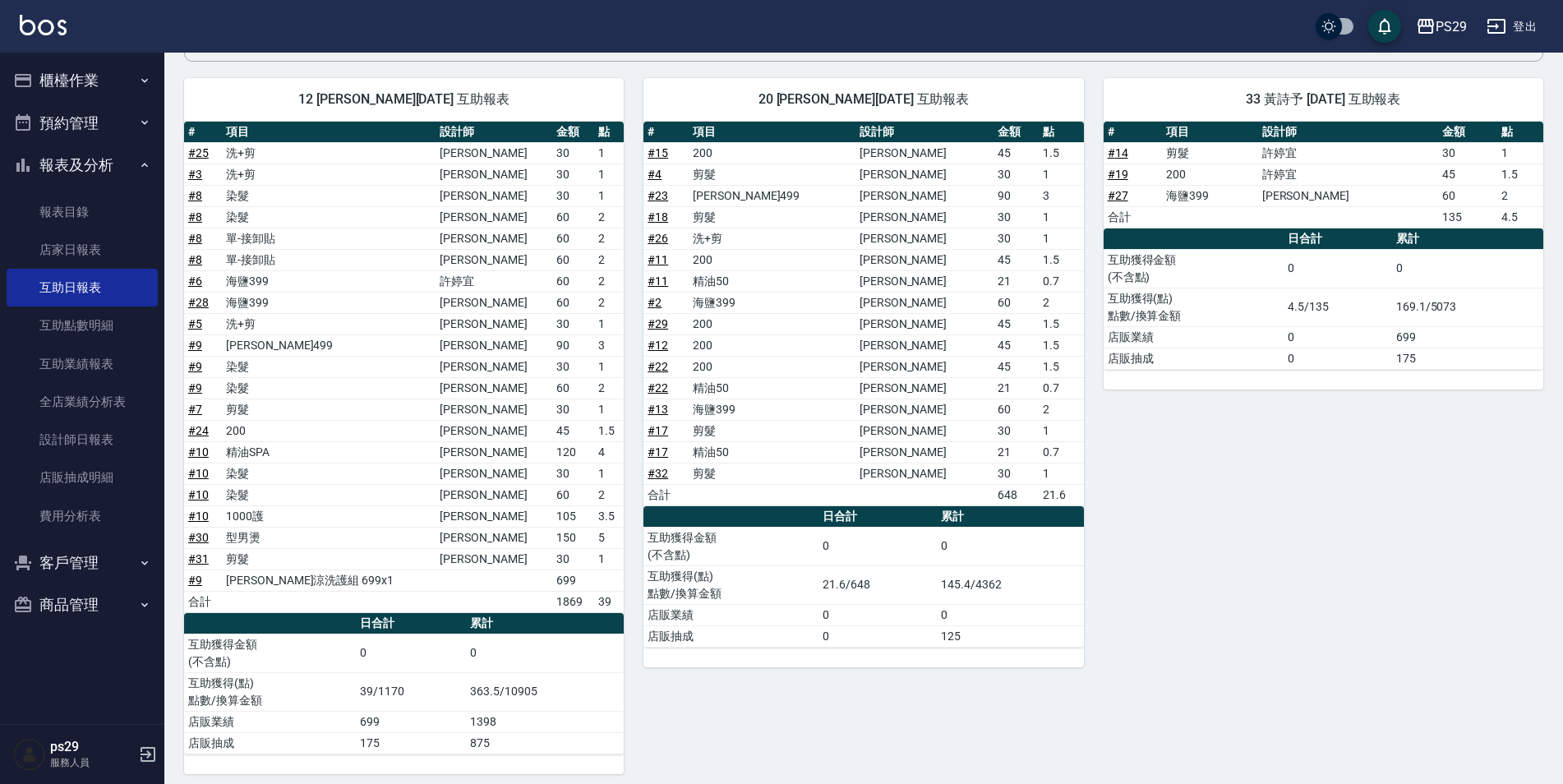
click at [19, 24] on div "PS29 登出" at bounding box center [782, 26] width 1563 height 53
click at [69, 30] on div "PS29 登出" at bounding box center [782, 26] width 1563 height 53
click at [59, 30] on img at bounding box center [43, 25] width 47 height 21
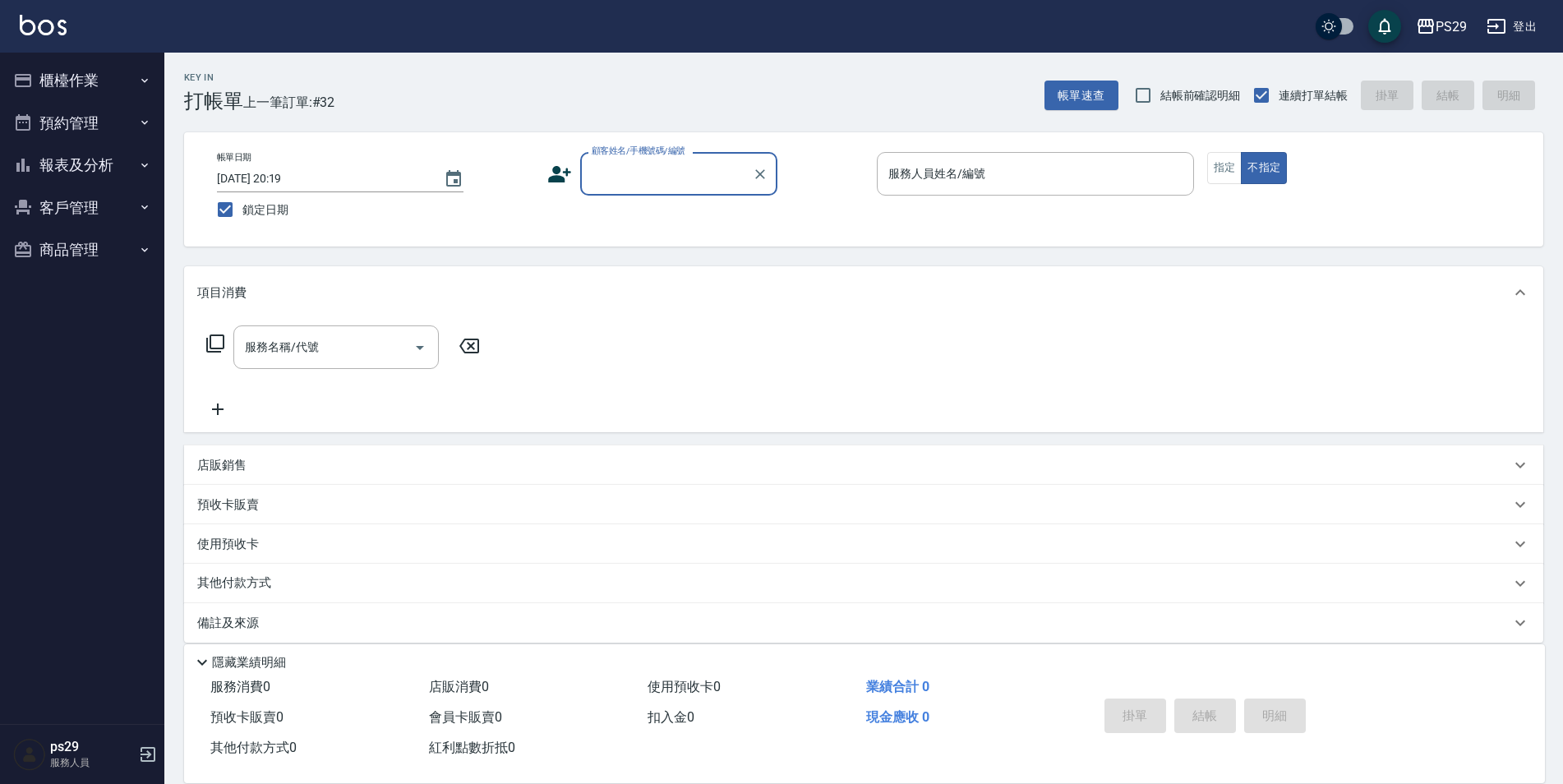
click at [47, 32] on img at bounding box center [43, 25] width 47 height 21
click at [98, 164] on button "報表及分析" at bounding box center [82, 164] width 151 height 42
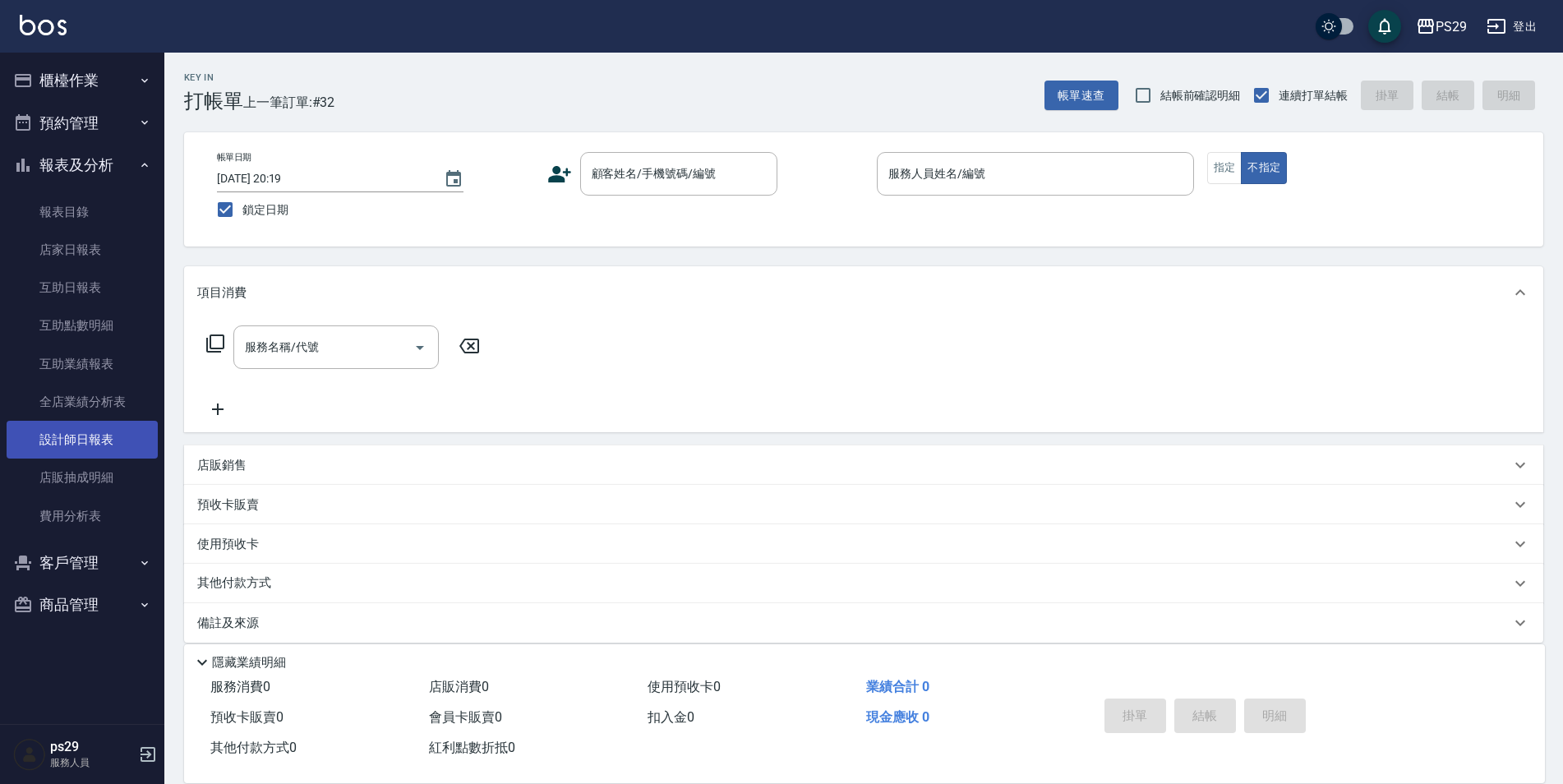
click at [100, 439] on link "設計師日報表" at bounding box center [82, 440] width 151 height 38
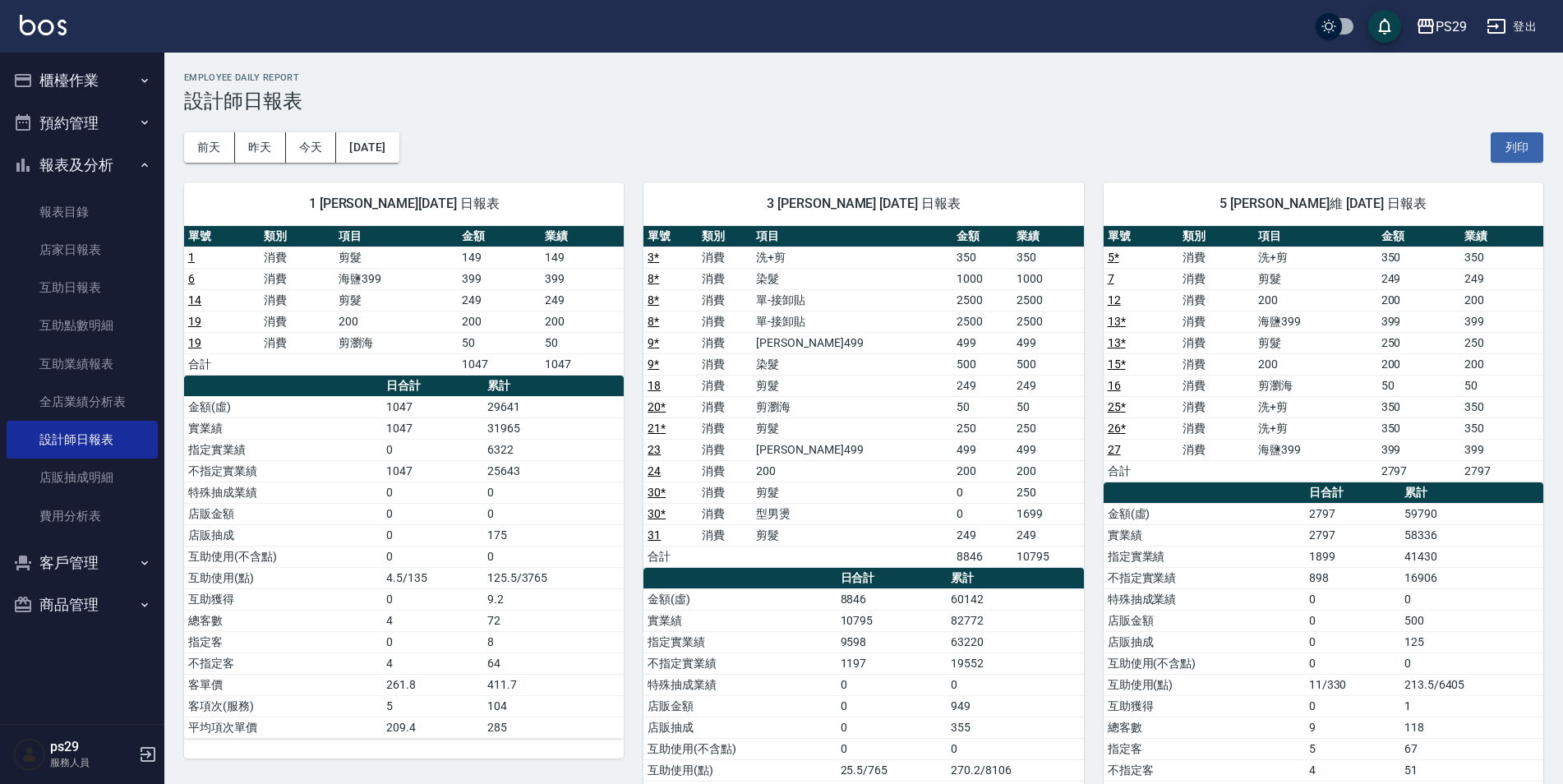
click at [14, 34] on div "PS29 登出" at bounding box center [782, 26] width 1563 height 53
click at [45, 30] on img at bounding box center [43, 25] width 47 height 21
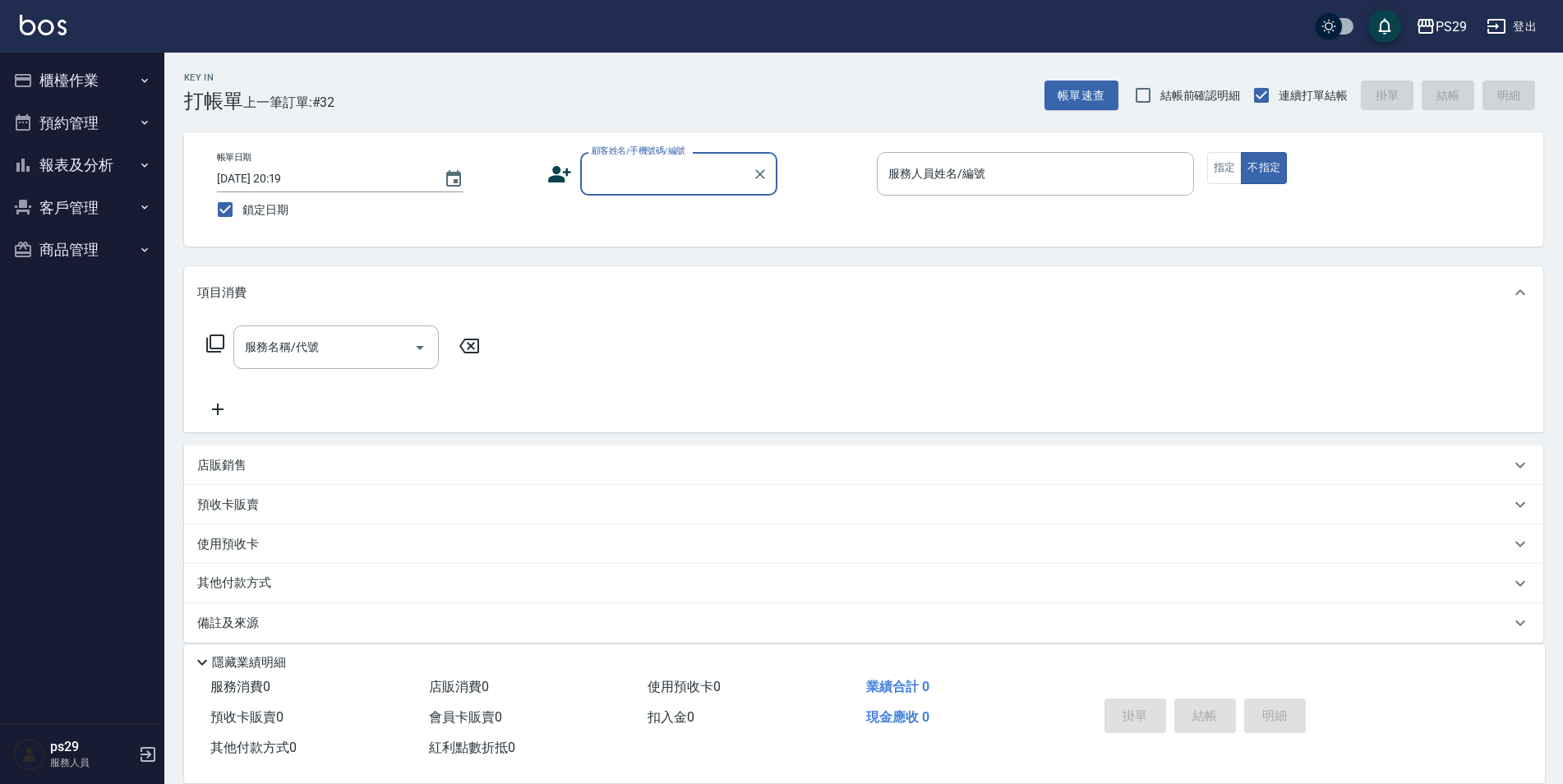
click at [35, 22] on img at bounding box center [43, 25] width 47 height 21
click at [24, 12] on div "PS29 登出" at bounding box center [782, 26] width 1563 height 53
click at [105, 157] on button "報表及分析" at bounding box center [82, 164] width 151 height 42
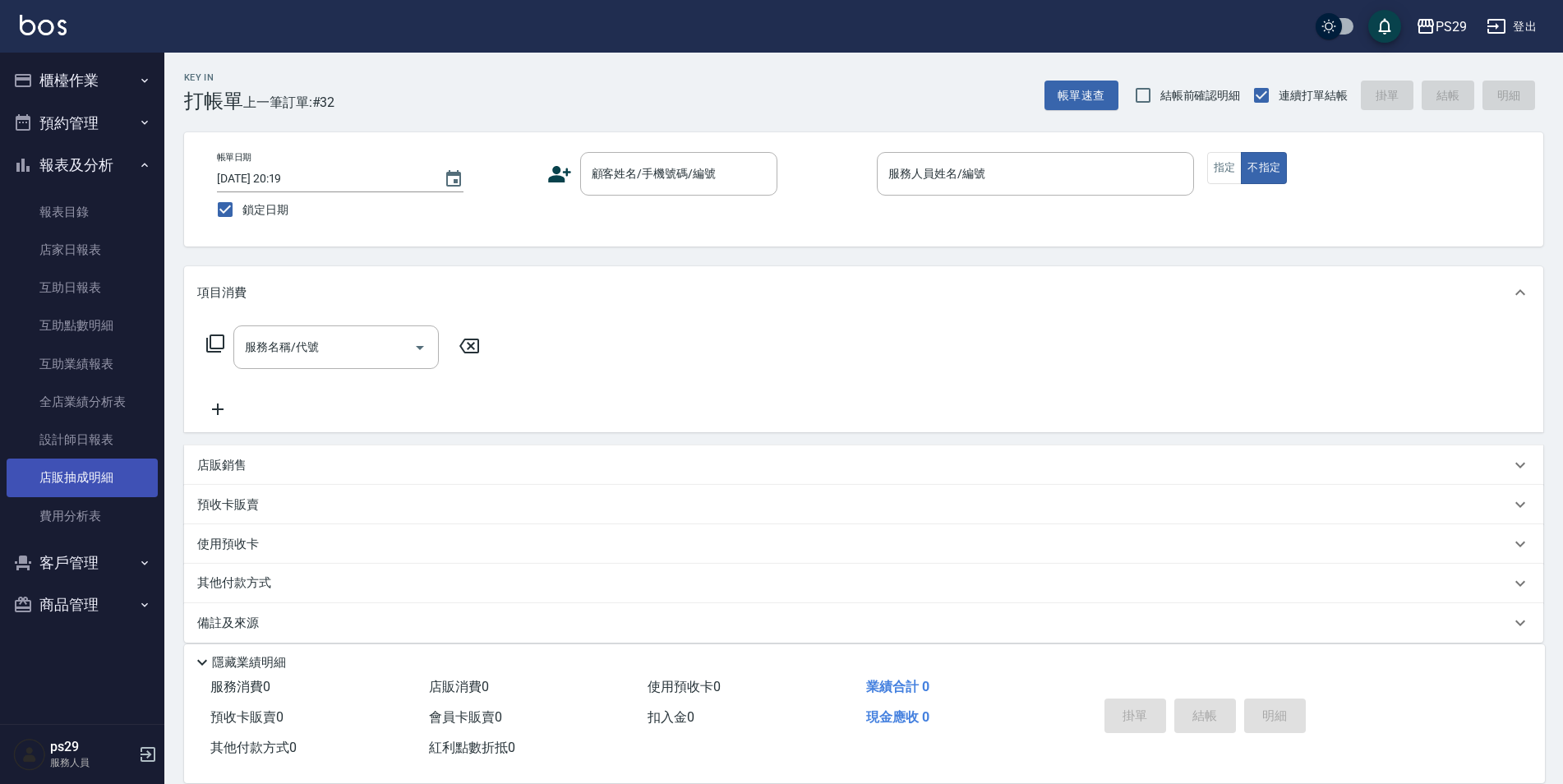
click at [91, 466] on link "店販抽成明細" at bounding box center [82, 478] width 151 height 38
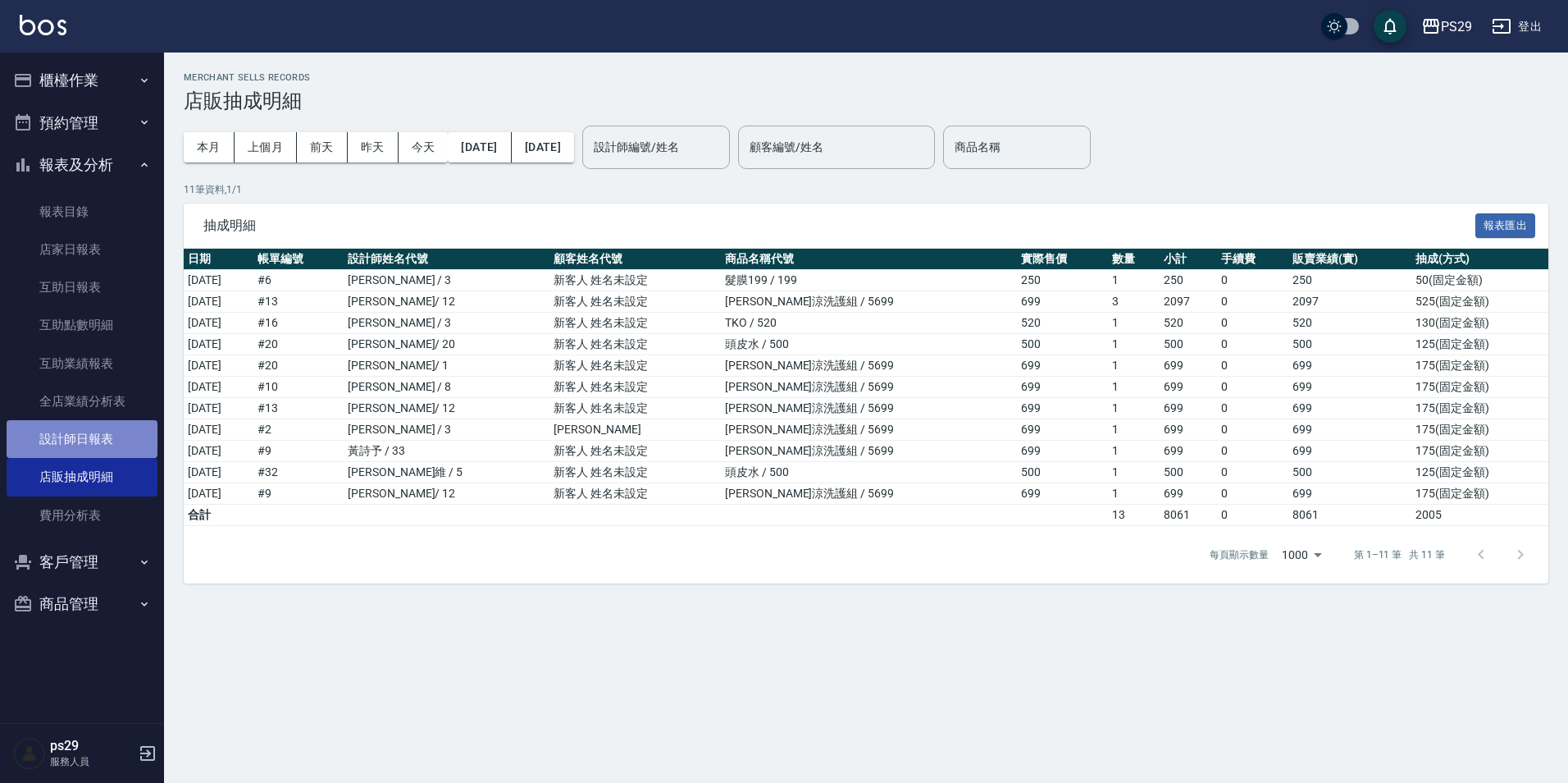
click at [102, 441] on link "設計師日報表" at bounding box center [82, 439] width 151 height 38
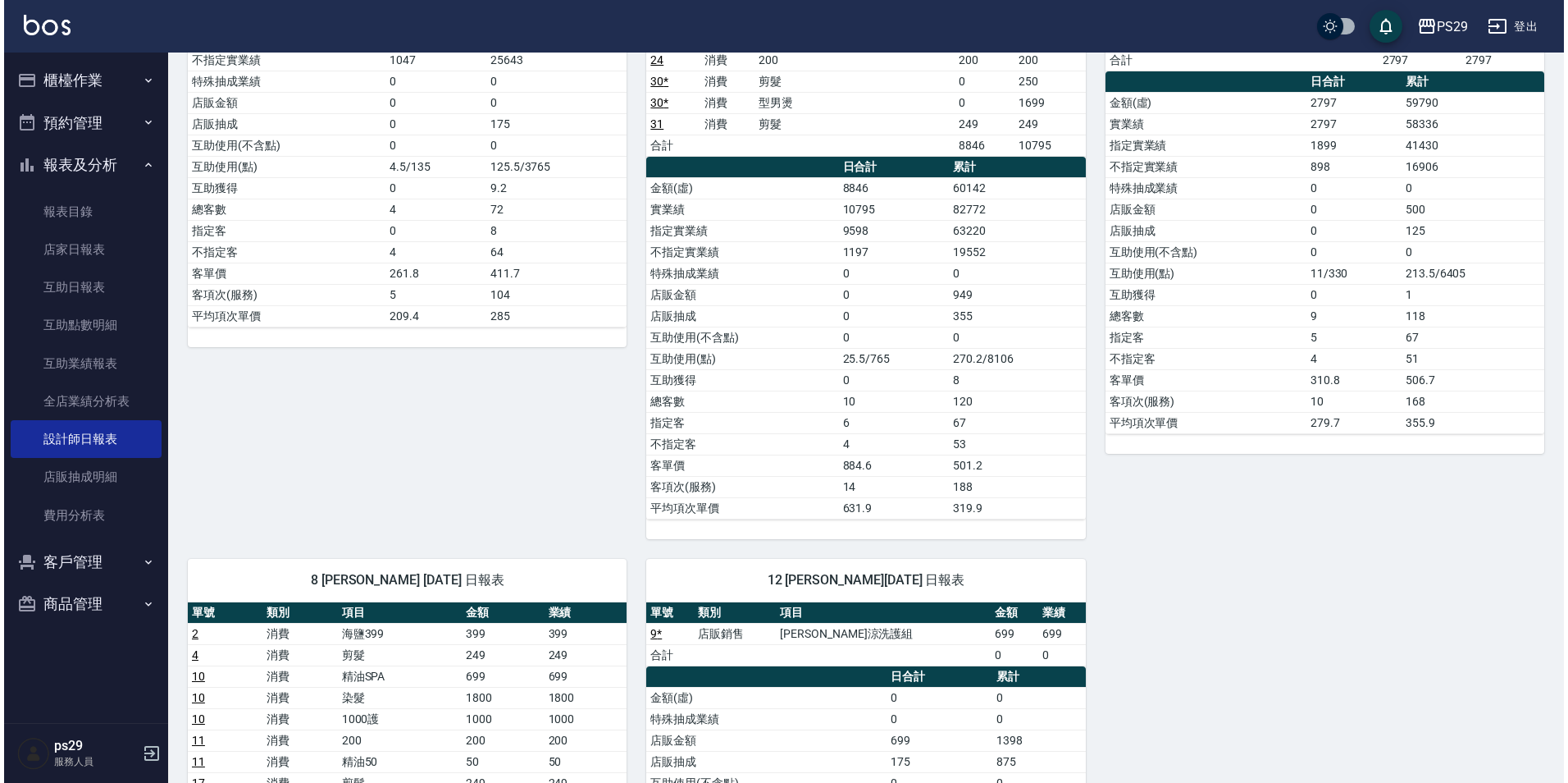
scroll to position [82, 0]
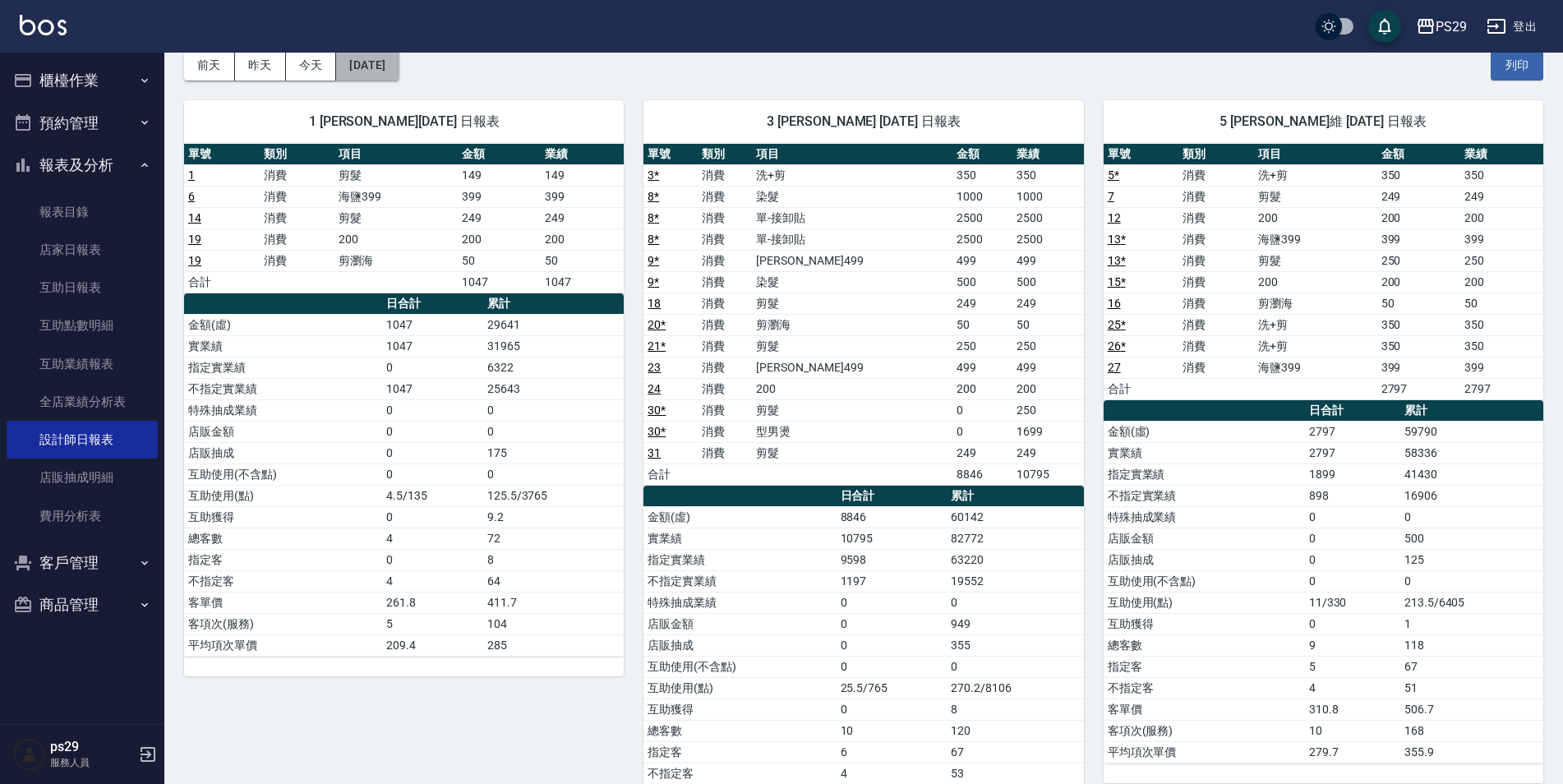
click at [389, 66] on button "[DATE]" at bounding box center [367, 65] width 62 height 30
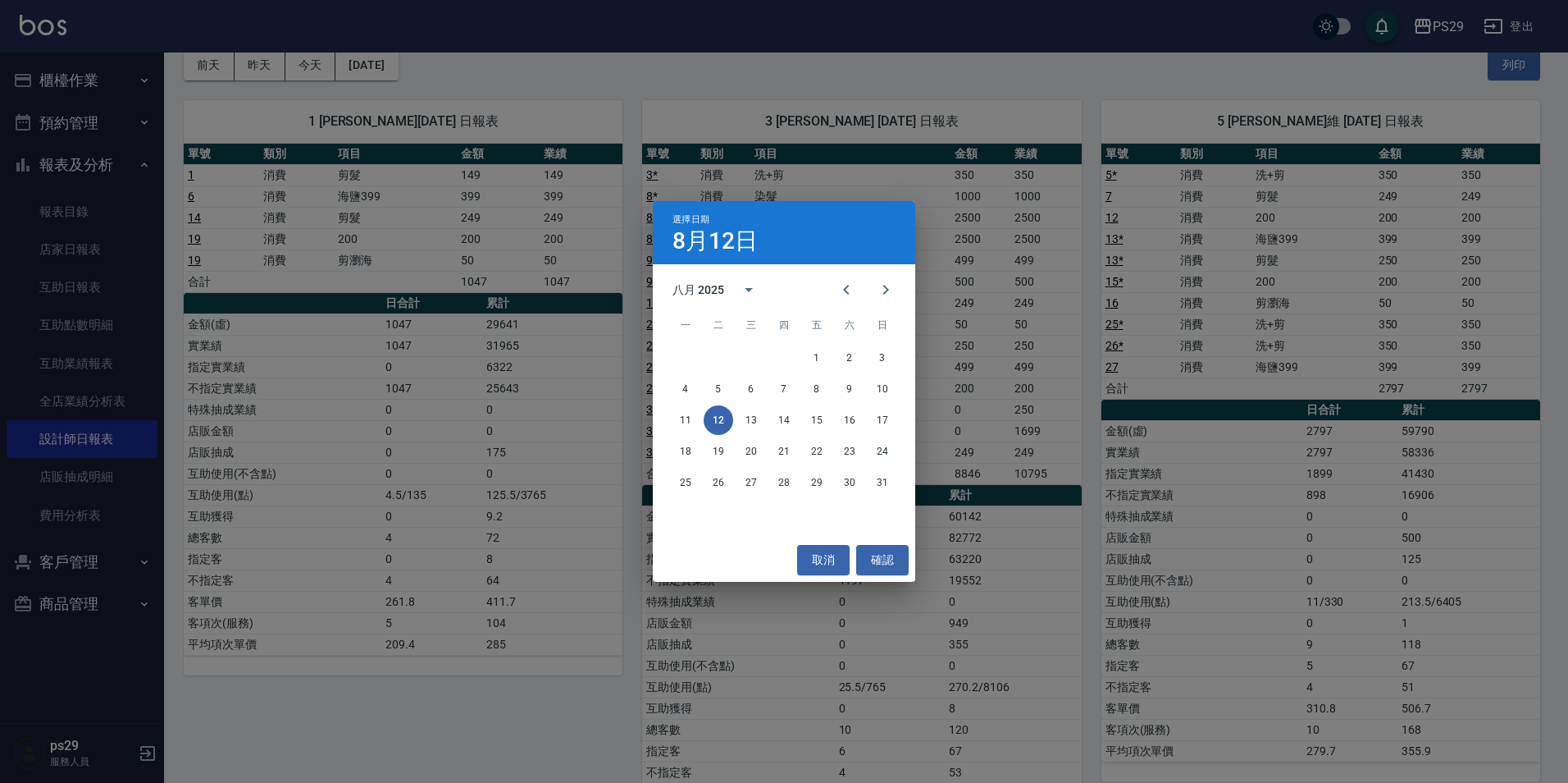
click at [576, 734] on div "選擇日期 [DATE] 八月 2025 一 二 三 四 五 六 日 1 2 3 4 5 6 7 8 9 10 11 12 13 14 15 16 17 18 …" at bounding box center [784, 392] width 1568 height 783
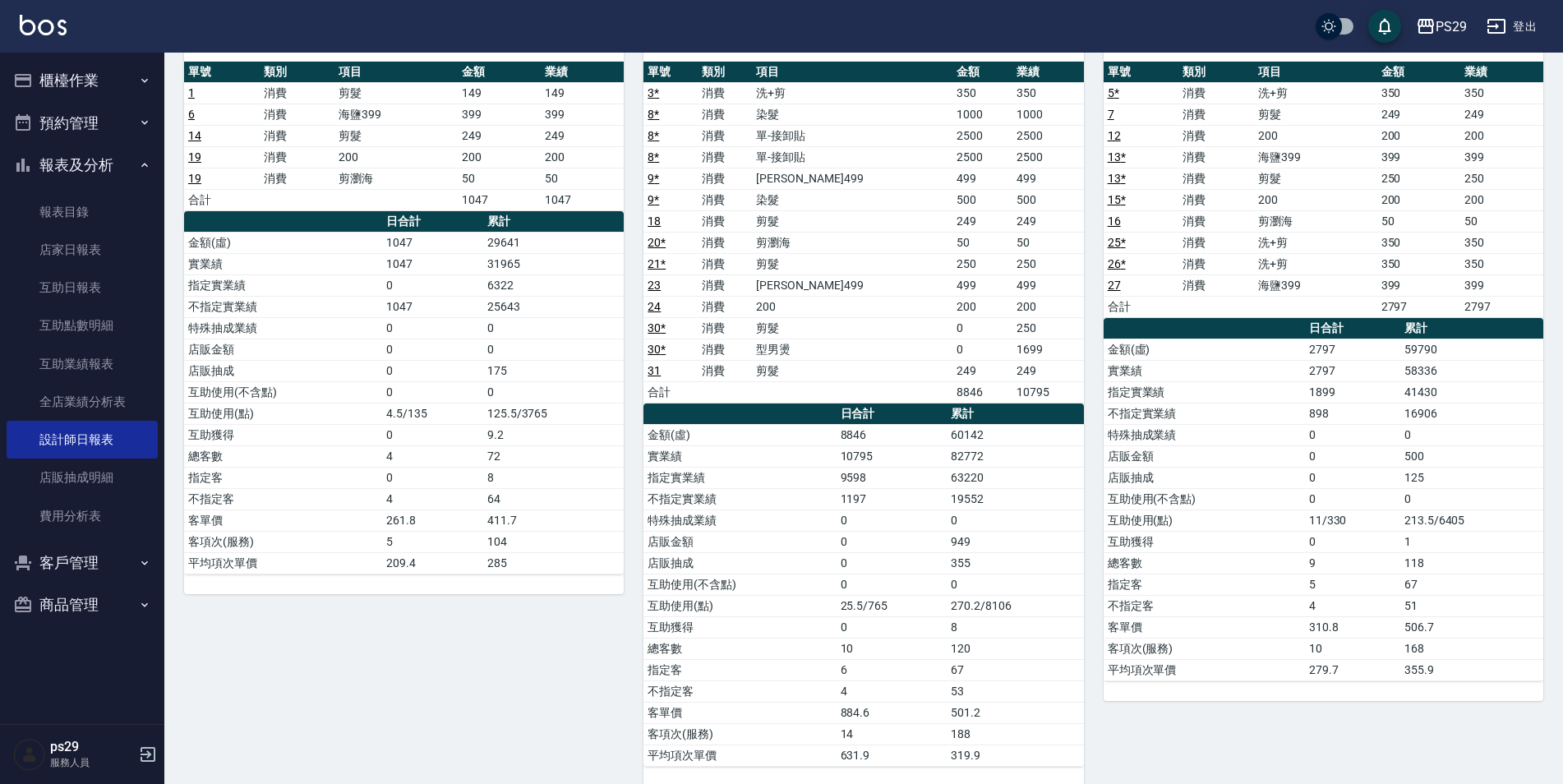
scroll to position [0, 0]
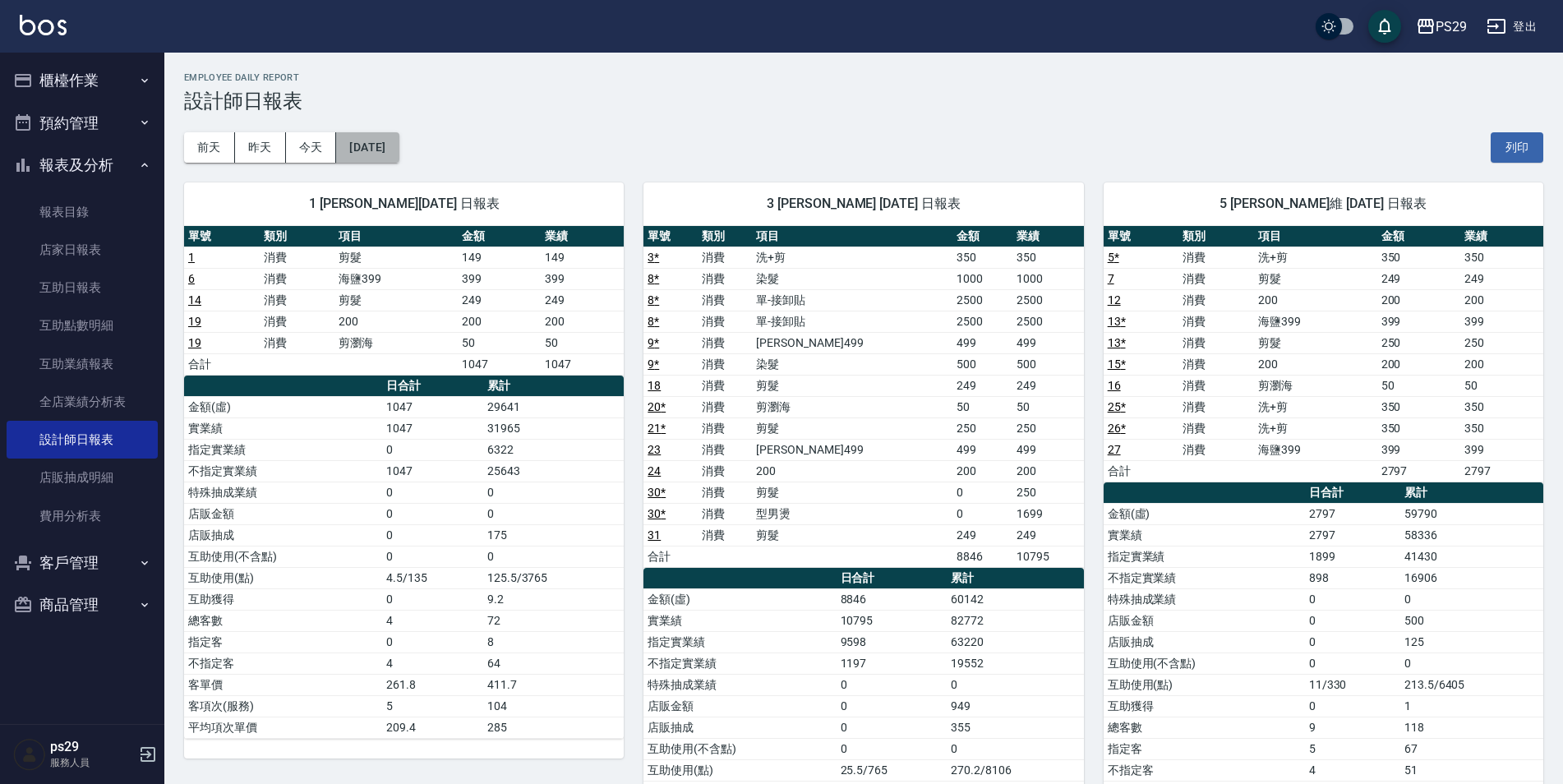
click at [398, 146] on button "[DATE]" at bounding box center [367, 147] width 62 height 30
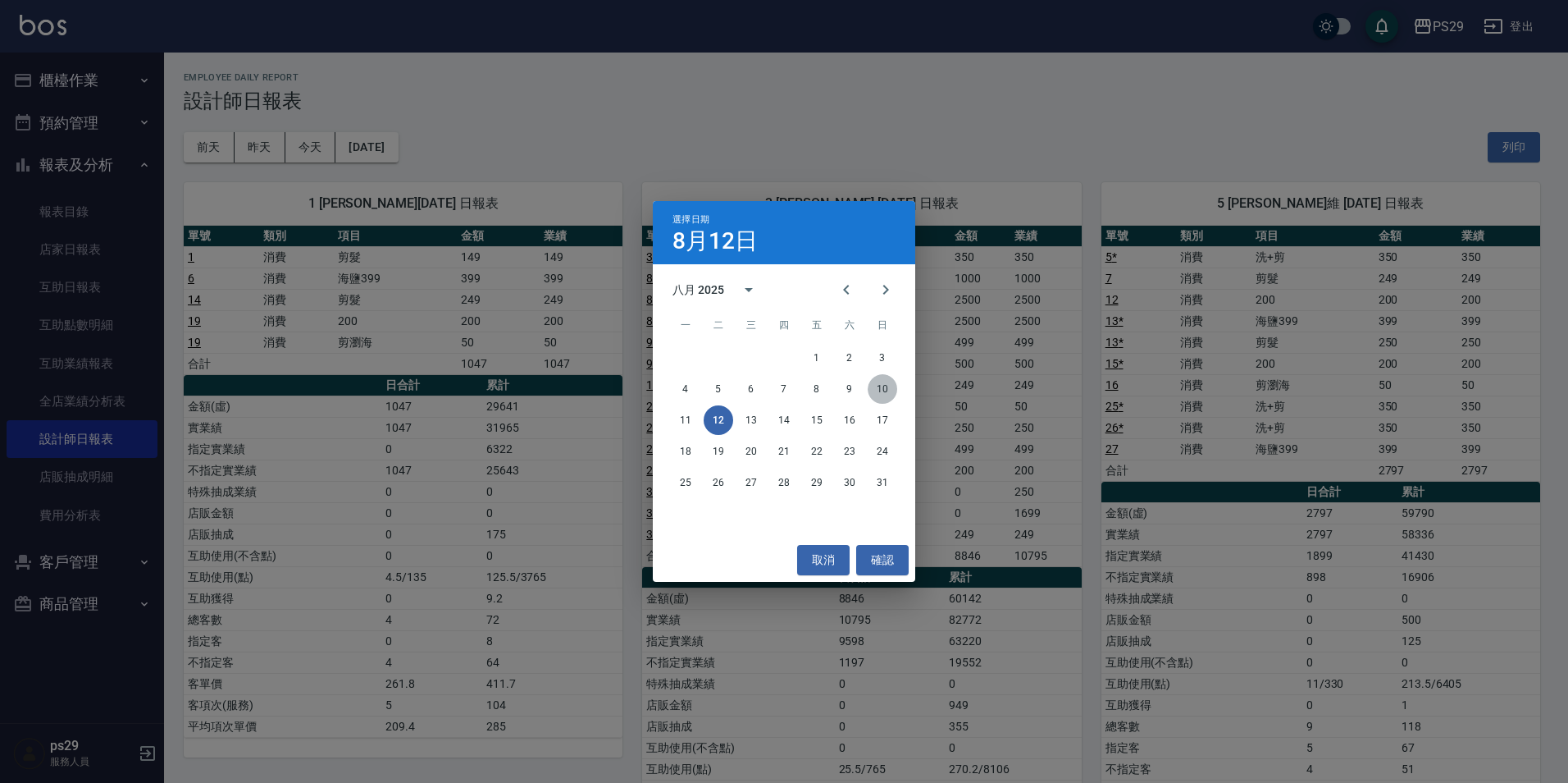
click at [885, 384] on button "10" at bounding box center [882, 389] width 29 height 29
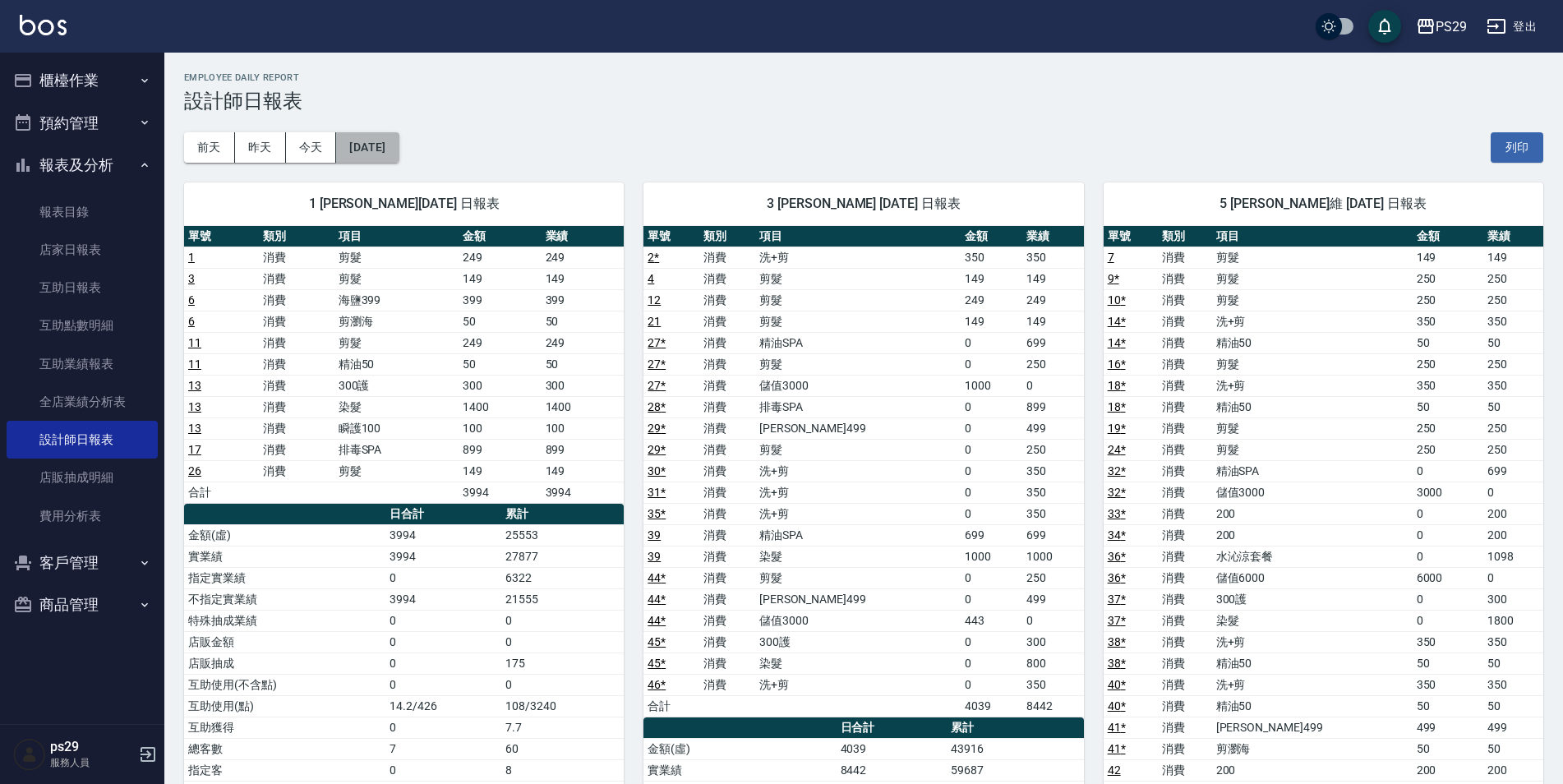
click at [363, 148] on button "[DATE]" at bounding box center [367, 147] width 62 height 30
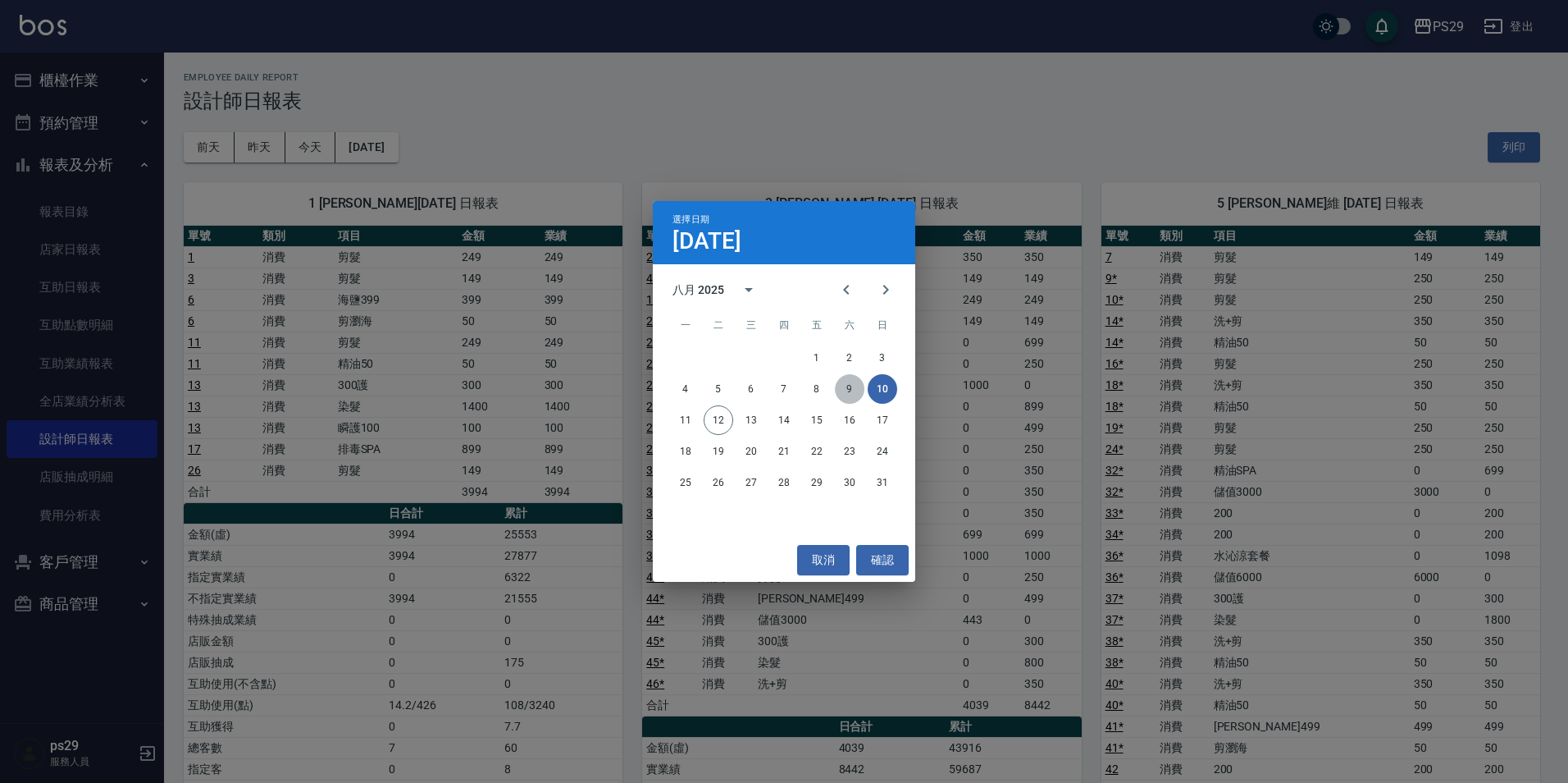
click at [845, 381] on button "9" at bounding box center [849, 389] width 29 height 29
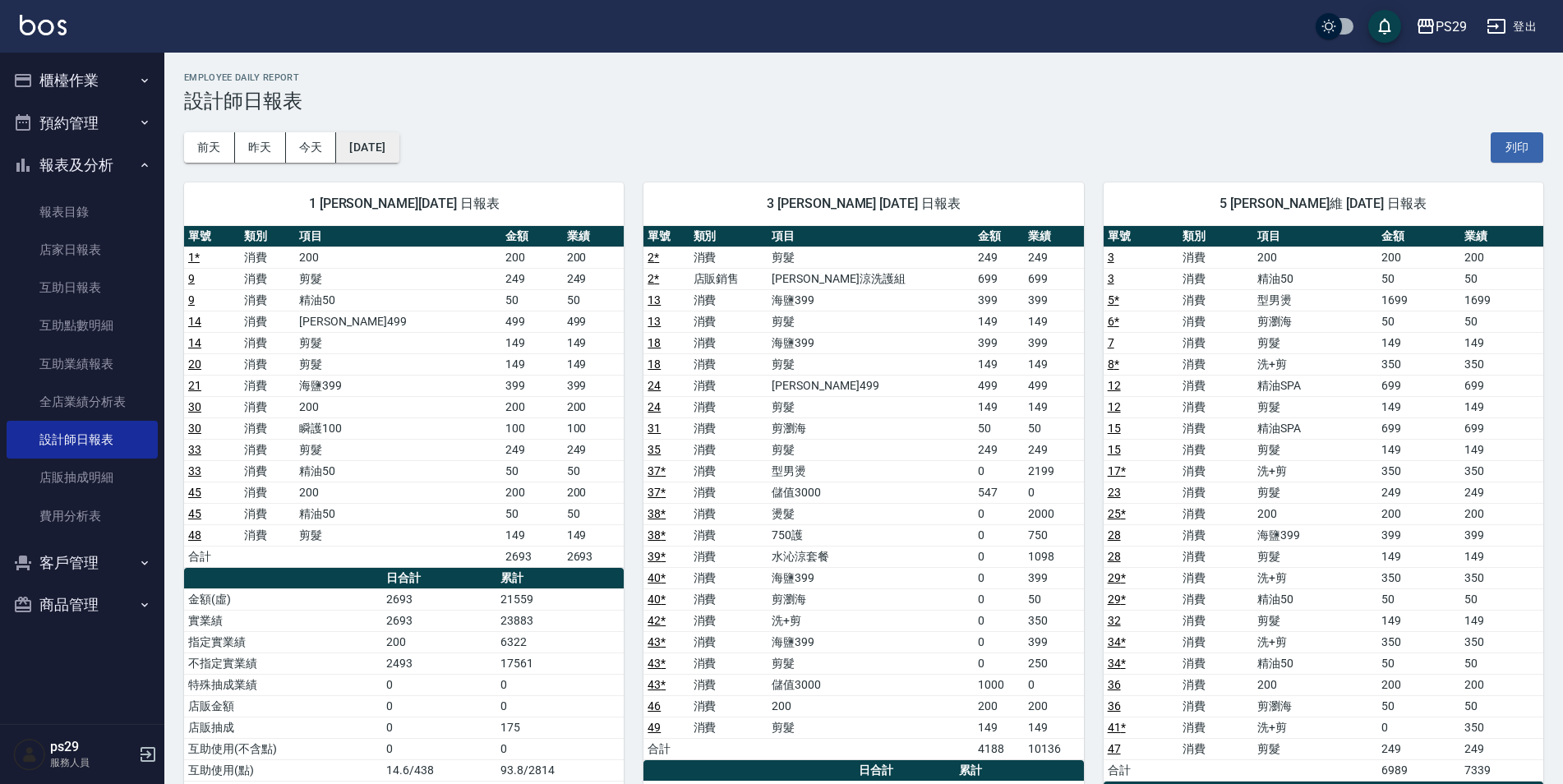
click at [387, 139] on button "[DATE]" at bounding box center [367, 147] width 62 height 30
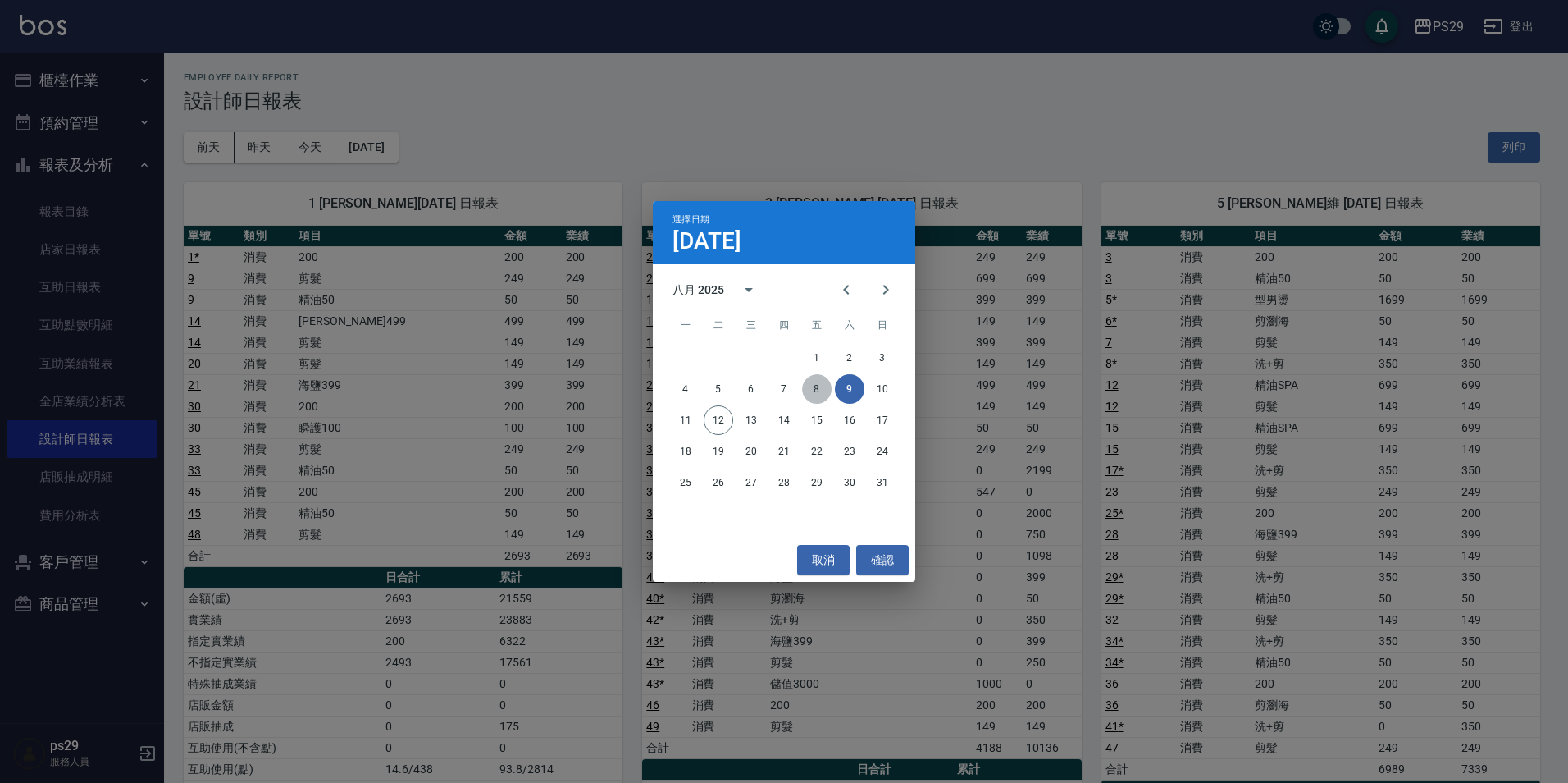
click at [809, 391] on button "8" at bounding box center [817, 389] width 29 height 29
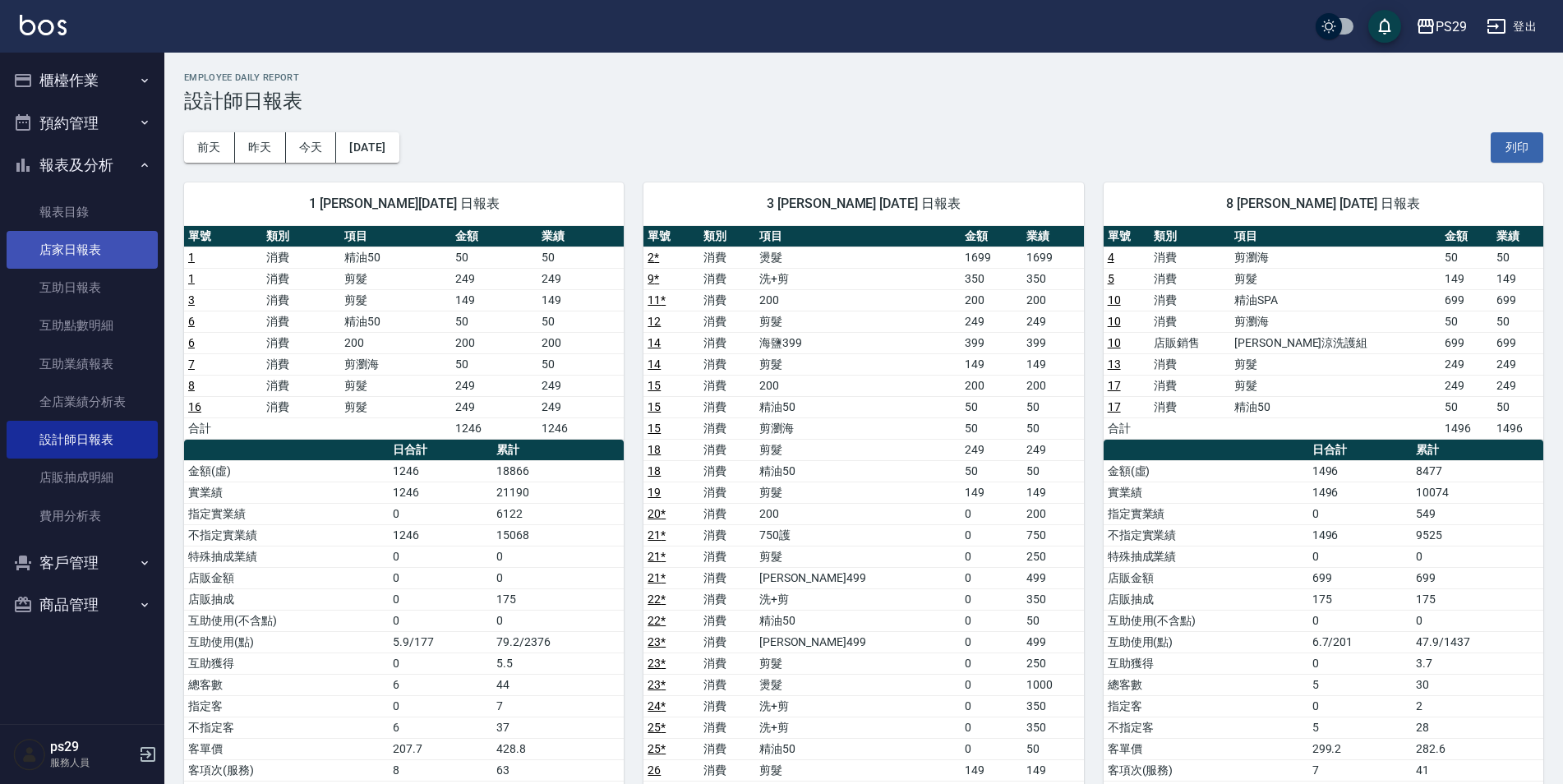
click at [75, 235] on link "店家日報表" at bounding box center [82, 250] width 151 height 38
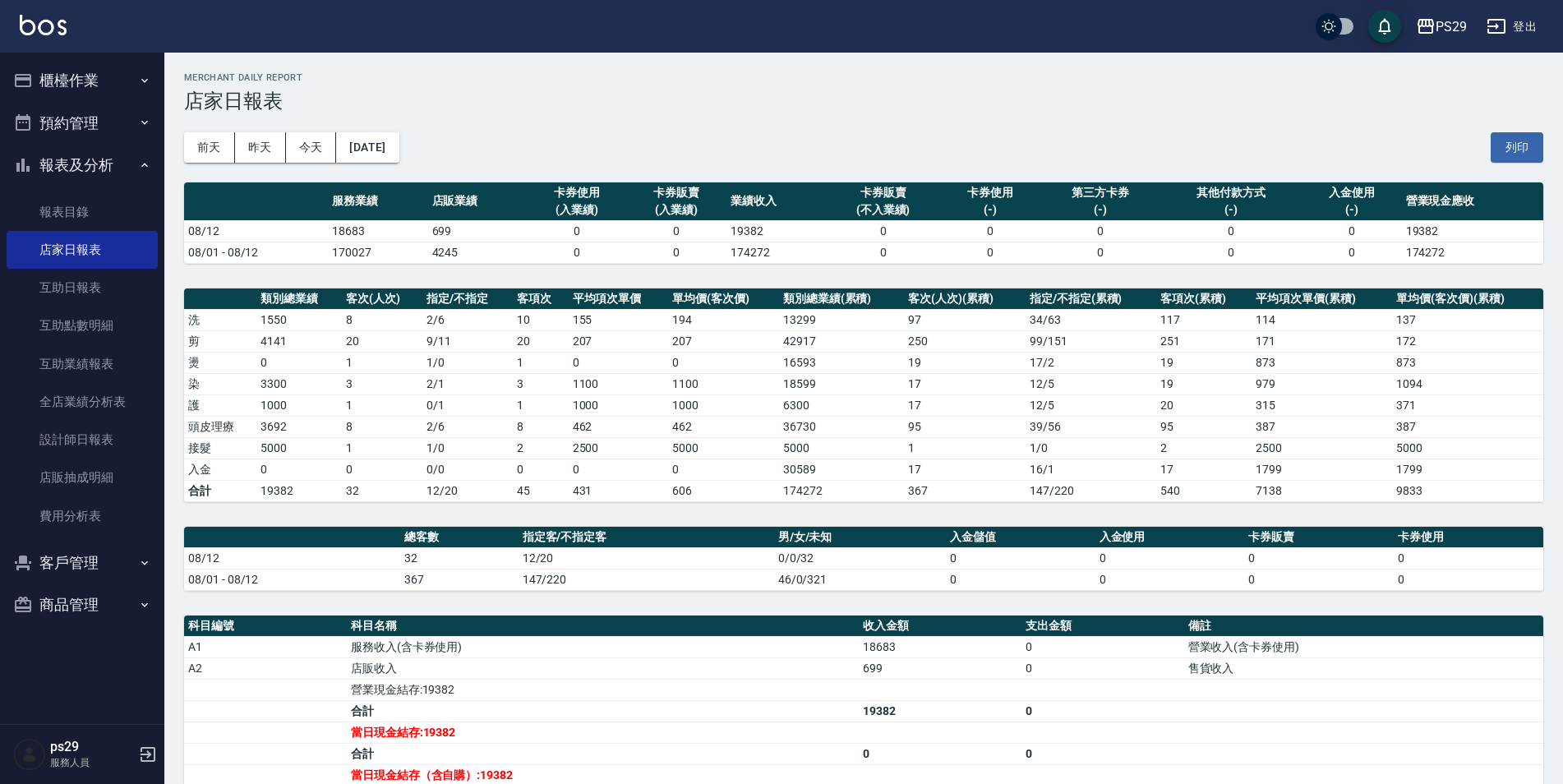
drag, startPoint x: 38, startPoint y: 10, endPoint x: 38, endPoint y: 19, distance: 9.0
click at [38, 12] on div "PS29 登出" at bounding box center [782, 26] width 1563 height 53
click at [38, 19] on img at bounding box center [43, 25] width 47 height 21
